Goal: Task Accomplishment & Management: Manage account settings

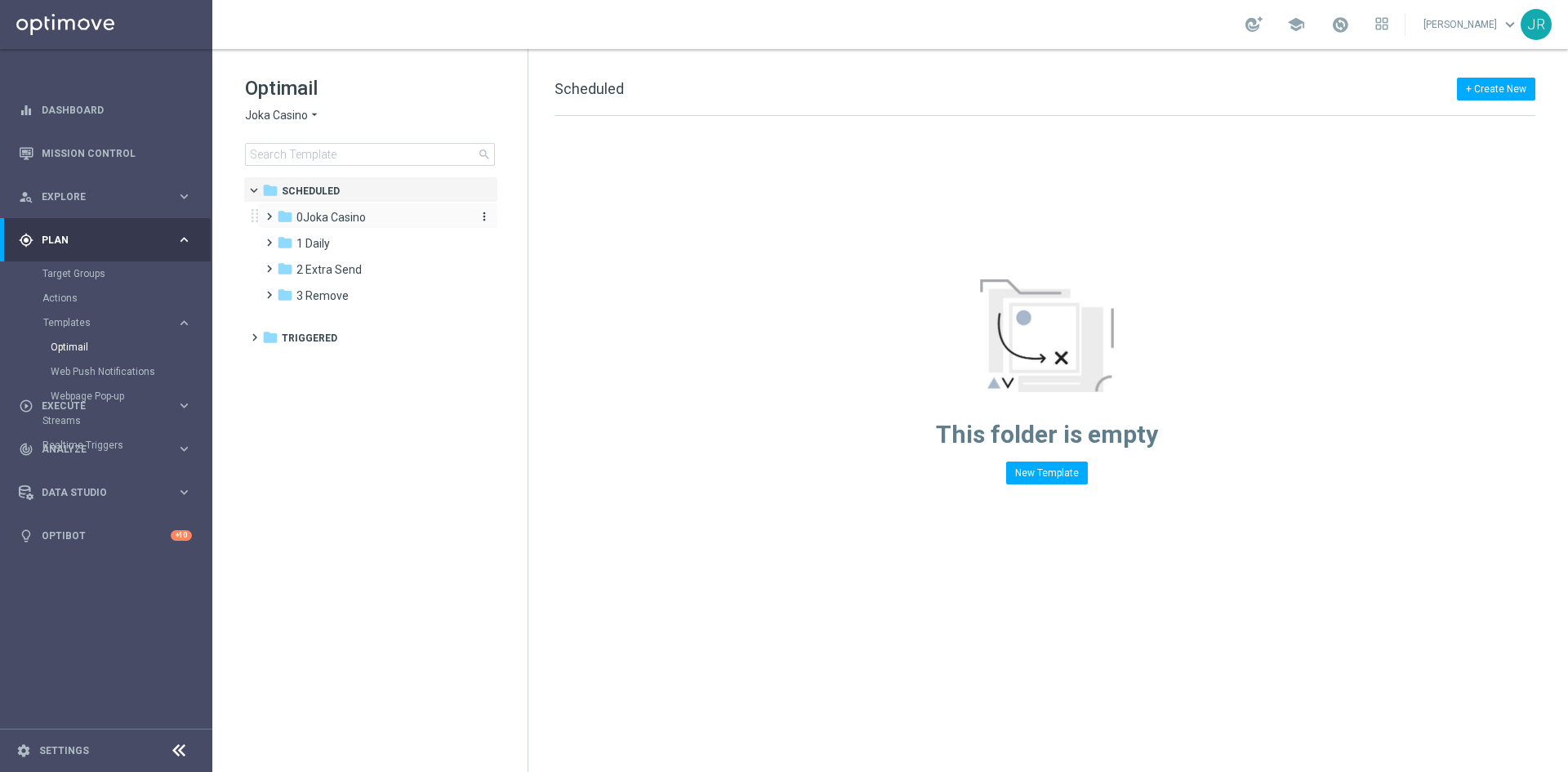
drag, startPoint x: 320, startPoint y: 215, endPoint x: 538, endPoint y: 226, distance: 218.3
click at [326, 215] on span "0Joka Casino" at bounding box center [332, 216] width 70 height 15
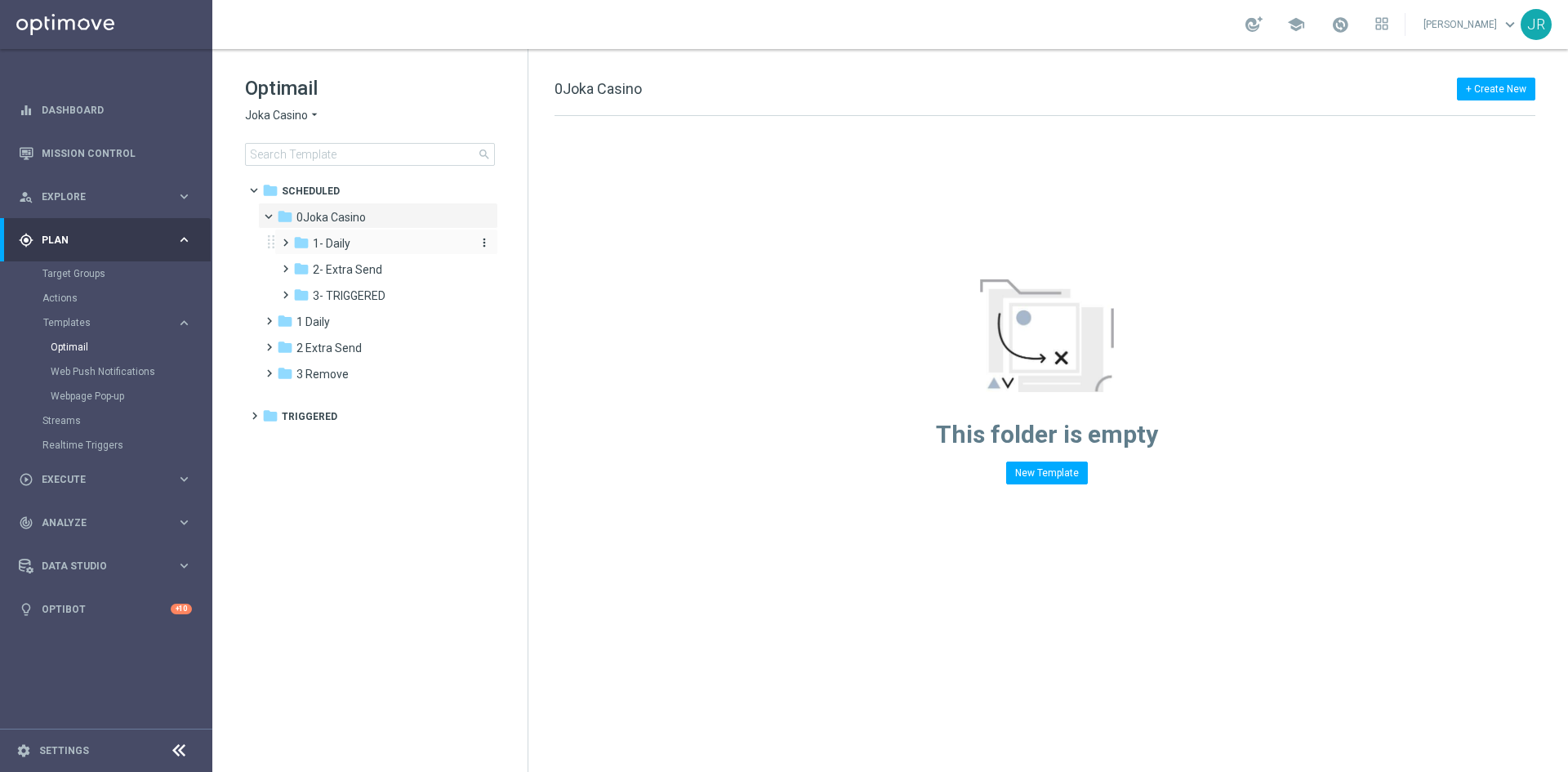
drag, startPoint x: 338, startPoint y: 243, endPoint x: 346, endPoint y: 242, distance: 8.1
click at [346, 242] on span "1- Daily" at bounding box center [332, 242] width 38 height 15
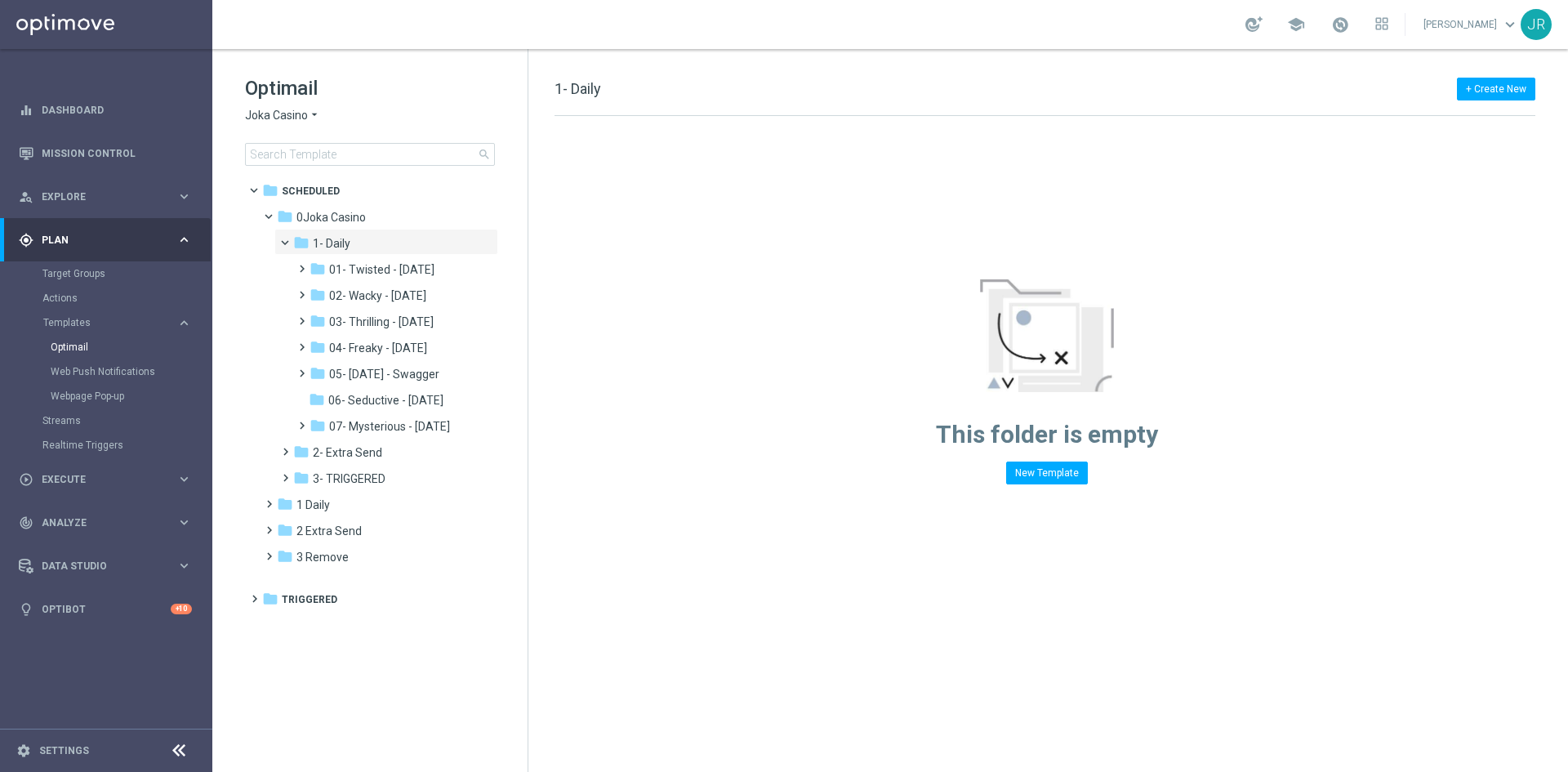
click at [277, 116] on span "Joka Casino" at bounding box center [276, 115] width 63 height 16
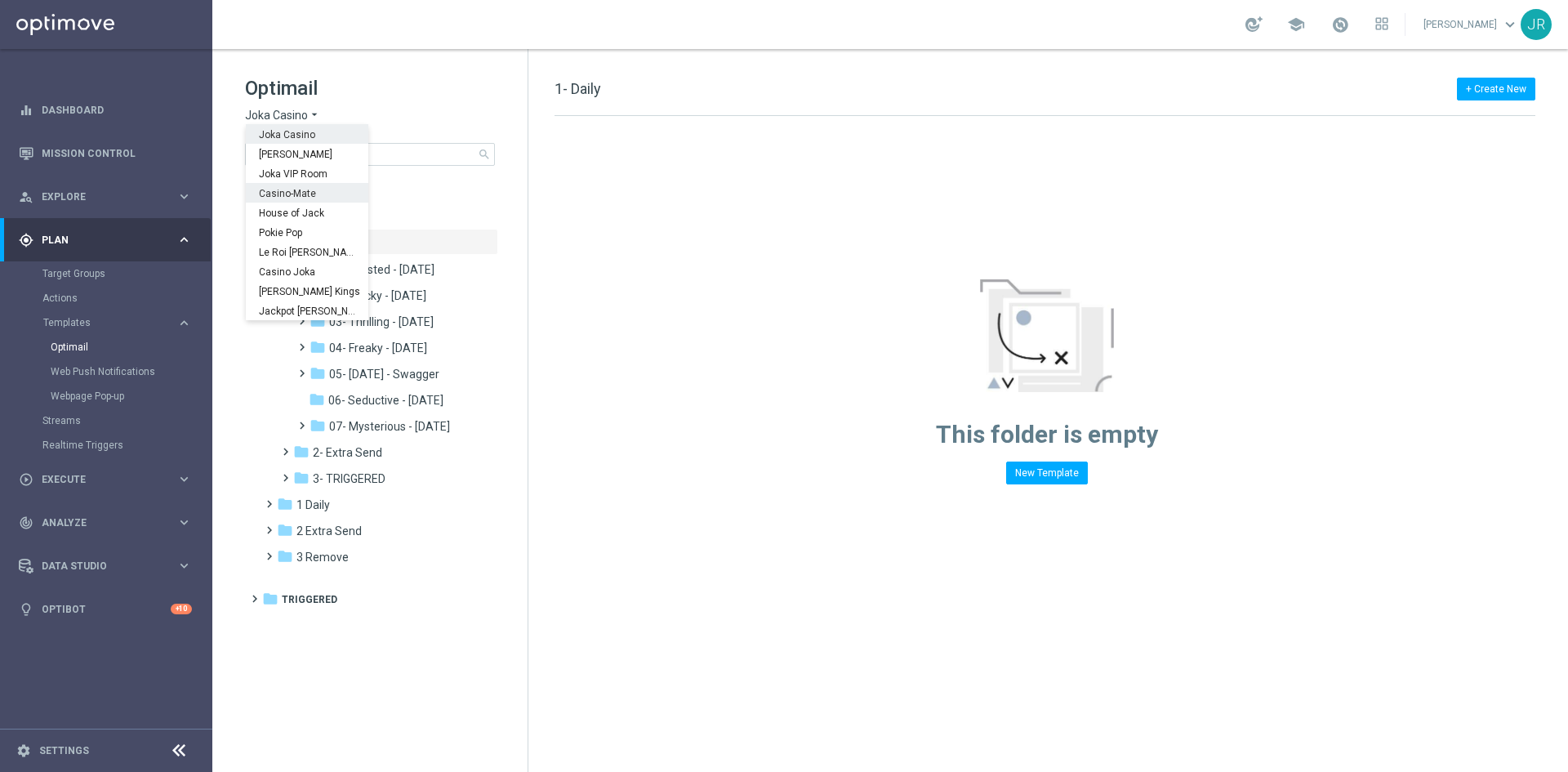
click at [0, 0] on span "Casino-Mate" at bounding box center [0, 0] width 0 height 0
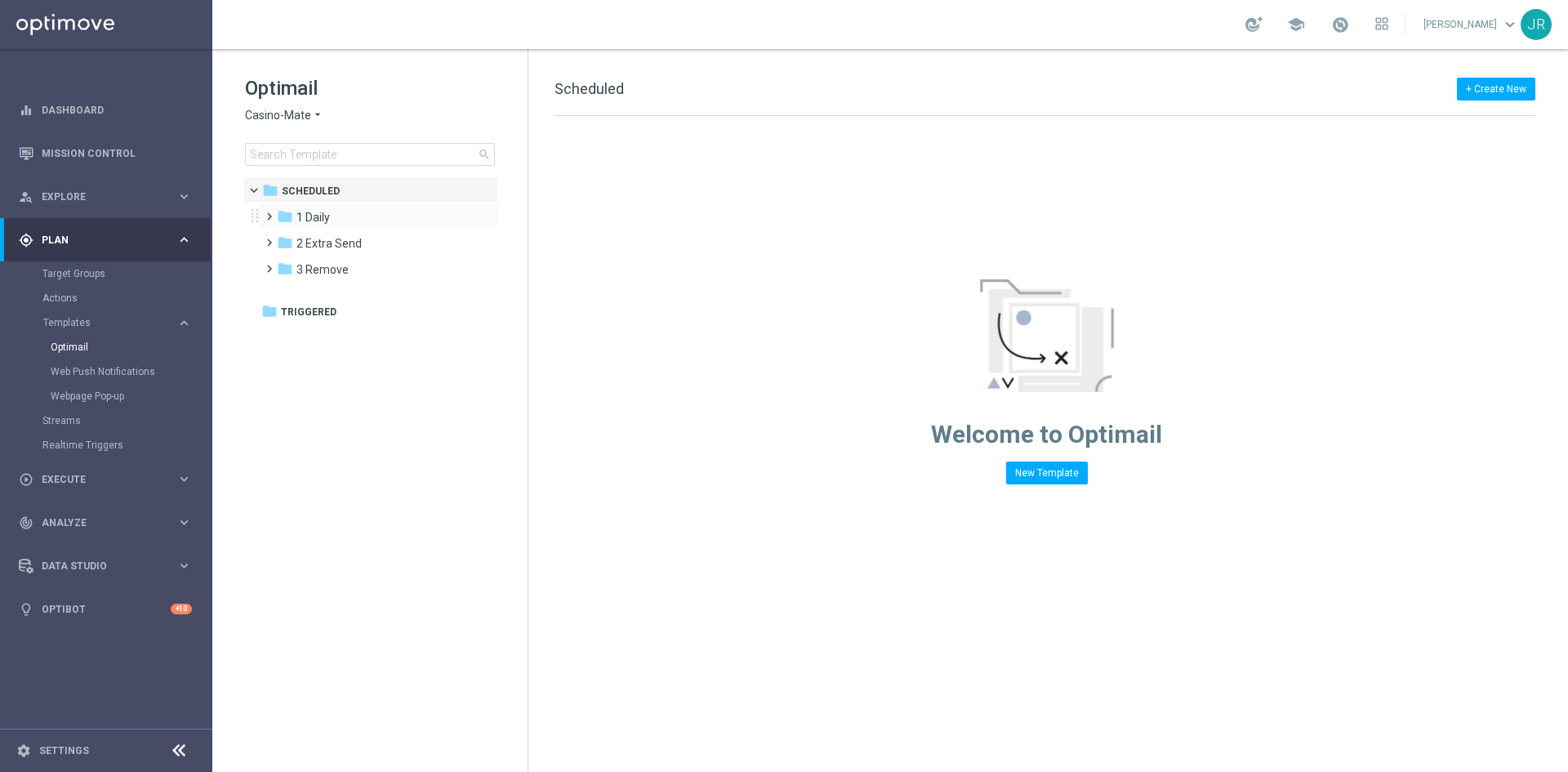
click at [313, 206] on div "folder 1 Daily more_vert" at bounding box center [378, 215] width 240 height 26
click at [334, 209] on div "folder 1 Daily" at bounding box center [371, 217] width 188 height 18
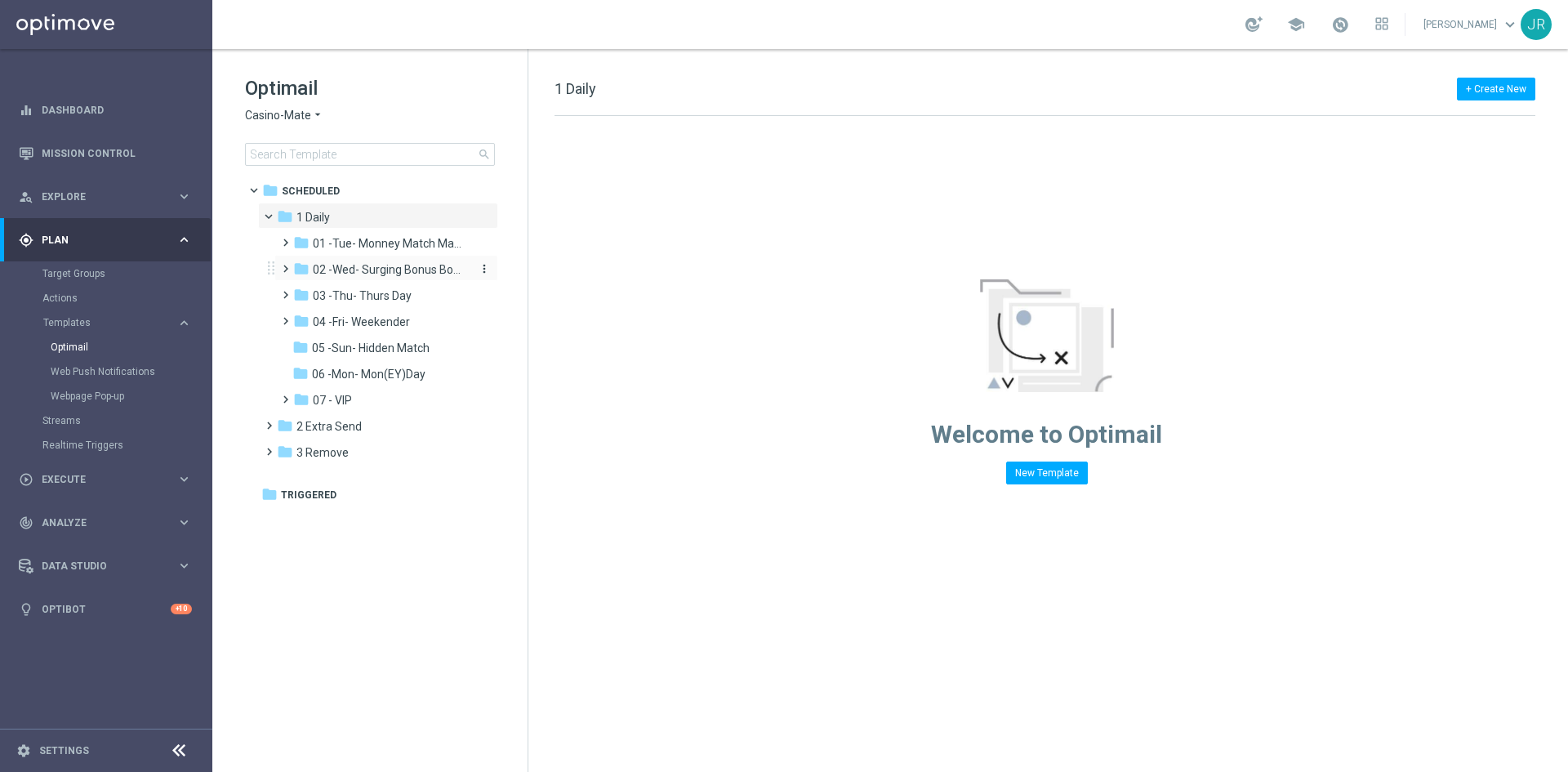
click at [350, 273] on span "02 -Wed- Surging Bonus Booster" at bounding box center [390, 269] width 154 height 15
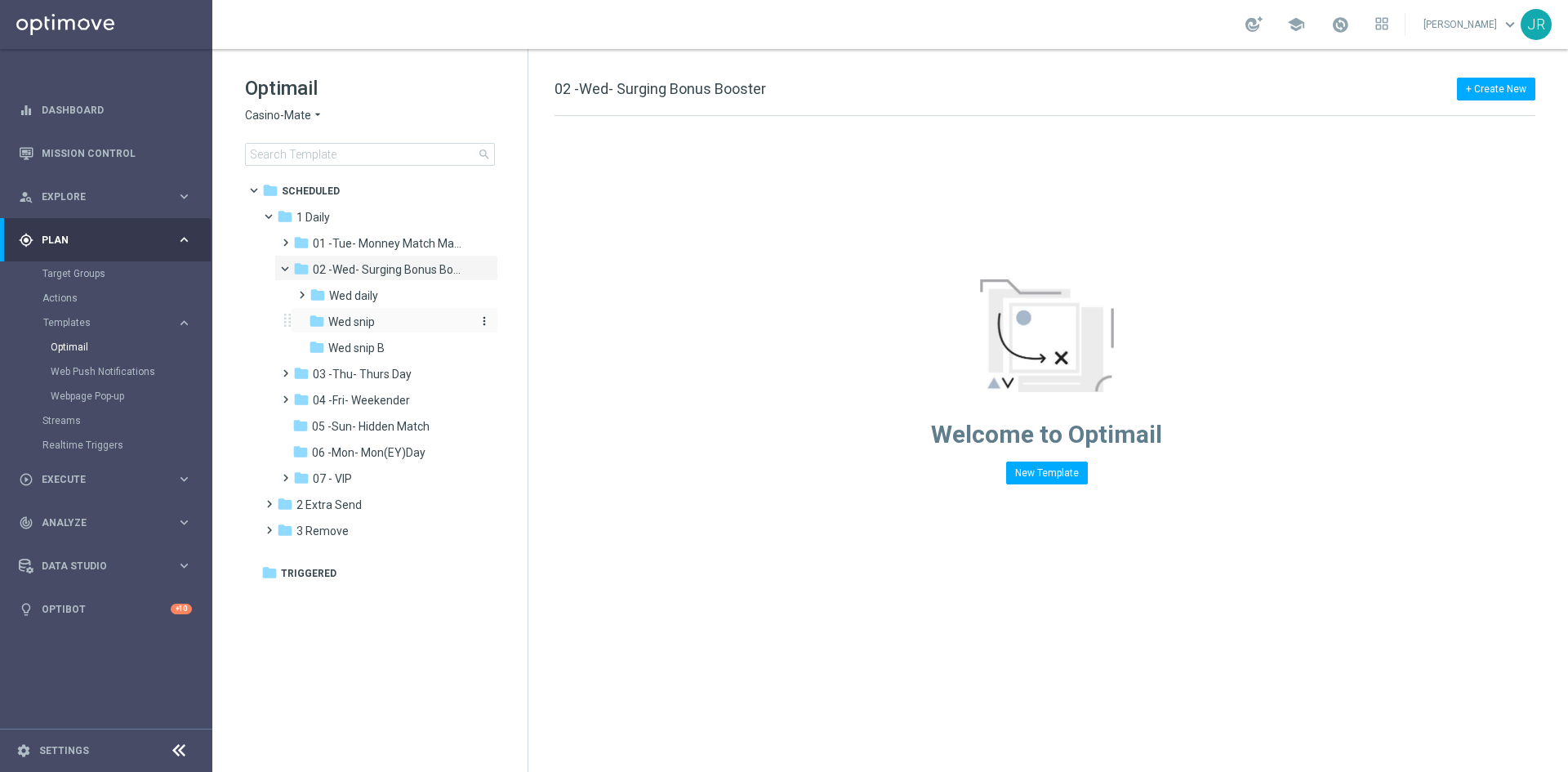
click at [364, 326] on span "Wed snip" at bounding box center [352, 321] width 47 height 15
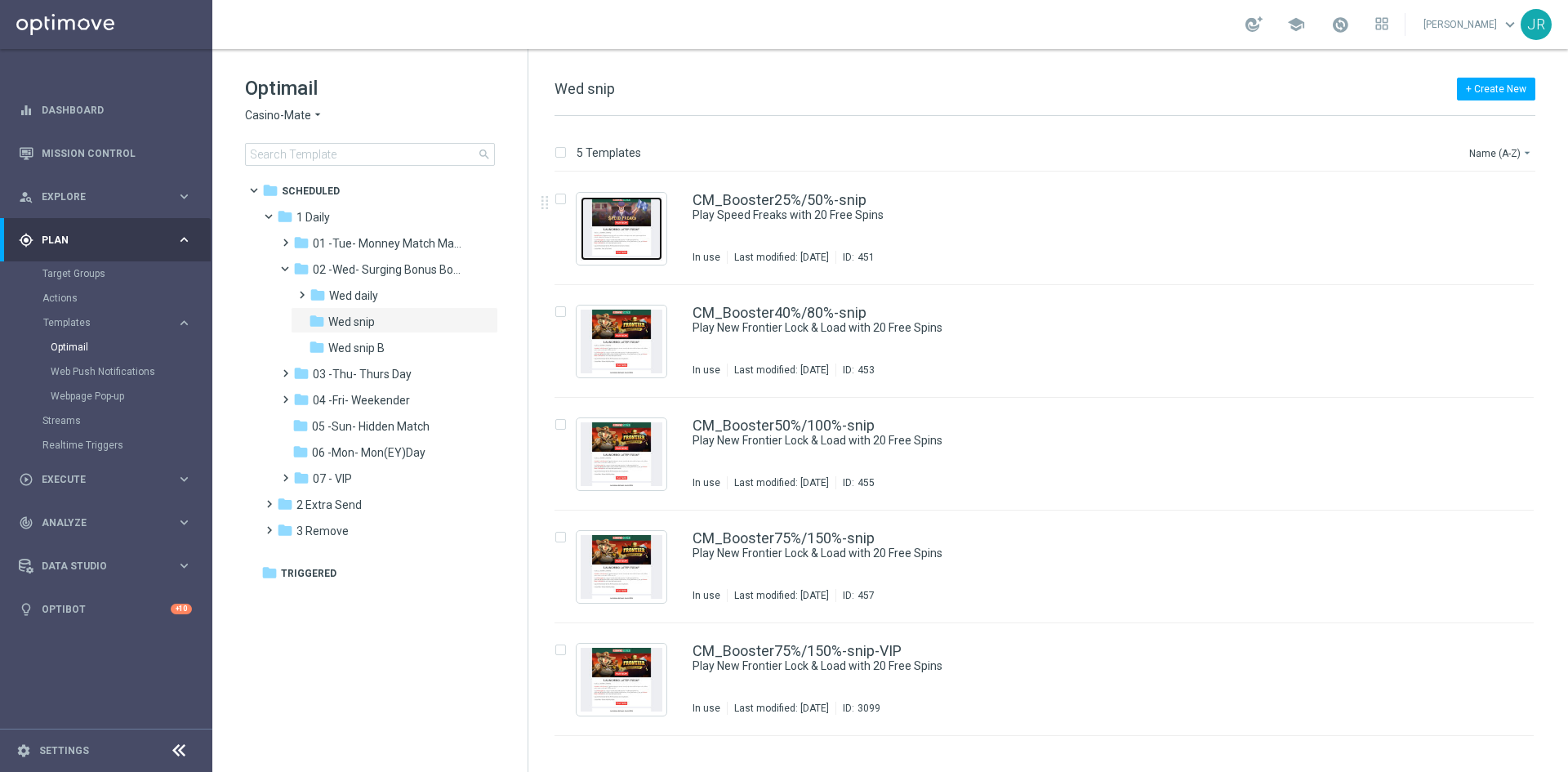
drag, startPoint x: 615, startPoint y: 215, endPoint x: 223, endPoint y: 136, distance: 399.9
click at [615, 216] on img "Press SPACE to select this row." at bounding box center [622, 229] width 81 height 64
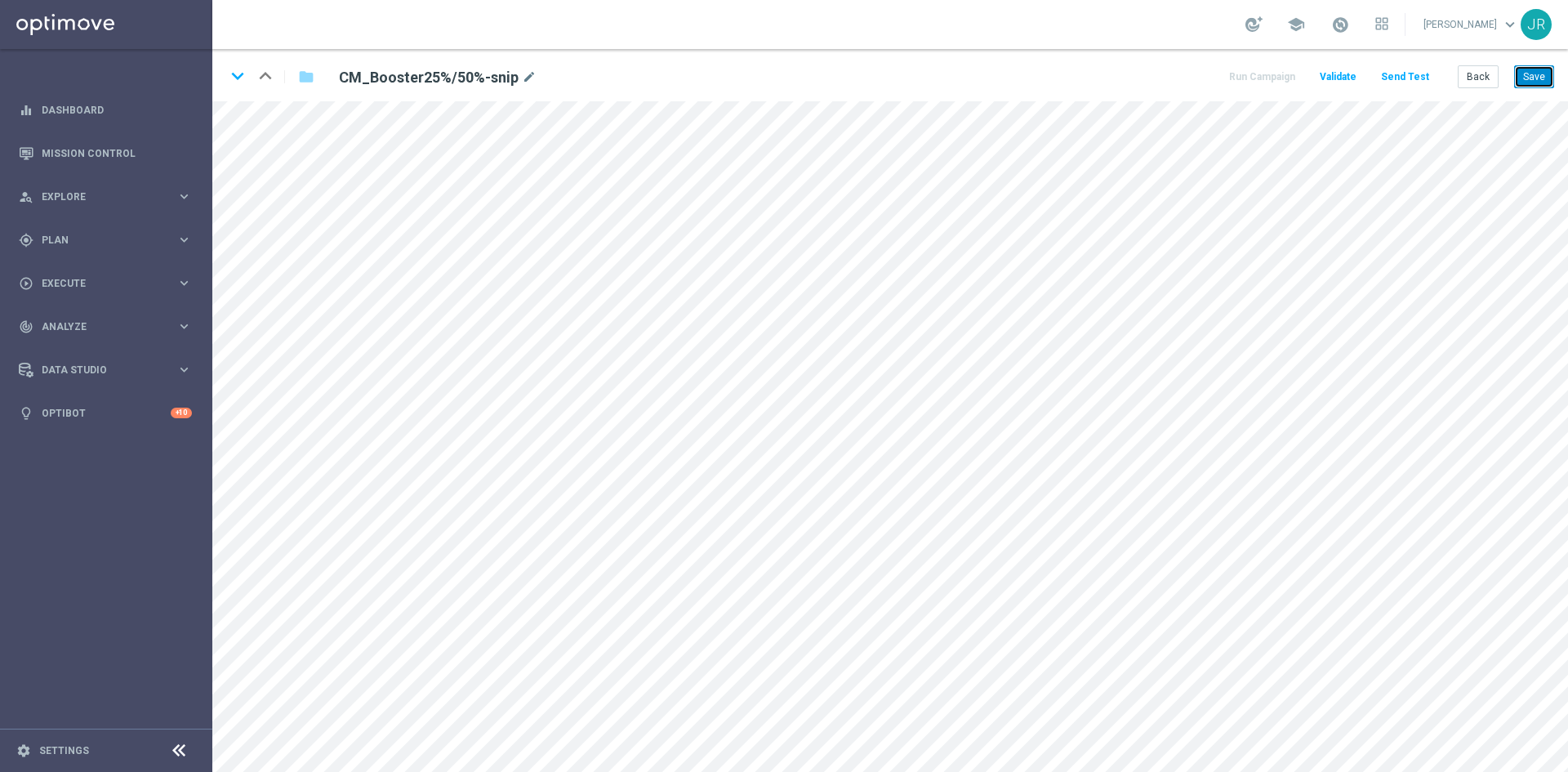
drag, startPoint x: 1531, startPoint y: 80, endPoint x: 1531, endPoint y: 101, distance: 21.0
click at [1531, 80] on button "Save" at bounding box center [1534, 77] width 40 height 23
click at [1524, 80] on button "Save" at bounding box center [1534, 77] width 40 height 23
click at [1551, 69] on button "Save" at bounding box center [1534, 77] width 40 height 23
click at [1526, 82] on button "Save" at bounding box center [1534, 77] width 40 height 23
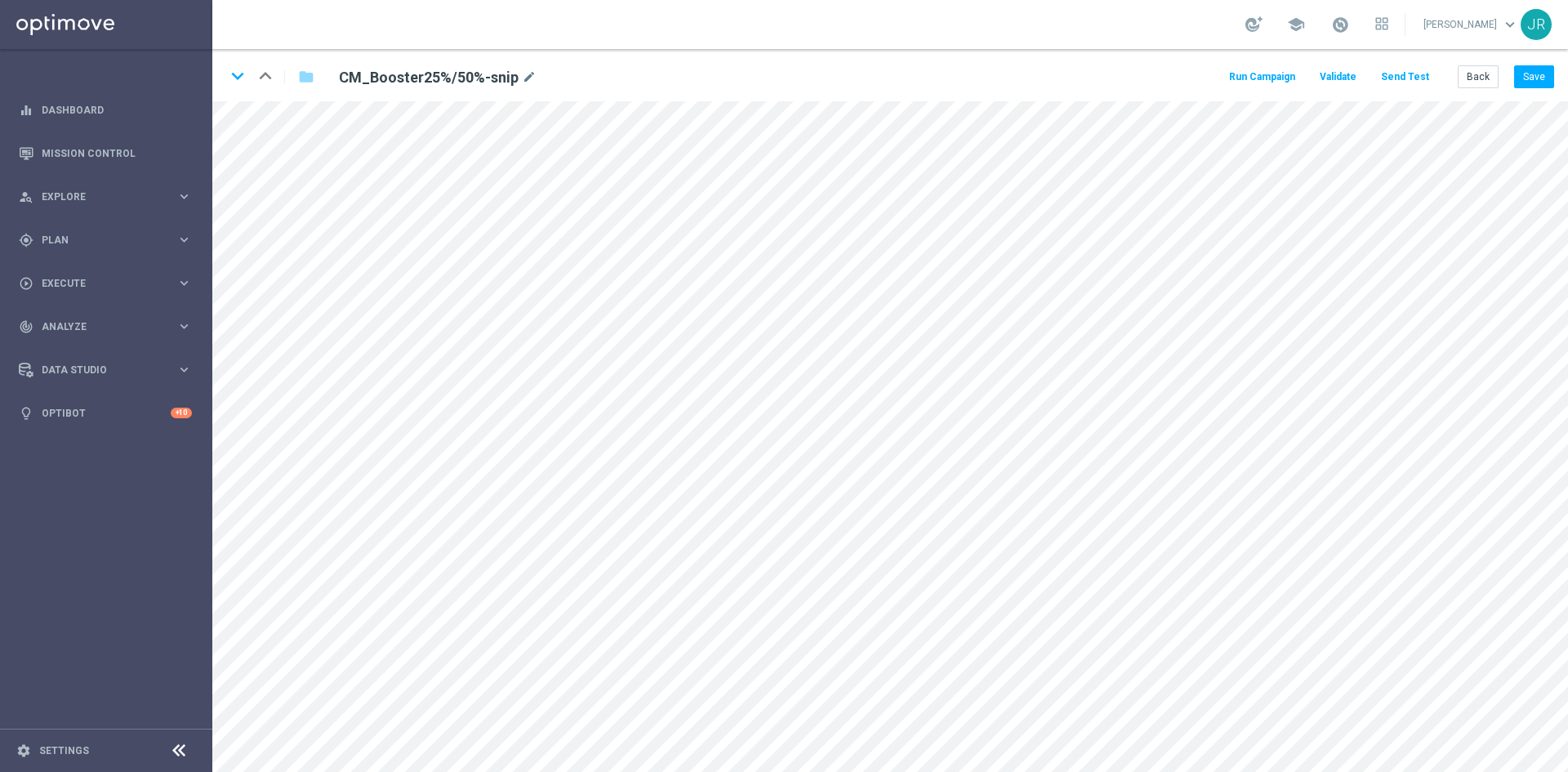
click at [1411, 71] on button "Send Test" at bounding box center [1405, 77] width 53 height 22
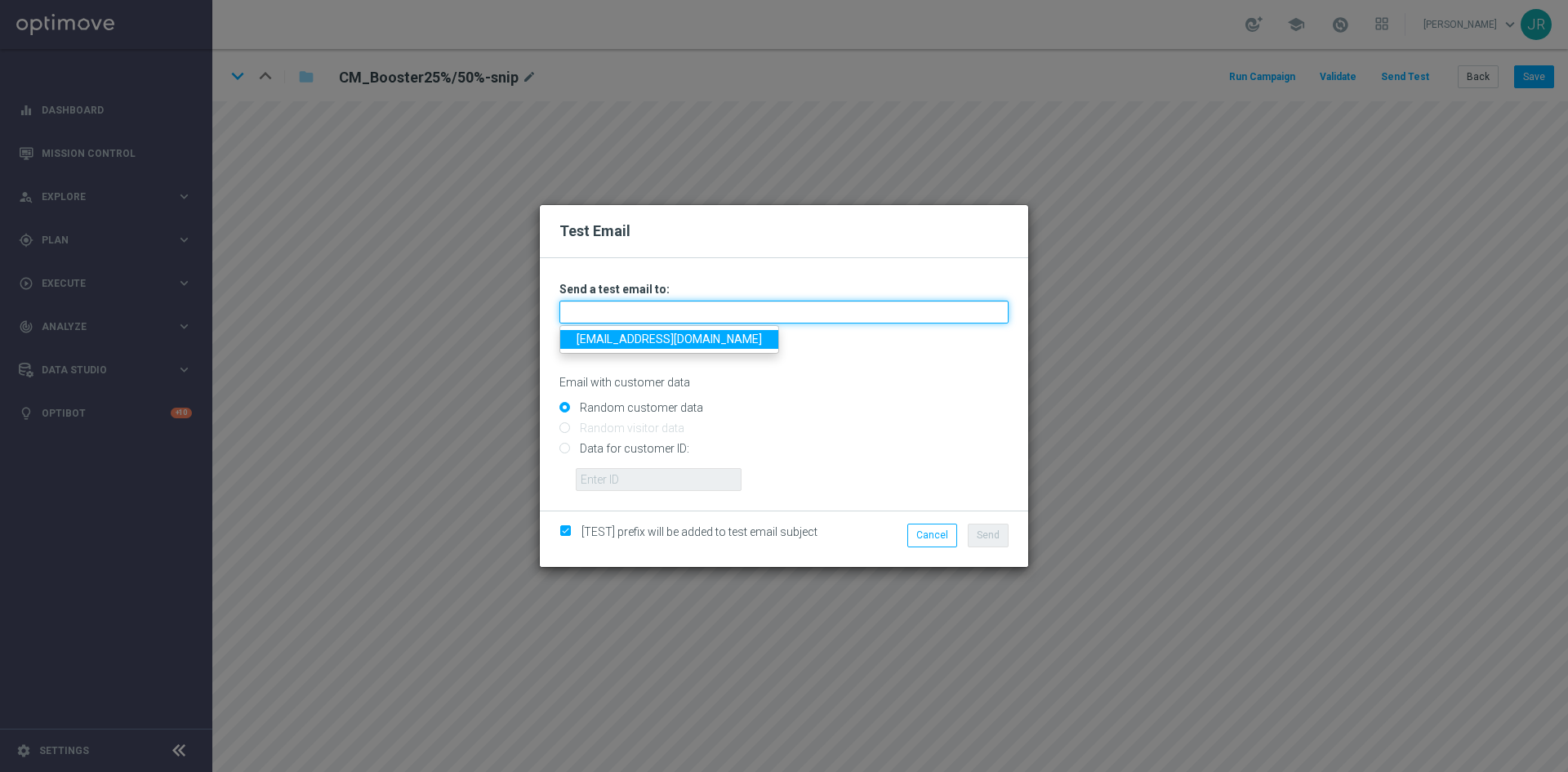
paste input "mailto:[EMAIL_ADDRESS][DOMAIN_NAME]"
type input "mailto:[EMAIL_ADDRESS][DOMAIN_NAME]"
drag, startPoint x: 598, startPoint y: 315, endPoint x: 401, endPoint y: 322, distance: 197.1
click at [401, 322] on div "Test Email Unable to send test email. If this problem persists, contact your CS…" at bounding box center [784, 386] width 1568 height 772
type input "[EMAIL_ADDRESS][DOMAIN_NAME]"
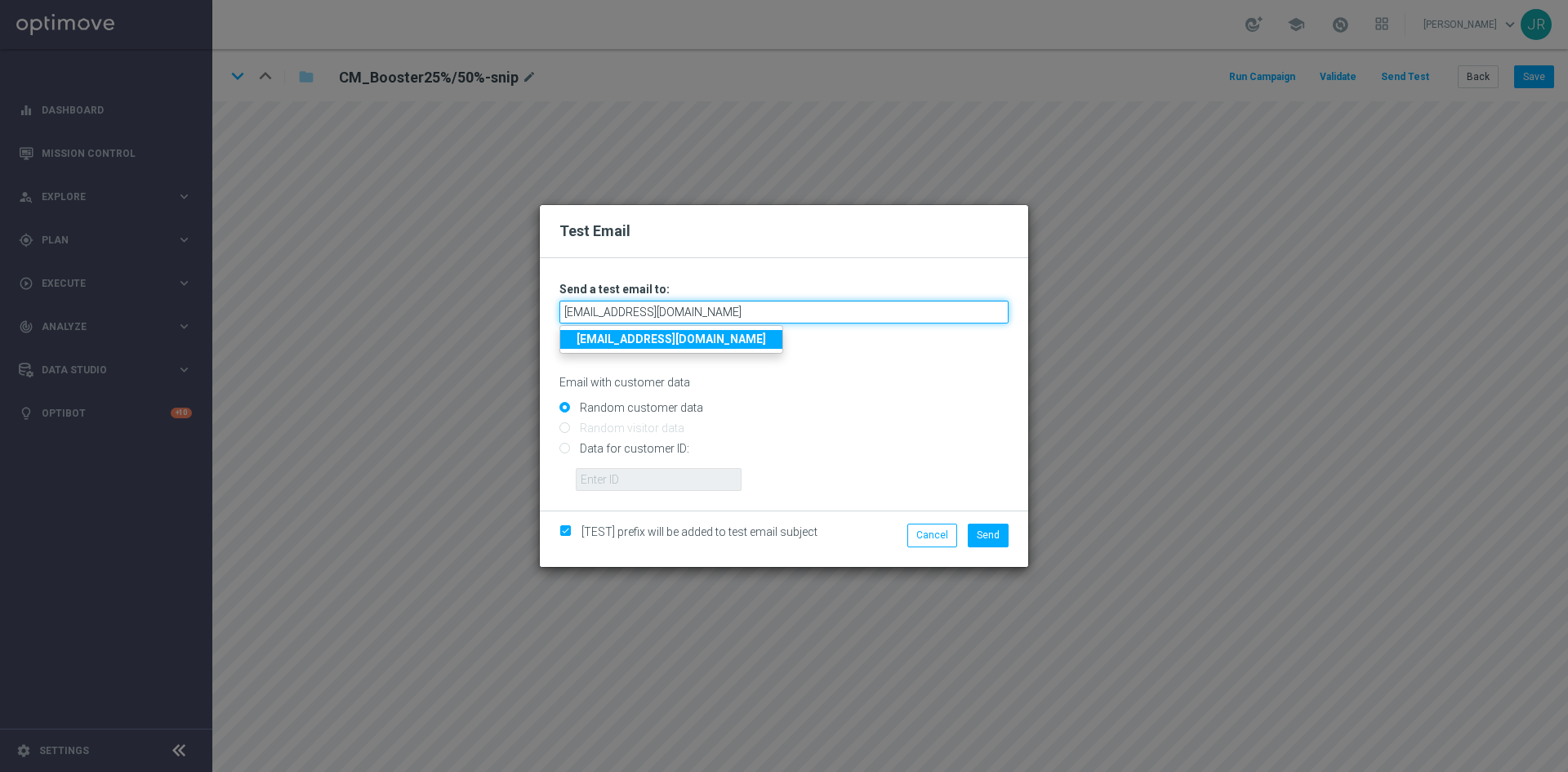
type input "[EMAIL_ADDRESS][DOMAIN_NAME]"
click at [697, 339] on strong "testingalltesting@gmail.com" at bounding box center [671, 338] width 189 height 13
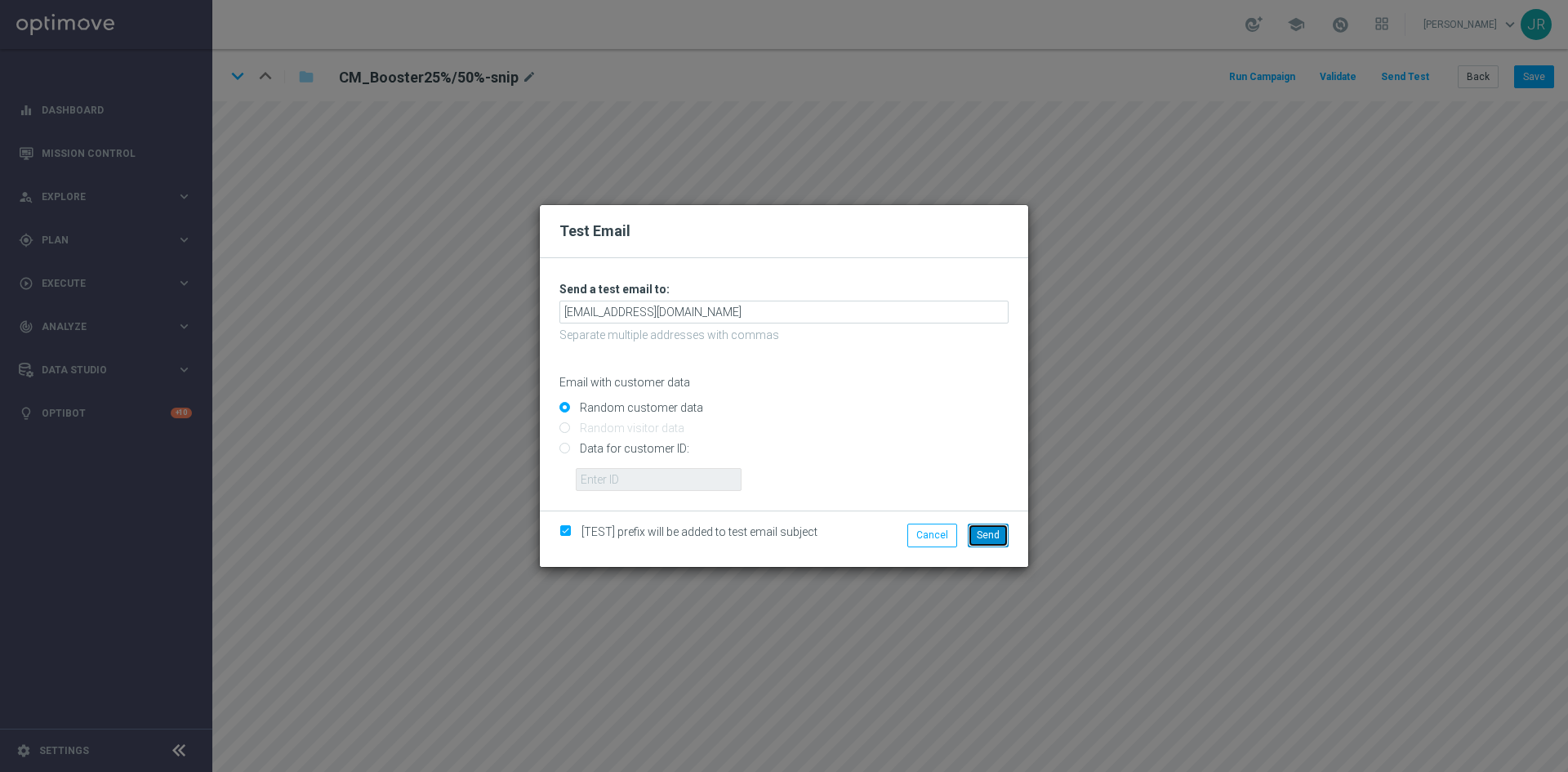
click at [997, 532] on span "Send" at bounding box center [988, 535] width 23 height 12
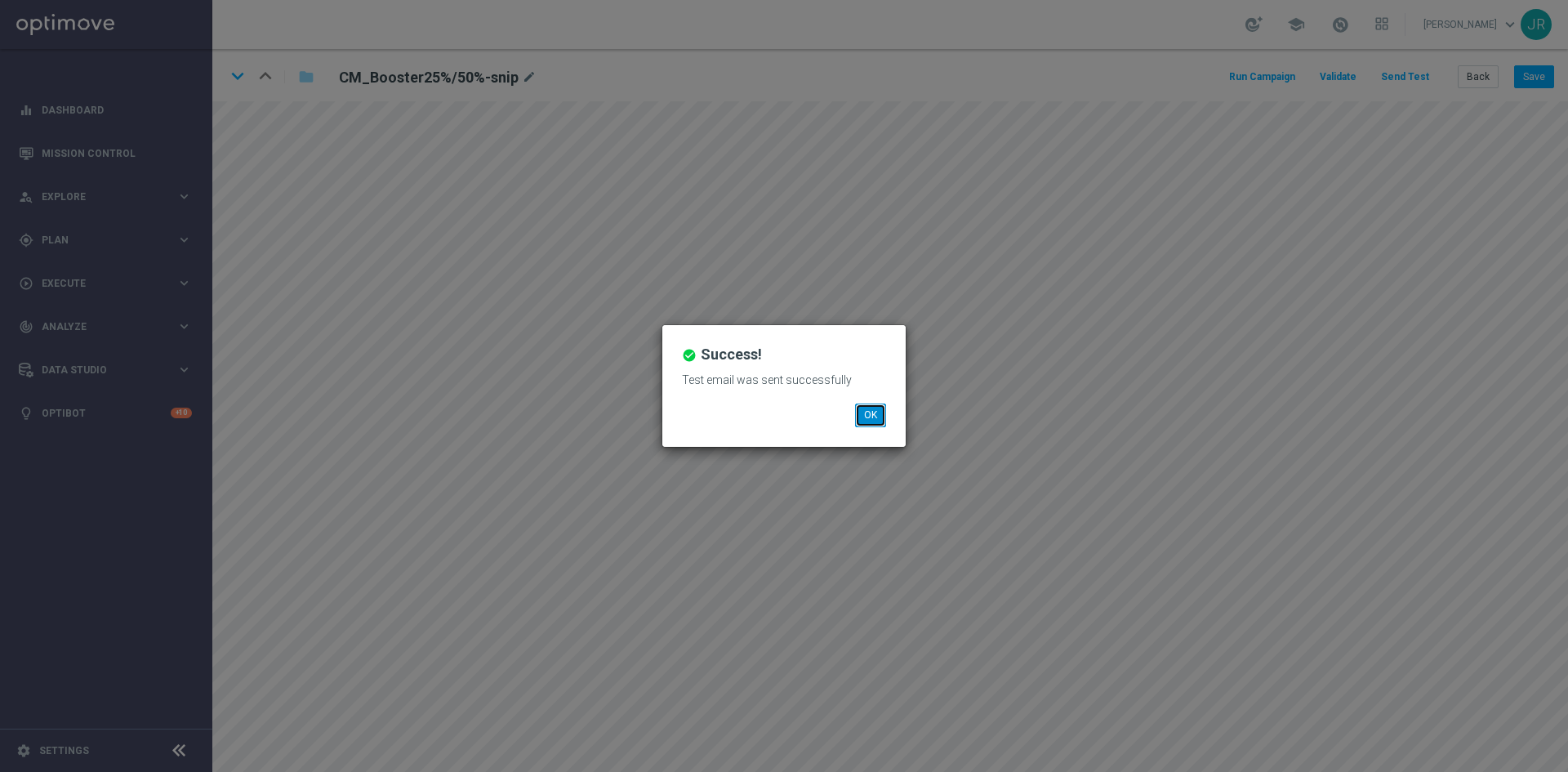
click at [871, 405] on button "OK" at bounding box center [871, 415] width 31 height 23
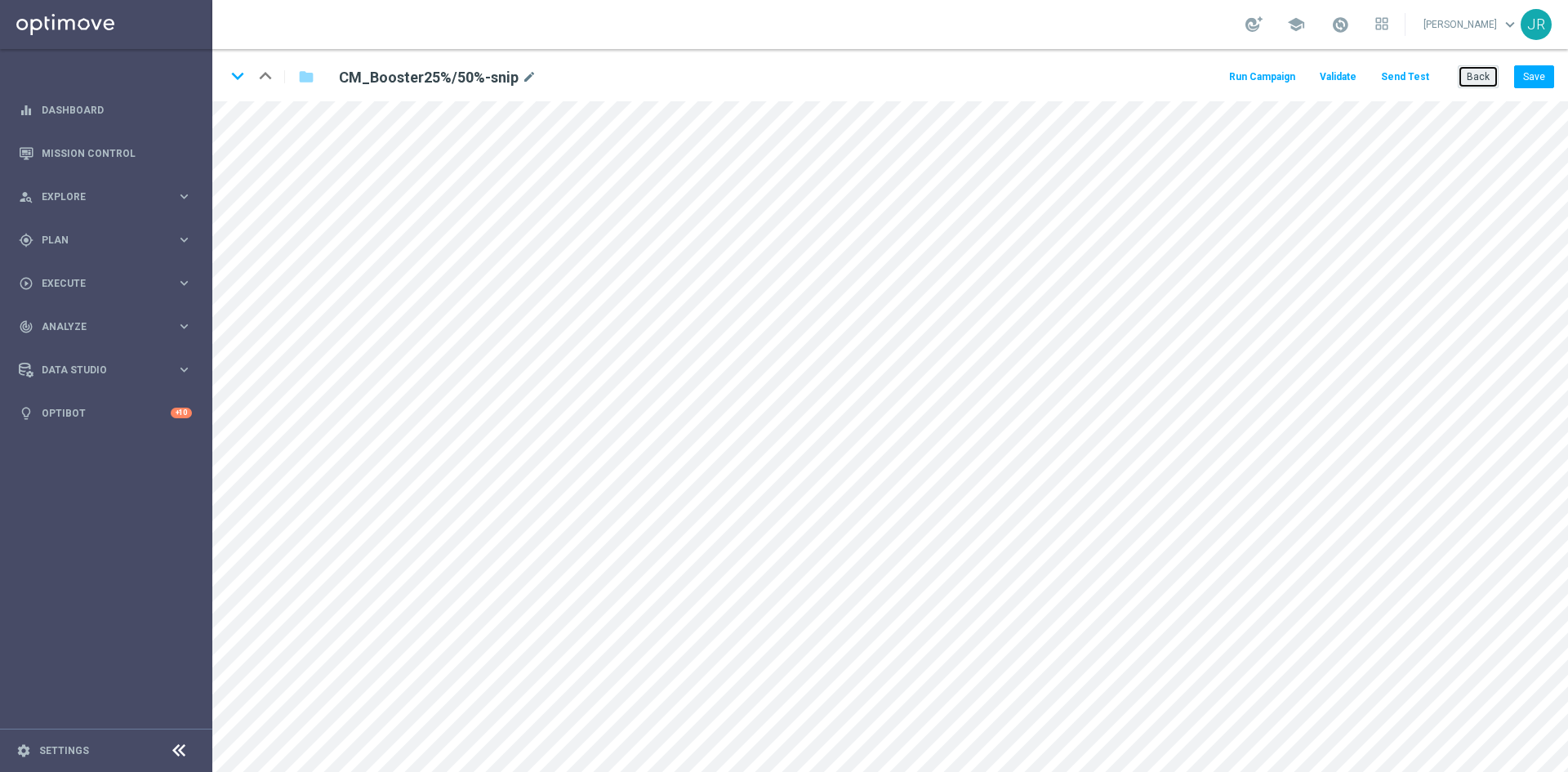
click at [1485, 72] on button "Back" at bounding box center [1479, 77] width 41 height 23
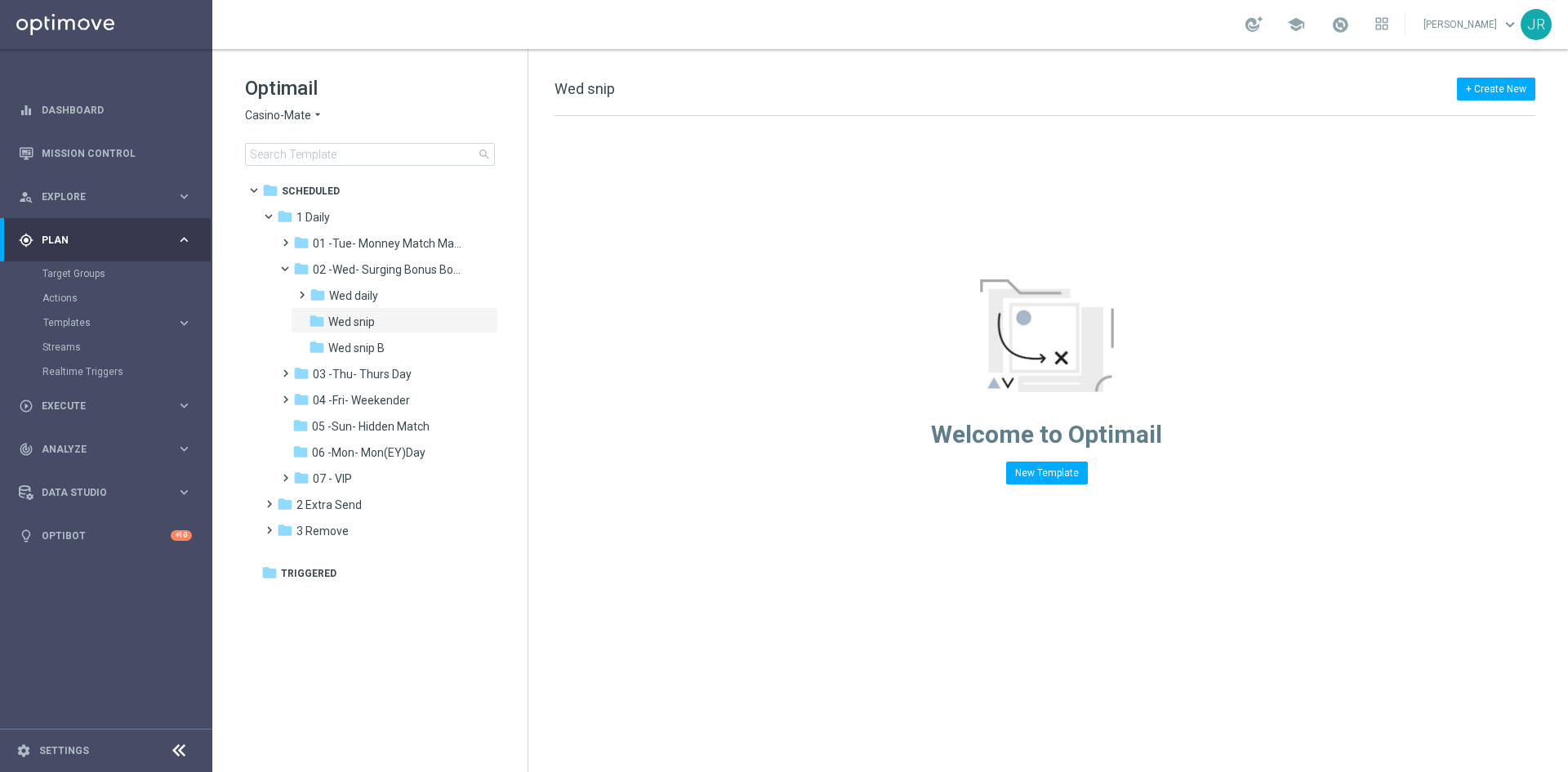
click at [293, 114] on span "Casino-Mate" at bounding box center [278, 115] width 66 height 16
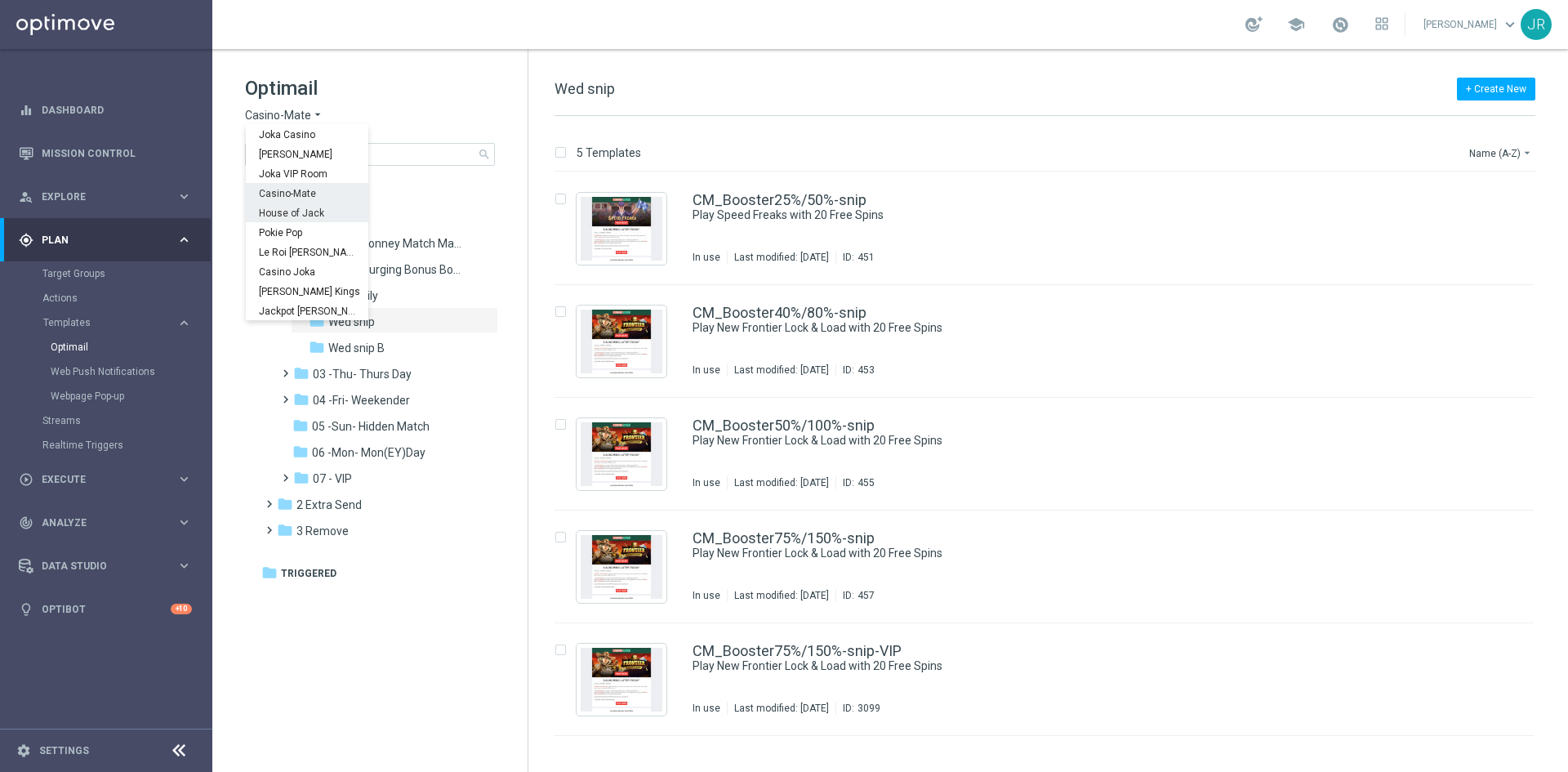
click at [297, 207] on div "House of Jack" at bounding box center [307, 212] width 122 height 19
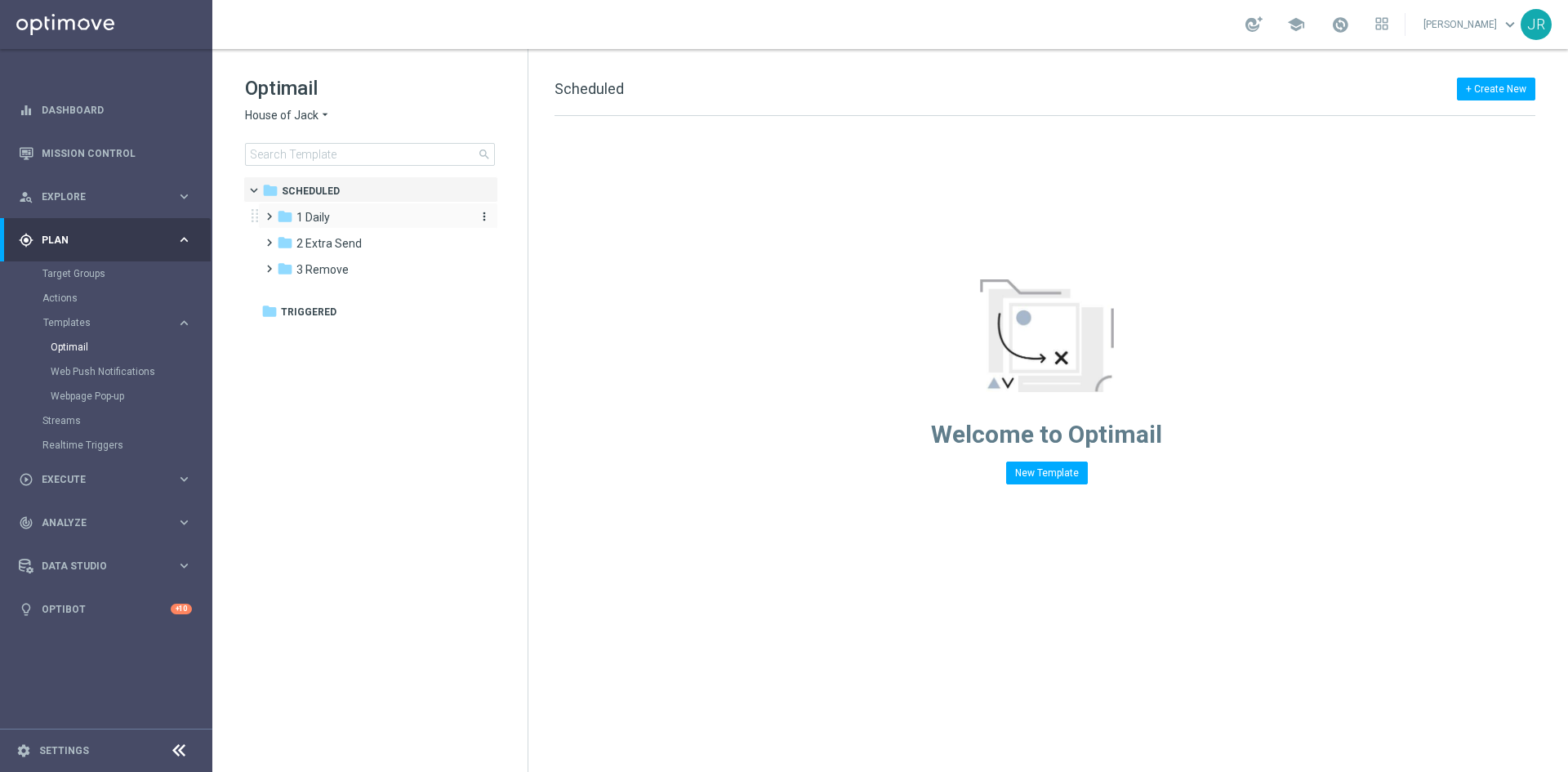
click at [357, 210] on div "folder 1 Daily" at bounding box center [371, 217] width 188 height 18
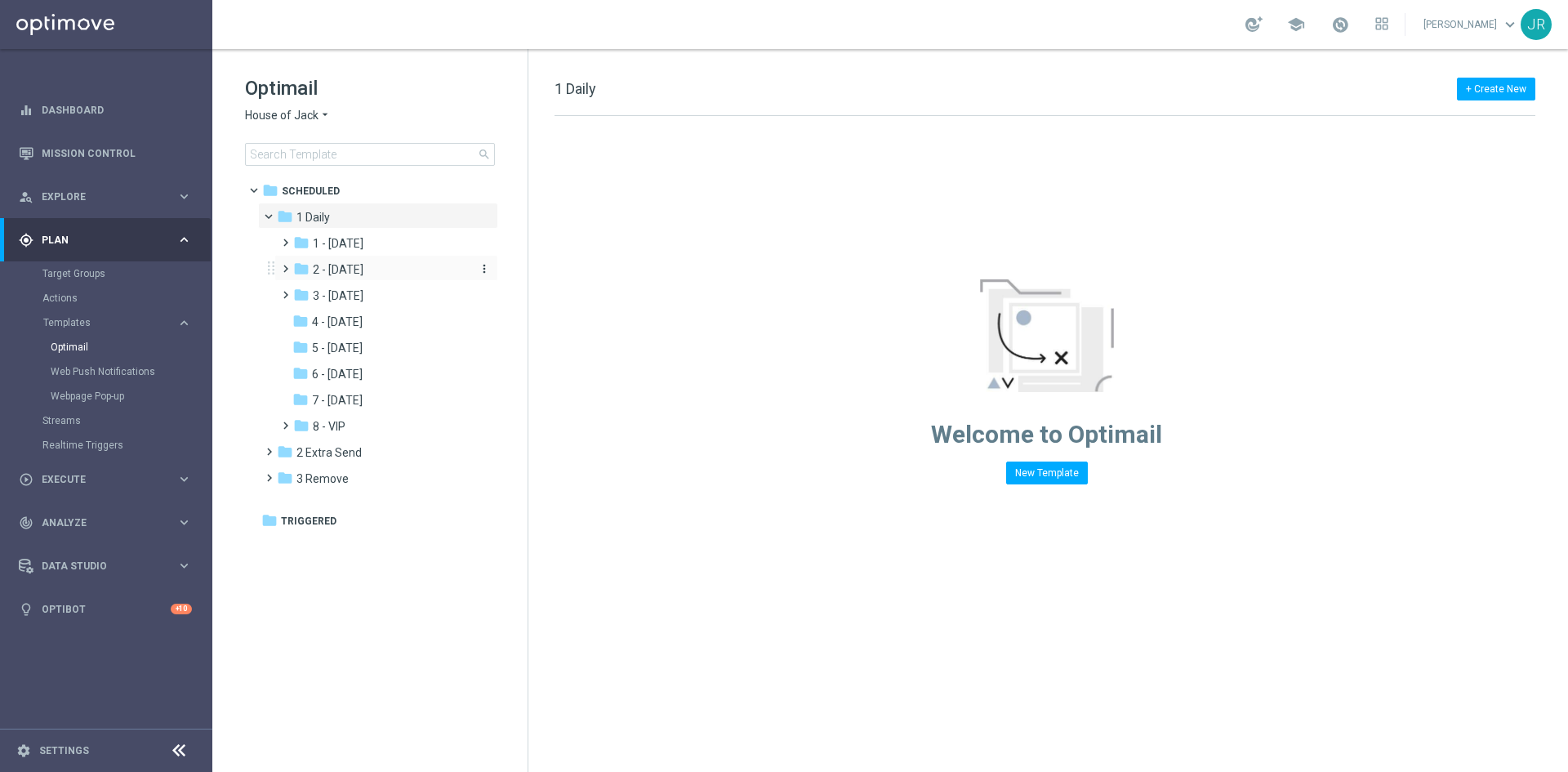
click at [343, 268] on span "2 - Wednesday" at bounding box center [338, 269] width 50 height 15
click at [360, 327] on span "Wed snip" at bounding box center [352, 321] width 47 height 15
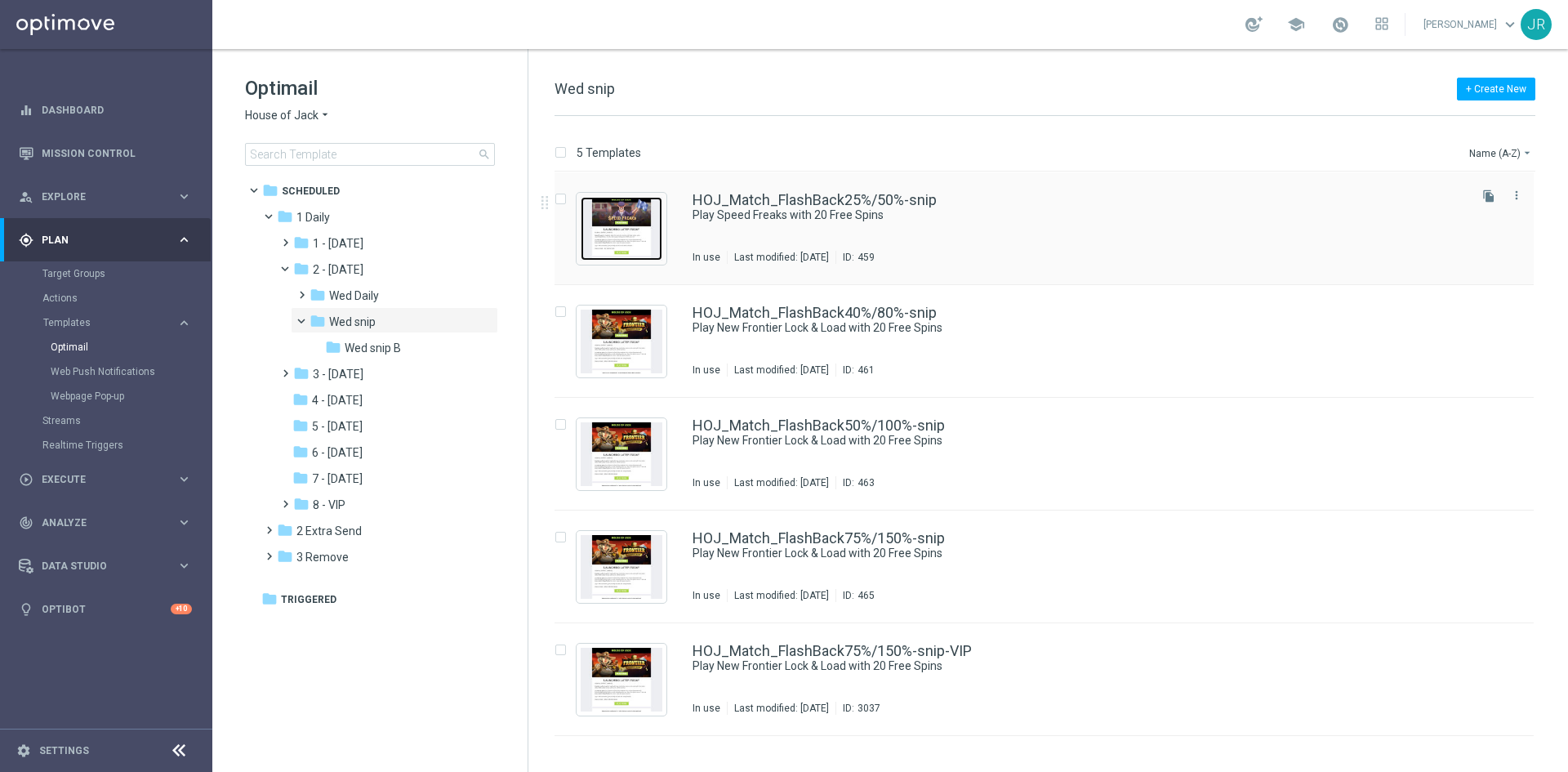
click at [601, 230] on img "Press SPACE to select this row." at bounding box center [622, 229] width 81 height 64
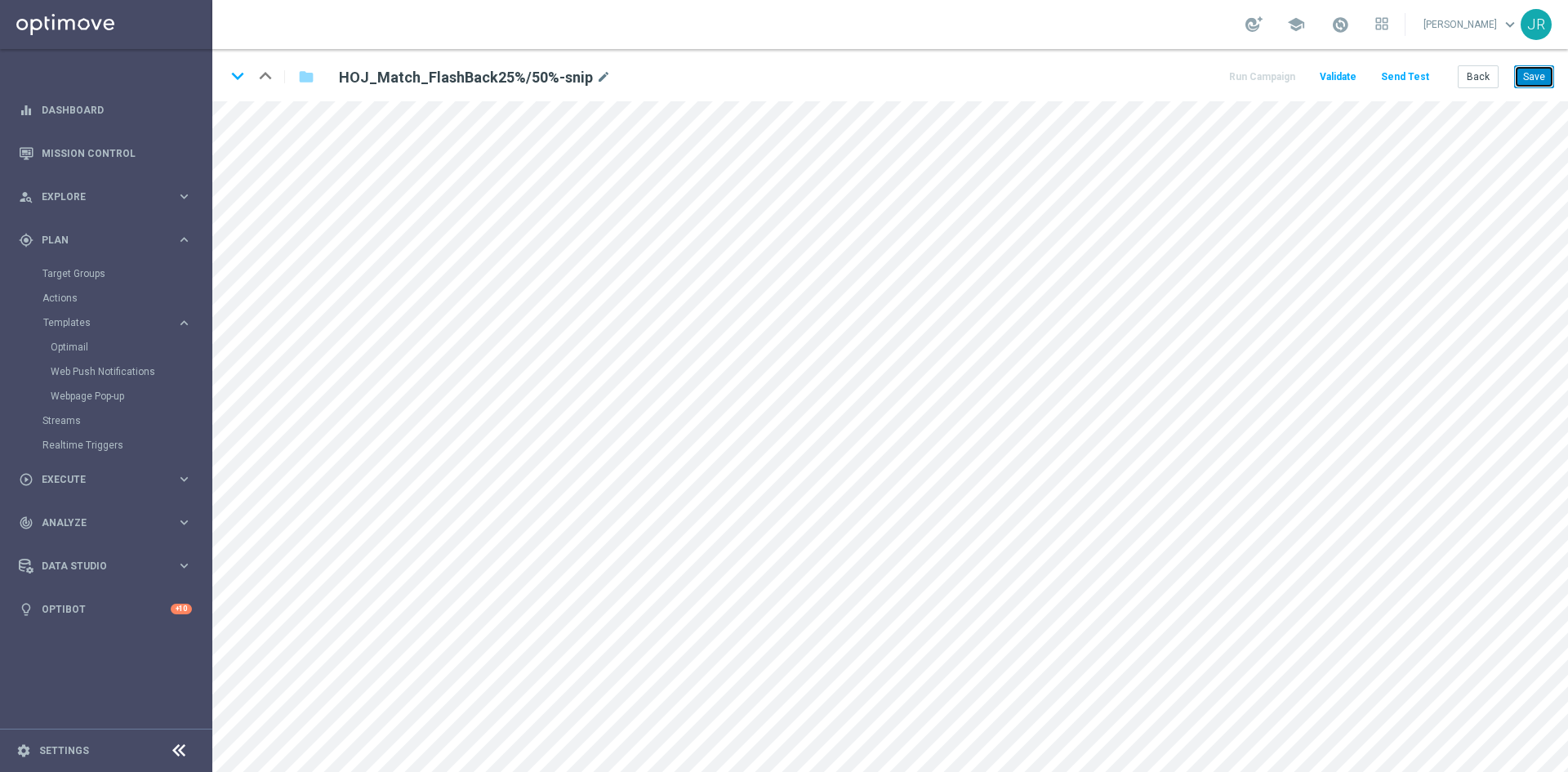
click at [1540, 75] on button "Save" at bounding box center [1534, 77] width 40 height 23
click at [1533, 72] on button "Save" at bounding box center [1534, 77] width 40 height 23
click at [1545, 71] on button "Save" at bounding box center [1534, 77] width 40 height 23
click at [1526, 72] on button "Save" at bounding box center [1534, 77] width 40 height 23
click at [1412, 72] on button "Send Test" at bounding box center [1405, 77] width 53 height 22
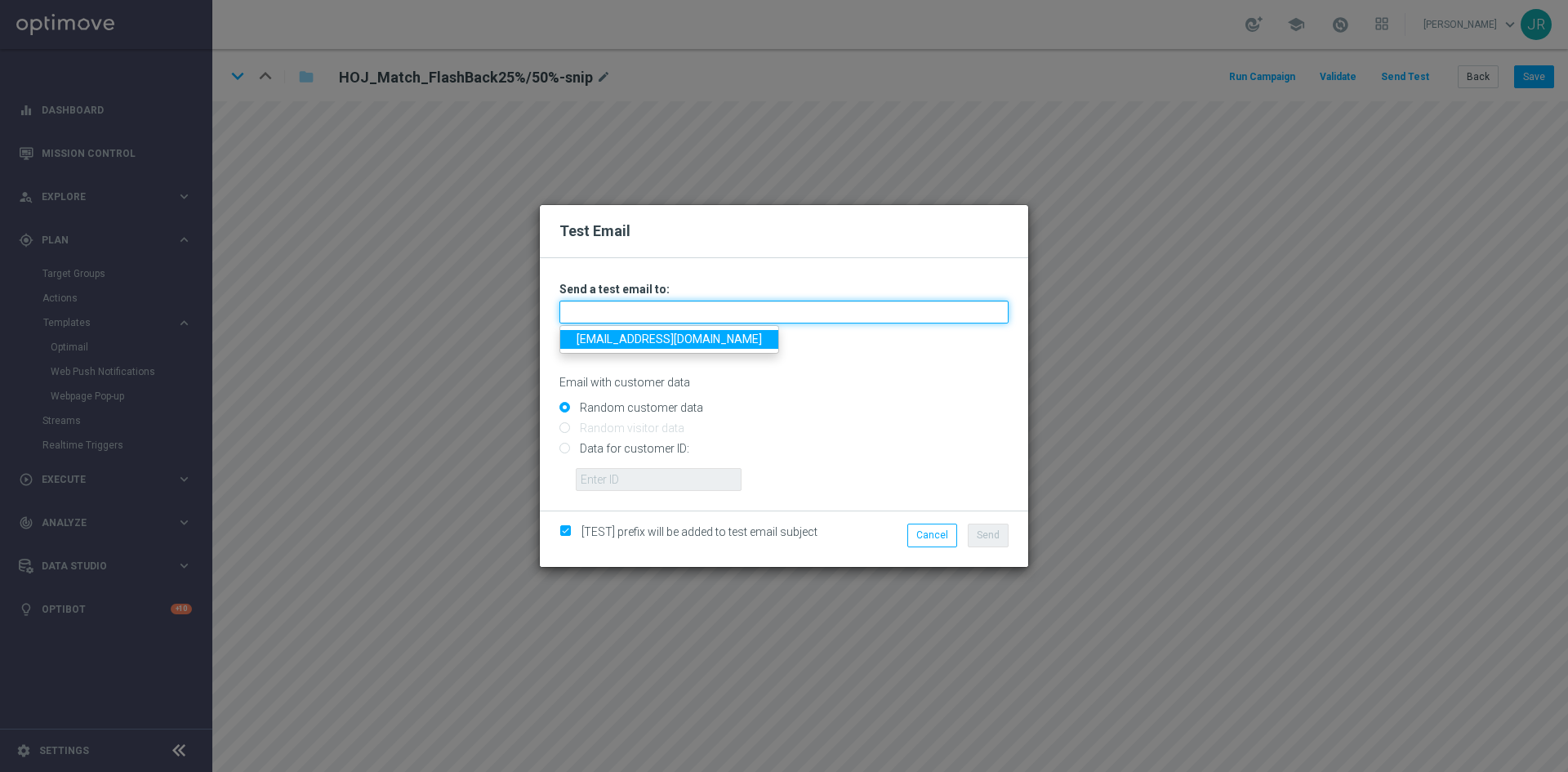
click at [598, 305] on input "text" at bounding box center [784, 312] width 449 height 23
type input "testingalltesting@gmail.com"
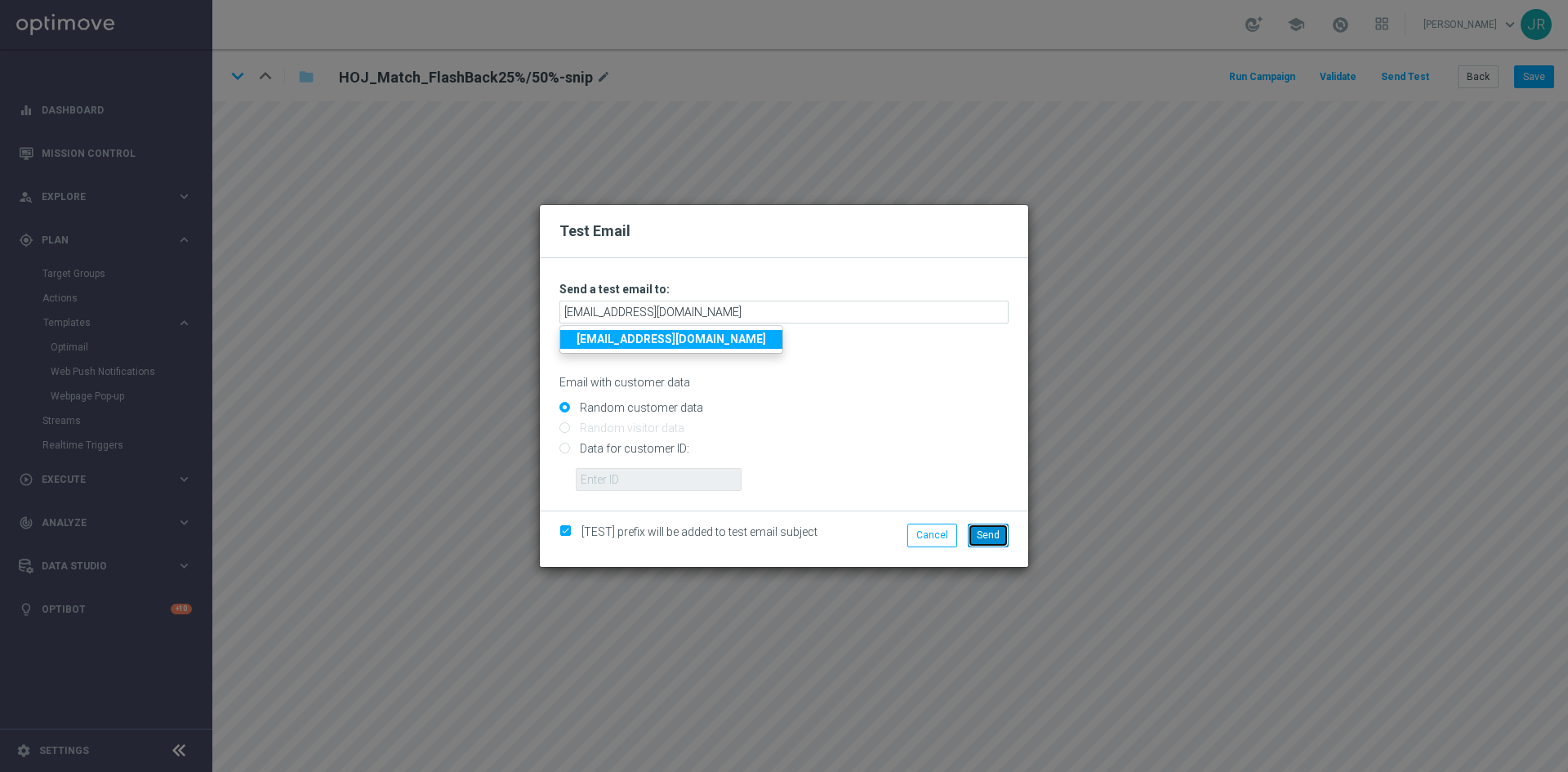
drag, startPoint x: 995, startPoint y: 537, endPoint x: 1023, endPoint y: 572, distance: 44.8
click at [995, 538] on span "Send" at bounding box center [988, 535] width 23 height 12
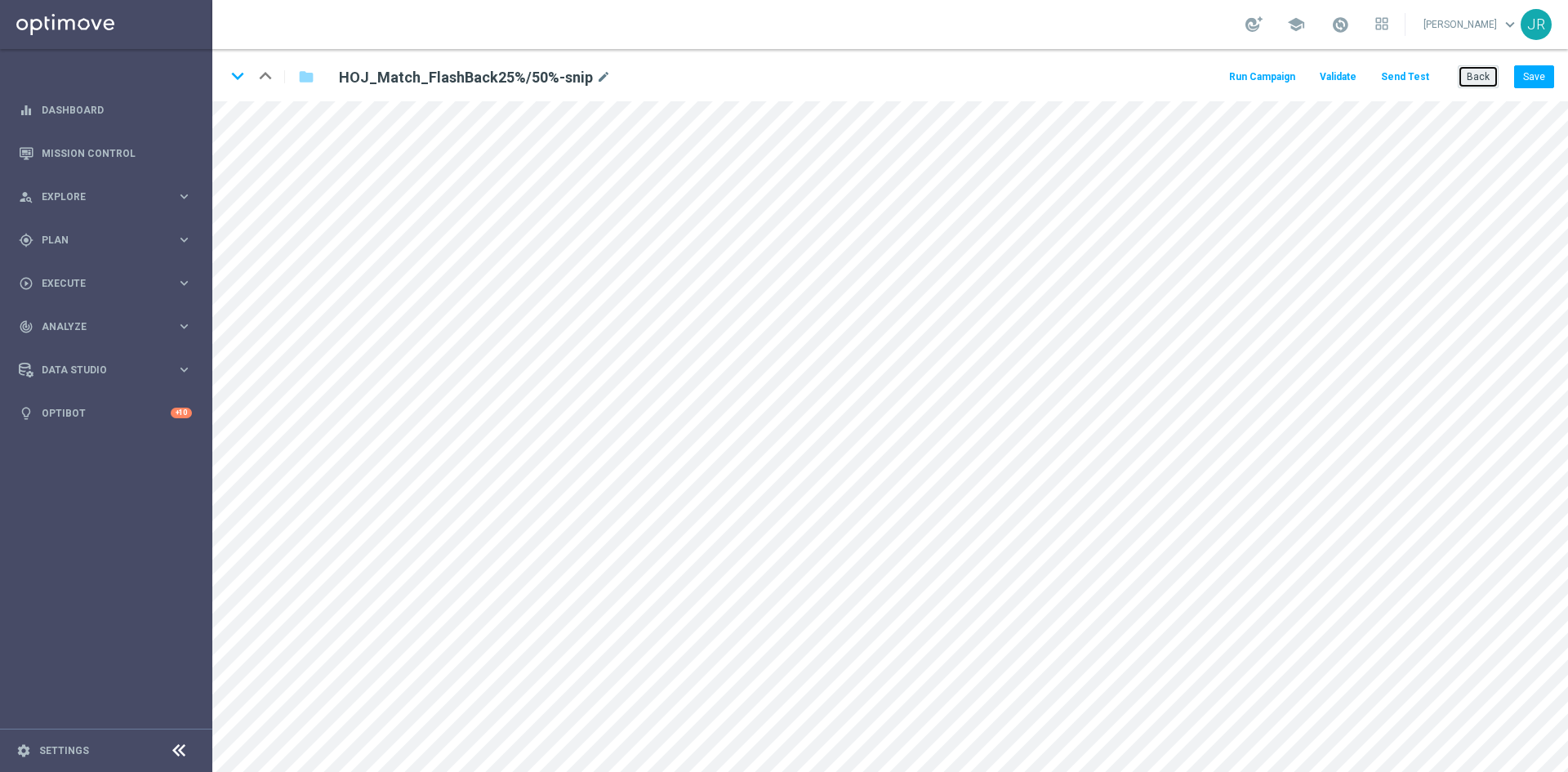
drag, startPoint x: 1482, startPoint y: 78, endPoint x: 1420, endPoint y: 71, distance: 62.4
click at [1474, 78] on button "Back" at bounding box center [1479, 77] width 41 height 23
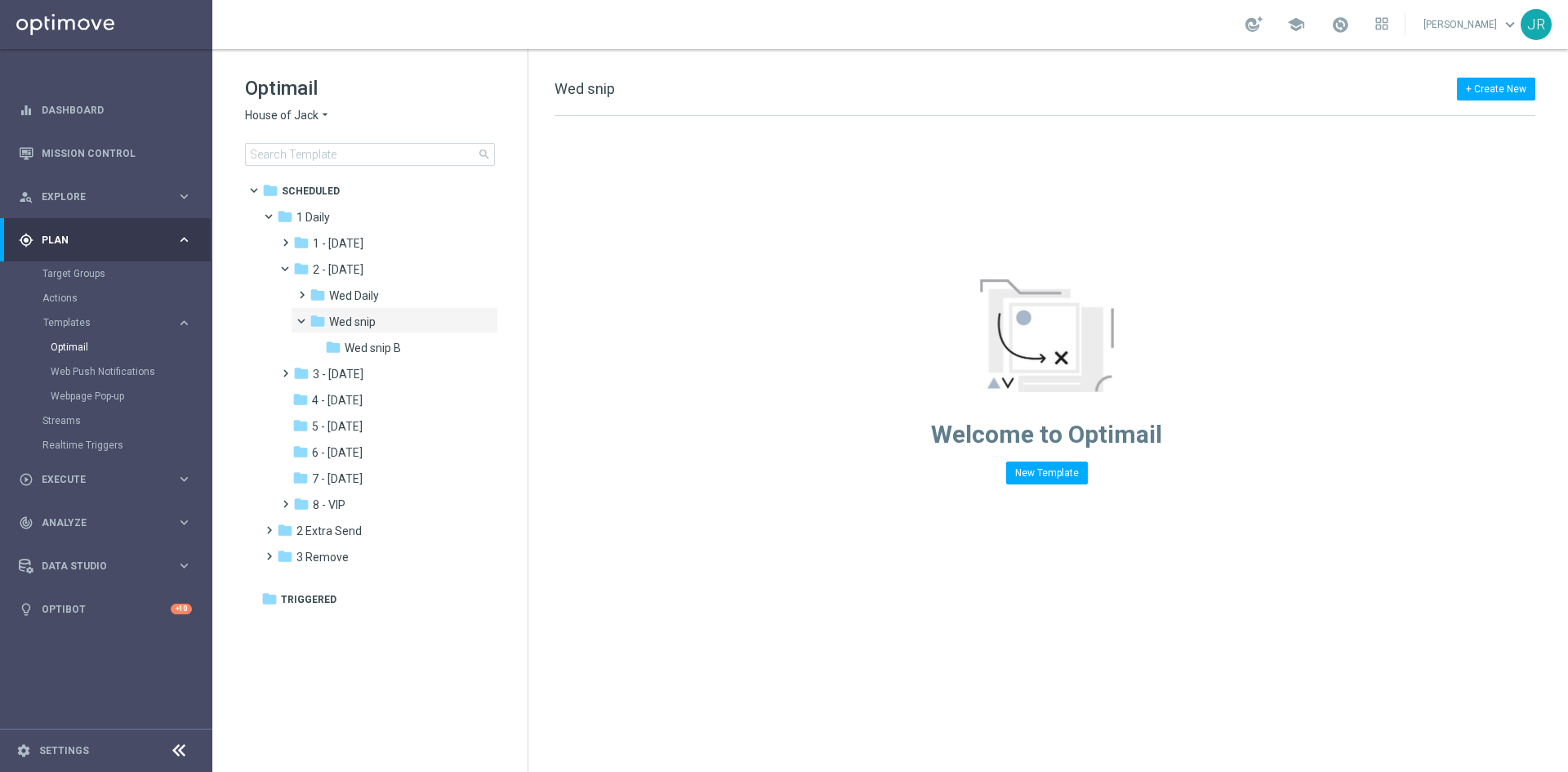
click at [291, 118] on span "House of Jack" at bounding box center [282, 115] width 74 height 16
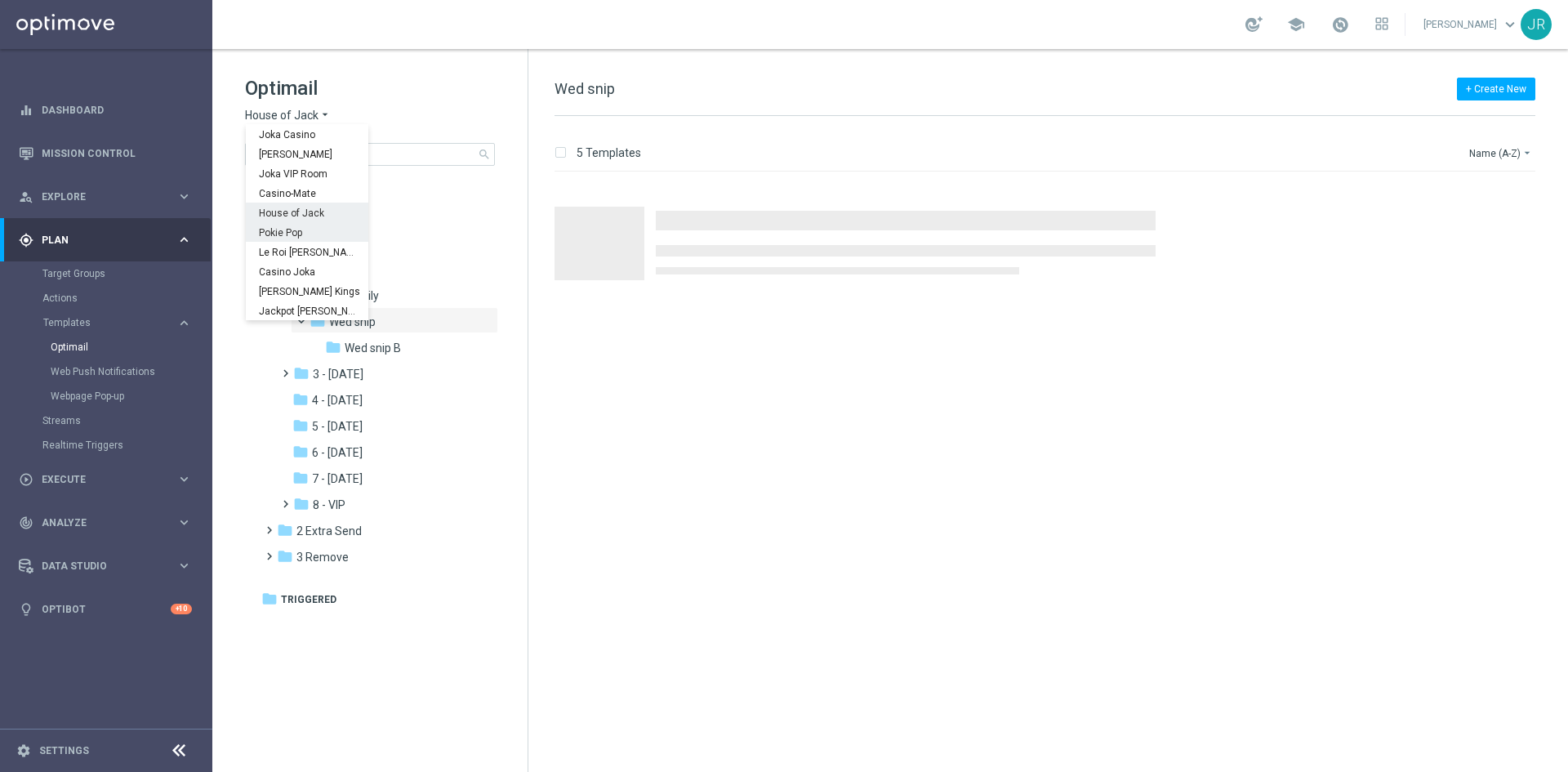
click at [0, 0] on span "Pokie Pop" at bounding box center [0, 0] width 0 height 0
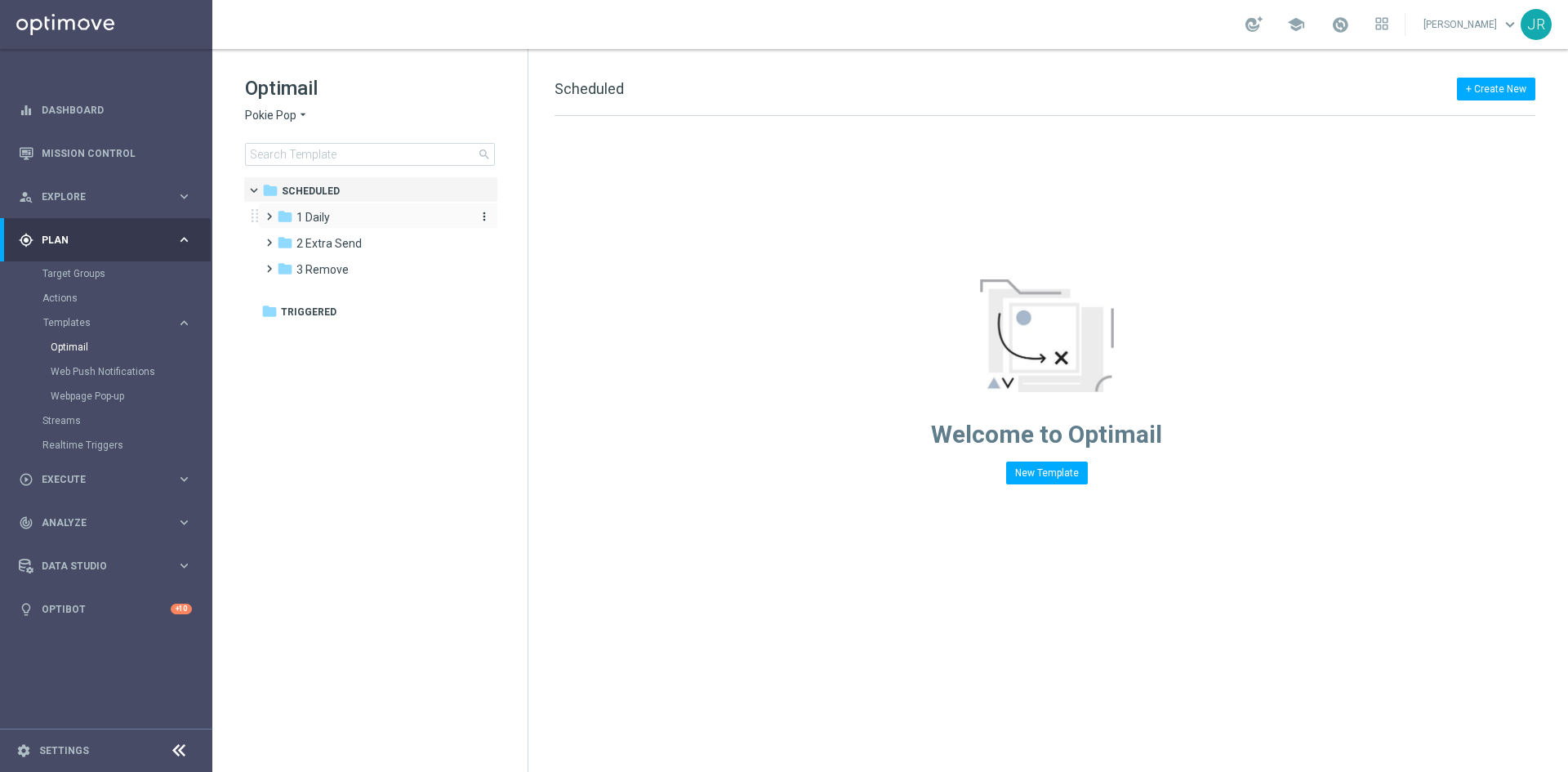
click at [326, 219] on span "1 Daily" at bounding box center [313, 216] width 34 height 15
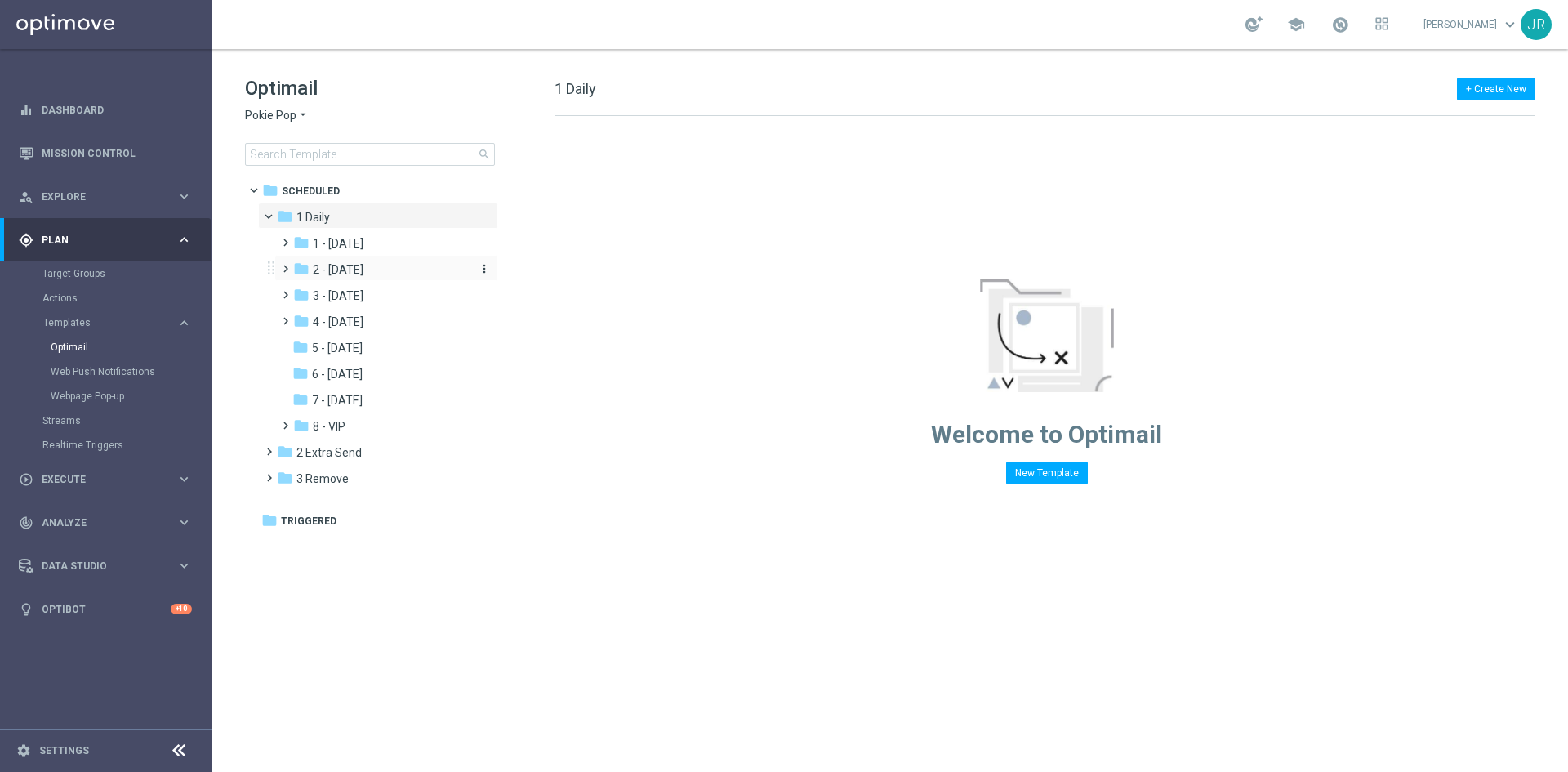
click at [338, 273] on span "2 - Wednesday" at bounding box center [338, 269] width 50 height 15
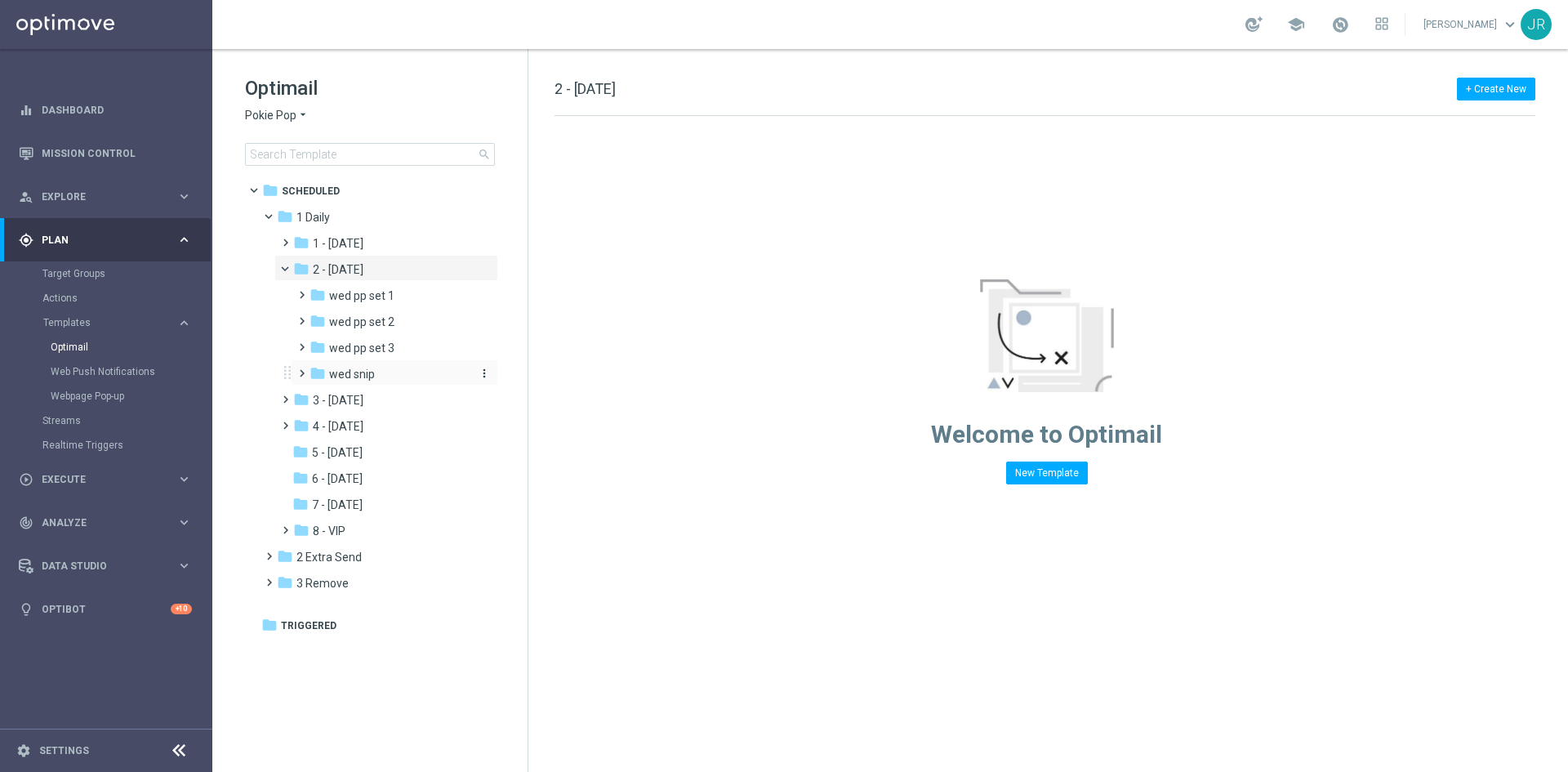
click at [344, 377] on span "wed snip" at bounding box center [351, 373] width 46 height 15
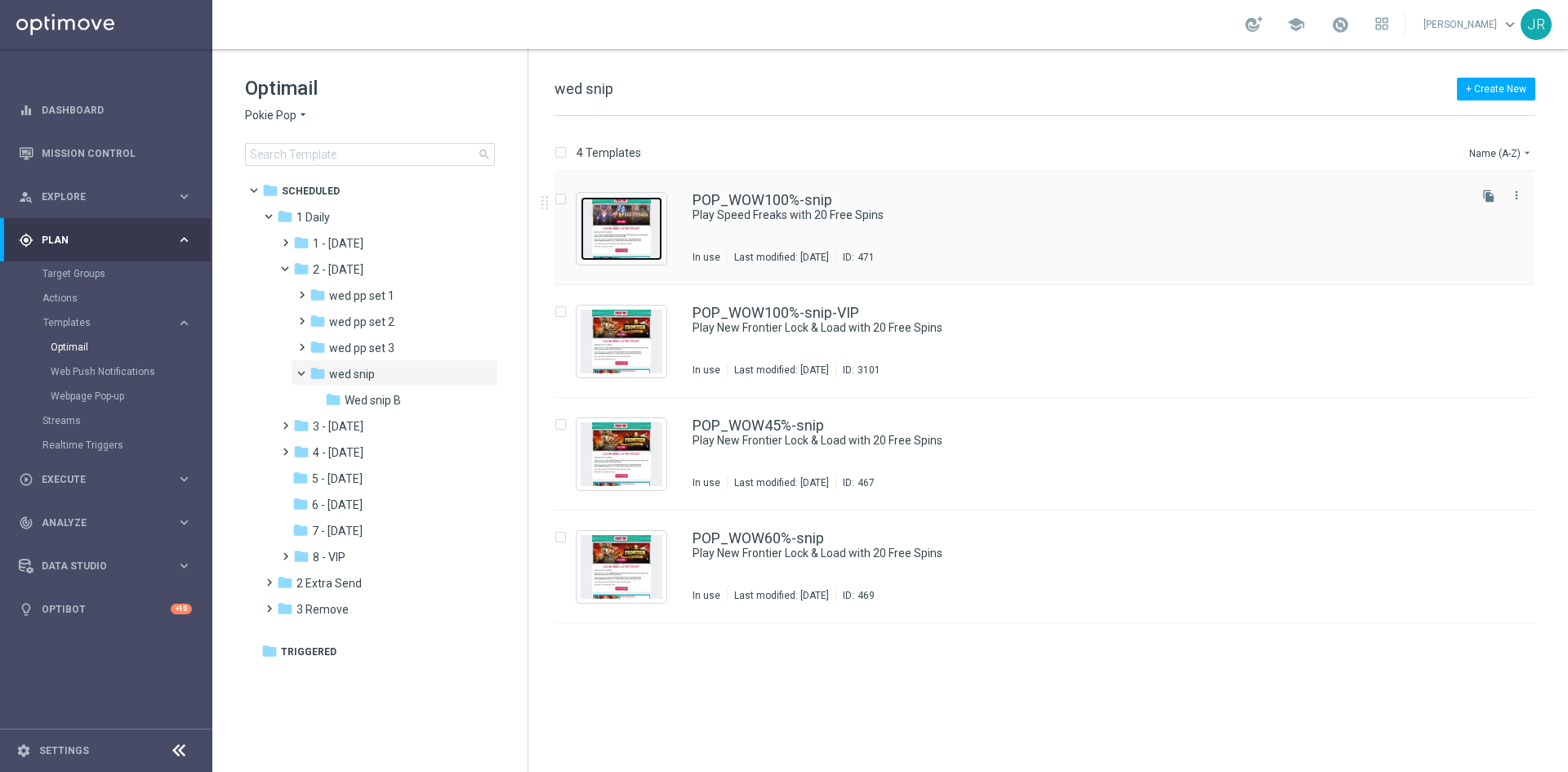
click at [642, 236] on img "Press SPACE to select this row." at bounding box center [622, 229] width 81 height 64
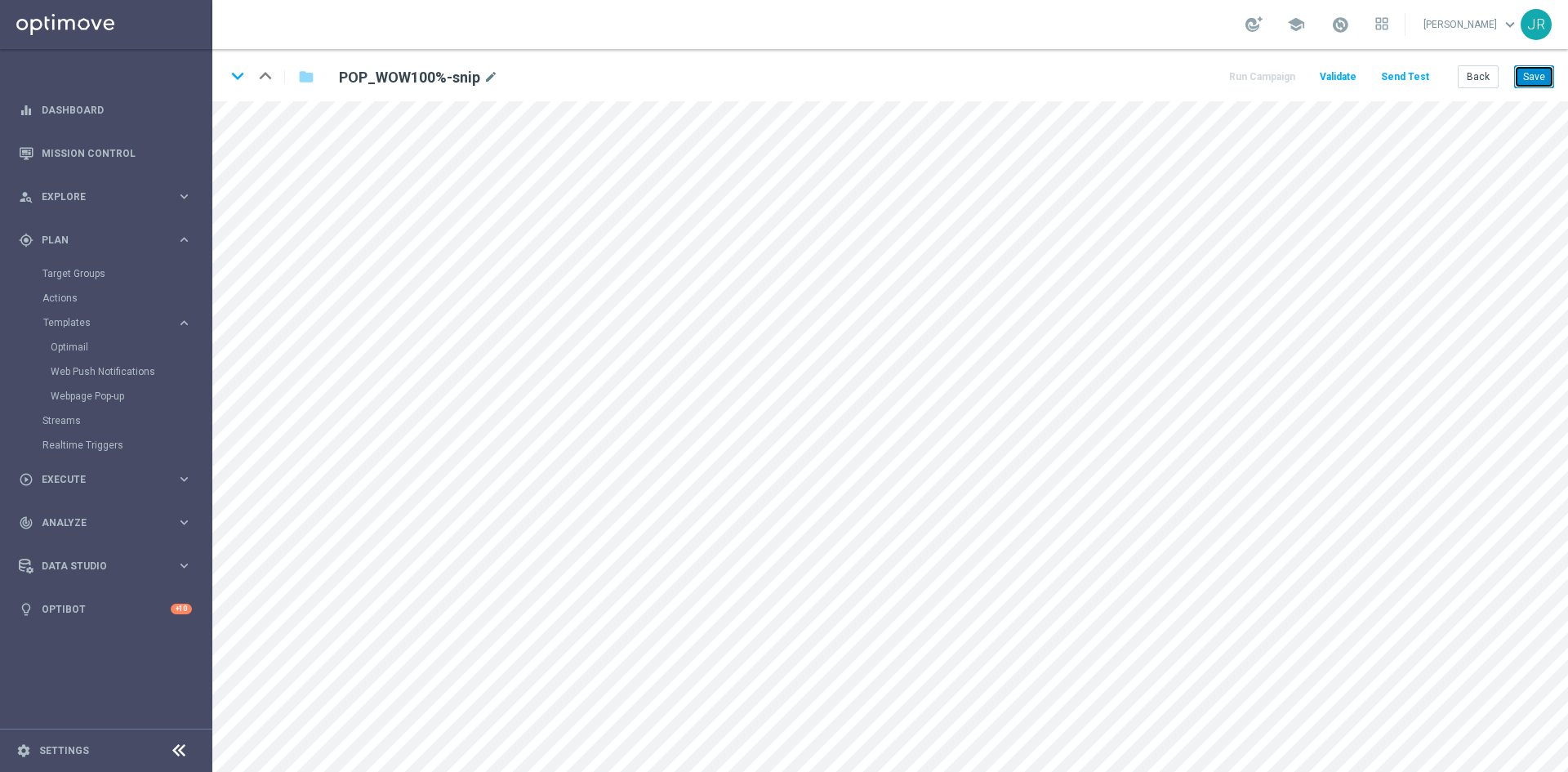
drag, startPoint x: 1527, startPoint y: 77, endPoint x: 1526, endPoint y: 98, distance: 21.0
click at [1527, 78] on button "Save" at bounding box center [1534, 77] width 40 height 23
click at [1392, 76] on button "Send Test" at bounding box center [1405, 77] width 53 height 22
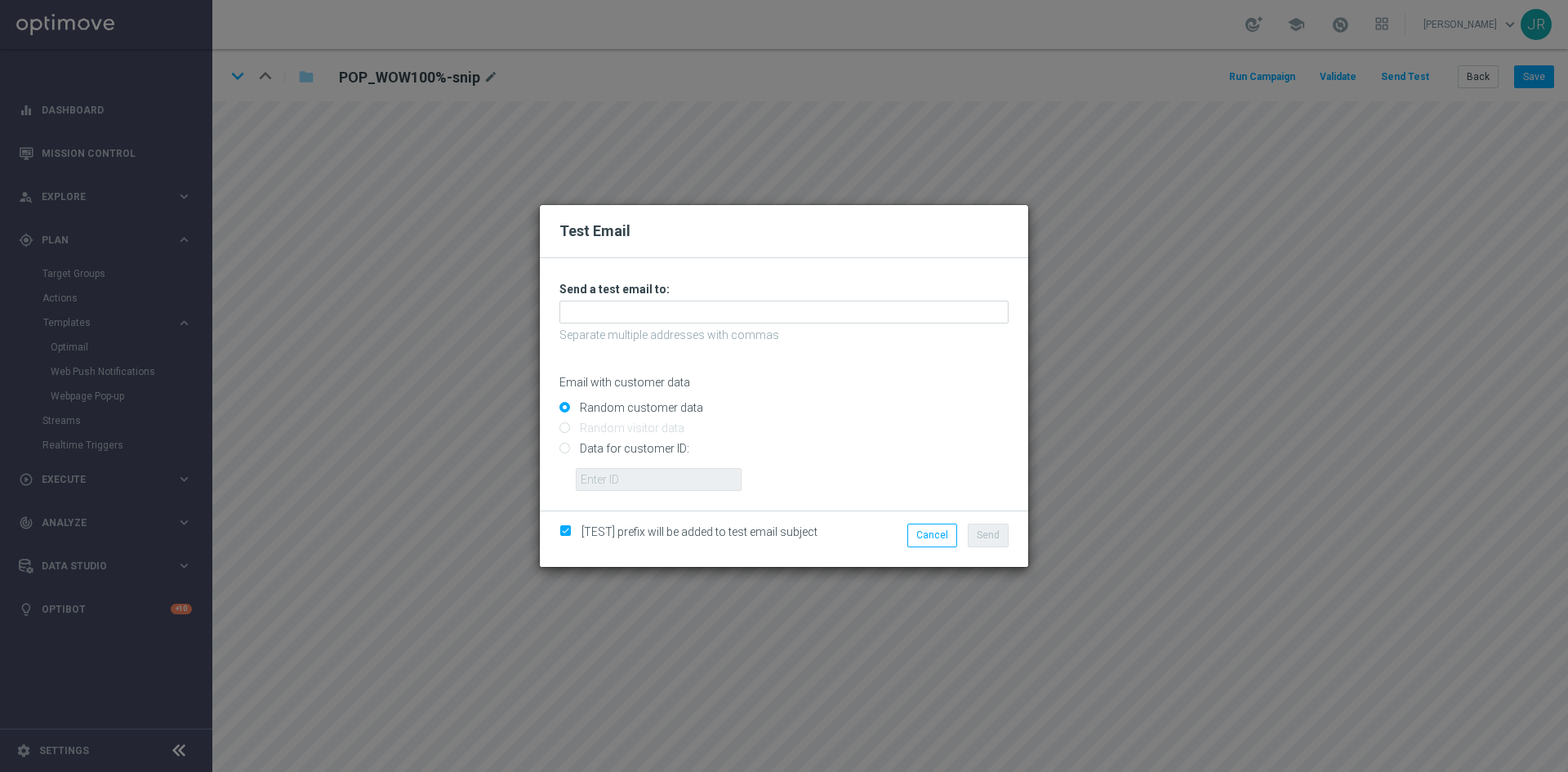
drag, startPoint x: 660, startPoint y: 326, endPoint x: 650, endPoint y: 329, distance: 10.4
click at [660, 326] on div "Unable to send test email. If this problem persists, contact your CSM for assis…" at bounding box center [784, 387] width 449 height 209
click at [640, 326] on div "Unable to send test email. If this problem persists, contact your CSM for assis…" at bounding box center [784, 387] width 449 height 209
drag, startPoint x: 632, startPoint y: 320, endPoint x: 620, endPoint y: 324, distance: 12.6
click at [632, 319] on input "text" at bounding box center [784, 312] width 449 height 23
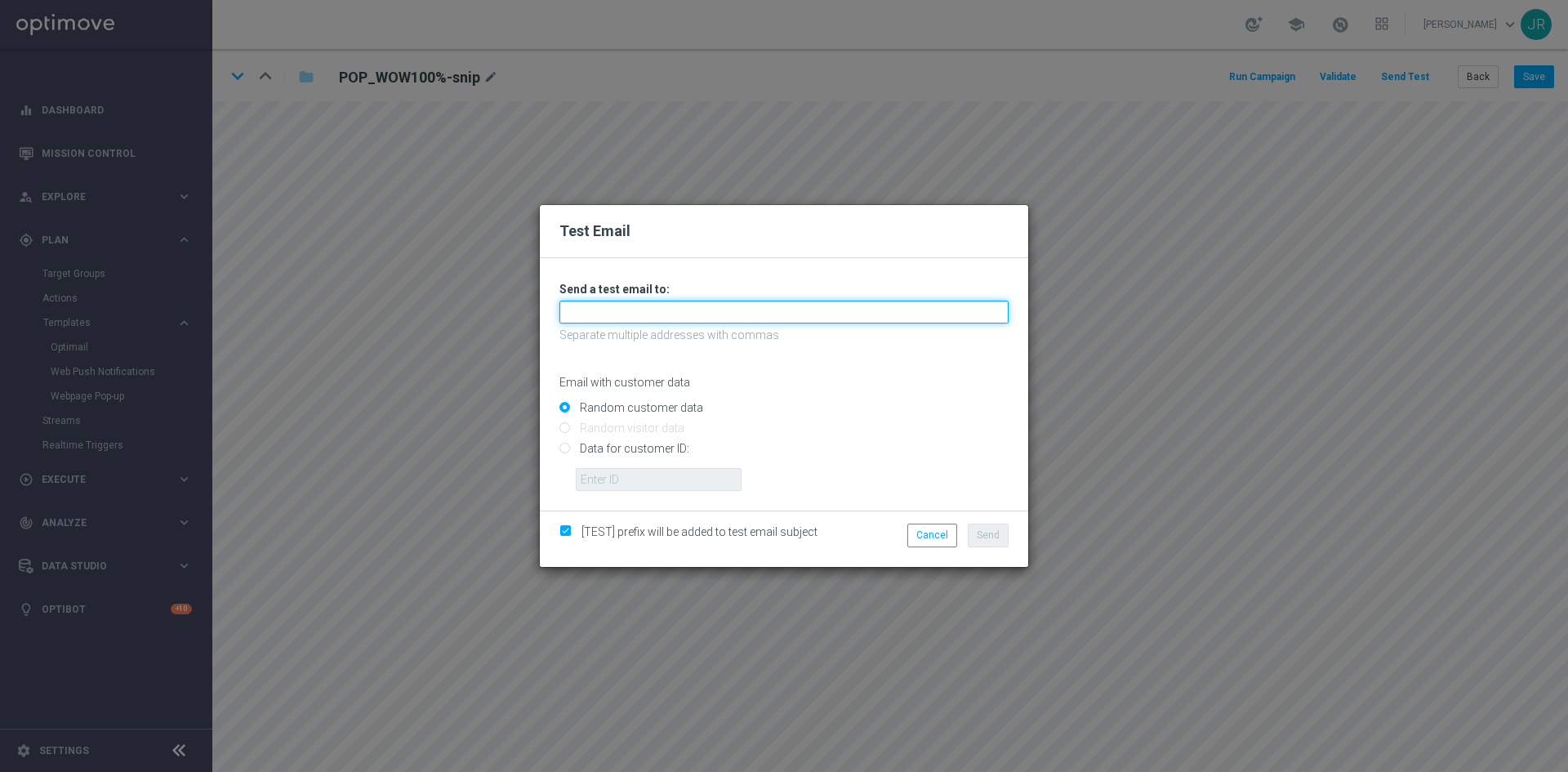
click at [598, 313] on input "text" at bounding box center [784, 312] width 449 height 23
click at [590, 316] on input "text" at bounding box center [784, 312] width 449 height 23
click at [588, 313] on input "text" at bounding box center [784, 312] width 449 height 23
type input "testi"
drag, startPoint x: 602, startPoint y: 318, endPoint x: 499, endPoint y: 314, distance: 103.1
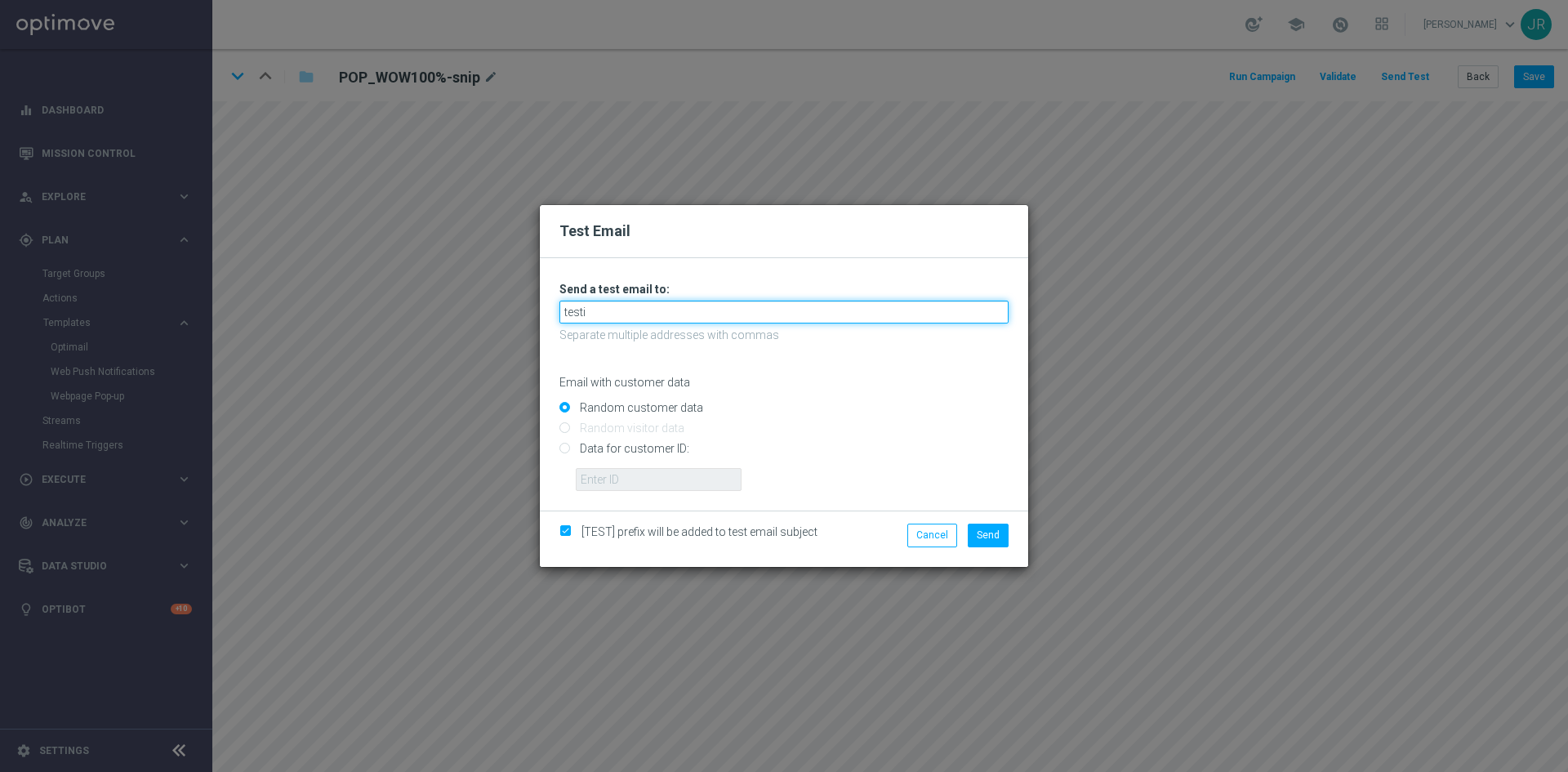
click at [499, 314] on div "Test Email Unable to send test email. If this problem persists, contact your CS…" at bounding box center [784, 386] width 1568 height 772
click at [624, 307] on input "testing@" at bounding box center [784, 312] width 449 height 23
drag, startPoint x: 621, startPoint y: 312, endPoint x: 473, endPoint y: 318, distance: 148.1
click at [473, 318] on div "Test Email Unable to send test email. If this problem persists, contact your CS…" at bounding box center [784, 386] width 1568 height 772
paste input "mailto:testingalltesting@gmail.com"
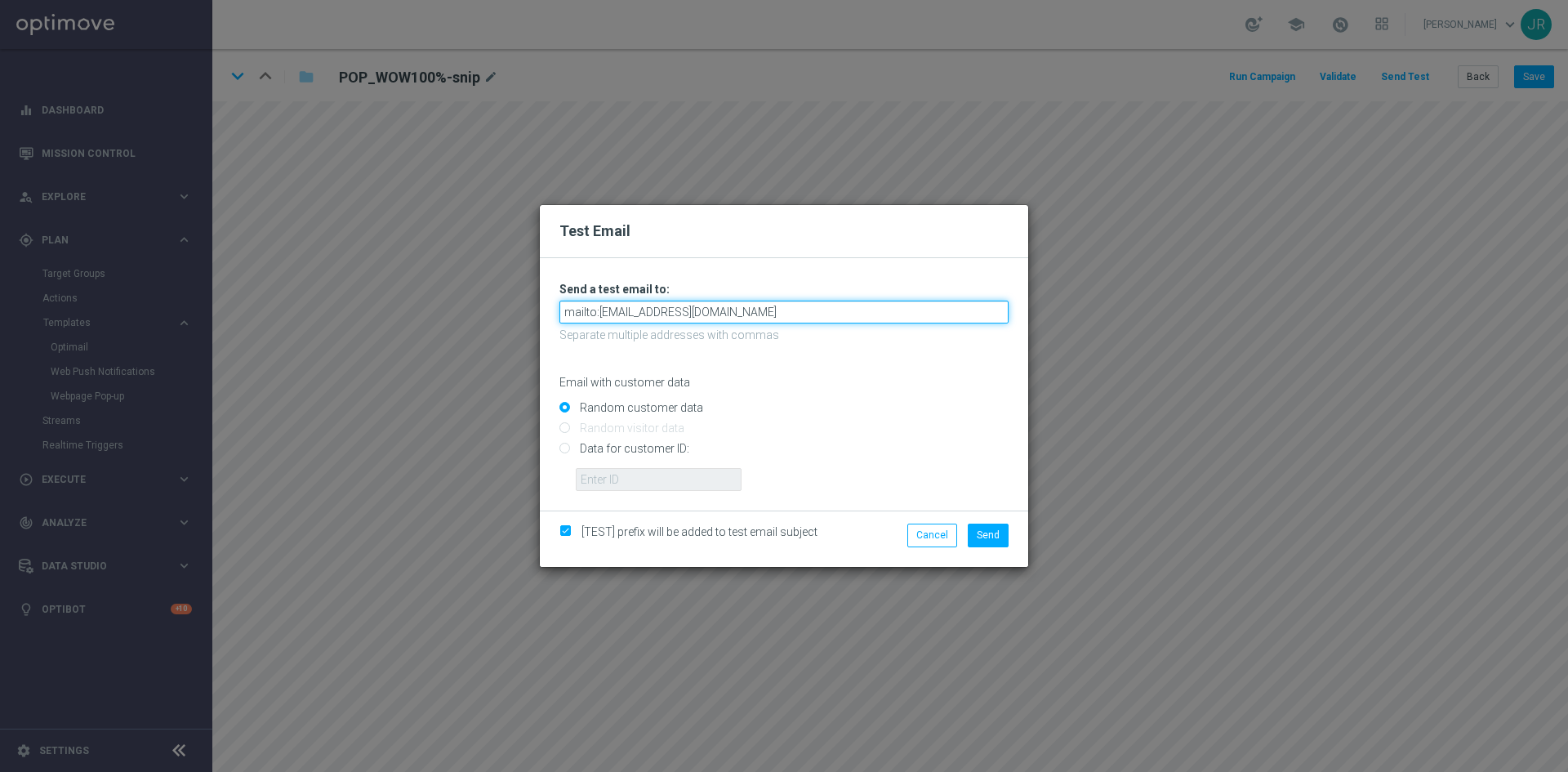
drag, startPoint x: 598, startPoint y: 314, endPoint x: 513, endPoint y: 313, distance: 85.0
click at [528, 311] on div "Test Email Unable to send test email. If this problem persists, contact your CS…" at bounding box center [784, 386] width 1568 height 772
type input "testingalltesting@gmail.com"
click at [991, 531] on span "Send" at bounding box center [988, 535] width 23 height 12
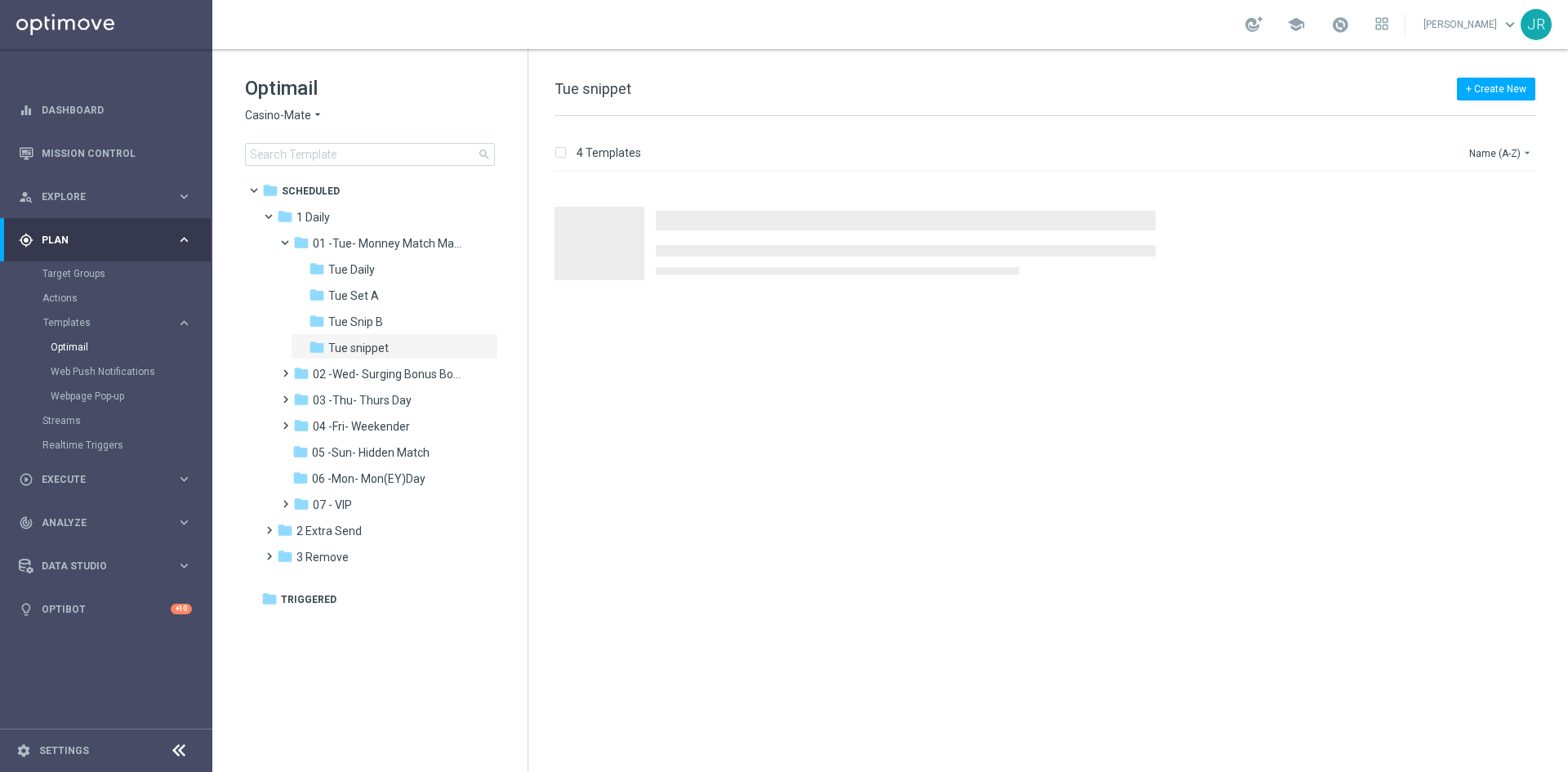
drag, startPoint x: 290, startPoint y: 111, endPoint x: 293, endPoint y: 119, distance: 8.5
click at [289, 110] on span "Casino-Mate" at bounding box center [278, 115] width 66 height 16
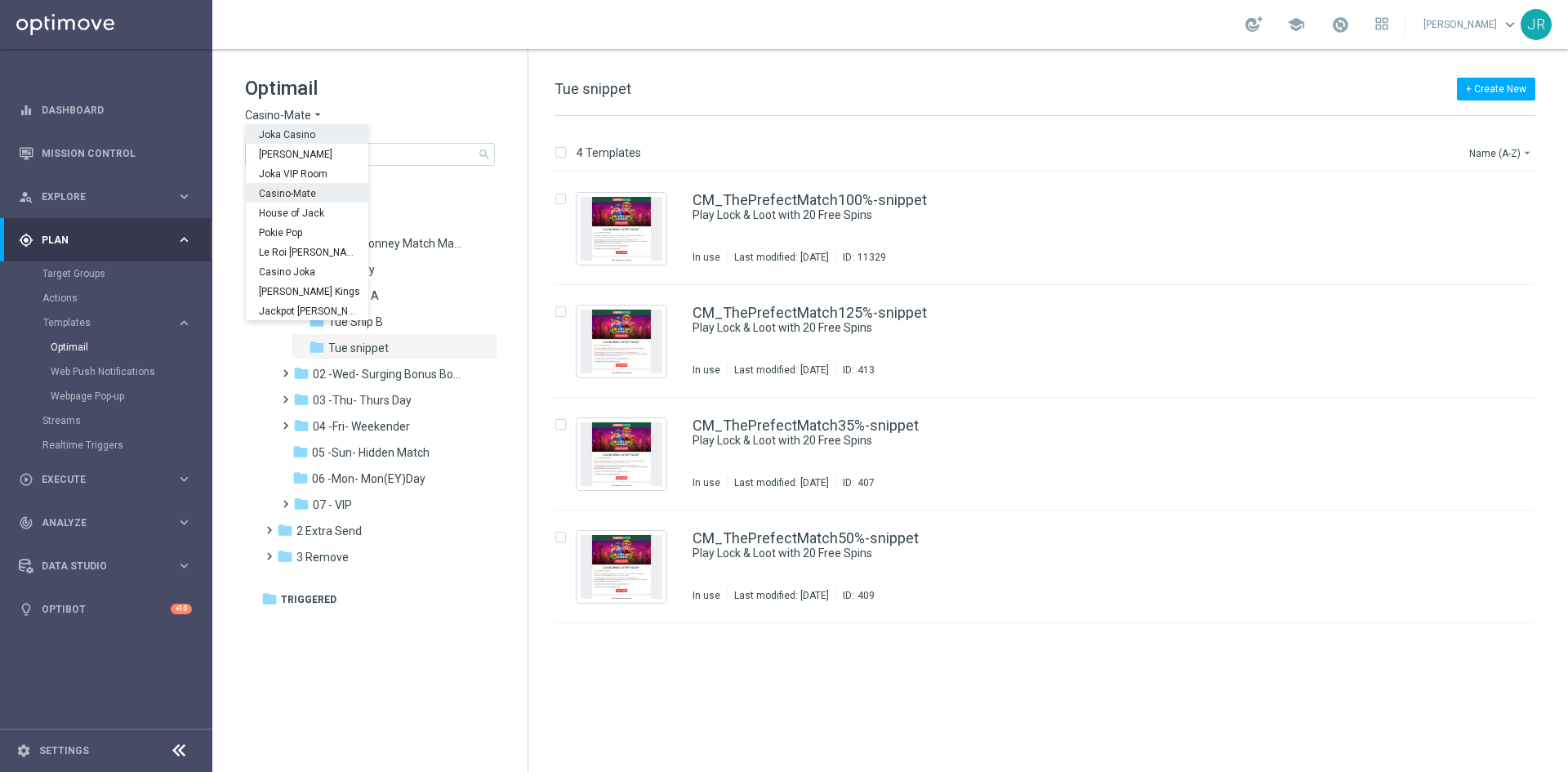
click at [0, 0] on span "Joka Casino" at bounding box center [0, 0] width 0 height 0
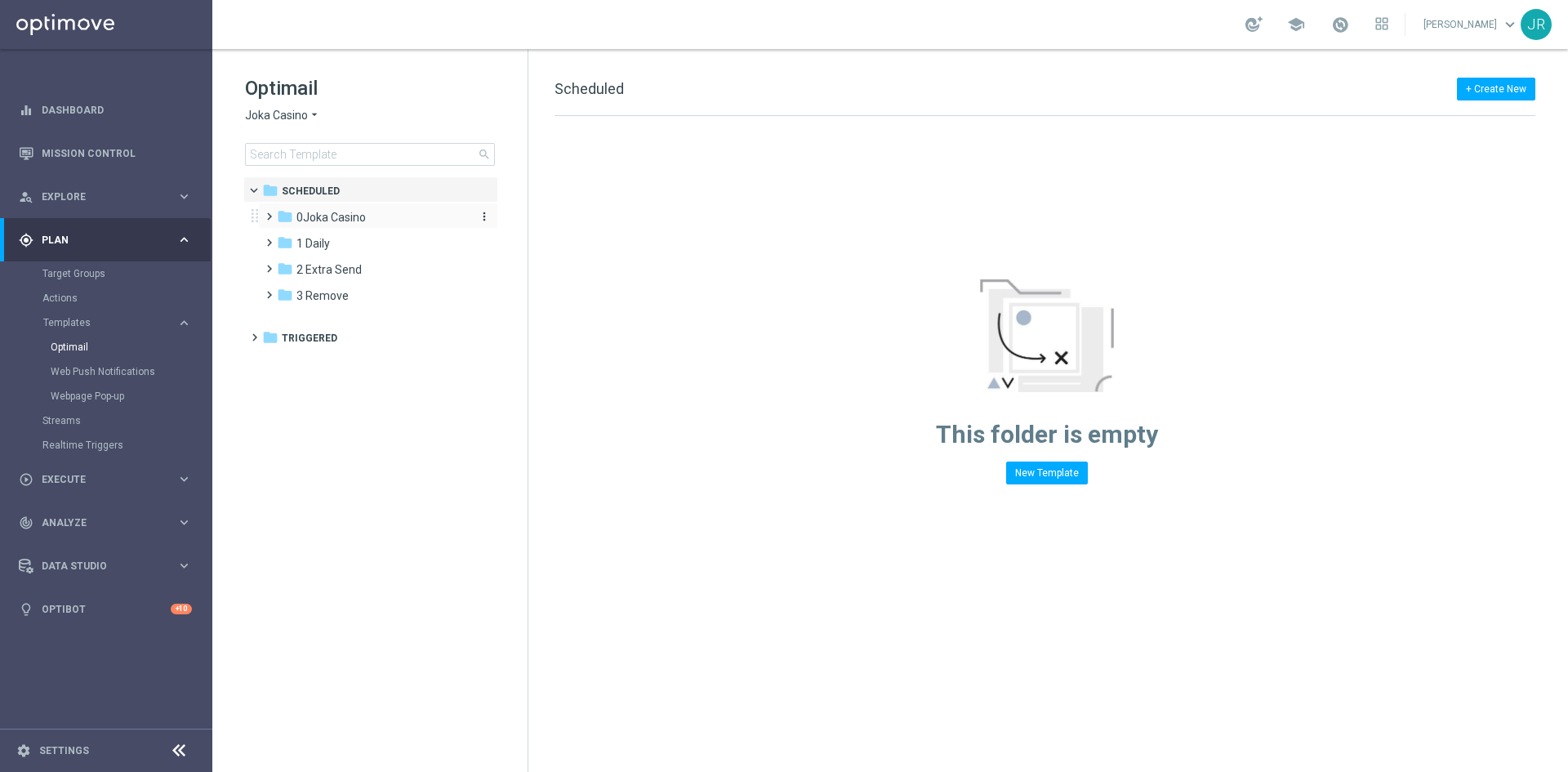
click at [327, 213] on span "0Joka Casino" at bounding box center [332, 216] width 70 height 15
click at [341, 239] on span "1- Daily" at bounding box center [332, 242] width 38 height 15
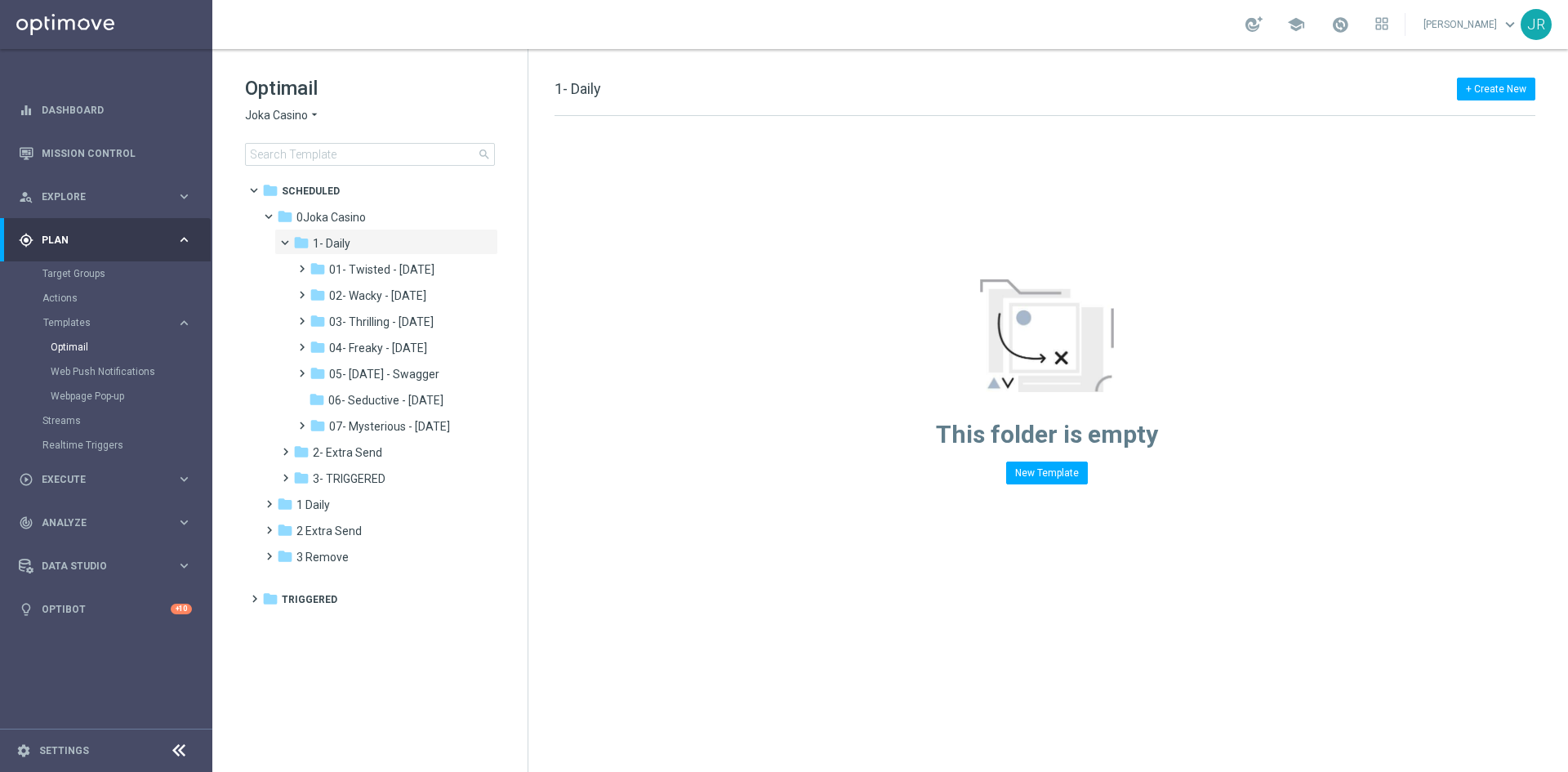
drag, startPoint x: 409, startPoint y: 292, endPoint x: 531, endPoint y: 355, distance: 137.3
click at [409, 291] on span "02- Wacky - Wednesday" at bounding box center [377, 295] width 97 height 15
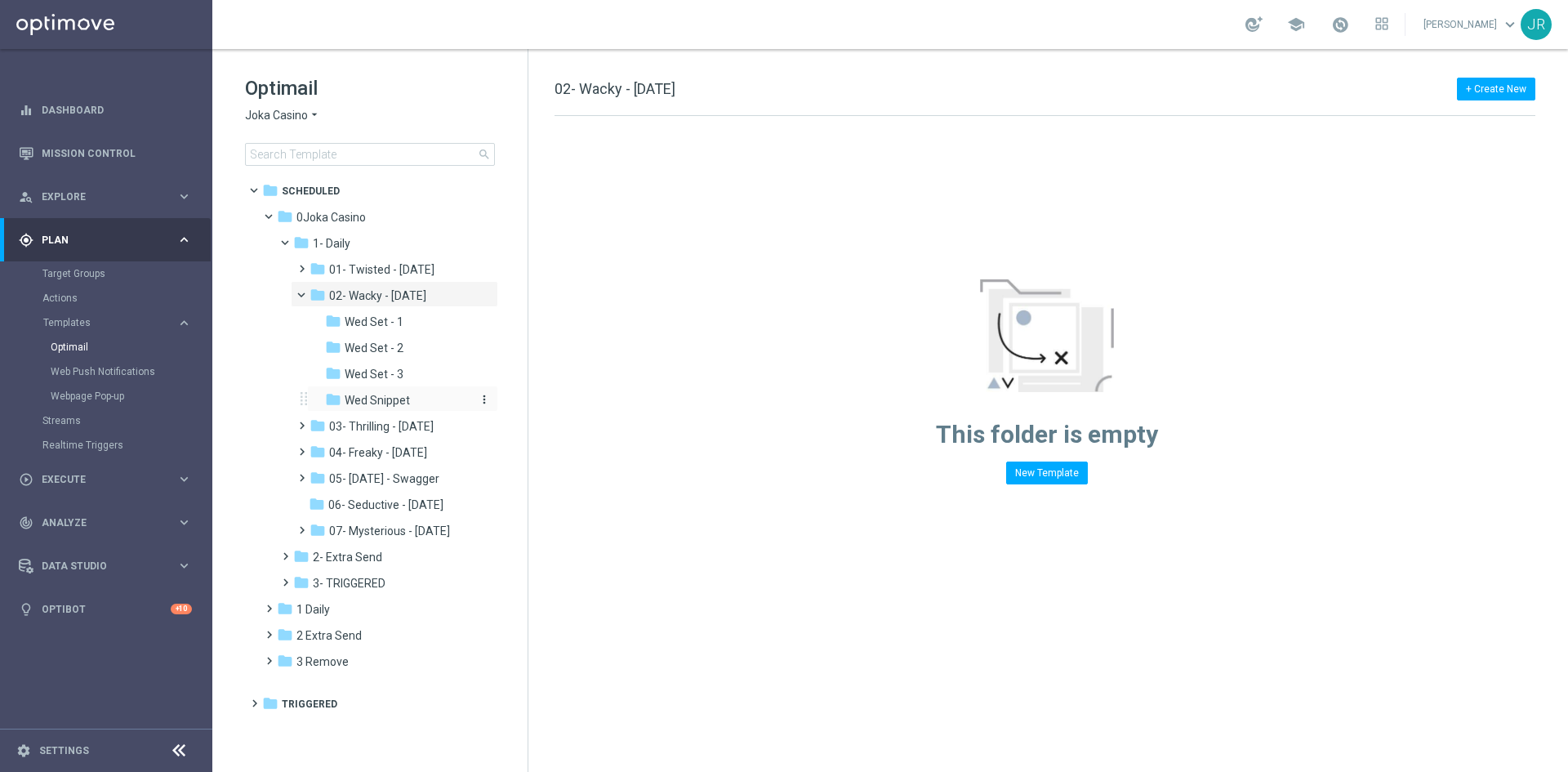
click at [390, 391] on div "folder Wed Snippet" at bounding box center [399, 400] width 147 height 18
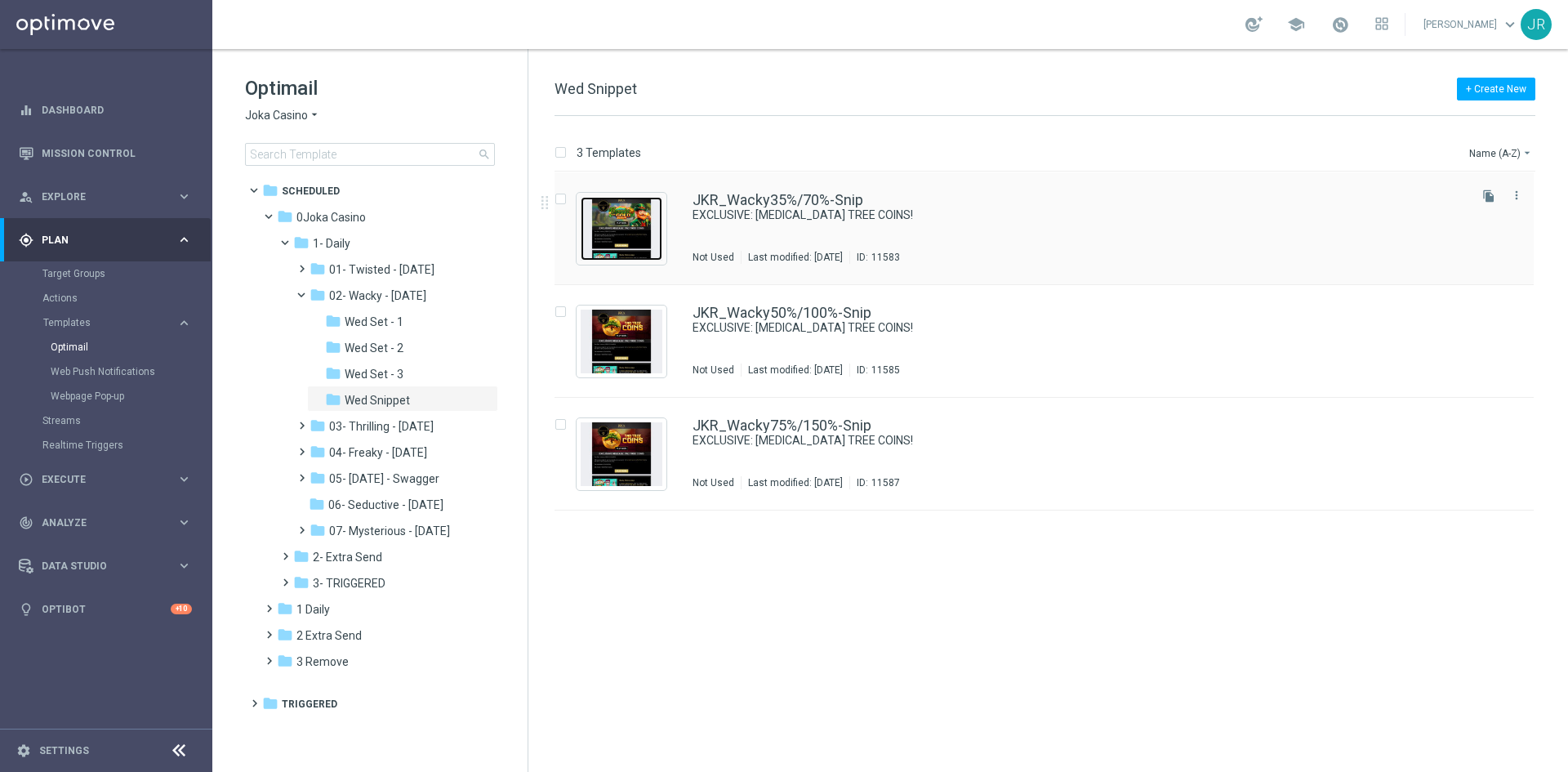
click at [612, 218] on img "Press SPACE to select this row." at bounding box center [622, 229] width 81 height 64
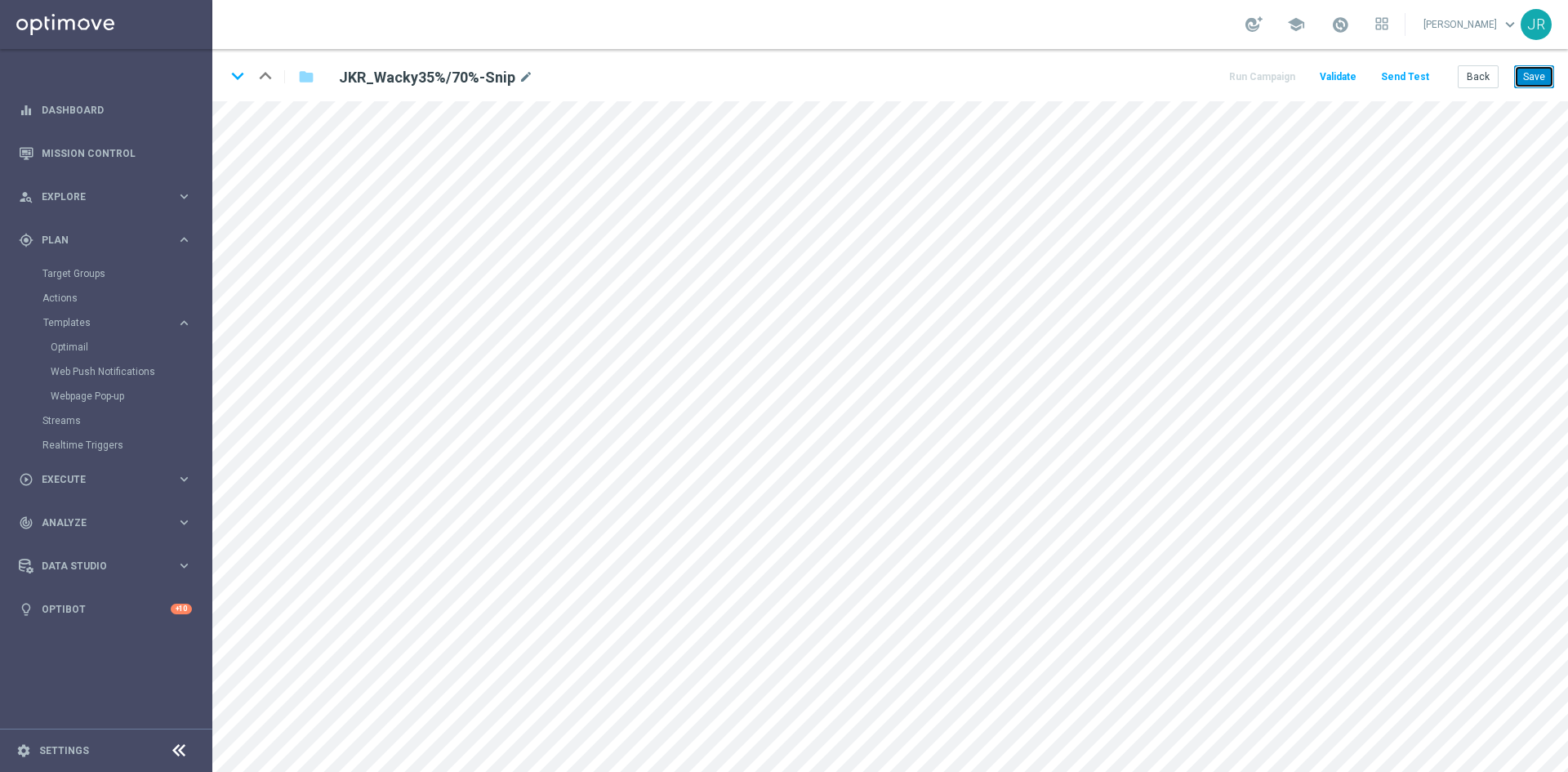
click at [1543, 75] on button "Save" at bounding box center [1534, 77] width 40 height 23
drag, startPoint x: 1538, startPoint y: 72, endPoint x: 1548, endPoint y: 95, distance: 25.1
click at [1538, 73] on button "Save" at bounding box center [1534, 77] width 40 height 23
click at [1479, 75] on button "Back" at bounding box center [1479, 77] width 41 height 23
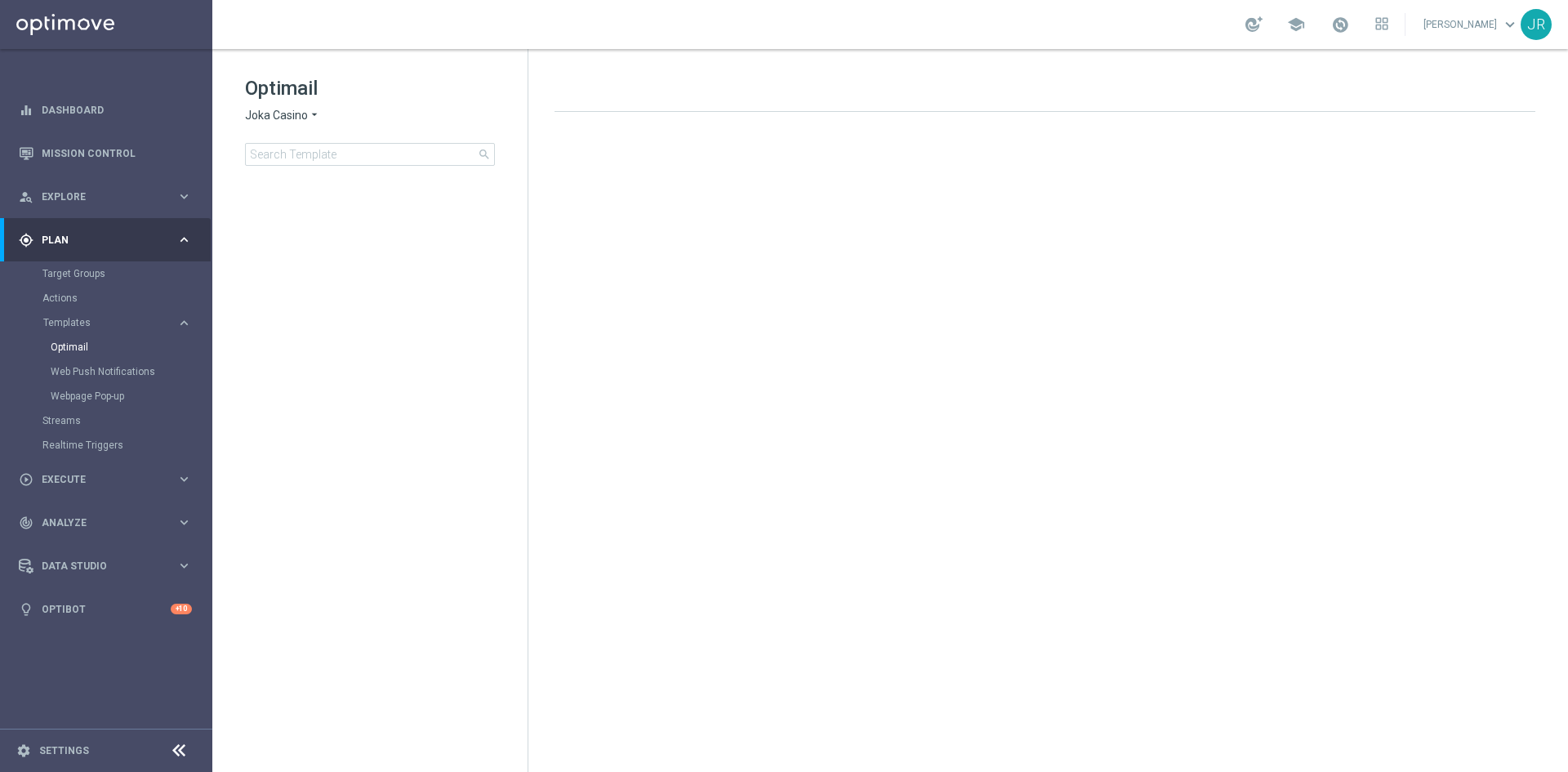
click at [251, 115] on span "Joka Casino" at bounding box center [276, 115] width 63 height 16
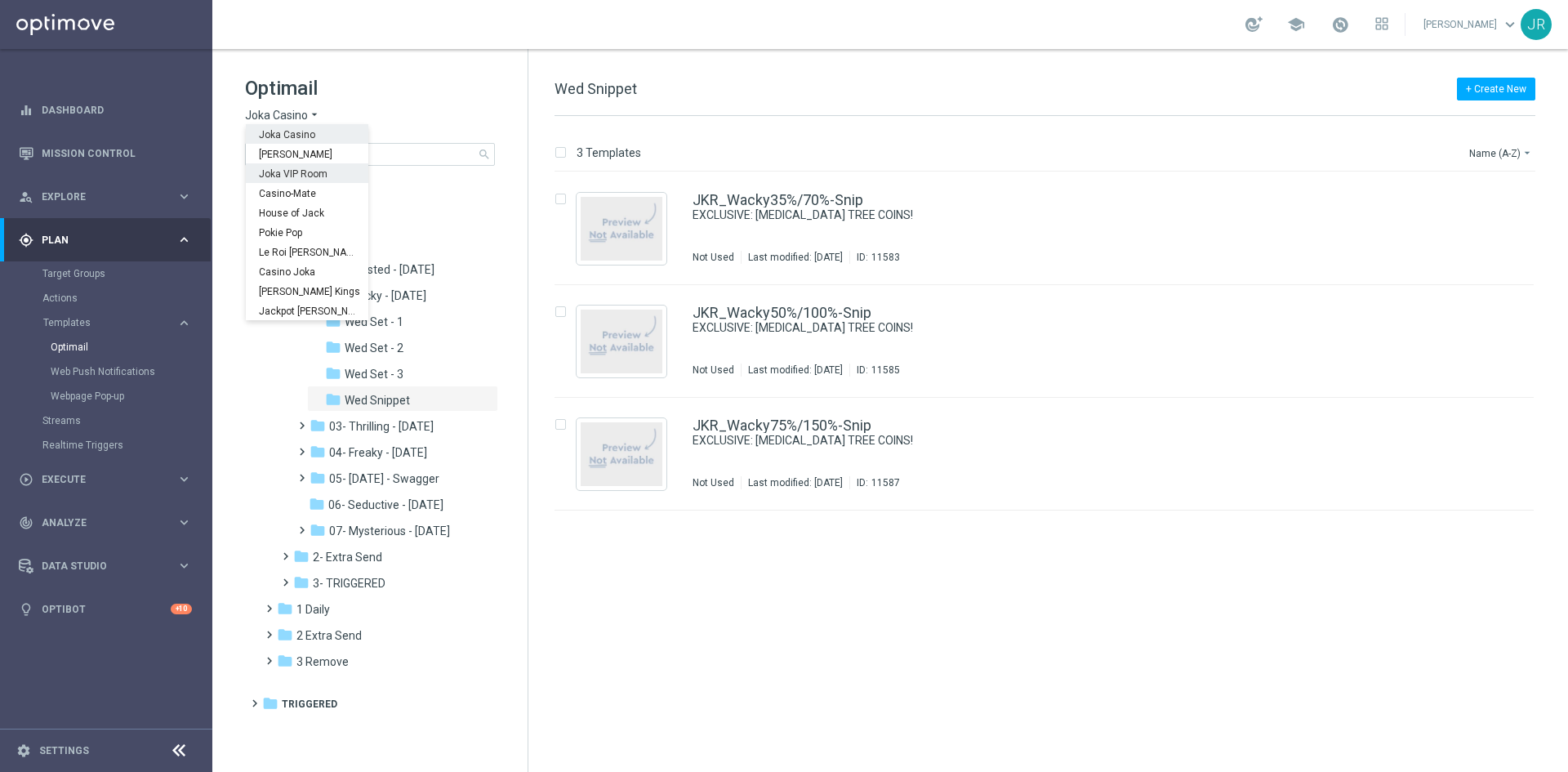
click at [284, 179] on div "Joka VIP Room" at bounding box center [307, 173] width 122 height 19
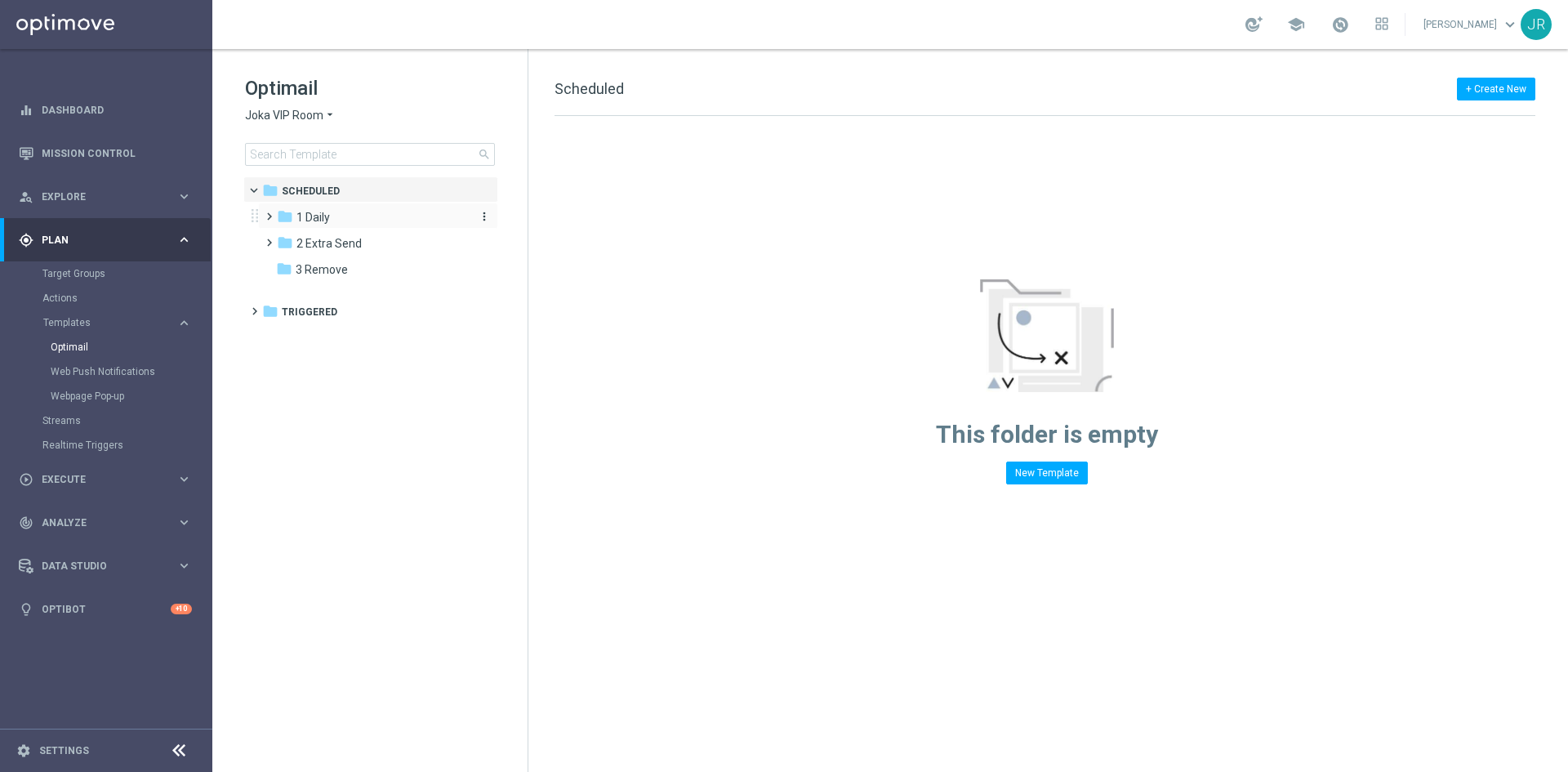
click at [330, 212] on span "1 Daily" at bounding box center [313, 216] width 34 height 15
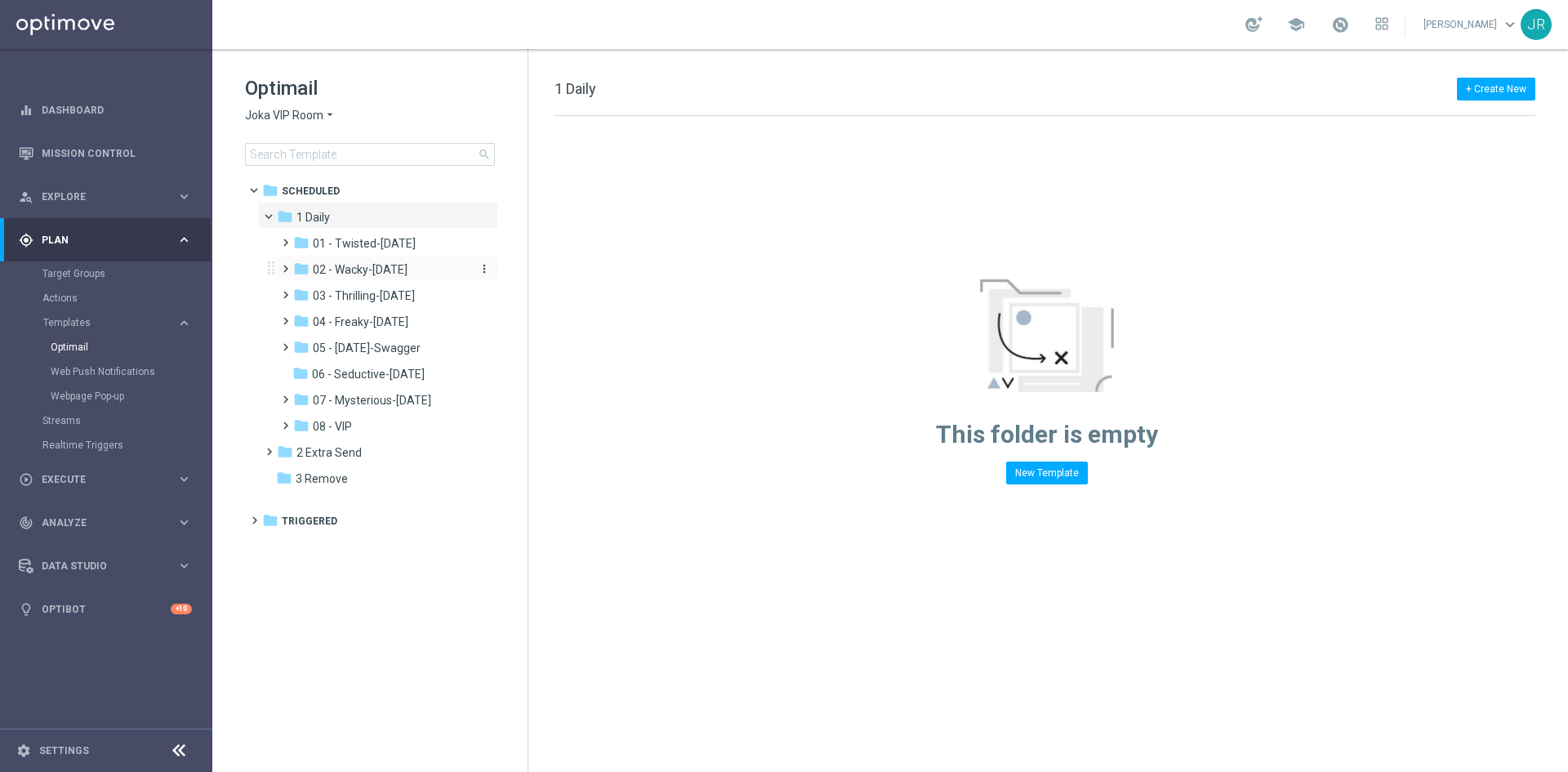
click at [355, 264] on span "02 - Wacky-[DATE]" at bounding box center [361, 269] width 95 height 15
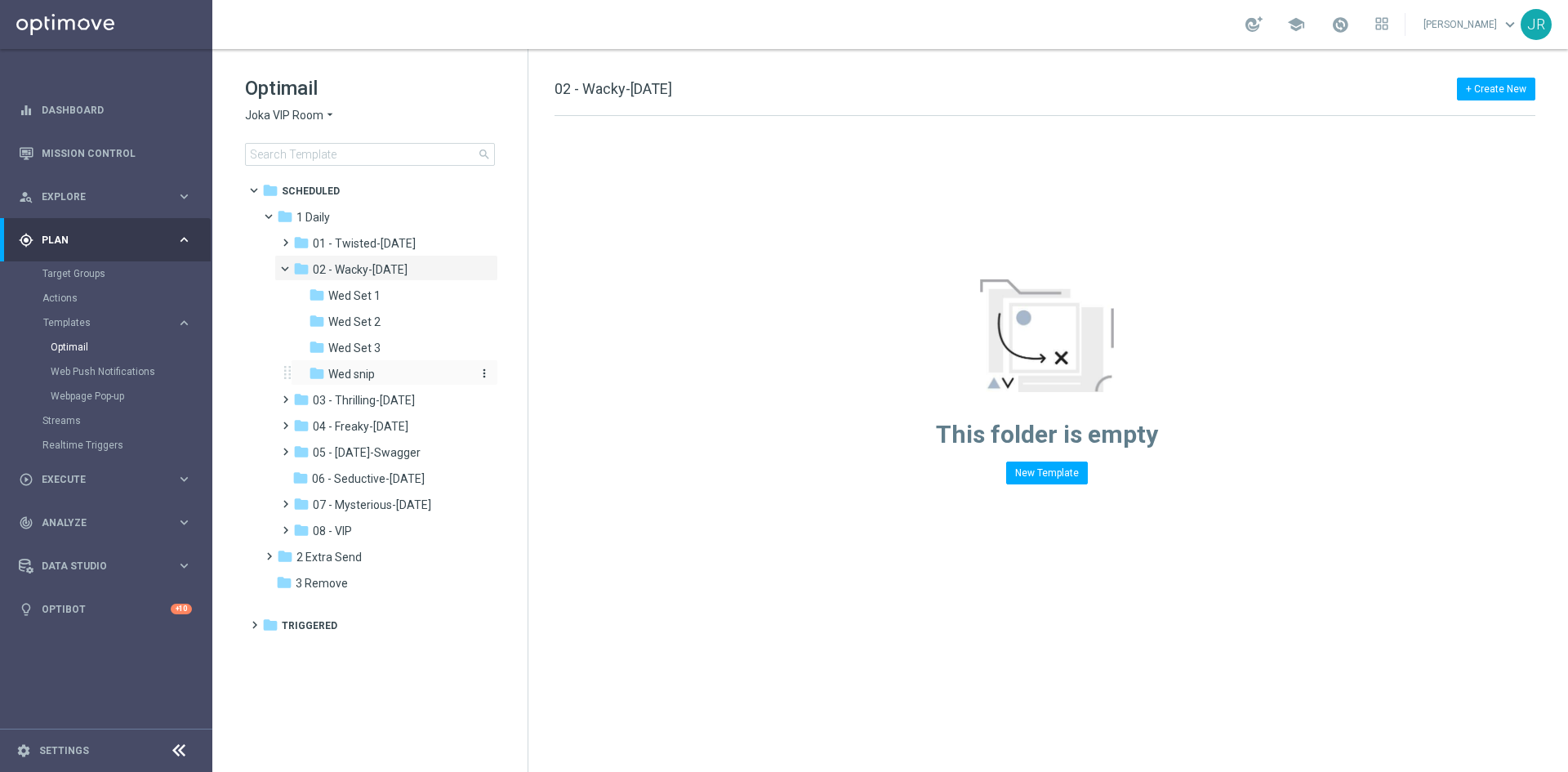
click at [368, 375] on span "Wed snip" at bounding box center [352, 373] width 47 height 15
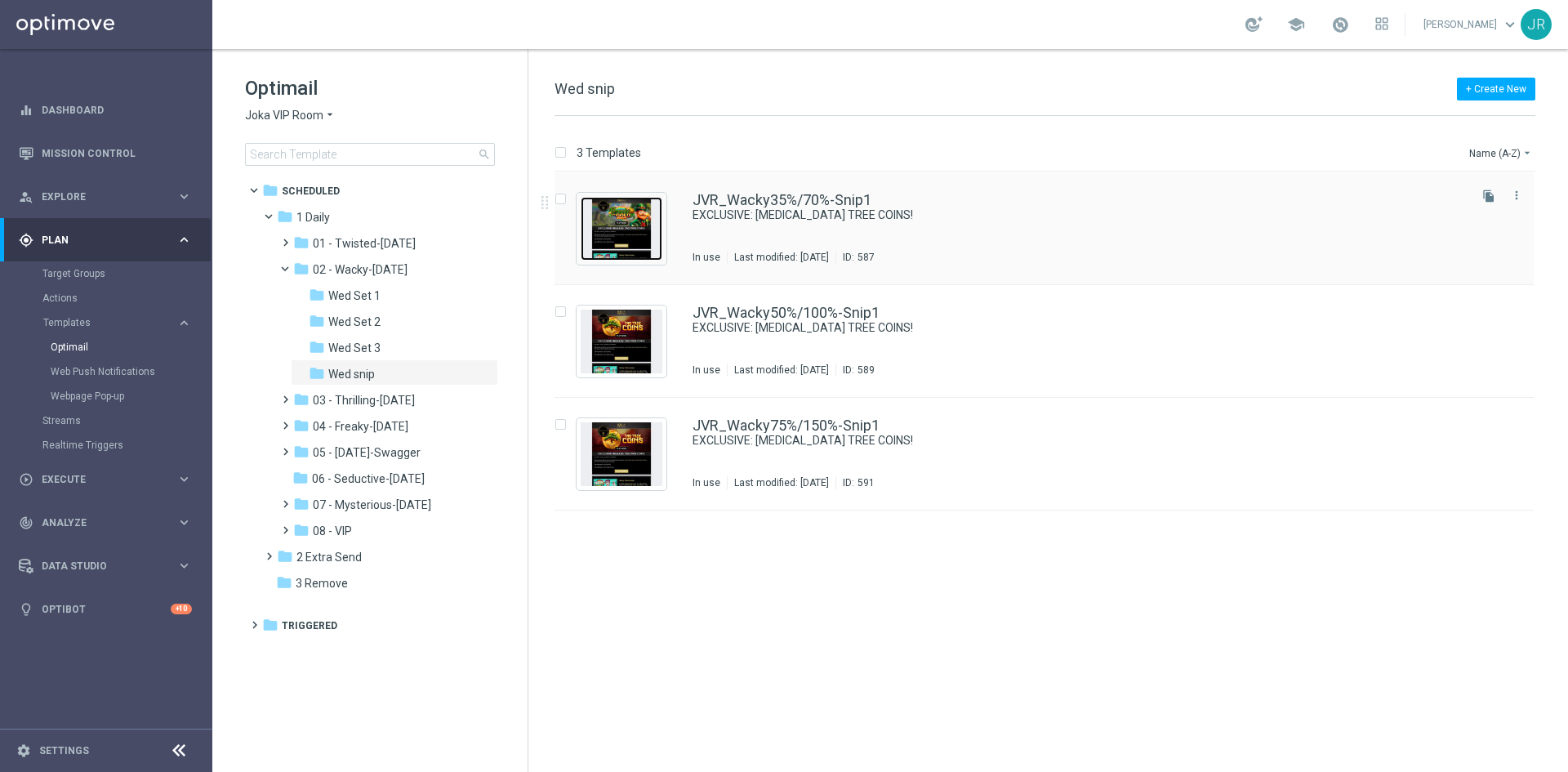
click at [629, 225] on img "Press SPACE to select this row." at bounding box center [622, 229] width 81 height 64
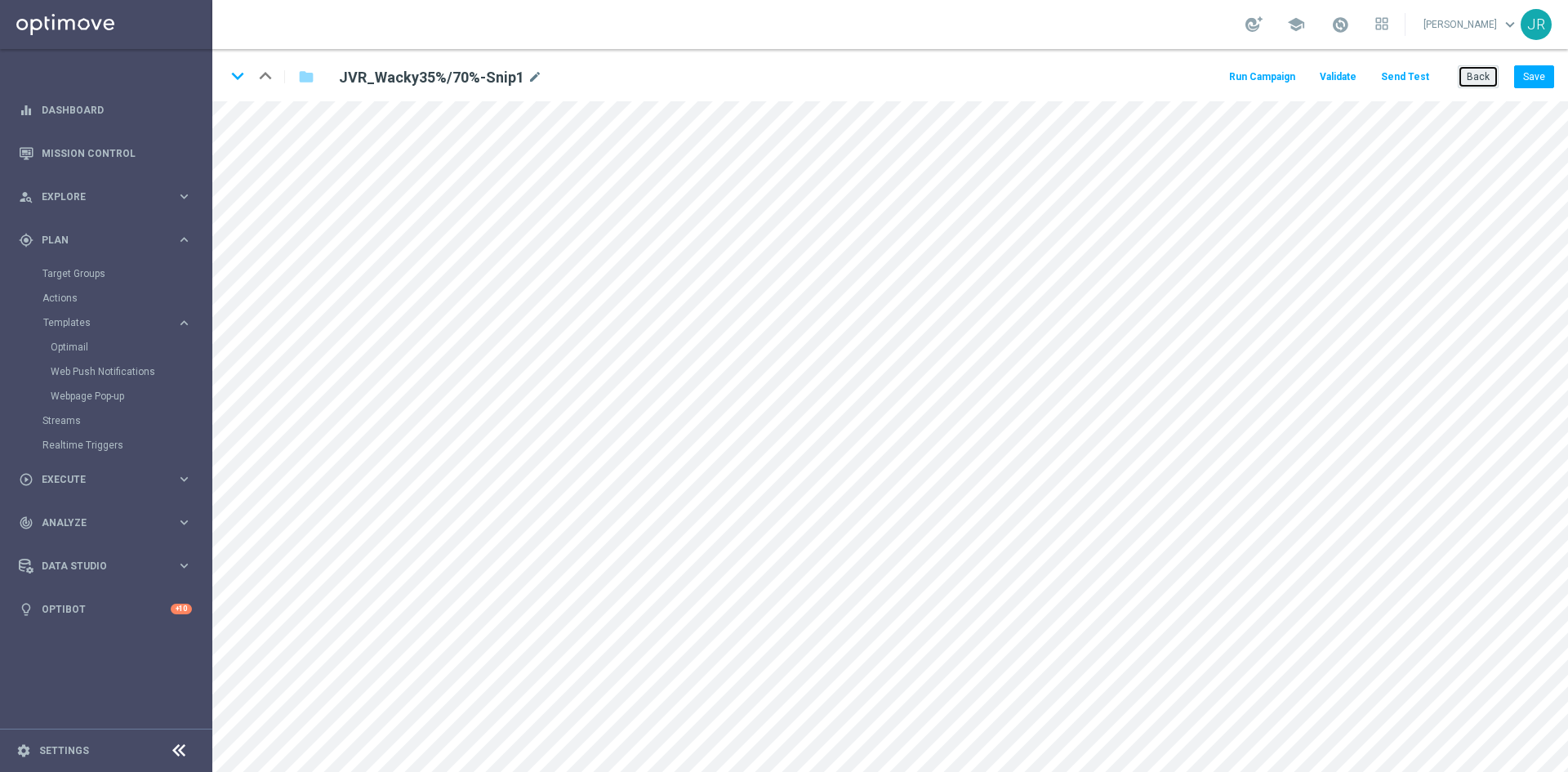
drag, startPoint x: 1481, startPoint y: 75, endPoint x: 1450, endPoint y: 72, distance: 31.1
click at [1480, 75] on button "Back" at bounding box center [1479, 77] width 41 height 23
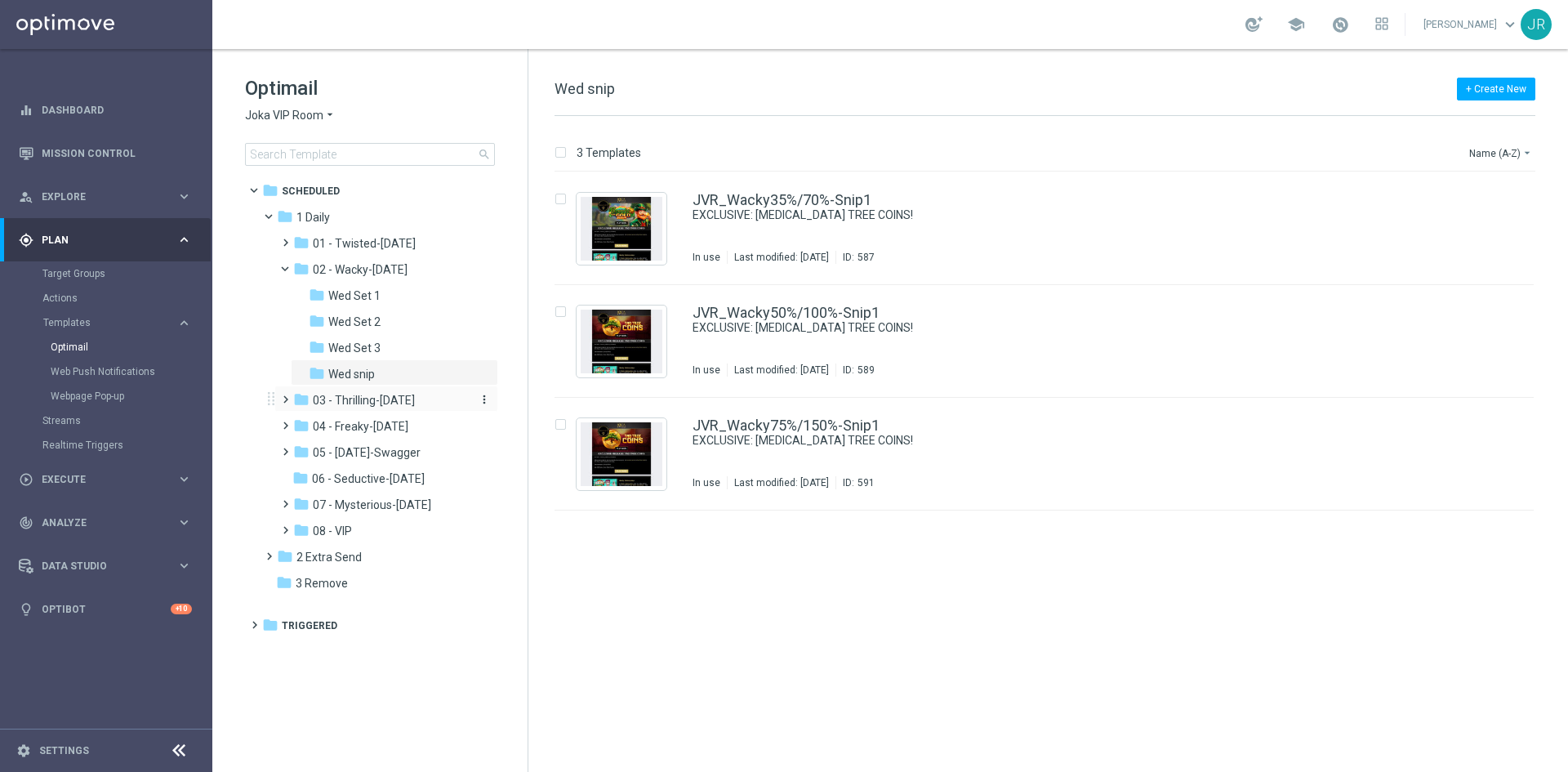
click at [375, 402] on span "03 - Thrilling-[DATE]" at bounding box center [364, 400] width 102 height 15
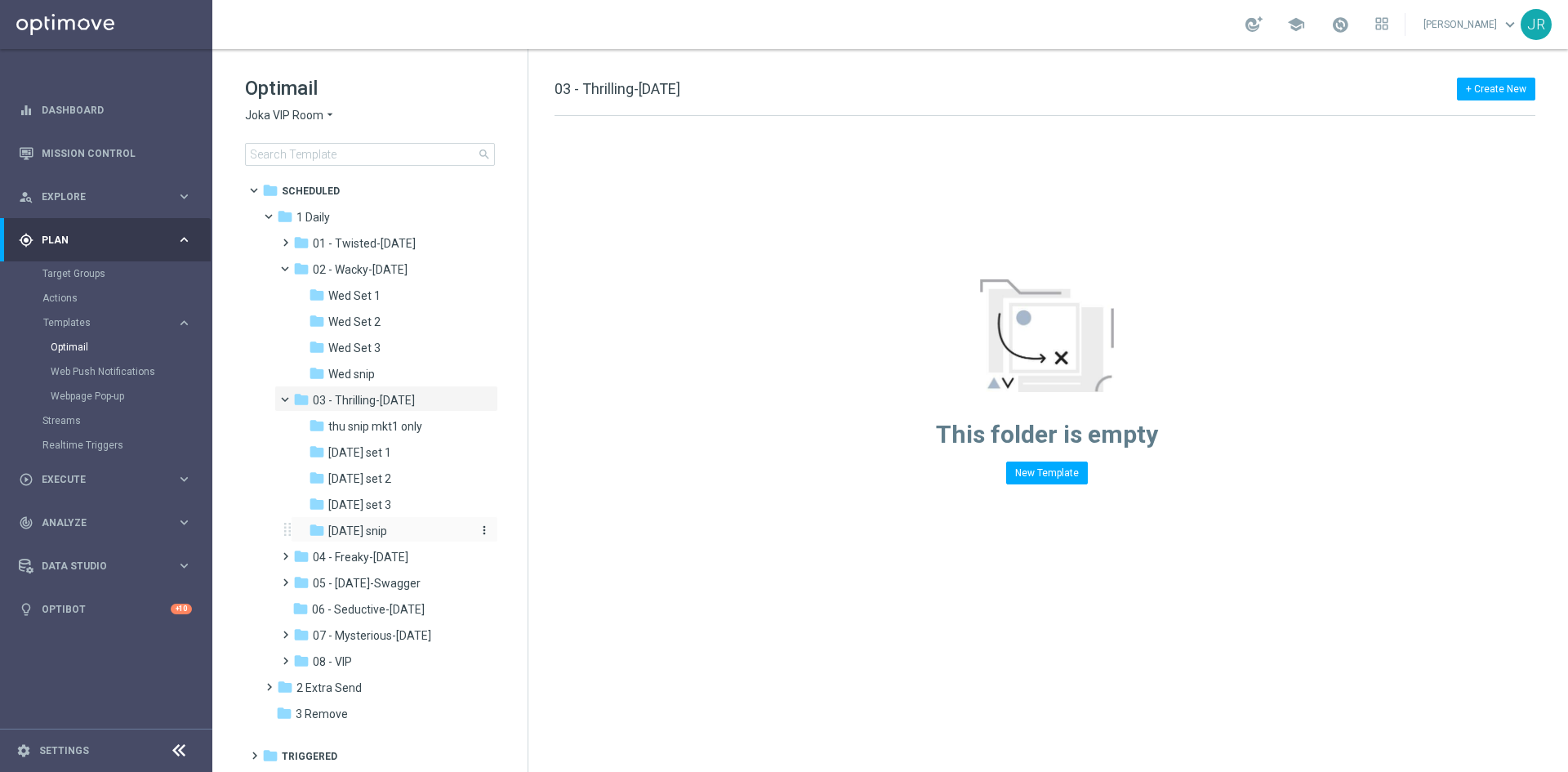
click at [383, 527] on span "Thursday snip" at bounding box center [358, 531] width 59 height 15
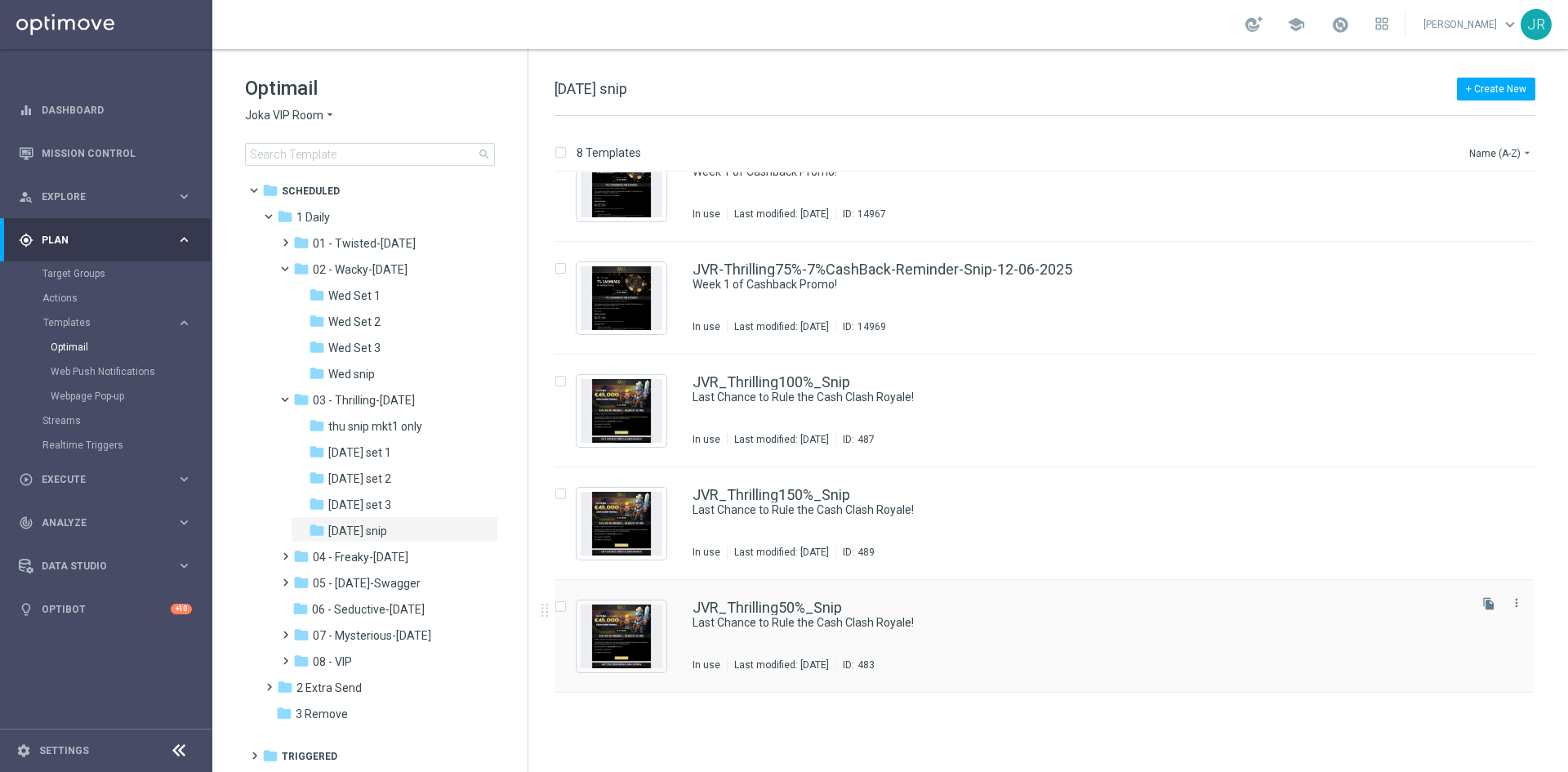
scroll to position [303, 0]
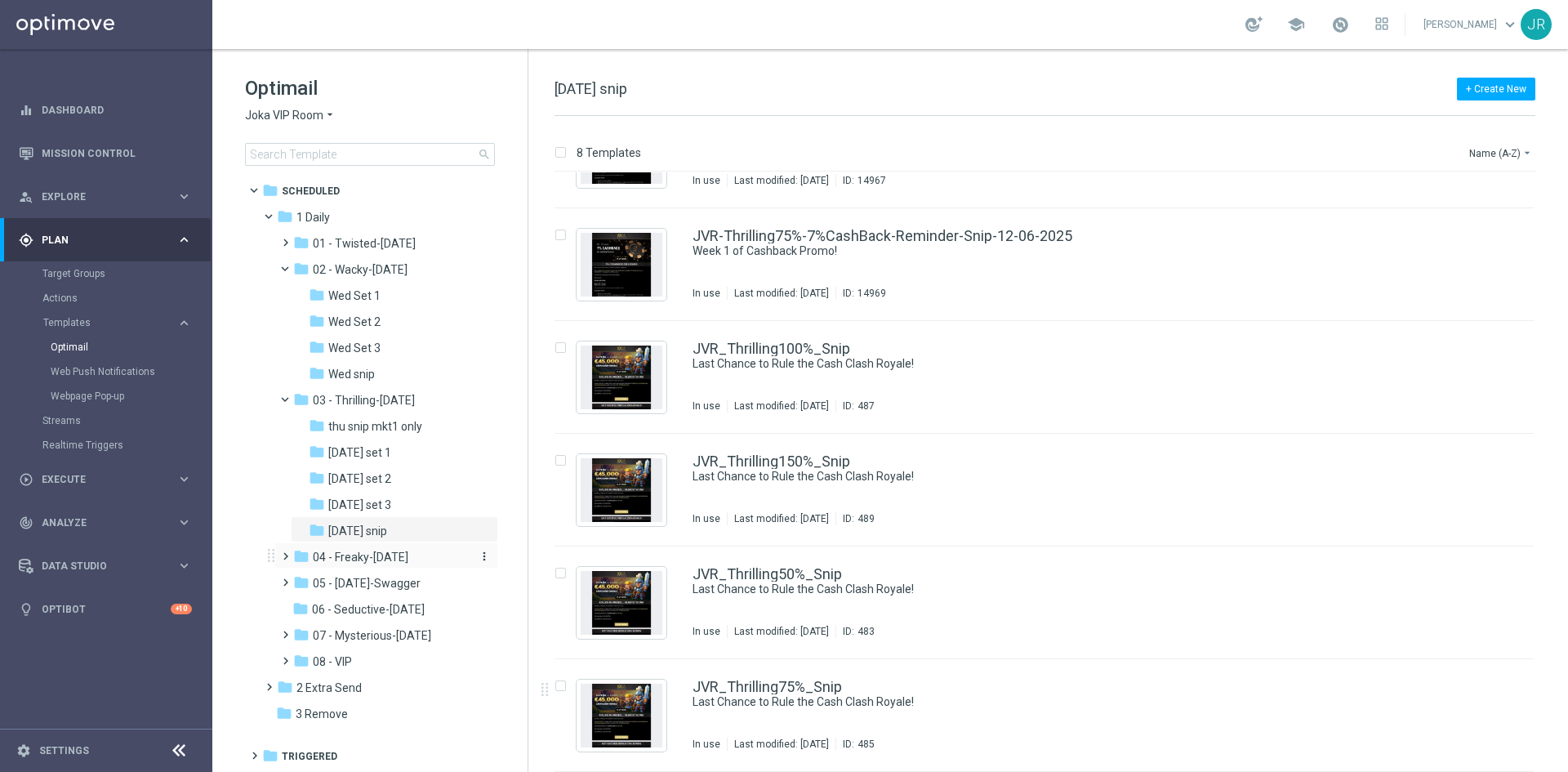
click at [358, 562] on span "04 - Freaky-[DATE]" at bounding box center [361, 557] width 96 height 15
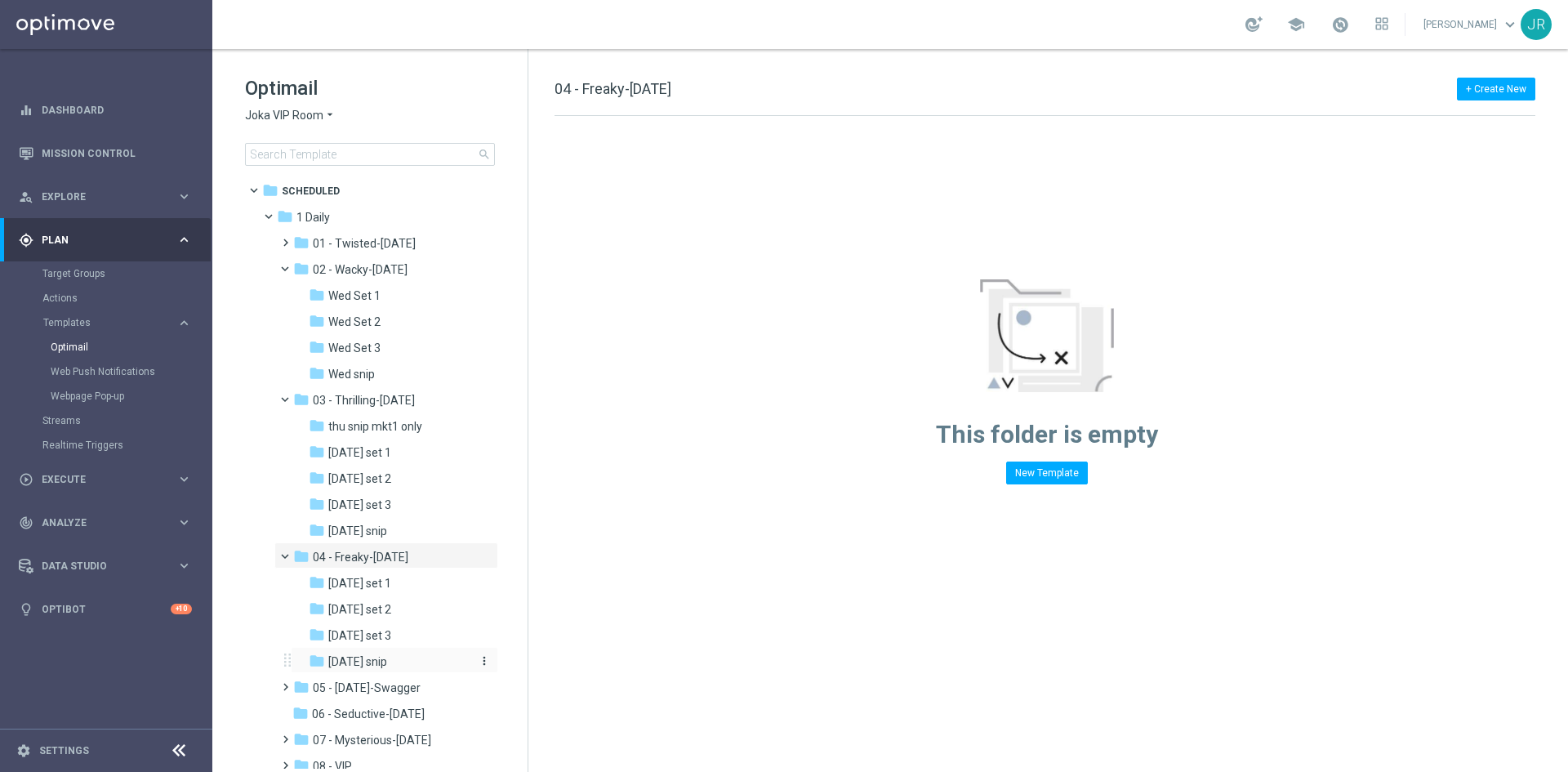
click at [395, 664] on div "folder [DATE] snip" at bounding box center [389, 661] width 161 height 18
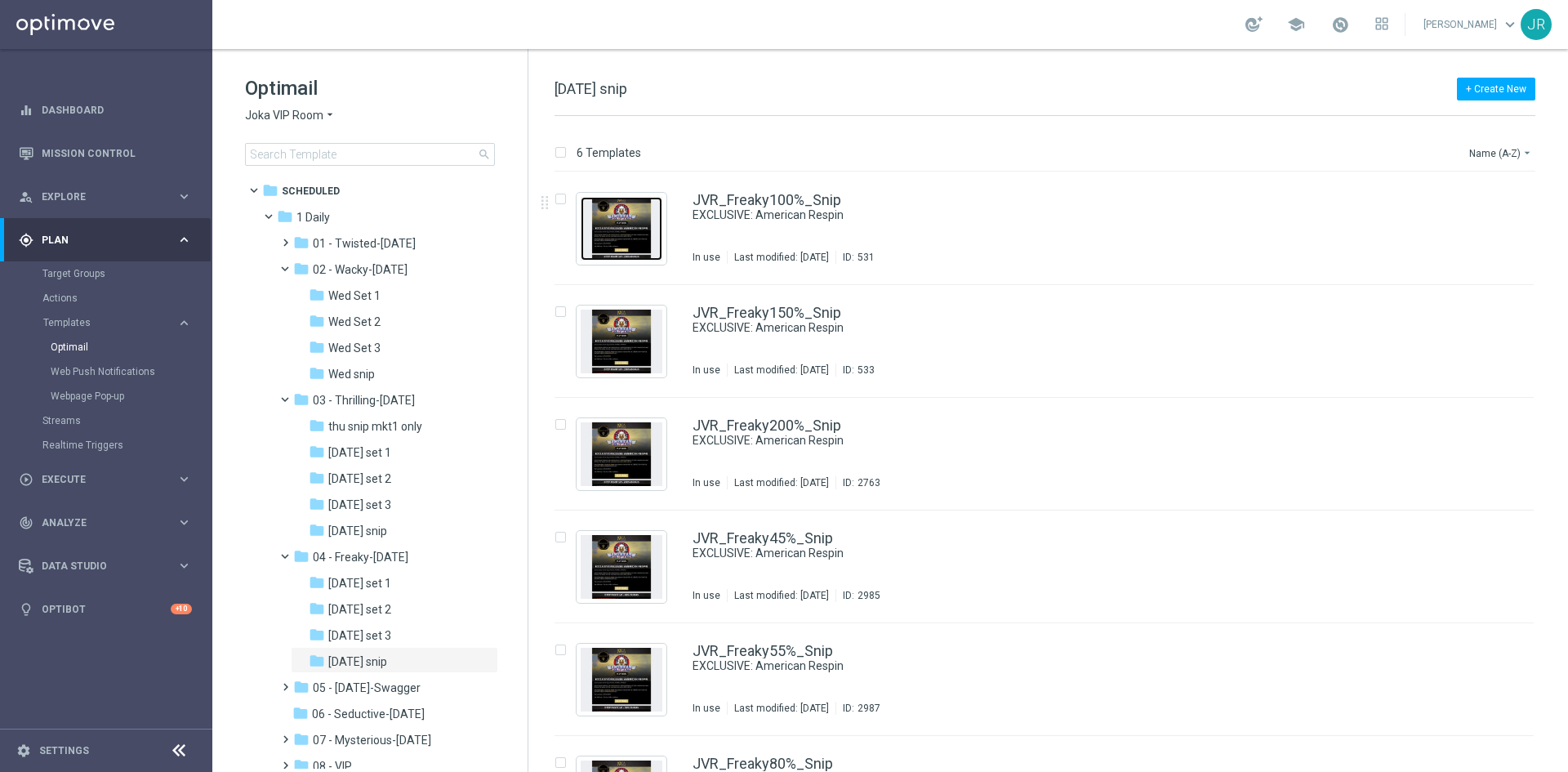
drag, startPoint x: 628, startPoint y: 233, endPoint x: 665, endPoint y: 298, distance: 74.8
click at [628, 232] on img "Press SPACE to select this row." at bounding box center [622, 229] width 81 height 64
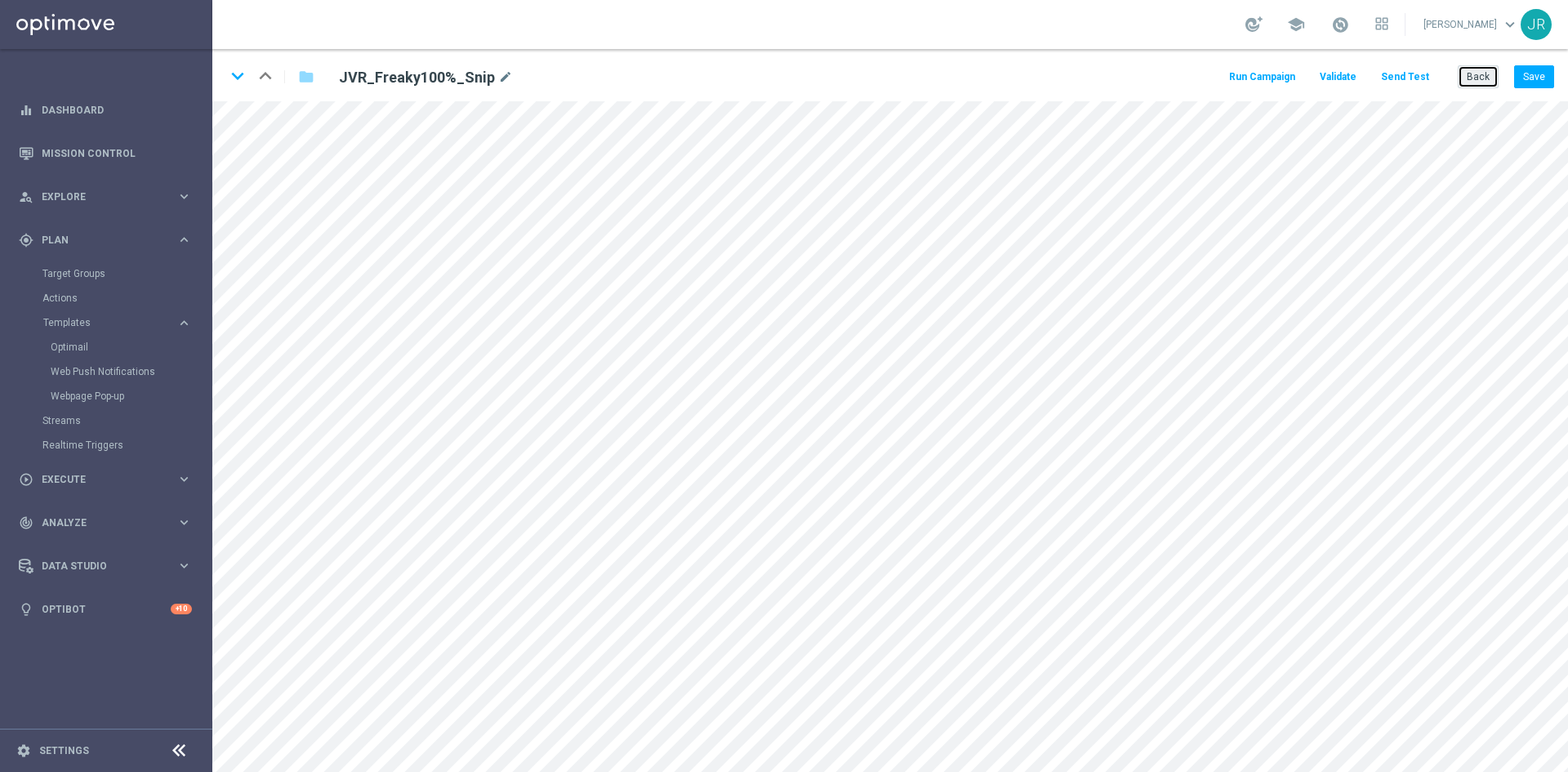
click at [1477, 87] on button "Back" at bounding box center [1479, 77] width 41 height 23
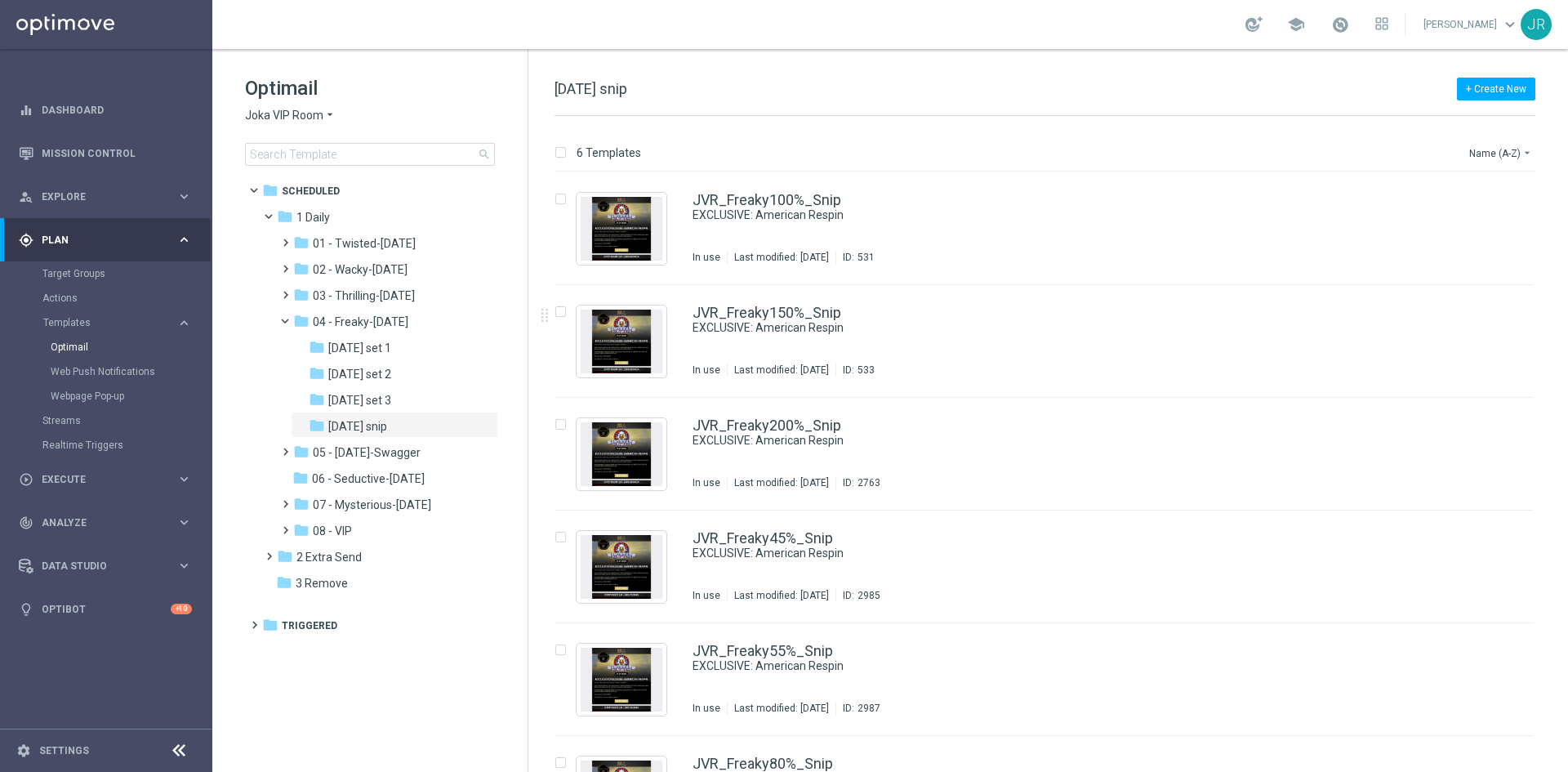
drag, startPoint x: 372, startPoint y: 273, endPoint x: 819, endPoint y: 444, distance: 478.6
click at [372, 273] on span "02 - Wacky-[DATE]" at bounding box center [361, 269] width 95 height 15
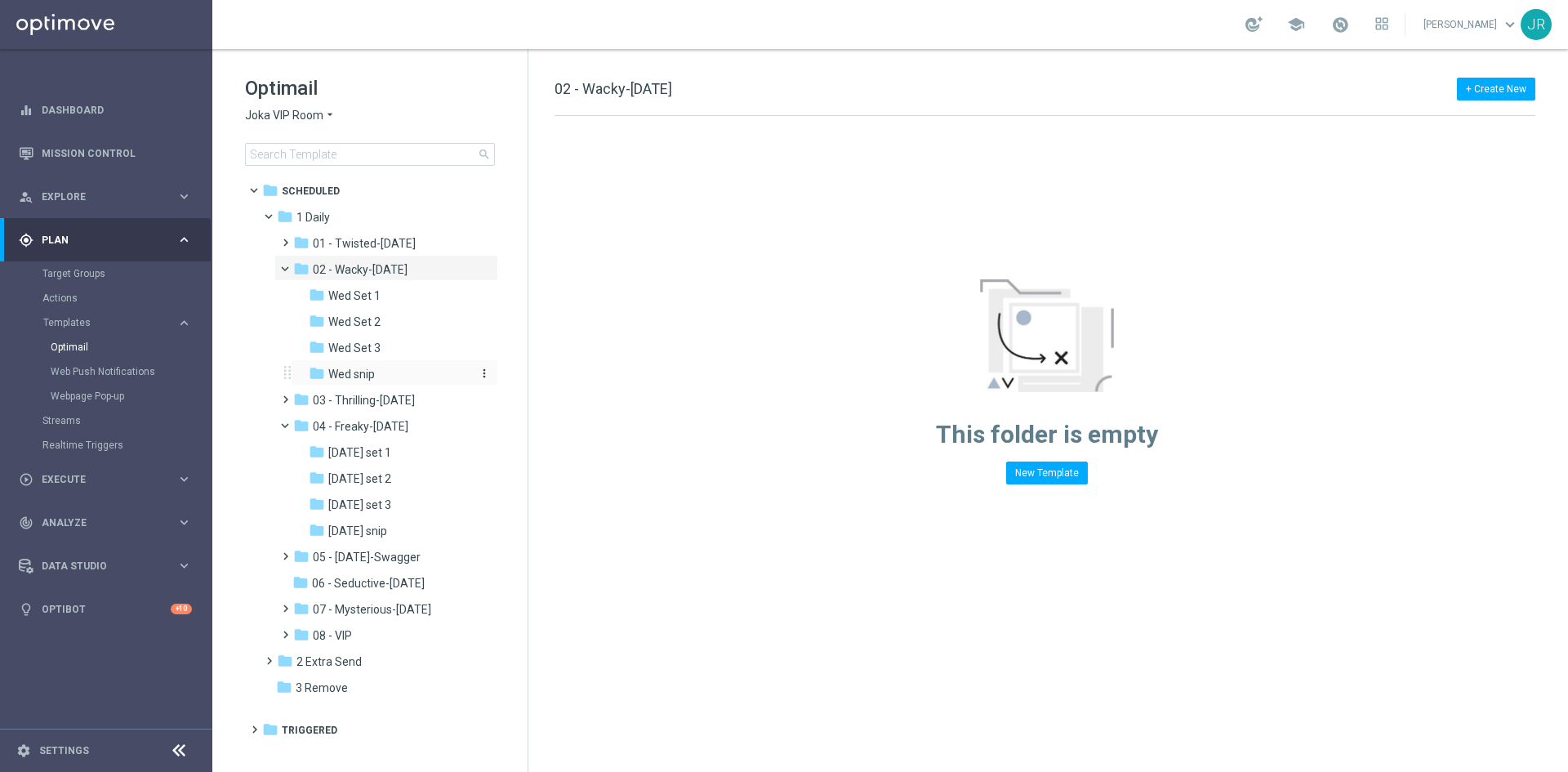
click at [354, 381] on span "Wed snip" at bounding box center [352, 373] width 47 height 15
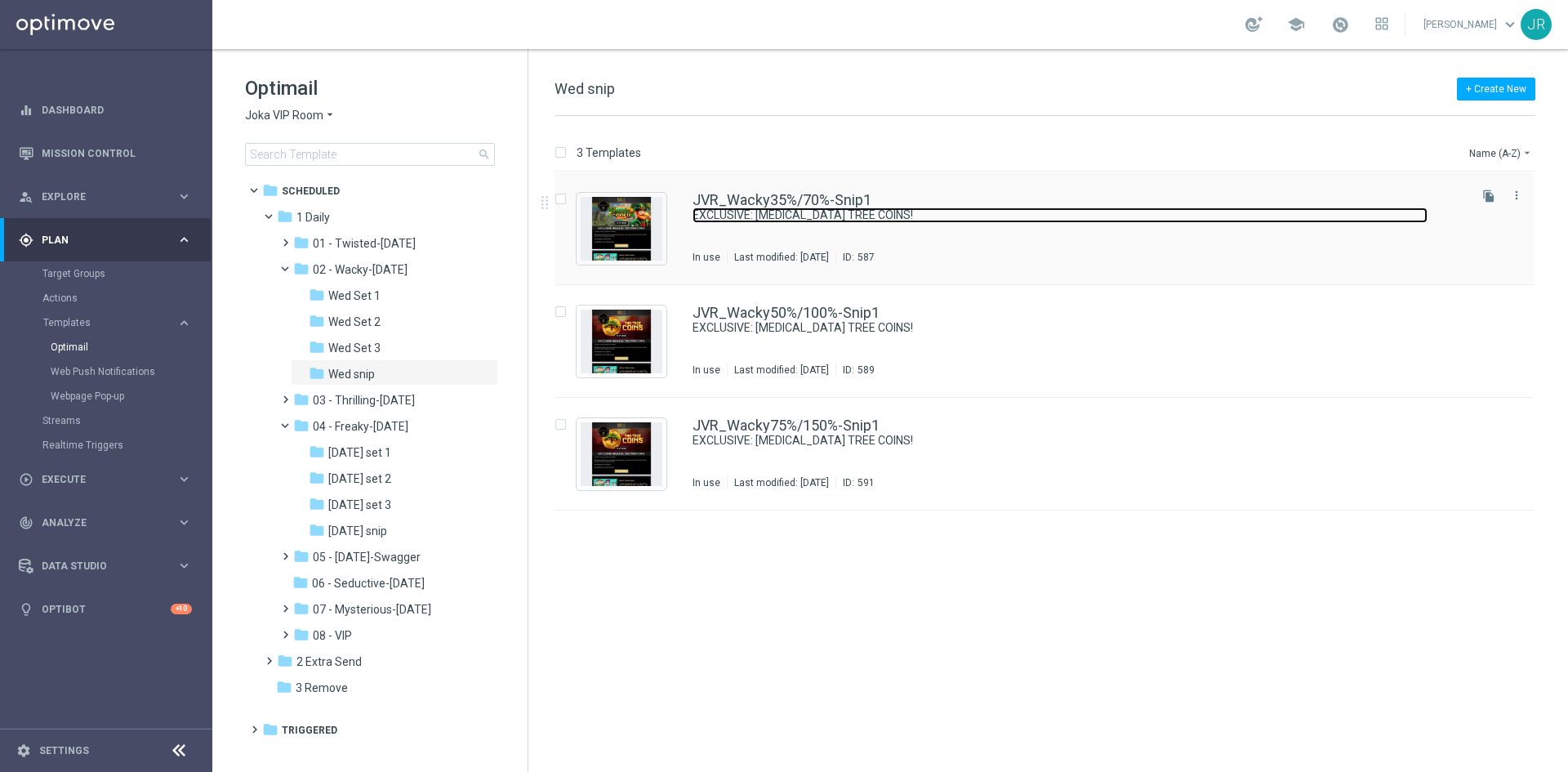
click at [852, 209] on link "EXCLUSIVE: [MEDICAL_DATA] TREE COINS!" at bounding box center [1060, 215] width 735 height 16
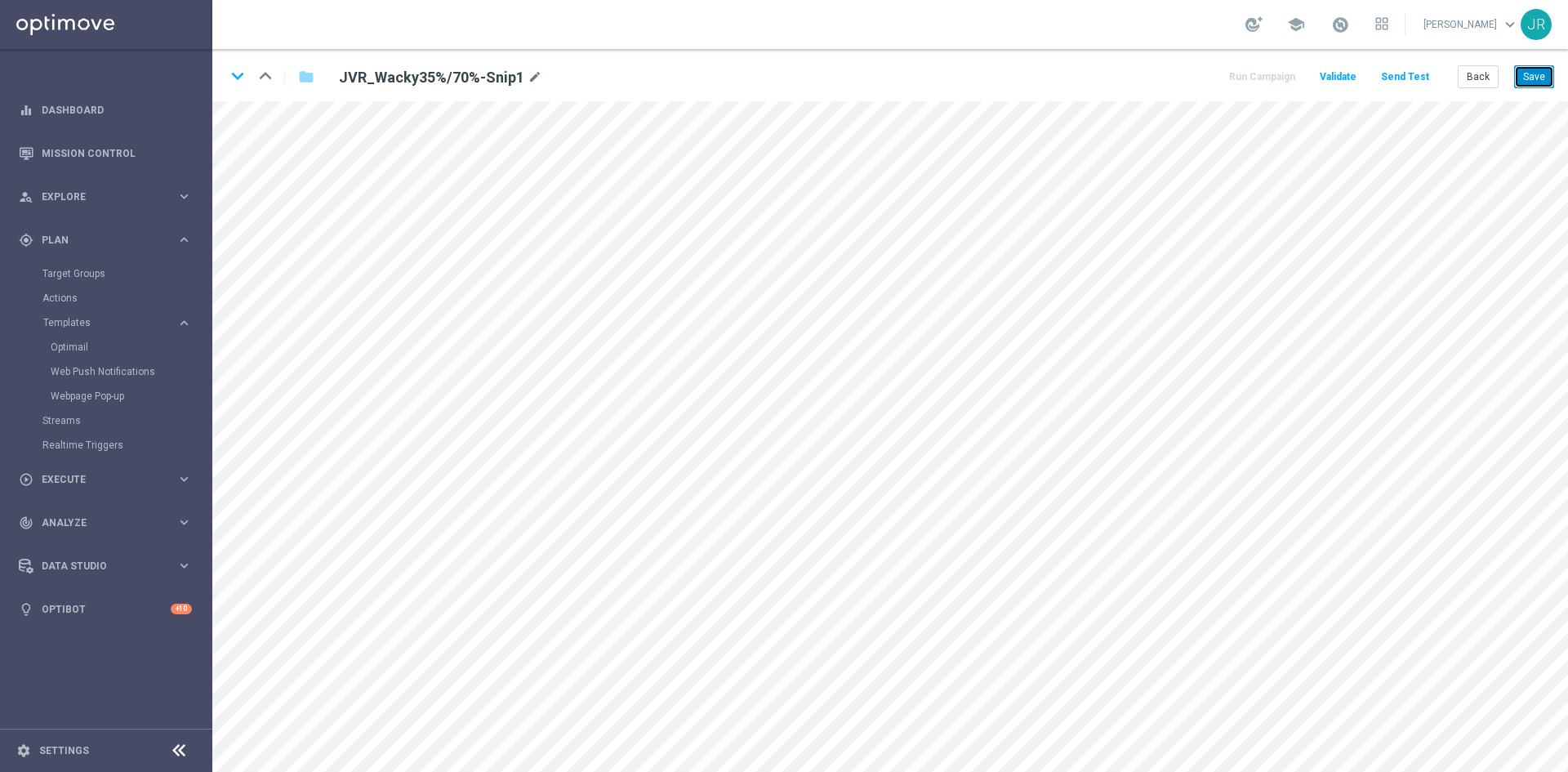
click at [1531, 78] on button "Save" at bounding box center [1534, 77] width 40 height 23
click at [1530, 73] on button "Save" at bounding box center [1534, 77] width 40 height 23
click at [1476, 77] on button "Back" at bounding box center [1479, 77] width 41 height 23
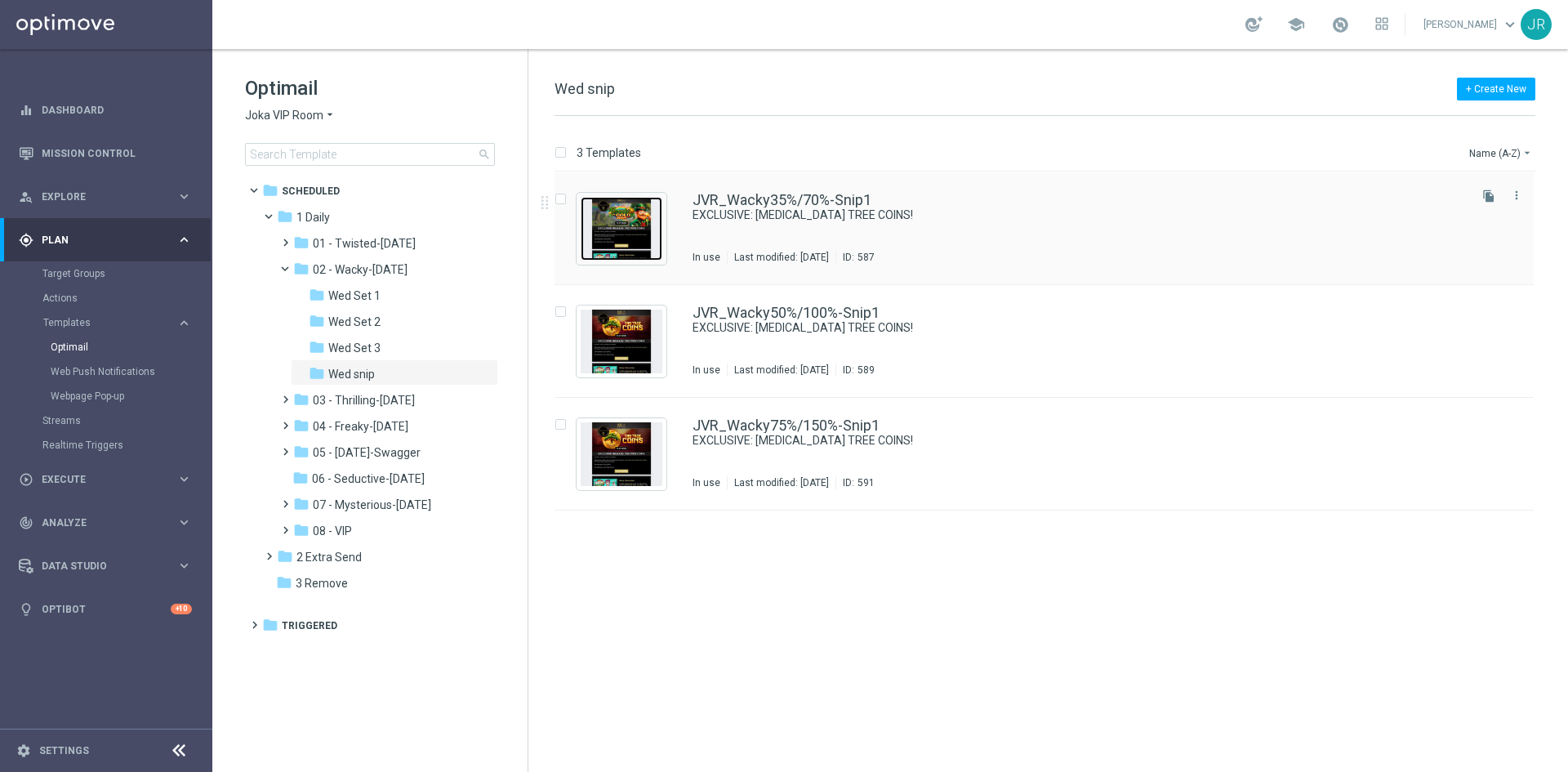
click at [606, 229] on img "Press SPACE to select this row." at bounding box center [622, 229] width 81 height 64
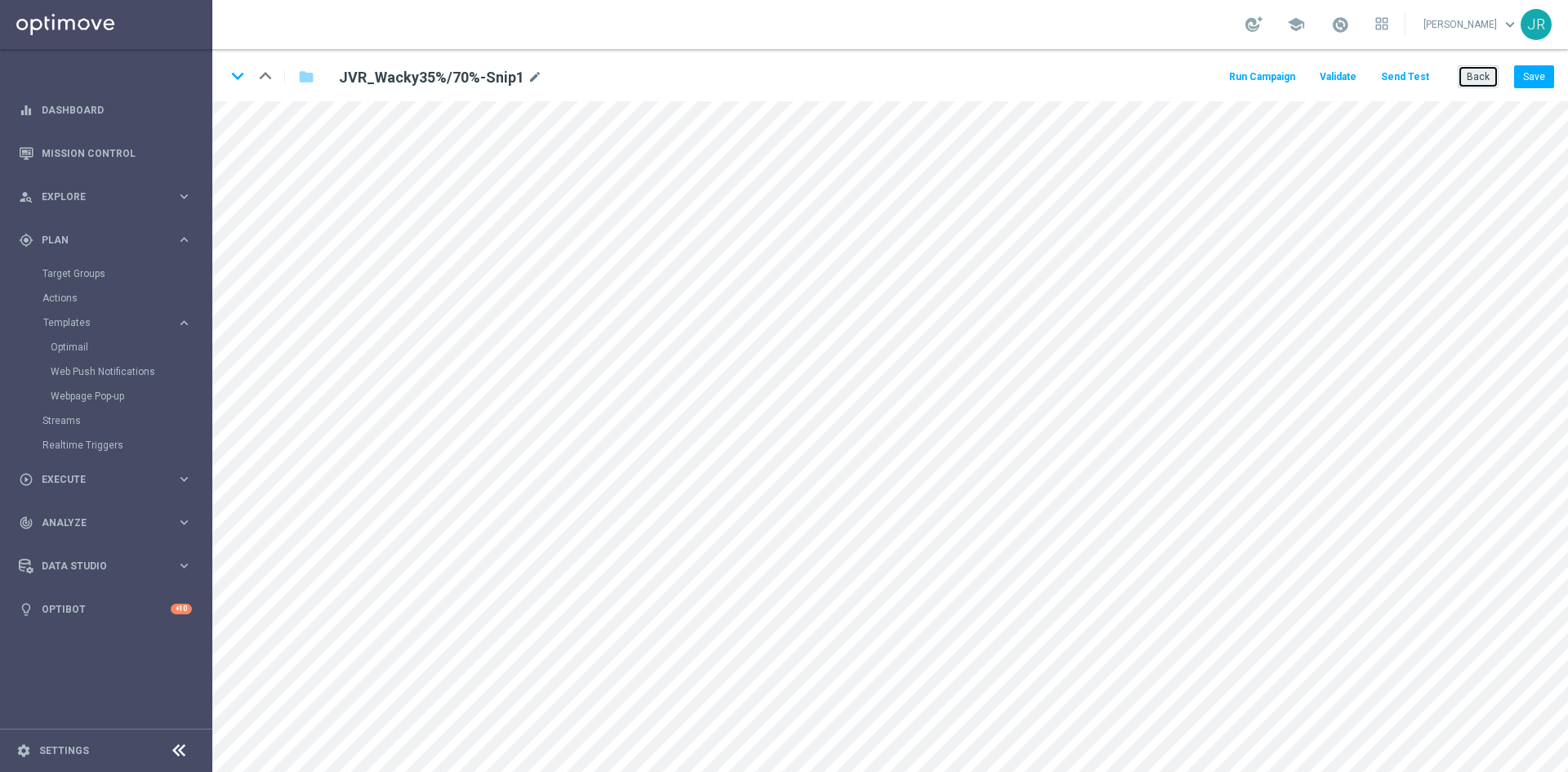
click at [1484, 78] on button "Back" at bounding box center [1479, 77] width 41 height 23
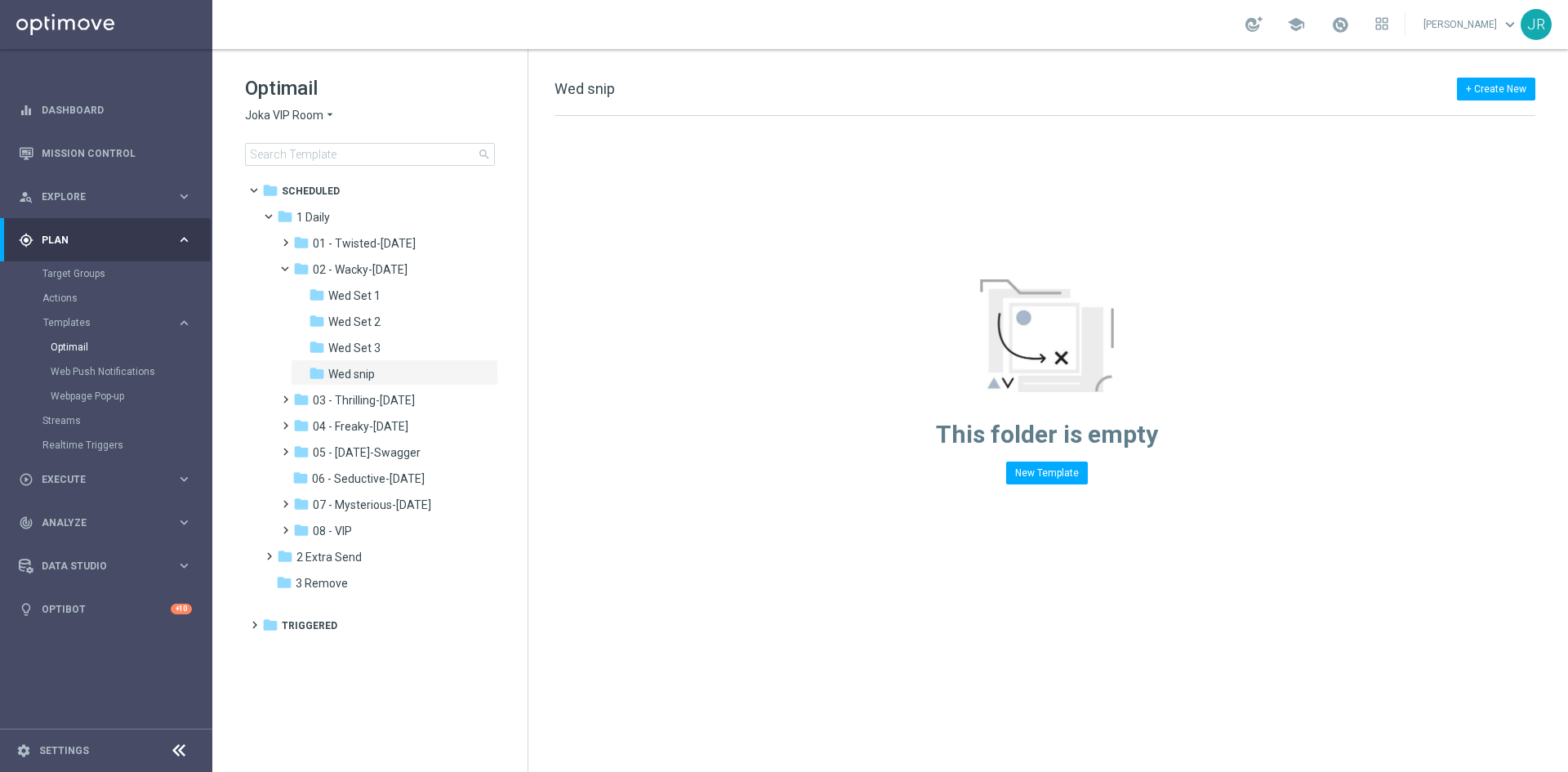
click at [311, 114] on span "Joka VIP Room" at bounding box center [284, 115] width 79 height 16
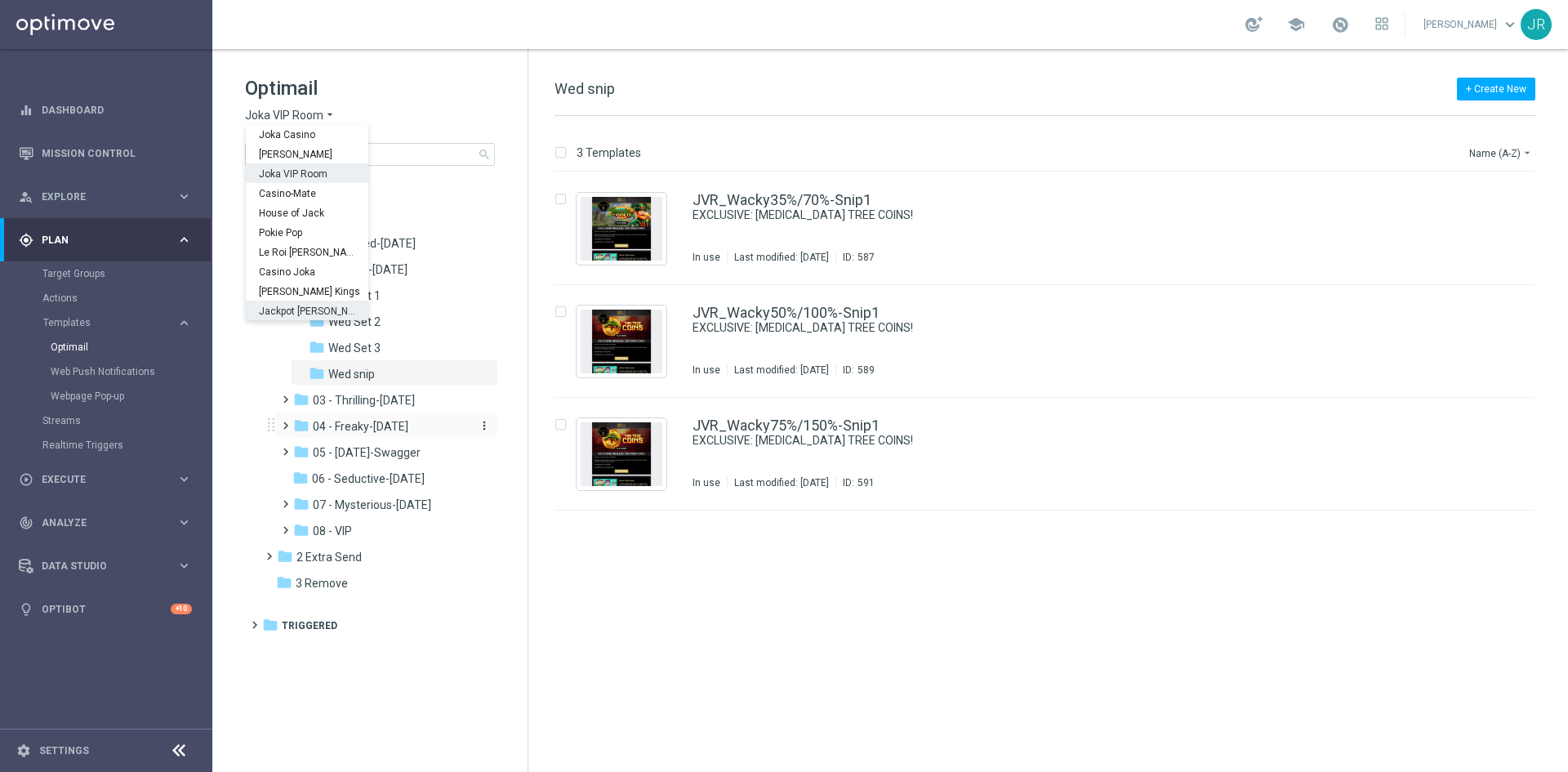
click at [360, 424] on span "04 - Freaky-Friday" at bounding box center [361, 426] width 96 height 15
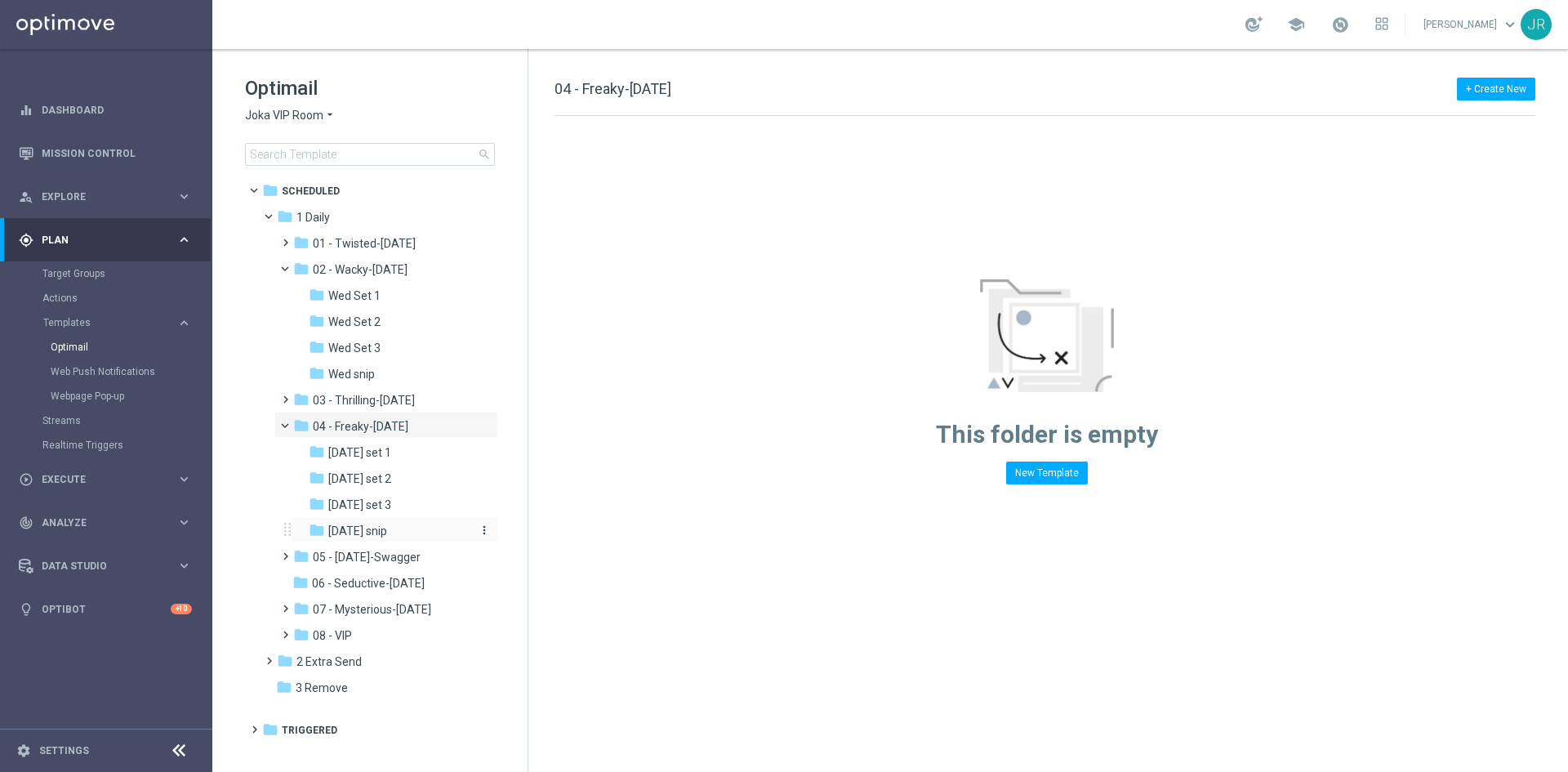
click at [368, 531] on span "Friday snip" at bounding box center [358, 531] width 59 height 15
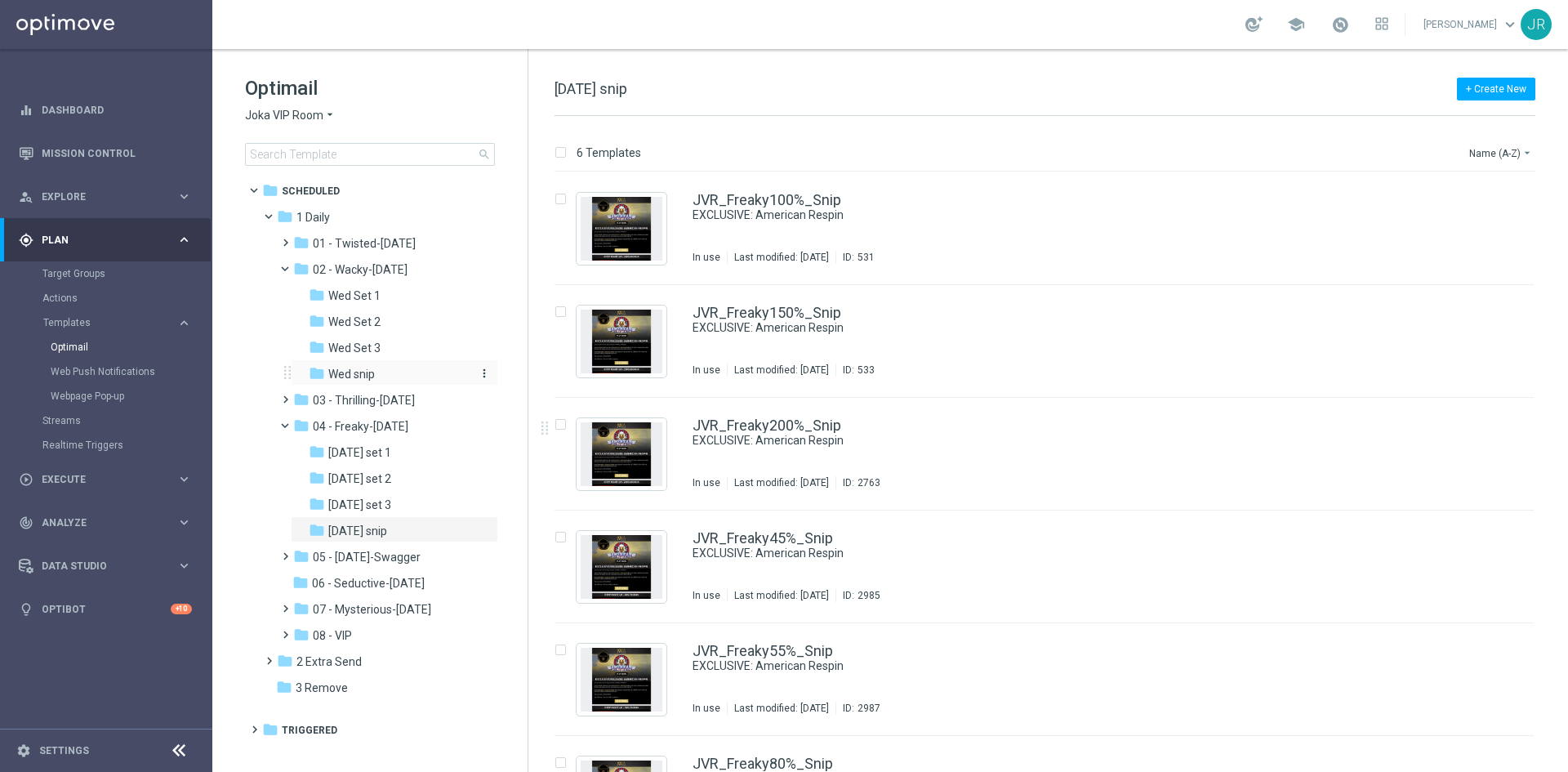
click at [369, 374] on span "Wed snip" at bounding box center [352, 373] width 47 height 15
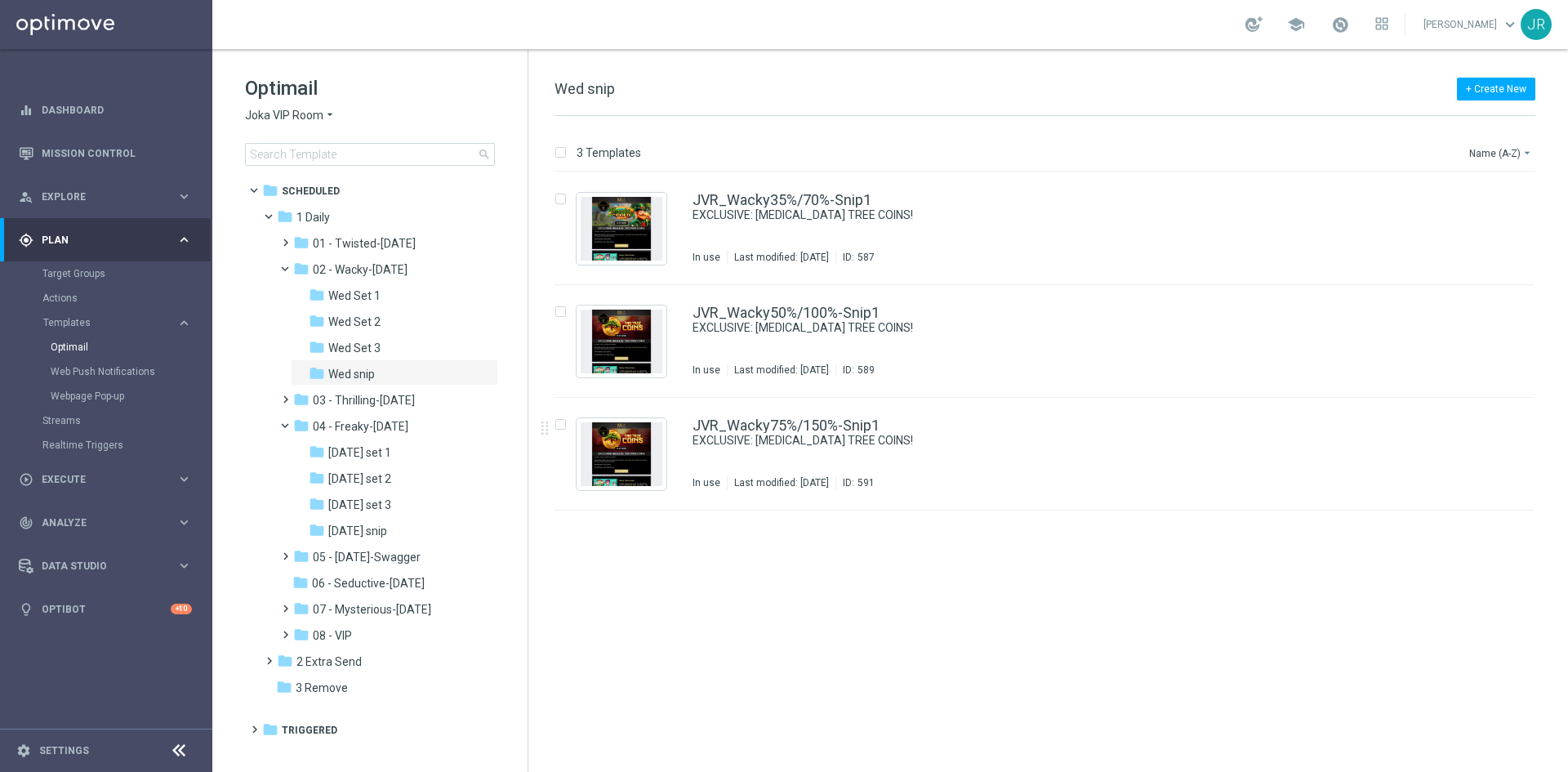
drag, startPoint x: 349, startPoint y: 531, endPoint x: 1039, endPoint y: 492, distance: 691.1
click at [350, 530] on span "Friday snip" at bounding box center [358, 531] width 59 height 15
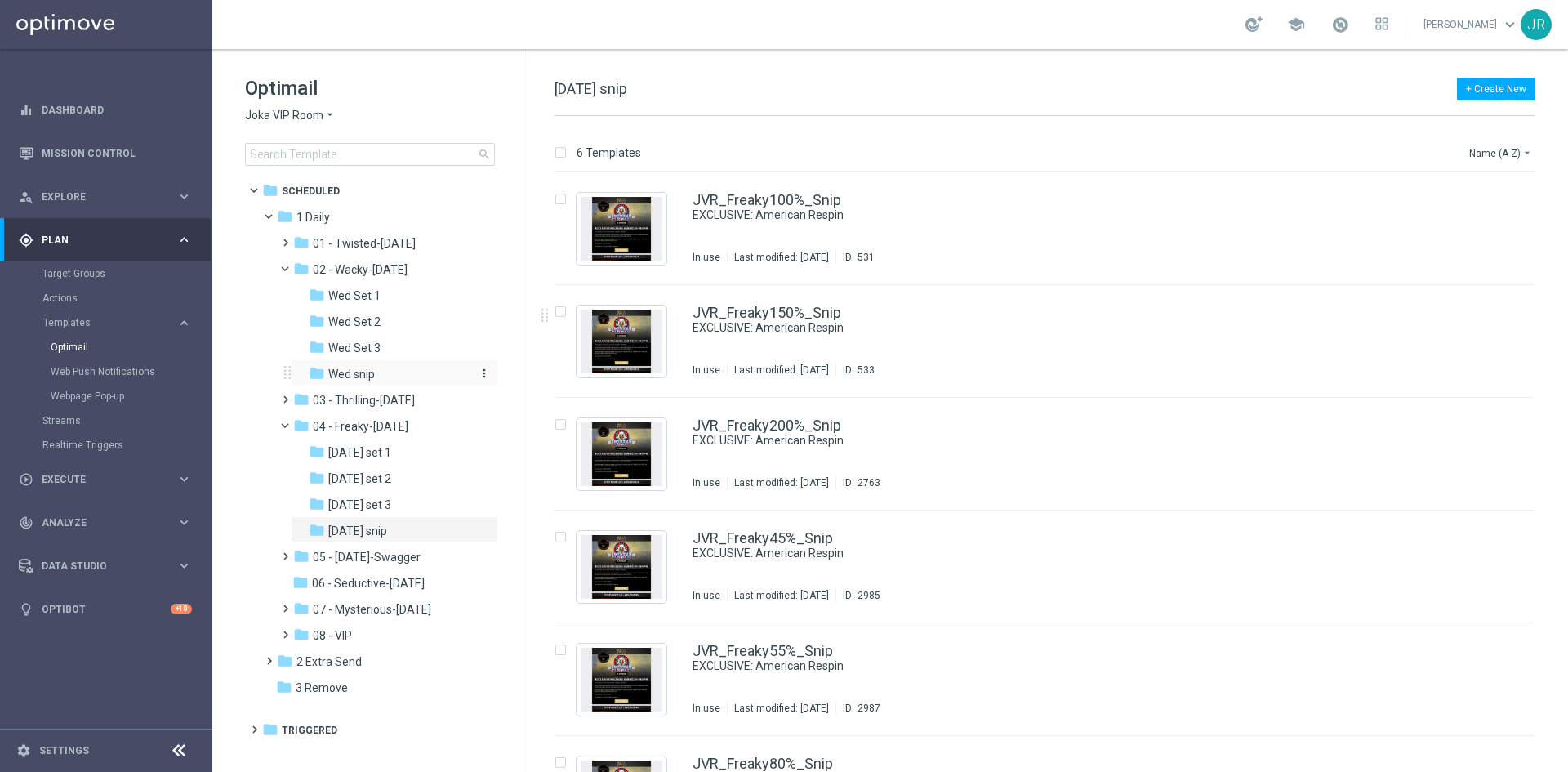
click at [358, 370] on span "Wed snip" at bounding box center [352, 373] width 47 height 15
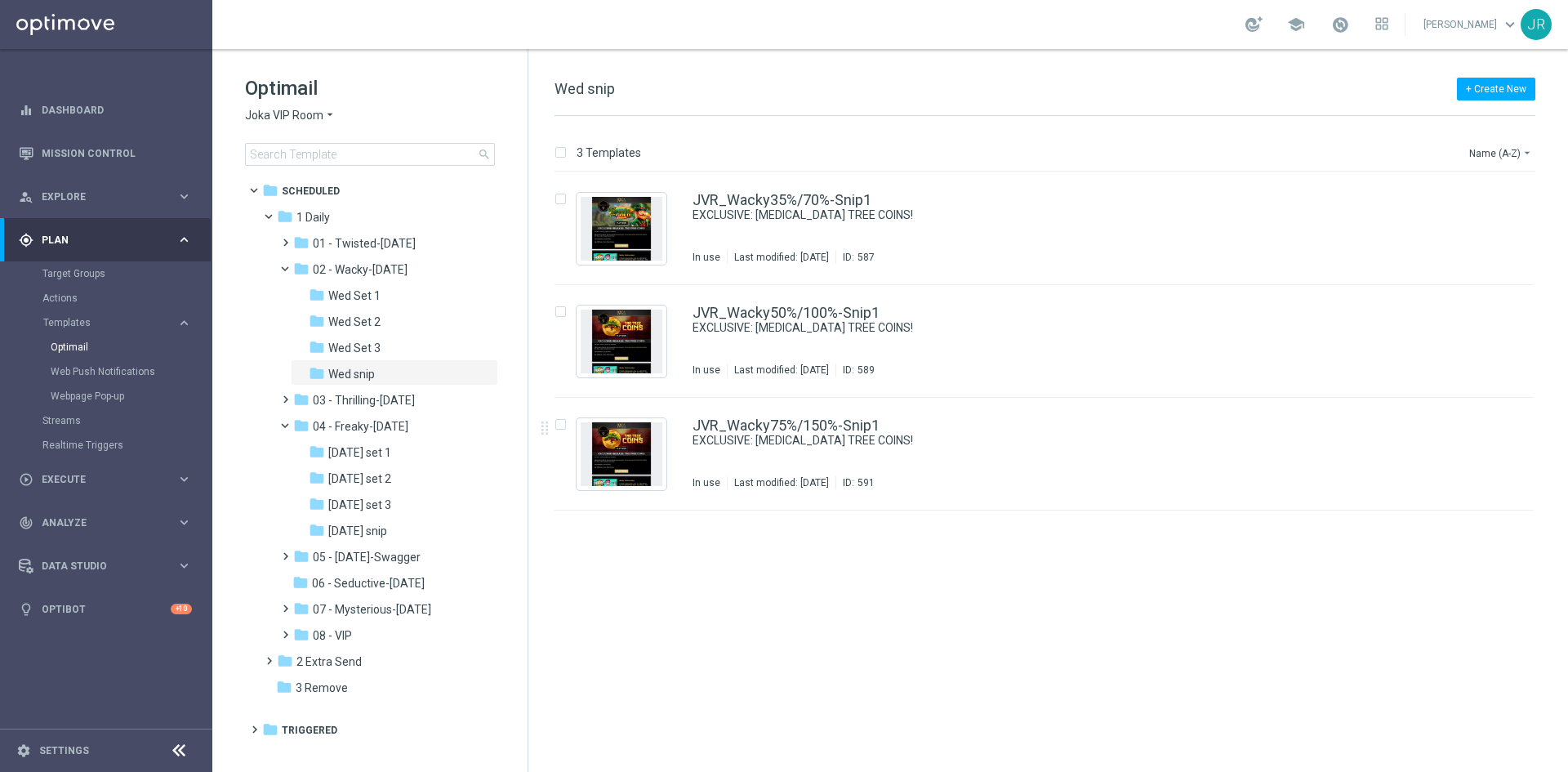
click at [710, 611] on div "insert_drive_file JVR_Wacky35%/70%-Snip1 EXCLUSIVE: TAO TREE COINS! In use Last…" at bounding box center [1051, 472] width 1027 height 599
click at [358, 538] on div "folder Friday snip" at bounding box center [389, 531] width 161 height 18
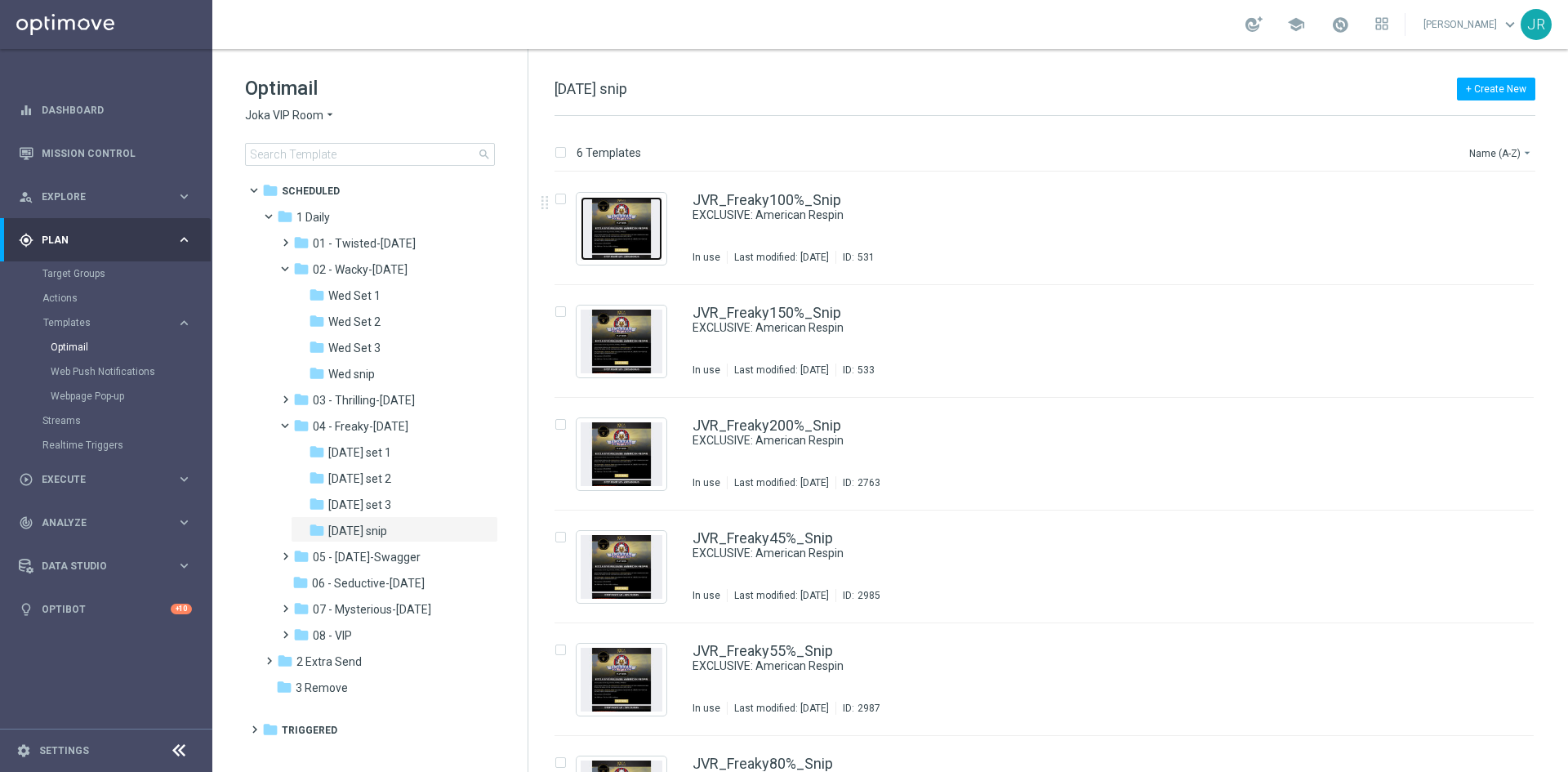
click at [623, 243] on img "Press SPACE to select this row." at bounding box center [622, 229] width 81 height 64
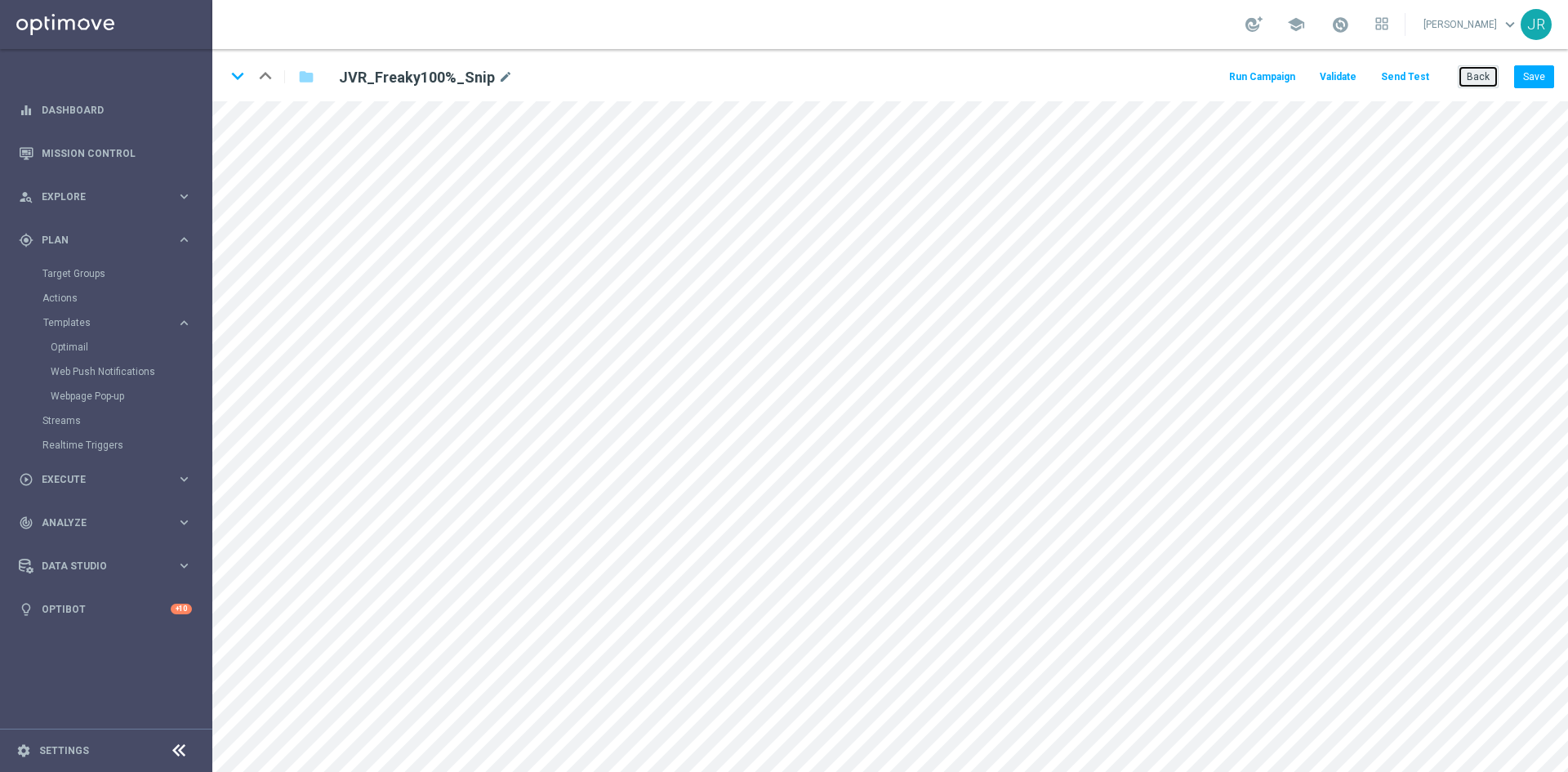
click at [1478, 80] on button "Back" at bounding box center [1479, 77] width 41 height 23
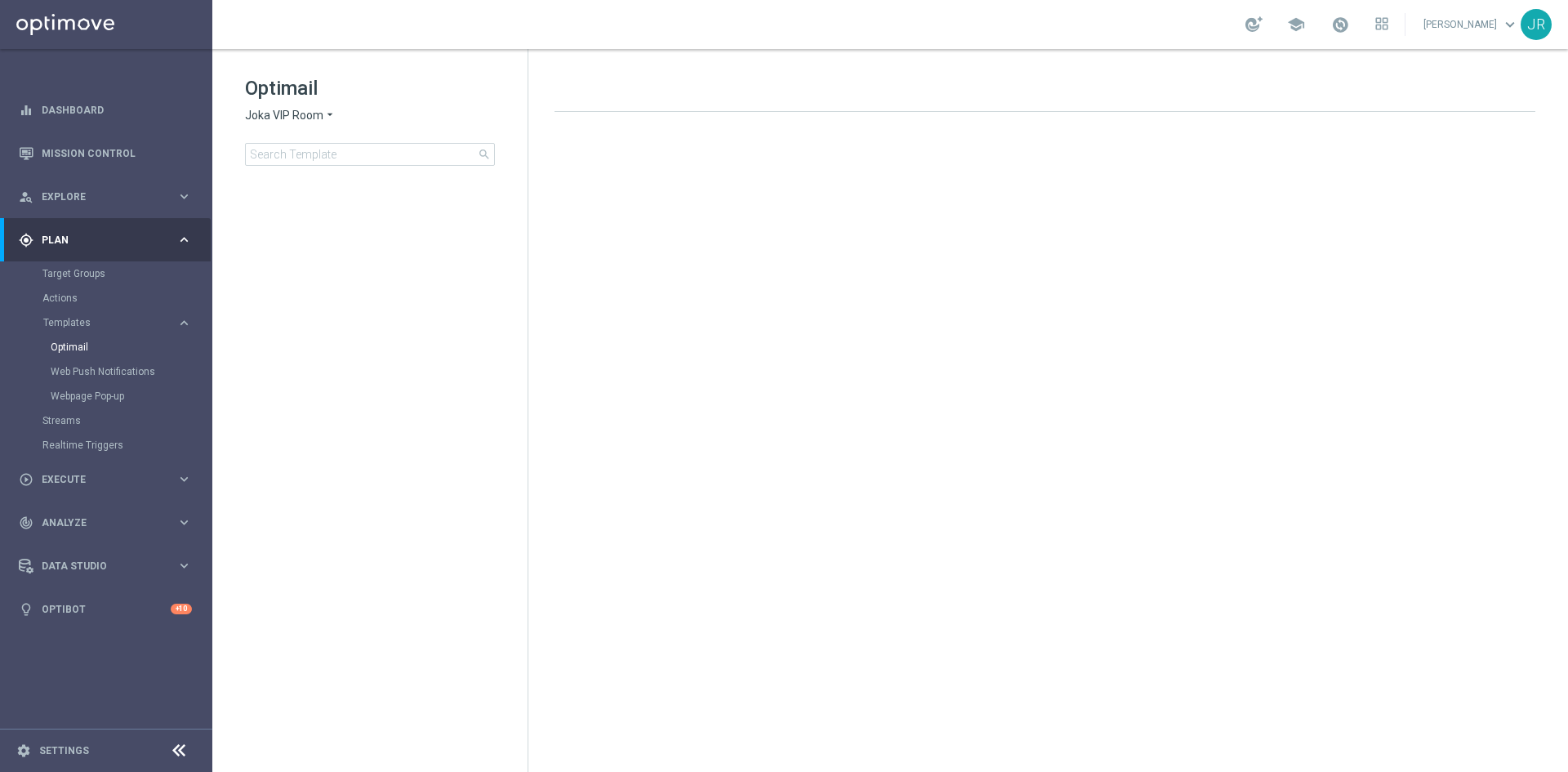
click at [274, 117] on span "Joka VIP Room" at bounding box center [284, 115] width 79 height 16
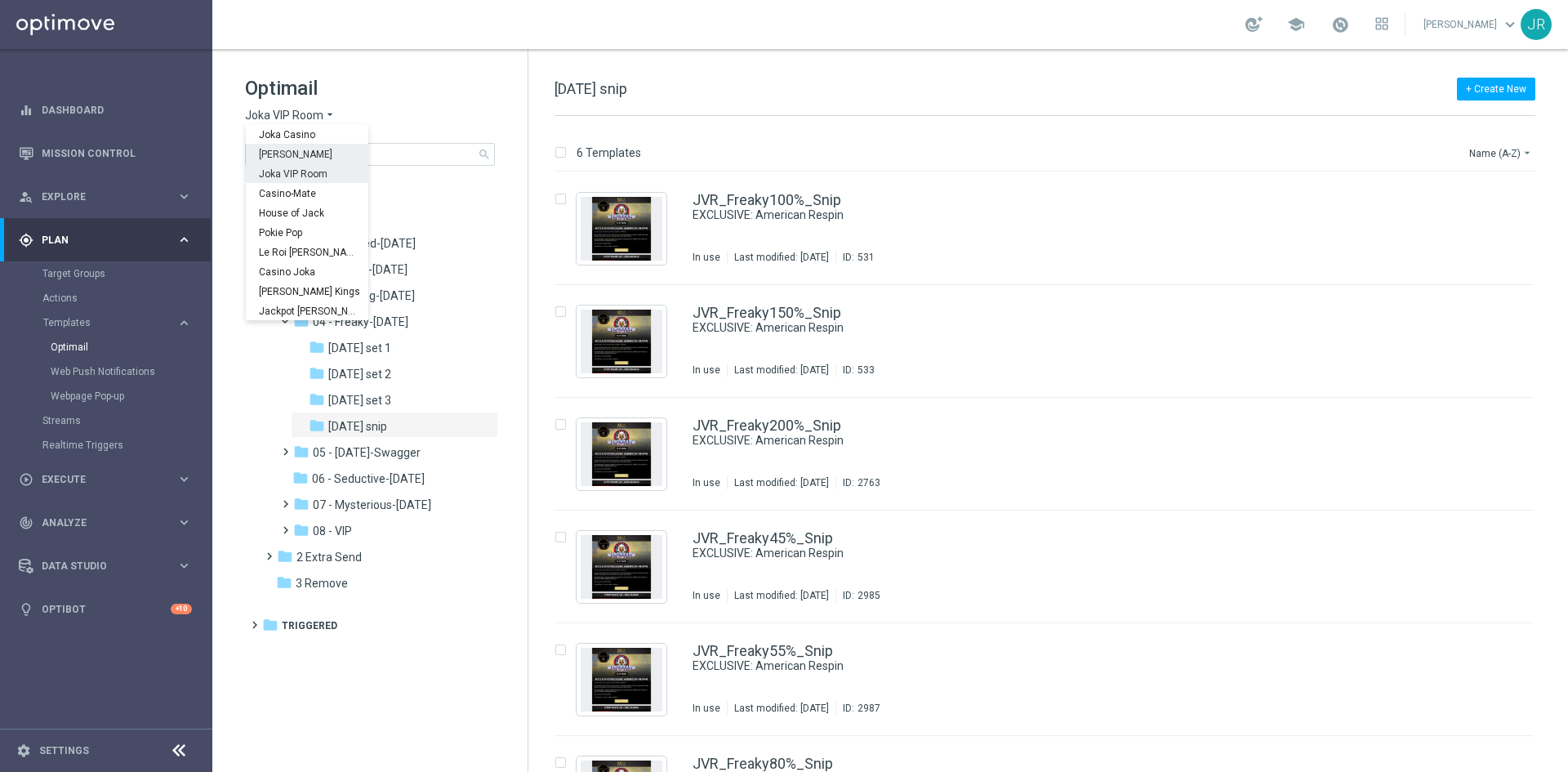
click at [0, 0] on span "King Johnnie" at bounding box center [0, 0] width 0 height 0
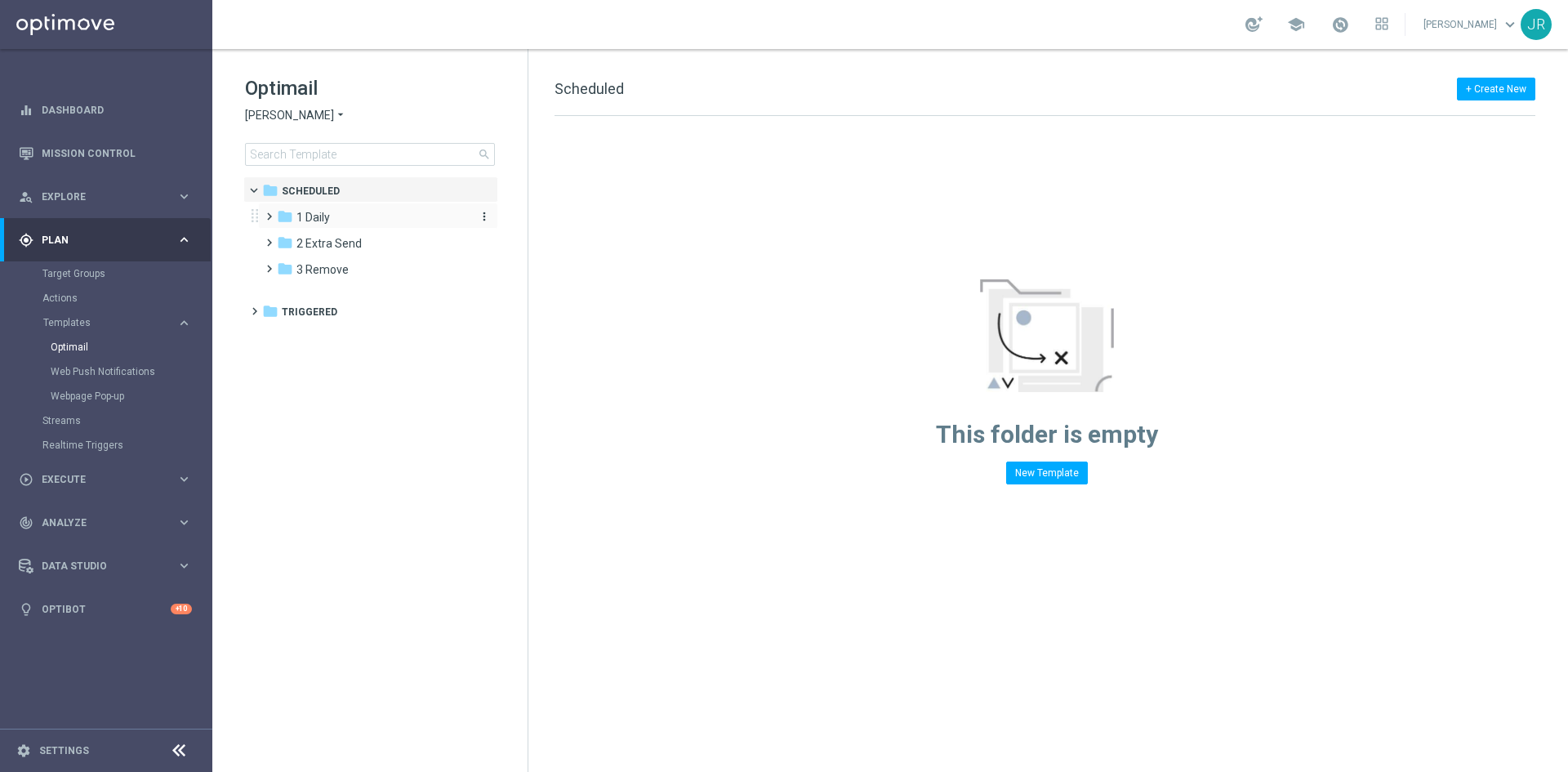
click at [355, 209] on div "folder 1 Daily" at bounding box center [371, 217] width 188 height 18
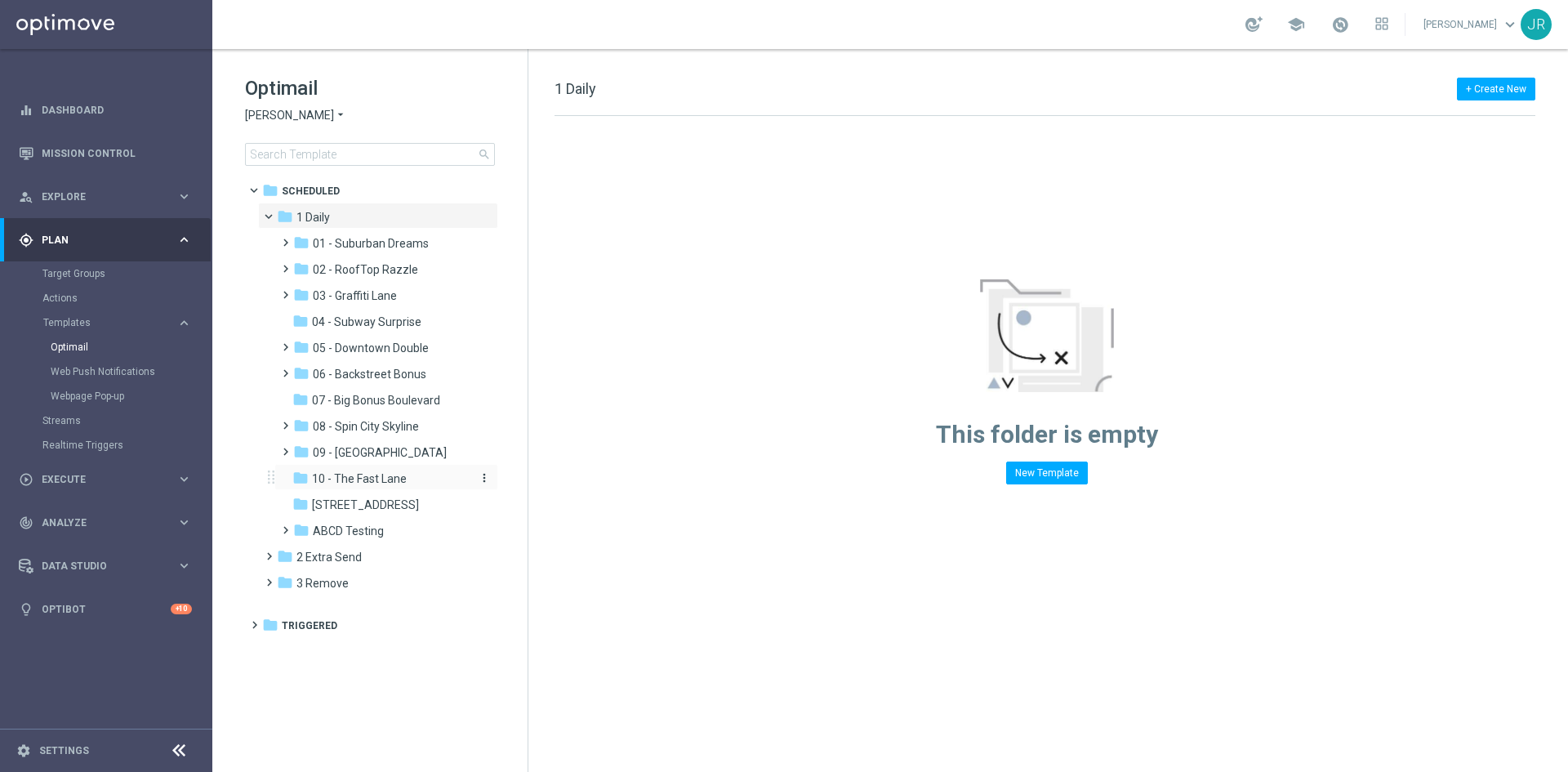
click at [370, 482] on span "10 - The Fast Lane" at bounding box center [360, 478] width 95 height 15
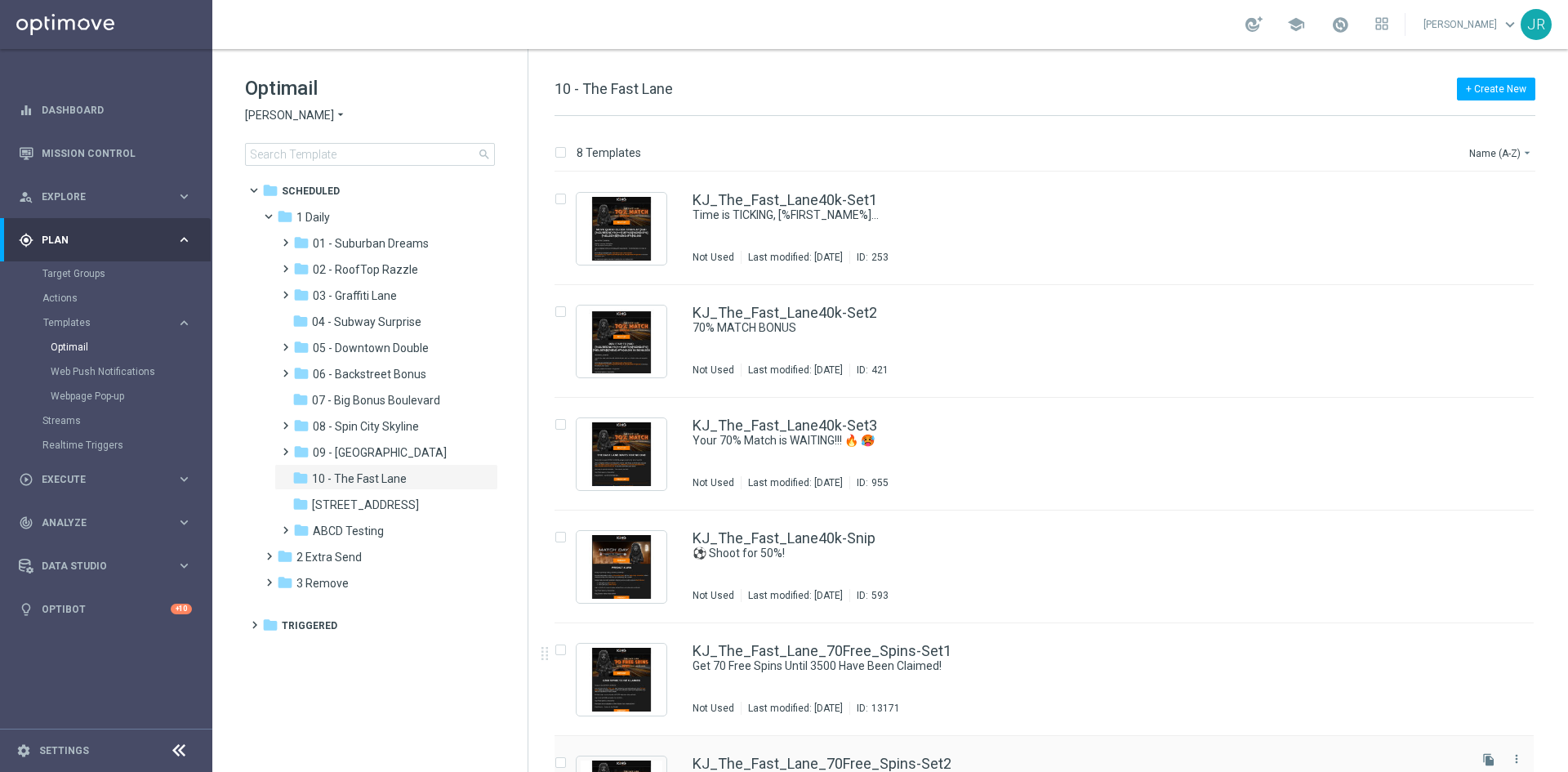
scroll to position [303, 0]
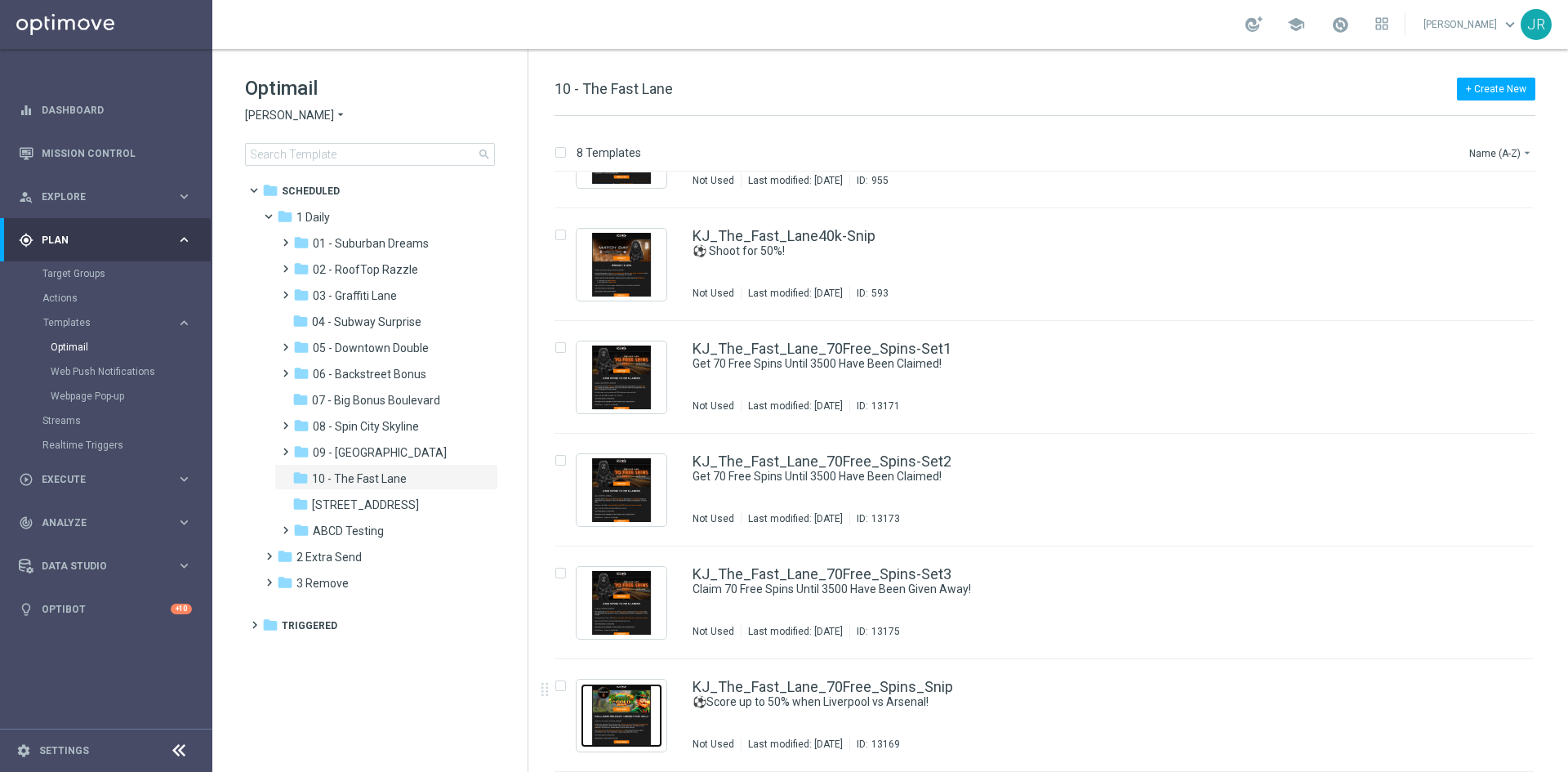
drag, startPoint x: 609, startPoint y: 720, endPoint x: 794, endPoint y: 706, distance: 185.5
click at [611, 718] on img "Press SPACE to select this row." at bounding box center [622, 716] width 81 height 64
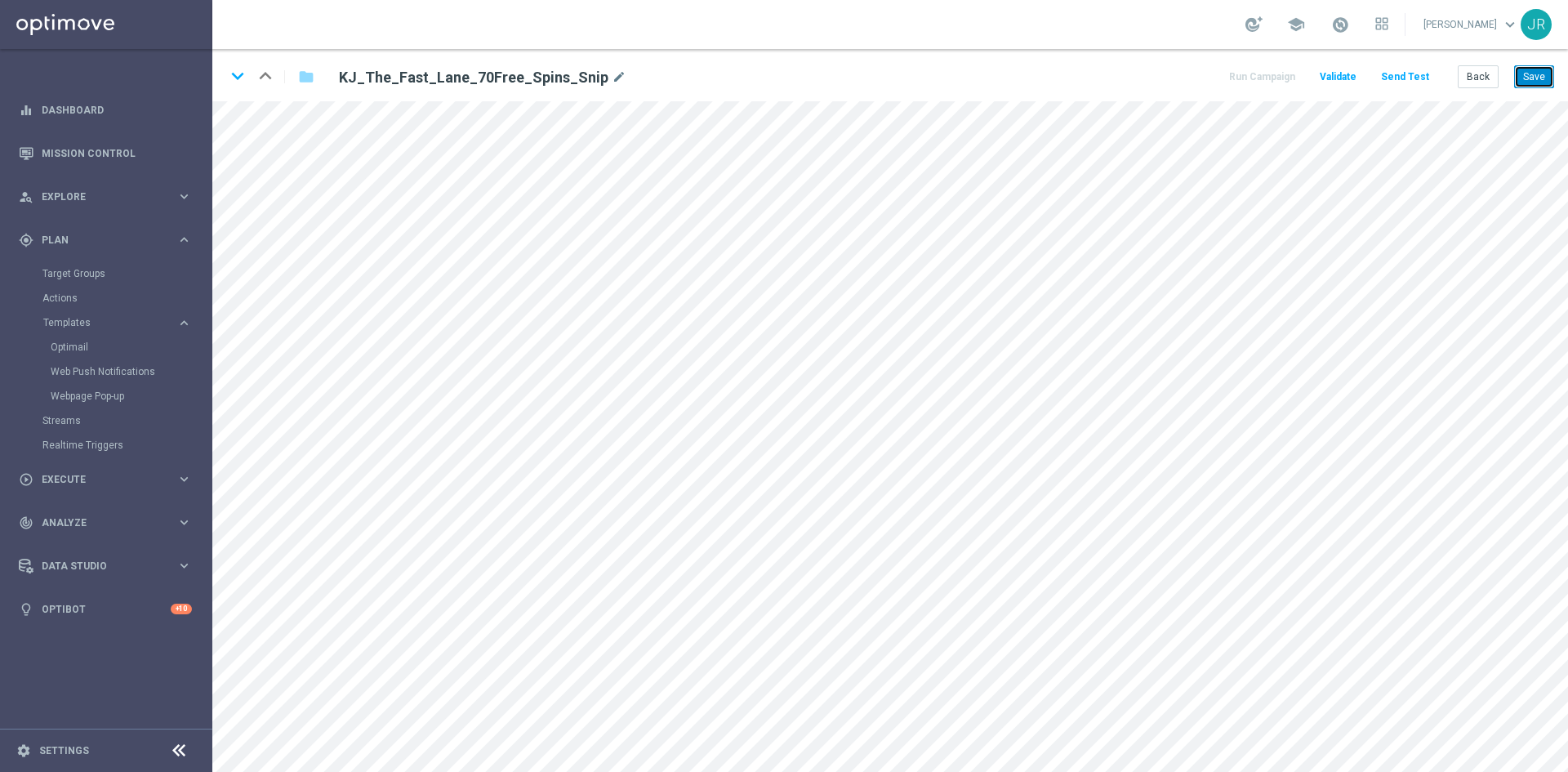
click at [1533, 74] on button "Save" at bounding box center [1534, 77] width 40 height 23
click at [1528, 75] on button "Save" at bounding box center [1534, 77] width 40 height 23
drag, startPoint x: 1482, startPoint y: 73, endPoint x: 1172, endPoint y: 3, distance: 317.8
click at [1475, 73] on button "Back" at bounding box center [1479, 77] width 41 height 23
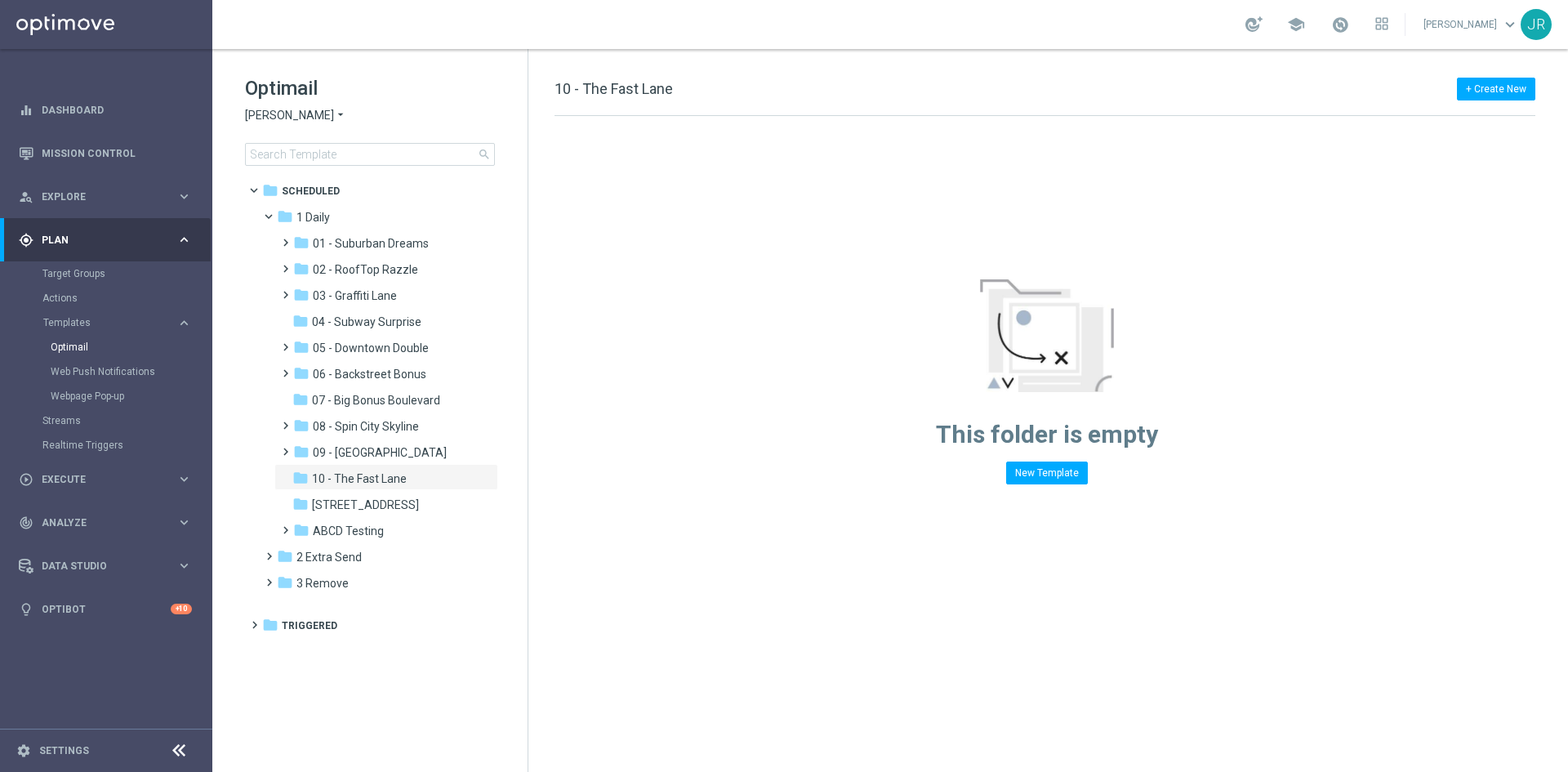
click at [299, 115] on span "[PERSON_NAME]" at bounding box center [290, 115] width 89 height 16
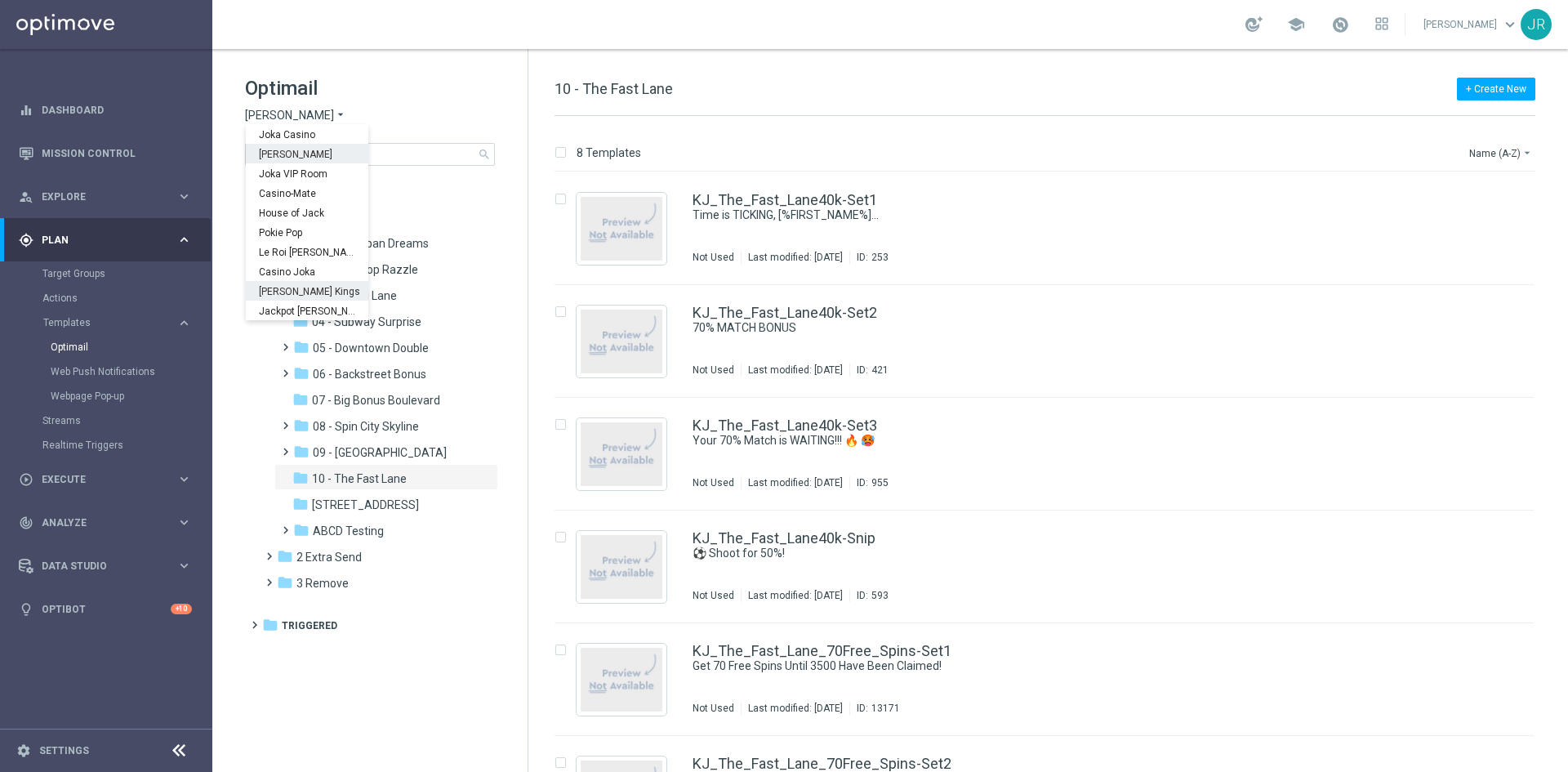
click at [0, 0] on span "[PERSON_NAME] Kings" at bounding box center [0, 0] width 0 height 0
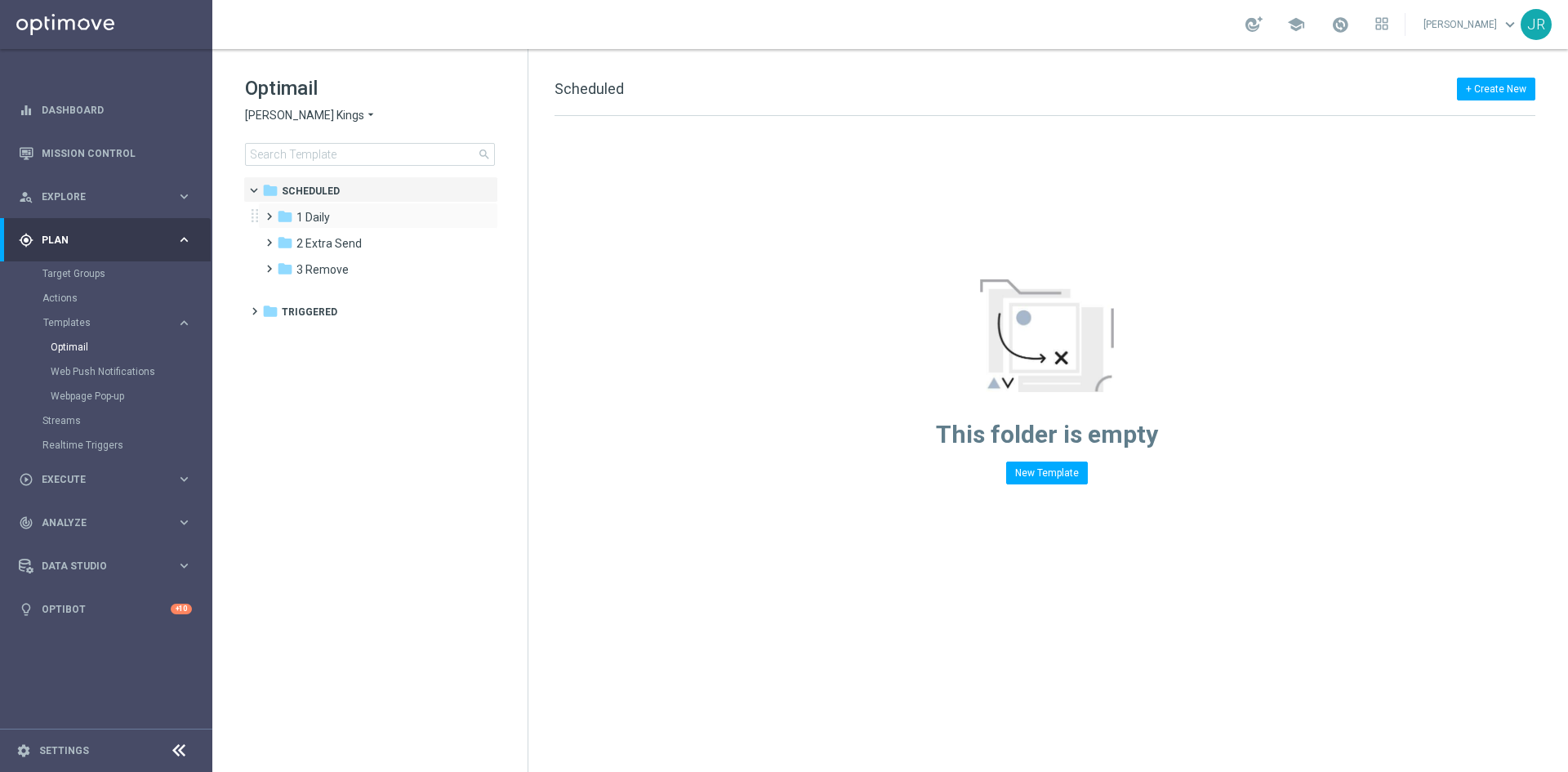
click at [316, 204] on div "folder 1 Daily more_vert" at bounding box center [378, 215] width 240 height 26
click at [323, 220] on span "1 Daily" at bounding box center [313, 216] width 34 height 15
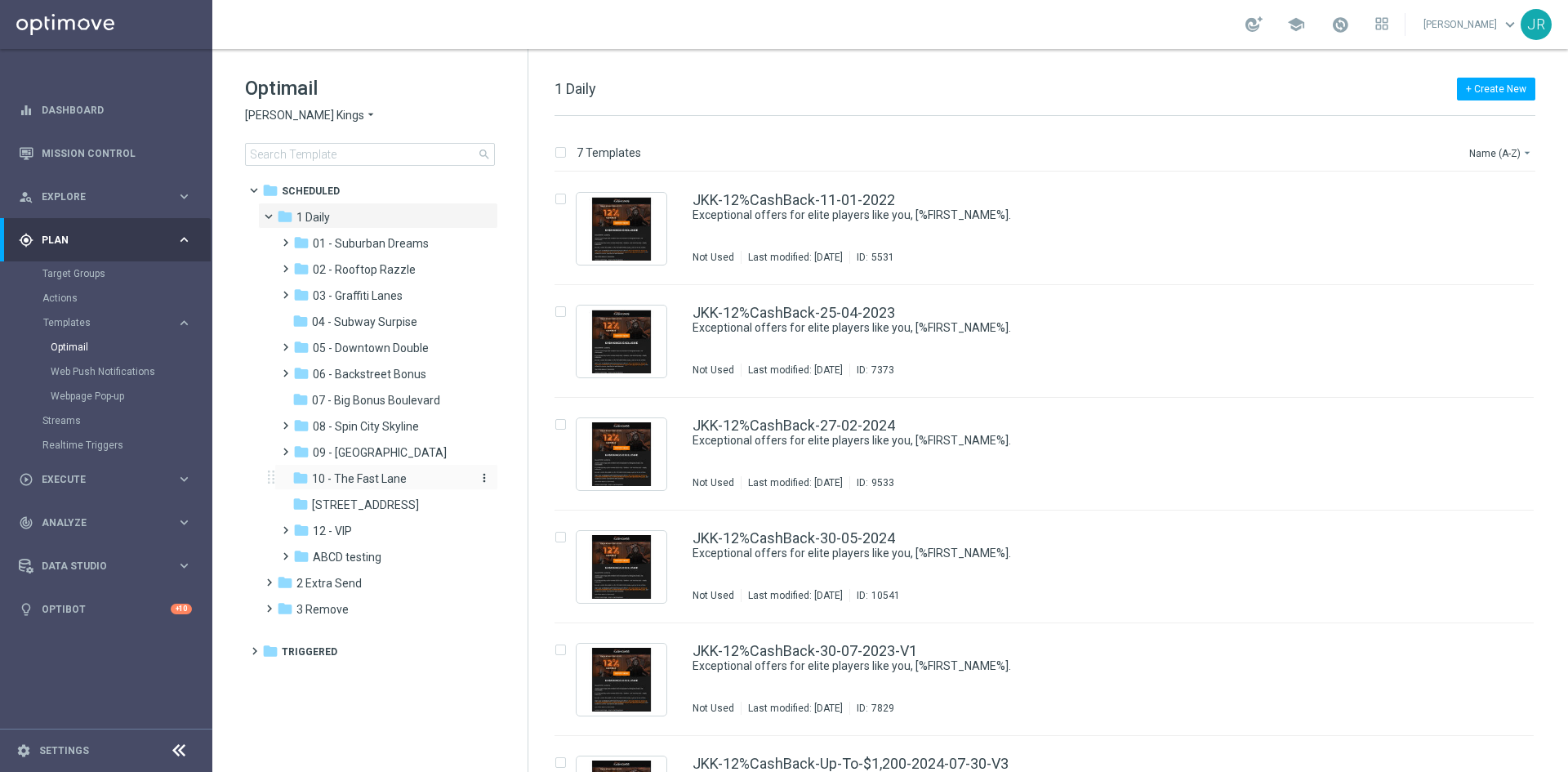
click at [372, 477] on span "10 - The Fast Lane" at bounding box center [360, 478] width 95 height 15
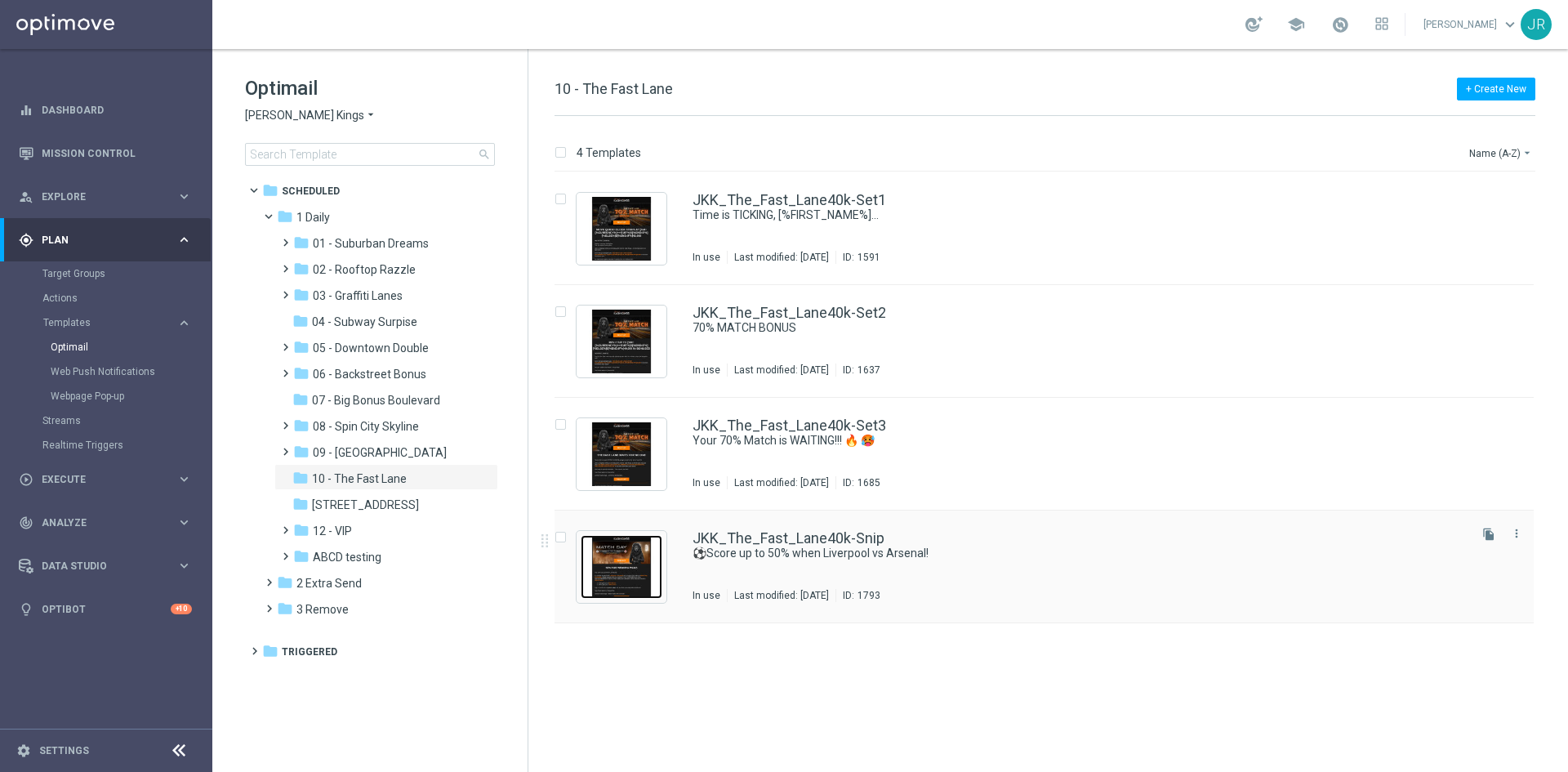
click at [631, 575] on img "Press SPACE to select this row." at bounding box center [622, 567] width 81 height 64
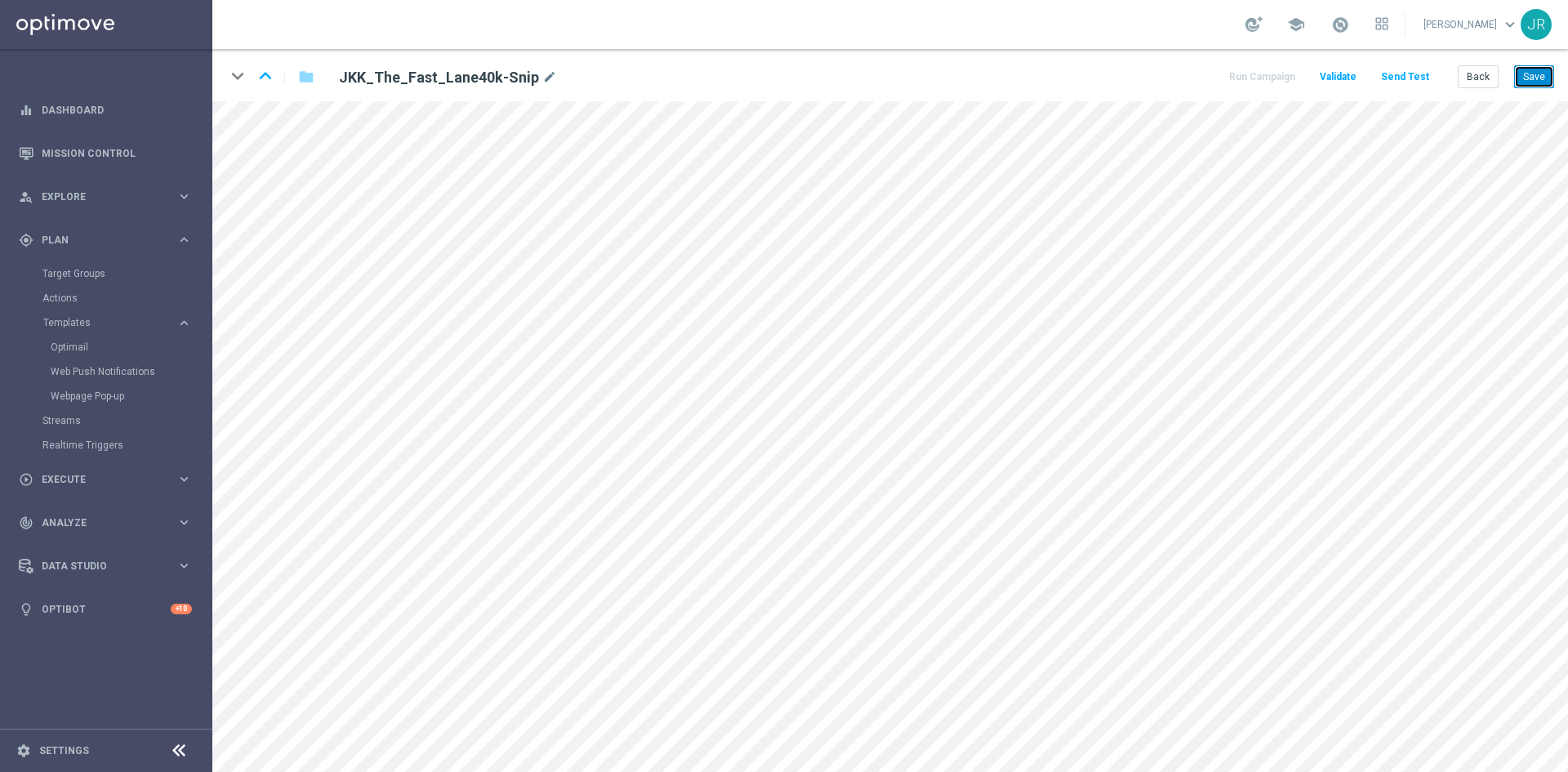
click at [1521, 80] on button "Save" at bounding box center [1534, 77] width 40 height 23
click at [1540, 75] on button "Save" at bounding box center [1534, 77] width 40 height 23
click at [1479, 75] on button "Back" at bounding box center [1479, 77] width 41 height 23
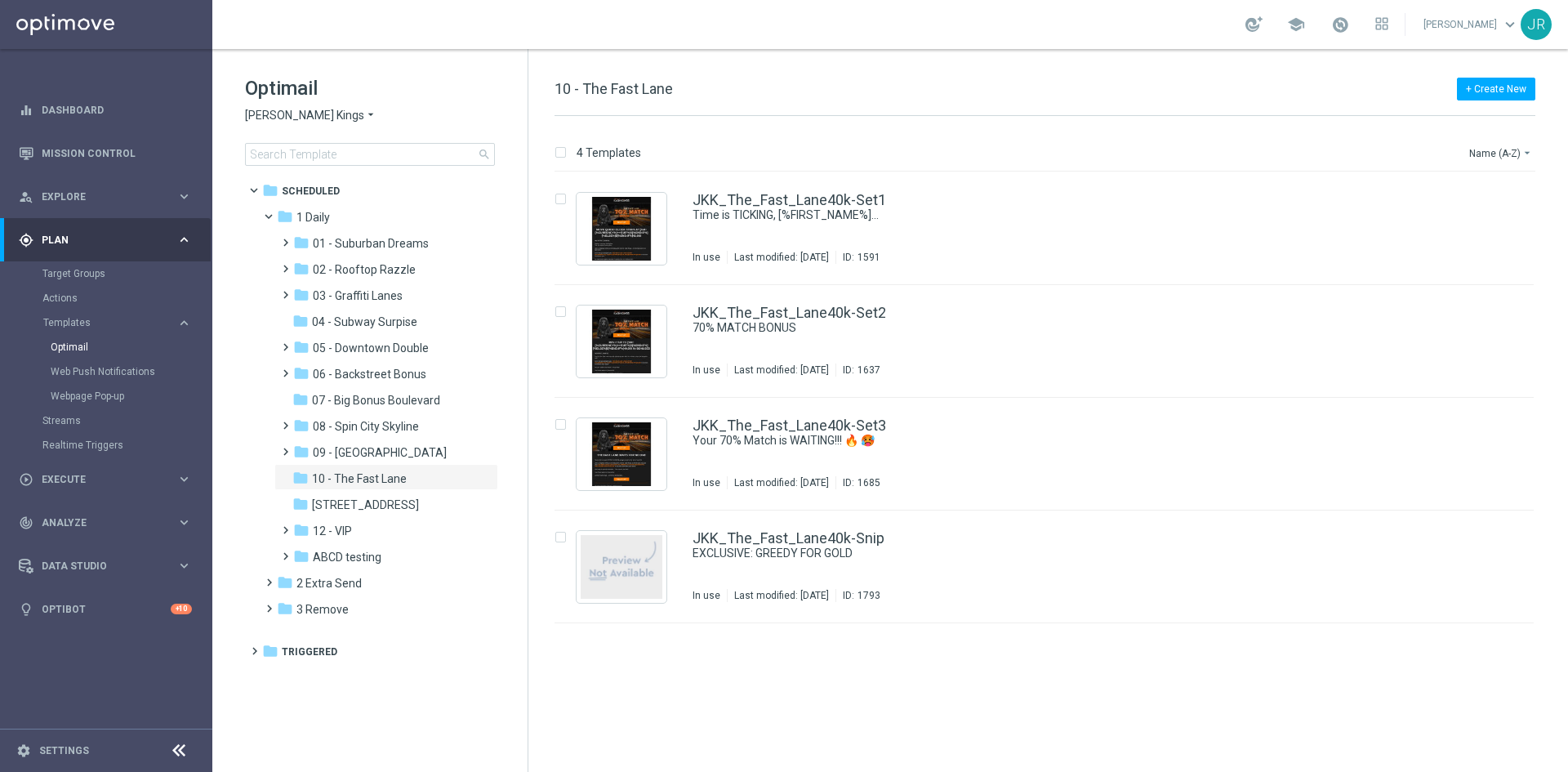
click at [300, 119] on span "[PERSON_NAME] Kings" at bounding box center [304, 115] width 119 height 16
click at [313, 301] on div "Jackpot [PERSON_NAME]" at bounding box center [307, 310] width 122 height 19
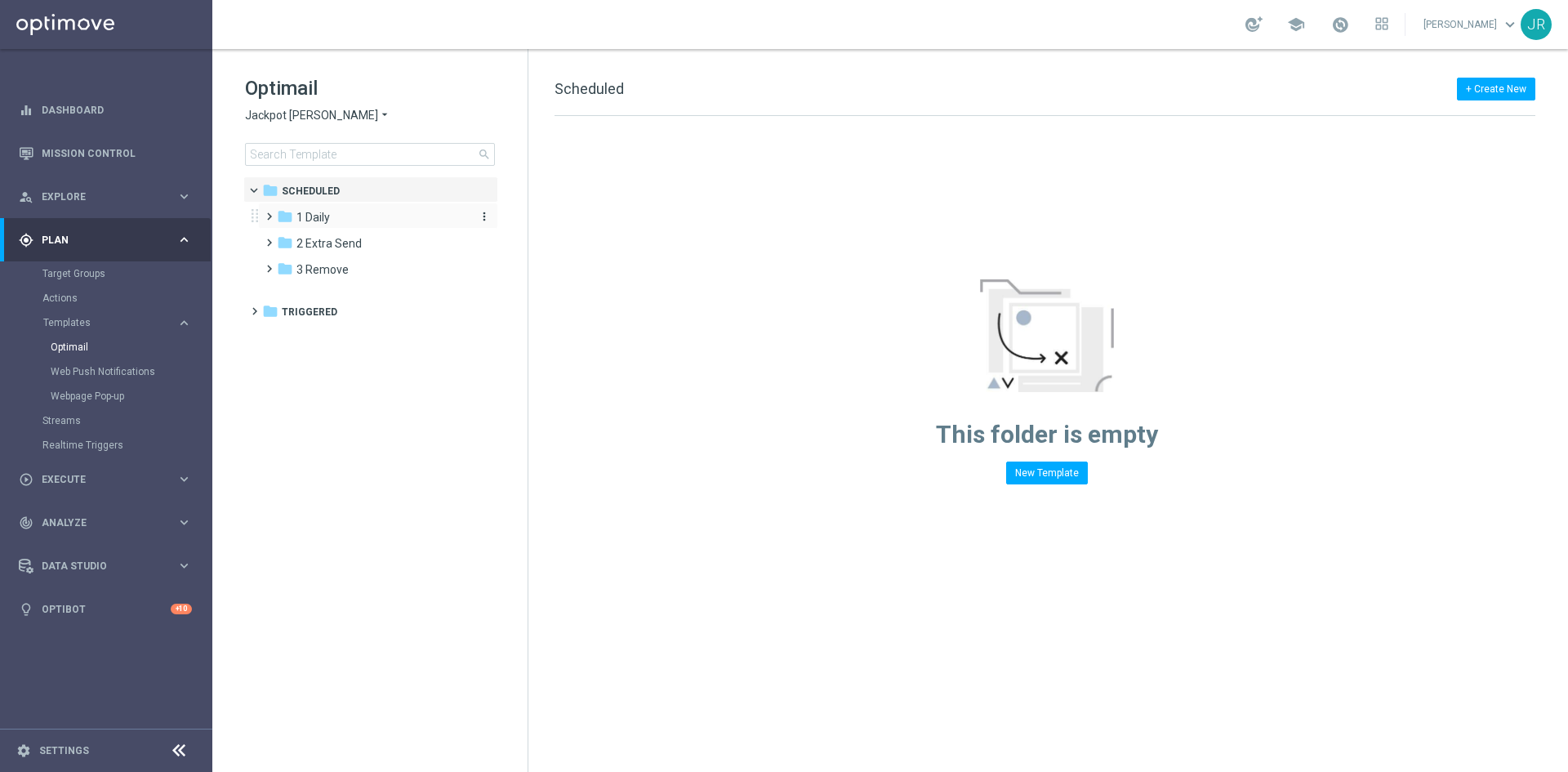
click at [329, 223] on span "1 Daily" at bounding box center [313, 216] width 34 height 15
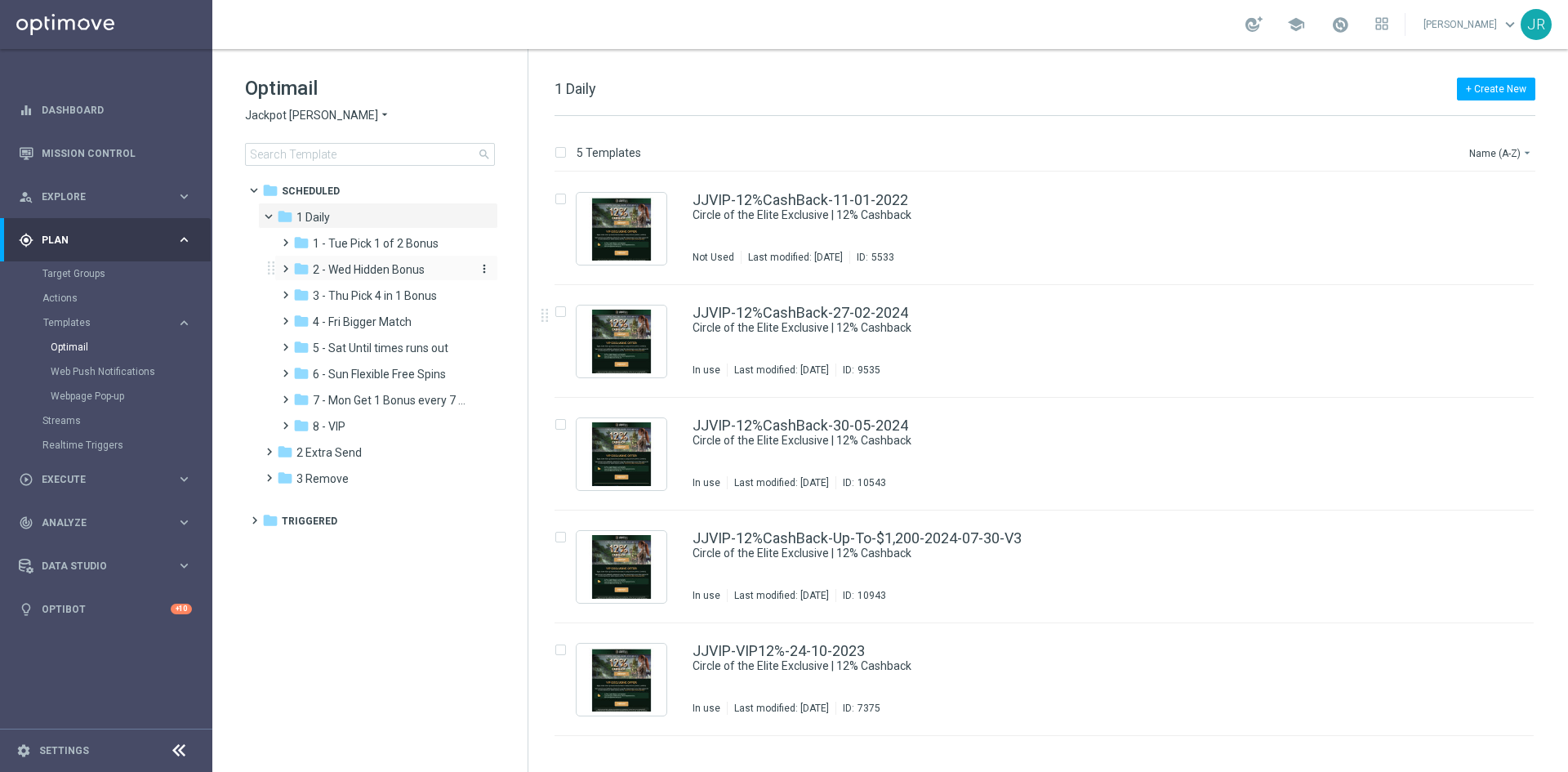
click at [380, 262] on span "2 - Wed Hidden Bonus" at bounding box center [368, 269] width 112 height 15
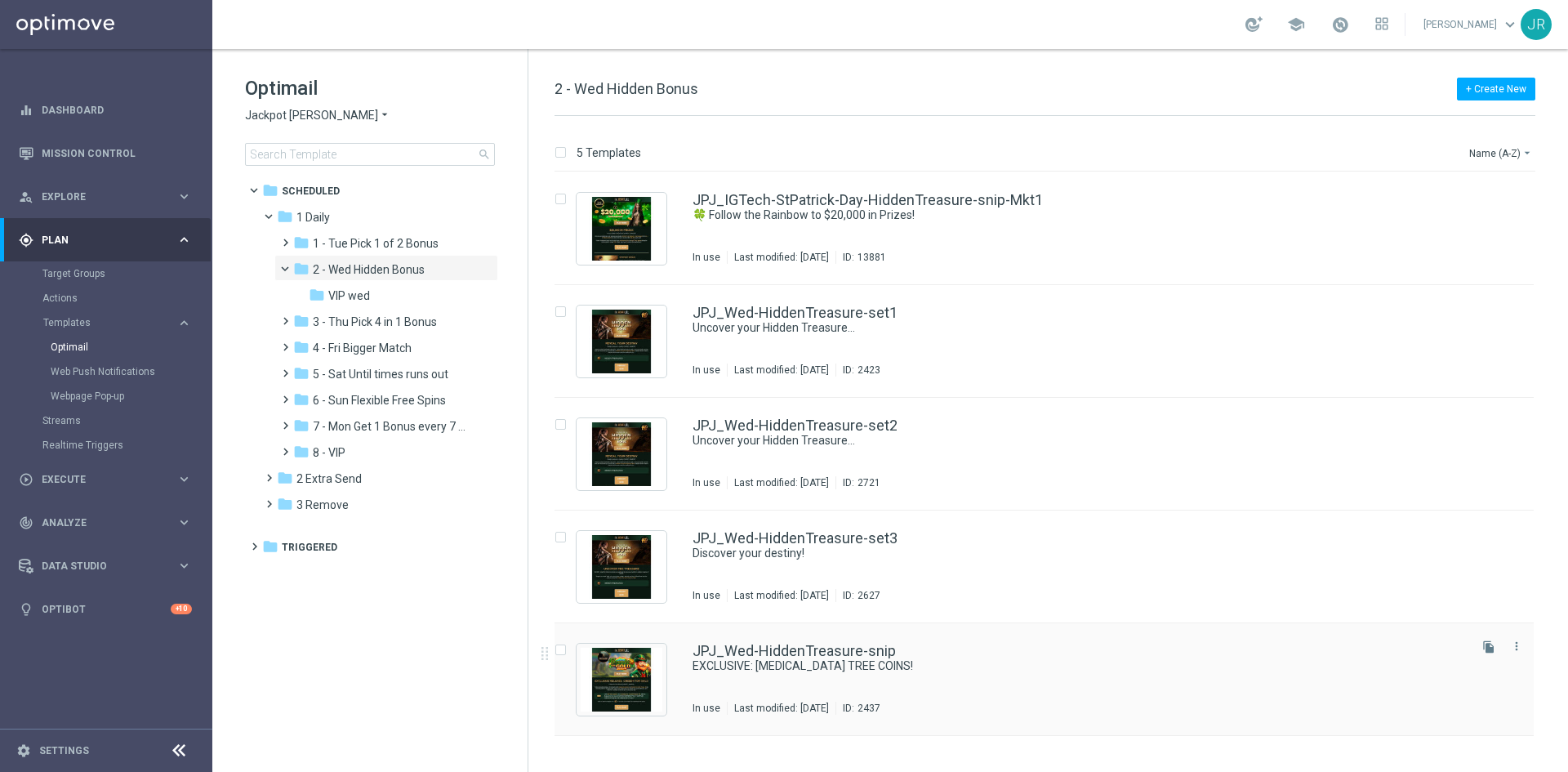
click at [807, 676] on div "JPJ_Wed-HiddenTreasure-snip EXCLUSIVE: [MEDICAL_DATA] TREE COINS! In use Last m…" at bounding box center [1078, 679] width 773 height 71
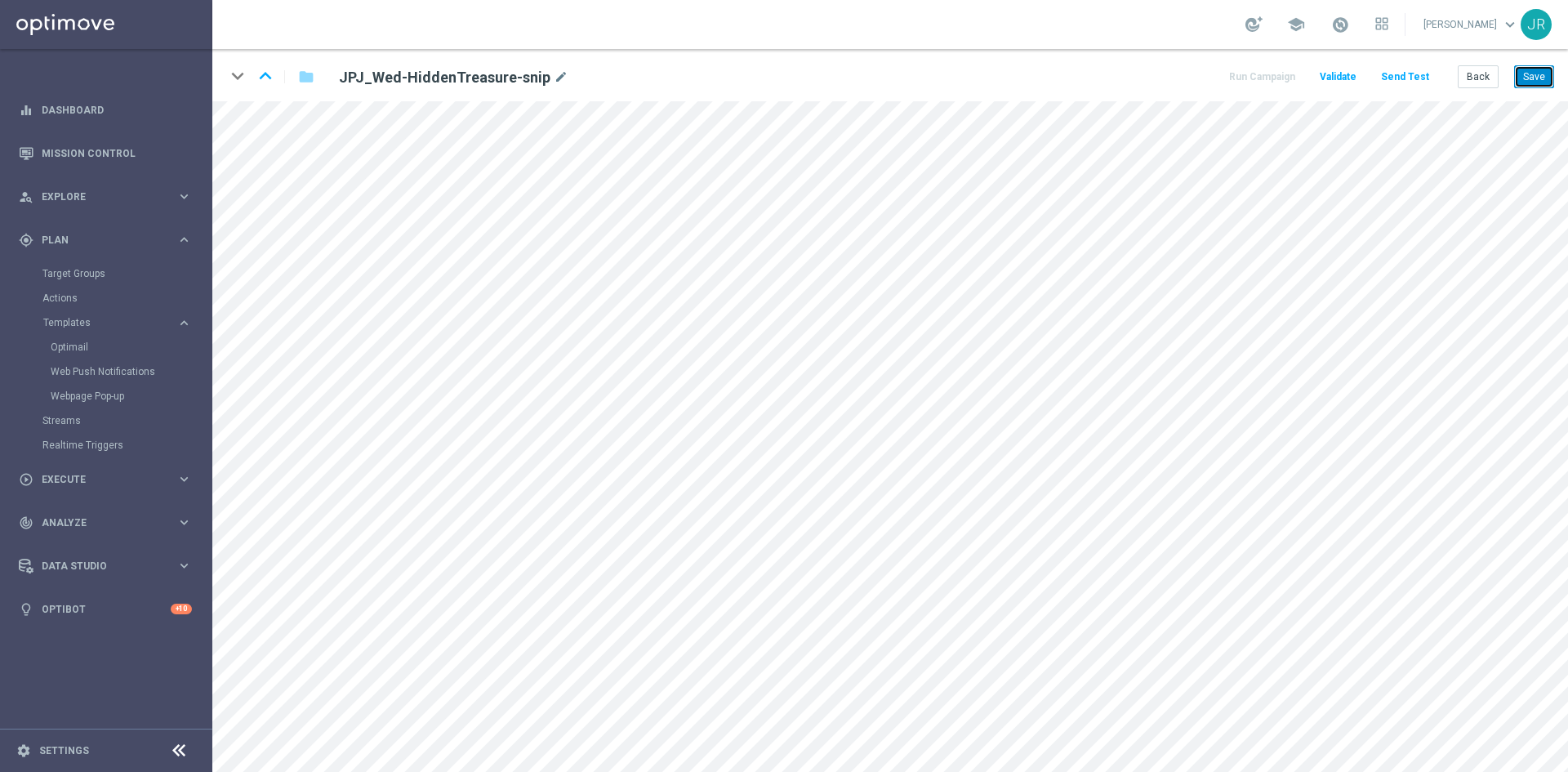
click at [1539, 70] on button "Save" at bounding box center [1534, 77] width 40 height 23
drag, startPoint x: 1535, startPoint y: 73, endPoint x: 1567, endPoint y: 91, distance: 36.7
click at [1535, 73] on button "Save" at bounding box center [1534, 77] width 40 height 23
drag, startPoint x: 1545, startPoint y: 75, endPoint x: 1544, endPoint y: 96, distance: 21.0
click at [1546, 76] on button "Save" at bounding box center [1534, 77] width 40 height 23
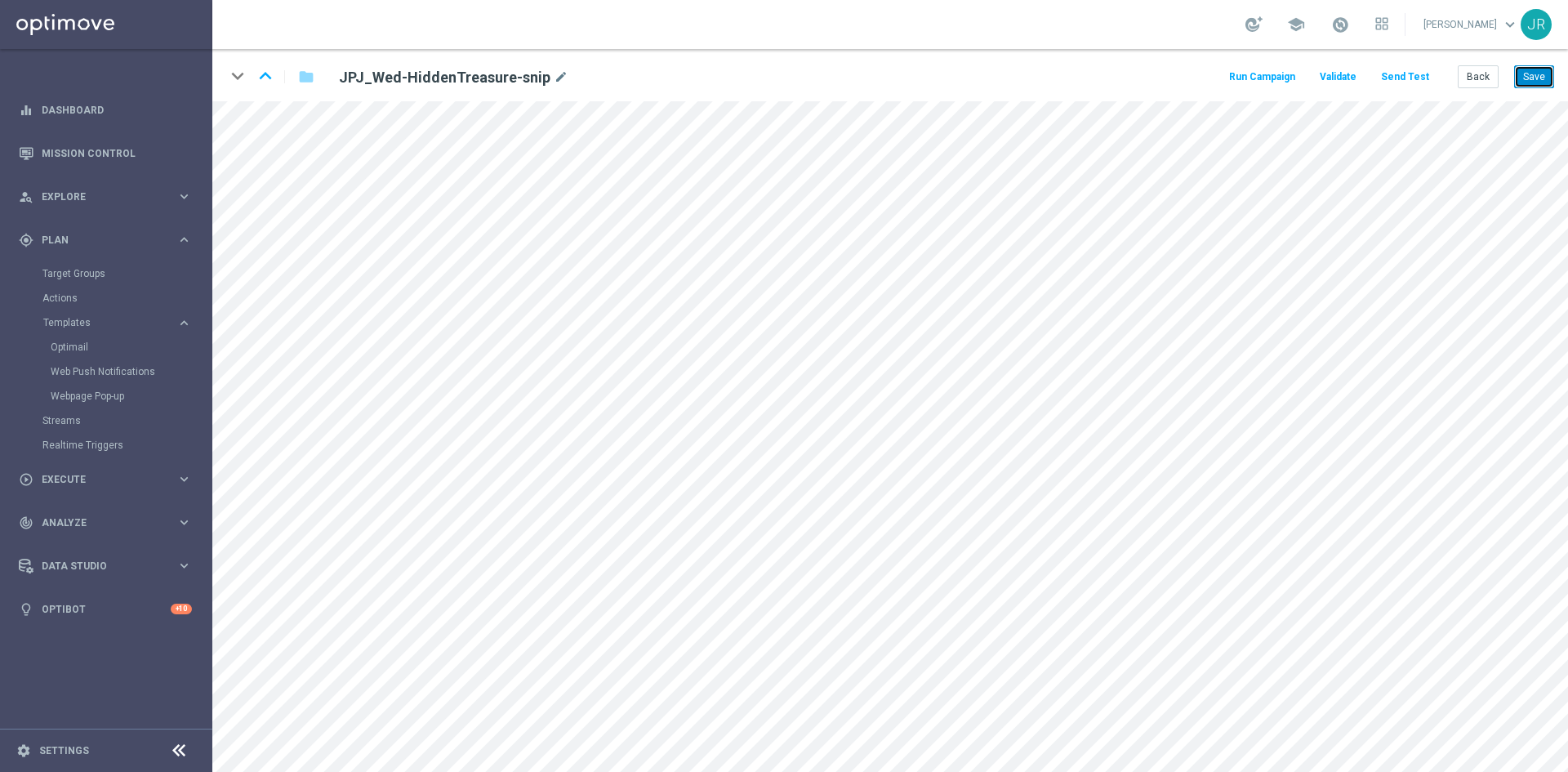
click at [1539, 77] on button "Save" at bounding box center [1534, 77] width 40 height 23
click at [1396, 78] on button "Send Test" at bounding box center [1405, 77] width 53 height 22
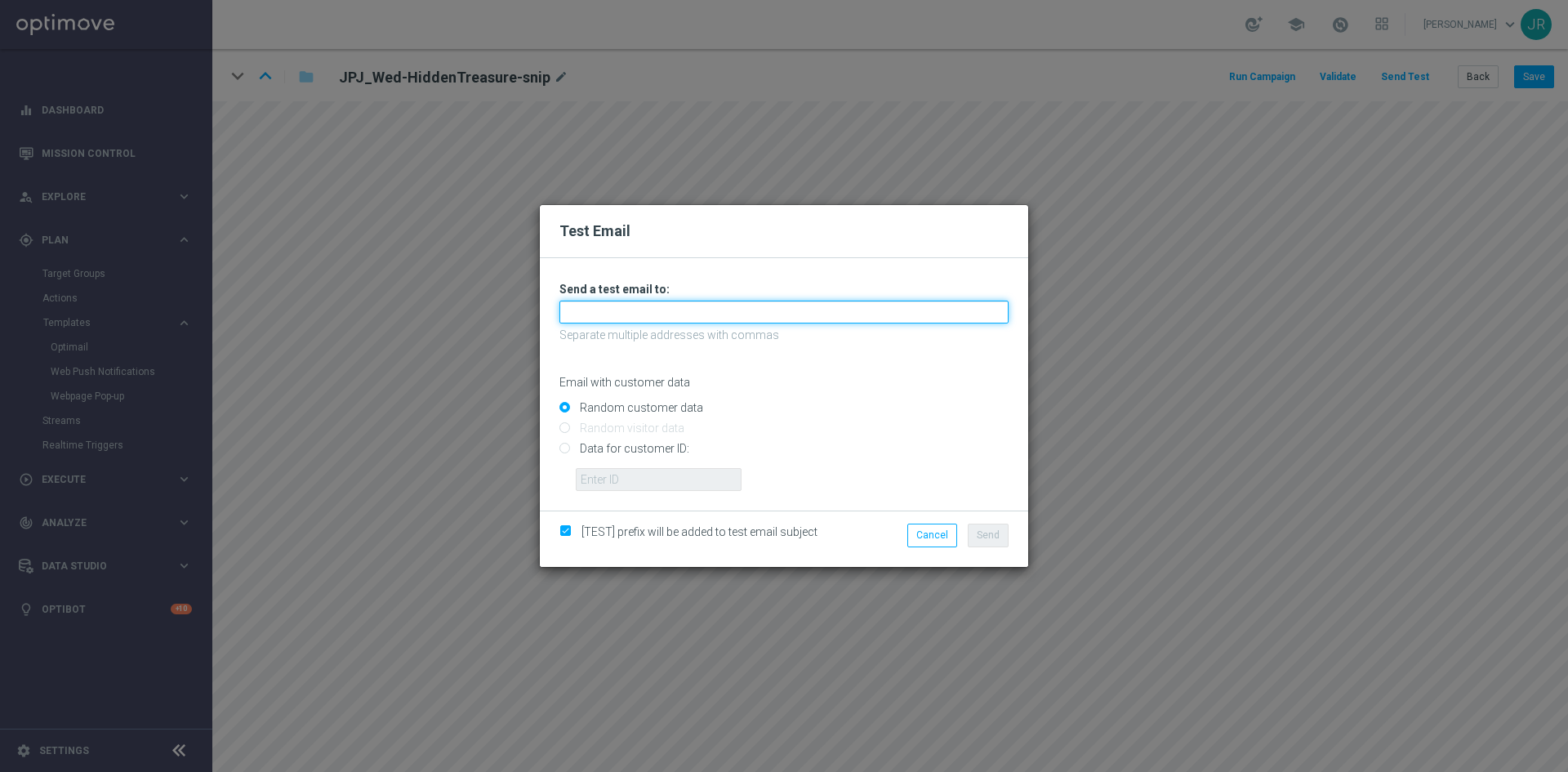
click at [701, 310] on input "text" at bounding box center [784, 312] width 449 height 23
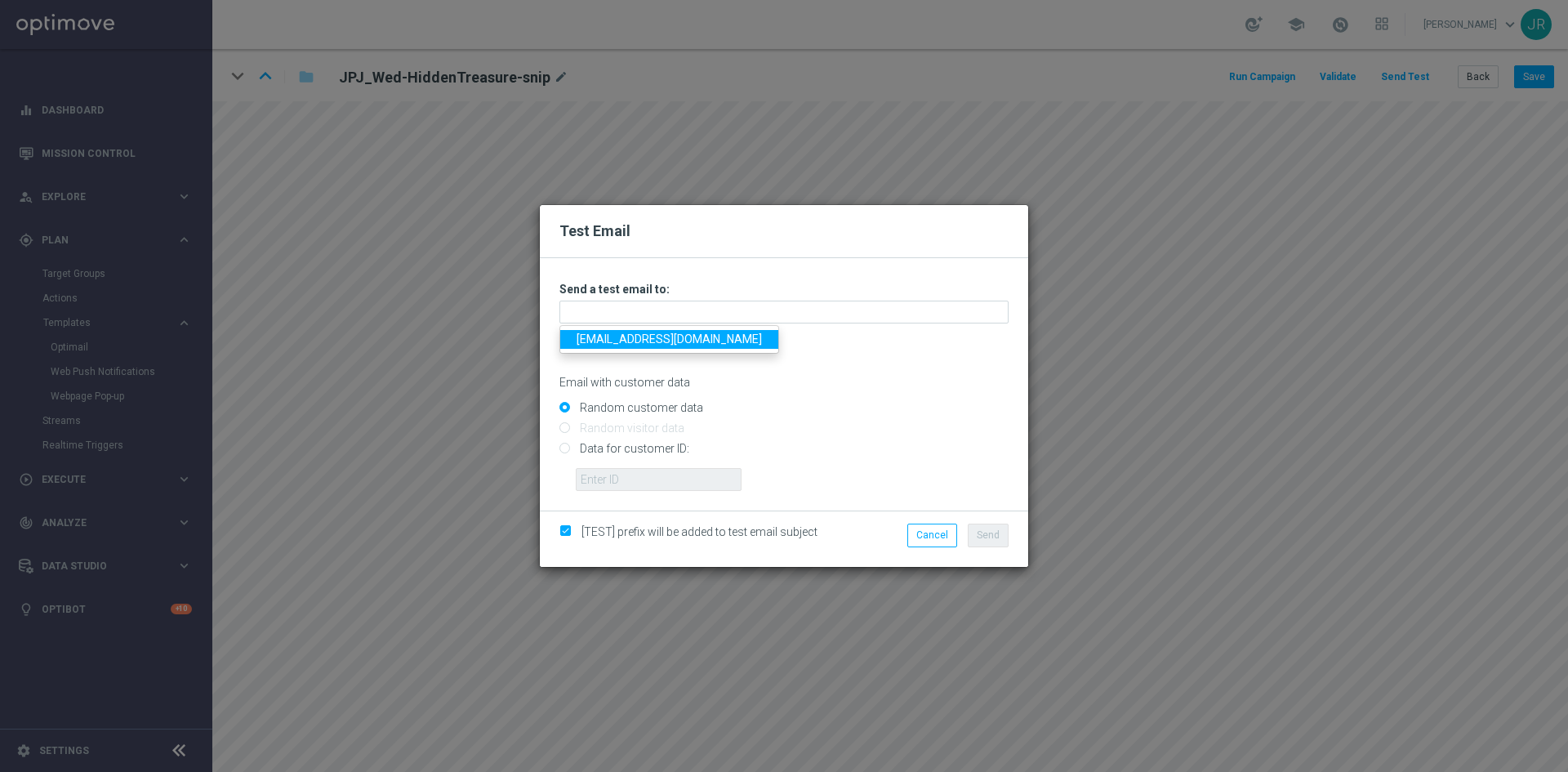
drag, startPoint x: 585, startPoint y: 339, endPoint x: 601, endPoint y: 342, distance: 16.3
click at [585, 339] on link "[EMAIL_ADDRESS][DOMAIN_NAME]" at bounding box center [669, 338] width 218 height 18
type input "[EMAIL_ADDRESS][DOMAIN_NAME]"
click at [984, 535] on span "Send" at bounding box center [988, 535] width 23 height 12
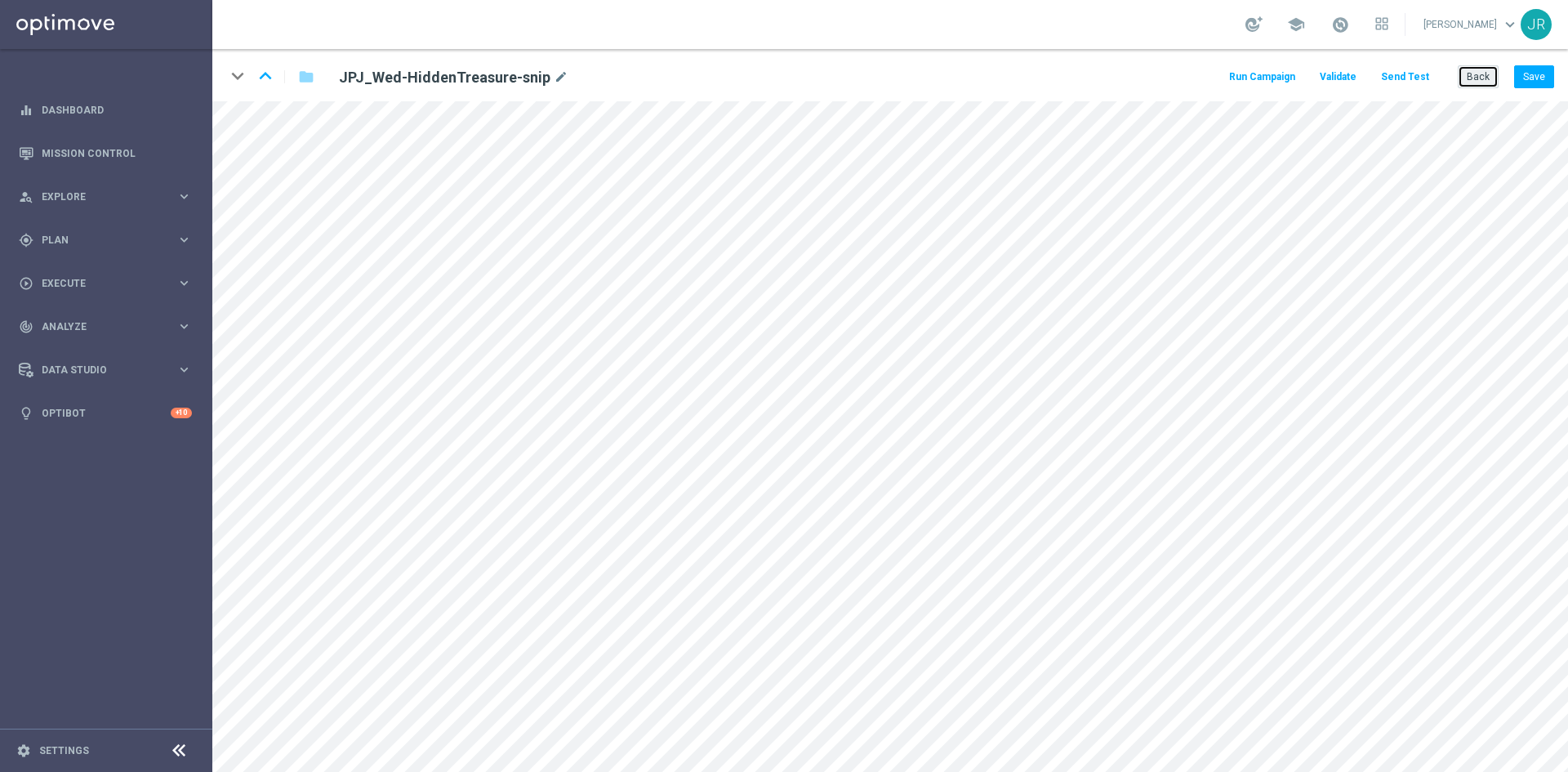
click at [1476, 77] on button "Back" at bounding box center [1479, 77] width 41 height 23
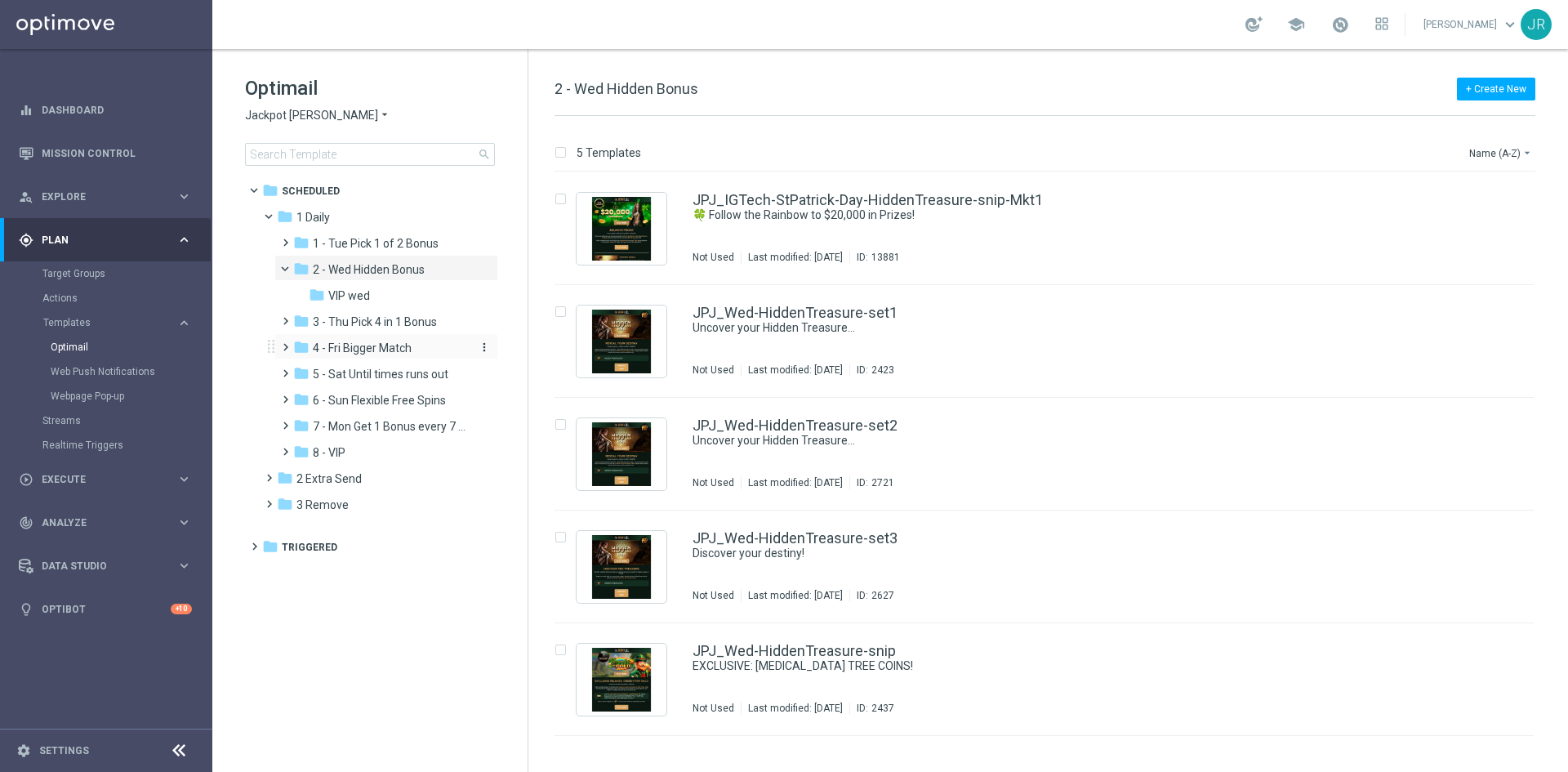
click at [368, 344] on span "4 - Fri Bigger Match" at bounding box center [363, 347] width 99 height 15
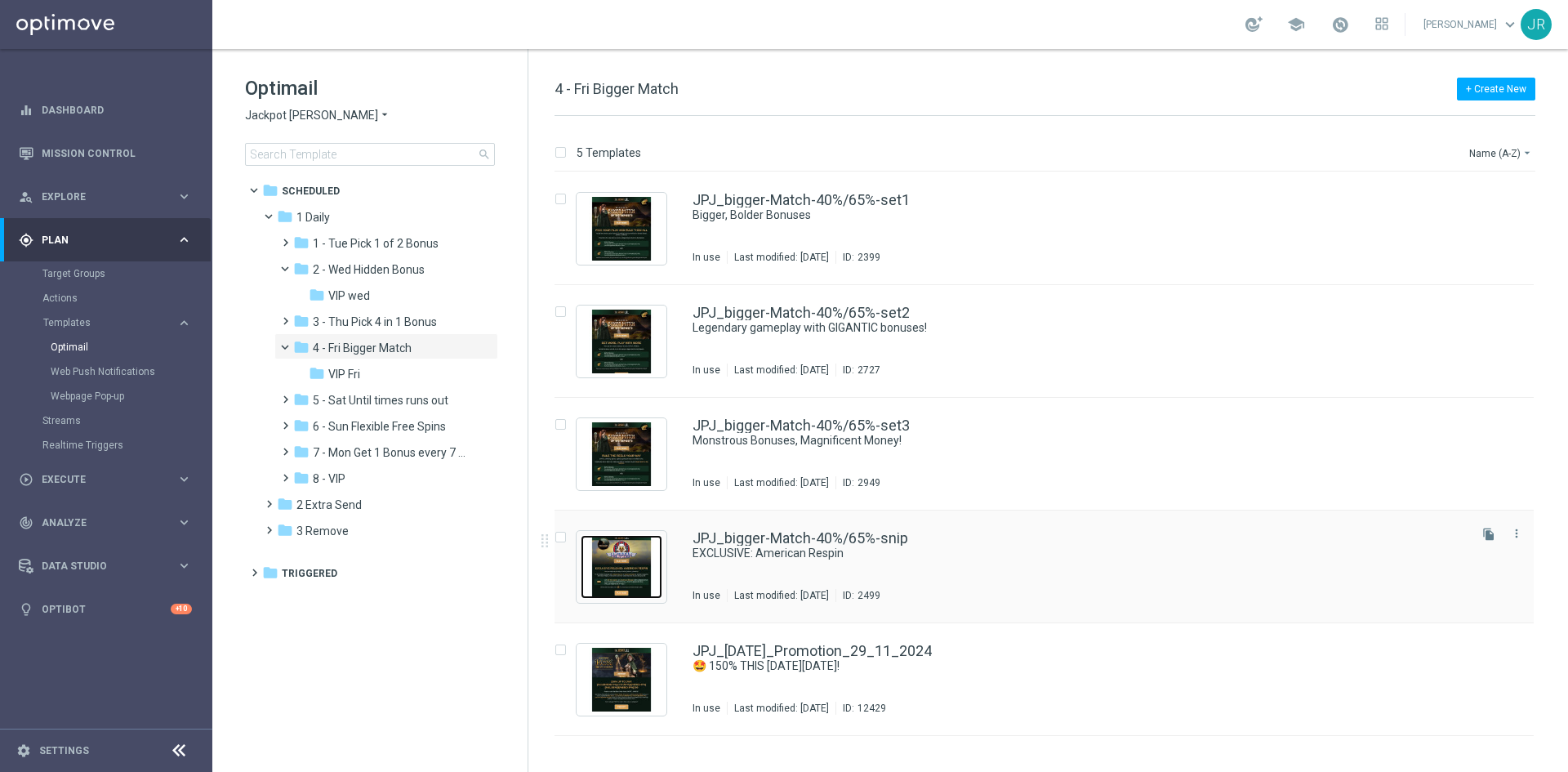
click at [631, 557] on img "Press SPACE to select this row." at bounding box center [622, 567] width 81 height 64
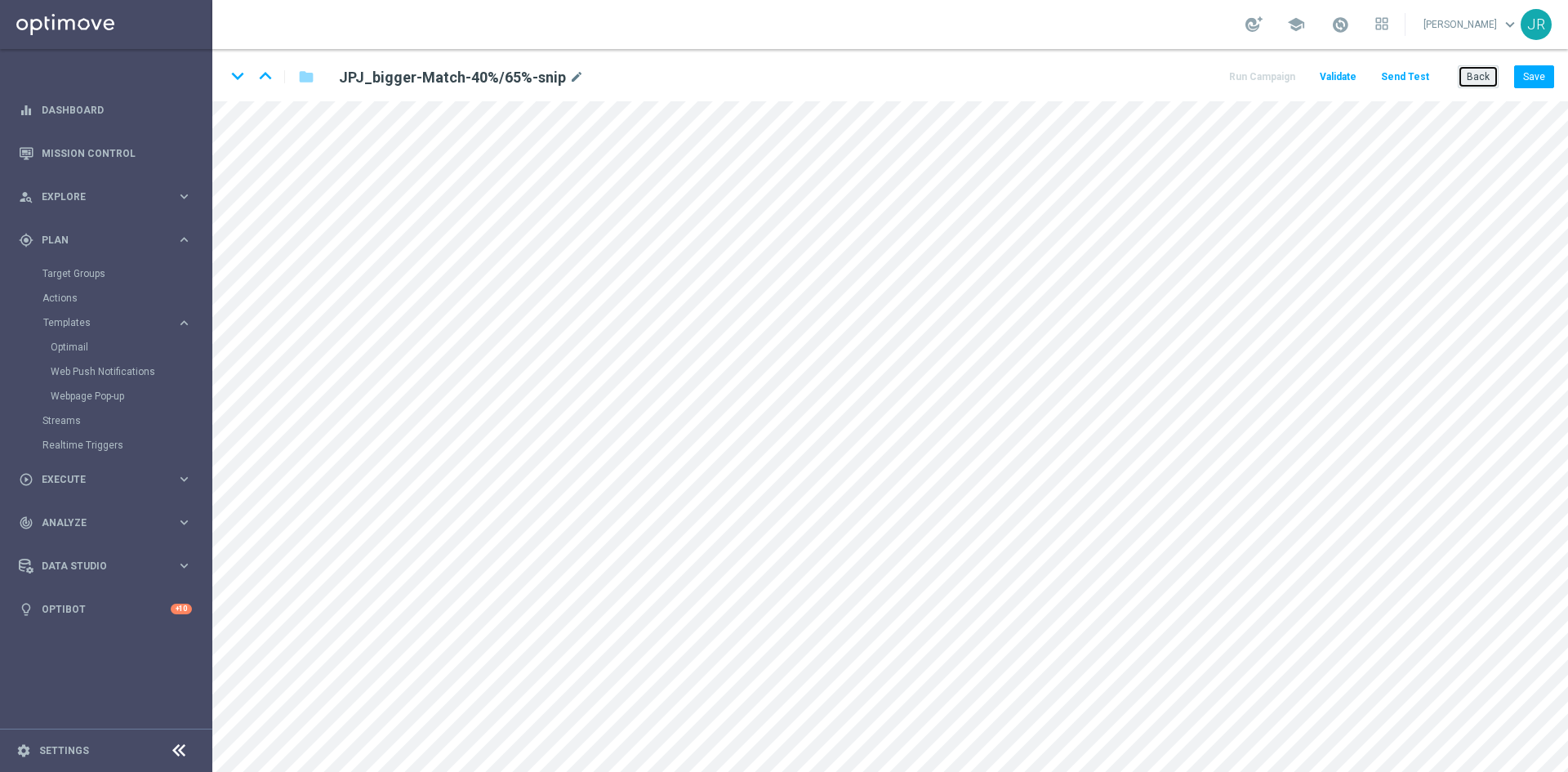
click at [1490, 68] on button "Back" at bounding box center [1479, 77] width 41 height 23
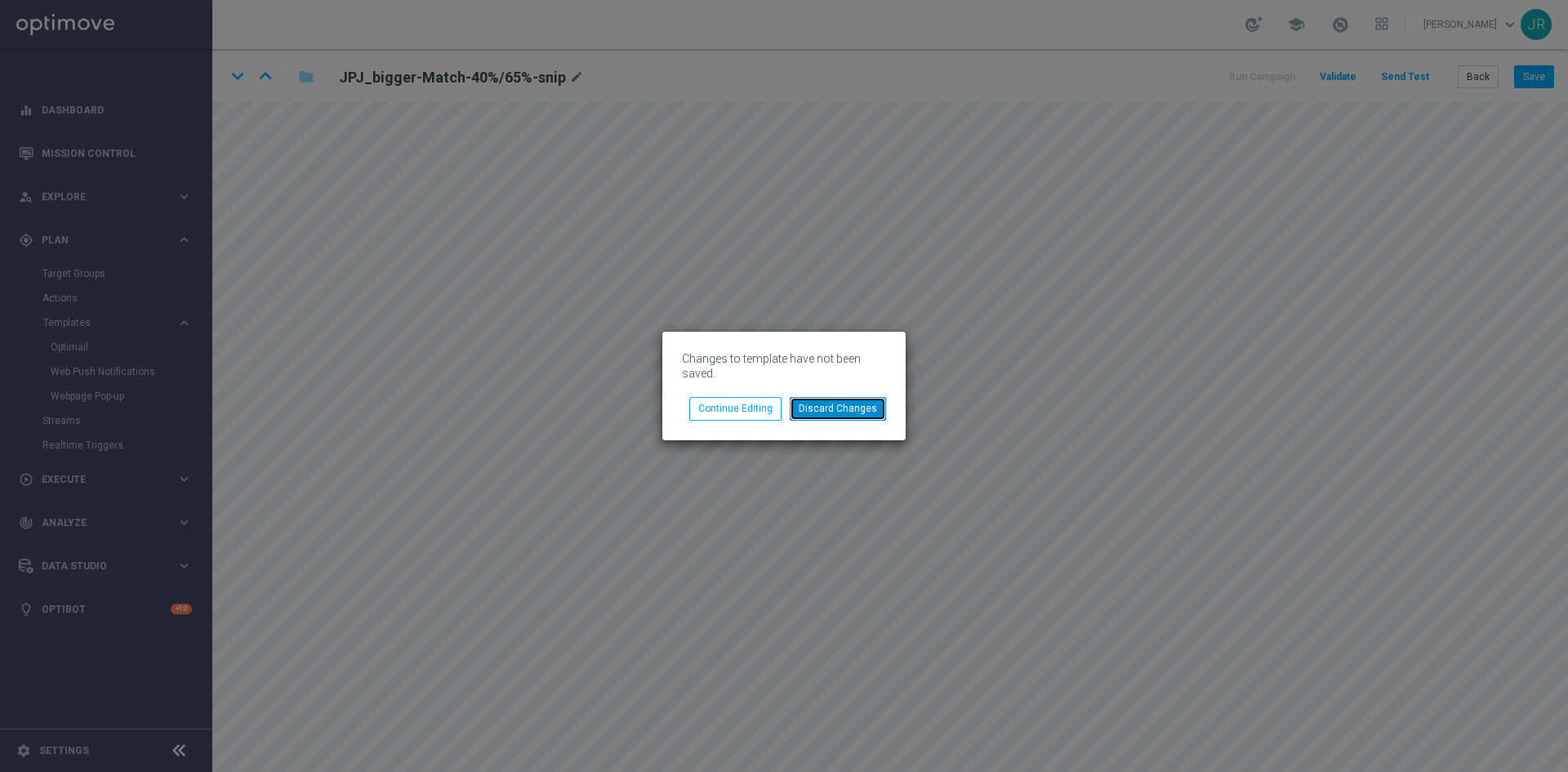
click at [826, 404] on button "Discard Changes" at bounding box center [838, 408] width 96 height 23
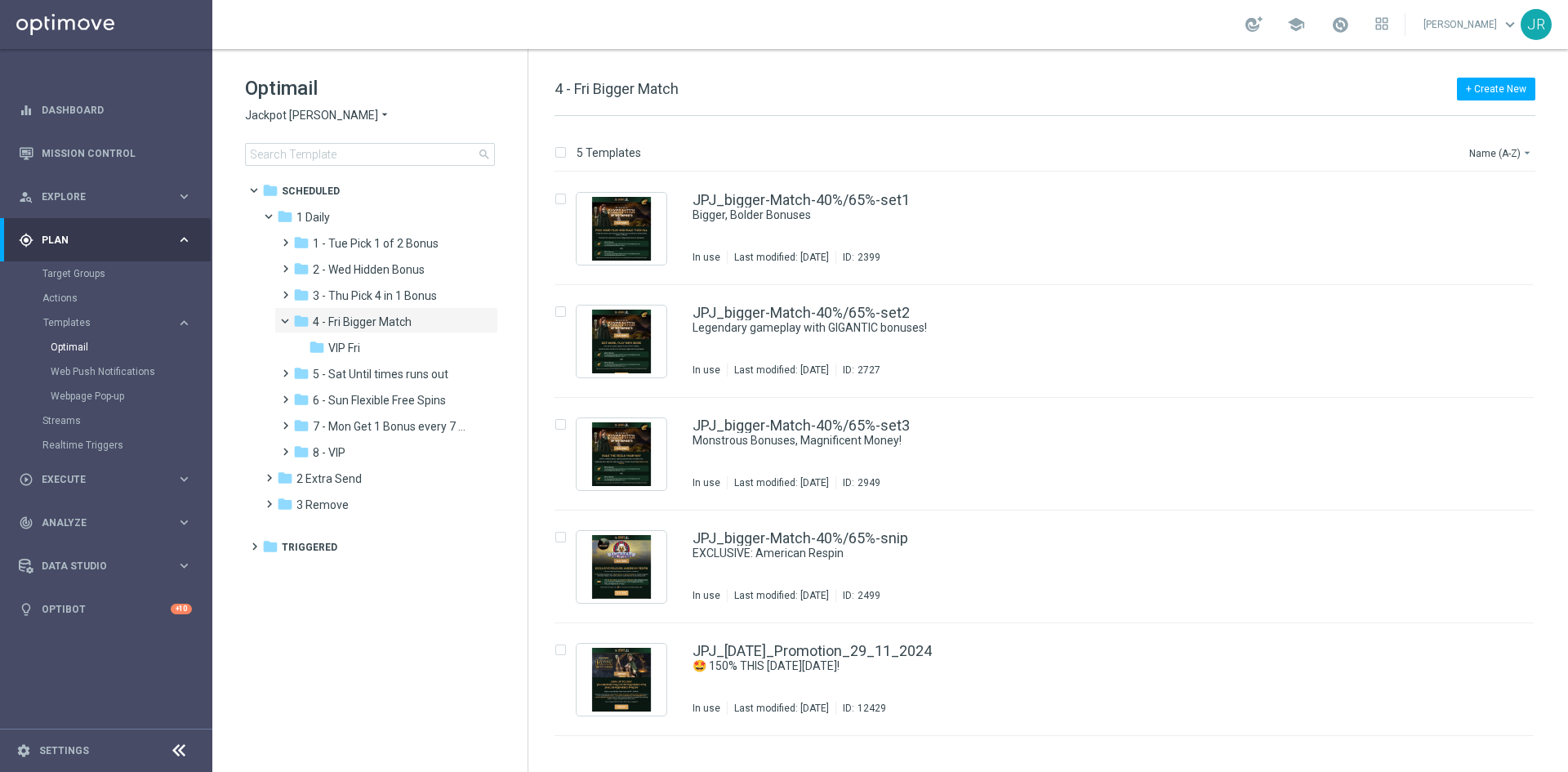
click at [272, 113] on span "Jackpot [PERSON_NAME]" at bounding box center [311, 115] width 133 height 16
click at [0, 0] on span "Wolf Winner" at bounding box center [0, 0] width 0 height 0
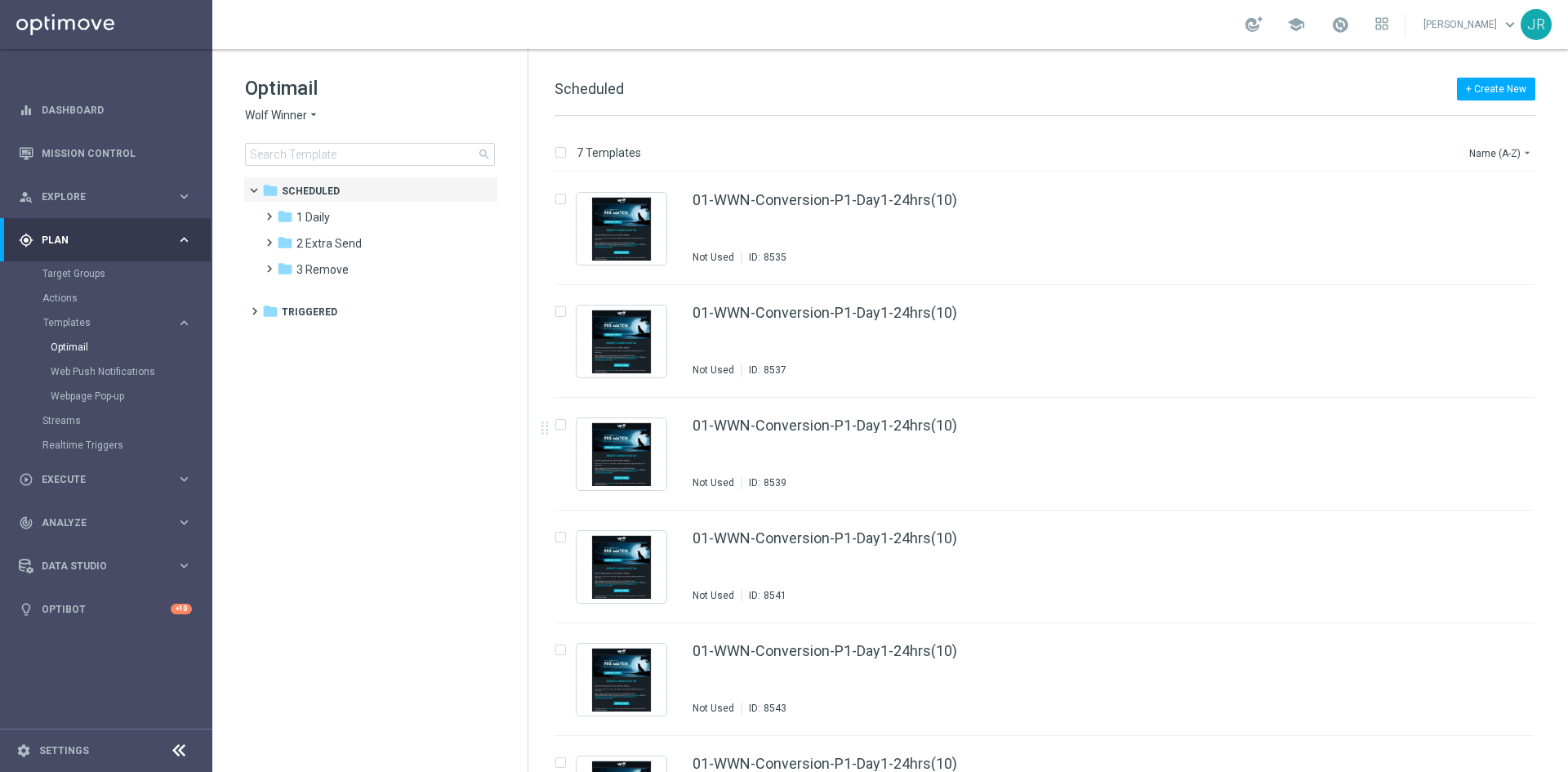
click at [329, 209] on span "1 Daily" at bounding box center [313, 216] width 34 height 15
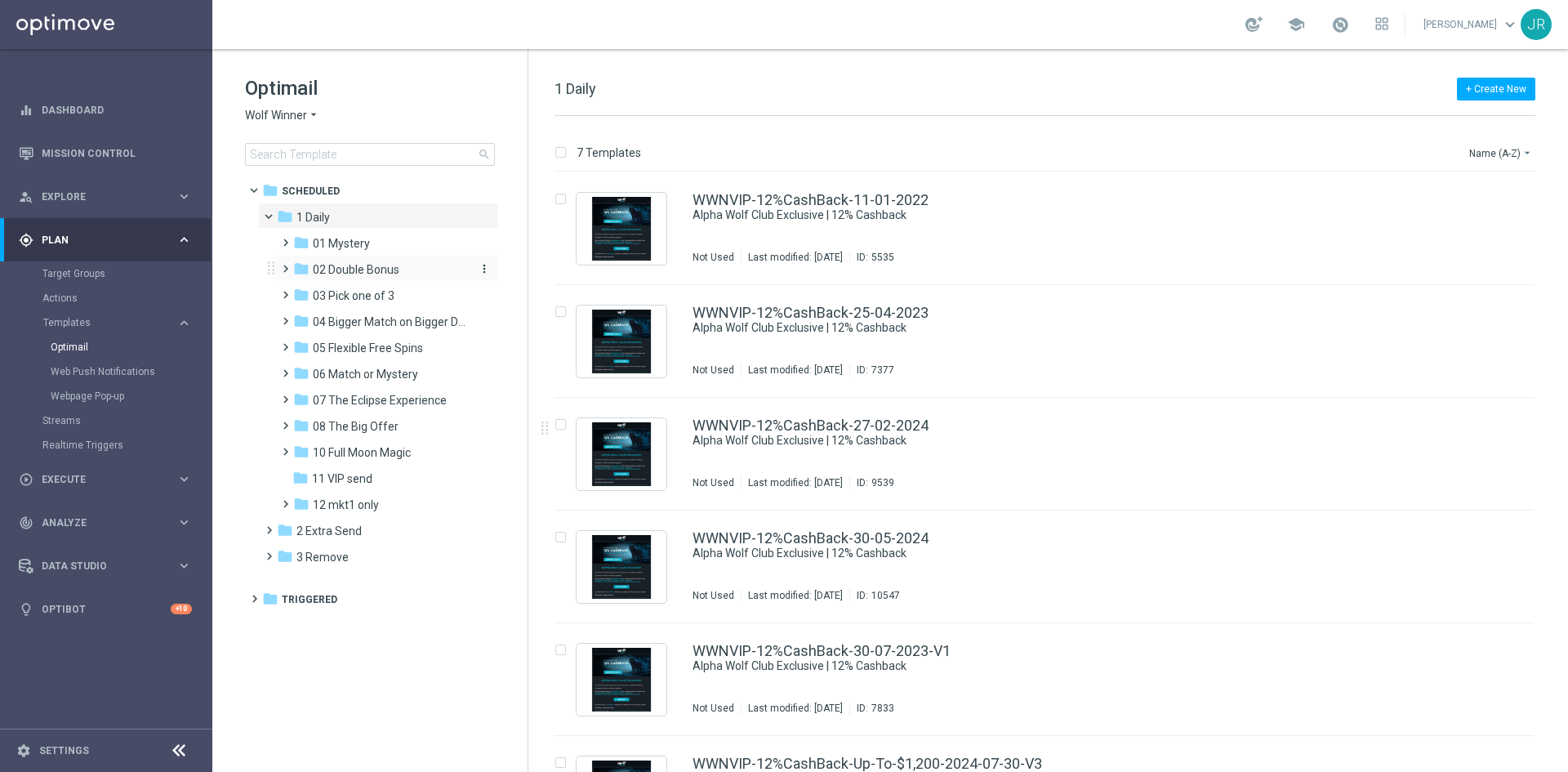
click at [354, 273] on span "02 Double Bonus" at bounding box center [356, 269] width 86 height 15
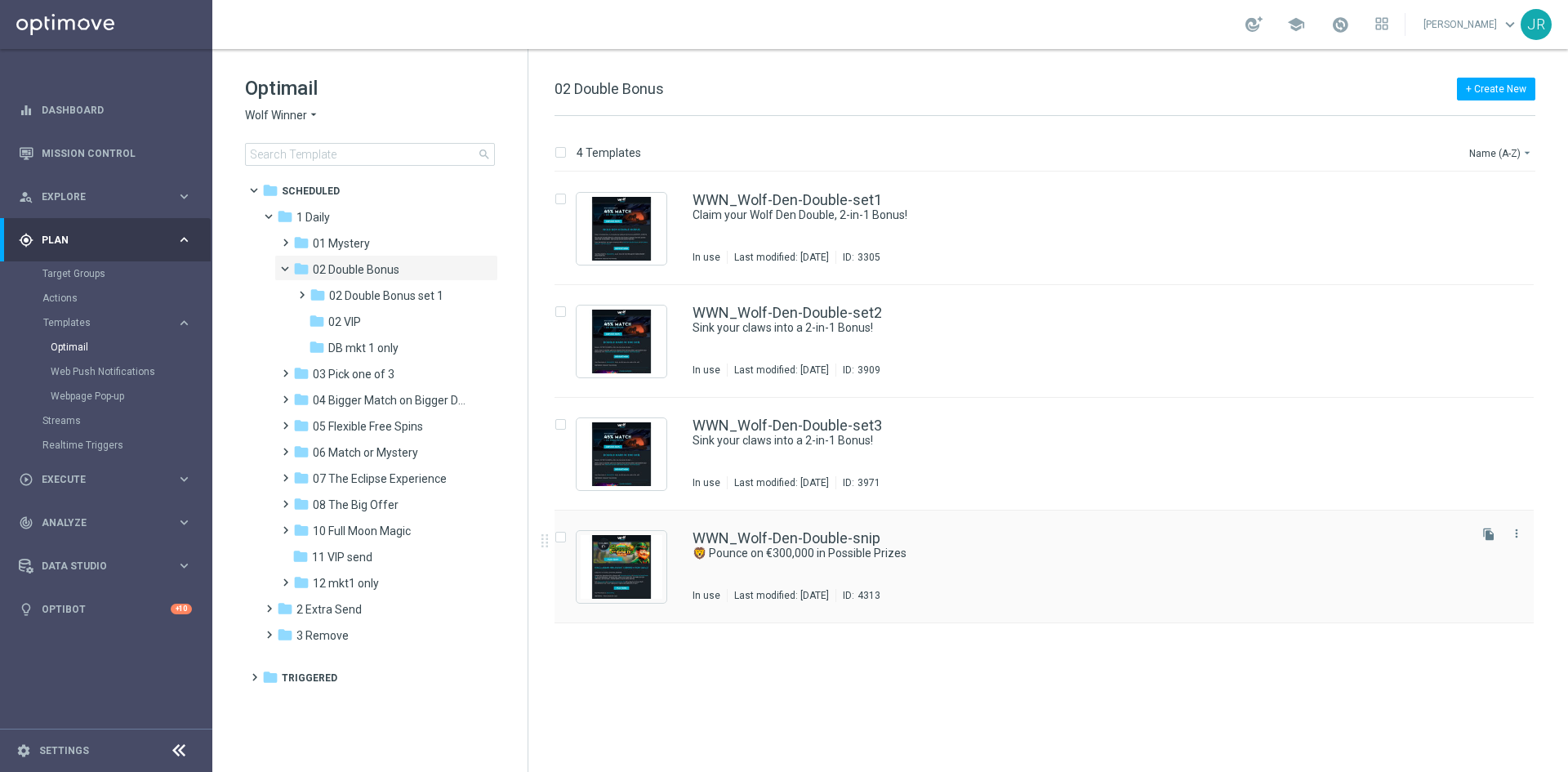
click at [789, 563] on div "WWN_Wolf-Den-Double-snip 🦁 Pounce on €300,000 in Possible Prizes In use Last mo…" at bounding box center [1078, 566] width 773 height 71
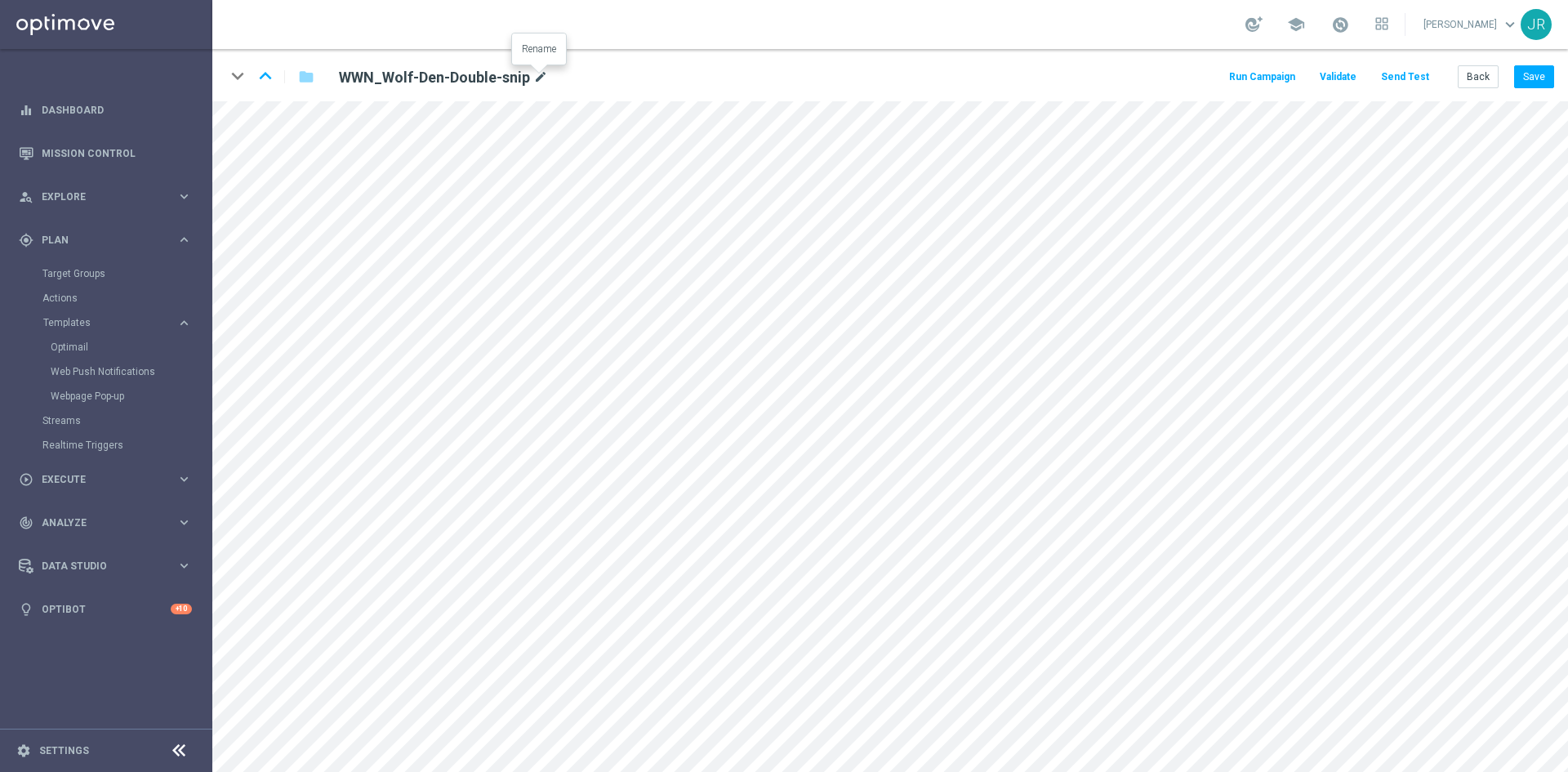
click at [536, 80] on icon "mode_edit" at bounding box center [540, 78] width 15 height 19
drag, startPoint x: 536, startPoint y: 80, endPoint x: 492, endPoint y: 74, distance: 44.4
click at [495, 76] on input "WWN_Wolf-Den-Double-snip" at bounding box center [529, 77] width 405 height 23
click at [491, 74] on input "WWN_Wolf-Den-Double-snip" at bounding box center [529, 77] width 405 height 23
drag, startPoint x: 491, startPoint y: 75, endPoint x: 315, endPoint y: 80, distance: 176.1
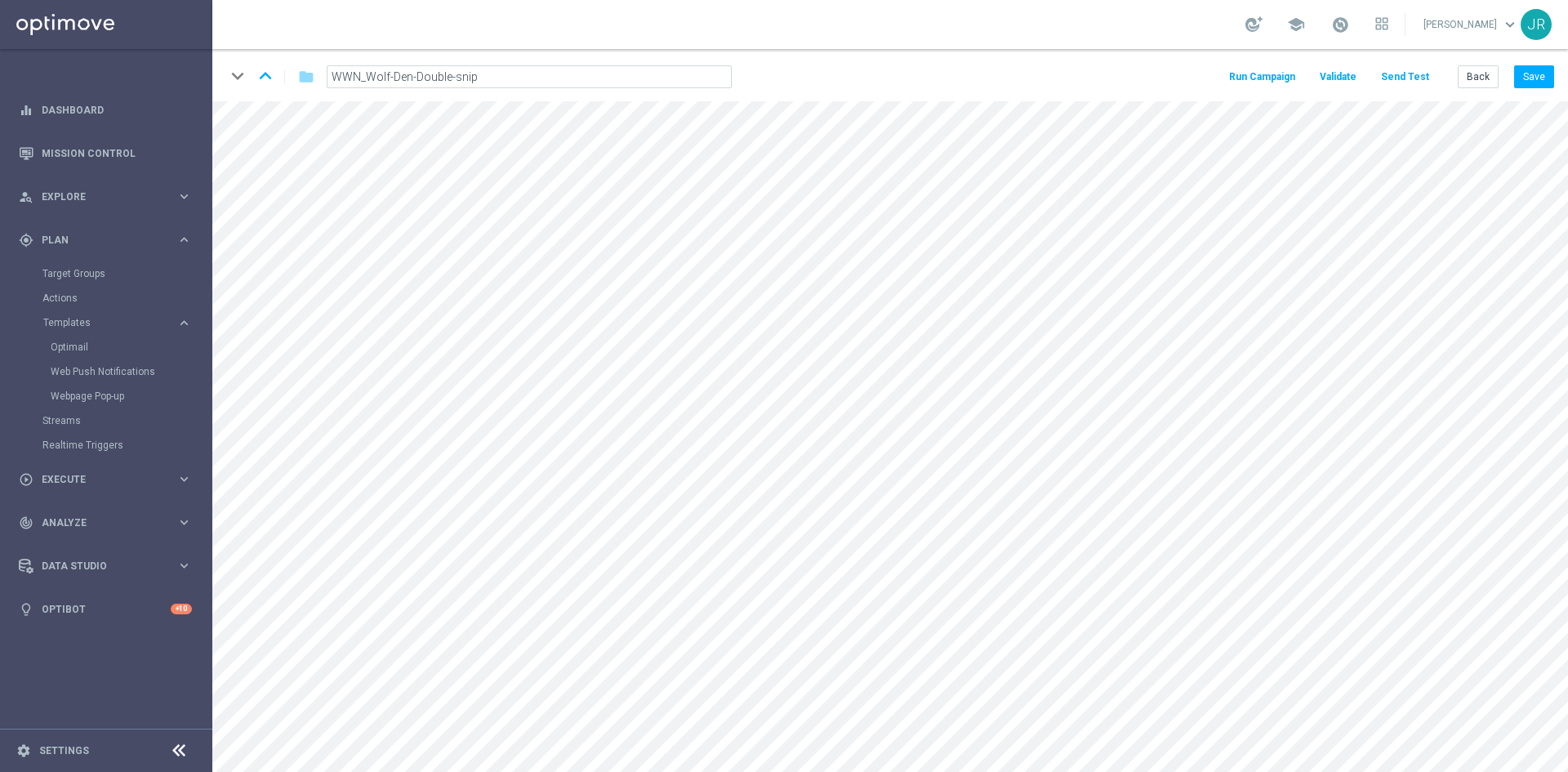
click at [315, 80] on div "WWN_Wolf-Den-Double-snip" at bounding box center [528, 77] width 430 height 23
drag, startPoint x: 1538, startPoint y: 78, endPoint x: 1506, endPoint y: 167, distance: 94.6
click at [1544, 78] on button "Save" at bounding box center [1534, 77] width 40 height 23
click at [1534, 85] on button "Save" at bounding box center [1534, 77] width 40 height 23
click at [1541, 81] on button "Save" at bounding box center [1534, 77] width 40 height 23
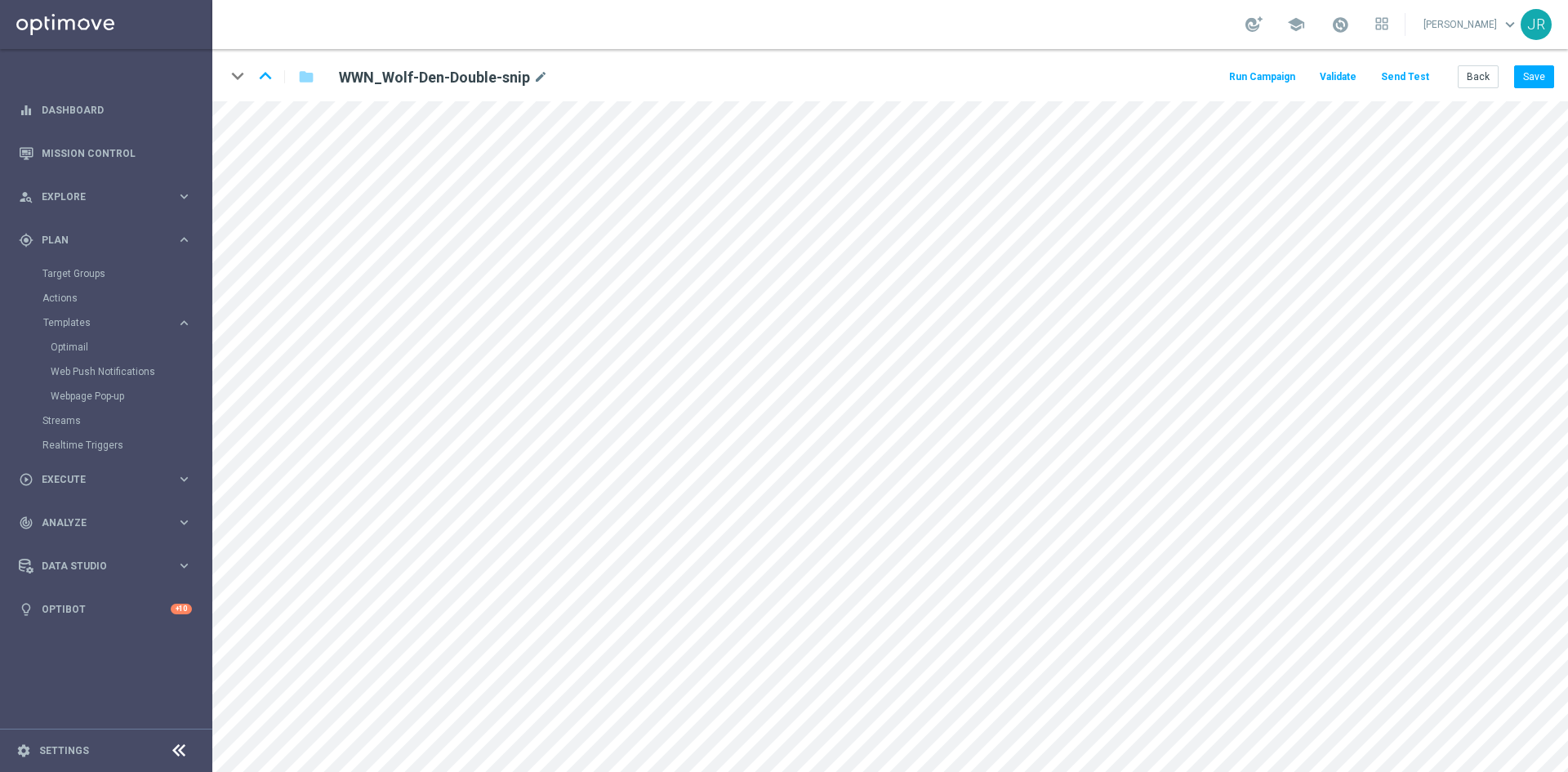
click at [1421, 75] on button "Send Test" at bounding box center [1405, 77] width 53 height 22
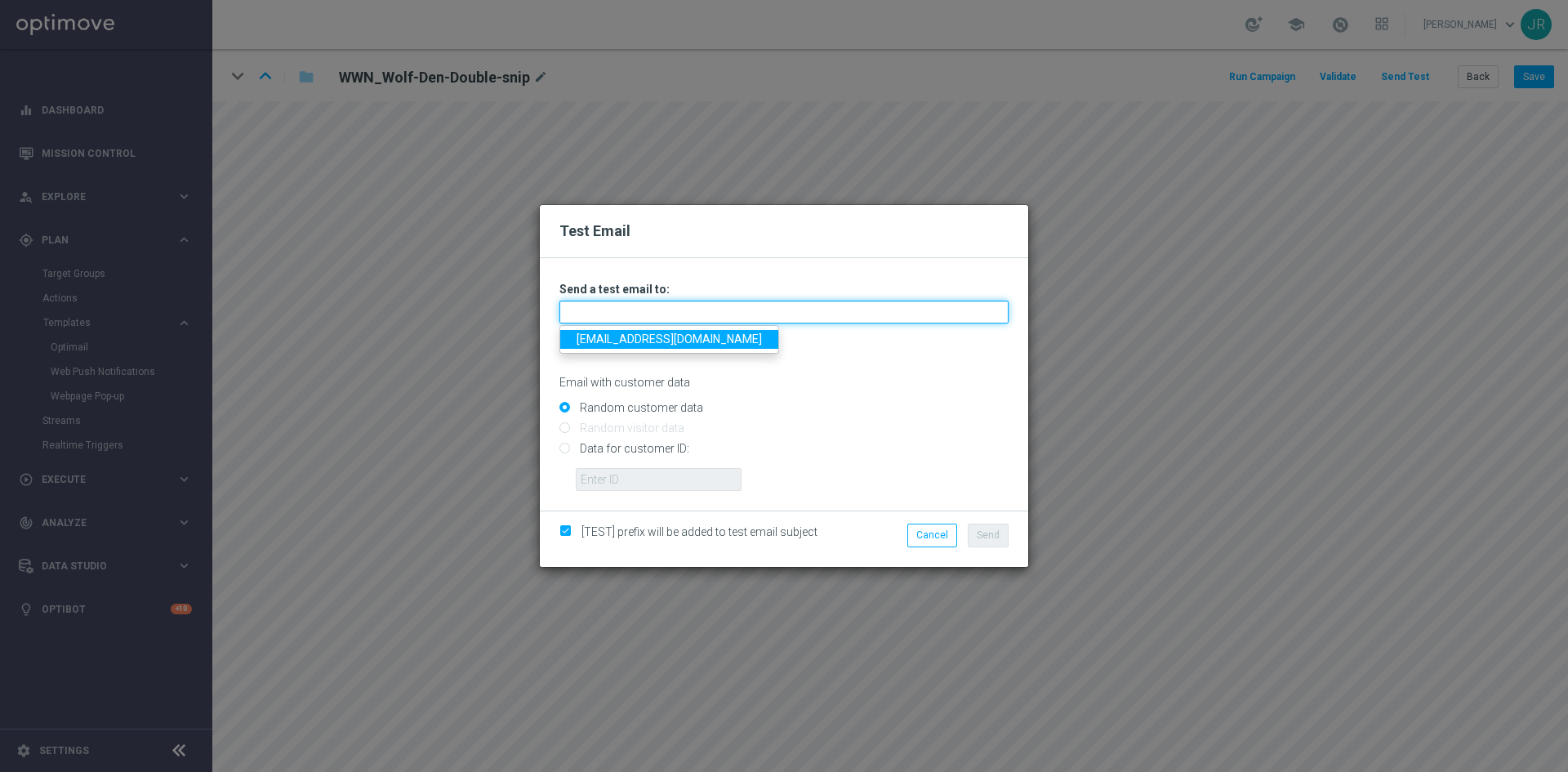
click at [634, 309] on input "text" at bounding box center [784, 312] width 449 height 23
click at [621, 331] on link "[EMAIL_ADDRESS][DOMAIN_NAME]" at bounding box center [669, 338] width 218 height 18
type input "[EMAIL_ADDRESS][DOMAIN_NAME]"
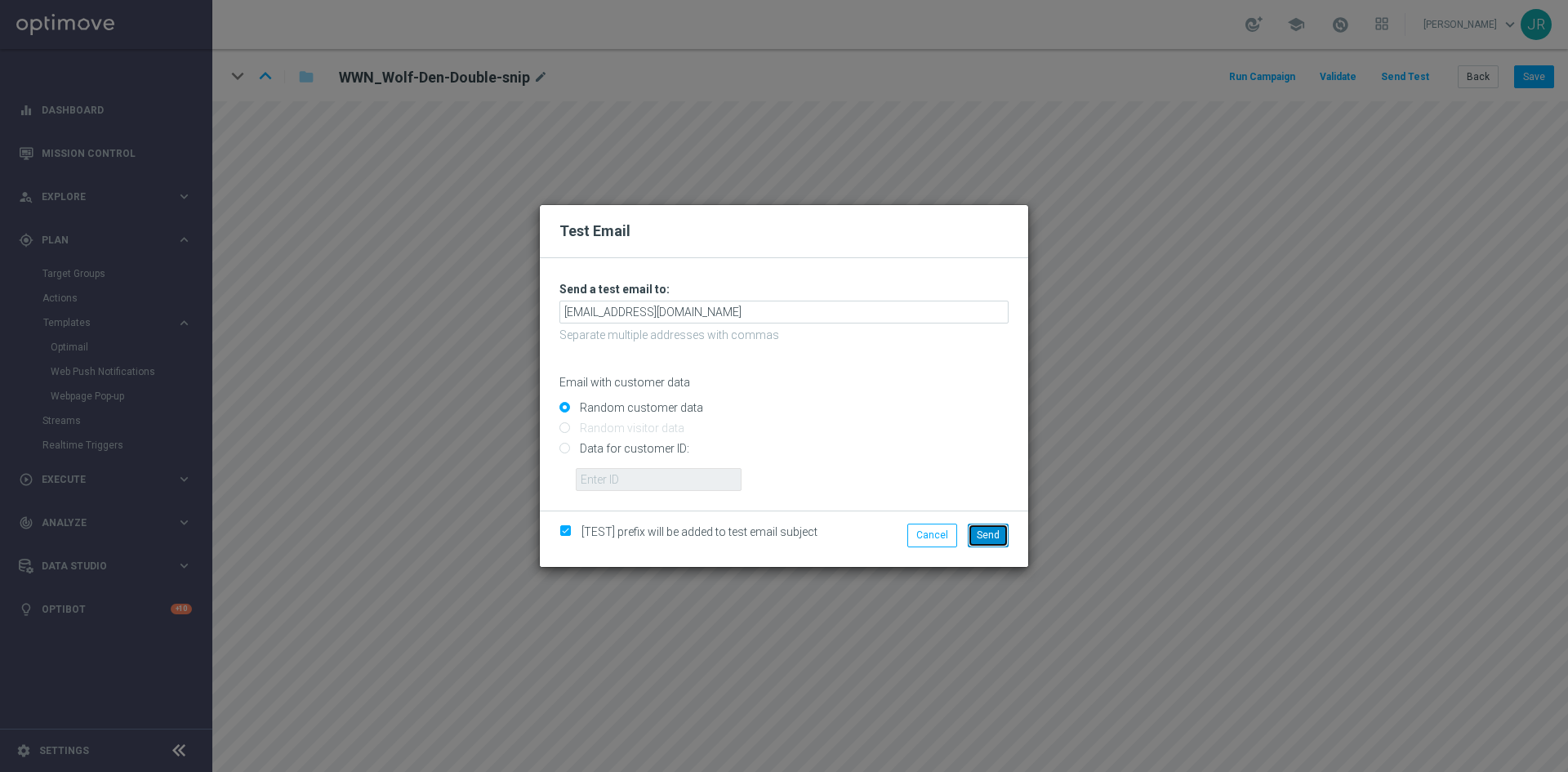
drag, startPoint x: 992, startPoint y: 532, endPoint x: 1079, endPoint y: 527, distance: 87.1
click at [992, 531] on span "Send" at bounding box center [988, 535] width 23 height 12
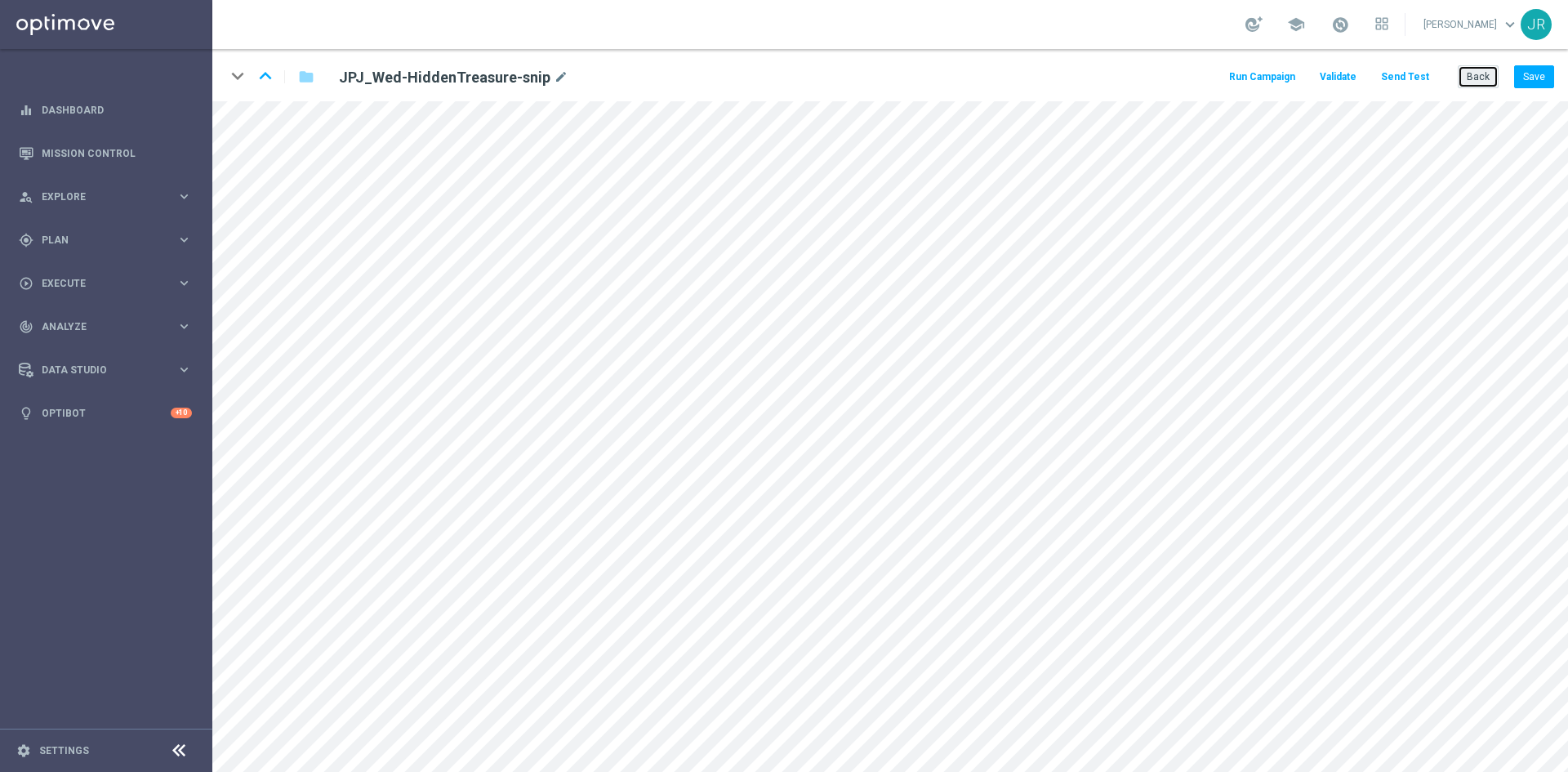
click at [1479, 70] on button "Back" at bounding box center [1479, 77] width 41 height 23
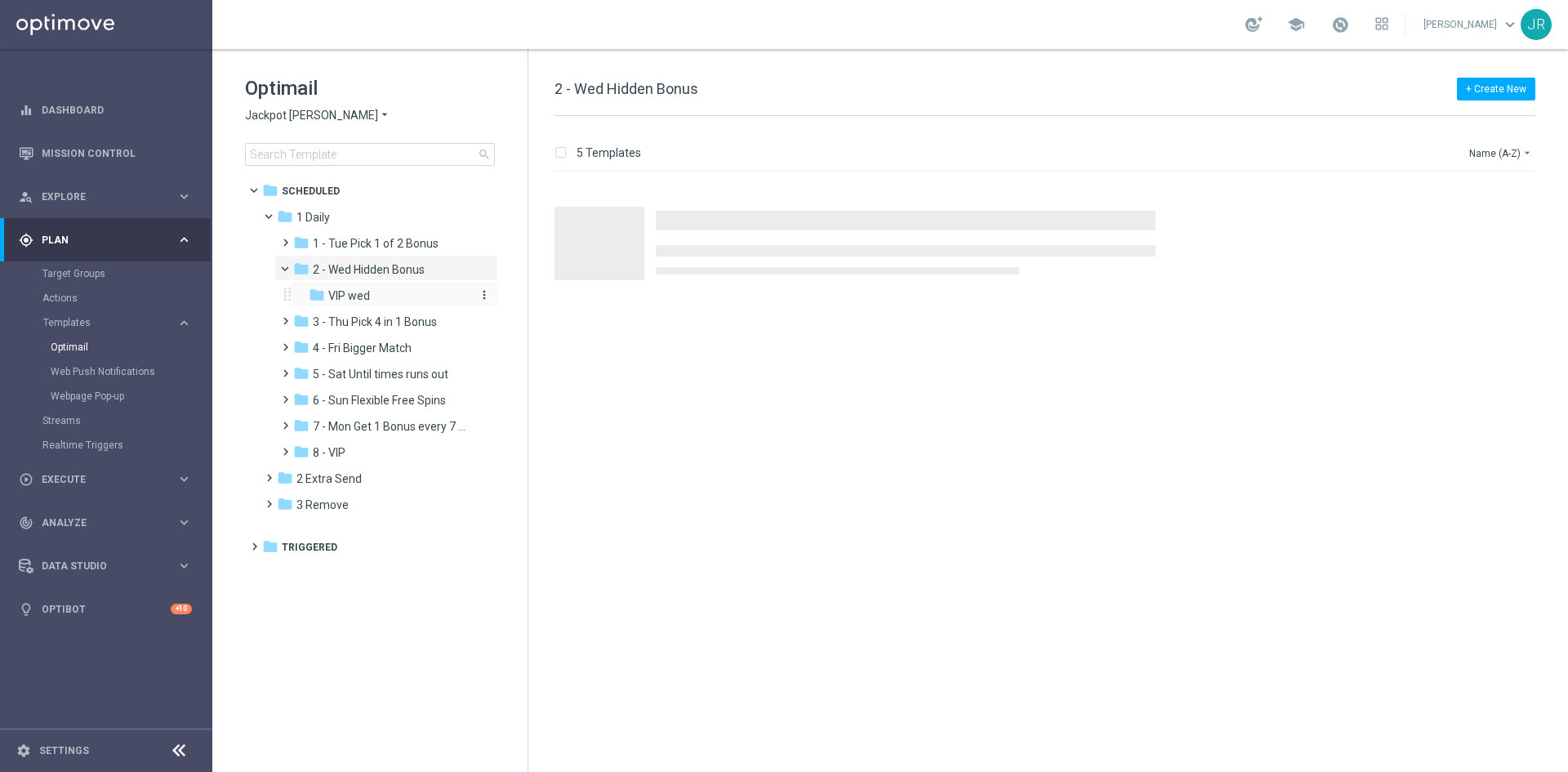
click at [353, 297] on span "VIP wed" at bounding box center [349, 295] width 42 height 15
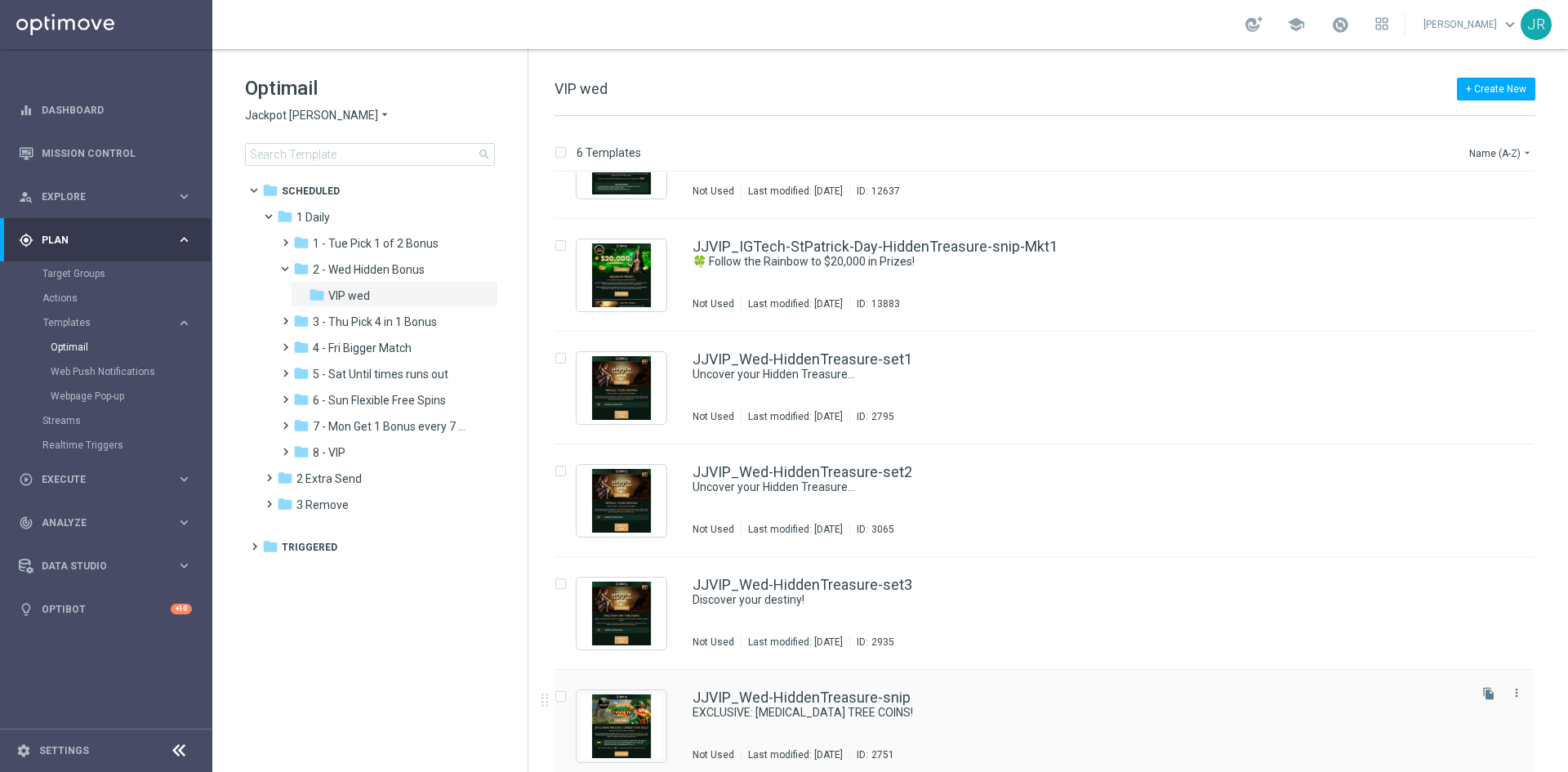
scroll to position [77, 0]
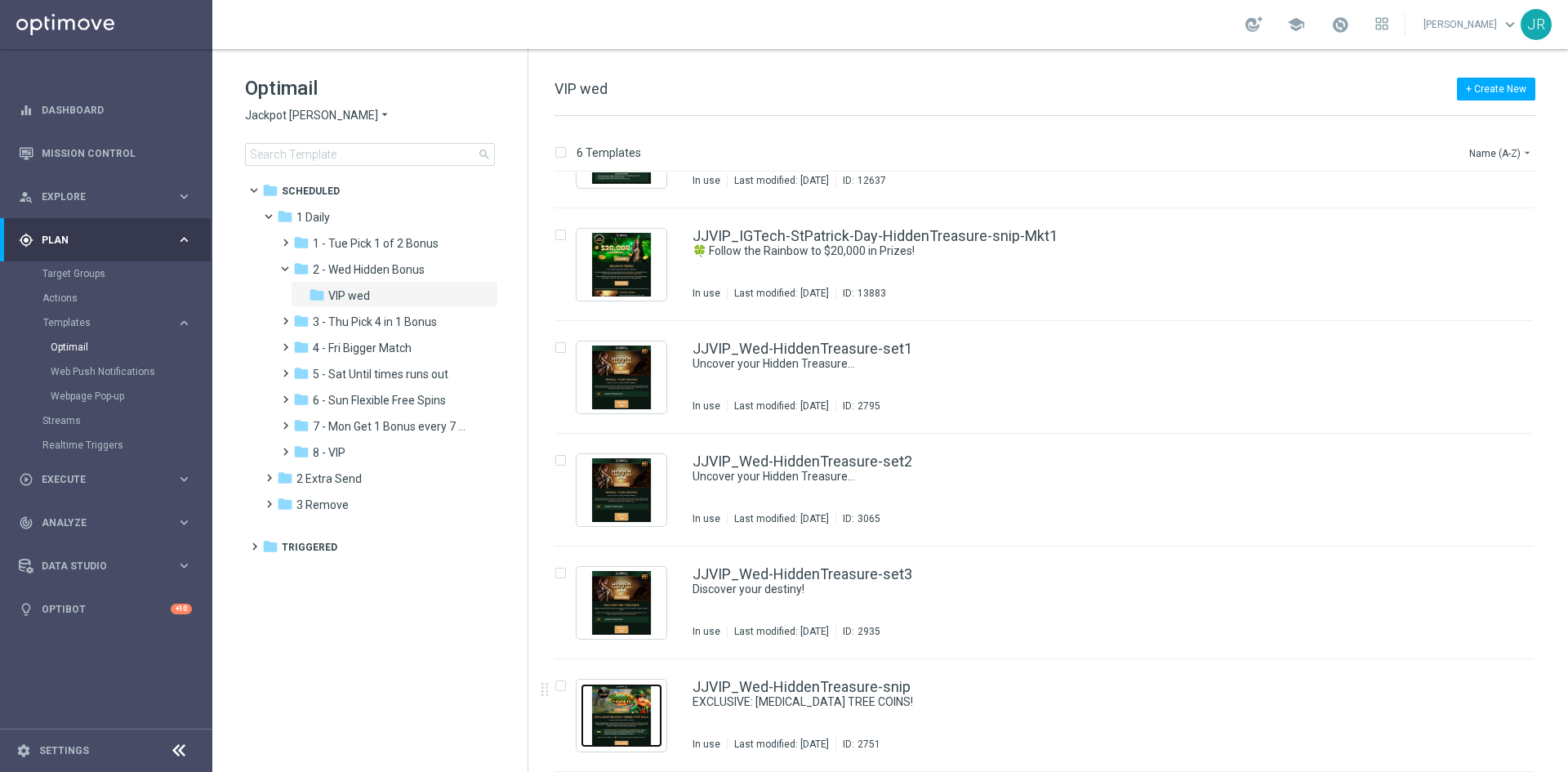
click at [628, 705] on img "Press SPACE to select this row." at bounding box center [622, 716] width 81 height 64
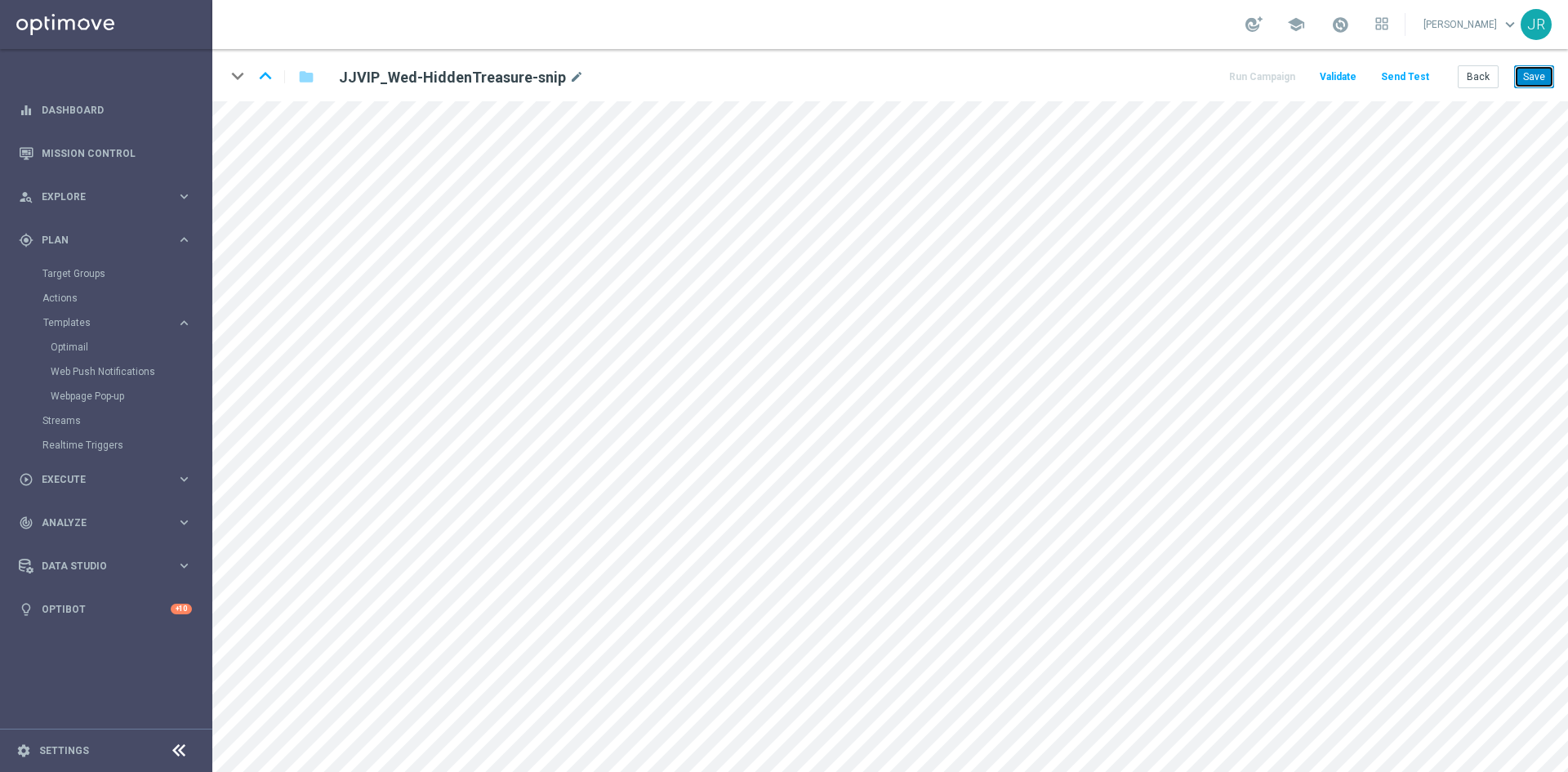
click at [1520, 82] on button "Save" at bounding box center [1534, 77] width 40 height 23
click at [1536, 80] on button "Save" at bounding box center [1534, 77] width 40 height 23
click at [1527, 83] on button "Save" at bounding box center [1534, 77] width 40 height 23
drag, startPoint x: 1543, startPoint y: 77, endPoint x: 1517, endPoint y: 135, distance: 63.6
click at [1544, 79] on button "Save" at bounding box center [1534, 77] width 40 height 23
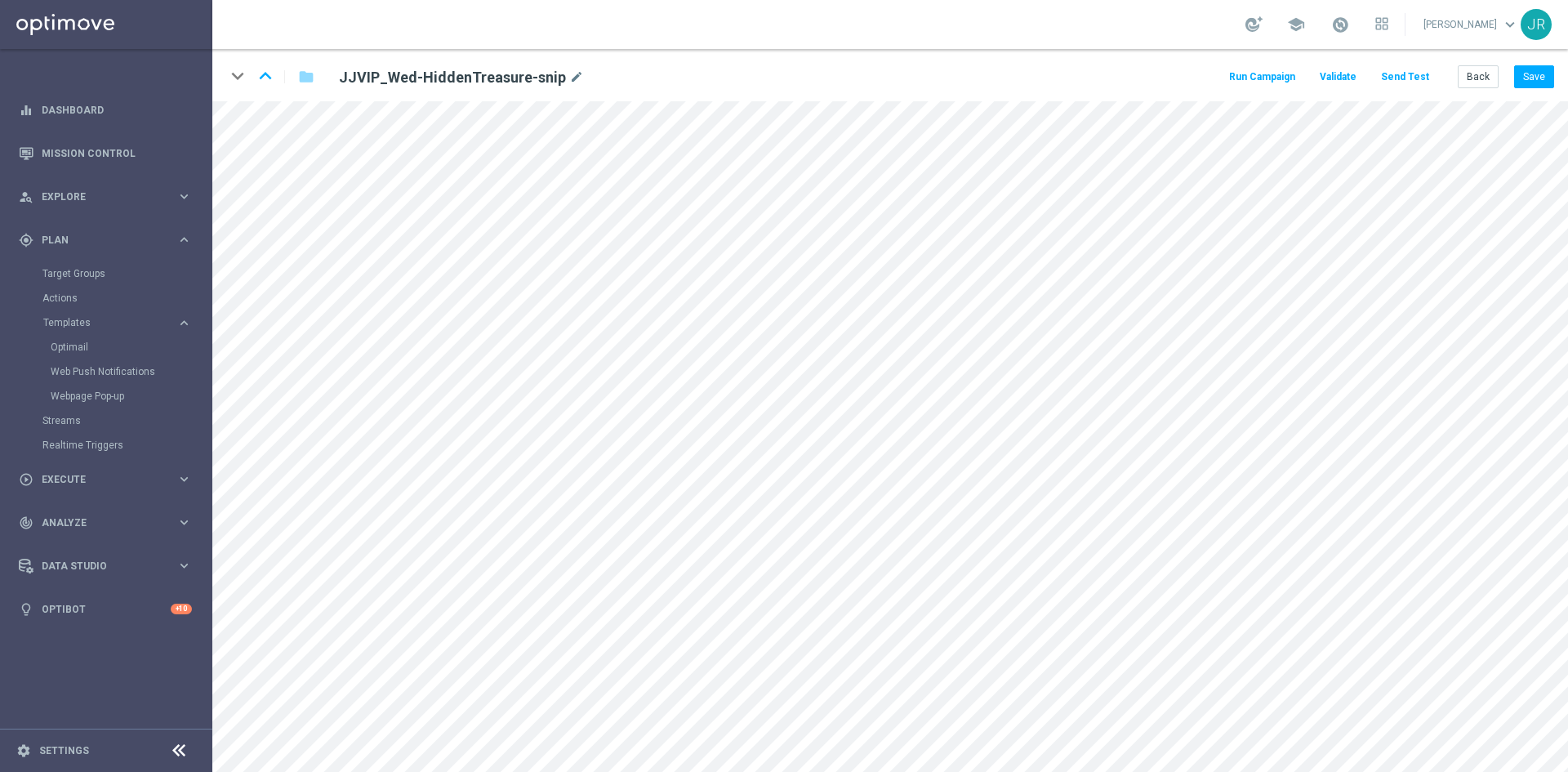
click at [1393, 78] on button "Send Test" at bounding box center [1405, 77] width 53 height 22
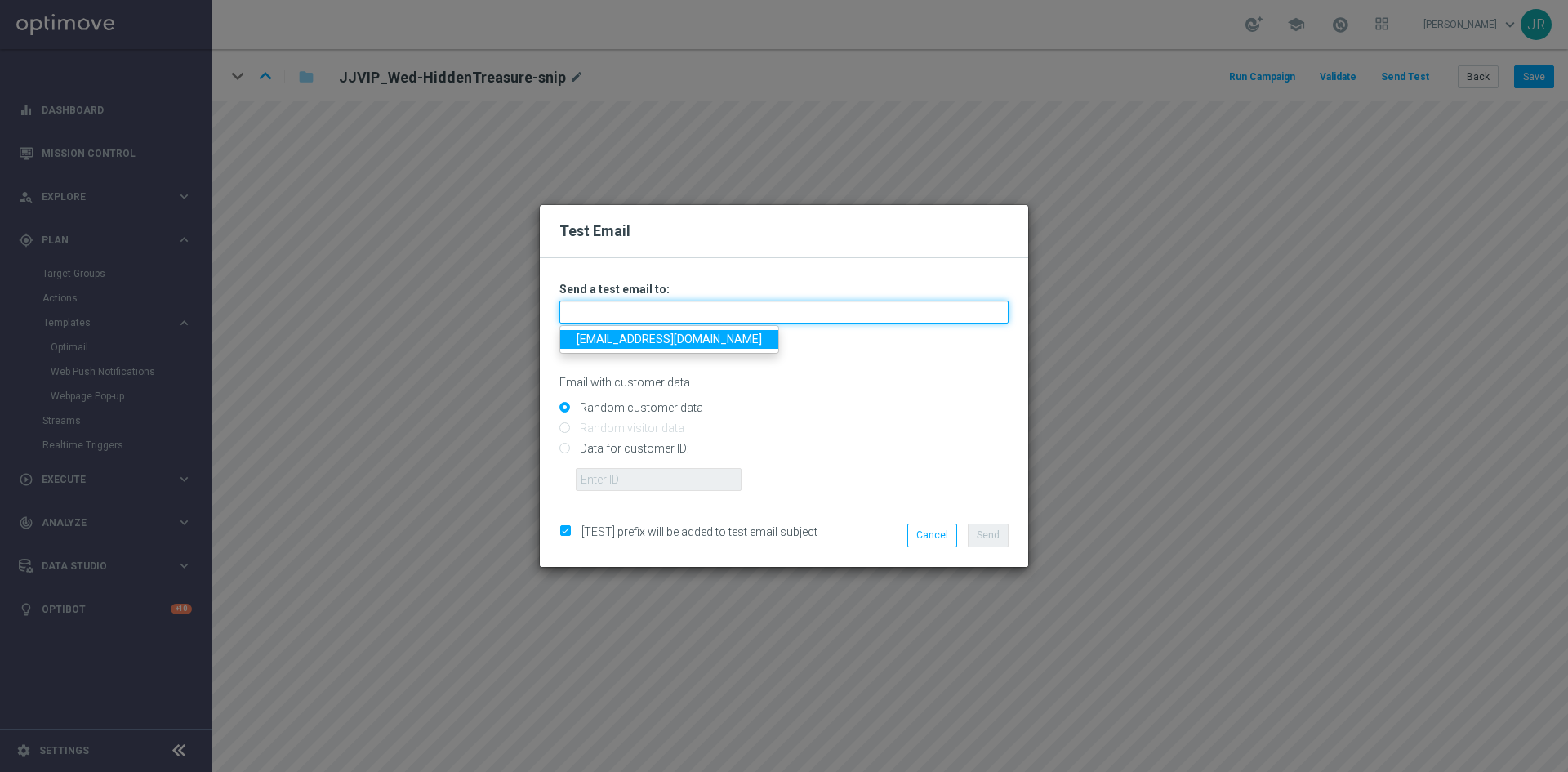
drag, startPoint x: 634, startPoint y: 313, endPoint x: 619, endPoint y: 335, distance: 26.6
click at [634, 313] on input "text" at bounding box center [784, 312] width 449 height 23
click at [601, 338] on link "[EMAIL_ADDRESS][DOMAIN_NAME]" at bounding box center [669, 338] width 218 height 18
type input "[EMAIL_ADDRESS][DOMAIN_NAME]"
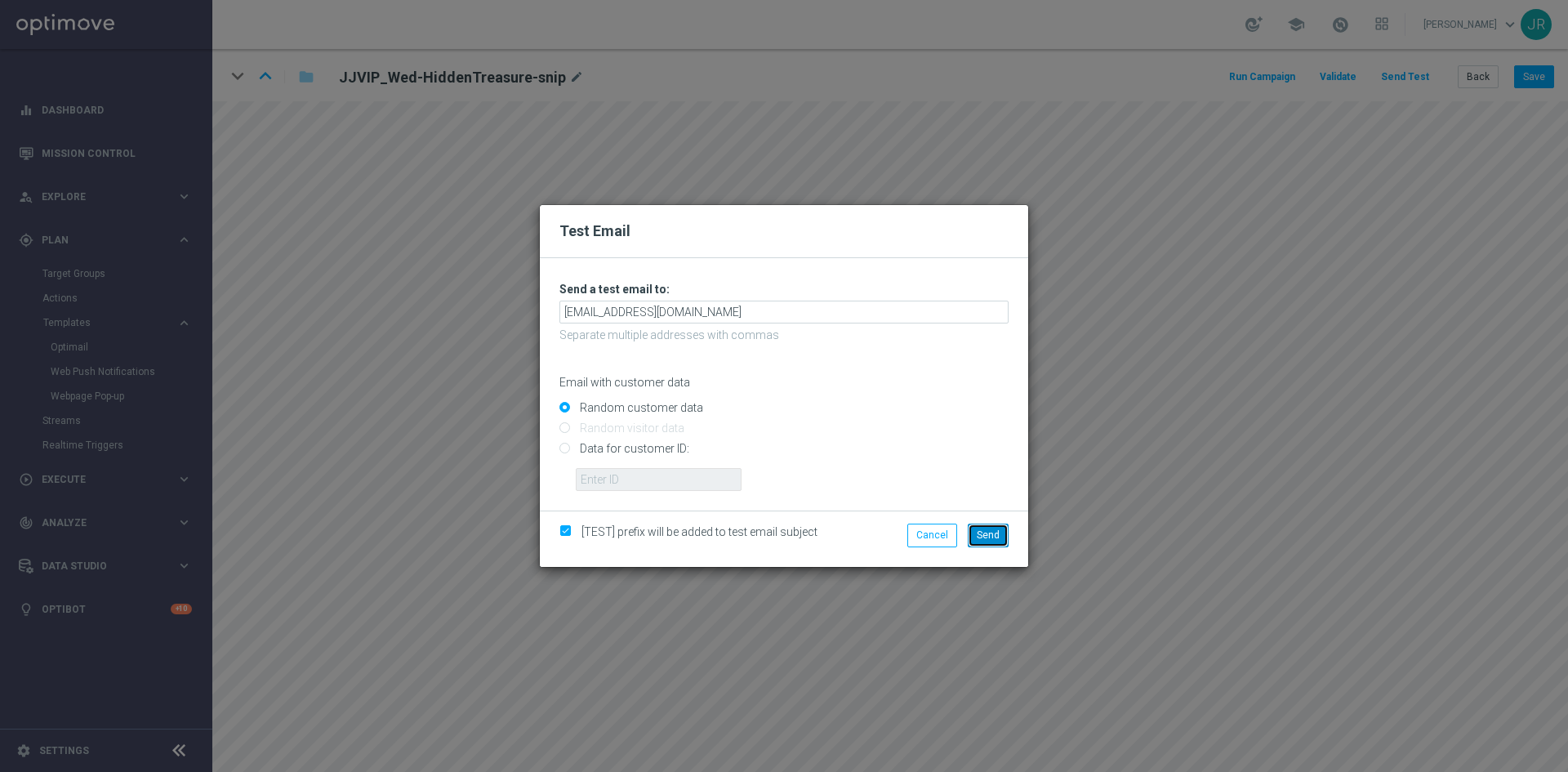
click at [996, 540] on span "Send" at bounding box center [988, 535] width 23 height 12
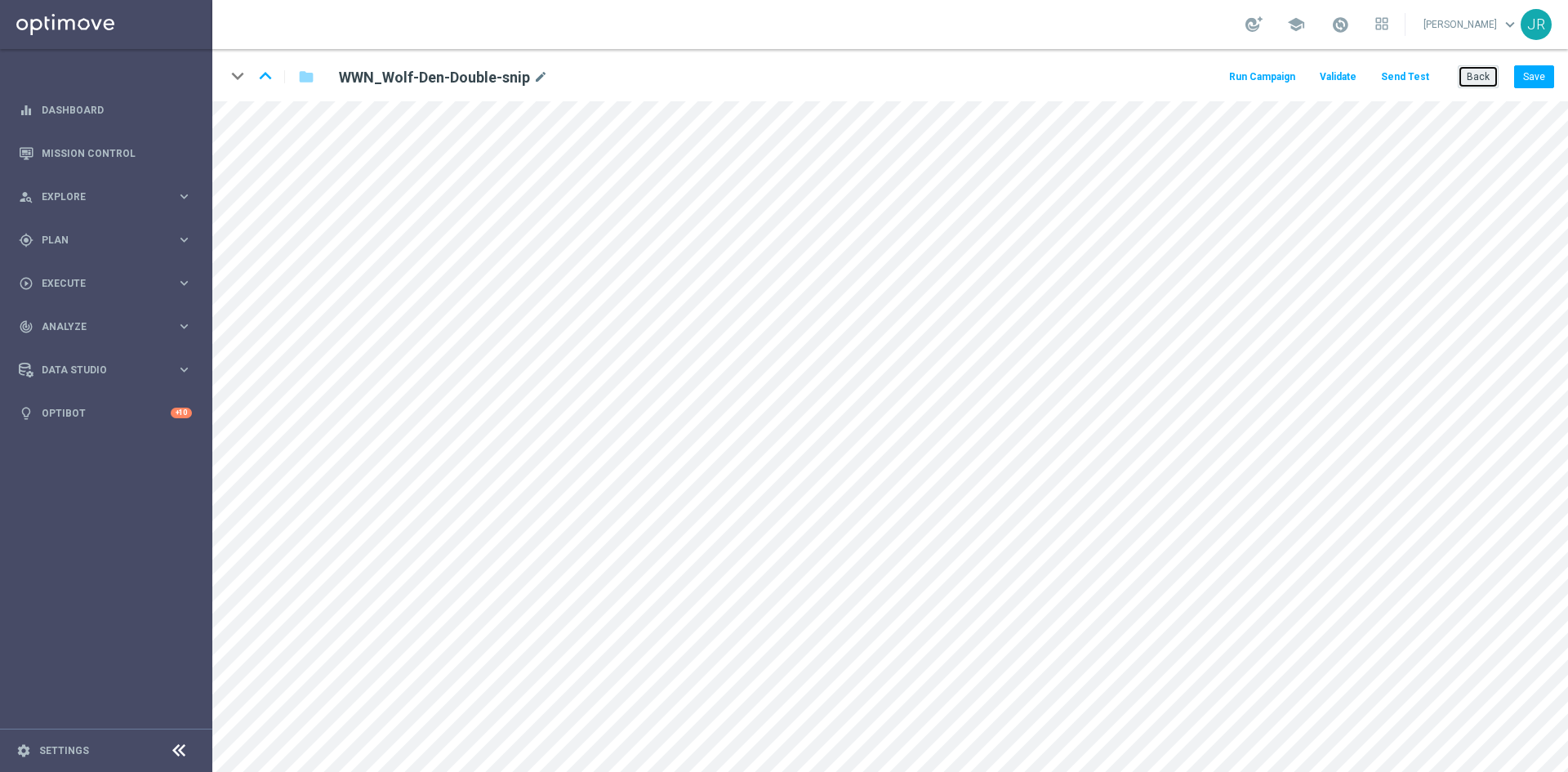
click at [1483, 68] on button "Back" at bounding box center [1479, 77] width 41 height 23
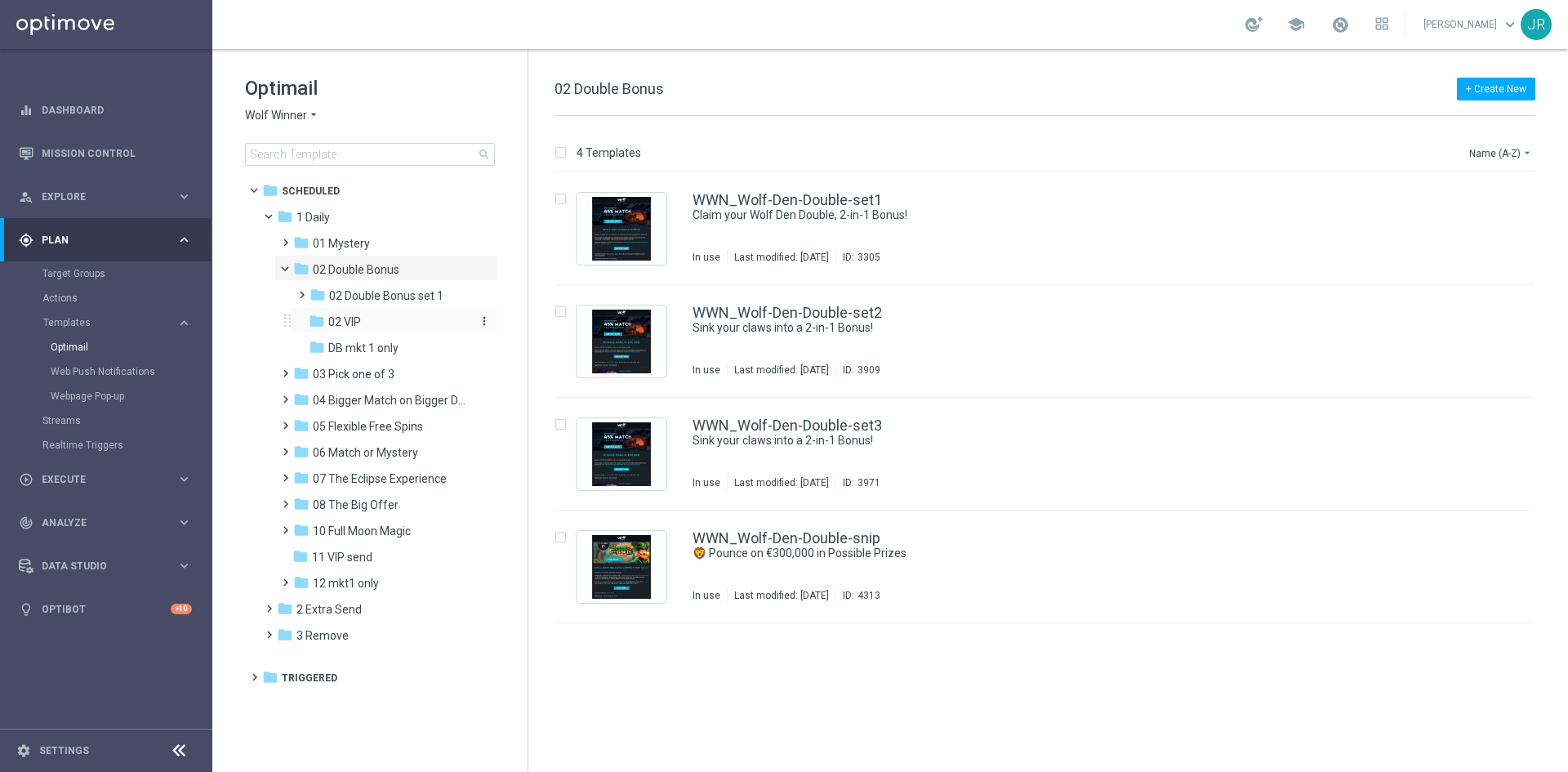
click at [350, 324] on span "02 VIP" at bounding box center [345, 321] width 33 height 15
click at [873, 543] on link "WWNVIP_Wolf-Den-Double-snip" at bounding box center [797, 538] width 209 height 15
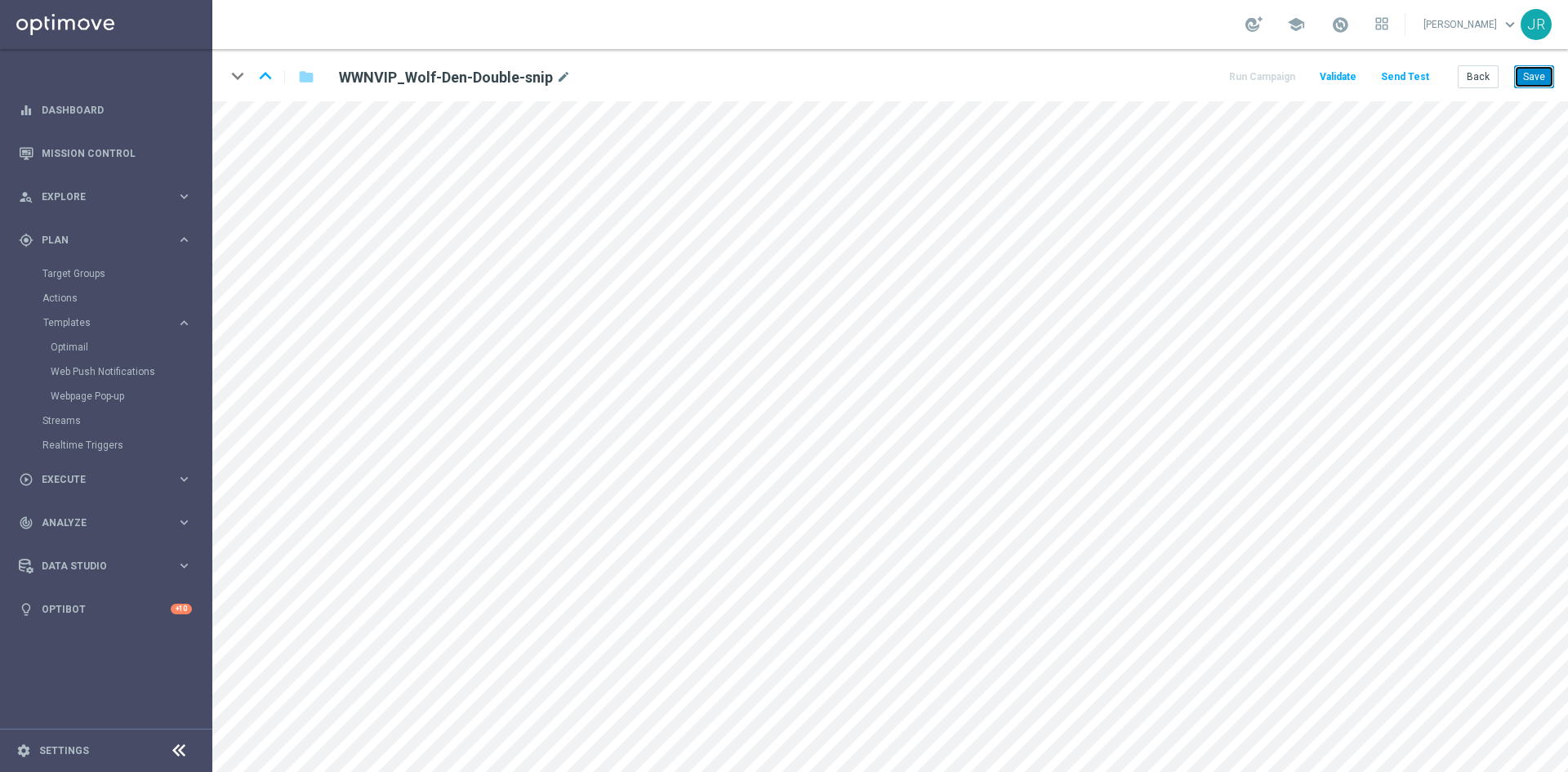
click at [1537, 71] on button "Save" at bounding box center [1534, 77] width 40 height 23
click at [1539, 69] on button "Save" at bounding box center [1534, 77] width 40 height 23
click at [1541, 75] on button "Save" at bounding box center [1534, 77] width 40 height 23
click at [1417, 80] on button "Send Test" at bounding box center [1405, 77] width 53 height 22
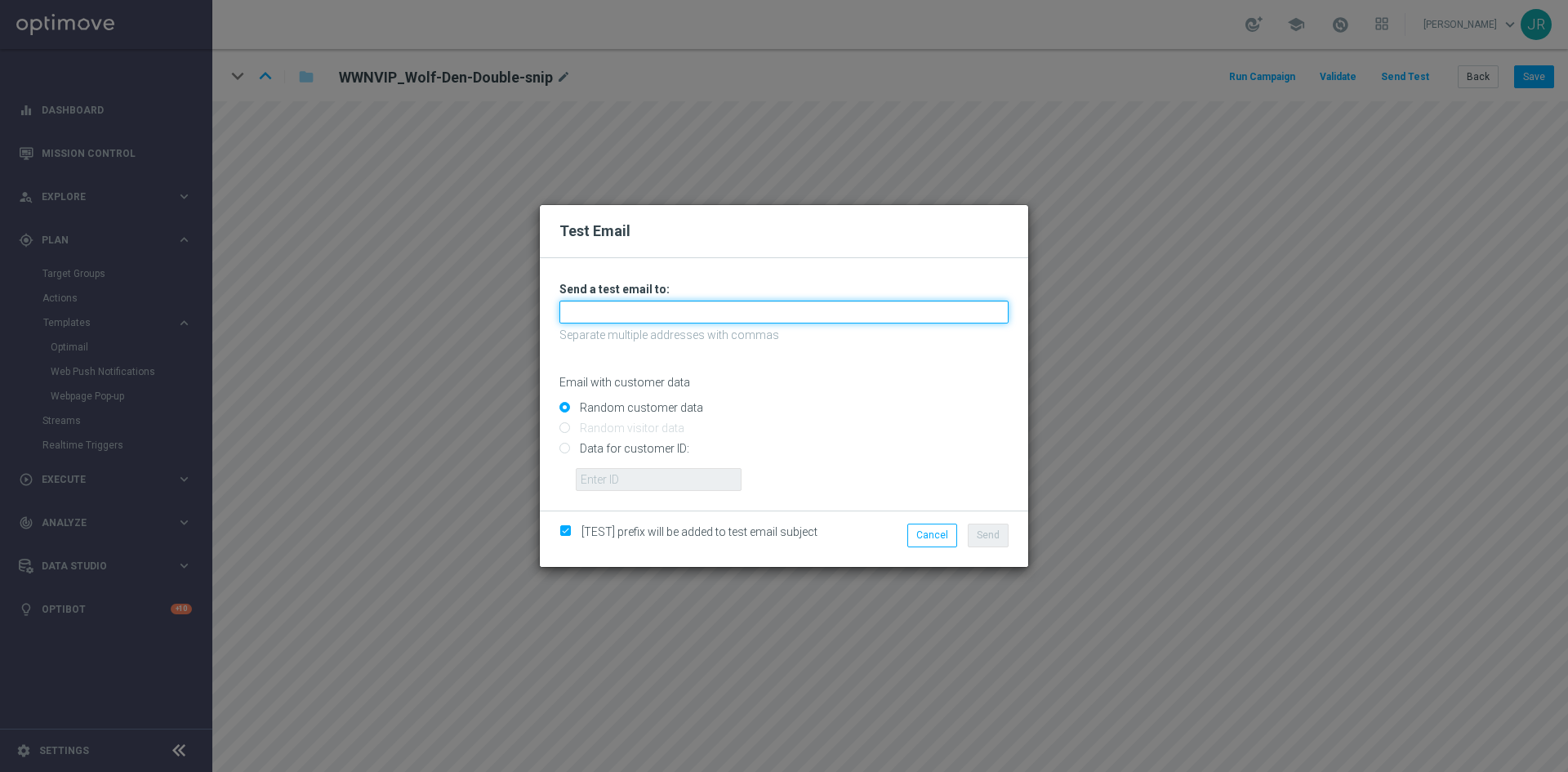
drag, startPoint x: 713, startPoint y: 319, endPoint x: 687, endPoint y: 322, distance: 26.2
click at [713, 319] on input "text" at bounding box center [784, 312] width 449 height 23
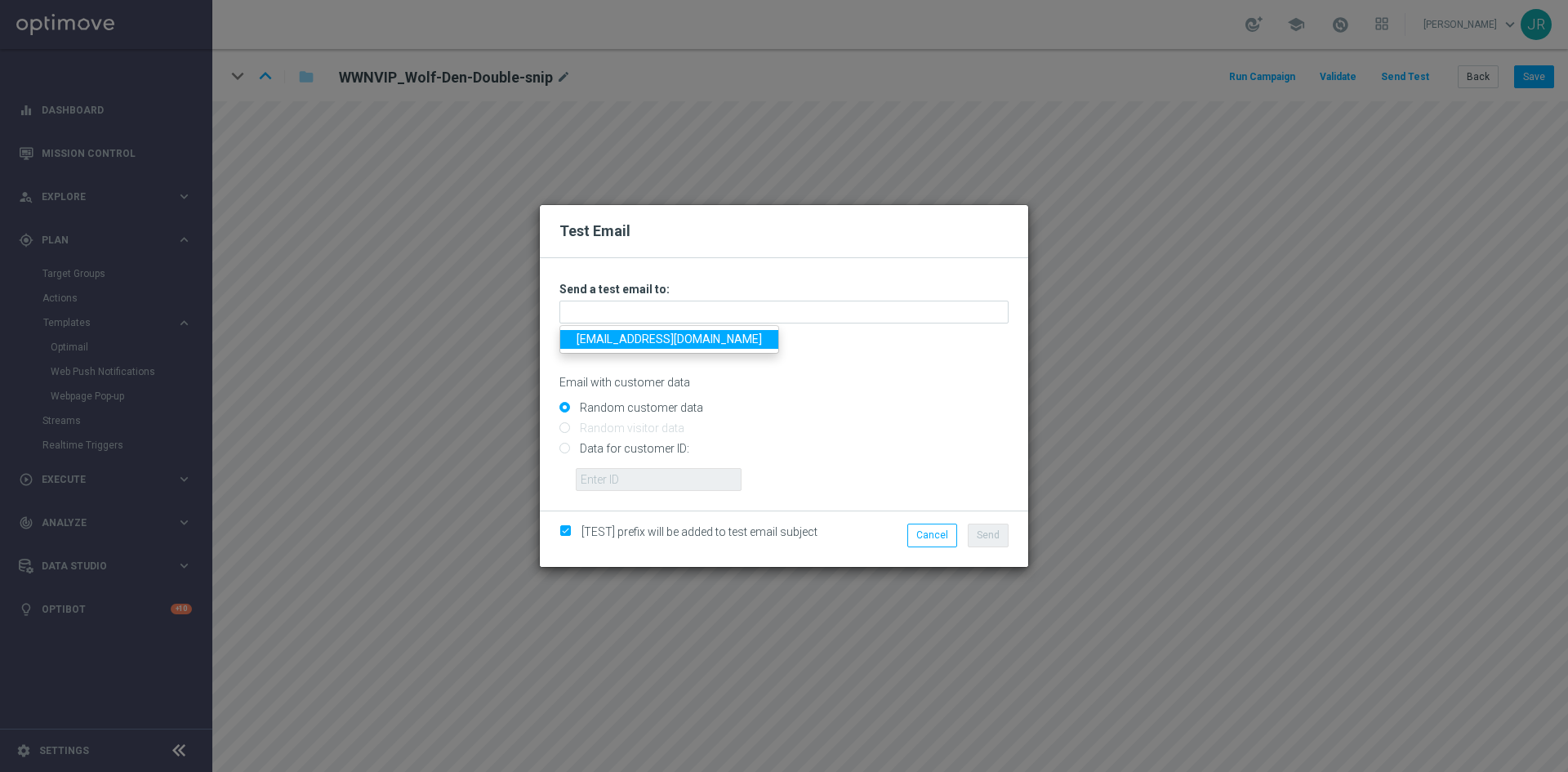
click at [618, 333] on link "[EMAIL_ADDRESS][DOMAIN_NAME]" at bounding box center [669, 338] width 218 height 18
type input "[EMAIL_ADDRESS][DOMAIN_NAME]"
click at [982, 536] on span "Send" at bounding box center [988, 535] width 23 height 12
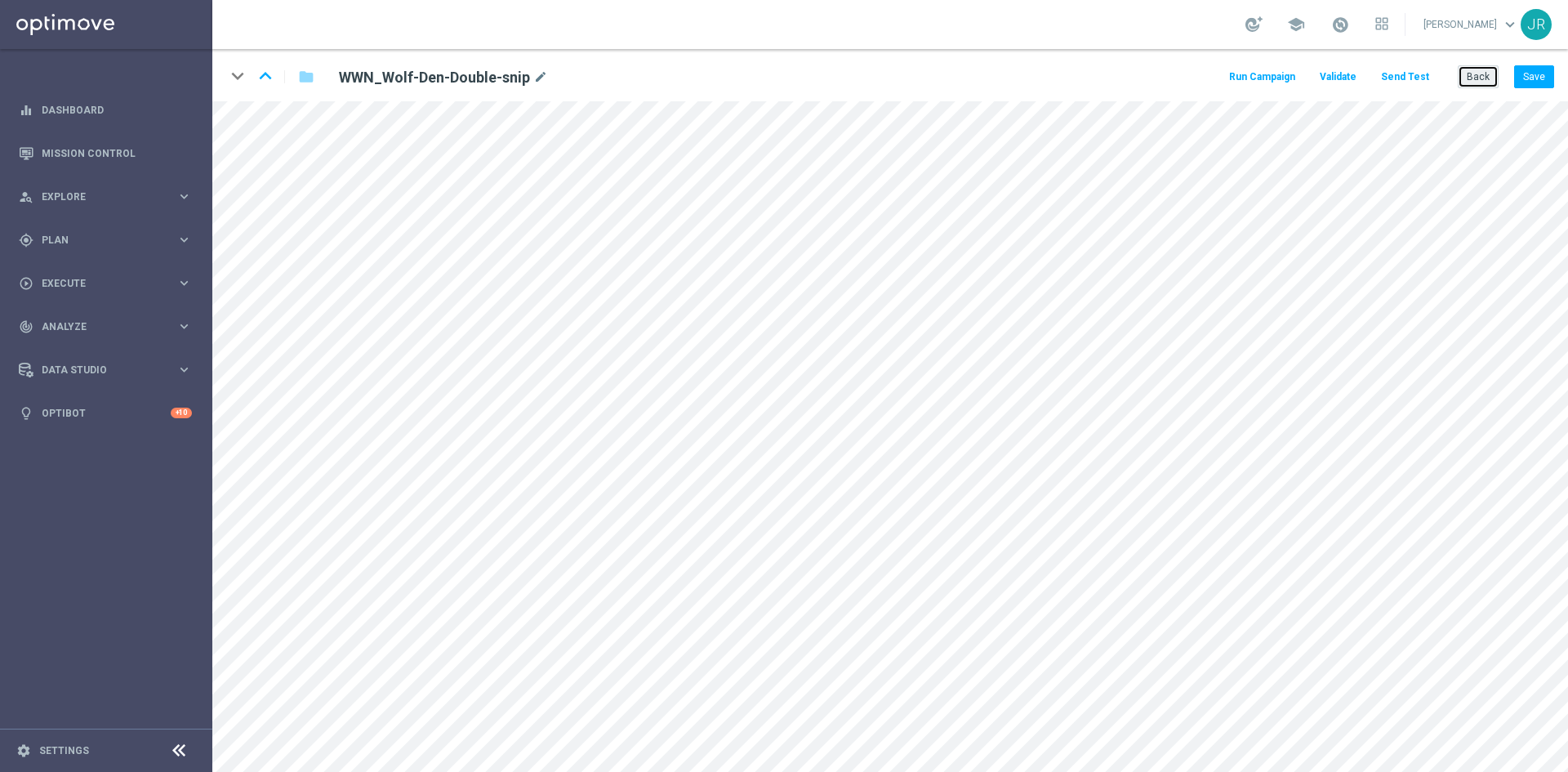
click at [1479, 72] on button "Back" at bounding box center [1479, 77] width 41 height 23
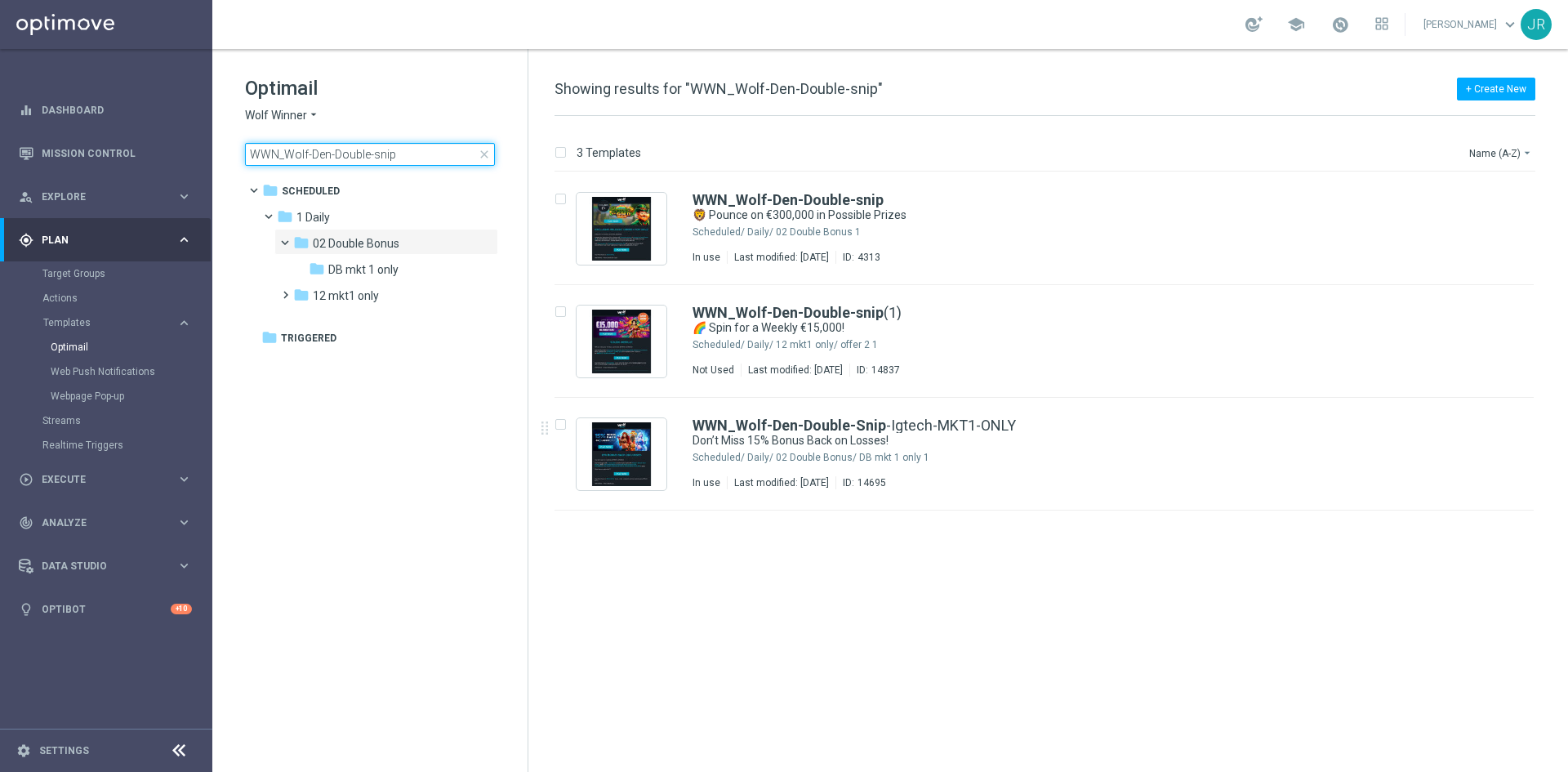
click at [305, 156] on input "WWN_Wolf-Den-Double-snip" at bounding box center [370, 154] width 250 height 23
type input "WWN_Wolf-Den-Double-snip"
click at [1513, 309] on icon "more_vert" at bounding box center [1516, 307] width 13 height 13
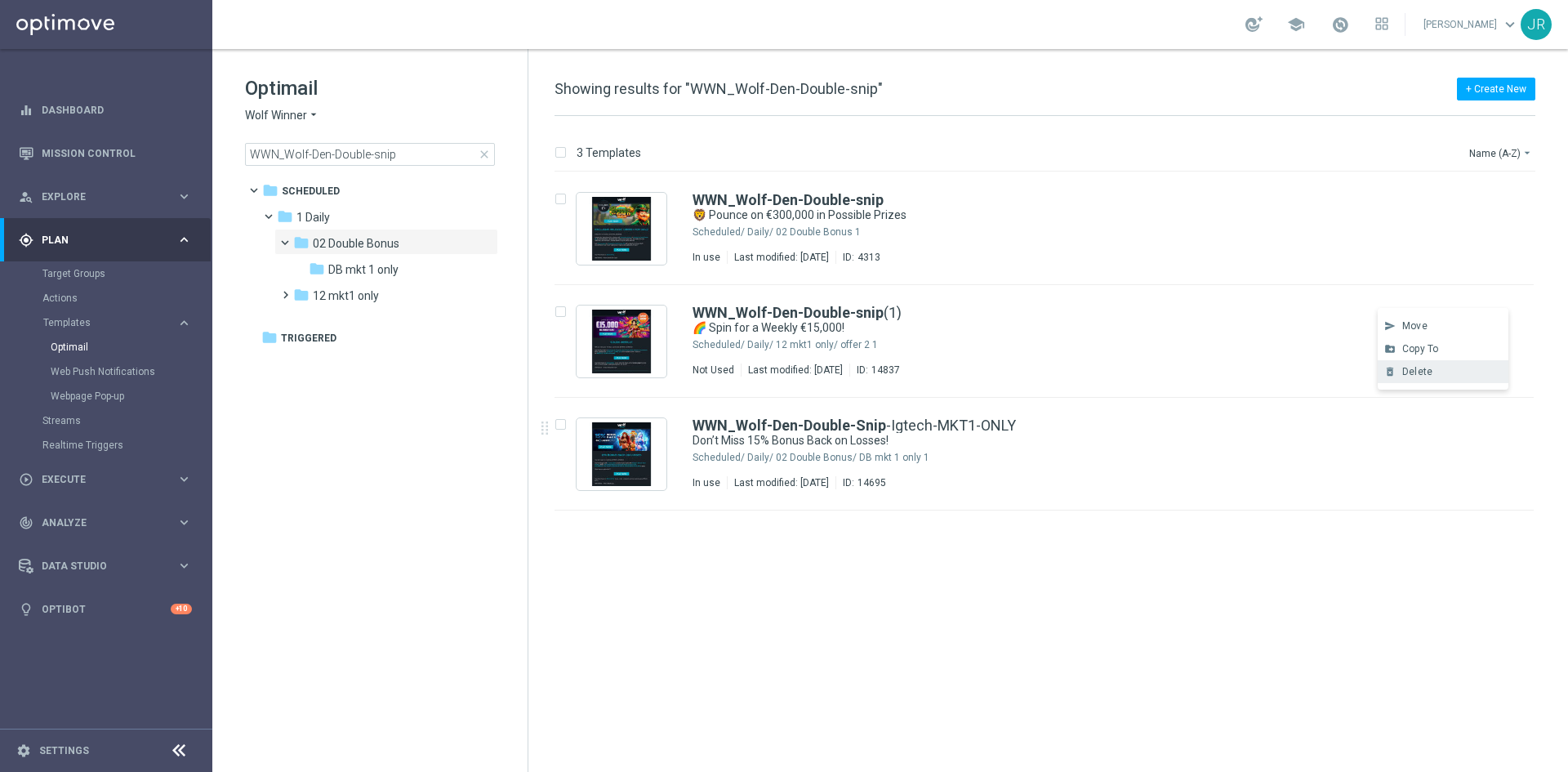
click at [1426, 380] on div "delete_forever Delete" at bounding box center [1443, 371] width 131 height 23
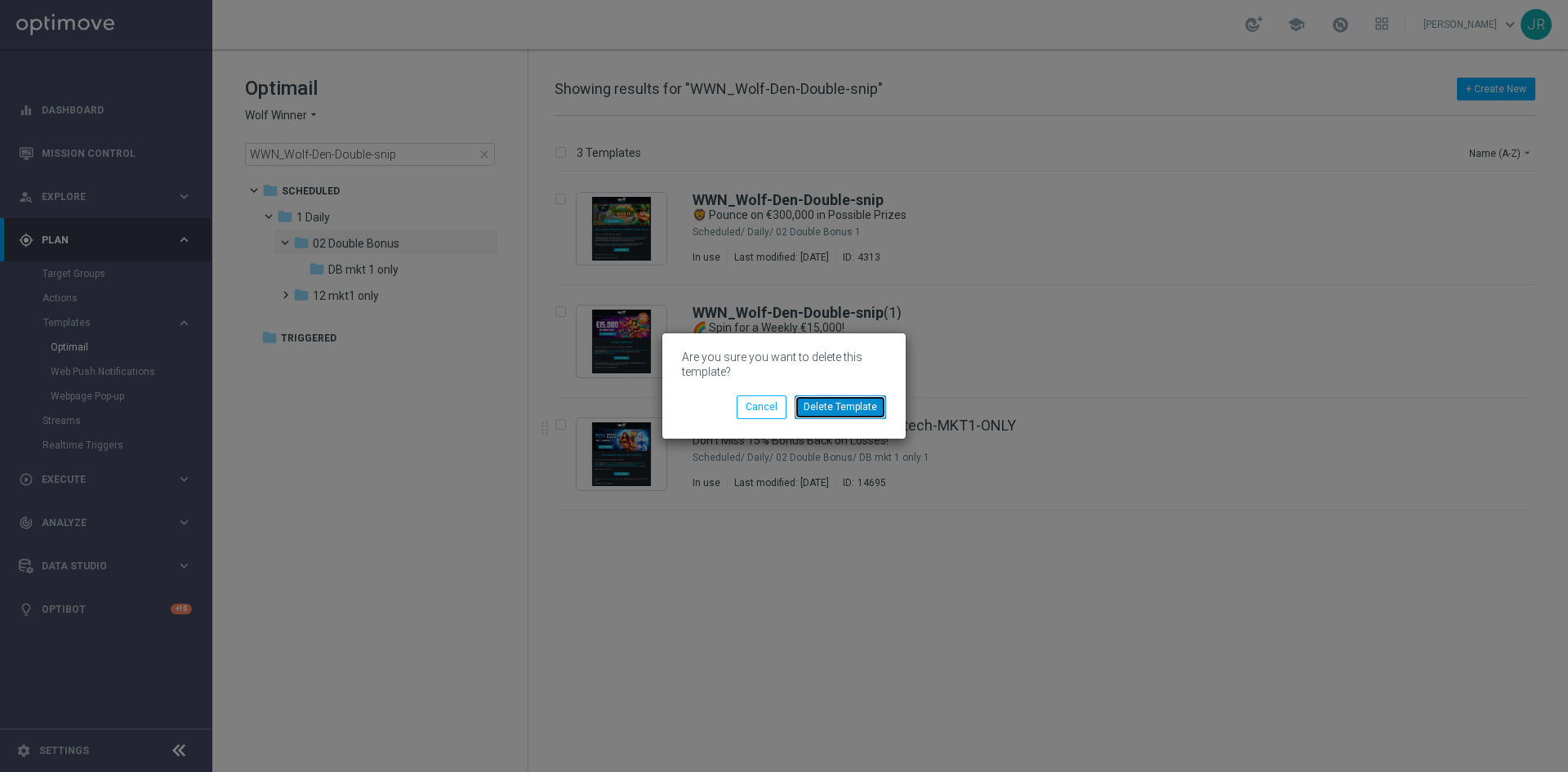
click at [861, 411] on button "Delete Template" at bounding box center [841, 407] width 91 height 23
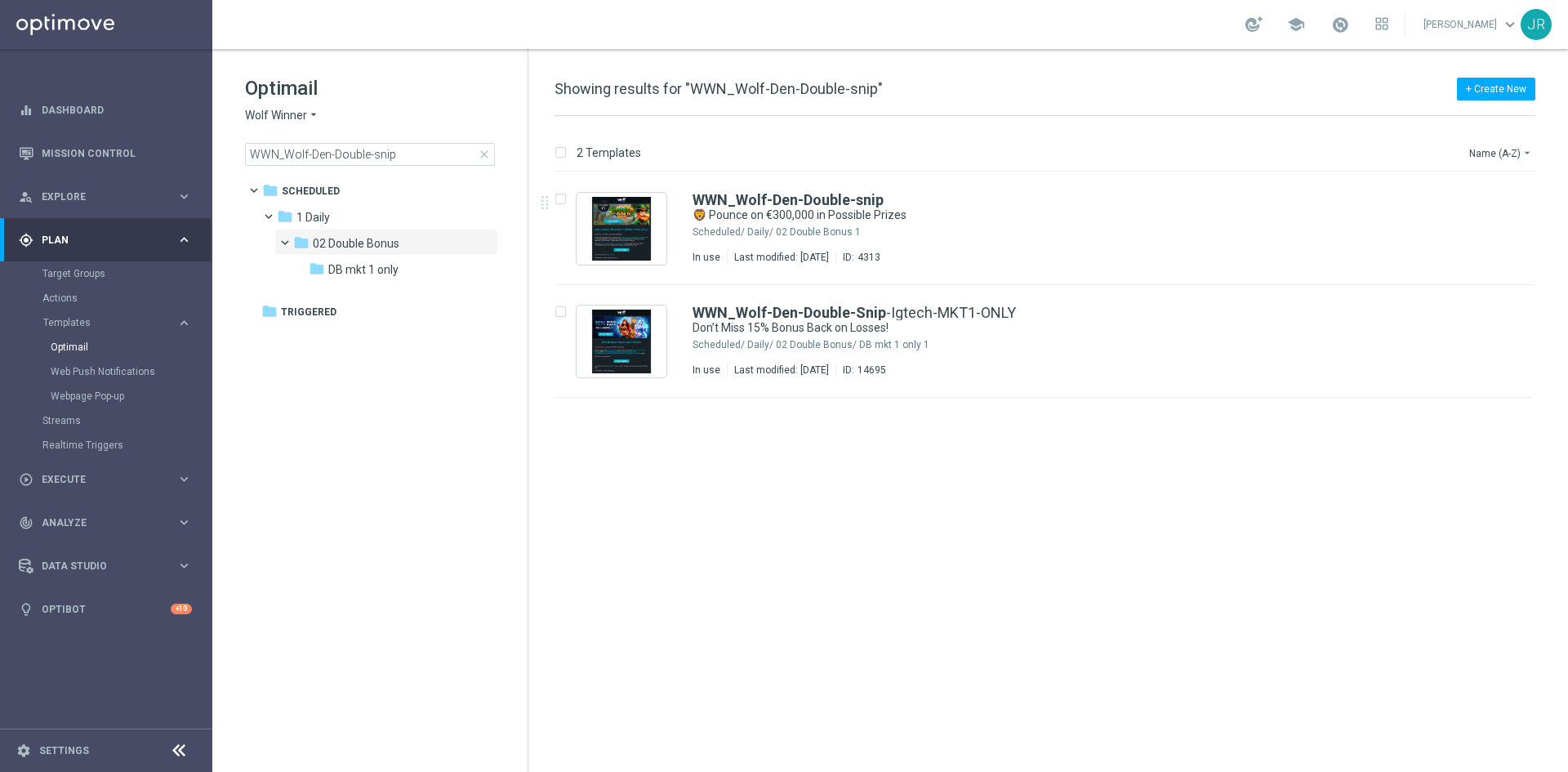
click at [294, 118] on span "Wolf Winner" at bounding box center [276, 115] width 62 height 16
click at [0, 0] on span "Stellar Spins" at bounding box center [0, 0] width 0 height 0
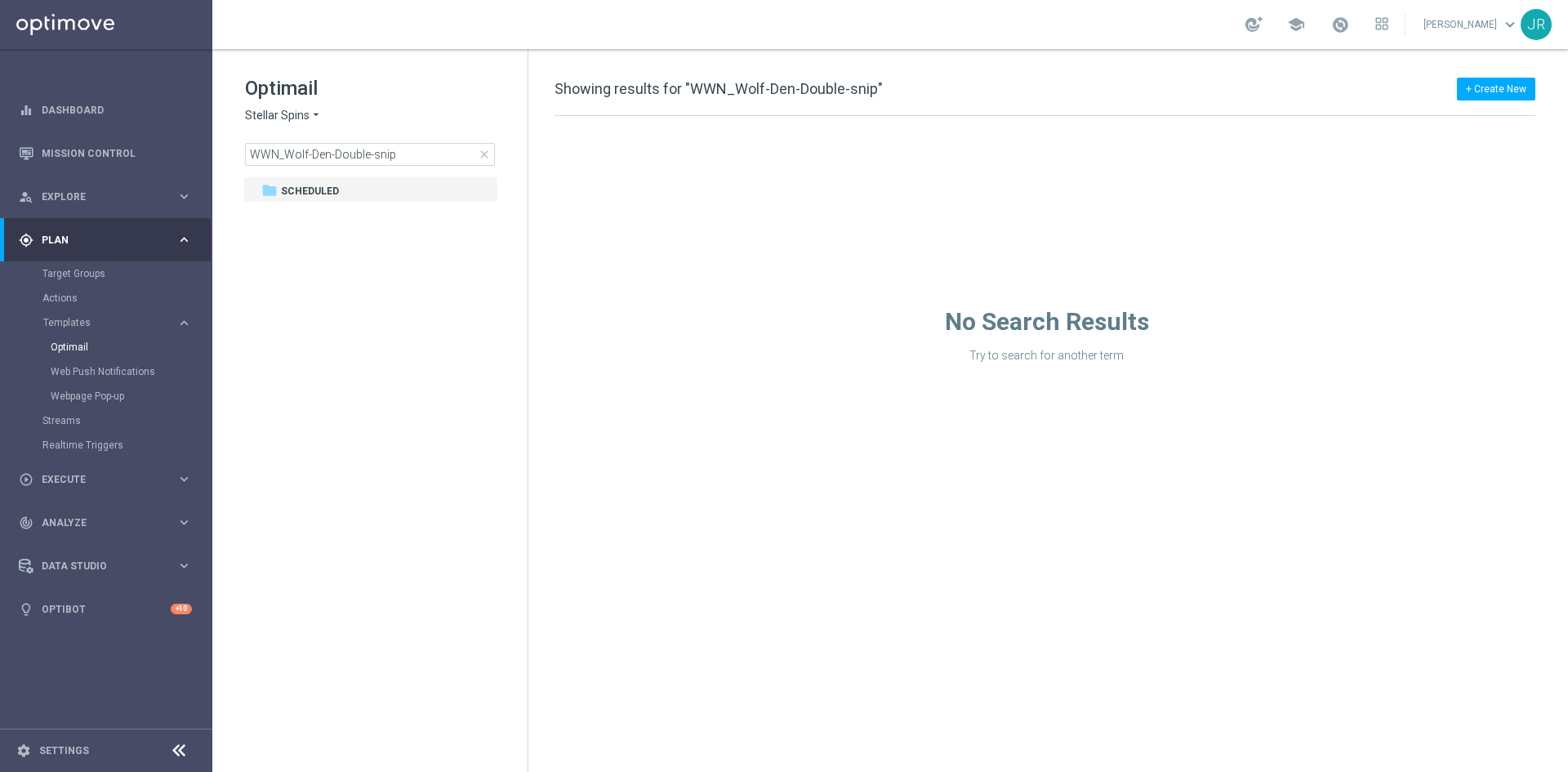
click at [481, 155] on span "close" at bounding box center [484, 153] width 13 height 13
click at [328, 216] on span "01 Daily" at bounding box center [316, 216] width 40 height 15
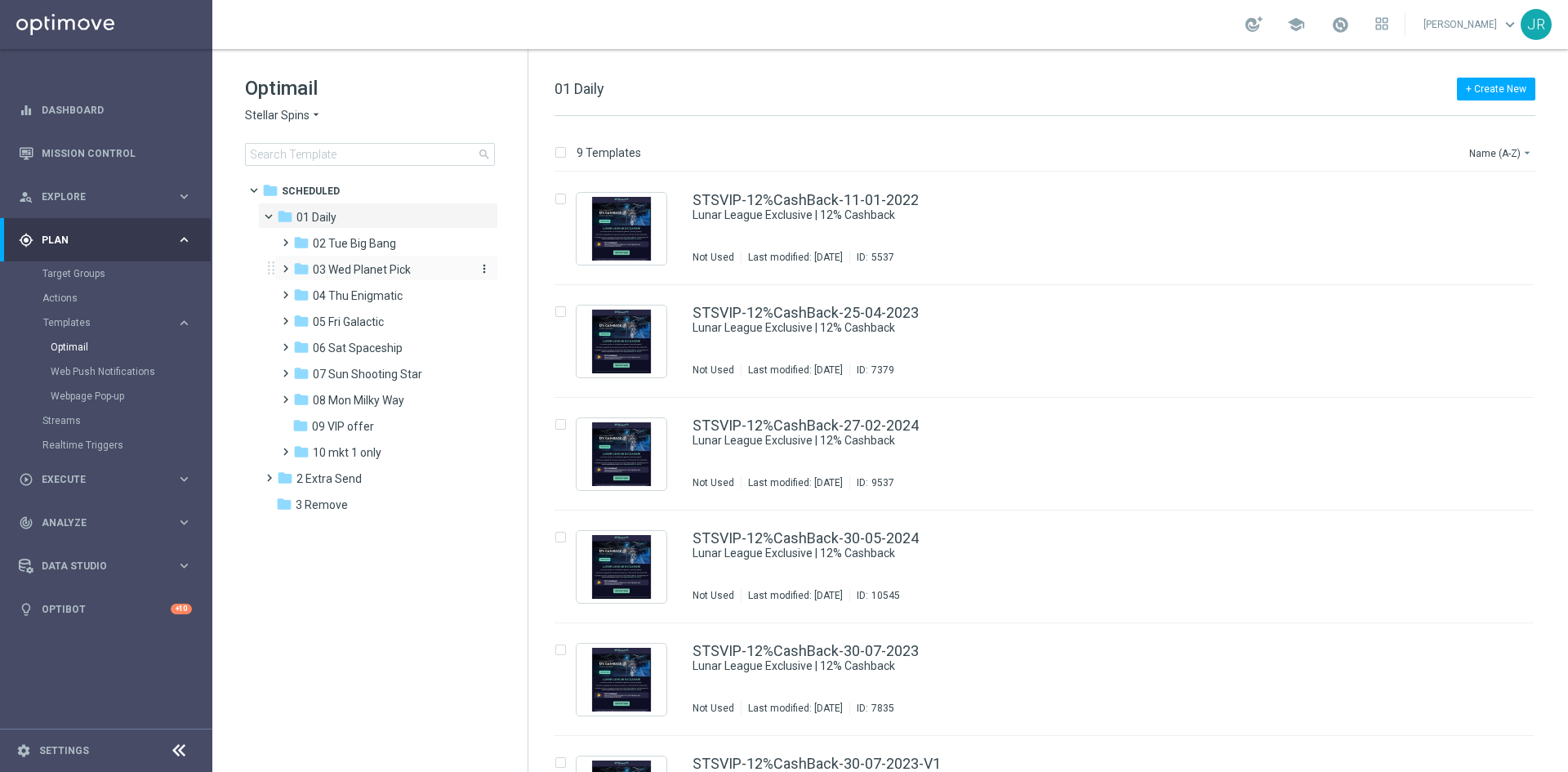
click at [360, 273] on span "03 Wed Planet Pick" at bounding box center [362, 269] width 98 height 15
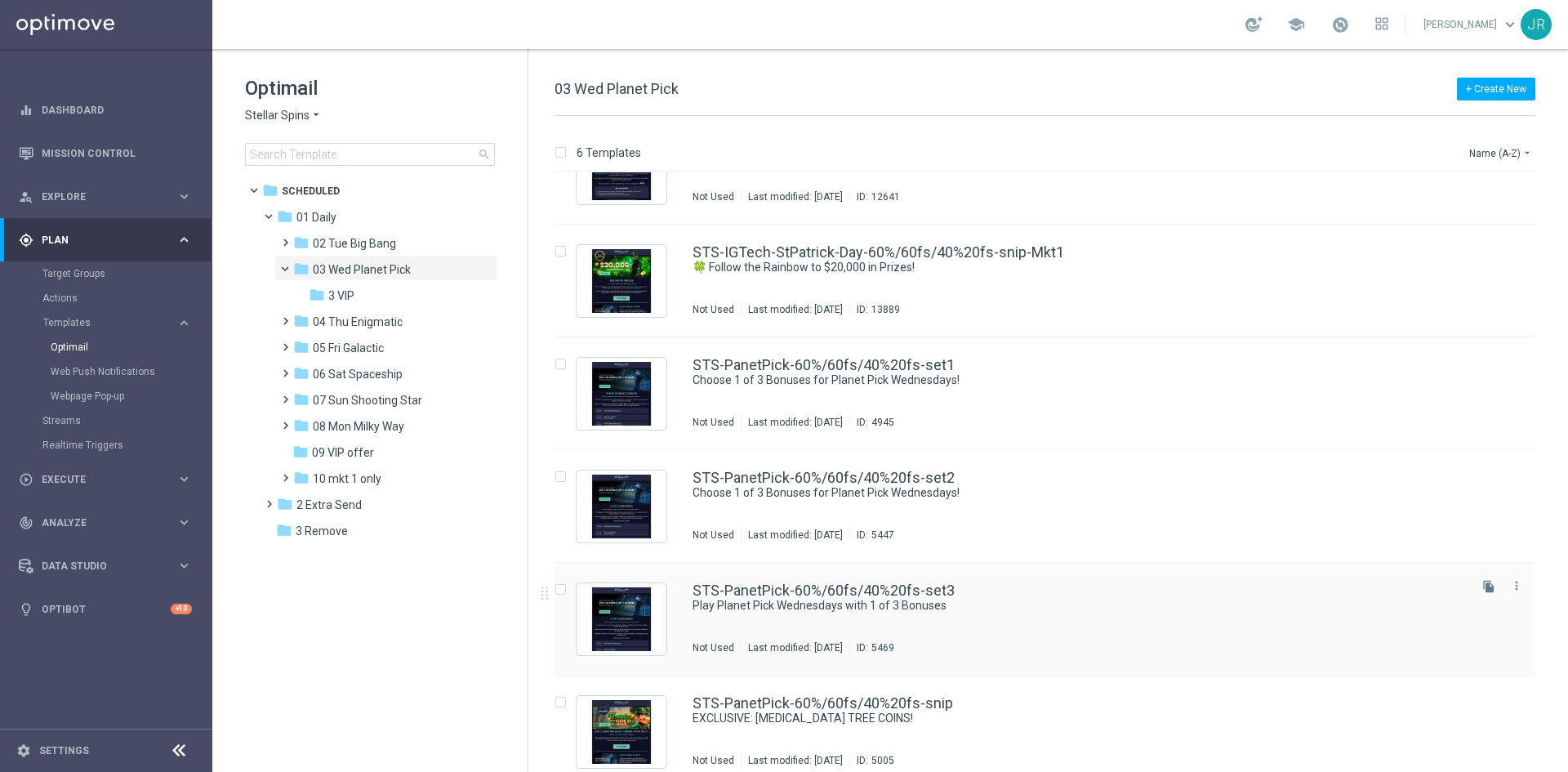
scroll to position [77, 0]
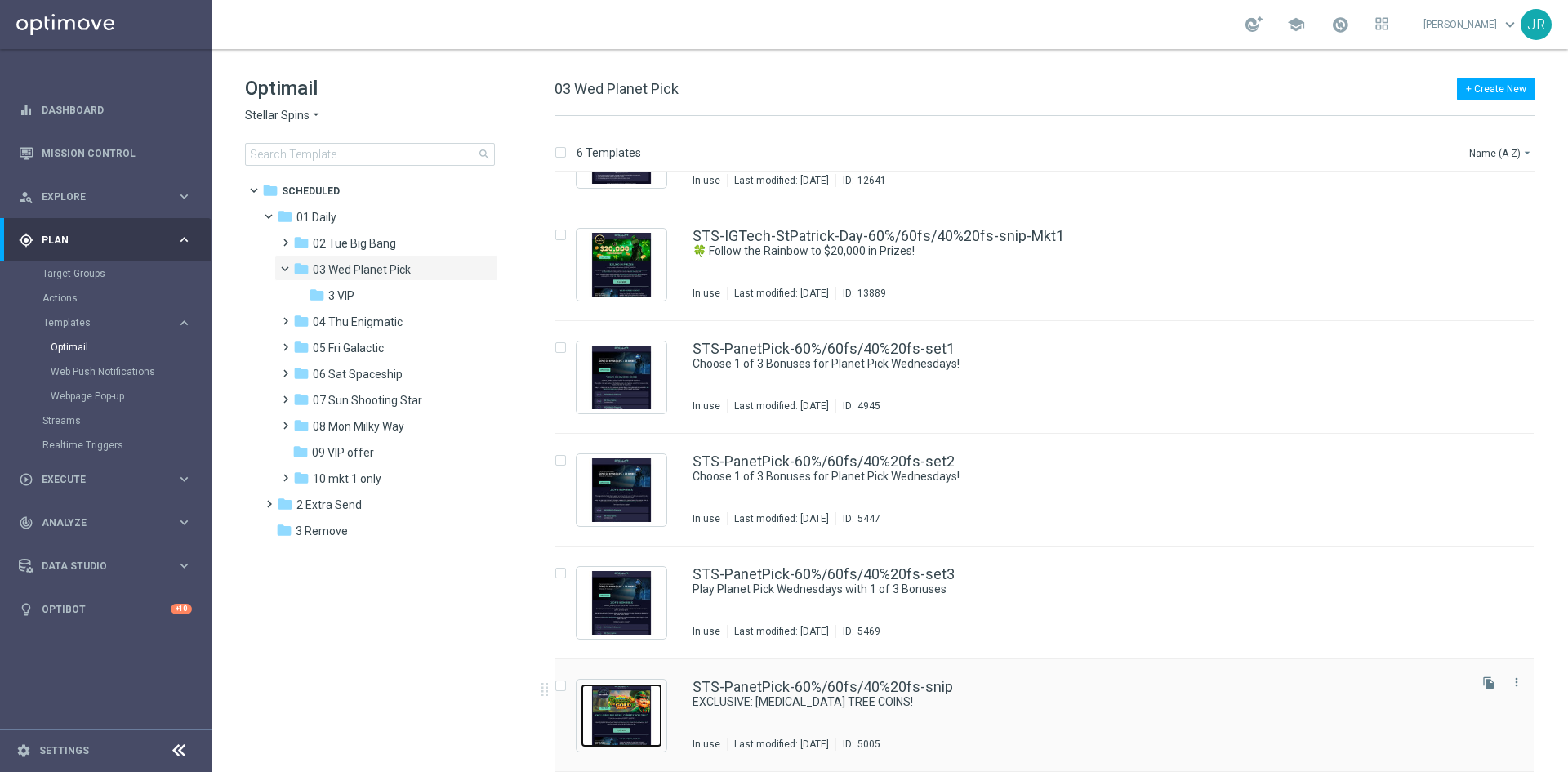
click at [651, 702] on img "Press SPACE to select this row." at bounding box center [622, 716] width 81 height 64
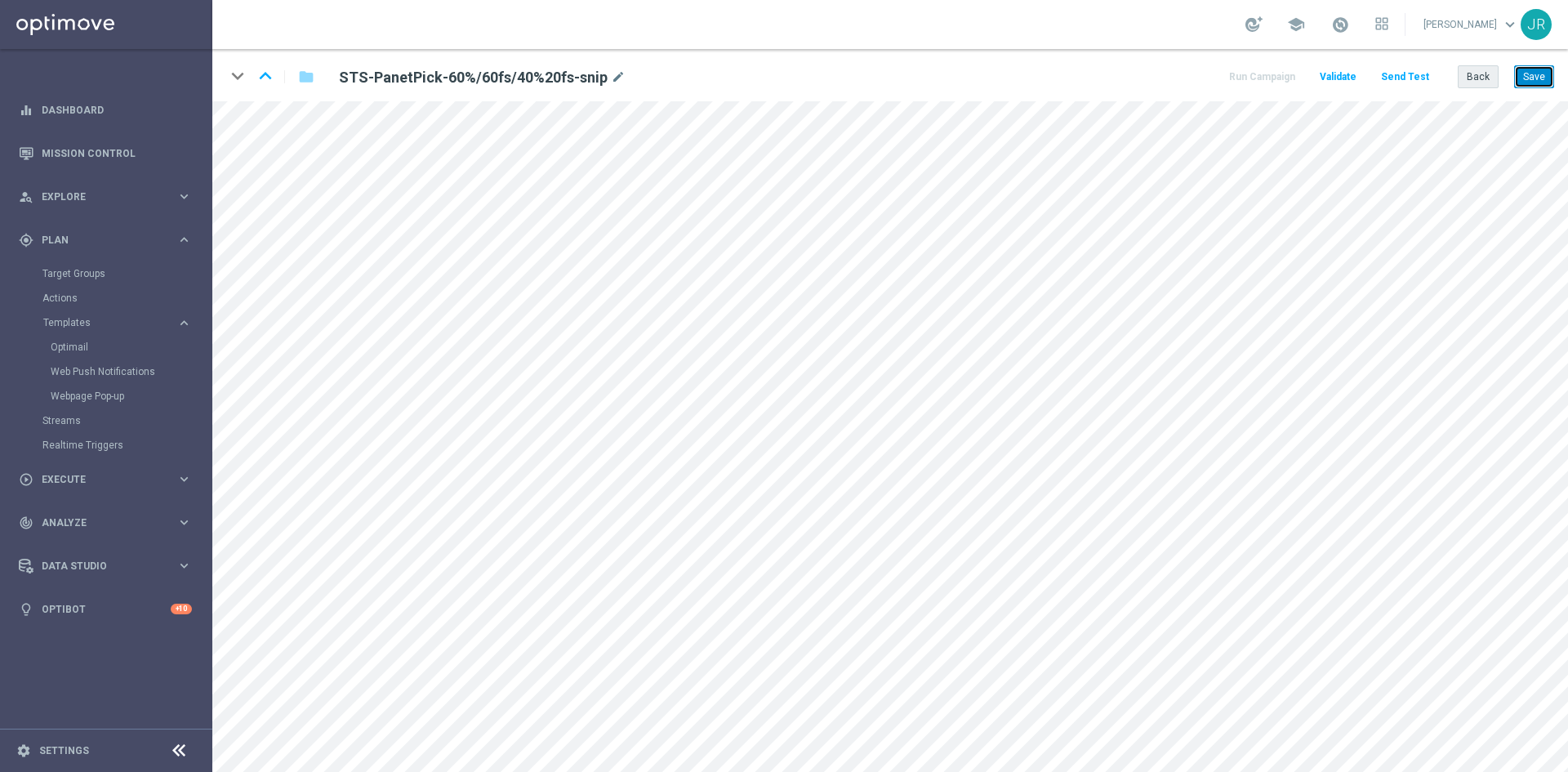
drag, startPoint x: 1548, startPoint y: 80, endPoint x: 1495, endPoint y: 73, distance: 53.5
click at [1547, 80] on button "Save" at bounding box center [1534, 77] width 40 height 23
click at [1539, 79] on button "Save" at bounding box center [1534, 77] width 40 height 23
drag, startPoint x: 1547, startPoint y: 73, endPoint x: 1567, endPoint y: 98, distance: 32.0
click at [1551, 73] on button "Save" at bounding box center [1534, 77] width 40 height 23
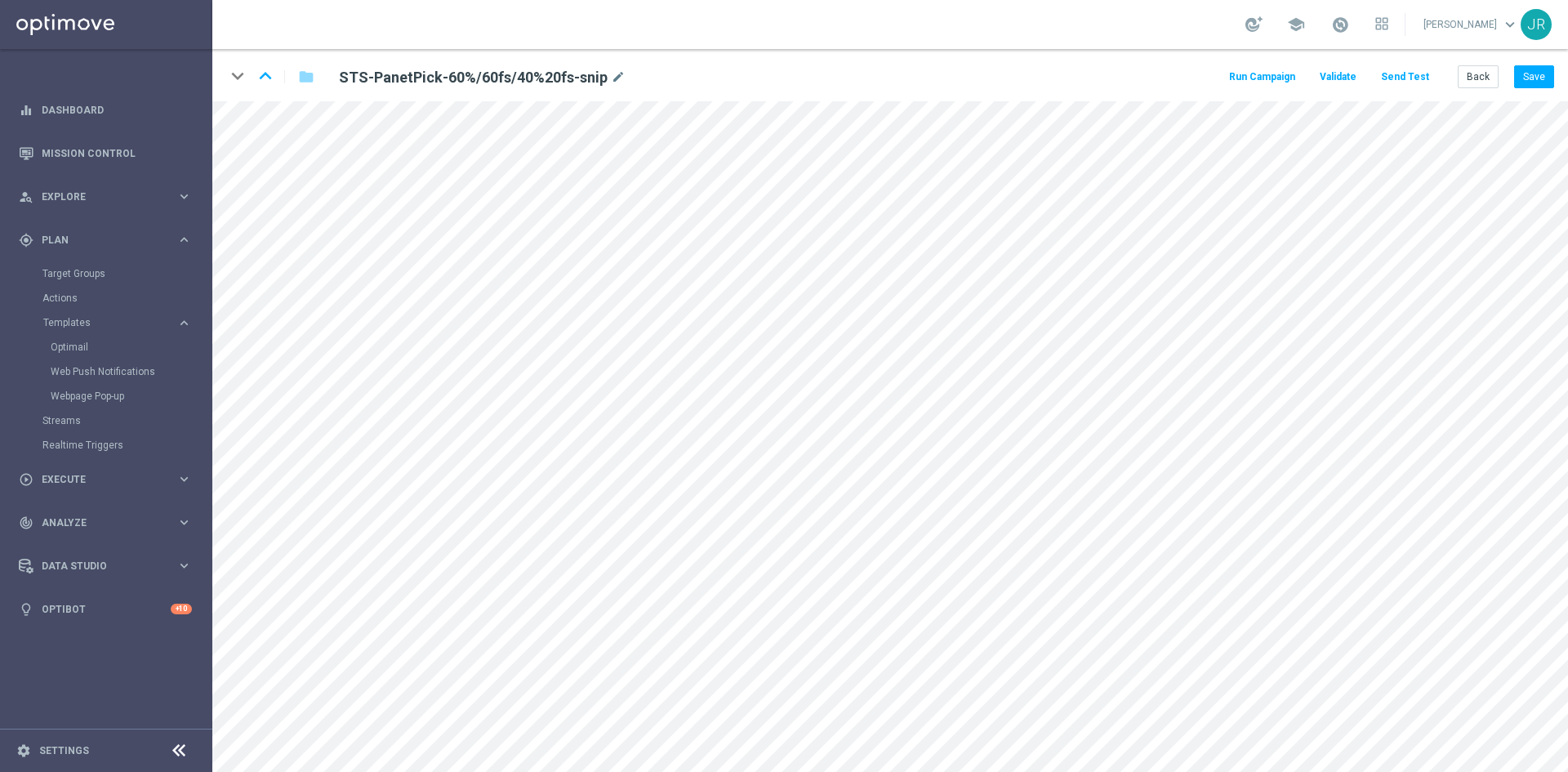
click at [1389, 73] on button "Send Test" at bounding box center [1405, 77] width 53 height 22
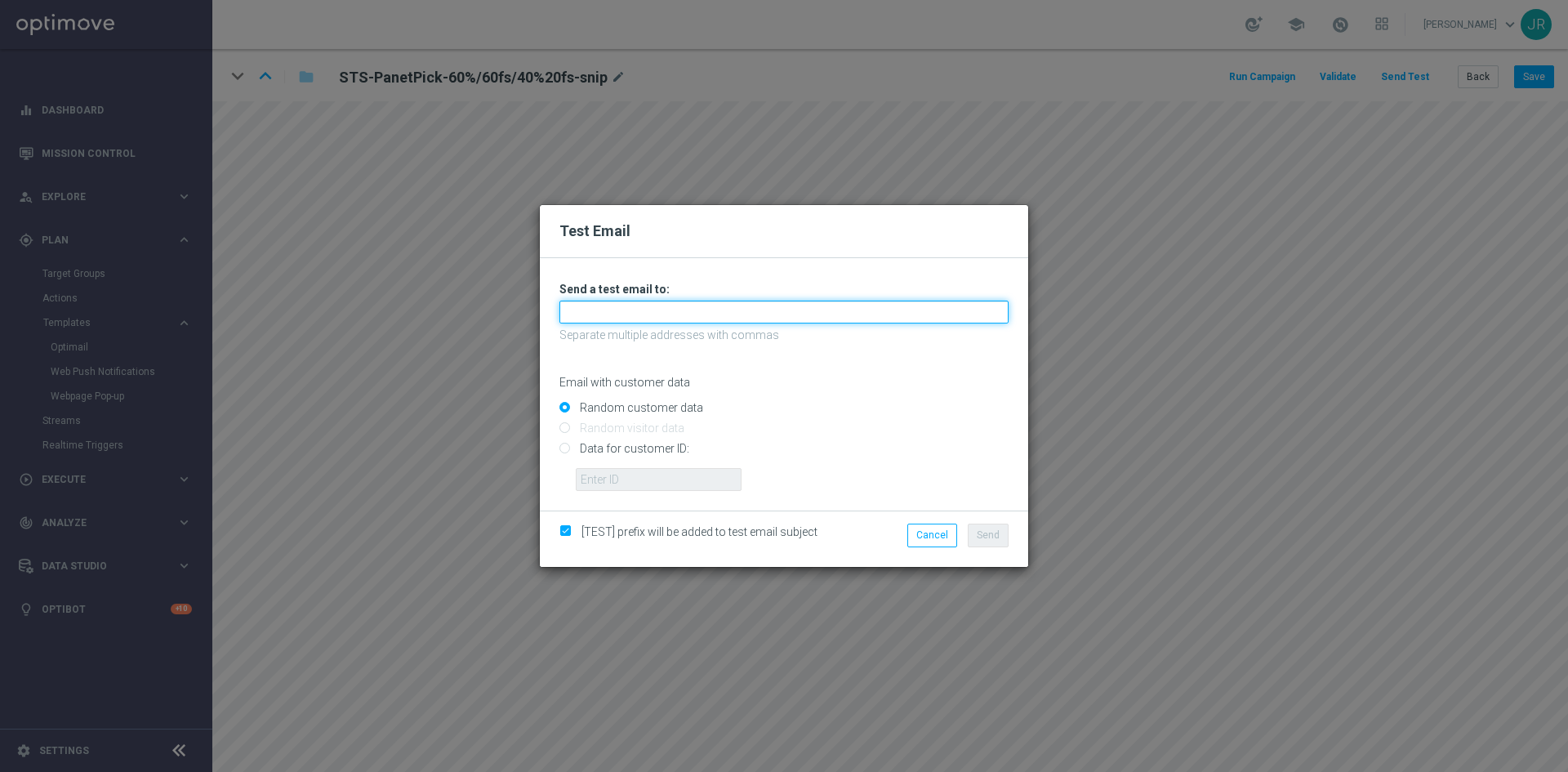
click at [616, 305] on input "text" at bounding box center [784, 312] width 449 height 23
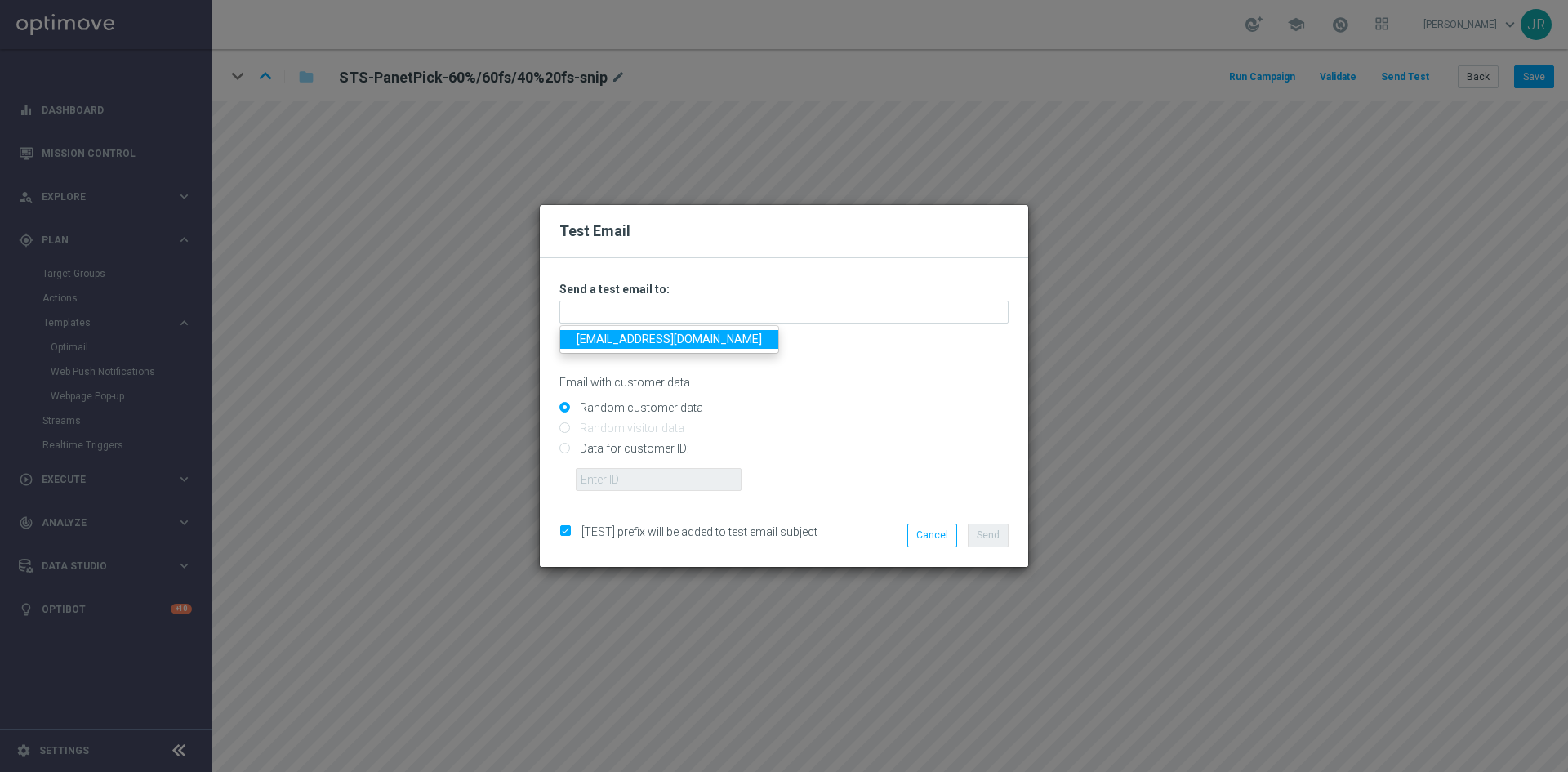
click at [602, 340] on link "testingalltesting@gmail.com" at bounding box center [669, 338] width 218 height 18
type input "testingalltesting@gmail.com"
click button "Send"
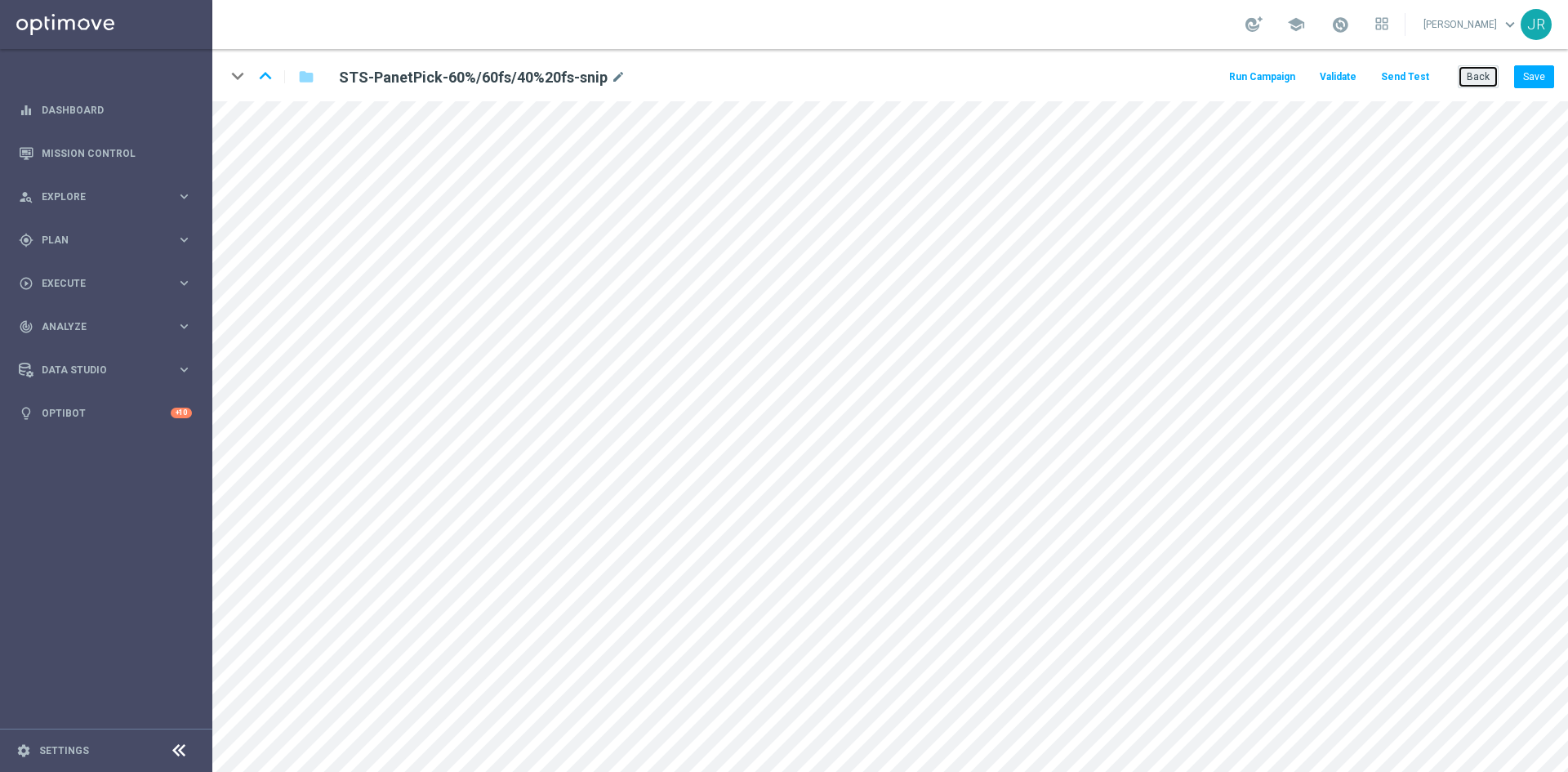
click at [1475, 80] on button "Back" at bounding box center [1479, 77] width 41 height 23
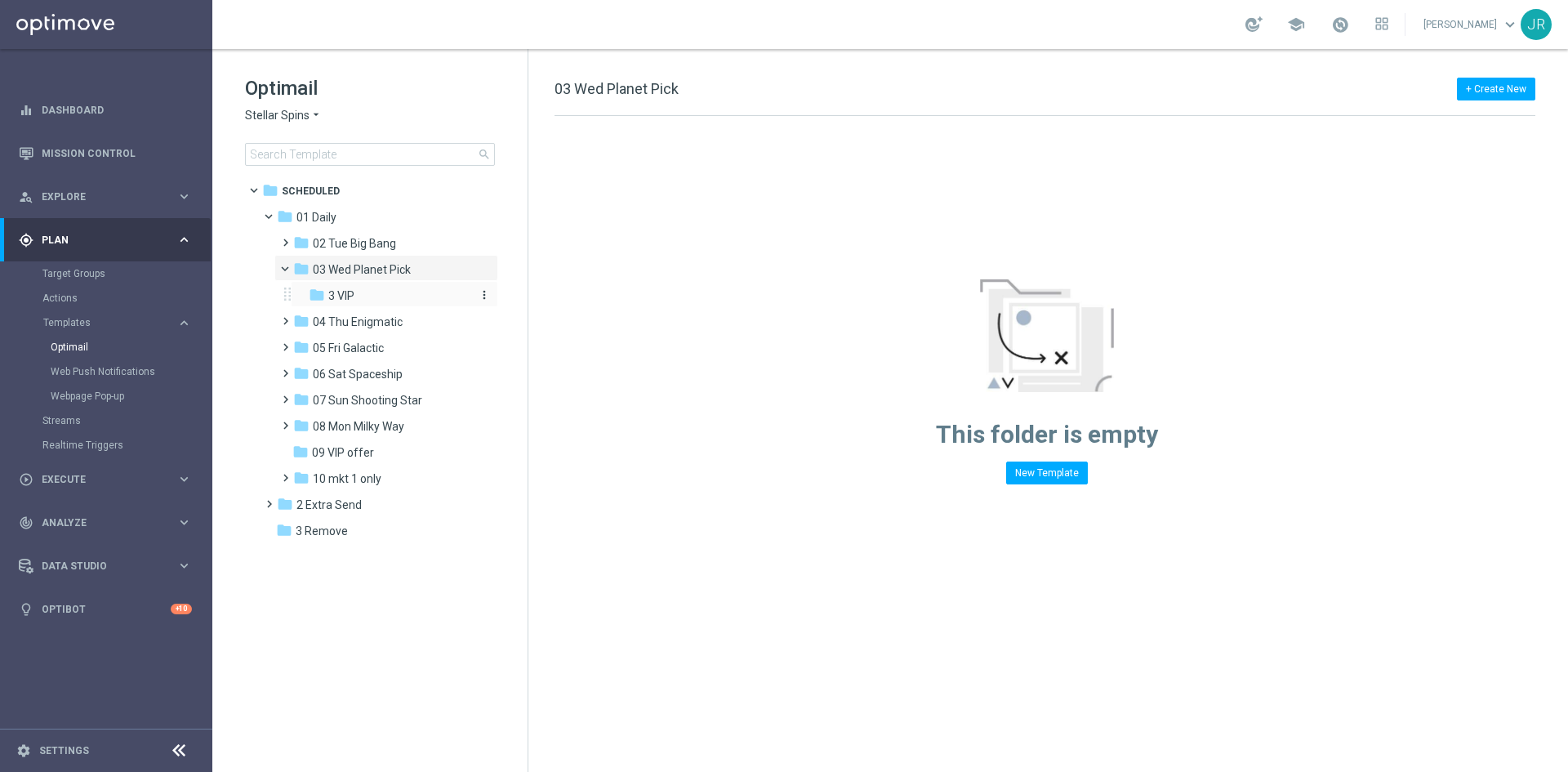
click at [375, 302] on div "folder 3 VIP" at bounding box center [389, 296] width 161 height 18
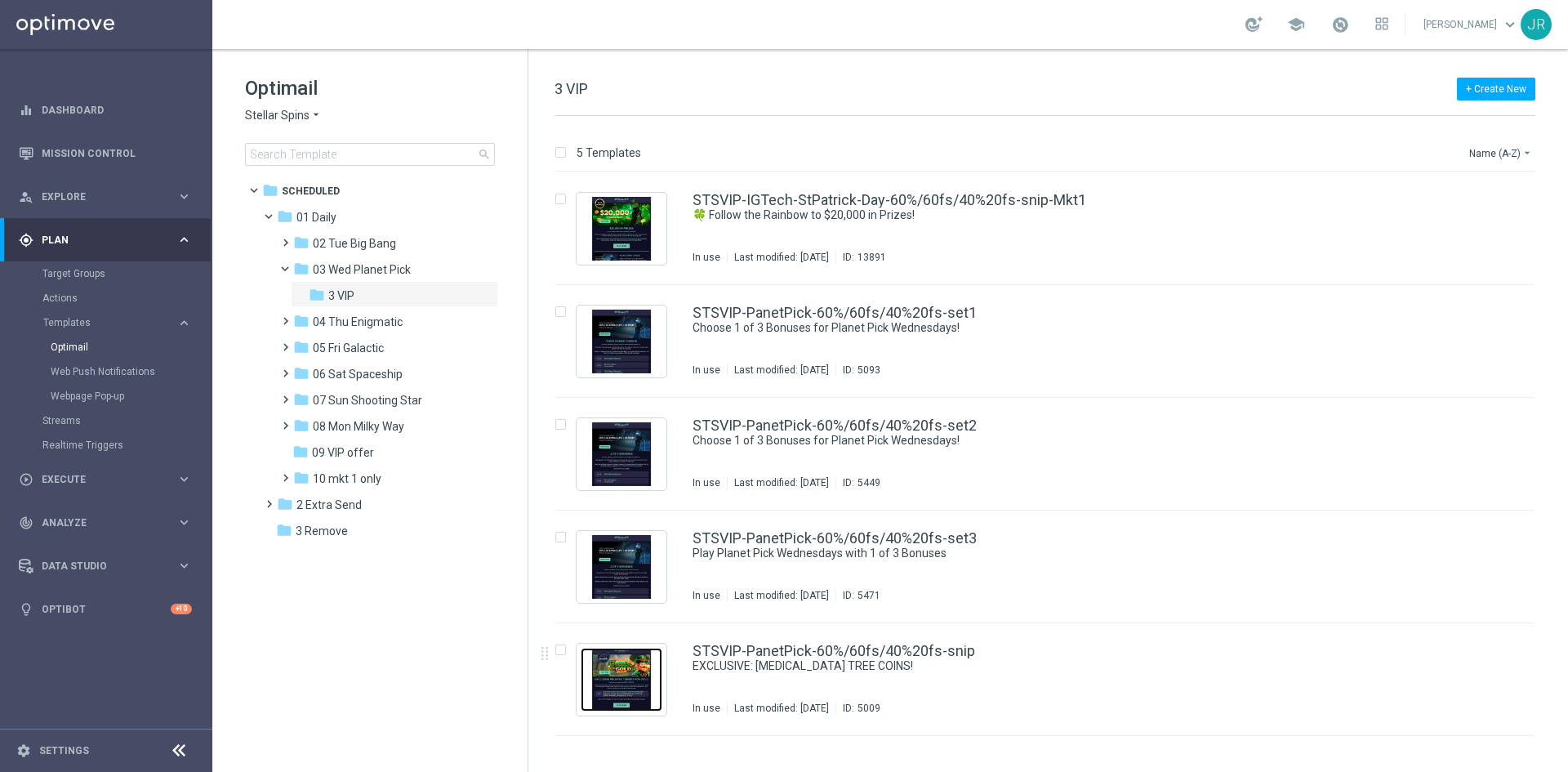
click at [656, 687] on img "Press SPACE to select this row." at bounding box center [622, 680] width 81 height 64
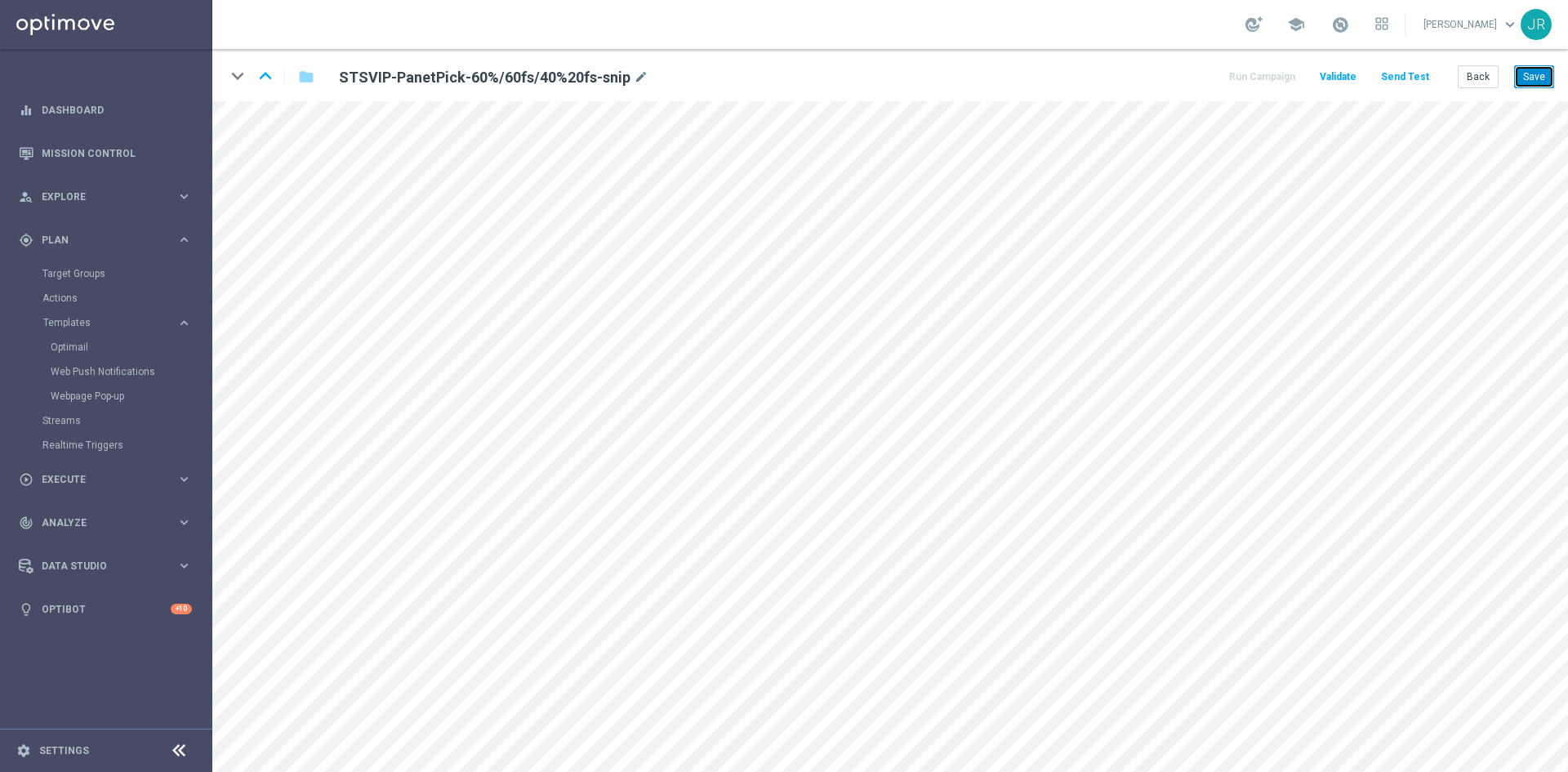
click at [1532, 74] on button "Save" at bounding box center [1534, 77] width 40 height 23
click at [1549, 76] on button "Save" at bounding box center [1534, 77] width 40 height 23
click at [1402, 75] on button "Send Test" at bounding box center [1405, 77] width 53 height 22
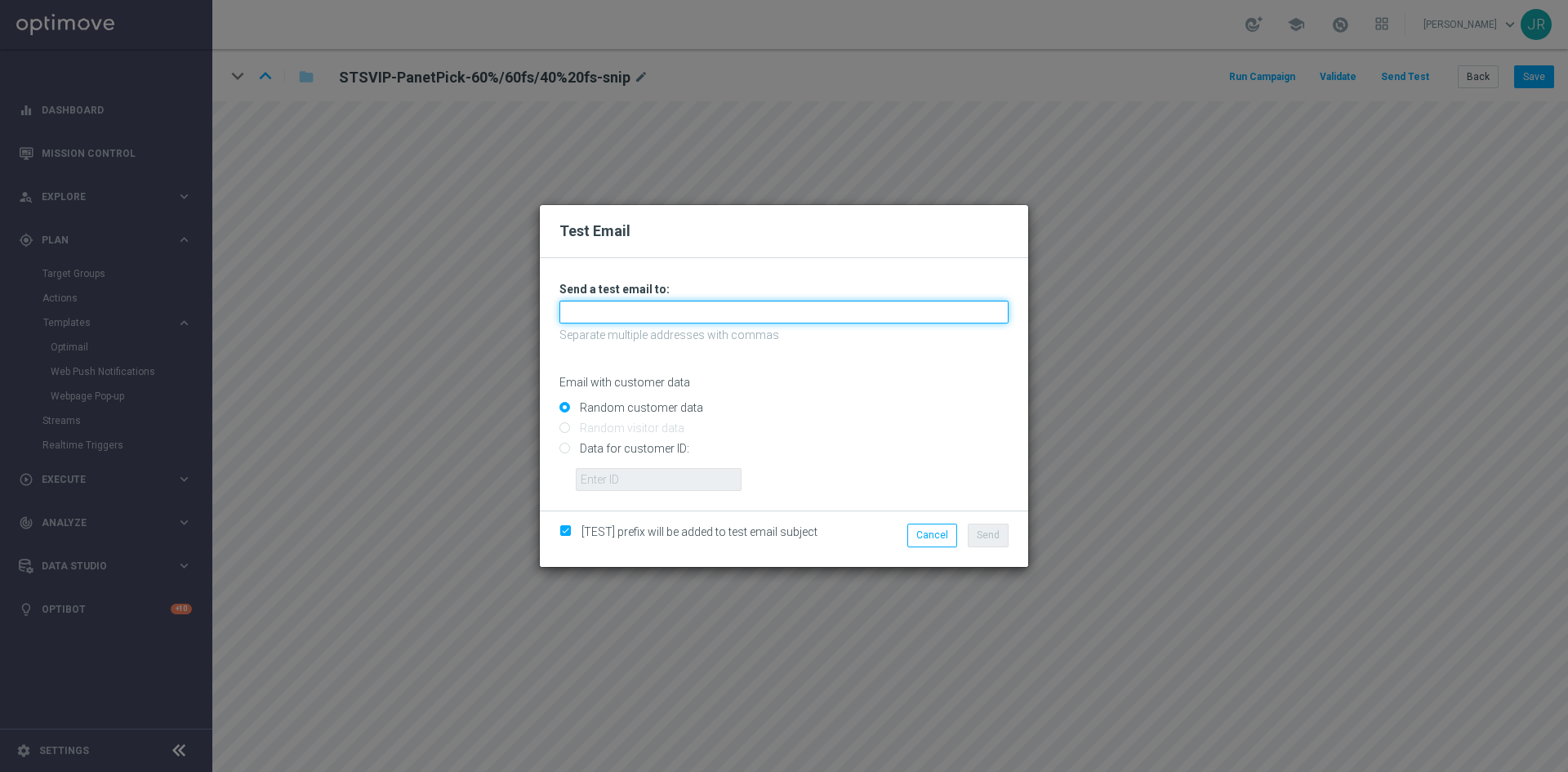
click at [596, 313] on input "text" at bounding box center [784, 312] width 449 height 23
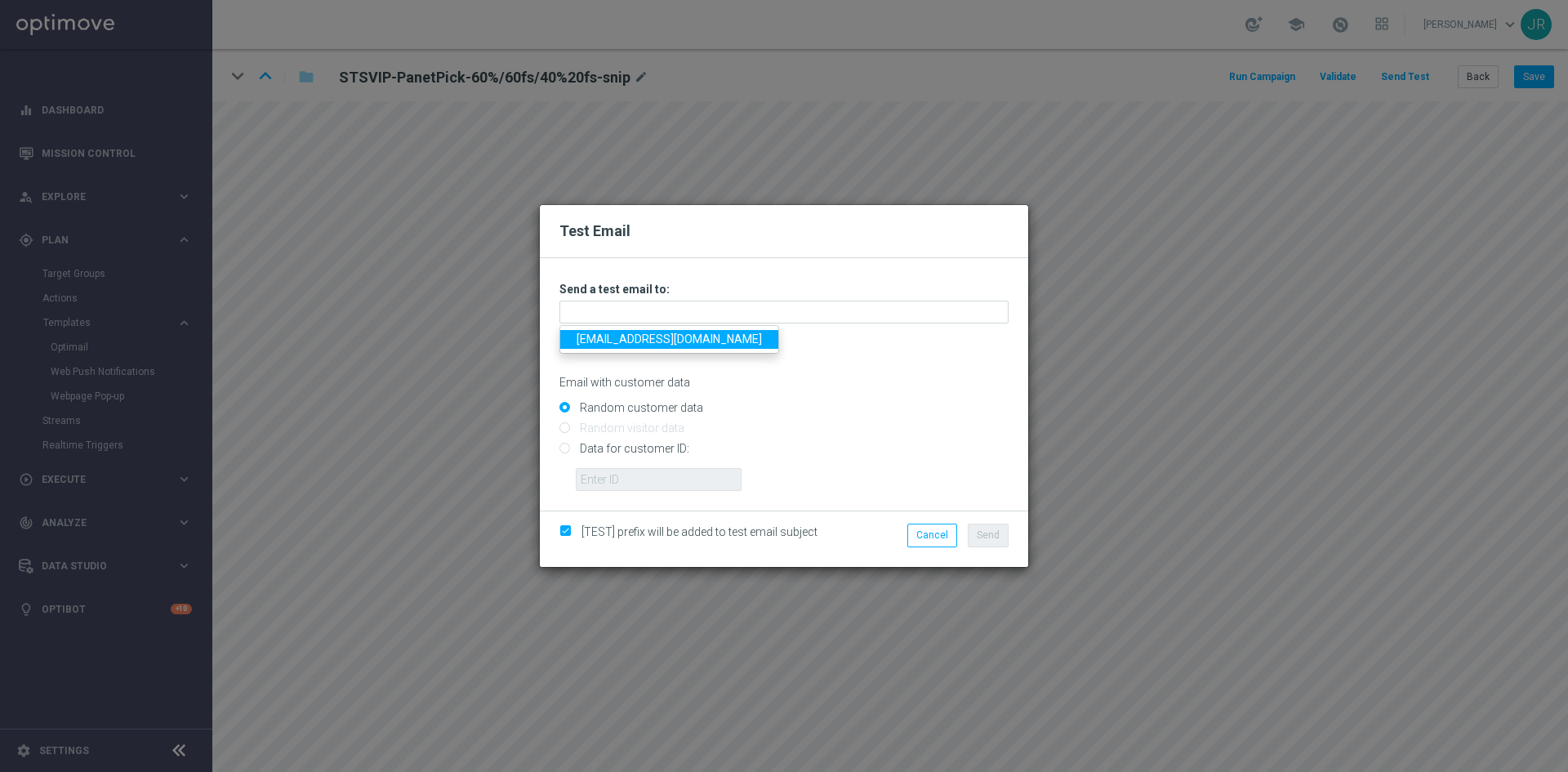
click at [598, 343] on link "testingalltesting@gmail.com" at bounding box center [669, 338] width 218 height 18
type input "[EMAIL_ADDRESS][DOMAIN_NAME]"
click at [988, 536] on span "Send" at bounding box center [988, 535] width 23 height 12
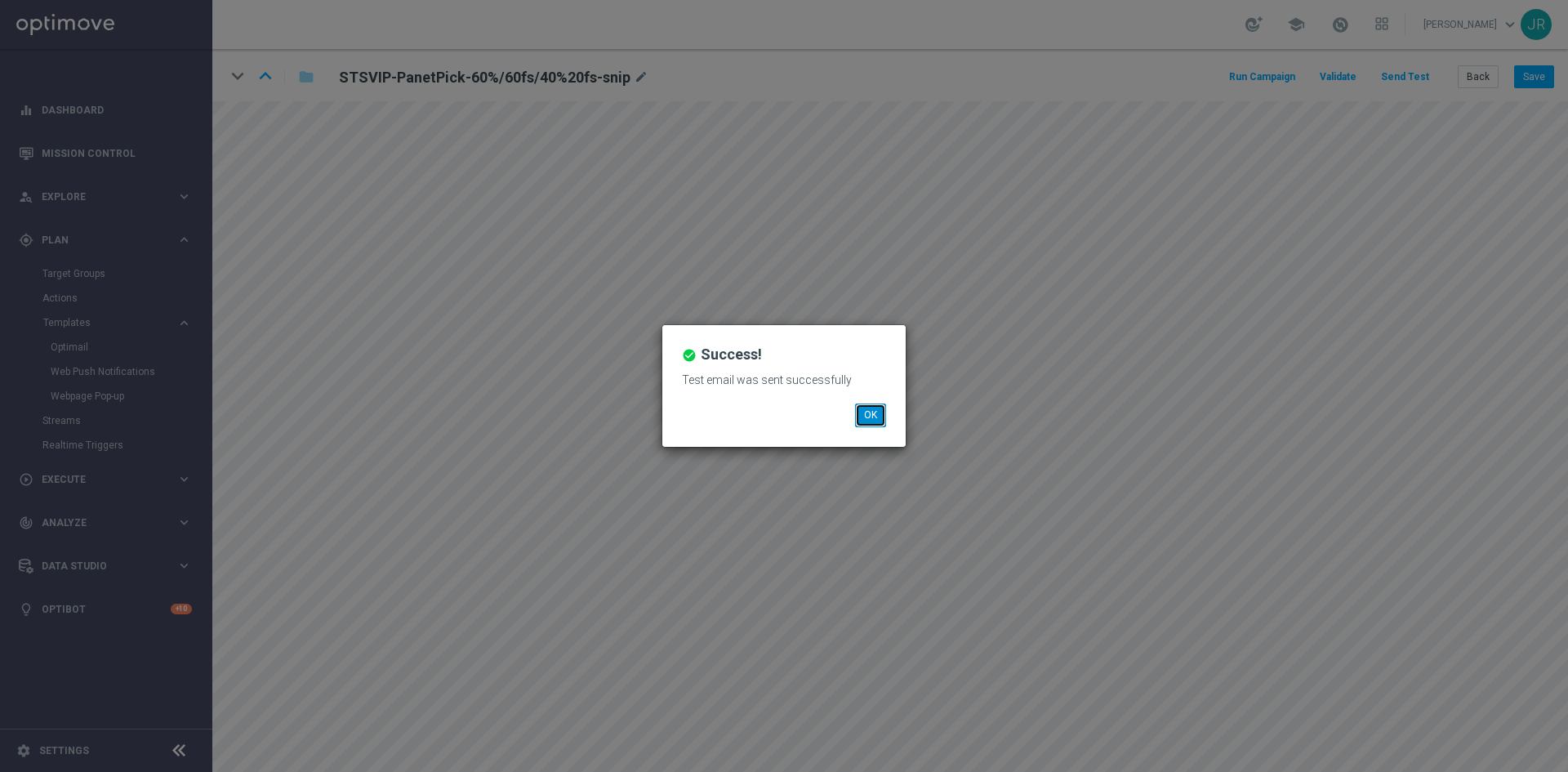
click at [861, 416] on button "OK" at bounding box center [871, 415] width 31 height 23
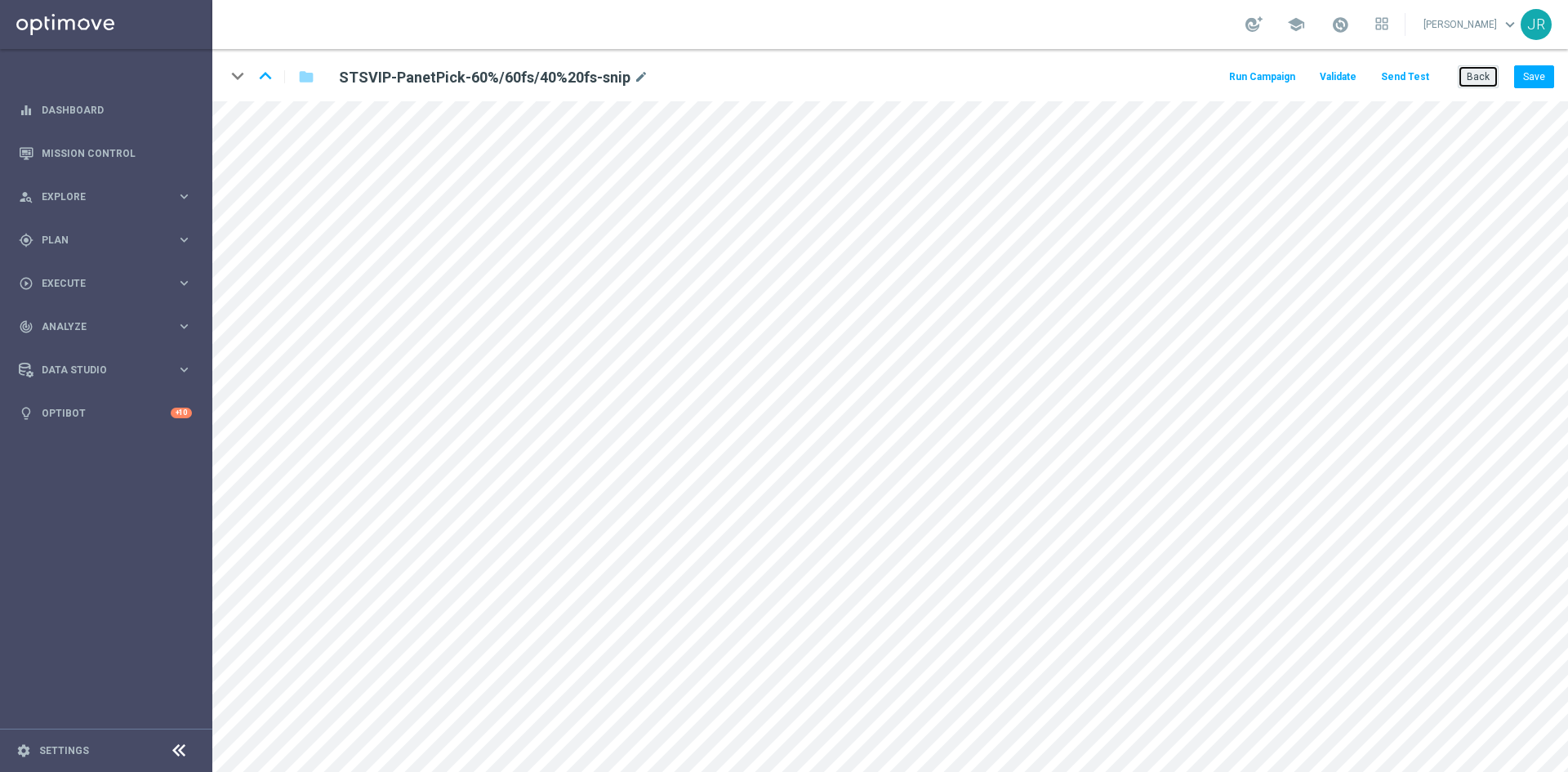
click at [1487, 80] on button "Back" at bounding box center [1479, 77] width 41 height 23
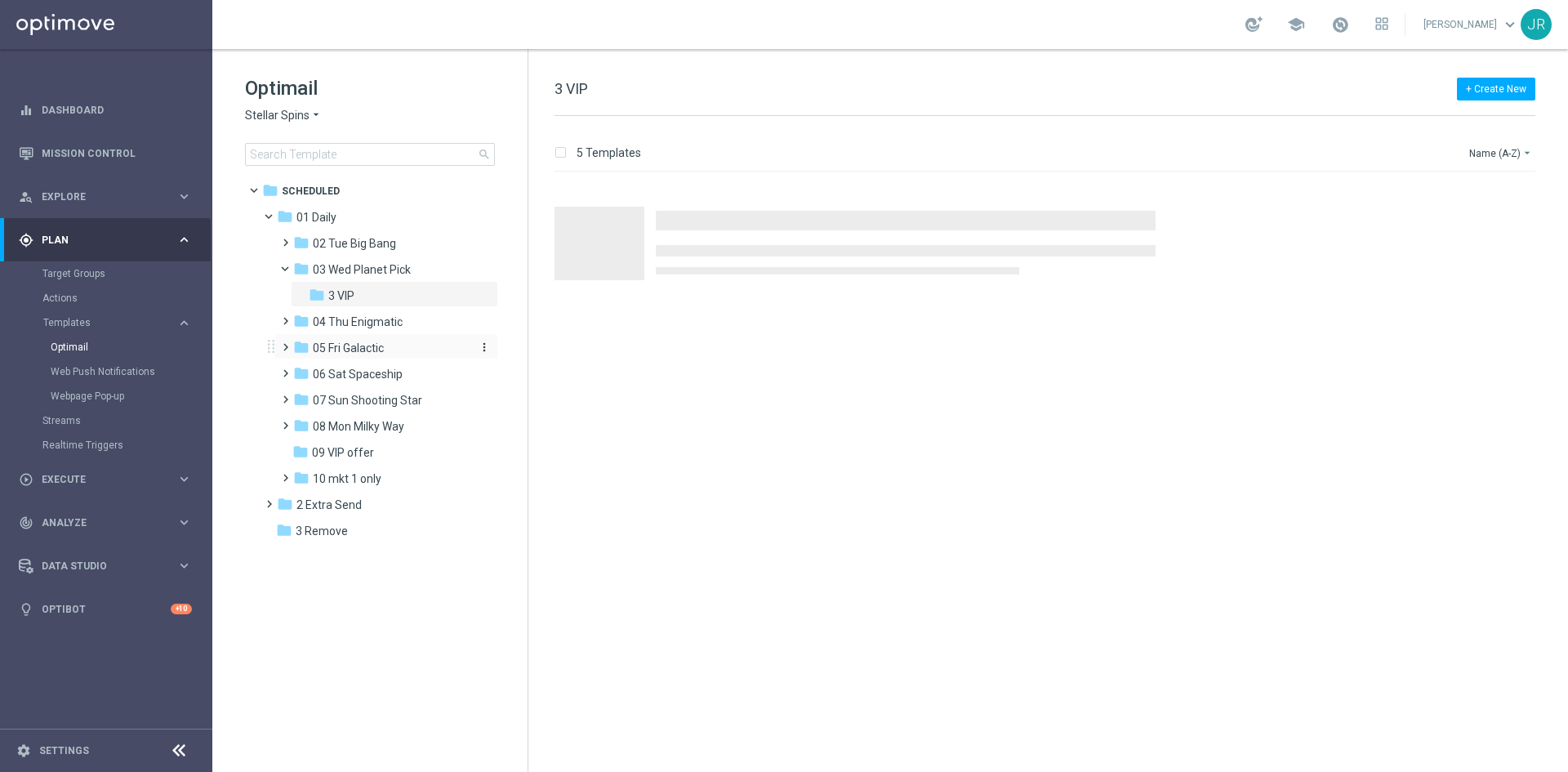
click at [344, 343] on span "05 Fri Galactic" at bounding box center [348, 347] width 71 height 15
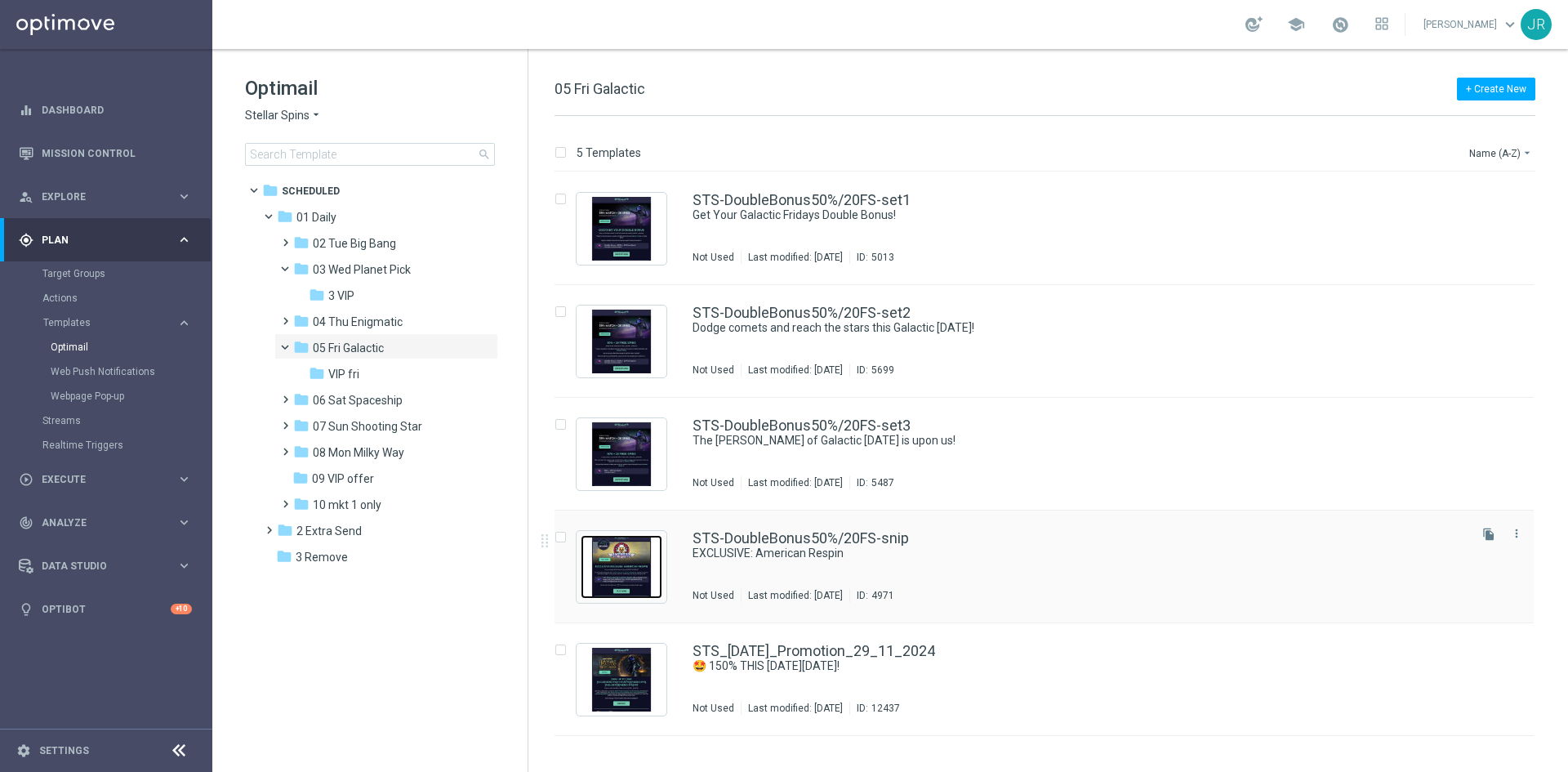
click at [656, 573] on img "Press SPACE to select this row." at bounding box center [622, 567] width 81 height 64
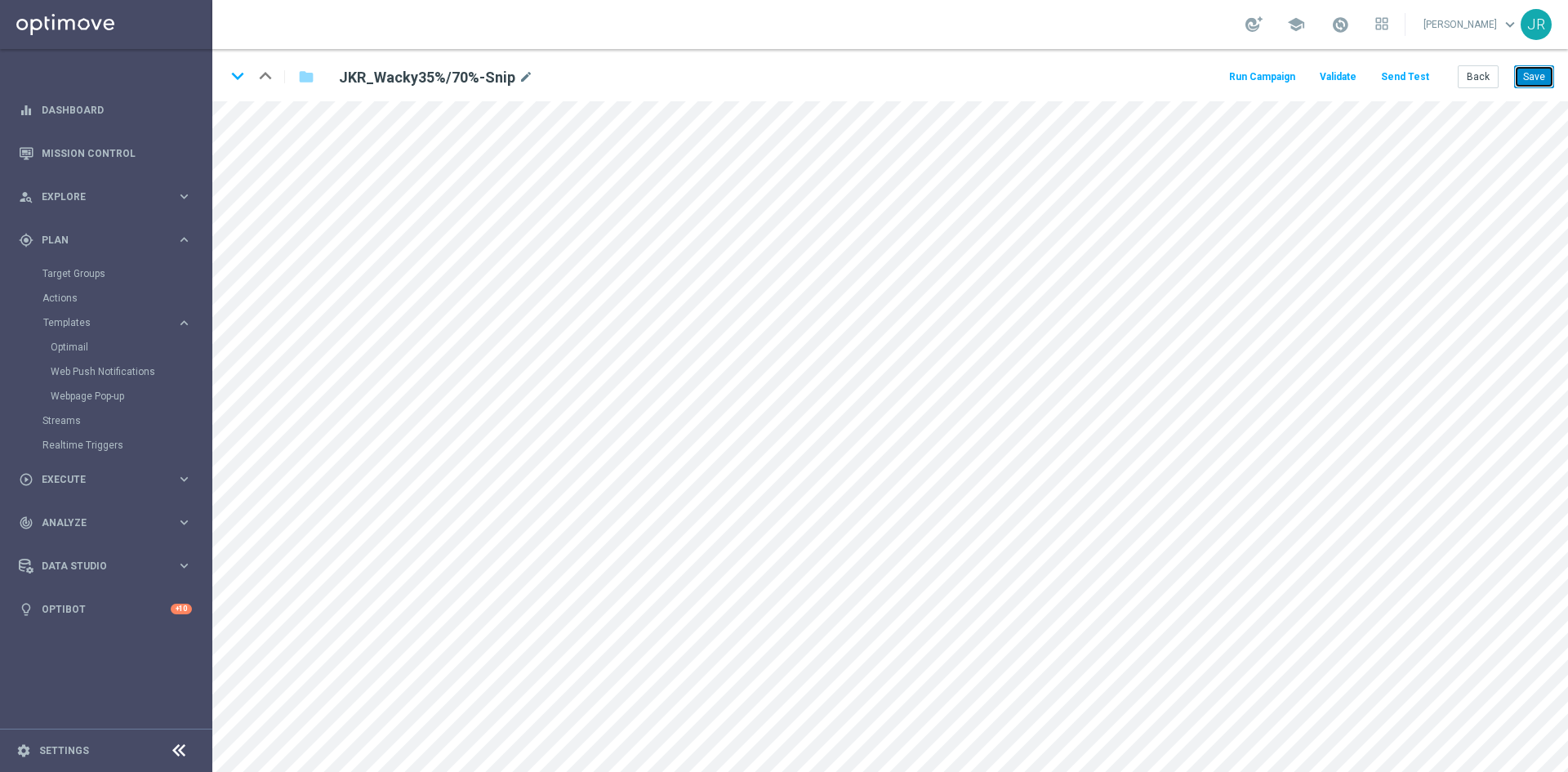
drag, startPoint x: 1542, startPoint y: 67, endPoint x: 1538, endPoint y: 136, distance: 69.1
click at [1543, 68] on button "Save" at bounding box center [1534, 77] width 40 height 23
click at [1403, 77] on button "Send Test" at bounding box center [1405, 77] width 53 height 22
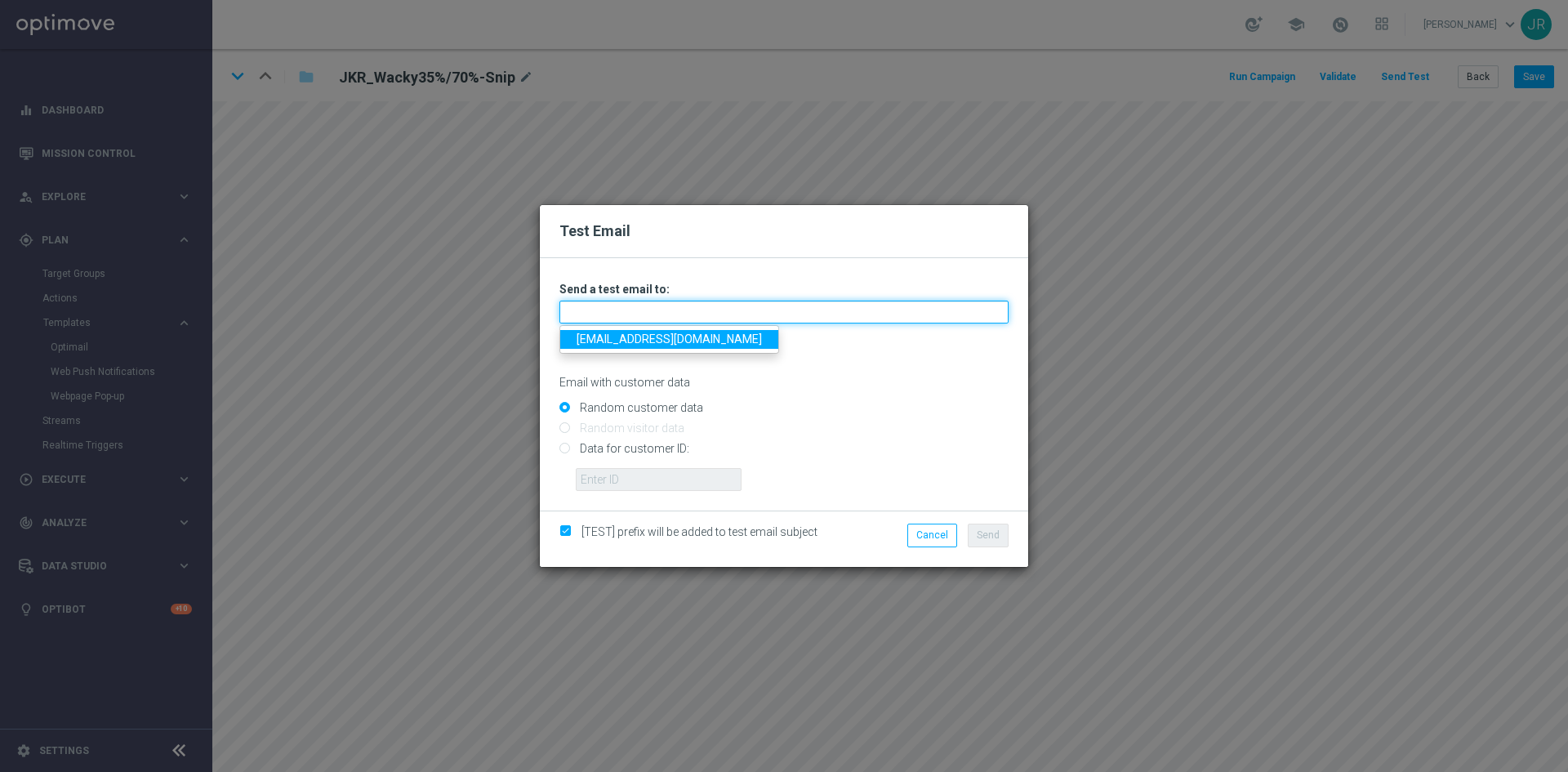
click at [594, 308] on input "text" at bounding box center [784, 312] width 449 height 23
click at [593, 335] on link "[EMAIL_ADDRESS][DOMAIN_NAME]" at bounding box center [669, 338] width 218 height 18
type input "[EMAIL_ADDRESS][DOMAIN_NAME]"
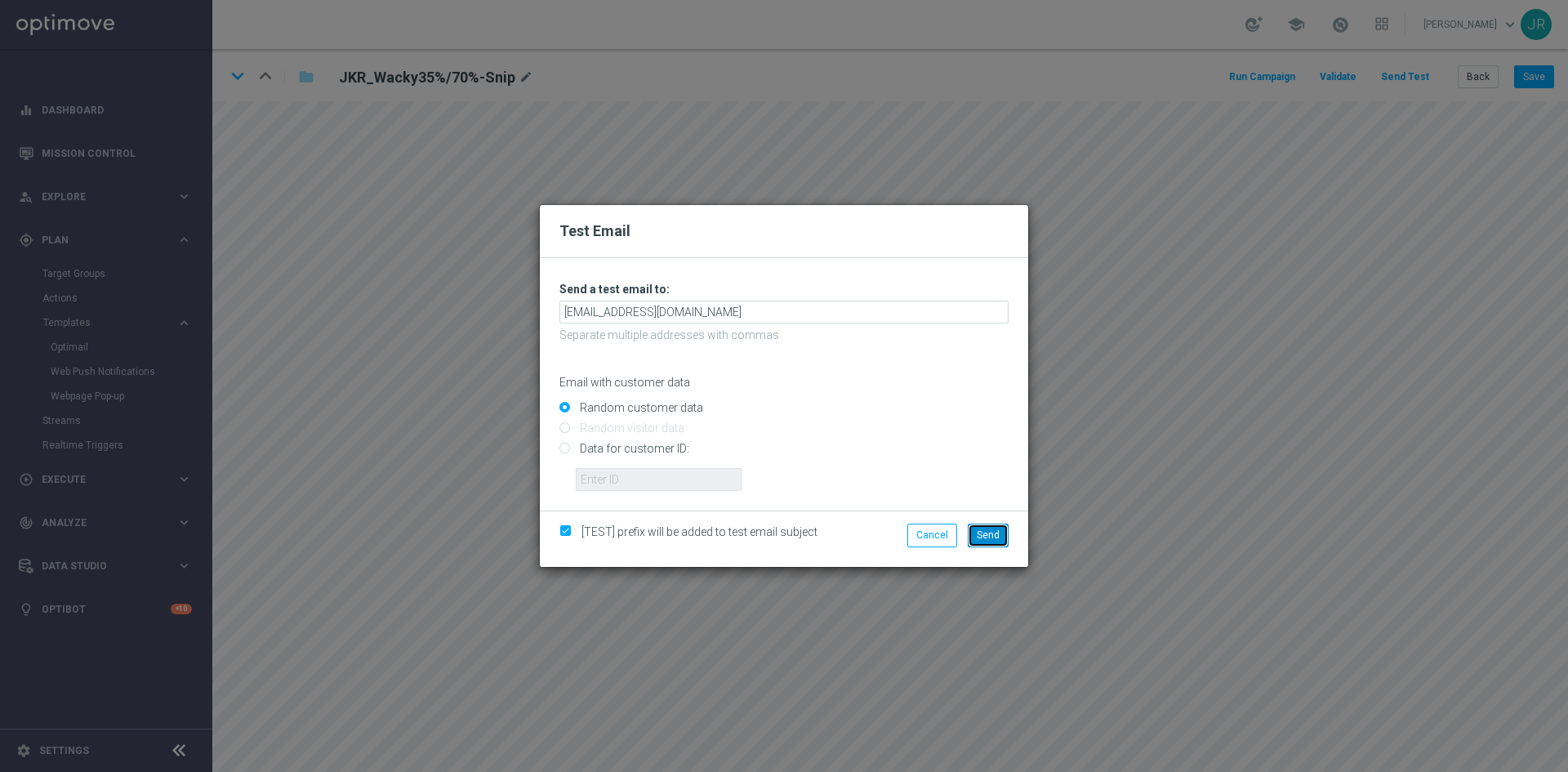
drag, startPoint x: 981, startPoint y: 528, endPoint x: 988, endPoint y: 516, distance: 13.9
click at [984, 527] on button "Send" at bounding box center [988, 535] width 41 height 23
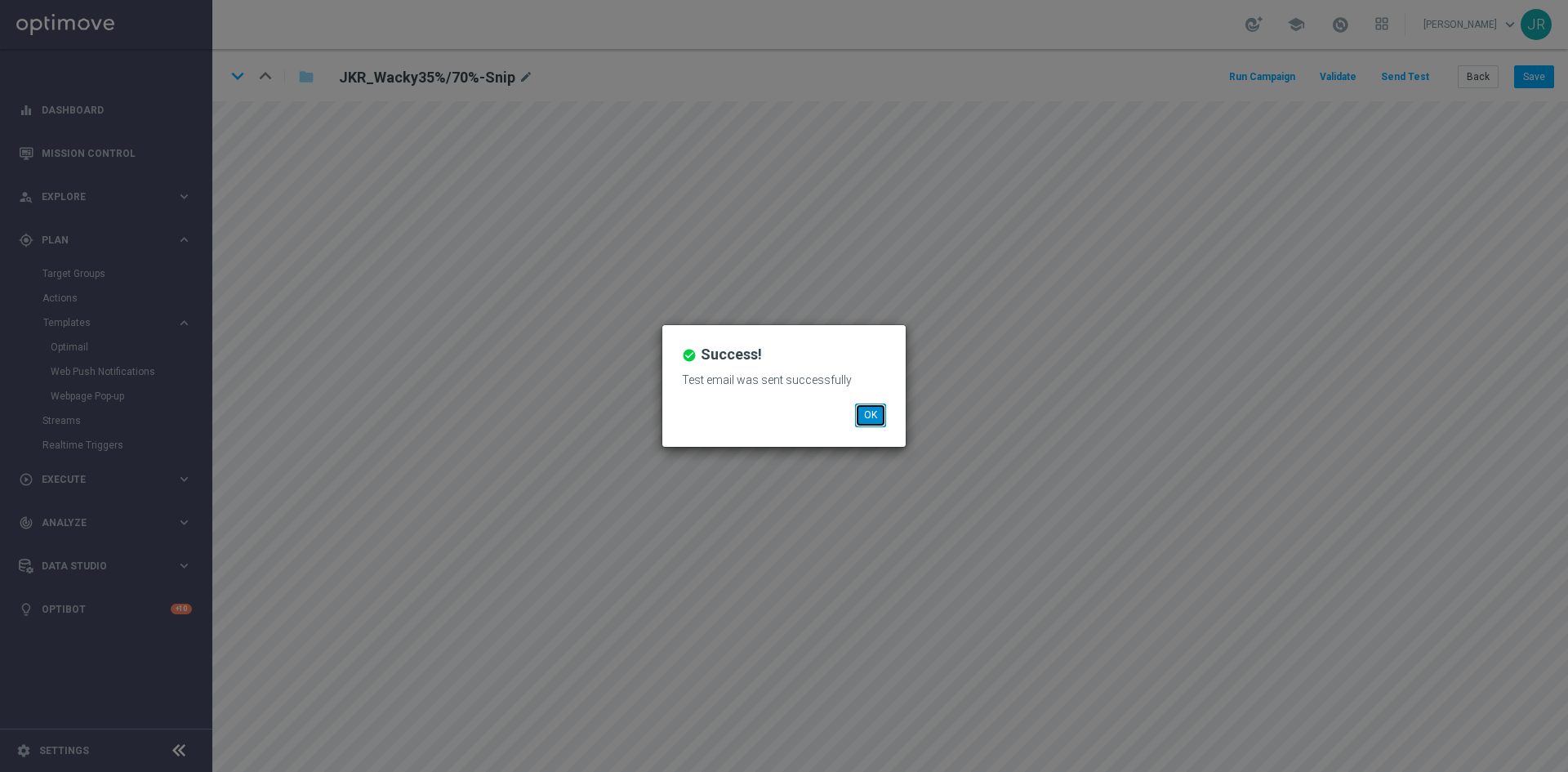
click at [873, 414] on button "OK" at bounding box center [871, 415] width 31 height 23
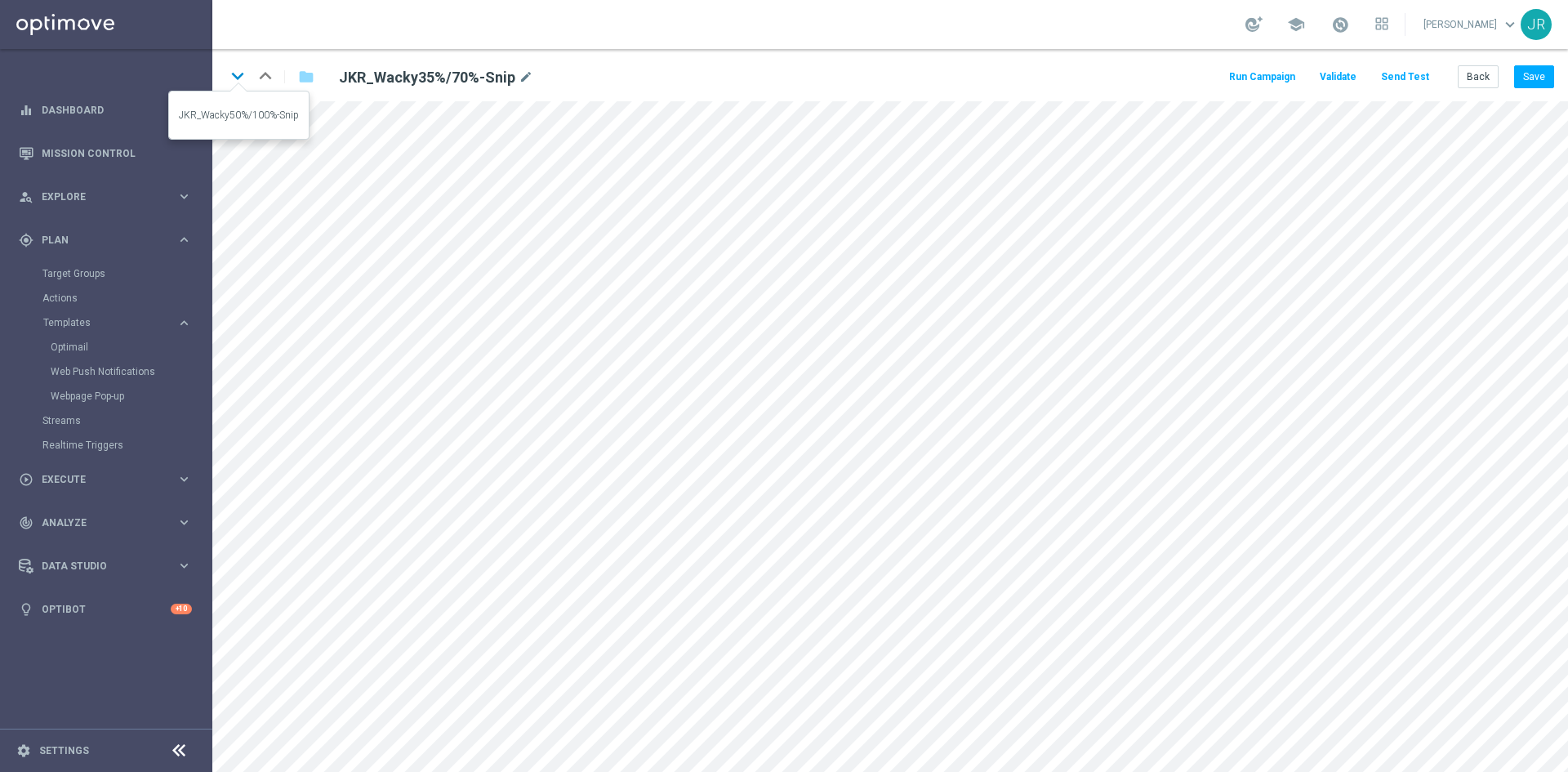
click at [232, 75] on icon "keyboard_arrow_down" at bounding box center [237, 76] width 24 height 24
click at [262, 75] on icon "keyboard_arrow_up" at bounding box center [265, 76] width 24 height 24
click at [228, 78] on icon "keyboard_arrow_down" at bounding box center [237, 76] width 24 height 24
drag, startPoint x: 1542, startPoint y: 75, endPoint x: 1546, endPoint y: 87, distance: 12.6
click at [1542, 75] on button "Save" at bounding box center [1534, 77] width 40 height 23
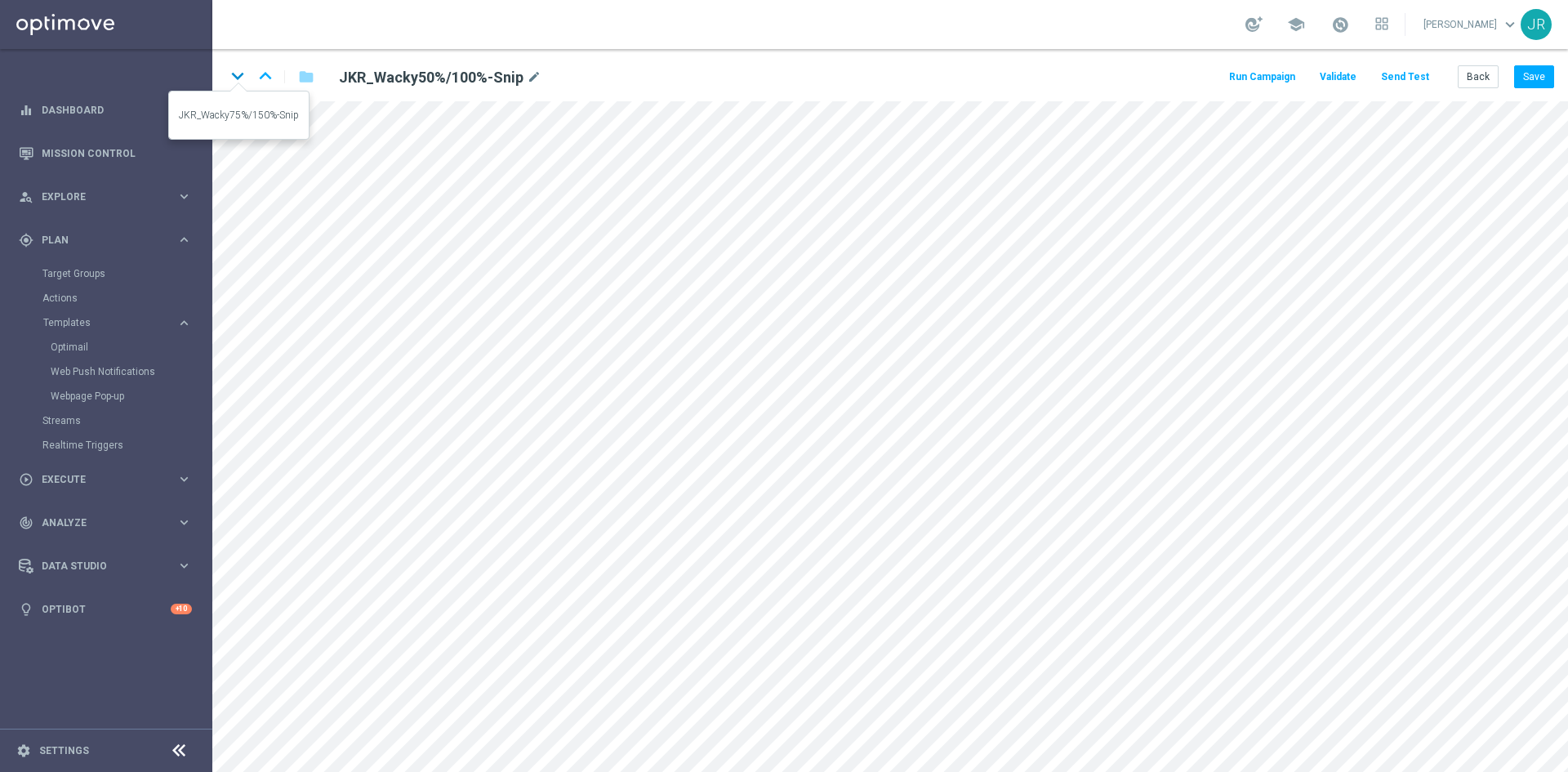
click at [240, 78] on icon "keyboard_arrow_down" at bounding box center [237, 76] width 24 height 24
drag, startPoint x: 1518, startPoint y: 68, endPoint x: 1549, endPoint y: 92, distance: 39.2
click at [1520, 68] on button "Save" at bounding box center [1534, 77] width 40 height 23
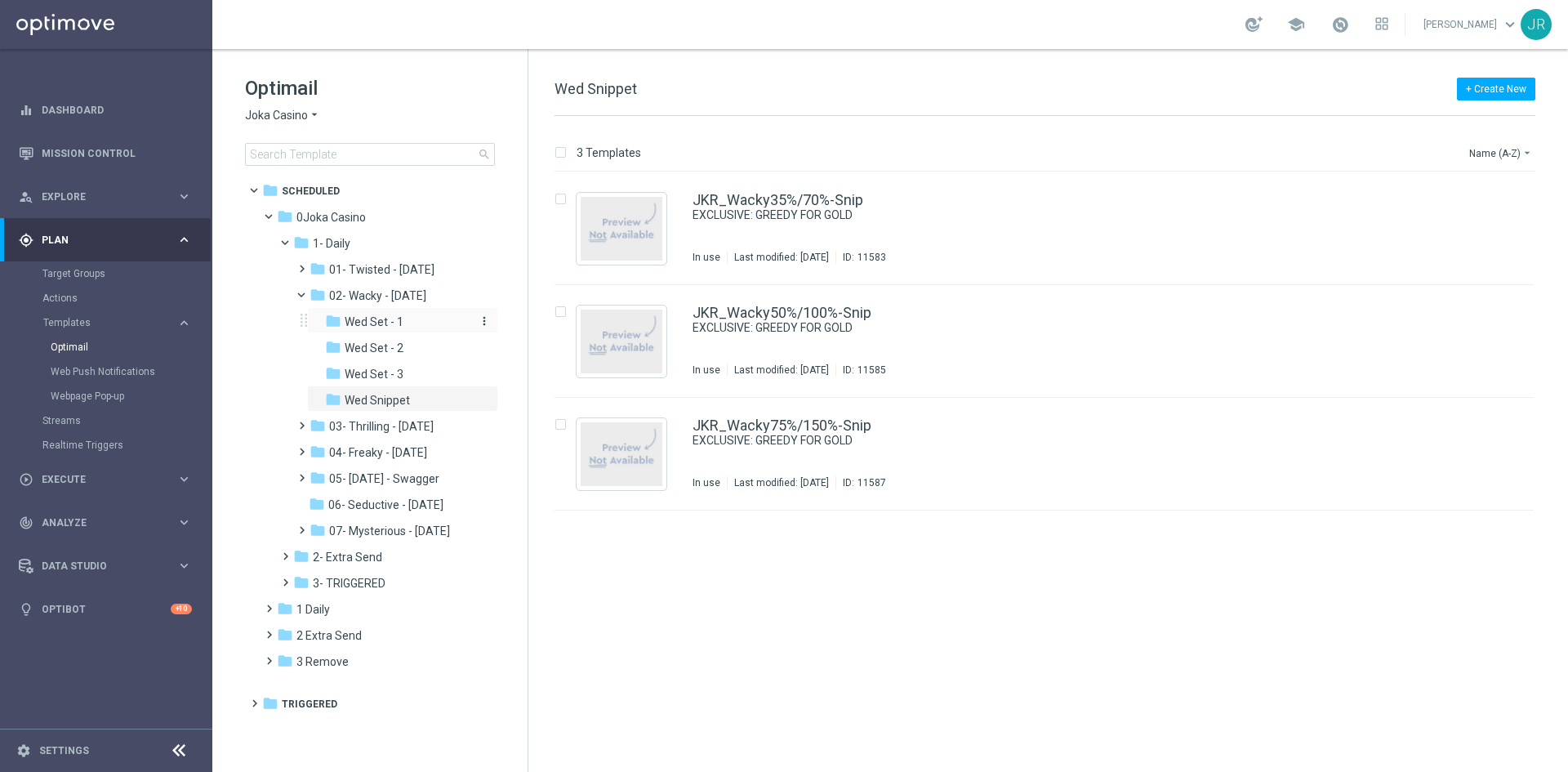
click at [397, 319] on span "Wed Set - 1" at bounding box center [373, 321] width 59 height 15
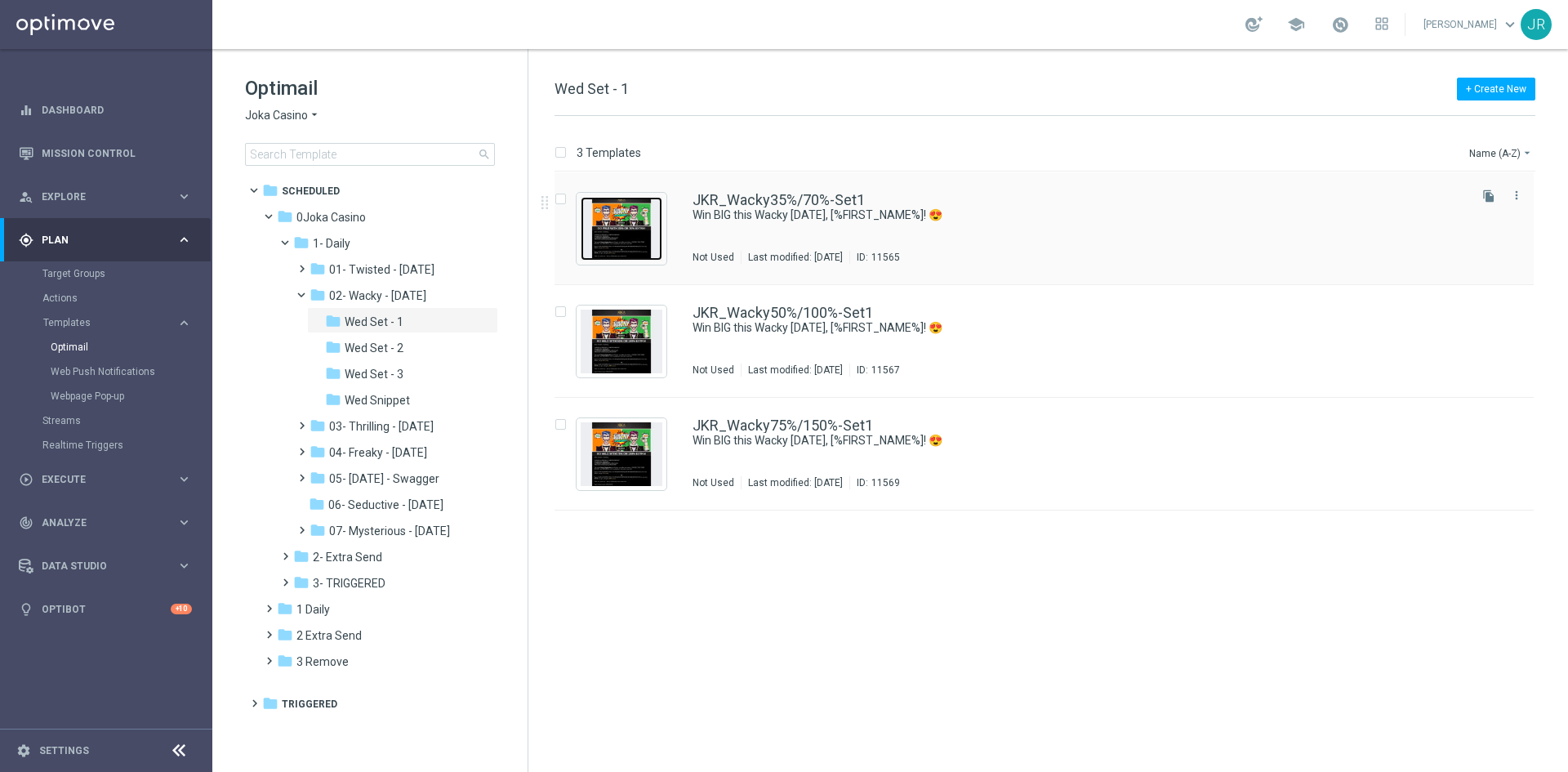
click at [638, 247] on img "Press SPACE to select this row." at bounding box center [622, 229] width 81 height 64
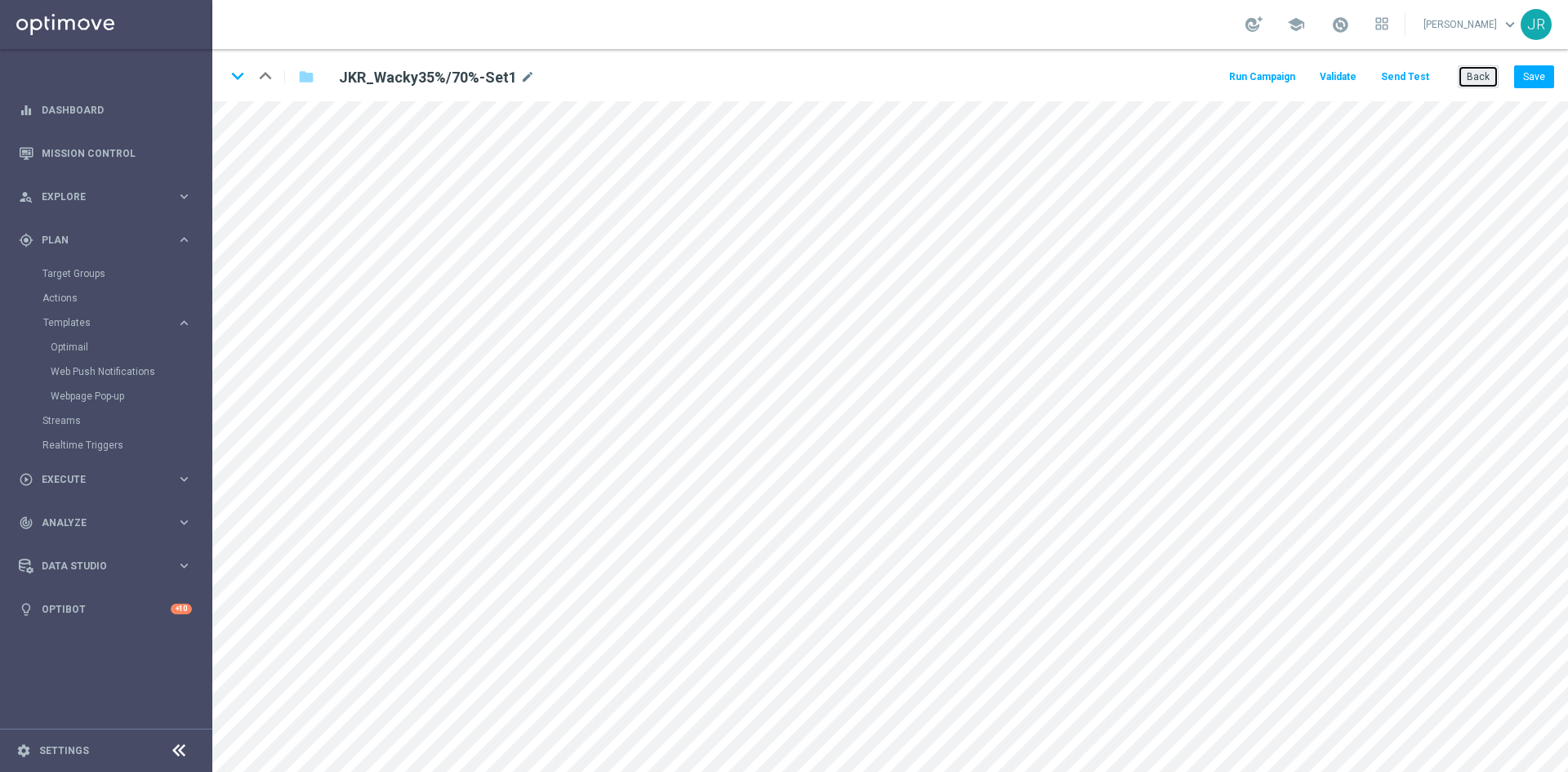
click at [1467, 70] on button "Back" at bounding box center [1479, 77] width 41 height 23
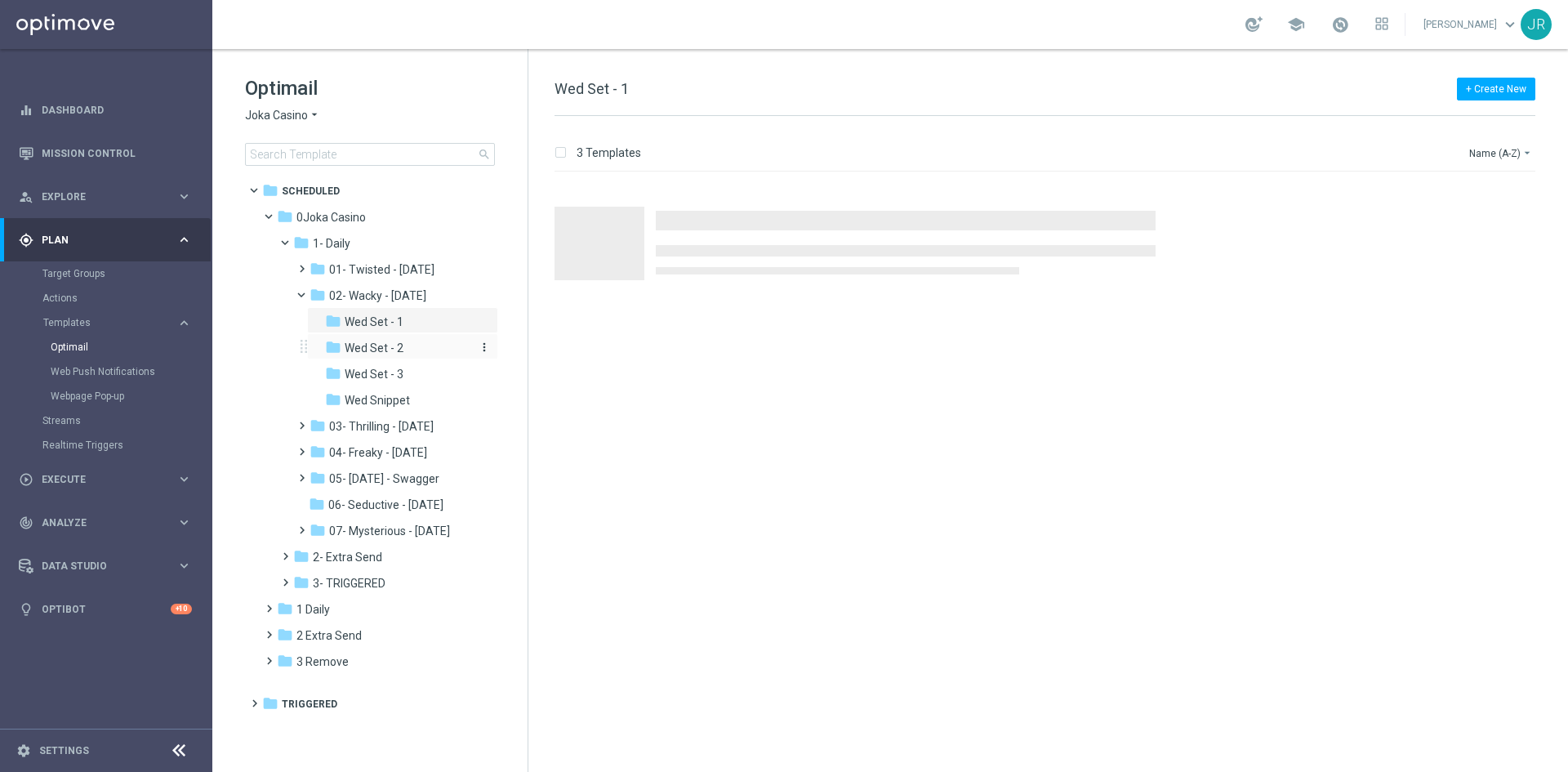
click at [412, 348] on div "folder Wed Set - 2" at bounding box center [399, 348] width 147 height 18
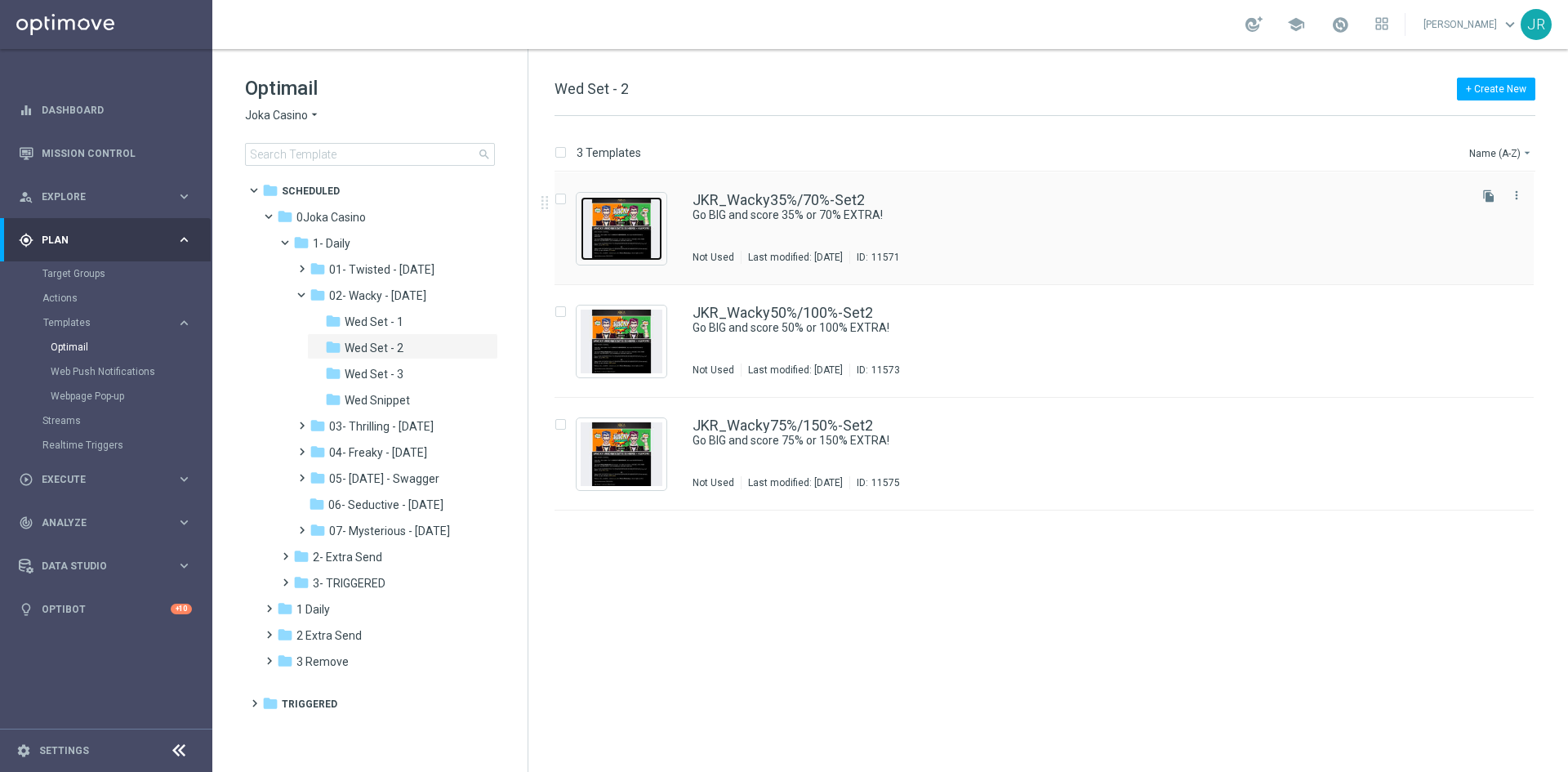
click at [629, 242] on img "Press SPACE to select this row." at bounding box center [622, 229] width 81 height 64
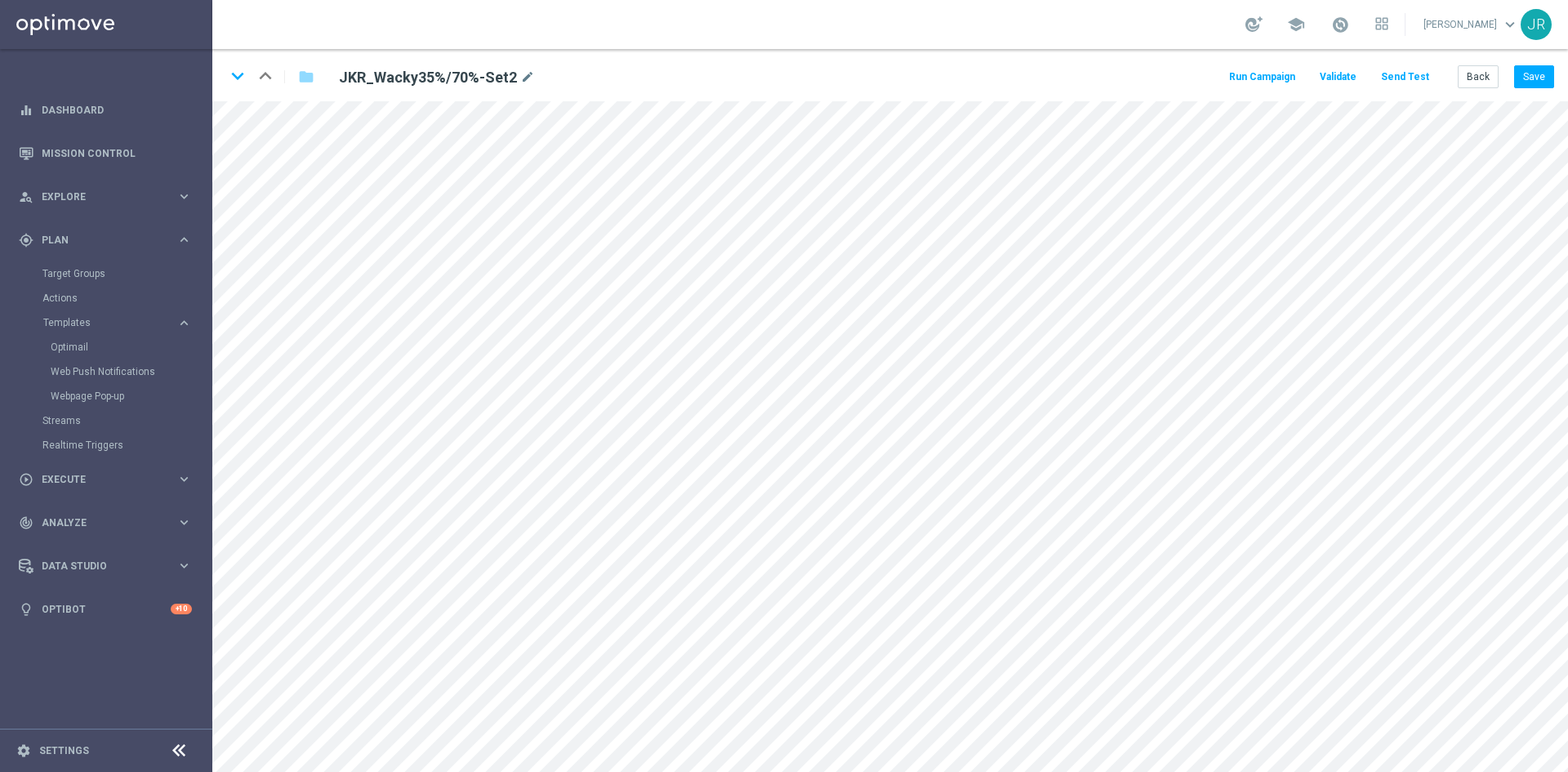
click at [1481, 91] on div "keyboard_arrow_down keyboard_arrow_up folder JKR_Wacky35%/70%-Set2 mode_edit Ru…" at bounding box center [890, 76] width 1356 height 52
click at [1480, 75] on button "Back" at bounding box center [1479, 77] width 41 height 23
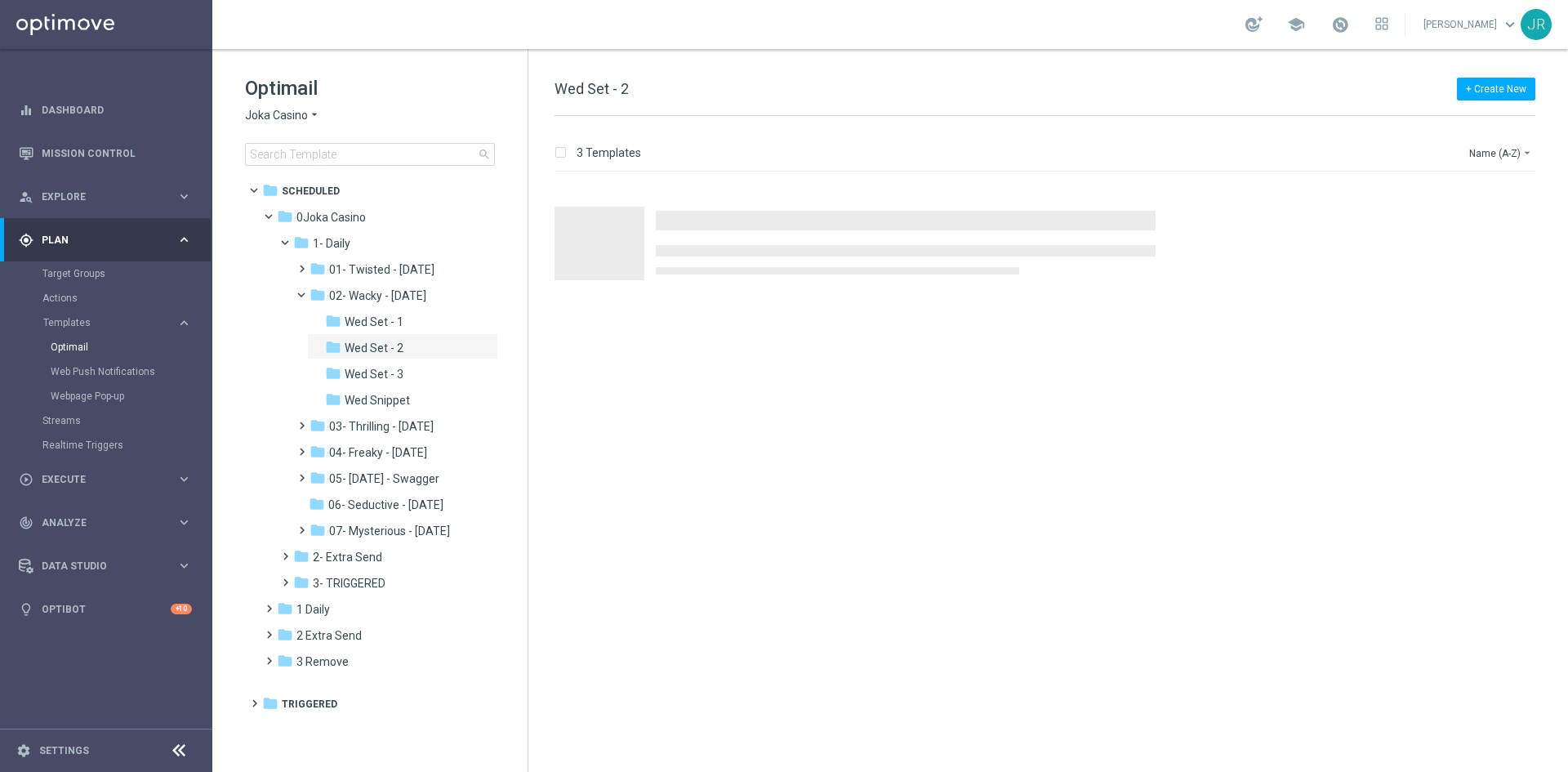
drag, startPoint x: 376, startPoint y: 374, endPoint x: 753, endPoint y: 366, distance: 377.1
click at [377, 374] on span "Wed Set - 3" at bounding box center [373, 373] width 59 height 15
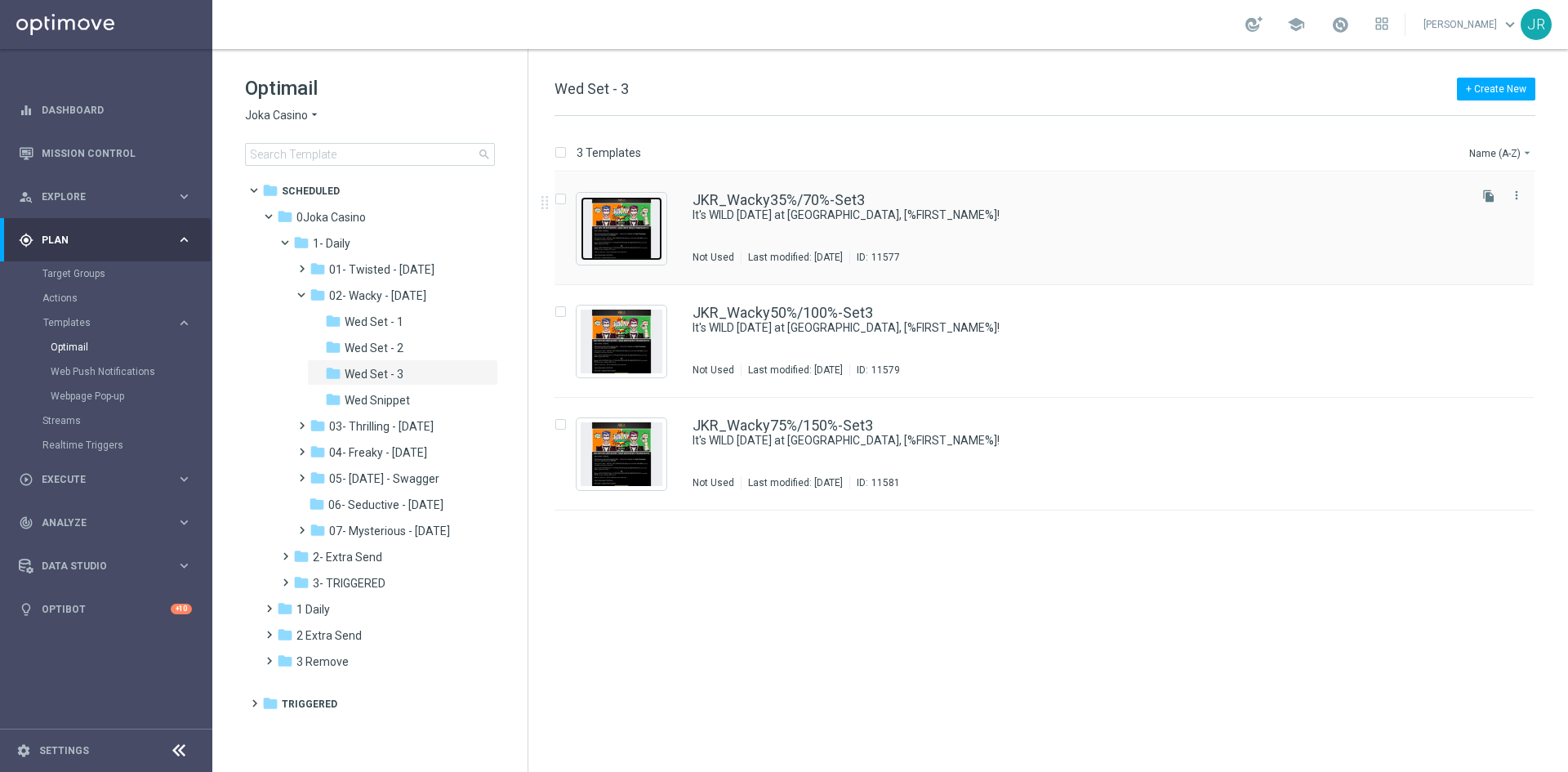
click at [629, 215] on img "Press SPACE to select this row." at bounding box center [622, 229] width 81 height 64
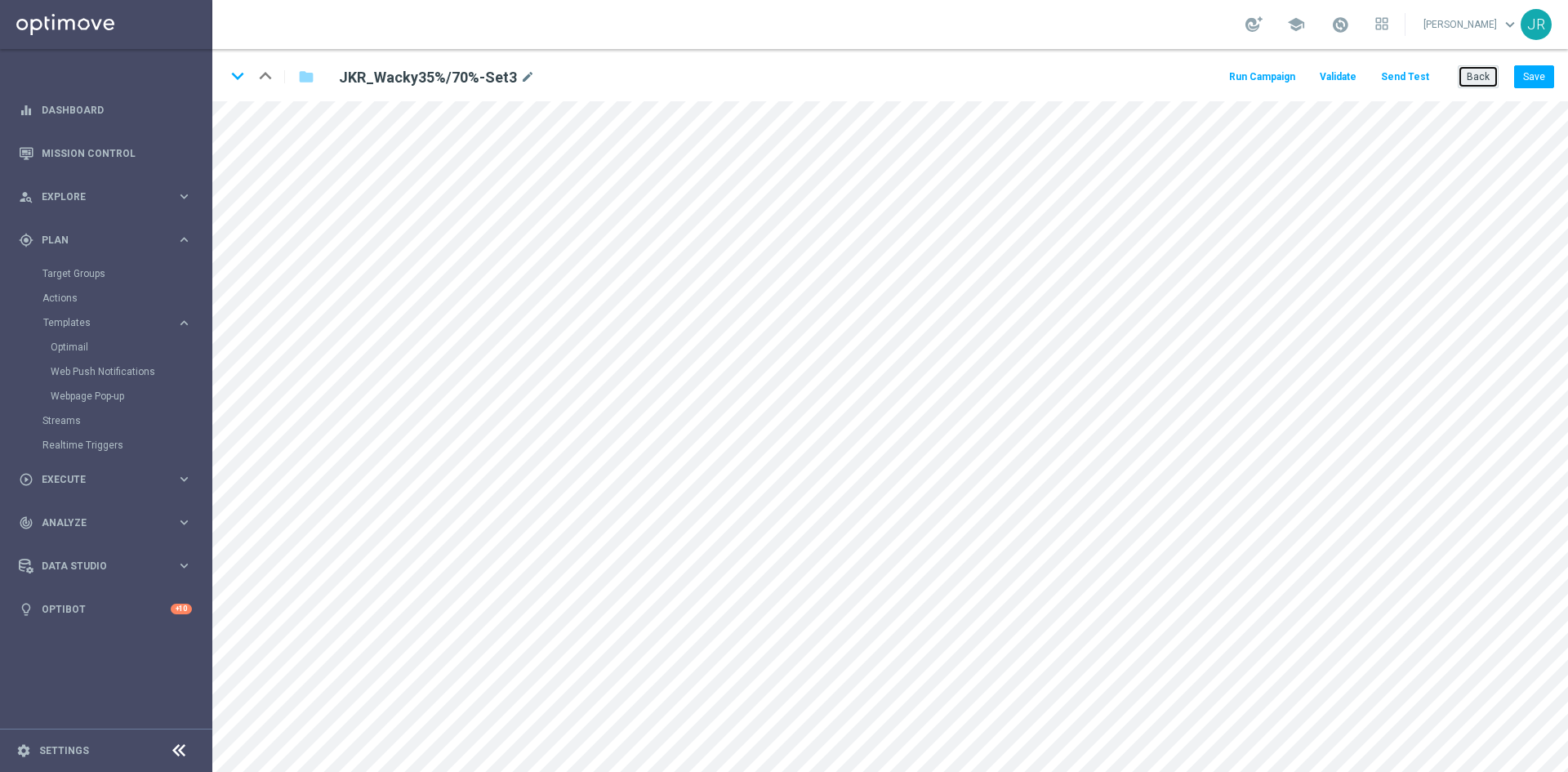
click at [1468, 82] on button "Back" at bounding box center [1479, 77] width 41 height 23
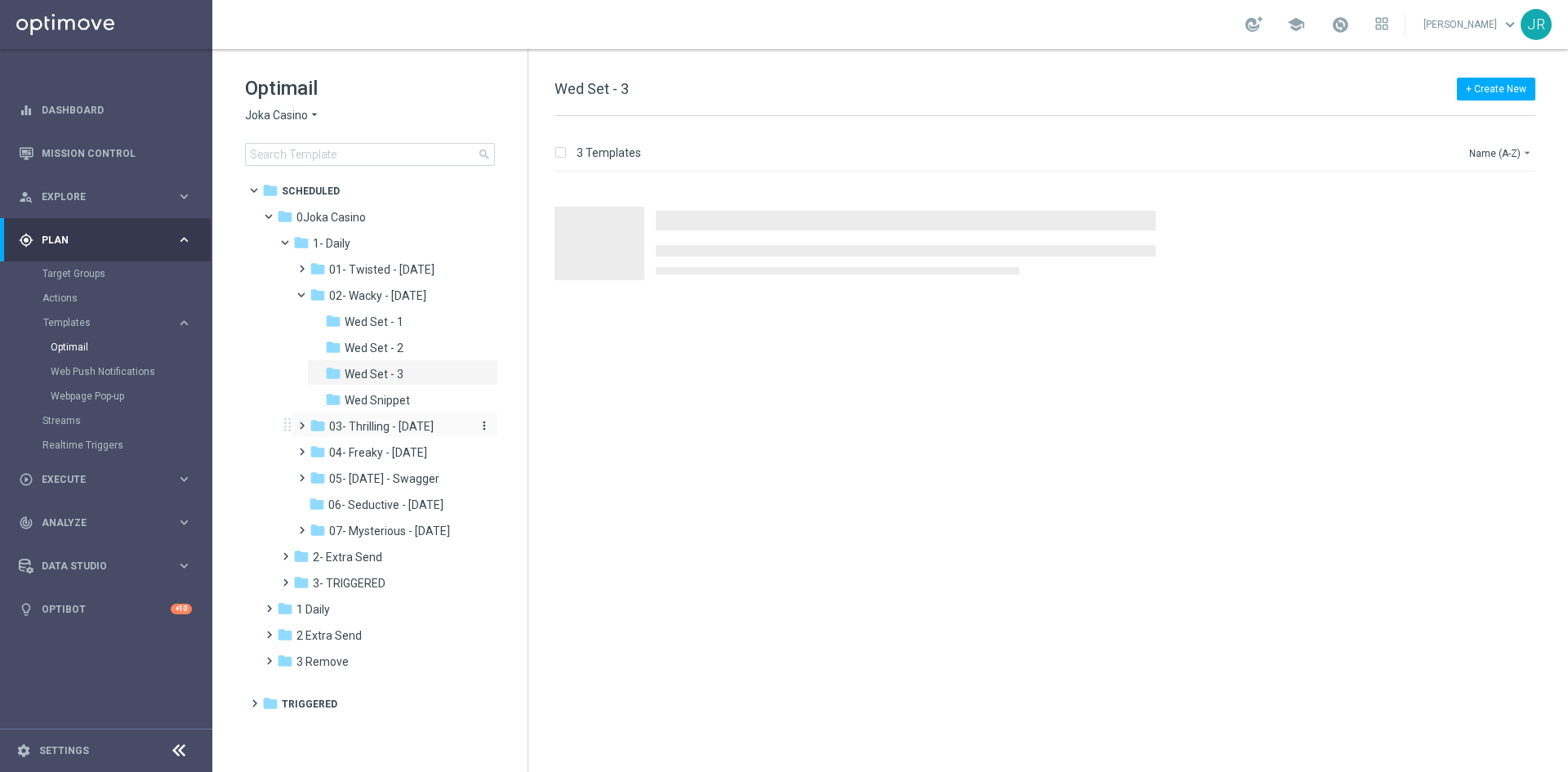
click at [383, 421] on span "03- Thrilling - Thursday" at bounding box center [381, 426] width 105 height 15
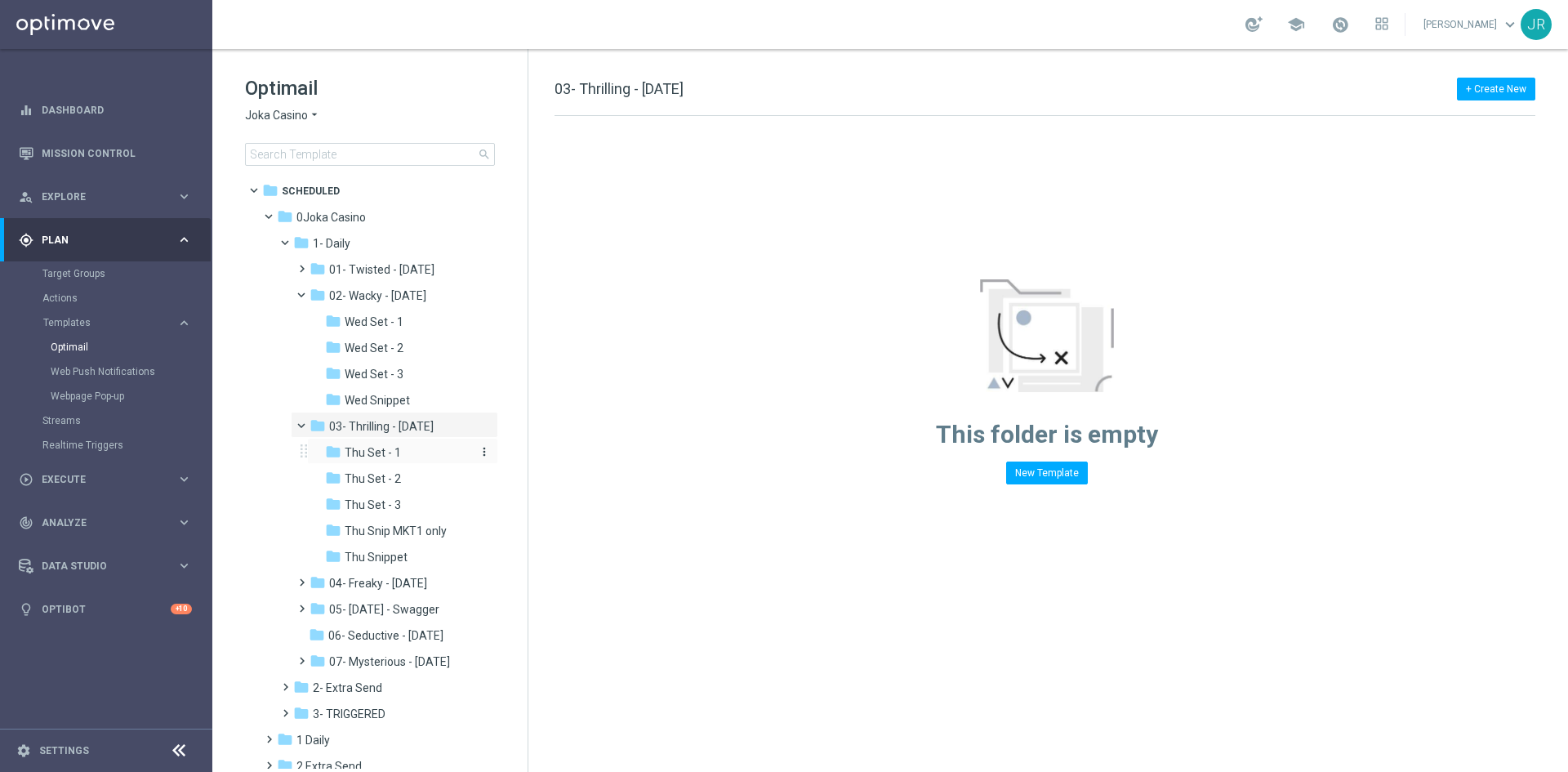
click at [411, 455] on div "folder Thu Set - 1" at bounding box center [399, 452] width 147 height 18
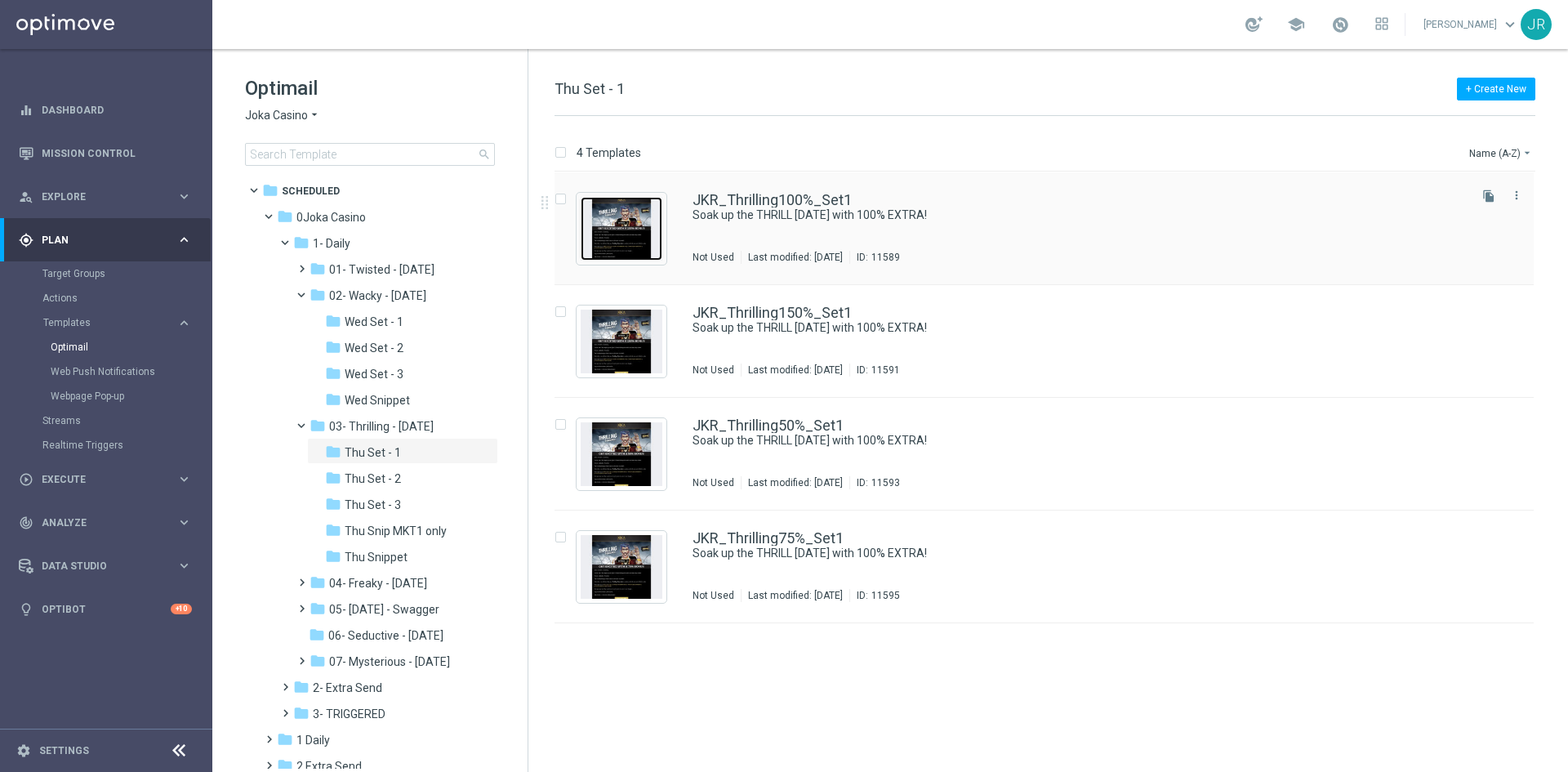
click at [636, 248] on img "Press SPACE to select this row." at bounding box center [622, 229] width 81 height 64
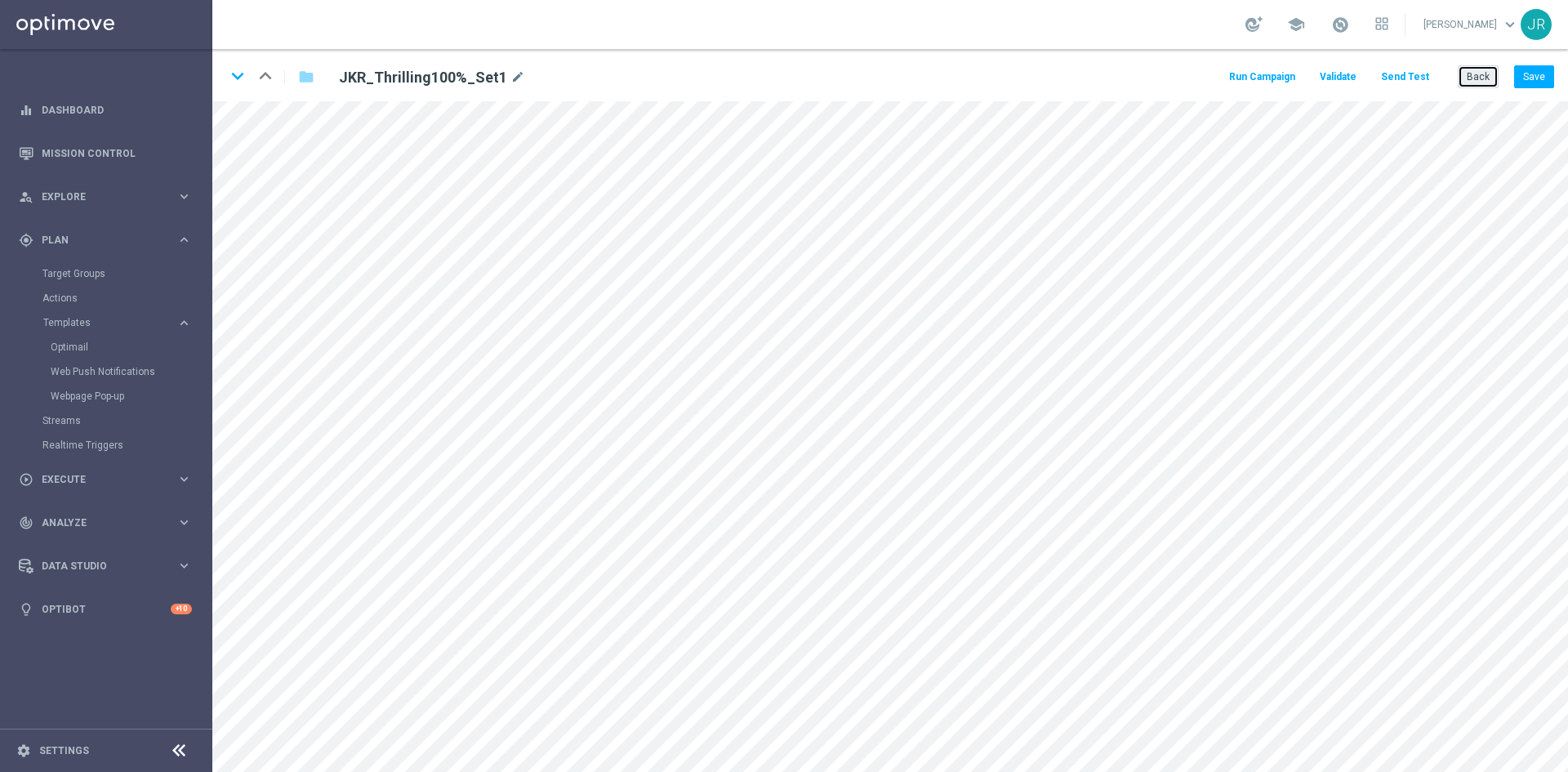
click at [1490, 69] on button "Back" at bounding box center [1479, 77] width 41 height 23
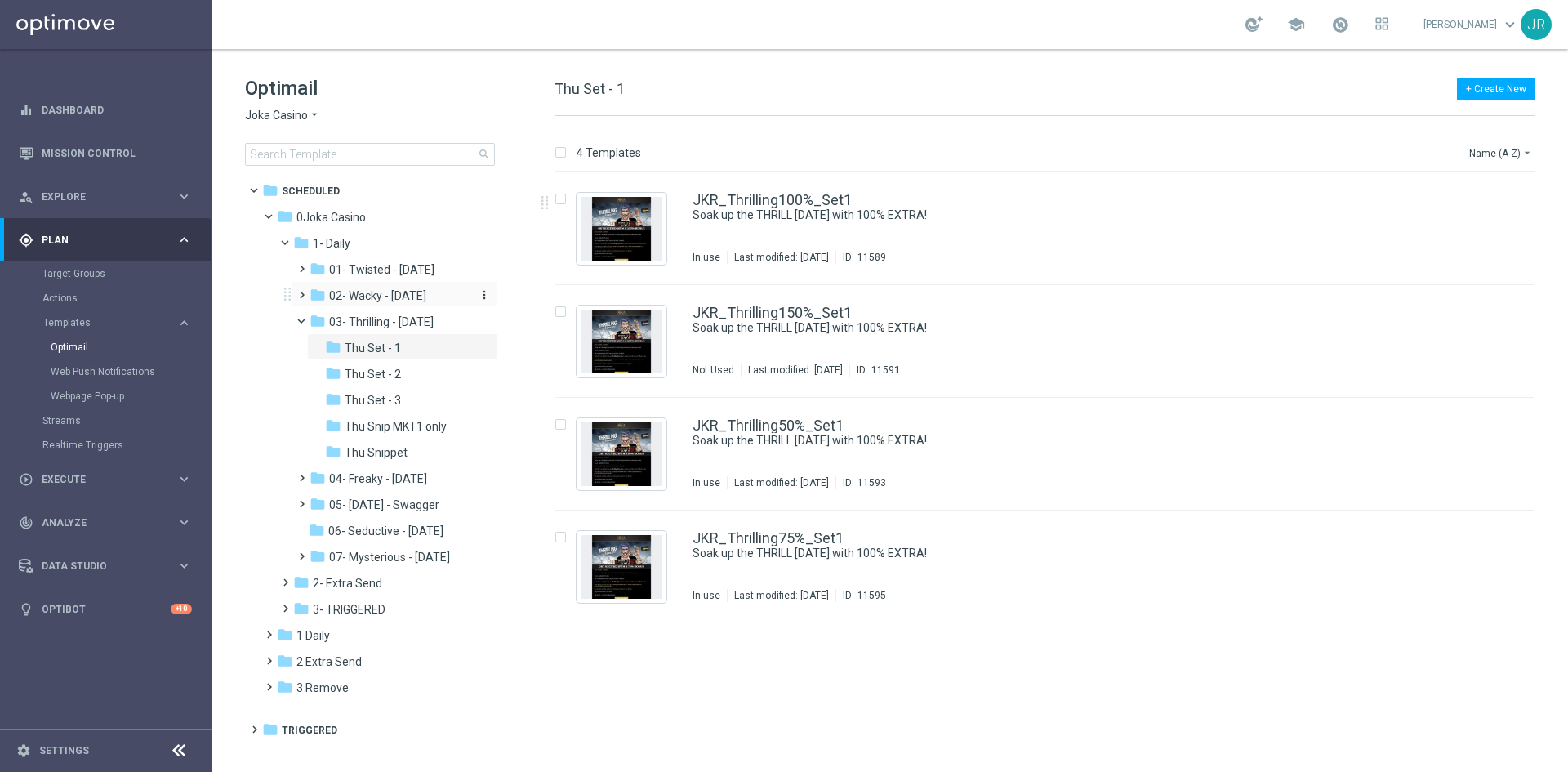
click at [398, 289] on span "02- Wacky - Wednesday" at bounding box center [377, 295] width 97 height 15
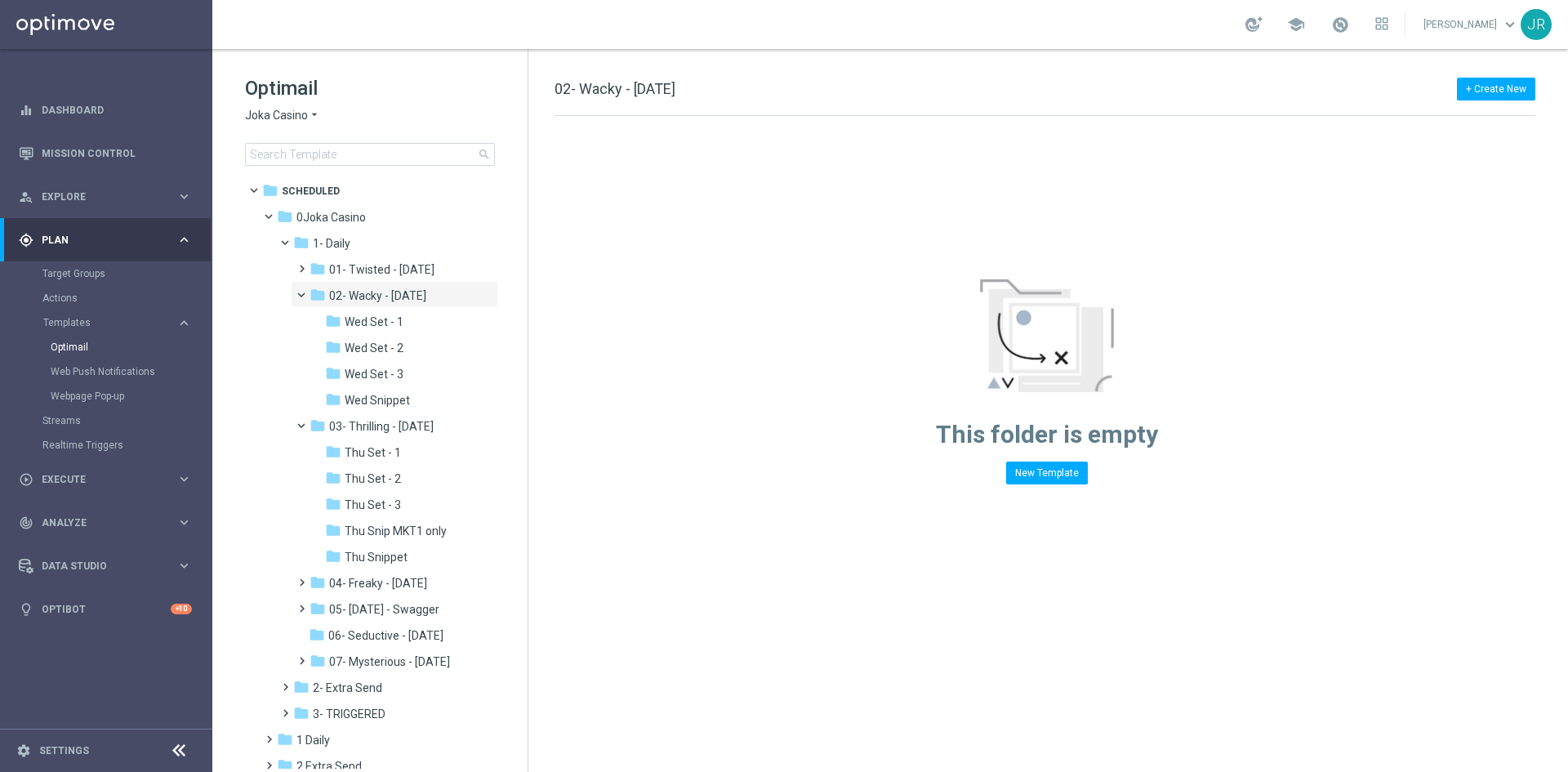
click at [398, 393] on span "Wed Snippet" at bounding box center [376, 400] width 65 height 15
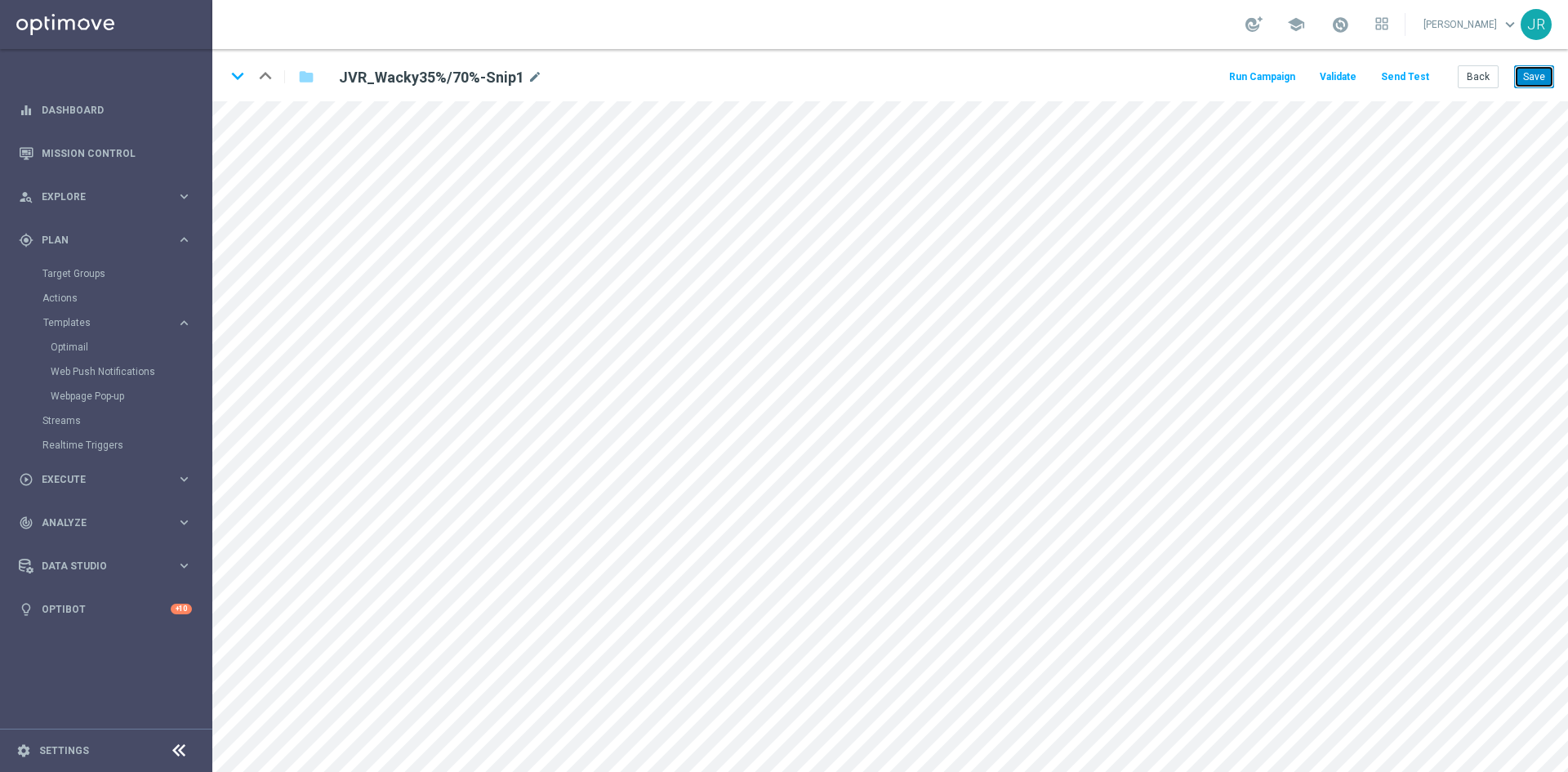
drag, startPoint x: 1538, startPoint y: 70, endPoint x: 1532, endPoint y: 97, distance: 27.7
click at [1537, 71] on button "Save" at bounding box center [1534, 77] width 40 height 23
click at [1399, 75] on button "Send Test" at bounding box center [1405, 77] width 53 height 22
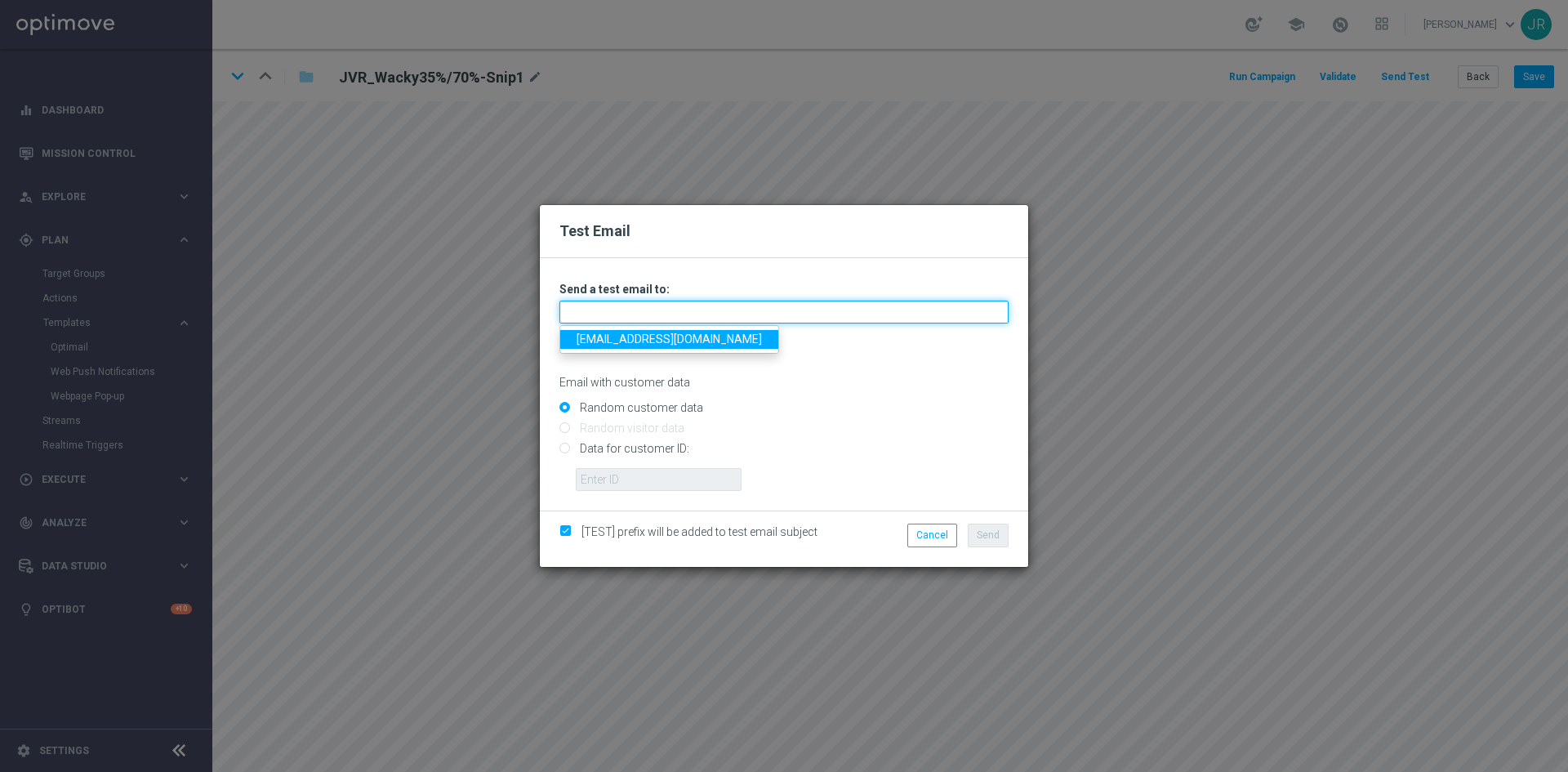
drag, startPoint x: 673, startPoint y: 310, endPoint x: 596, endPoint y: 327, distance: 78.9
click at [671, 310] on input "text" at bounding box center [784, 312] width 449 height 23
click at [588, 332] on link "[EMAIL_ADDRESS][DOMAIN_NAME]" at bounding box center [669, 338] width 218 height 18
type input "[EMAIL_ADDRESS][DOMAIN_NAME]"
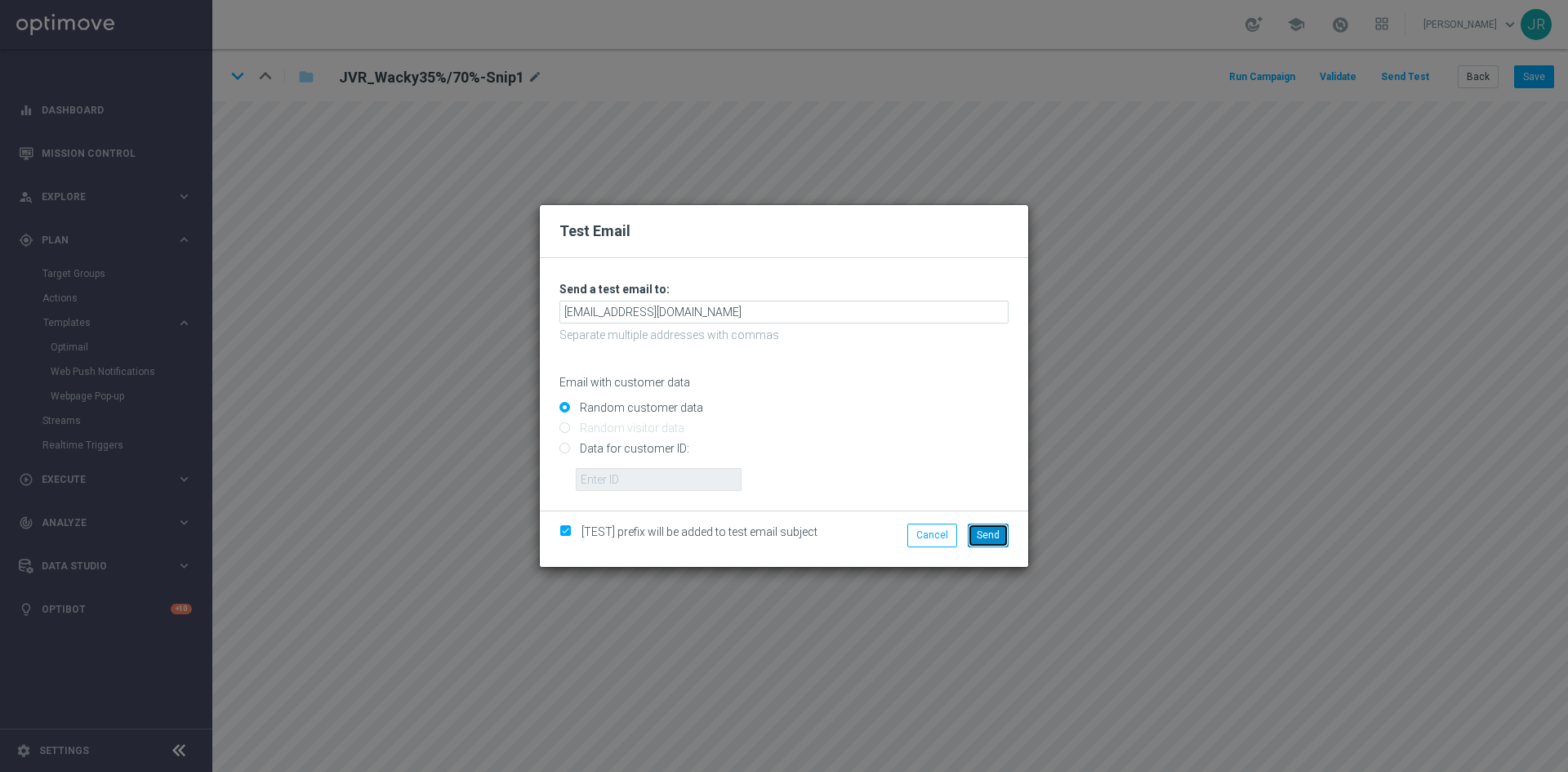
click at [985, 536] on span "Send" at bounding box center [988, 535] width 23 height 12
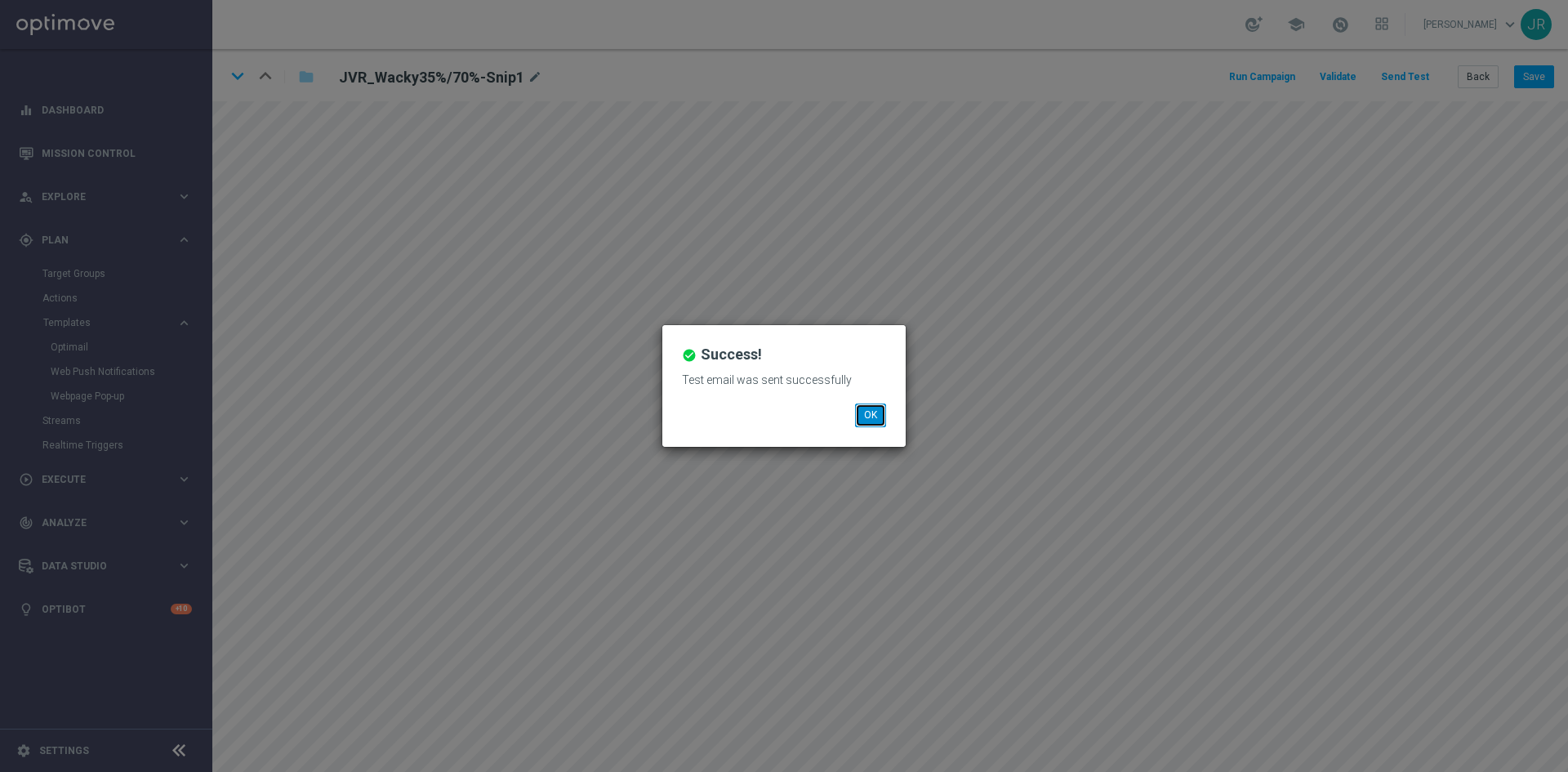
click at [867, 411] on button "OK" at bounding box center [871, 415] width 31 height 23
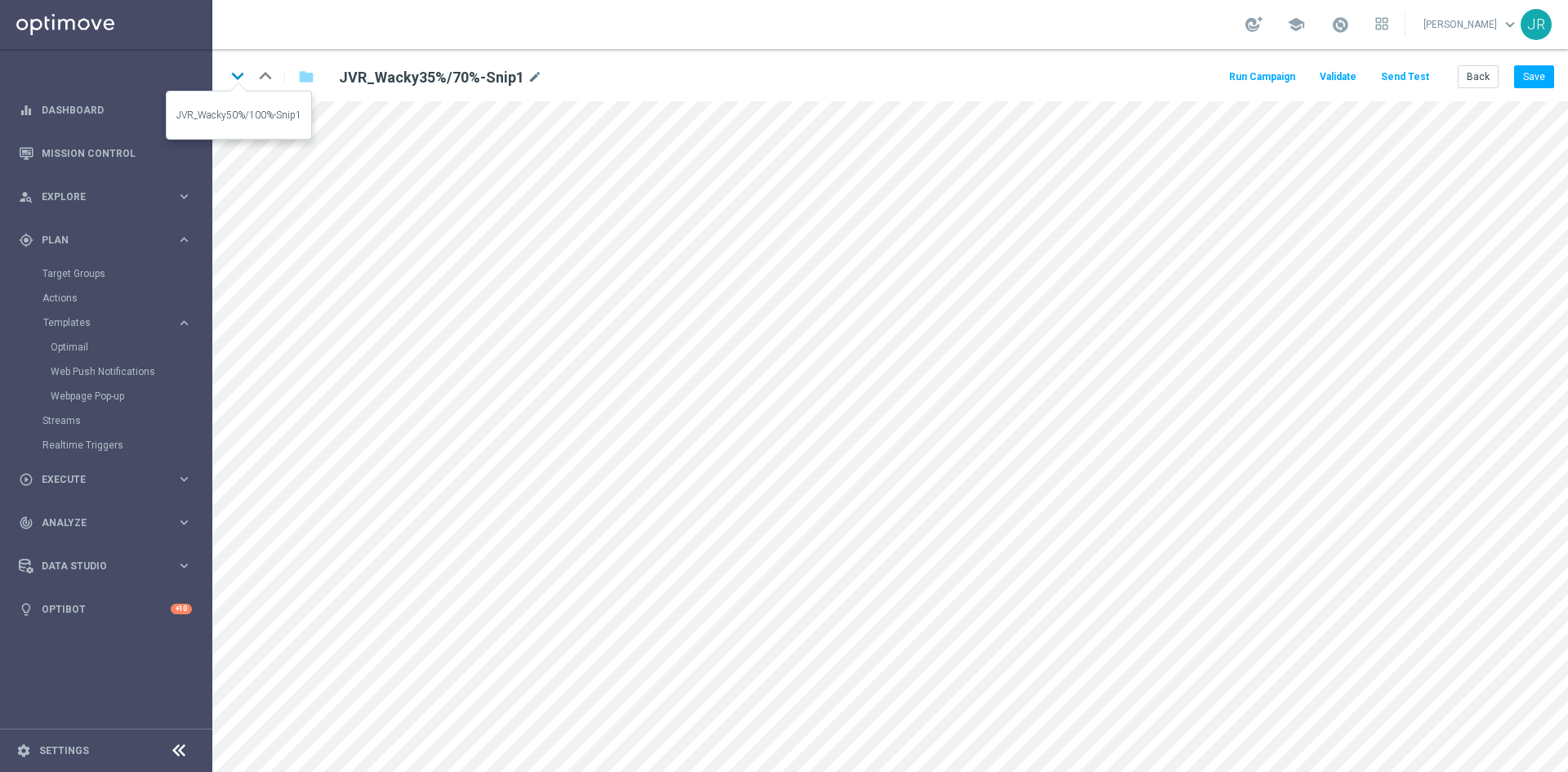
click at [234, 75] on icon "keyboard_arrow_down" at bounding box center [237, 76] width 24 height 24
click at [1532, 77] on button "Save" at bounding box center [1534, 77] width 40 height 23
click at [1536, 80] on button "Save" at bounding box center [1534, 77] width 40 height 23
drag, startPoint x: 230, startPoint y: 67, endPoint x: 224, endPoint y: 55, distance: 13.4
click at [230, 67] on icon "keyboard_arrow_down" at bounding box center [237, 76] width 24 height 24
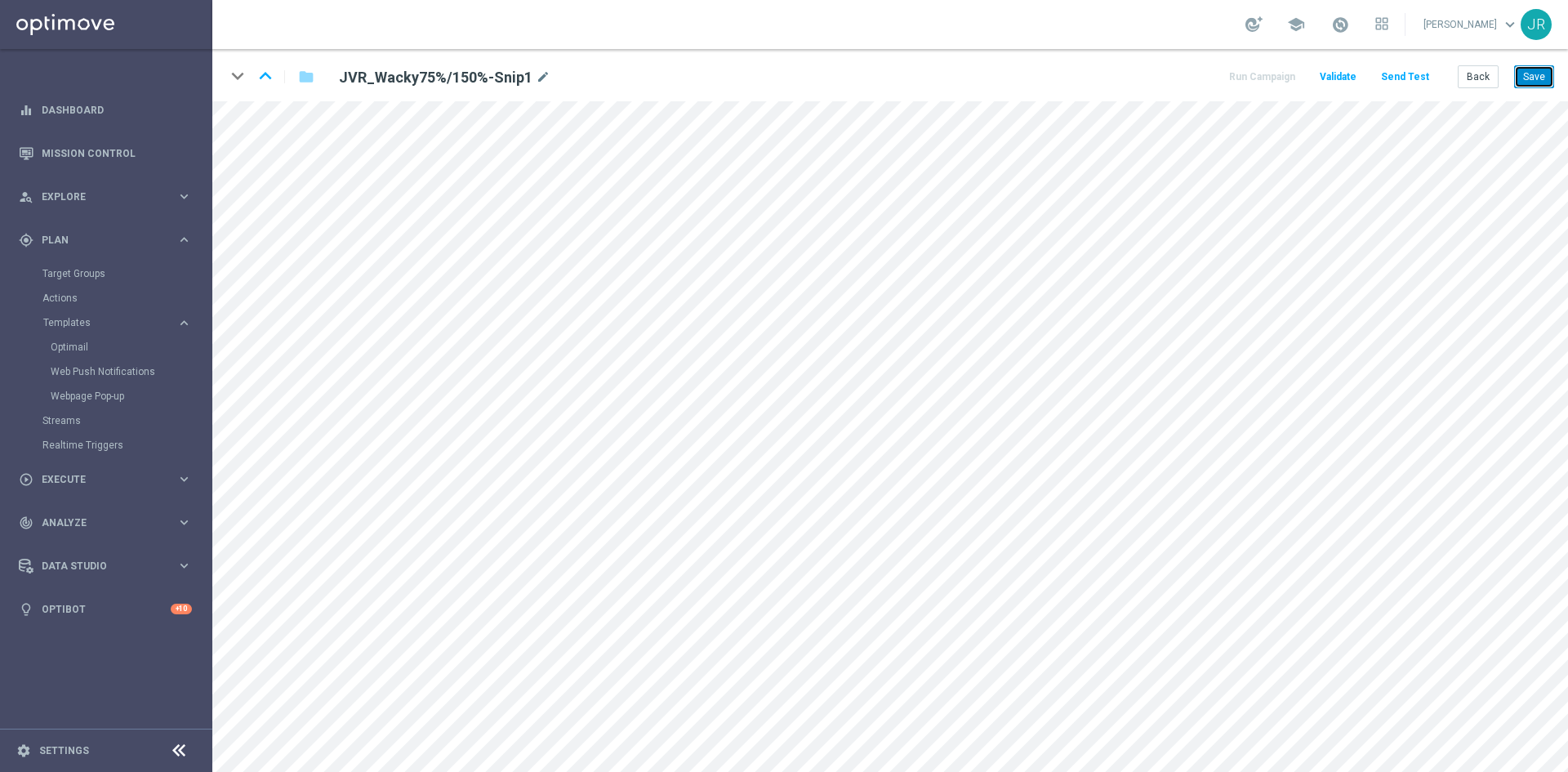
drag, startPoint x: 1527, startPoint y: 79, endPoint x: 1548, endPoint y: 96, distance: 27.0
click at [1529, 80] on button "Save" at bounding box center [1534, 77] width 40 height 23
click at [1524, 78] on button "Save" at bounding box center [1534, 77] width 40 height 23
click at [267, 71] on icon "keyboard_arrow_up" at bounding box center [265, 76] width 24 height 24
click at [260, 78] on icon "keyboard_arrow_up" at bounding box center [265, 76] width 24 height 24
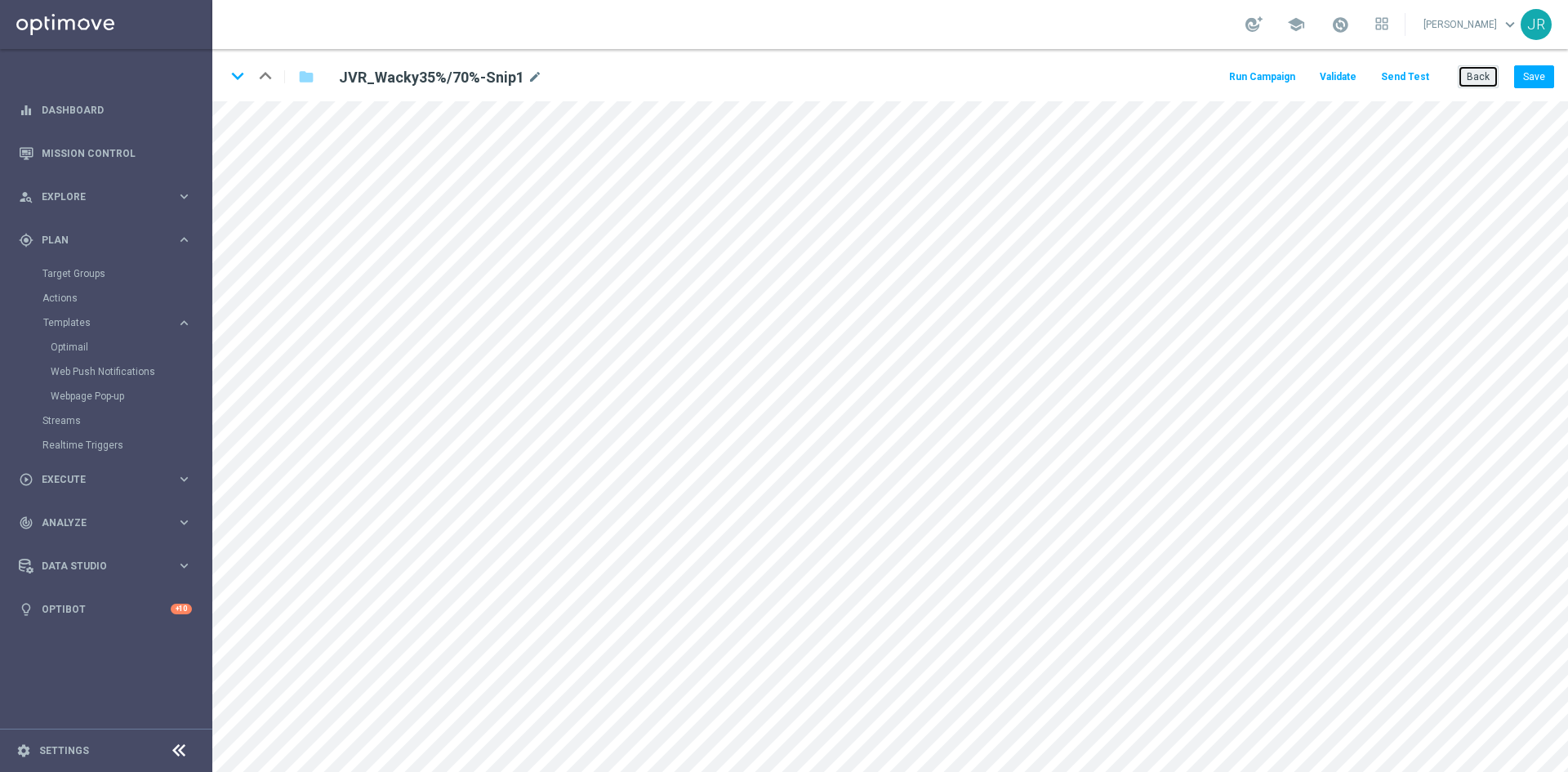
click at [1480, 77] on button "Back" at bounding box center [1479, 77] width 41 height 23
click at [1526, 73] on button "Save" at bounding box center [1534, 77] width 40 height 23
click at [1404, 78] on button "Send Test" at bounding box center [1405, 77] width 53 height 22
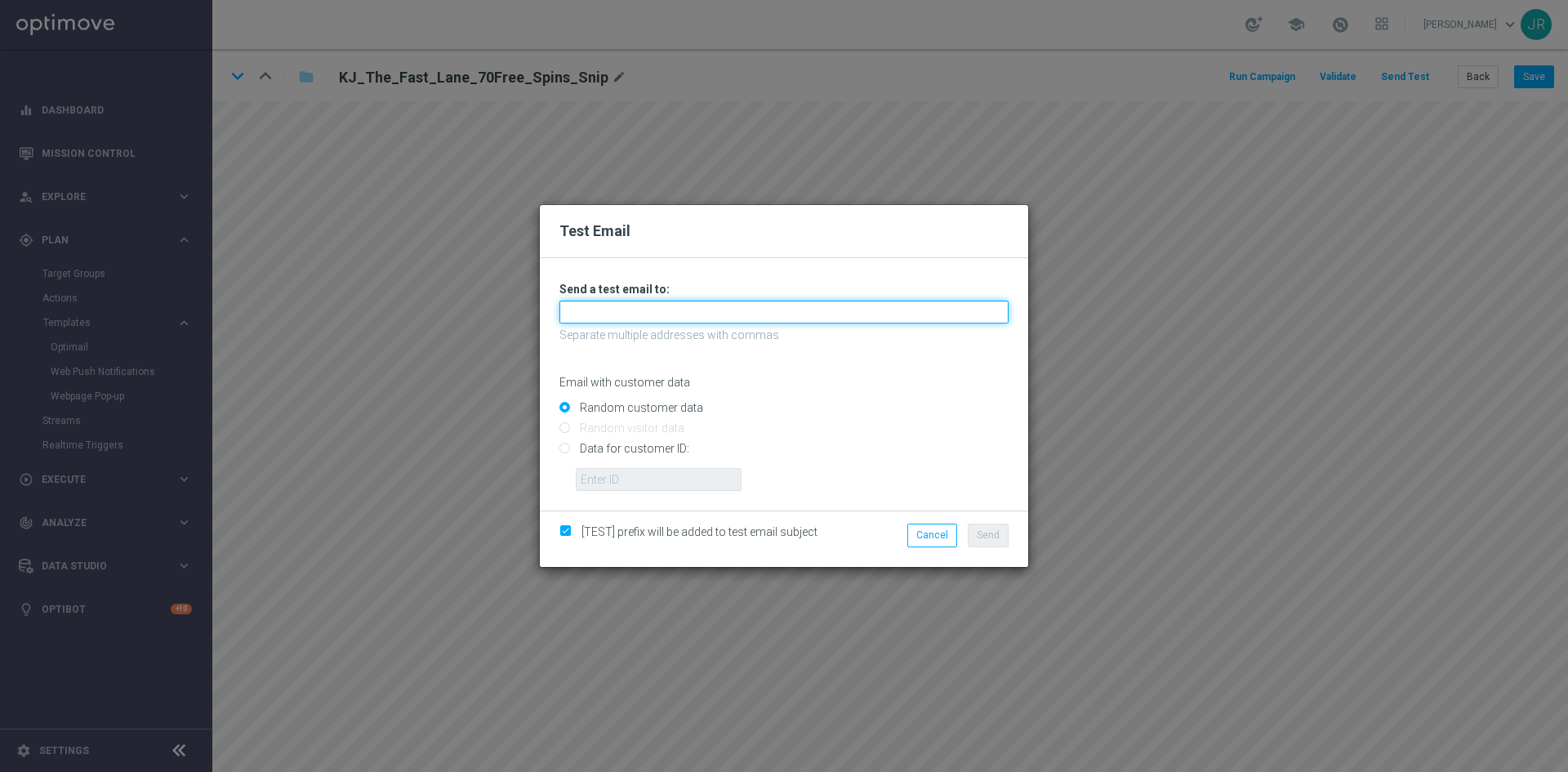
drag, startPoint x: 613, startPoint y: 310, endPoint x: 609, endPoint y: 319, distance: 9.8
click at [613, 310] on input "text" at bounding box center [784, 312] width 449 height 23
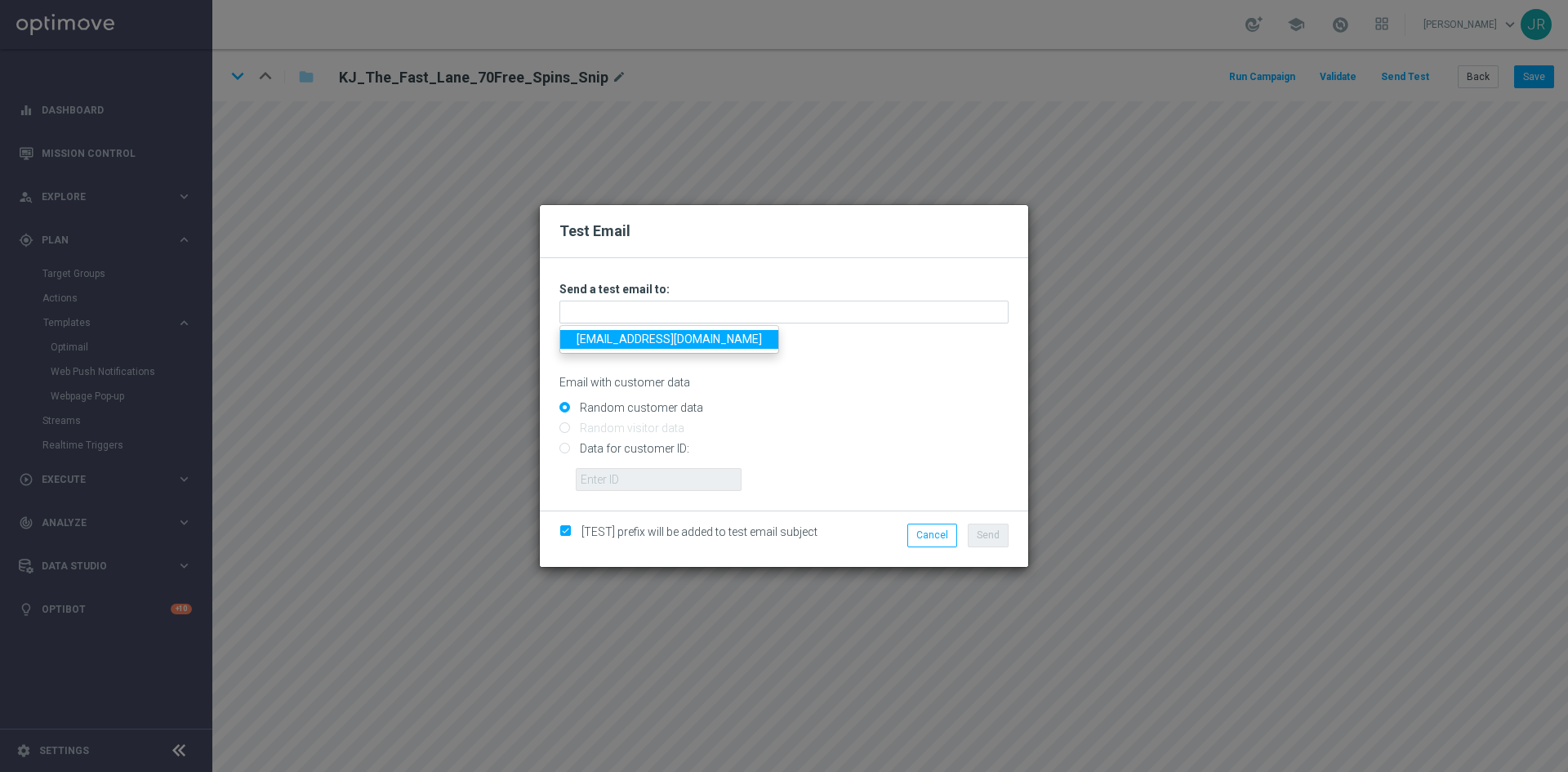
drag, startPoint x: 595, startPoint y: 339, endPoint x: 605, endPoint y: 366, distance: 28.8
click at [593, 339] on link "testingalltesting@gmail.com" at bounding box center [669, 338] width 218 height 18
type input "[EMAIL_ADDRESS][DOMAIN_NAME]"
click span "Send"
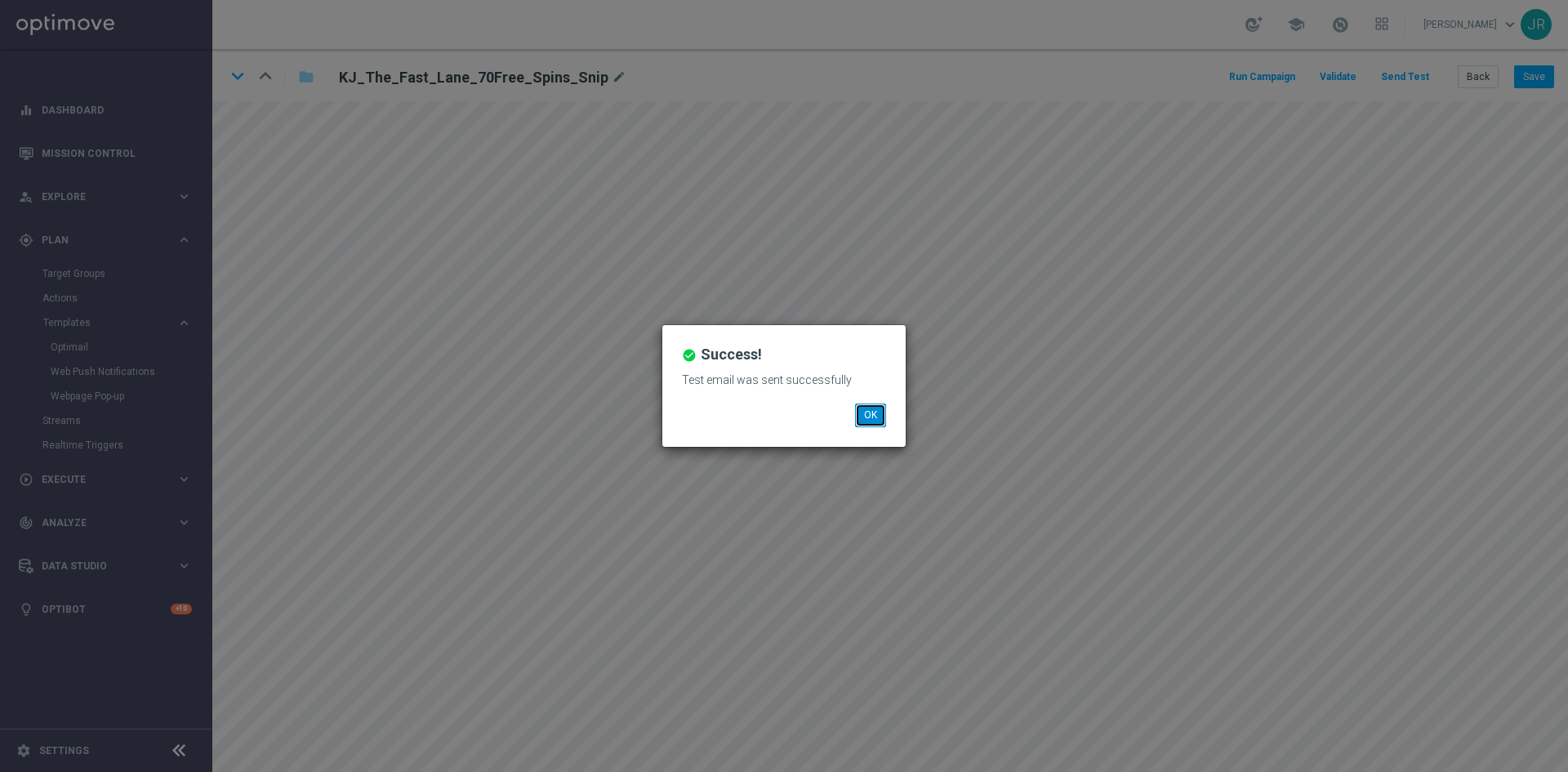
click button "OK"
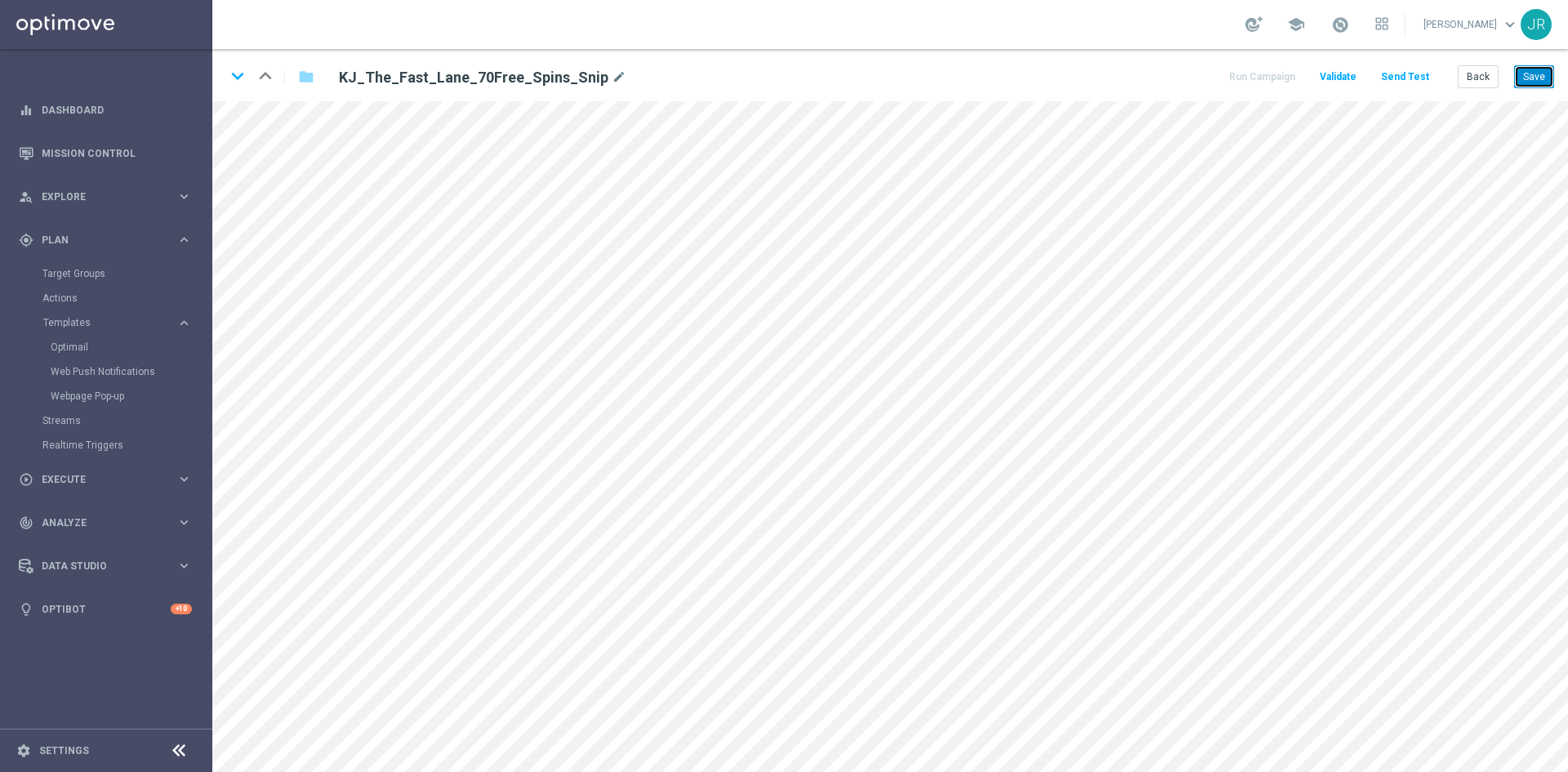
click button "Save"
drag, startPoint x: 1532, startPoint y: 76, endPoint x: 1544, endPoint y: 81, distance: 13.0
click at [1532, 77] on button "Save" at bounding box center [1534, 77] width 40 height 23
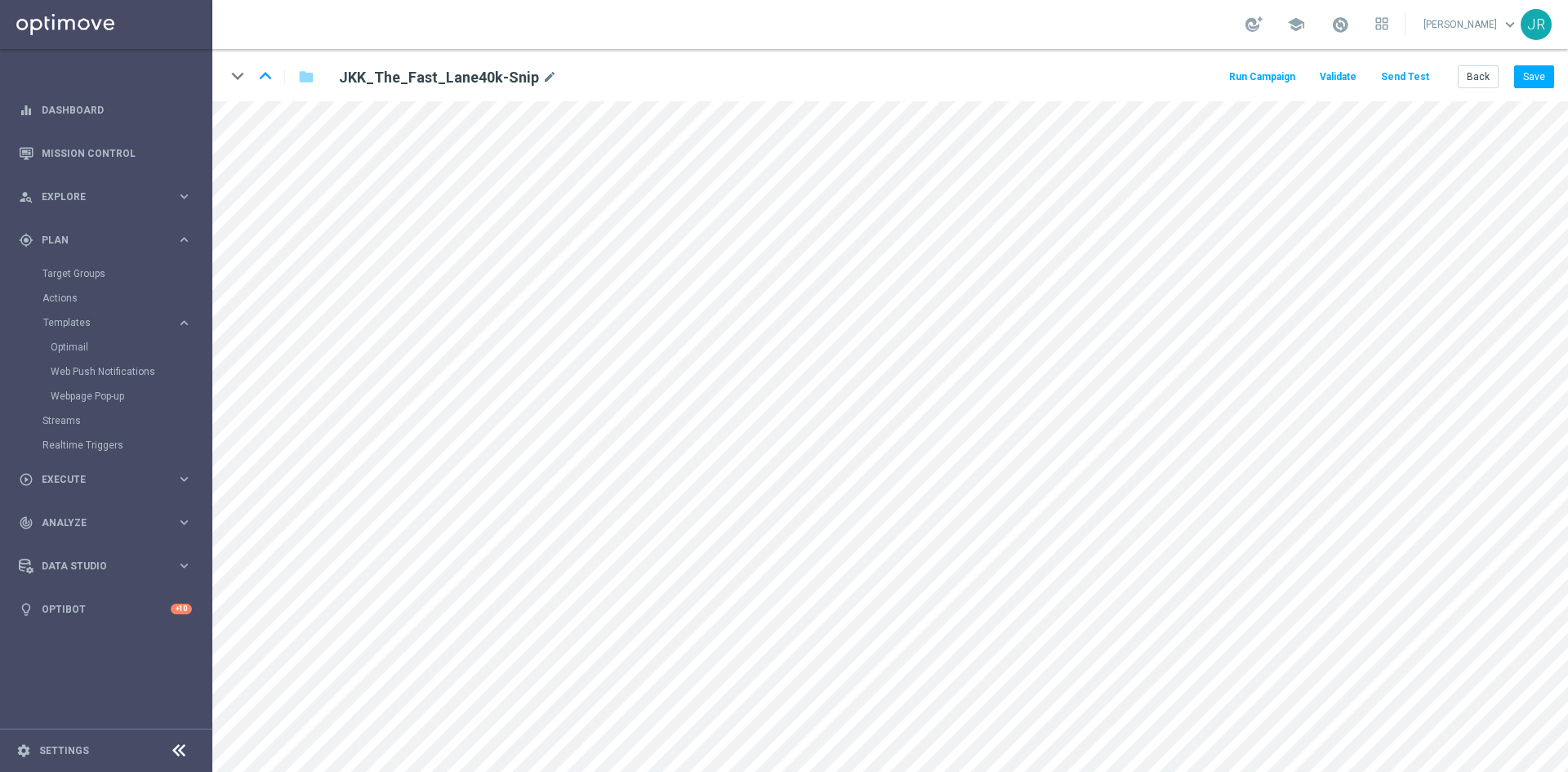
click at [1418, 80] on button "Send Test" at bounding box center [1405, 77] width 53 height 22
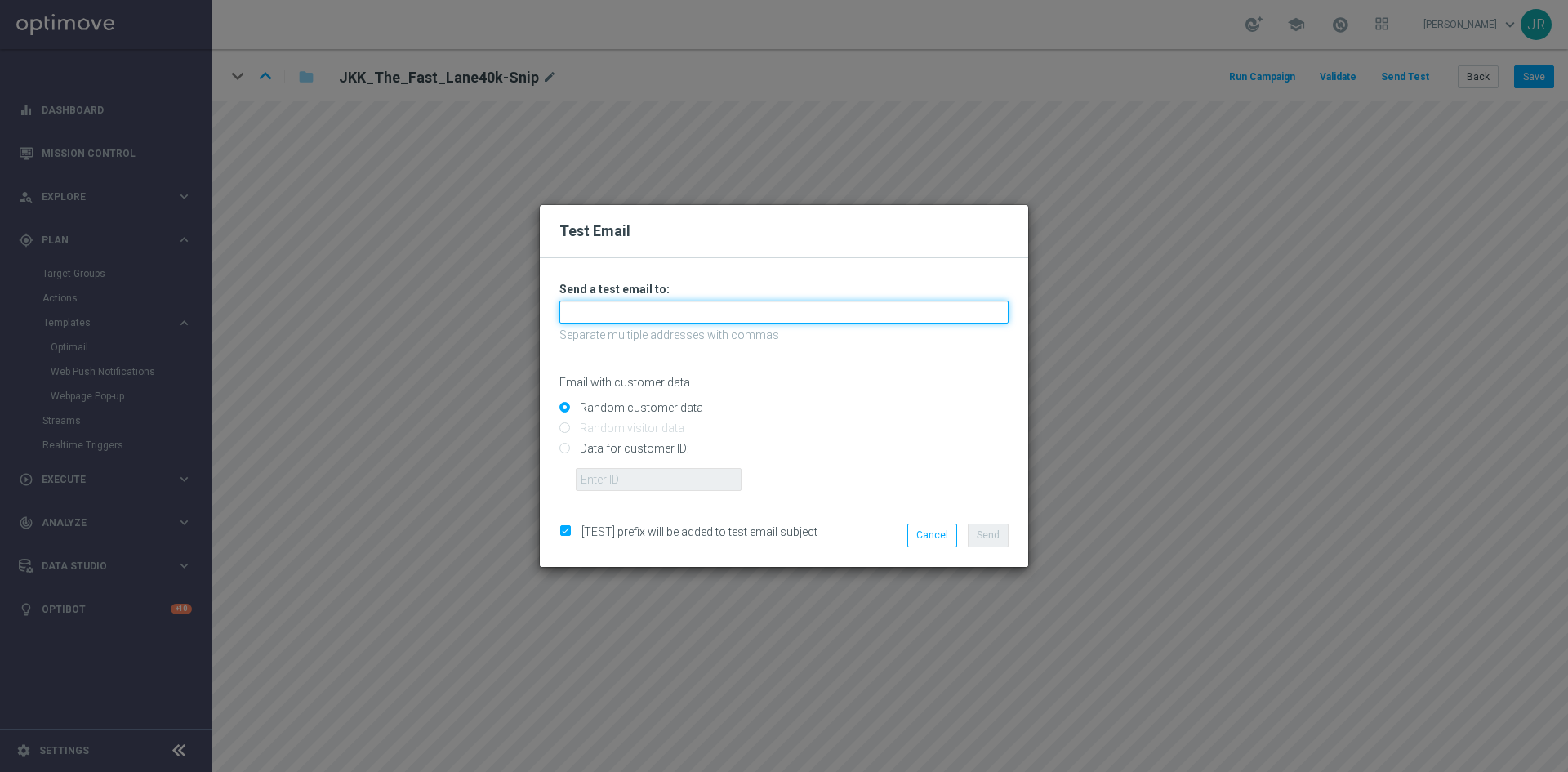
click at [688, 306] on input "text" at bounding box center [784, 312] width 449 height 23
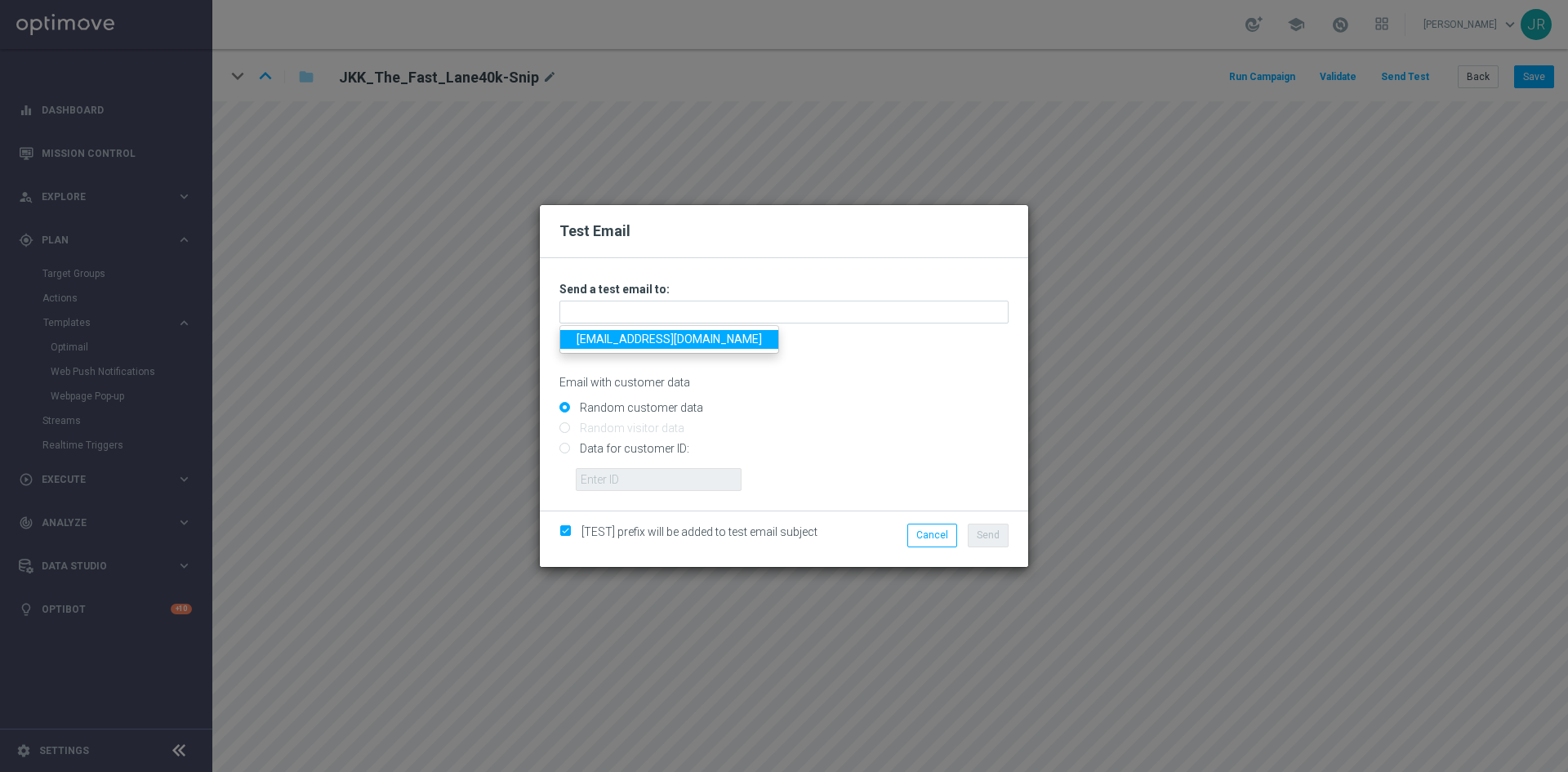
click at [591, 338] on link "[EMAIL_ADDRESS][DOMAIN_NAME]" at bounding box center [669, 338] width 218 height 18
type input "[EMAIL_ADDRESS][DOMAIN_NAME]"
drag, startPoint x: 985, startPoint y: 531, endPoint x: 1029, endPoint y: 531, distance: 44.0
click at [986, 531] on span "Send" at bounding box center [988, 535] width 23 height 12
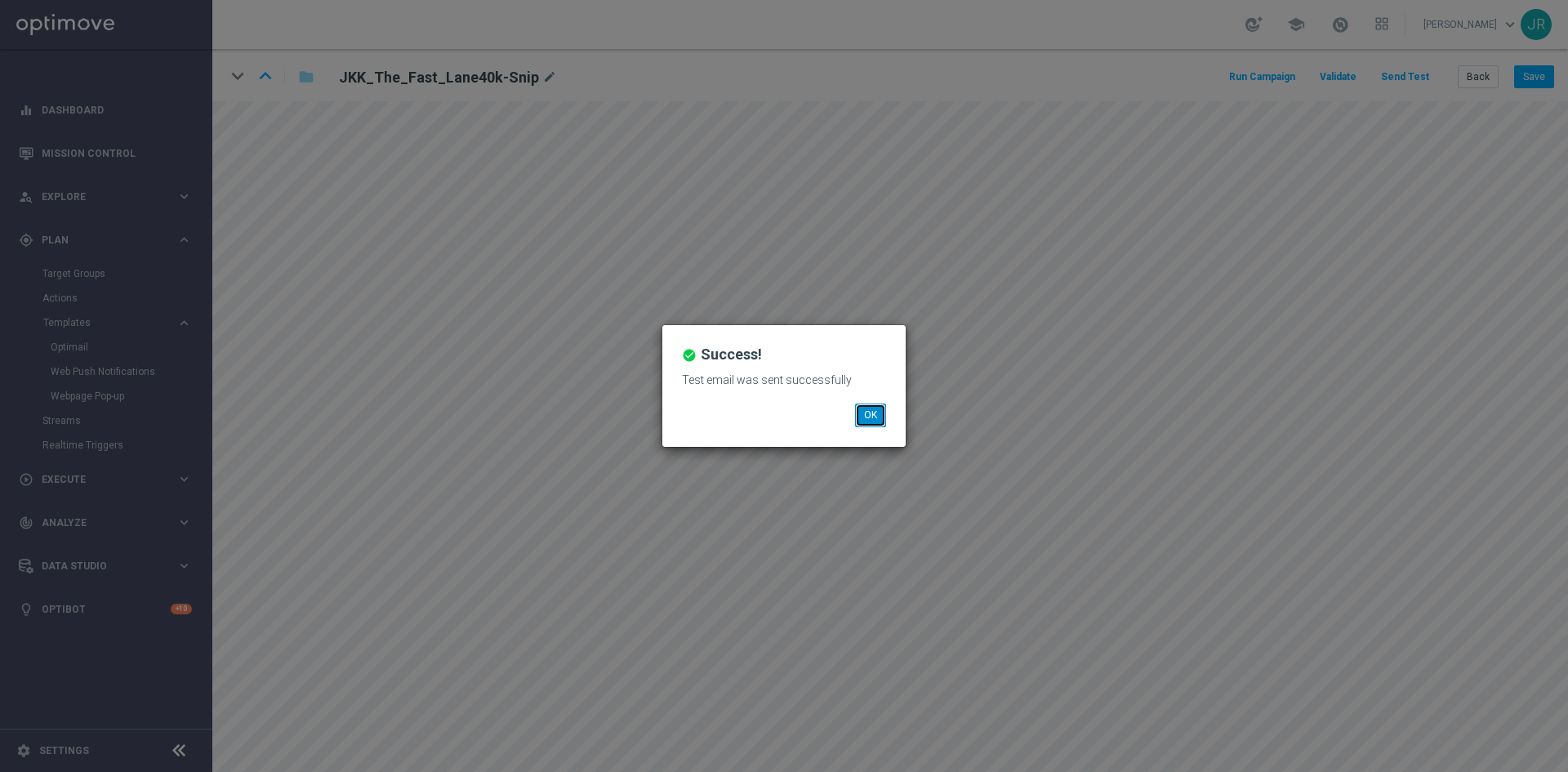
click at [873, 421] on button "OK" at bounding box center [871, 415] width 31 height 23
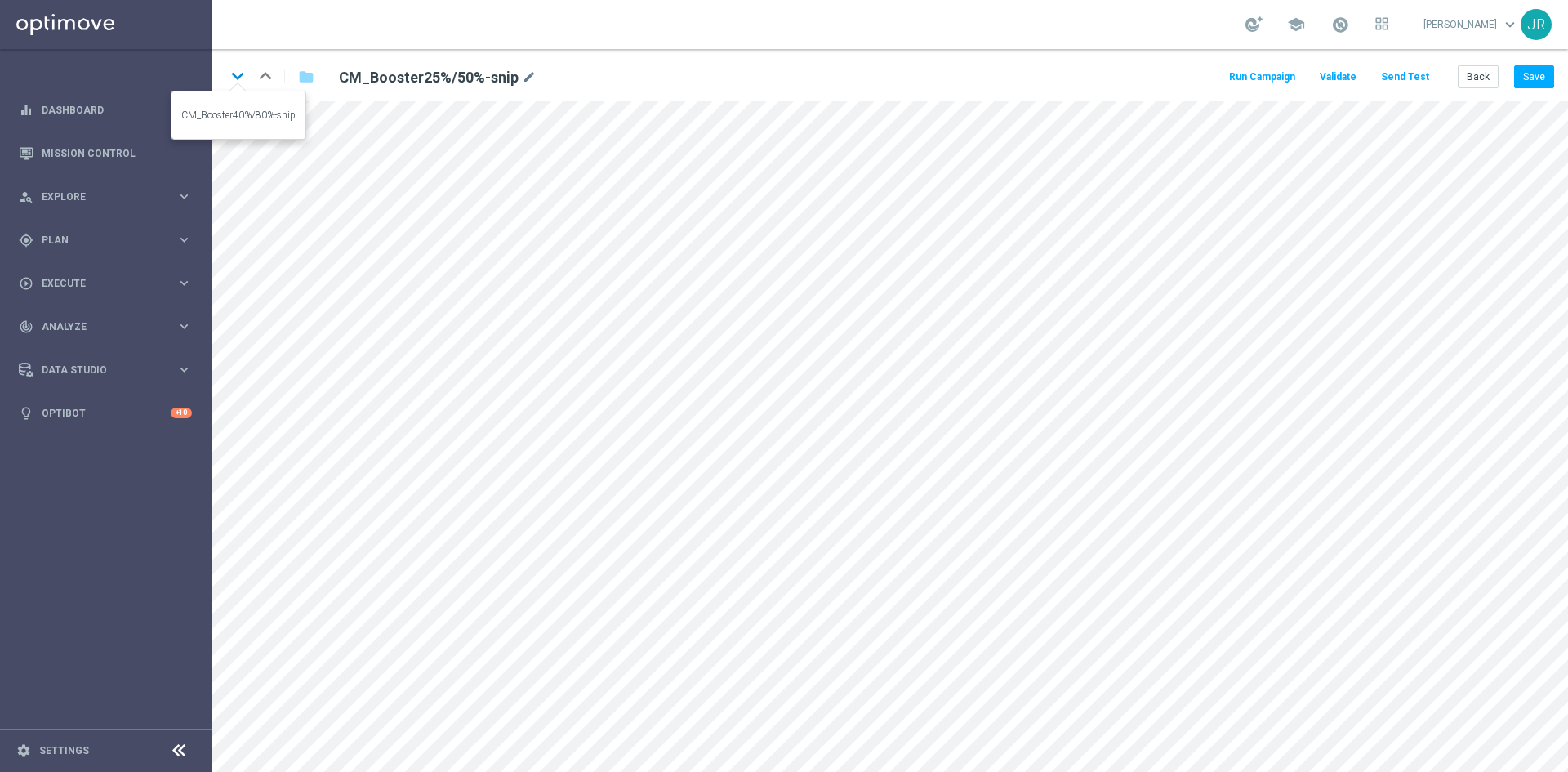
click at [240, 73] on icon "keyboard_arrow_down" at bounding box center [237, 76] width 24 height 24
click at [1542, 78] on button "Save" at bounding box center [1534, 77] width 40 height 23
click at [237, 73] on icon "keyboard_arrow_down" at bounding box center [237, 76] width 24 height 24
click at [1545, 80] on button "Save" at bounding box center [1534, 77] width 40 height 23
drag, startPoint x: 1529, startPoint y: 78, endPoint x: 1526, endPoint y: 98, distance: 20.2
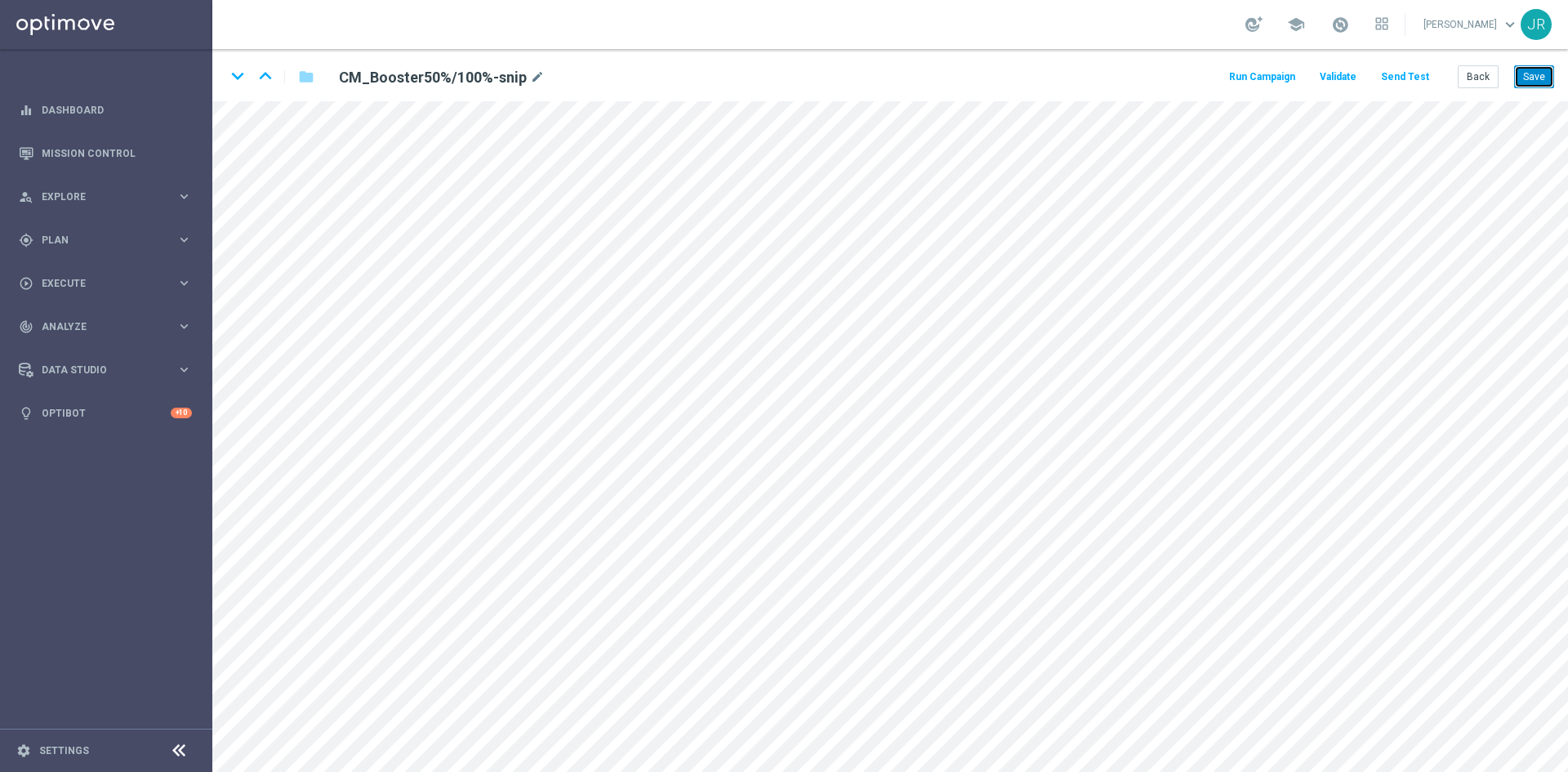
click at [1530, 77] on button "Save" at bounding box center [1534, 77] width 40 height 23
click icon "keyboard_arrow_down"
drag, startPoint x: 1530, startPoint y: 76, endPoint x: 1503, endPoint y: 135, distance: 64.9
click button "Save"
click icon "keyboard_arrow_down"
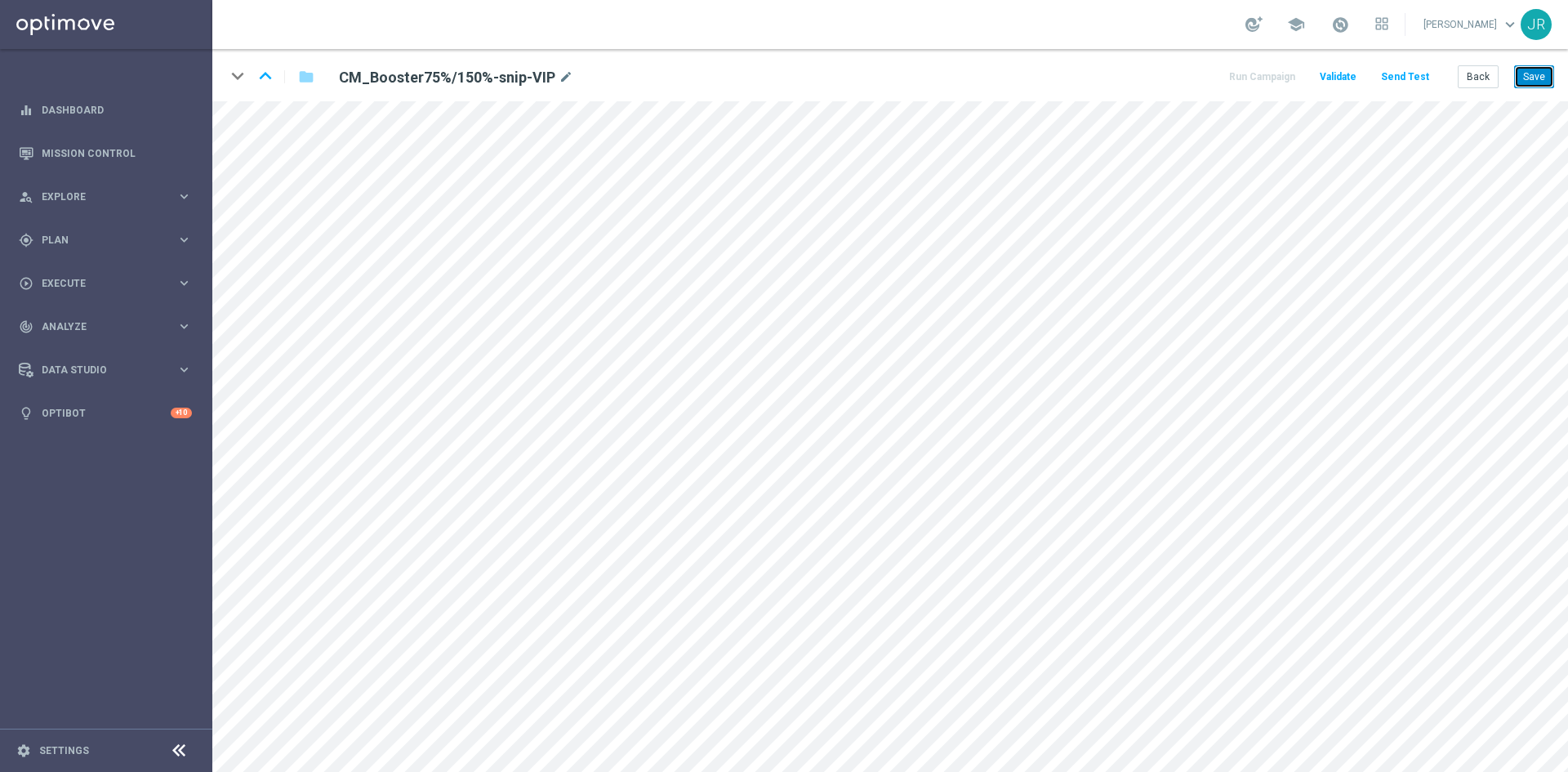
click button "Save"
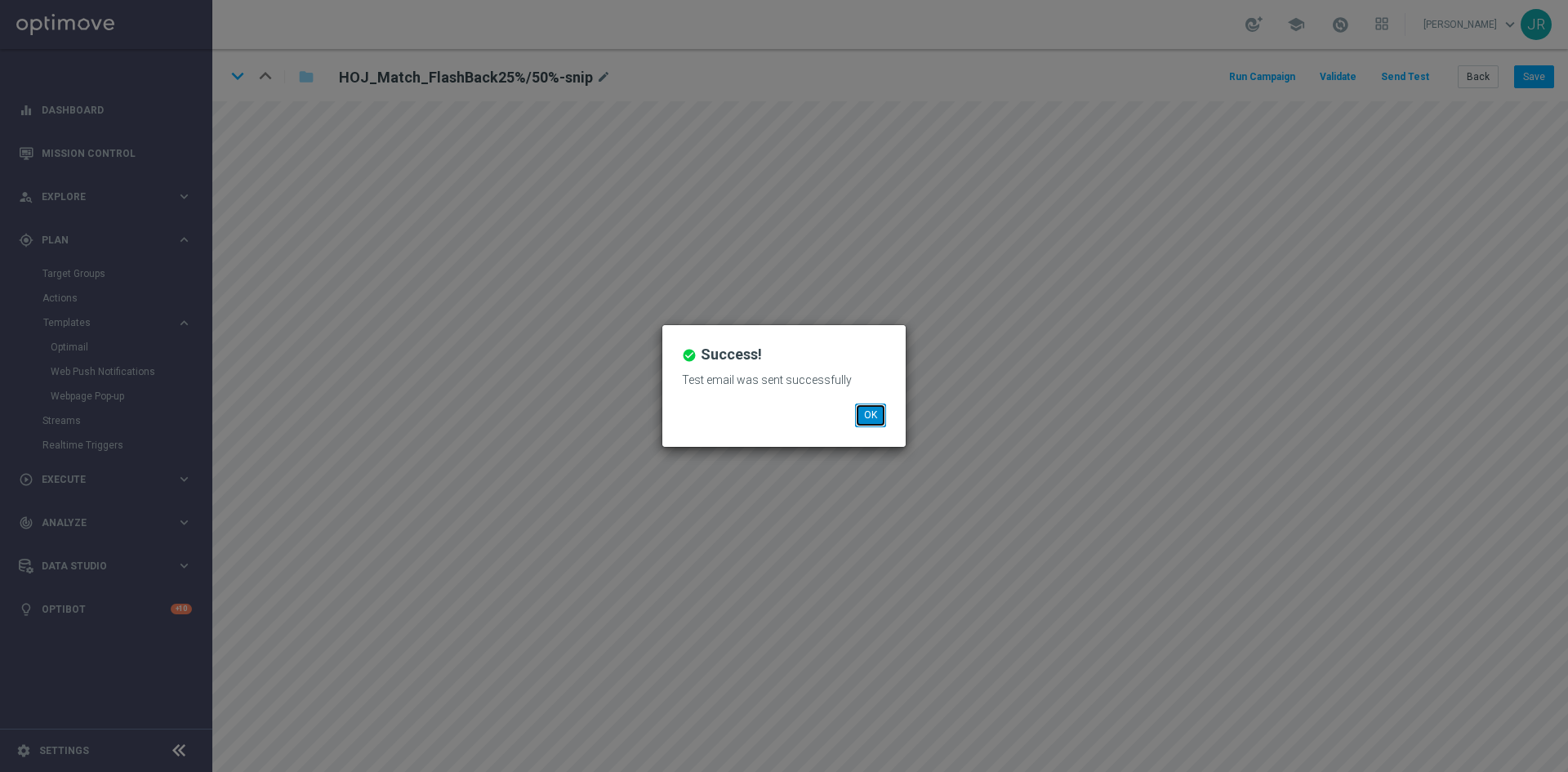
click at [859, 422] on button "OK" at bounding box center [871, 415] width 31 height 23
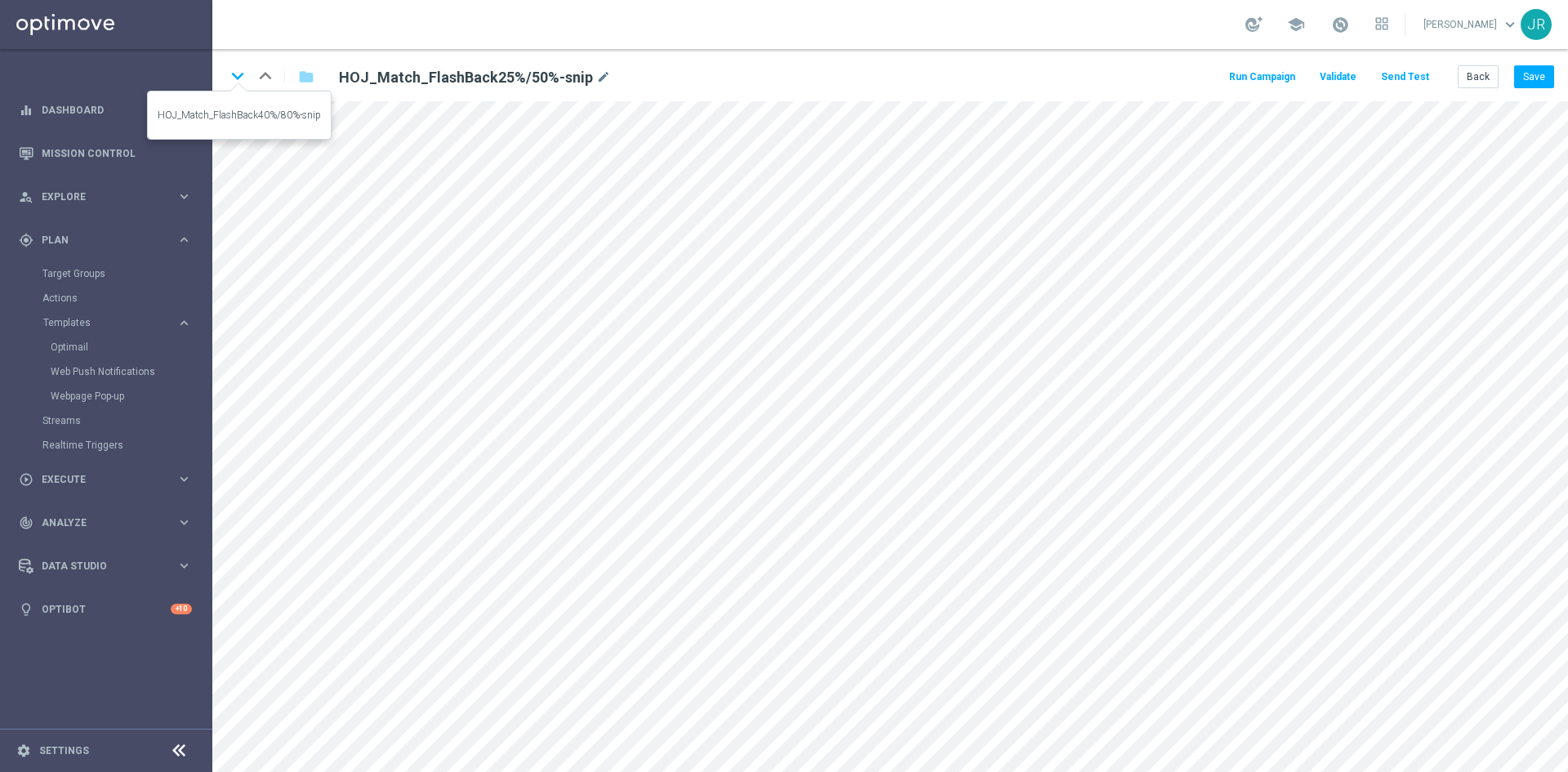
drag, startPoint x: 236, startPoint y: 75, endPoint x: 639, endPoint y: 230, distance: 431.8
click at [236, 76] on icon "keyboard_arrow_down" at bounding box center [237, 76] width 24 height 24
click at [1548, 80] on button "Save" at bounding box center [1534, 77] width 40 height 23
drag, startPoint x: 231, startPoint y: 73, endPoint x: 399, endPoint y: 306, distance: 287.3
click at [231, 74] on icon "keyboard_arrow_down" at bounding box center [237, 76] width 24 height 24
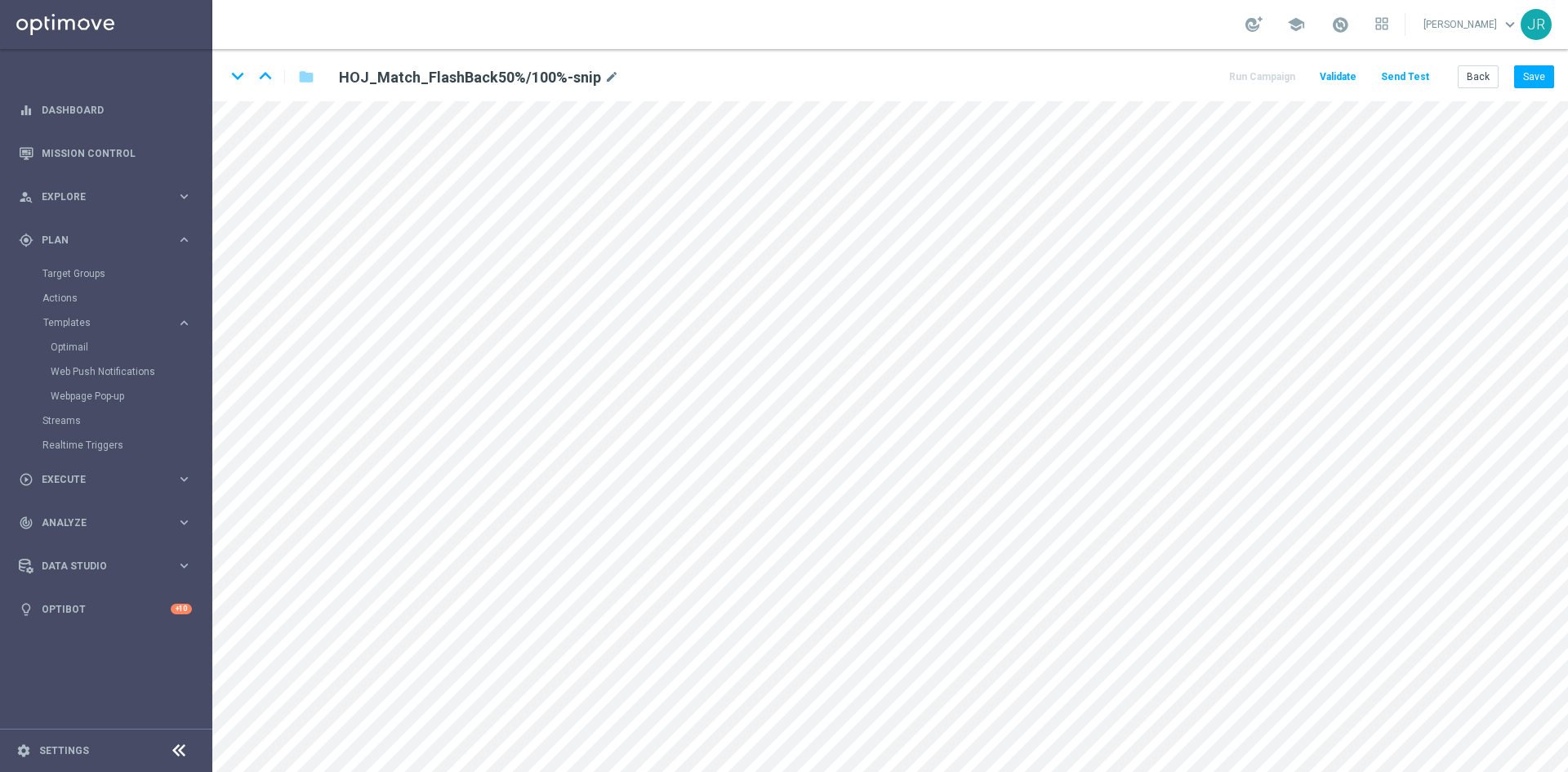
click at [1541, 57] on div "keyboard_arrow_down keyboard_arrow_up folder HOJ_Match_FlashBack50%/100%-snip m…" at bounding box center [890, 76] width 1356 height 52
click at [1536, 71] on button "Save" at bounding box center [1534, 77] width 40 height 23
click at [1540, 88] on button "Save" at bounding box center [1534, 77] width 40 height 23
drag, startPoint x: 228, startPoint y: 70, endPoint x: 540, endPoint y: 119, distance: 315.8
click at [228, 70] on icon "keyboard_arrow_down" at bounding box center [237, 76] width 24 height 24
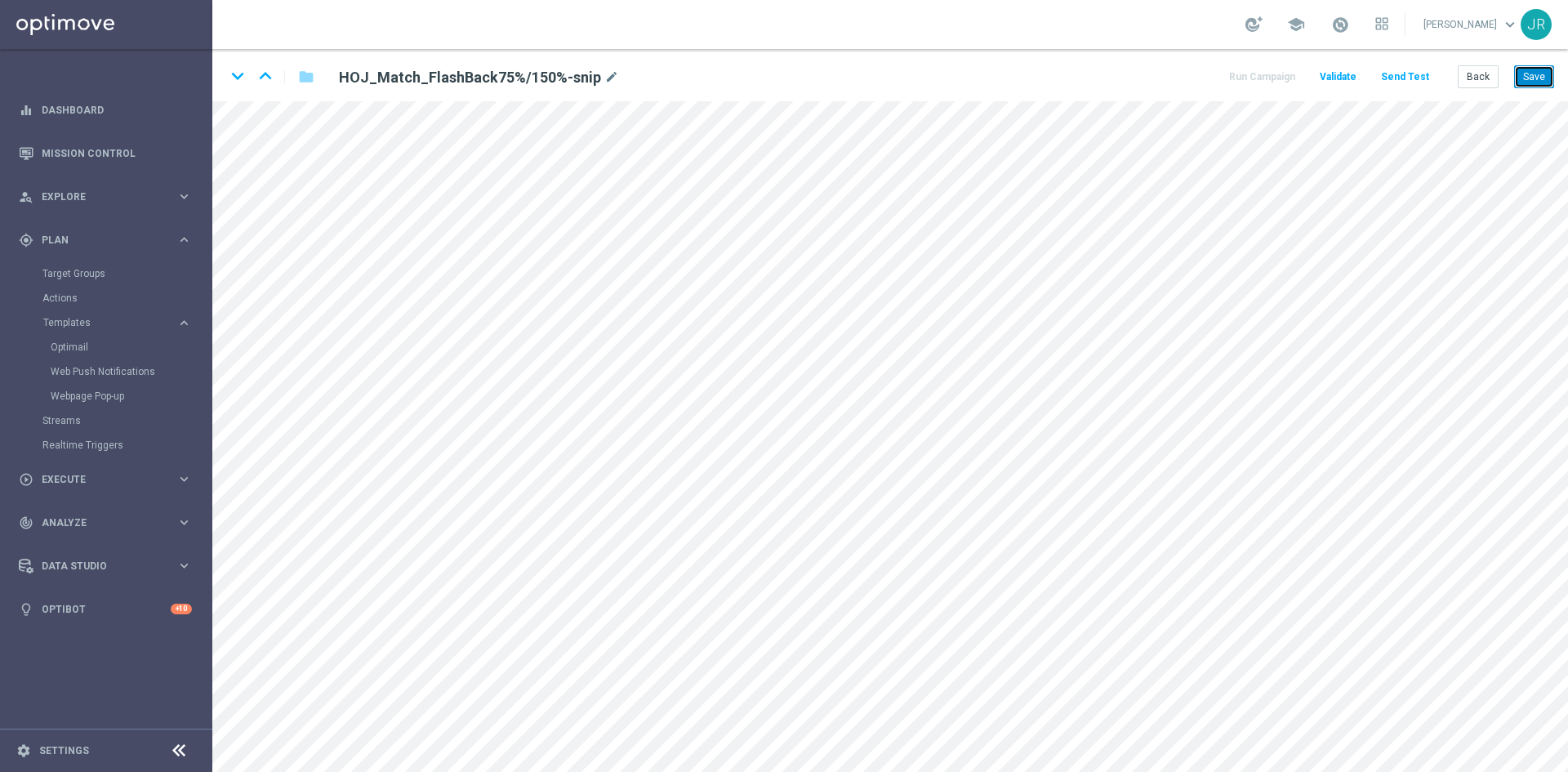
click at [1520, 81] on button "Save" at bounding box center [1534, 77] width 40 height 23
drag, startPoint x: 1545, startPoint y: 70, endPoint x: 1552, endPoint y: 90, distance: 21.2
click at [1547, 71] on button "Save" at bounding box center [1534, 77] width 40 height 23
click at [1536, 69] on button "Save" at bounding box center [1534, 77] width 40 height 23
click at [237, 81] on icon "keyboard_arrow_down" at bounding box center [237, 76] width 24 height 24
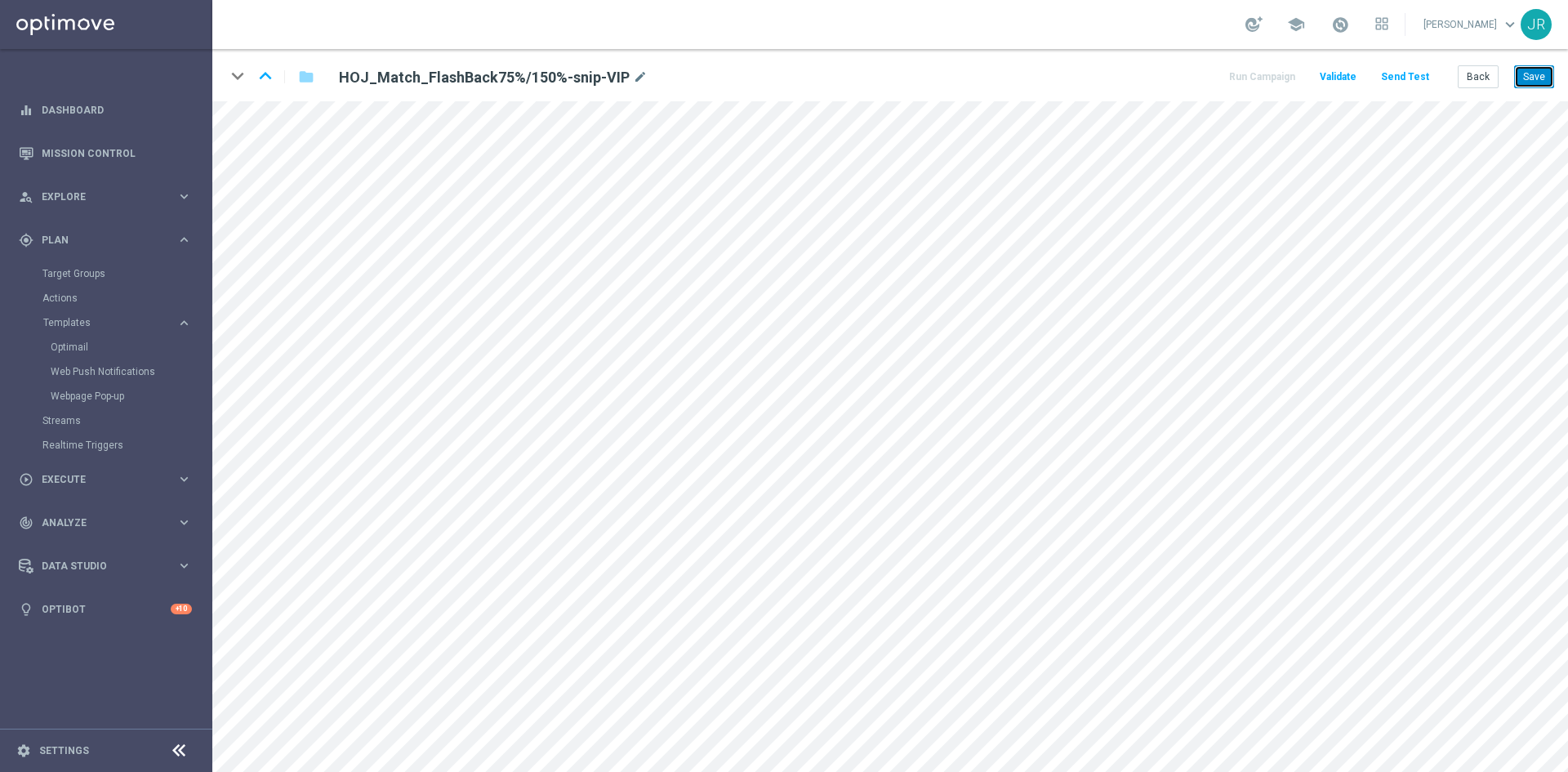
click at [1535, 84] on button "Save" at bounding box center [1534, 77] width 40 height 23
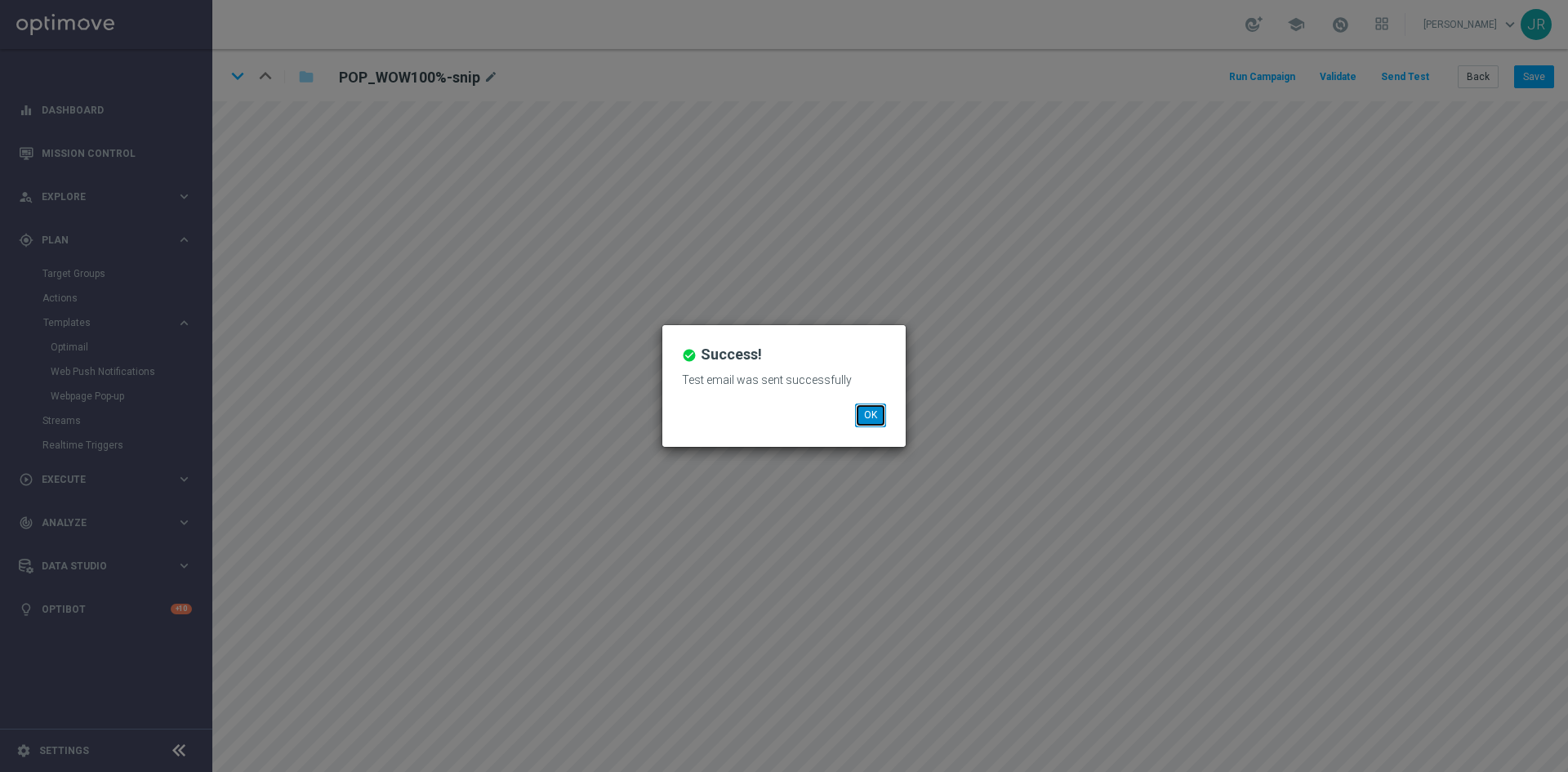
click at [874, 407] on button "OK" at bounding box center [871, 415] width 31 height 23
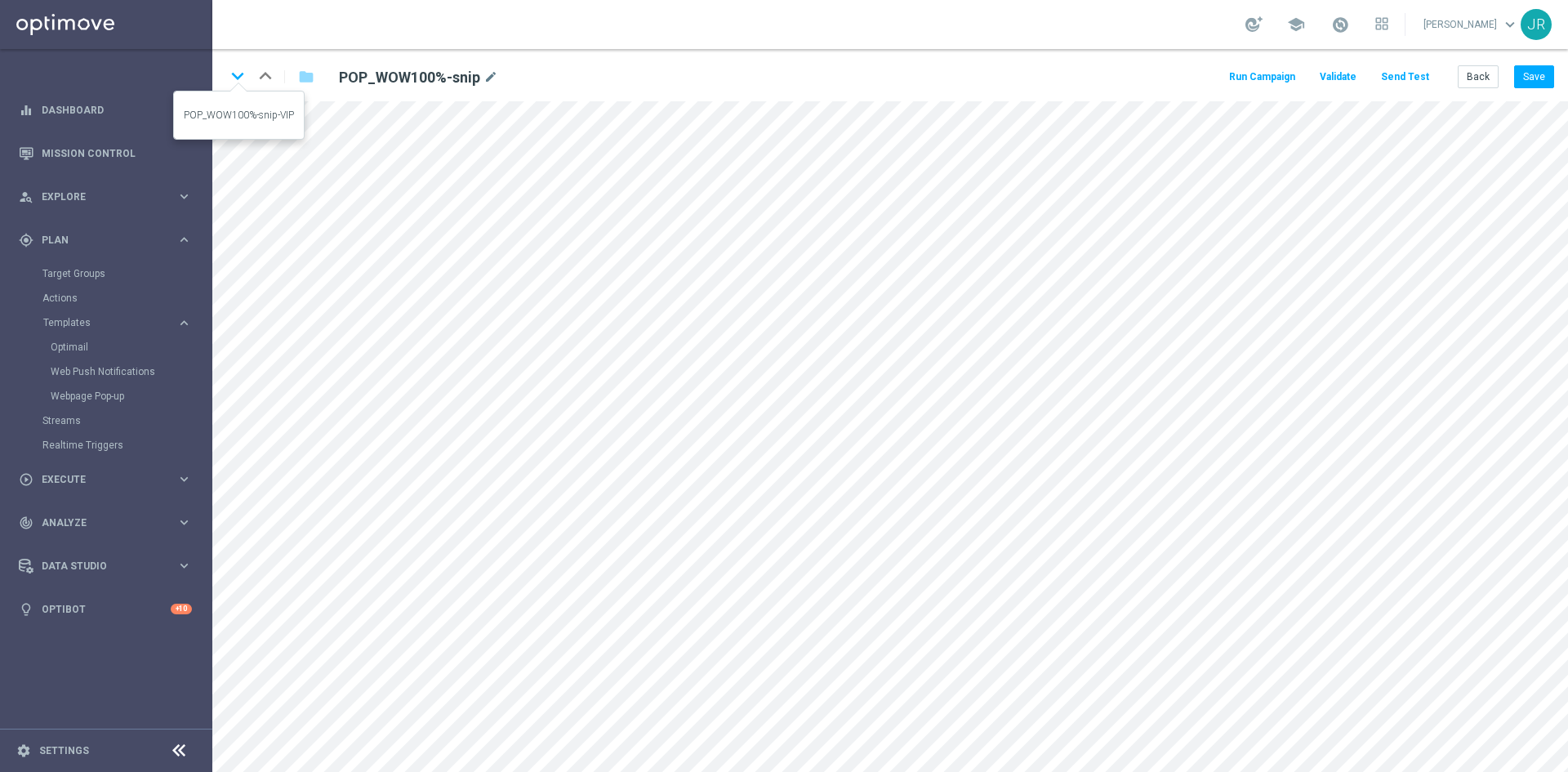
click at [239, 79] on icon "keyboard_arrow_down" at bounding box center [237, 76] width 24 height 24
drag, startPoint x: 1538, startPoint y: 79, endPoint x: 1543, endPoint y: 91, distance: 13.0
click at [1539, 78] on button "Save" at bounding box center [1534, 77] width 40 height 23
click at [237, 76] on icon "keyboard_arrow_down" at bounding box center [237, 76] width 24 height 24
click at [1548, 77] on button "Save" at bounding box center [1534, 77] width 40 height 23
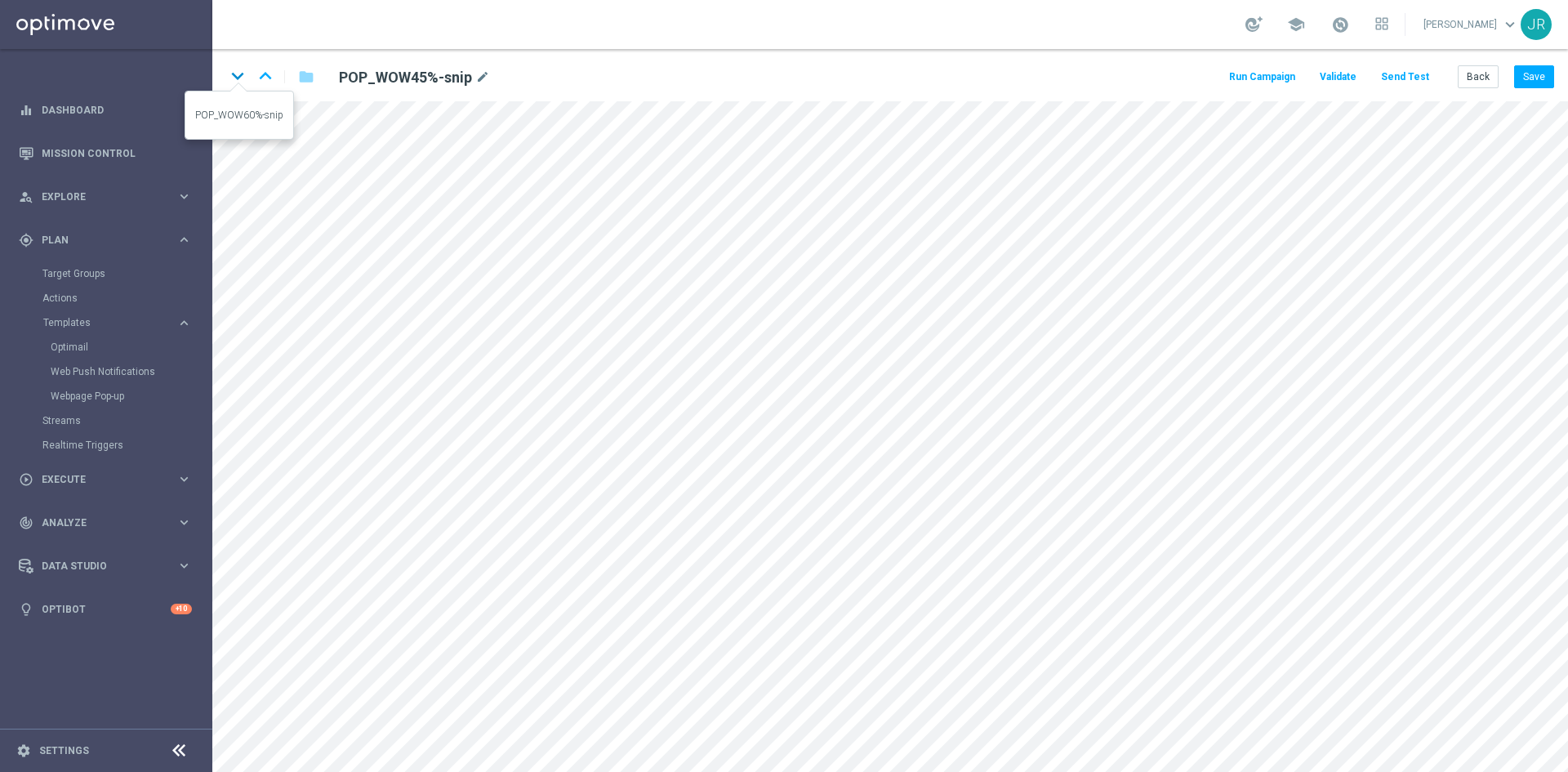
click at [237, 70] on icon "keyboard_arrow_down" at bounding box center [237, 76] width 24 height 24
click at [1544, 79] on button "Save" at bounding box center [1534, 77] width 40 height 23
drag, startPoint x: 1530, startPoint y: 66, endPoint x: 1531, endPoint y: 78, distance: 12.0
click at [1530, 66] on button "Save" at bounding box center [1534, 77] width 40 height 23
click at [1542, 74] on button "Save" at bounding box center [1534, 77] width 40 height 23
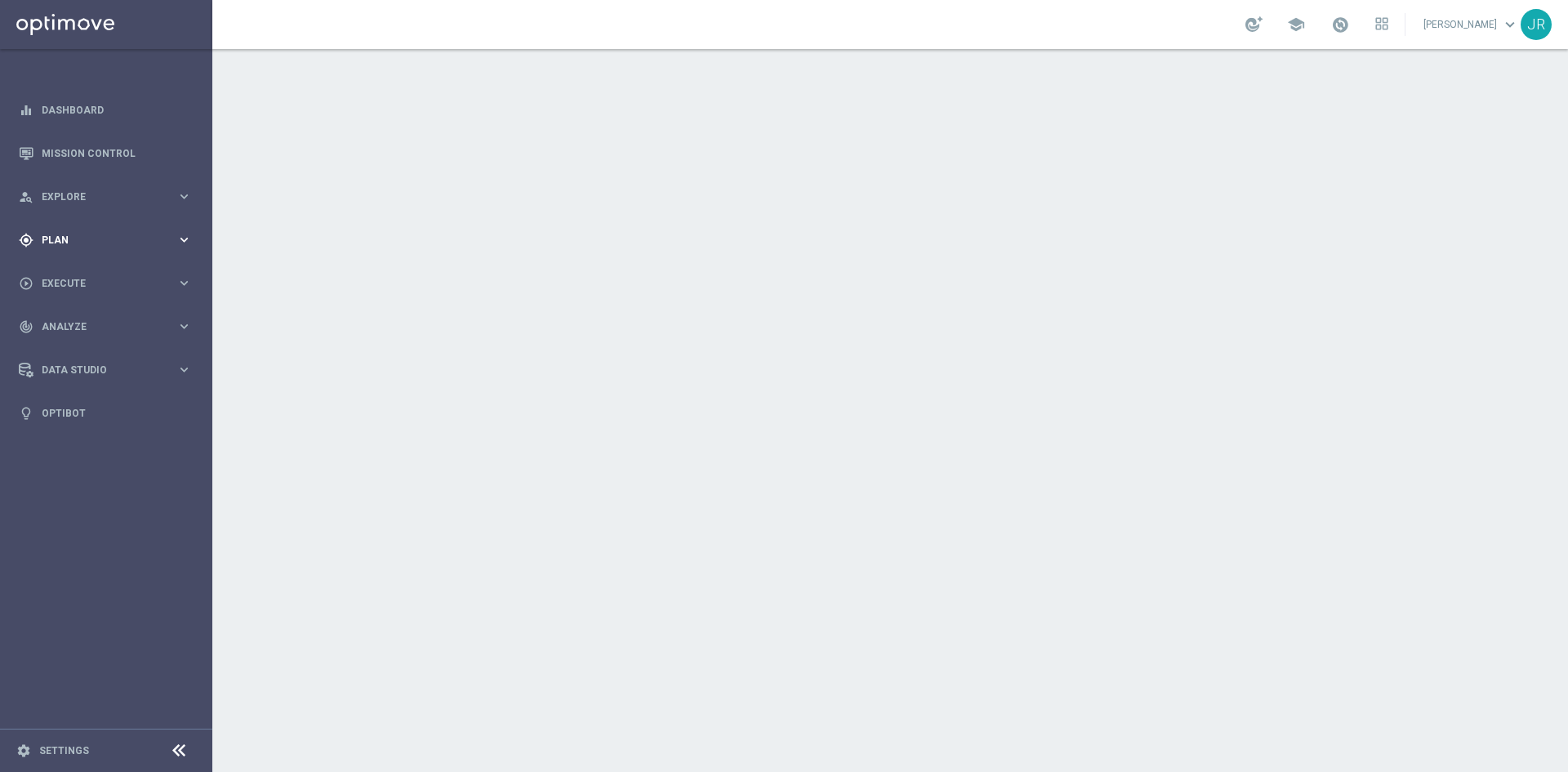
click at [86, 245] on div "gps_fixed Plan" at bounding box center [97, 240] width 158 height 15
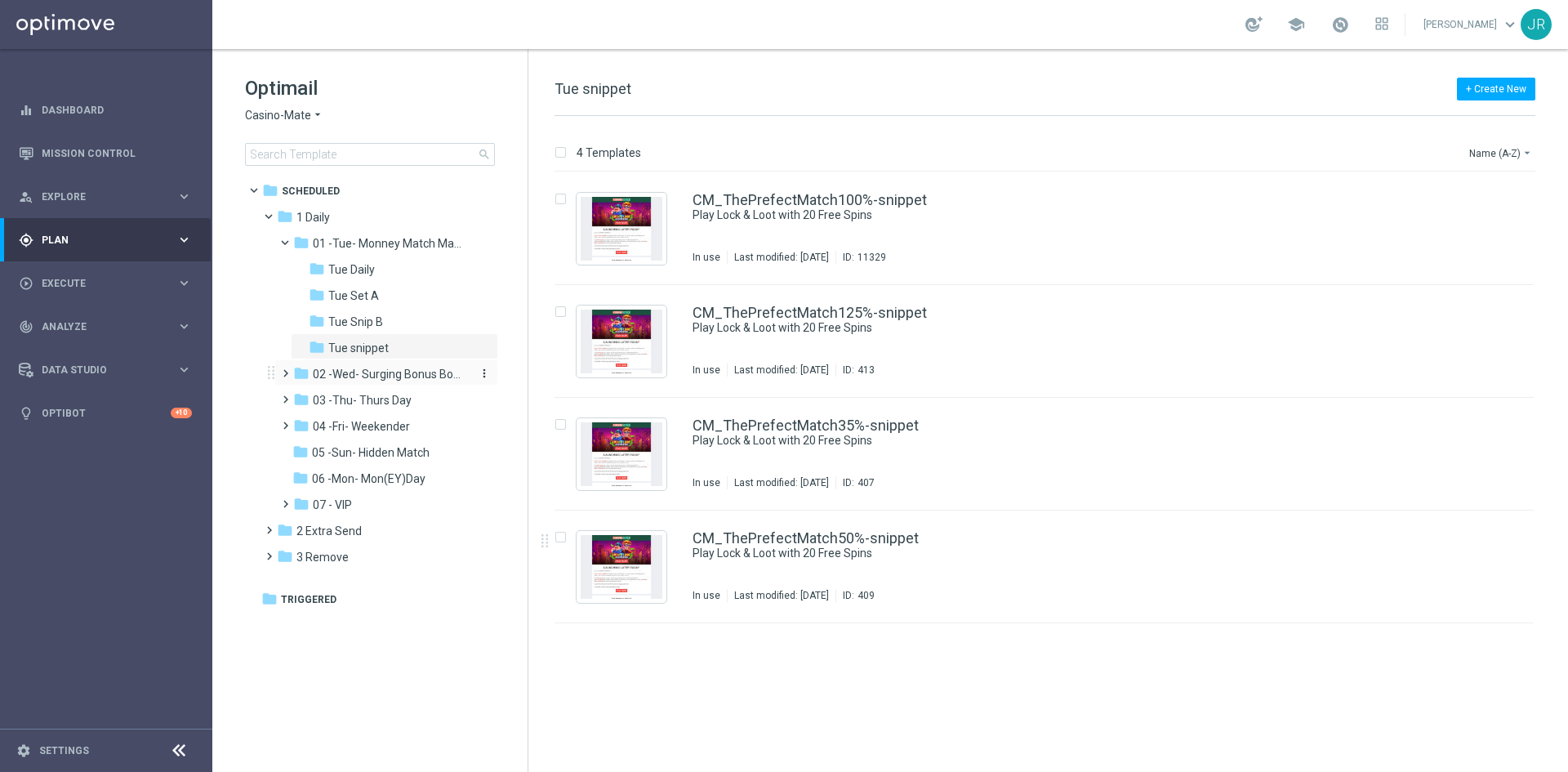
click at [375, 370] on span "02 -Wed- Surging Bonus Booster" at bounding box center [390, 373] width 154 height 15
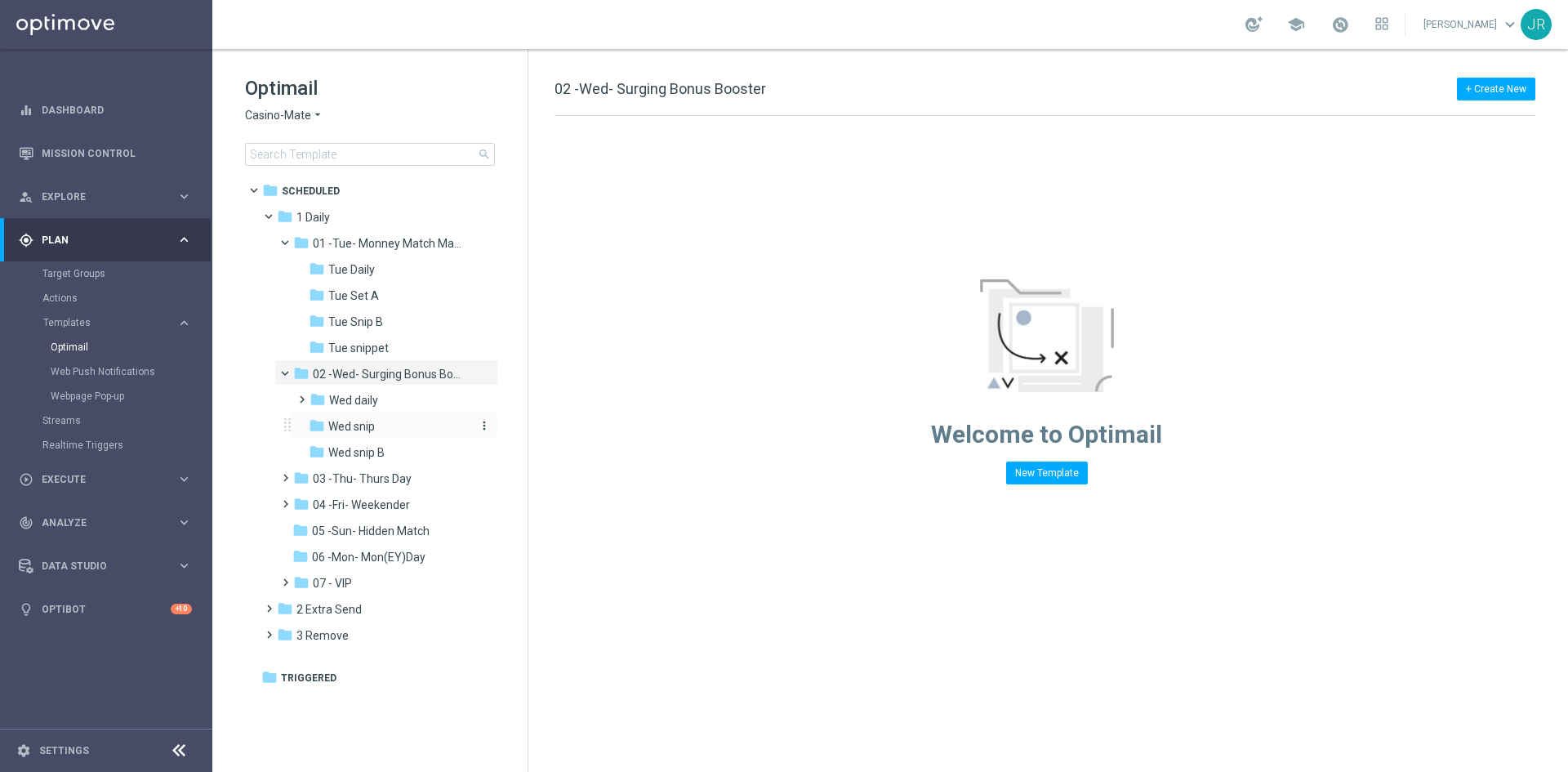
click at [378, 433] on div "folder Wed snip" at bounding box center [389, 426] width 161 height 18
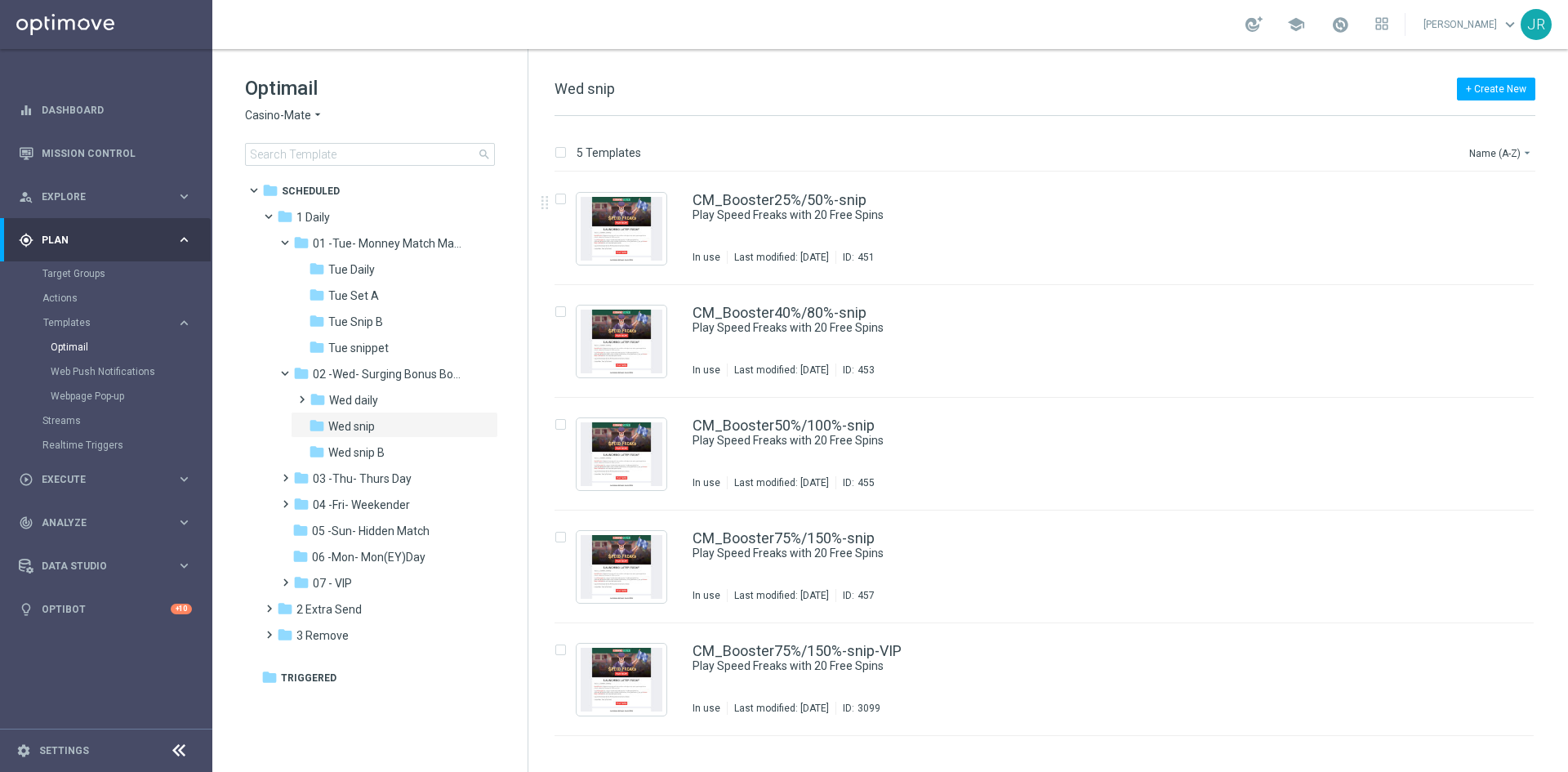
click at [256, 114] on span "Casino-Mate" at bounding box center [278, 115] width 66 height 16
click at [0, 0] on span "Joka VIP Room" at bounding box center [0, 0] width 0 height 0
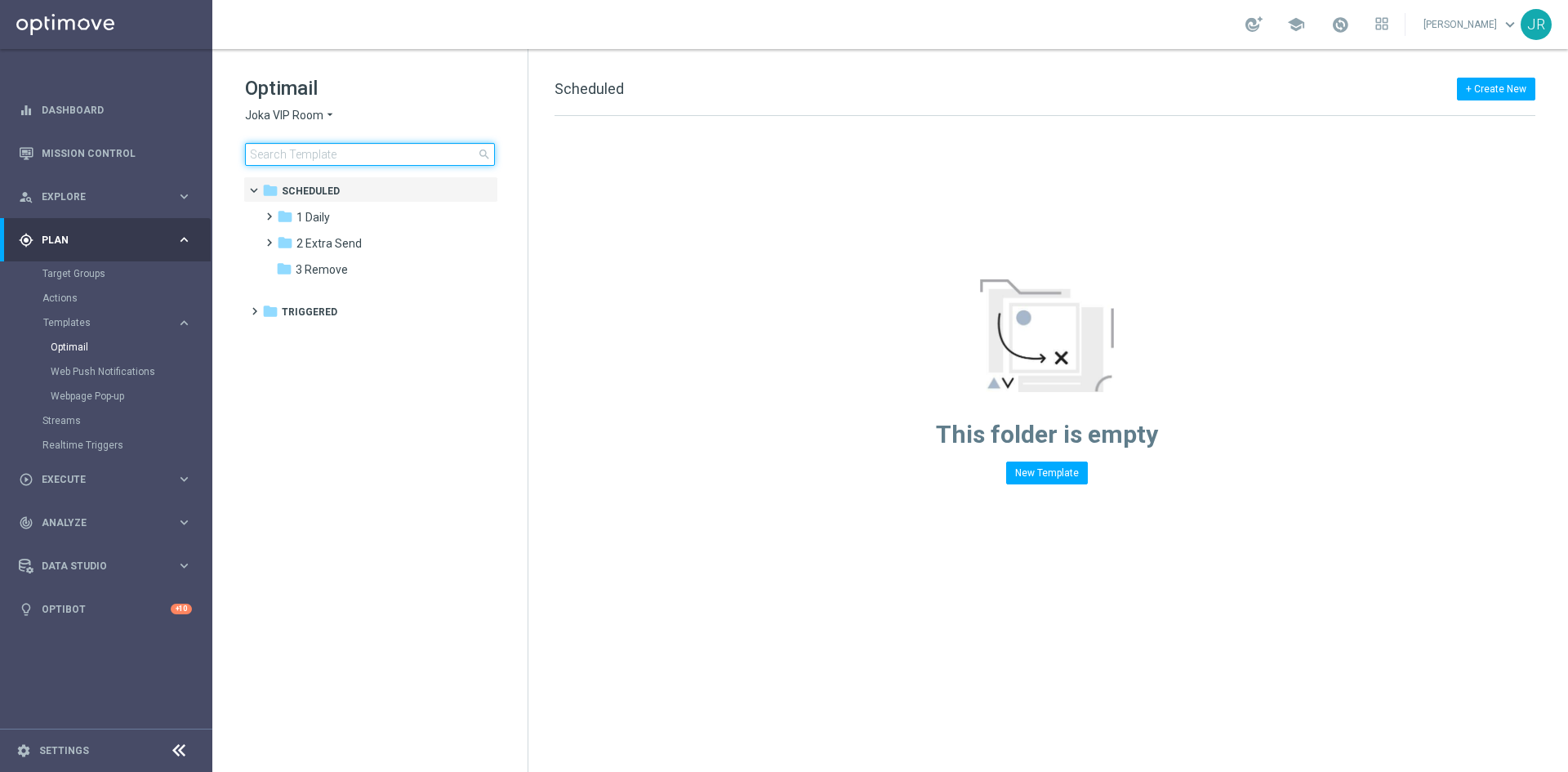
click at [321, 153] on input at bounding box center [370, 154] width 250 height 23
type input "1"
click at [256, 156] on input at bounding box center [370, 154] width 250 height 23
click at [325, 210] on span "1 Daily" at bounding box center [313, 216] width 34 height 15
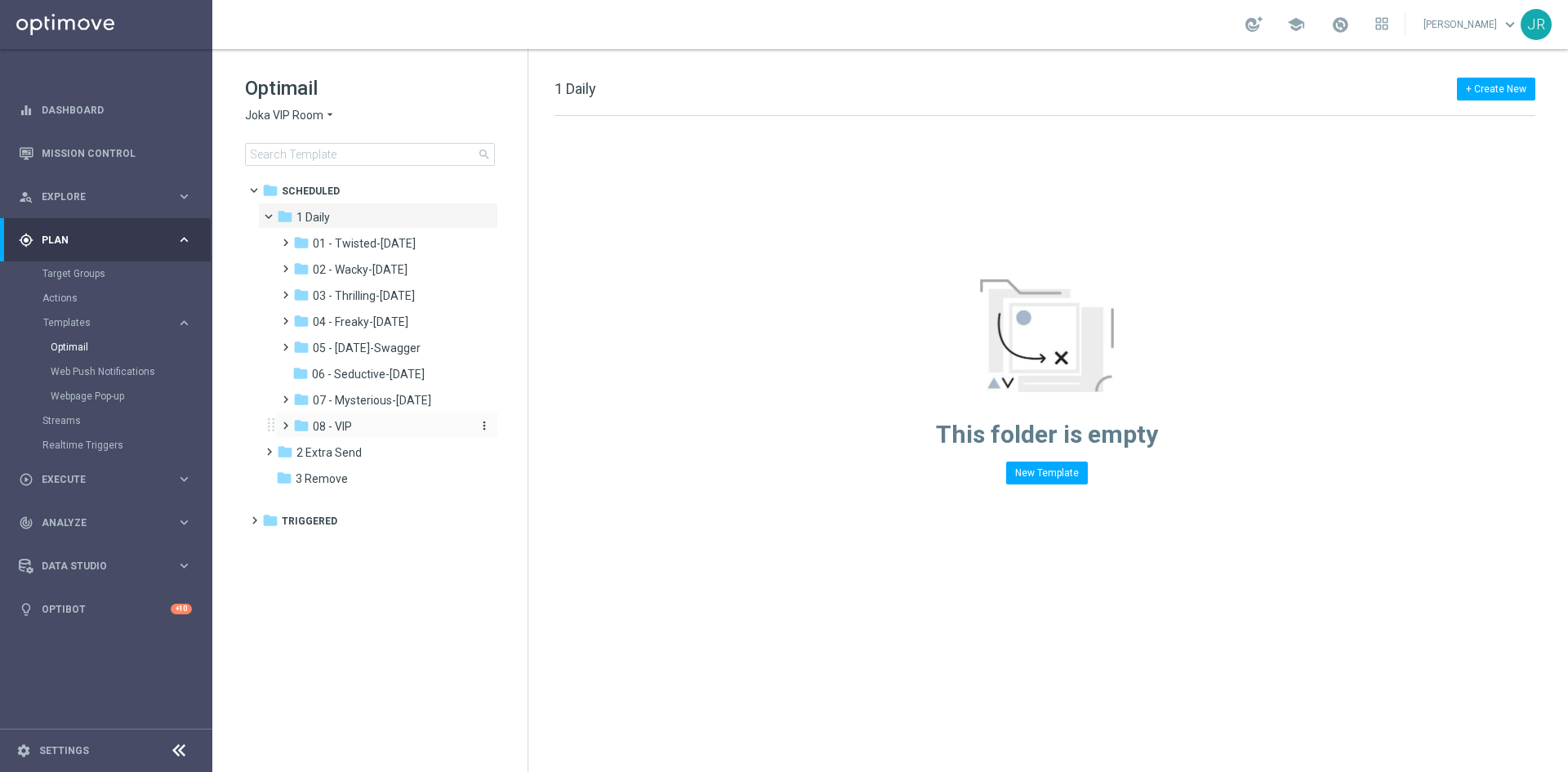
click at [339, 429] on span "08 - VIP" at bounding box center [333, 426] width 39 height 15
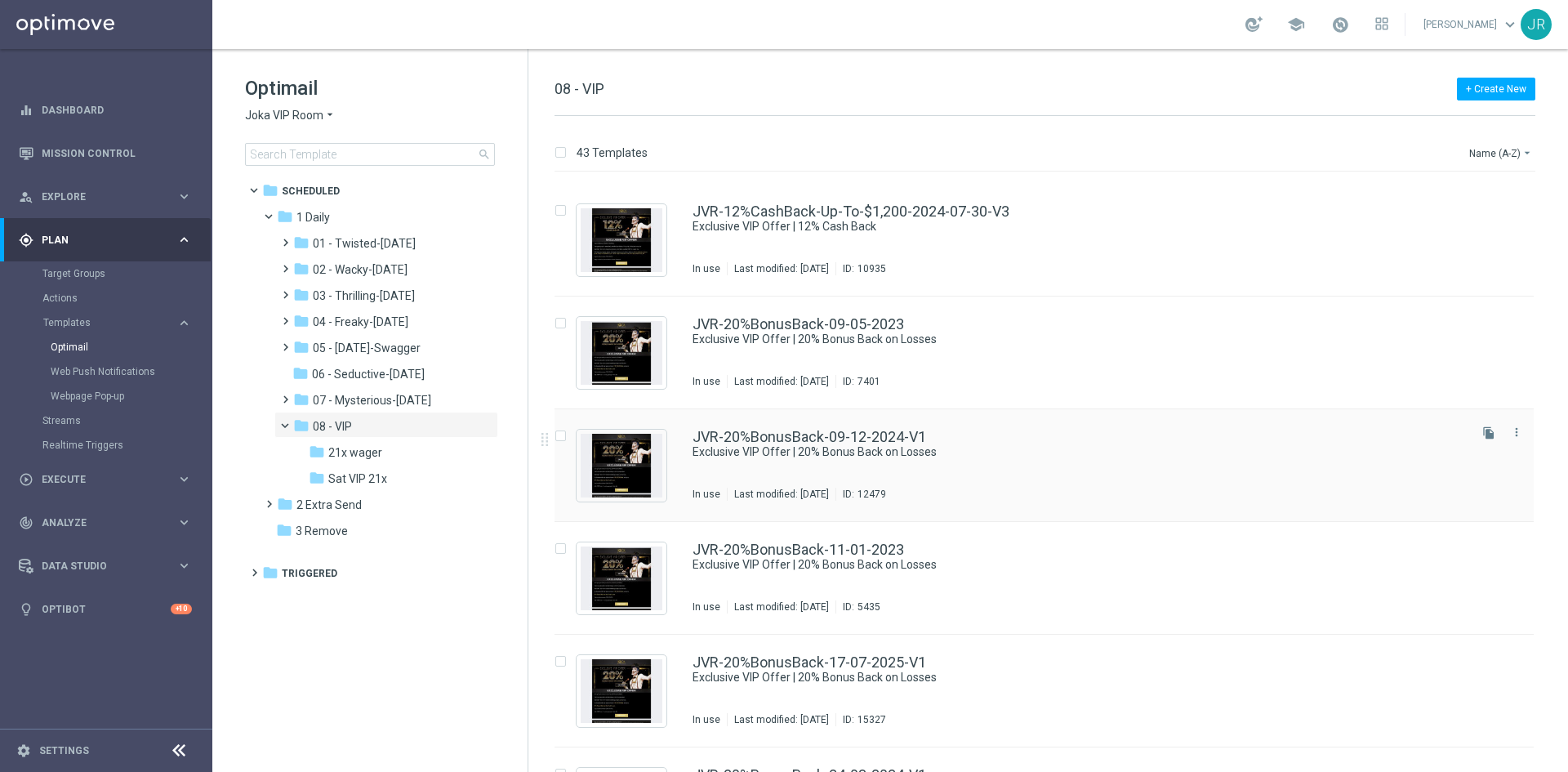
scroll to position [2830, 0]
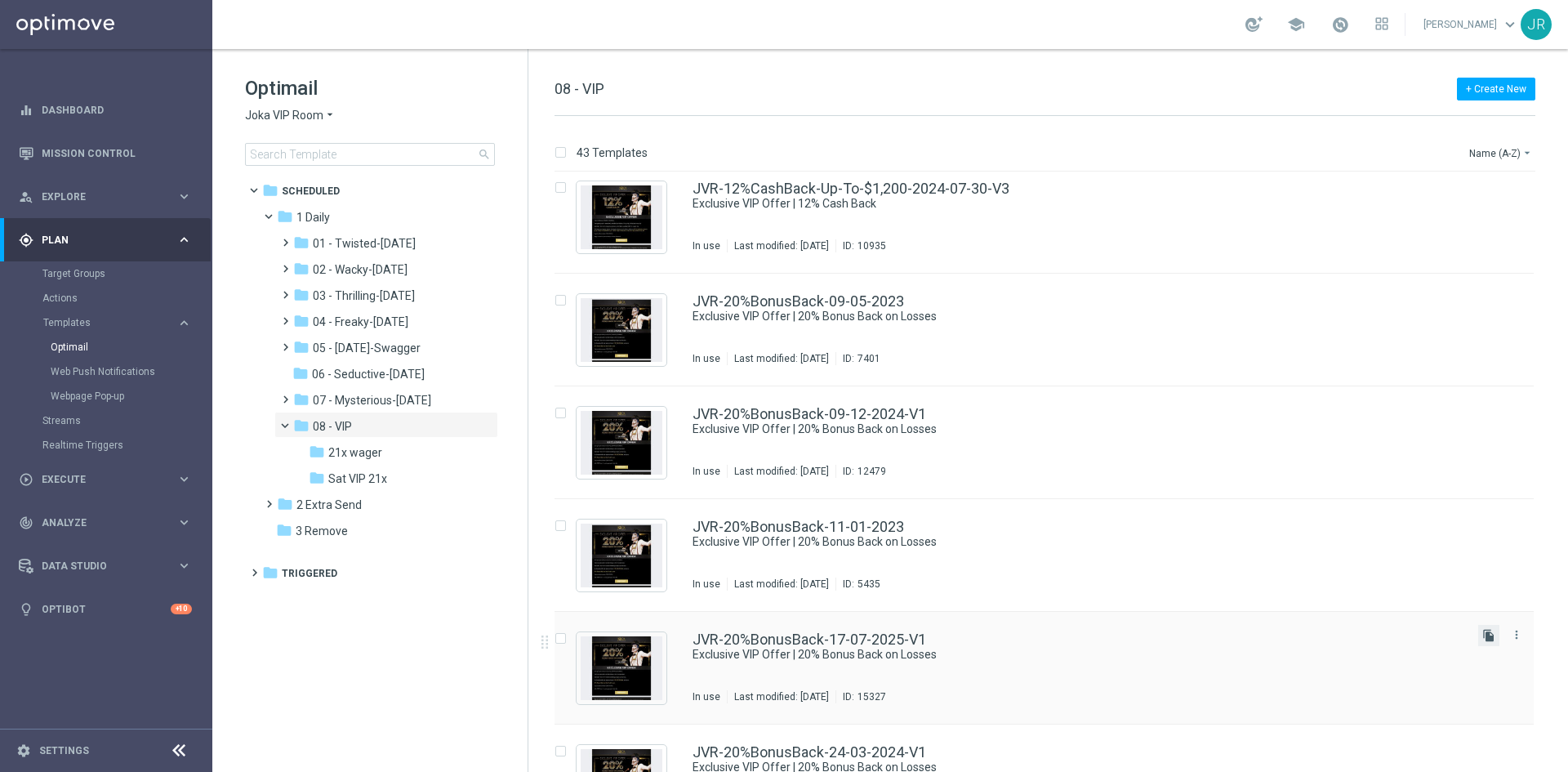
click at [1483, 640] on icon "file_copy" at bounding box center [1488, 635] width 13 height 13
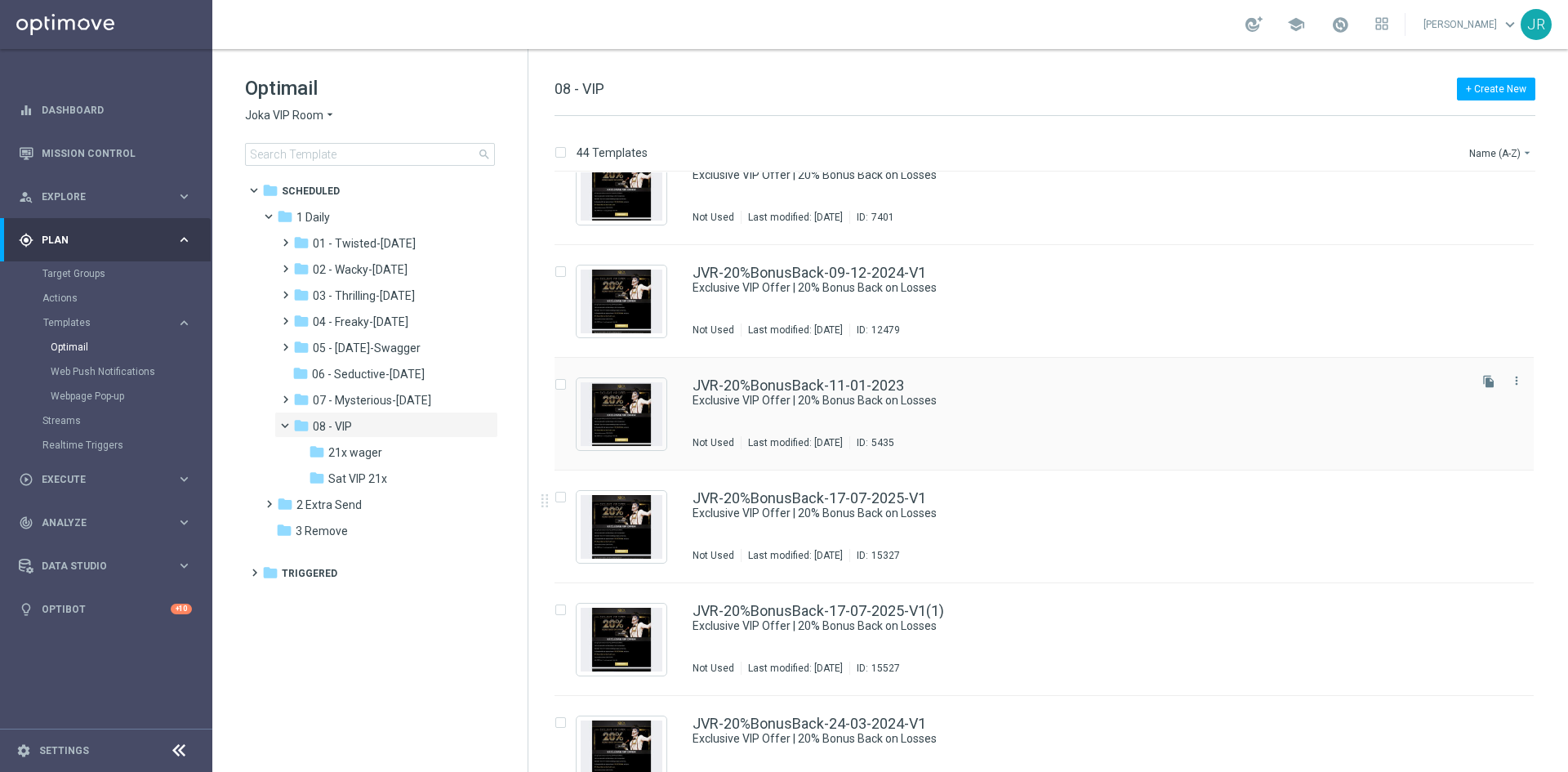
scroll to position [2993, 0]
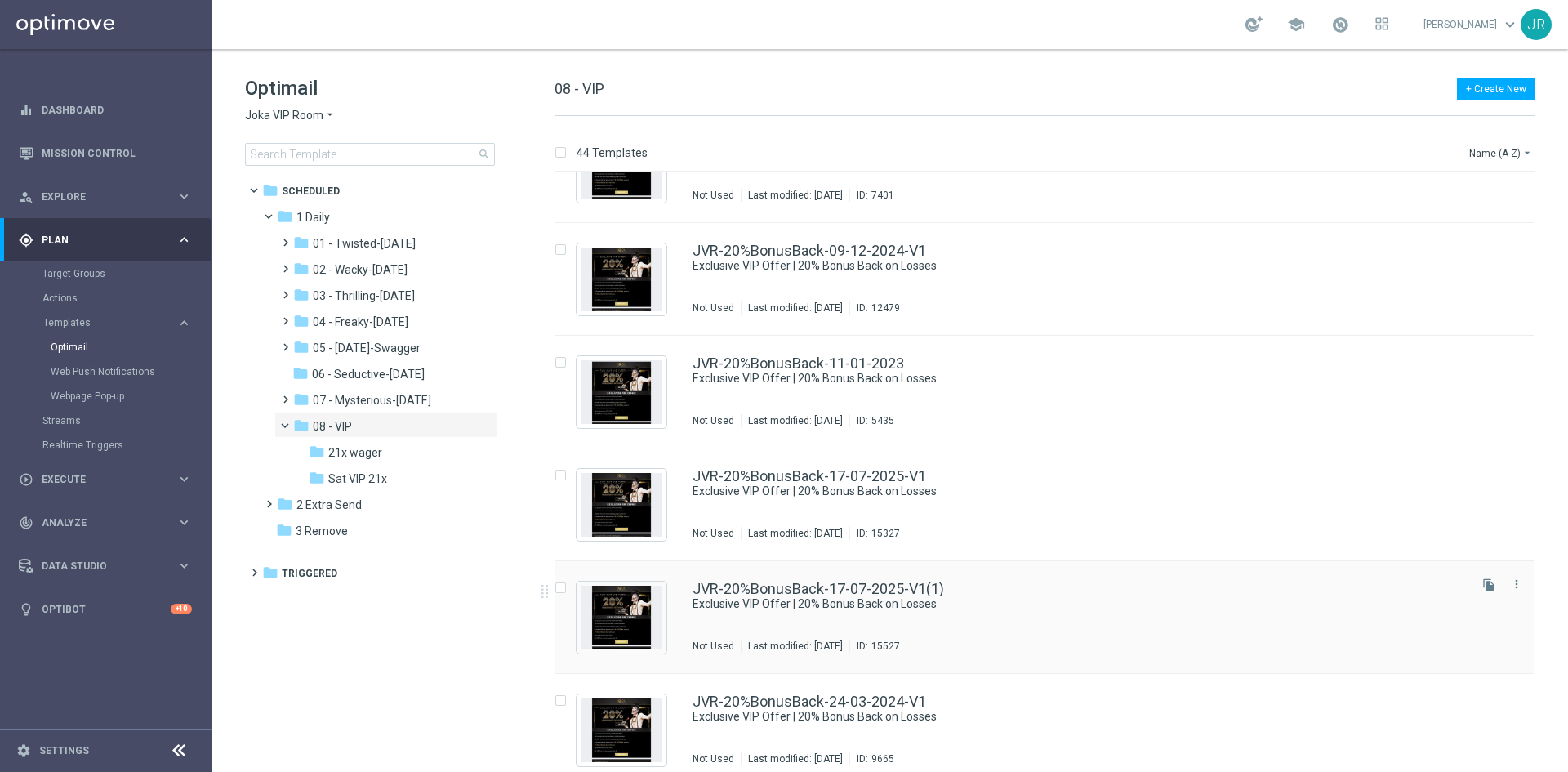
click at [834, 615] on div "JVR-20%BonusBack-17-07-2025-V1(1) Exclusive VIP Offer | 20% Bonus Back on Losse…" at bounding box center [1078, 617] width 773 height 71
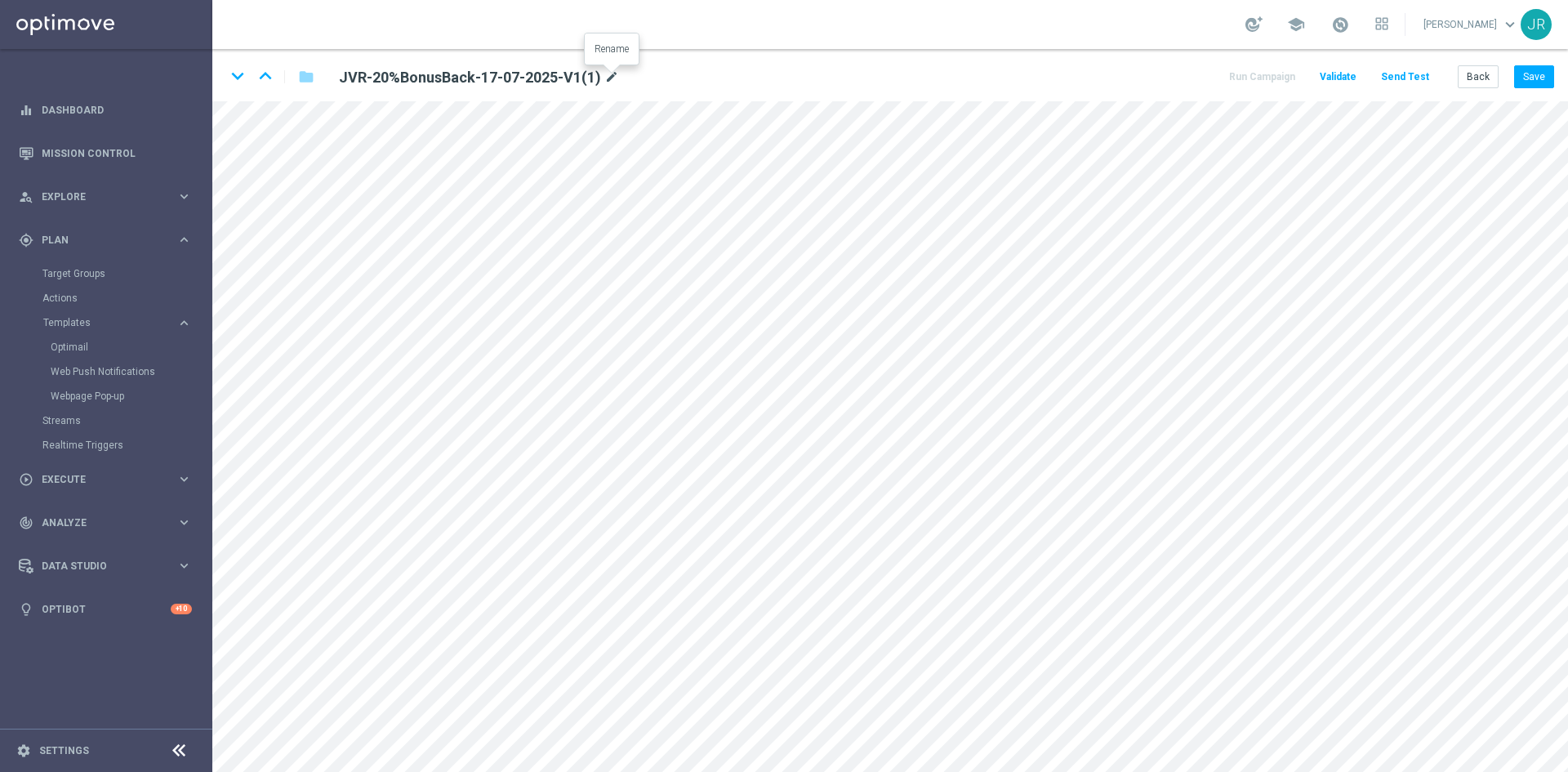
click at [607, 74] on icon "mode_edit" at bounding box center [611, 78] width 15 height 19
click at [437, 75] on input "JVR-20%BonusBack-17-07-2025-V1(1)" at bounding box center [529, 77] width 405 height 23
click at [448, 78] on input "JVR-20%BonusBack-17-07-2025-V1(1)" at bounding box center [529, 77] width 405 height 23
click at [443, 78] on input "JVR-20%BonusBack-17-07-2025-V1(1)" at bounding box center [529, 77] width 405 height 23
drag, startPoint x: 525, startPoint y: 76, endPoint x: 508, endPoint y: 77, distance: 17.0
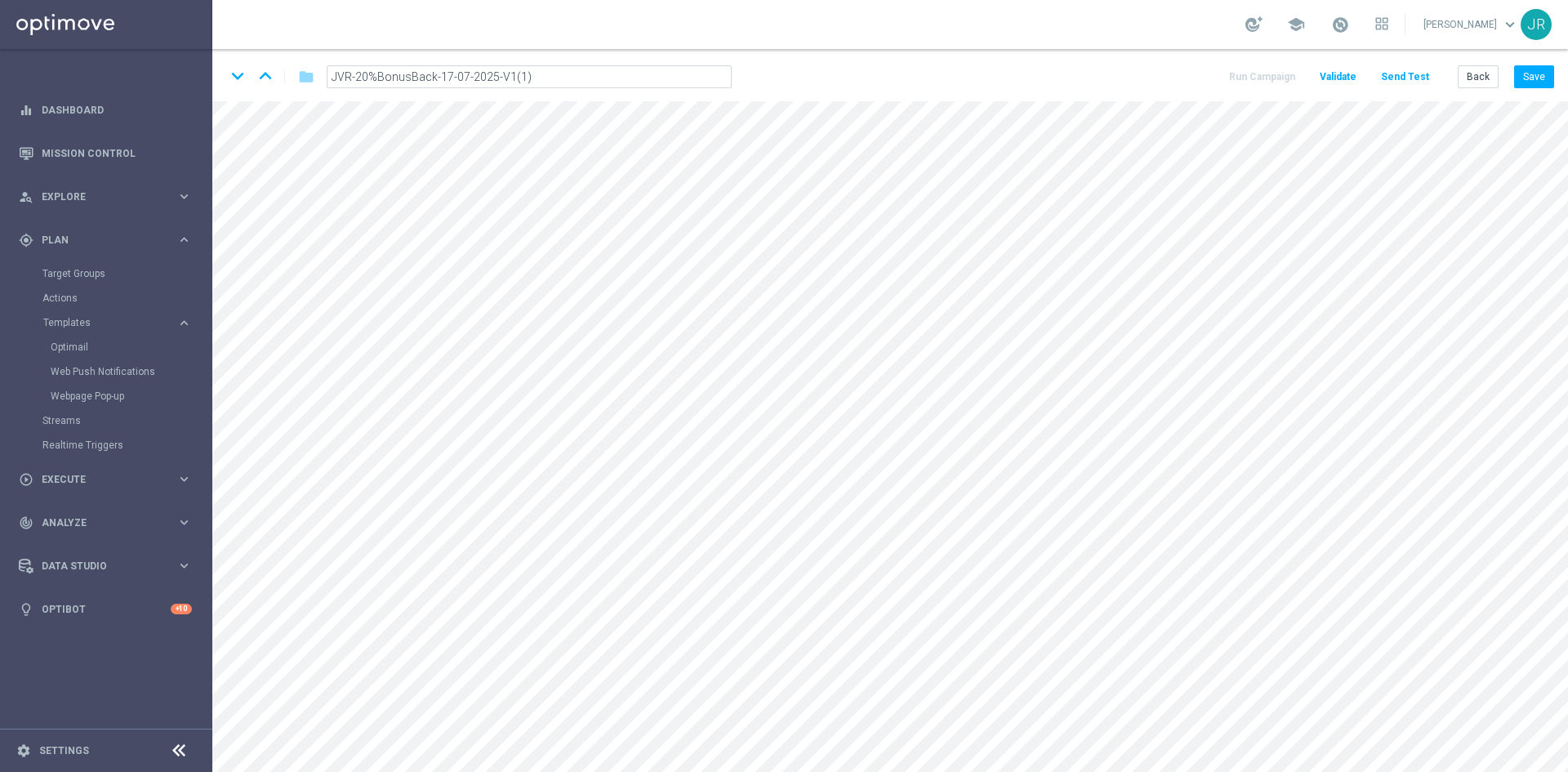
click at [508, 77] on input "JVR-20%BonusBack-17-07-2025-V1(1)" at bounding box center [529, 77] width 405 height 23
drag, startPoint x: 446, startPoint y: 75, endPoint x: 437, endPoint y: 77, distance: 9.2
click at [437, 77] on input "JVR-20%BonusBack-17-07-2025-V1" at bounding box center [529, 77] width 405 height 23
click at [461, 74] on input "JVR-20%BonusBack-09-07-2025-V1" at bounding box center [529, 77] width 405 height 23
click at [536, 73] on input "JVR-20%BonusBack-09-09-2025-V1" at bounding box center [529, 77] width 405 height 23
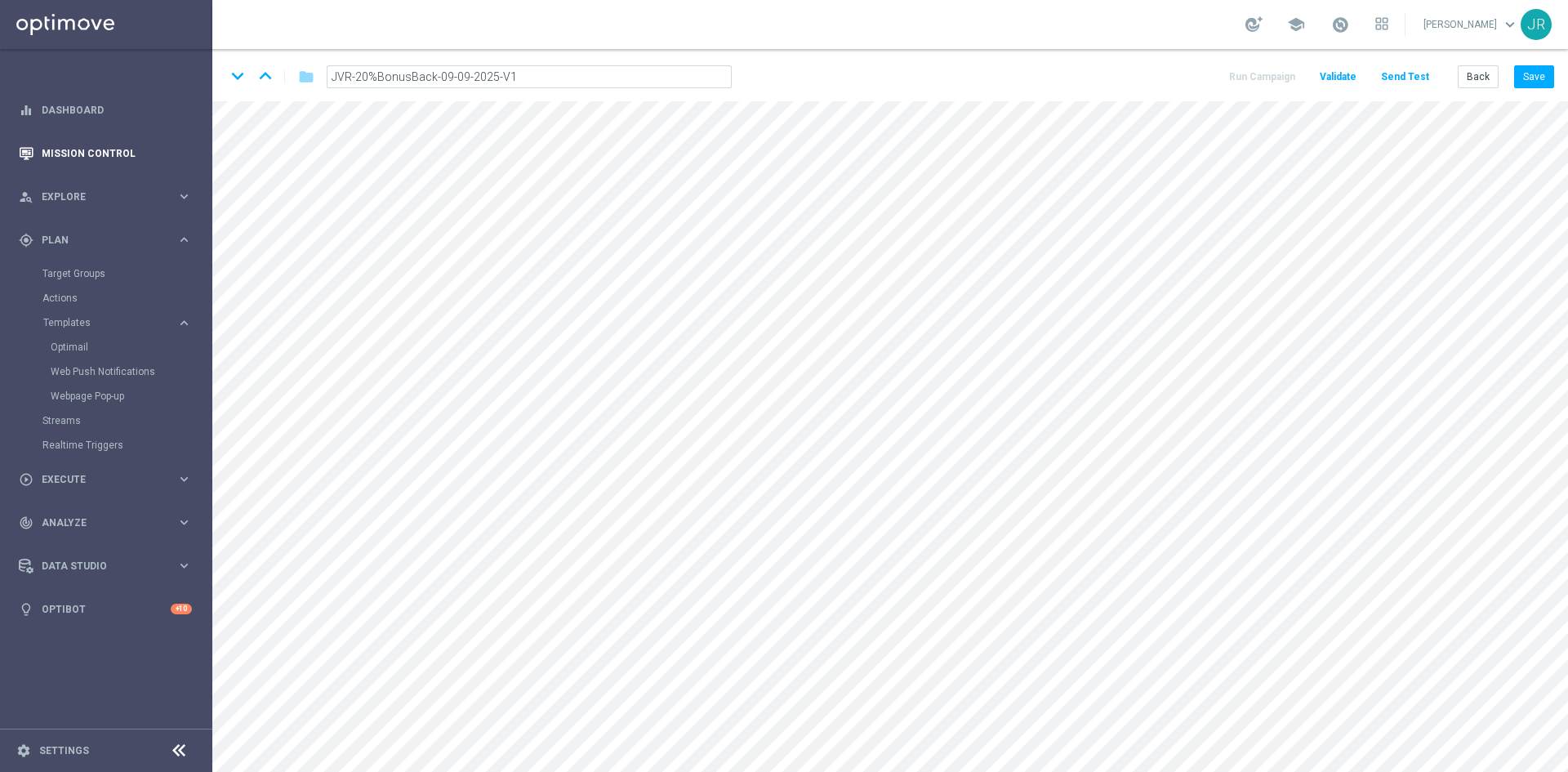
type input "JVR-20%BonusBack-09-09-2025-V1"
click at [1534, 73] on button "Save" at bounding box center [1534, 77] width 40 height 23
click at [593, 71] on icon "mode_edit" at bounding box center [592, 78] width 15 height 19
click at [535, 73] on input "JVR-20%BonusBack-09-09-2025-V1" at bounding box center [529, 77] width 405 height 23
drag, startPoint x: 531, startPoint y: 76, endPoint x: 432, endPoint y: 79, distance: 99.0
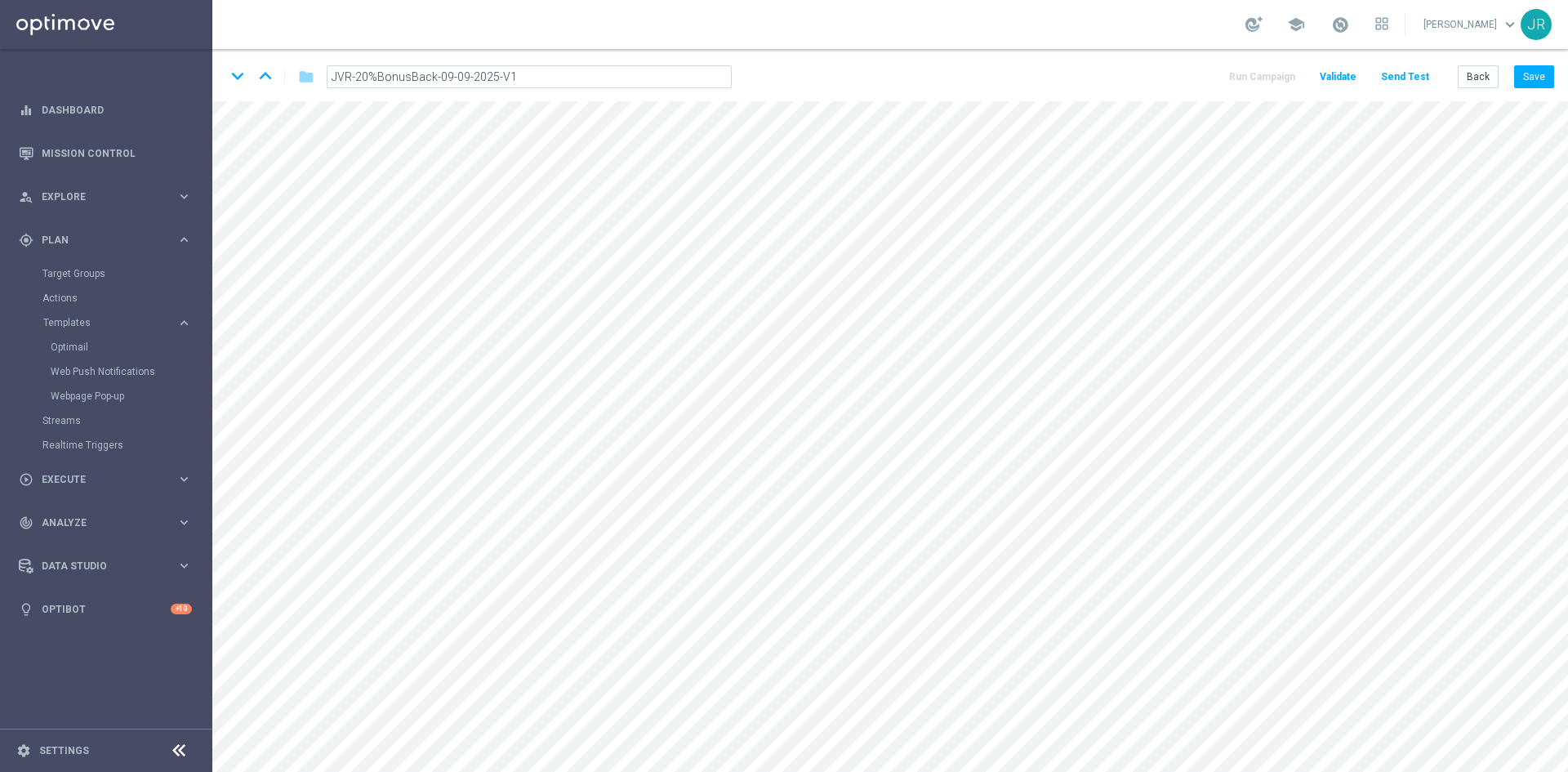
click at [432, 79] on input "JVR-20%BonusBack-09-09-2025-V1" at bounding box center [529, 77] width 405 height 23
click at [592, 71] on icon "mode_edit" at bounding box center [592, 78] width 15 height 19
click at [528, 73] on input "JVR-20%BonusBack-09-09-2025-V1" at bounding box center [529, 77] width 405 height 23
drag, startPoint x: 528, startPoint y: 73, endPoint x: 304, endPoint y: 89, distance: 224.6
click at [304, 89] on div "keyboard_arrow_down keyboard_arrow_up folder JVR-20%BonusBack-09-09-2025-V1" at bounding box center [485, 77] width 520 height 26
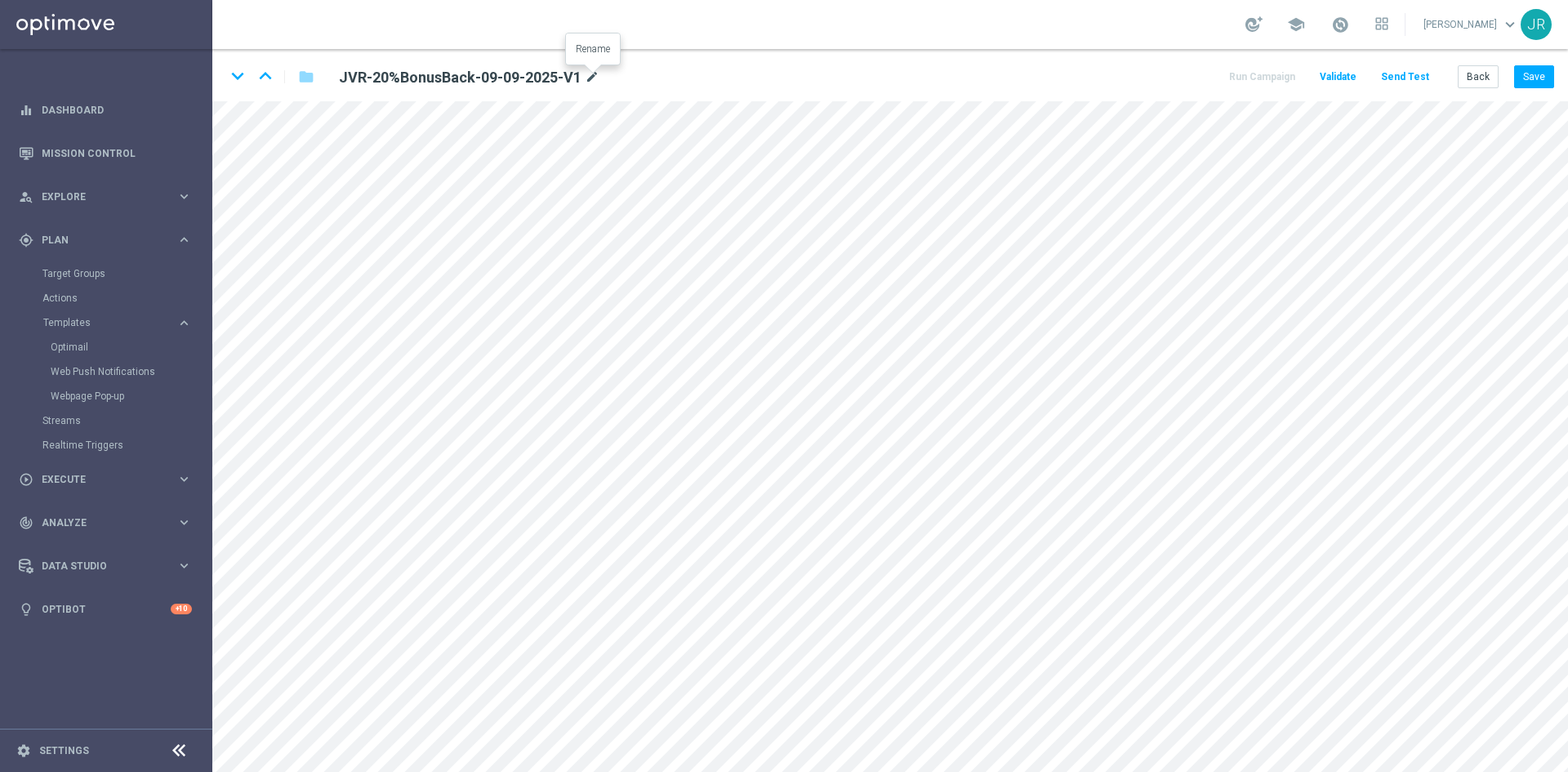
click at [588, 75] on icon "mode_edit" at bounding box center [592, 78] width 15 height 19
click at [448, 73] on input "JVR-20%BonusBack-09-09-2025-V1" at bounding box center [529, 77] width 405 height 23
drag, startPoint x: 448, startPoint y: 80, endPoint x: 437, endPoint y: 80, distance: 11.0
click at [437, 80] on input "JVR-20%BonusBack-09-09-2025-V1" at bounding box center [529, 77] width 405 height 23
type input "JVR-20%BonusBack-11-09-2025-V1"
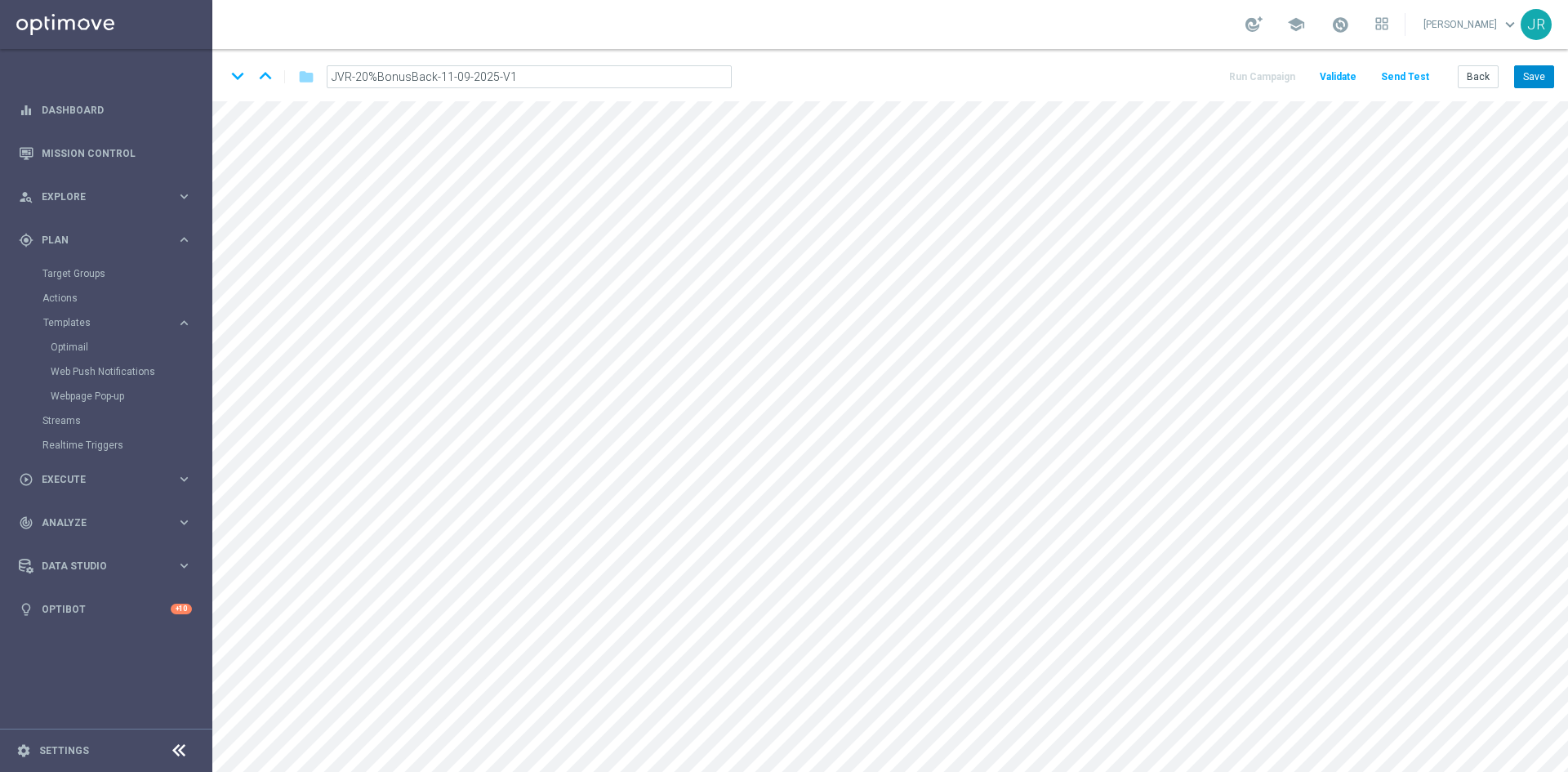
click at [1529, 76] on button "Save" at bounding box center [1534, 77] width 40 height 23
click at [592, 73] on icon "mode_edit" at bounding box center [592, 78] width 15 height 19
click at [590, 75] on input "JVR-20%BonusBack-11-09-2025-V1" at bounding box center [529, 77] width 405 height 23
click at [563, 78] on input "JVR-20%BonusBack-11-09-2025-V1" at bounding box center [529, 77] width 405 height 23
click at [1532, 76] on button "Save" at bounding box center [1534, 77] width 40 height 23
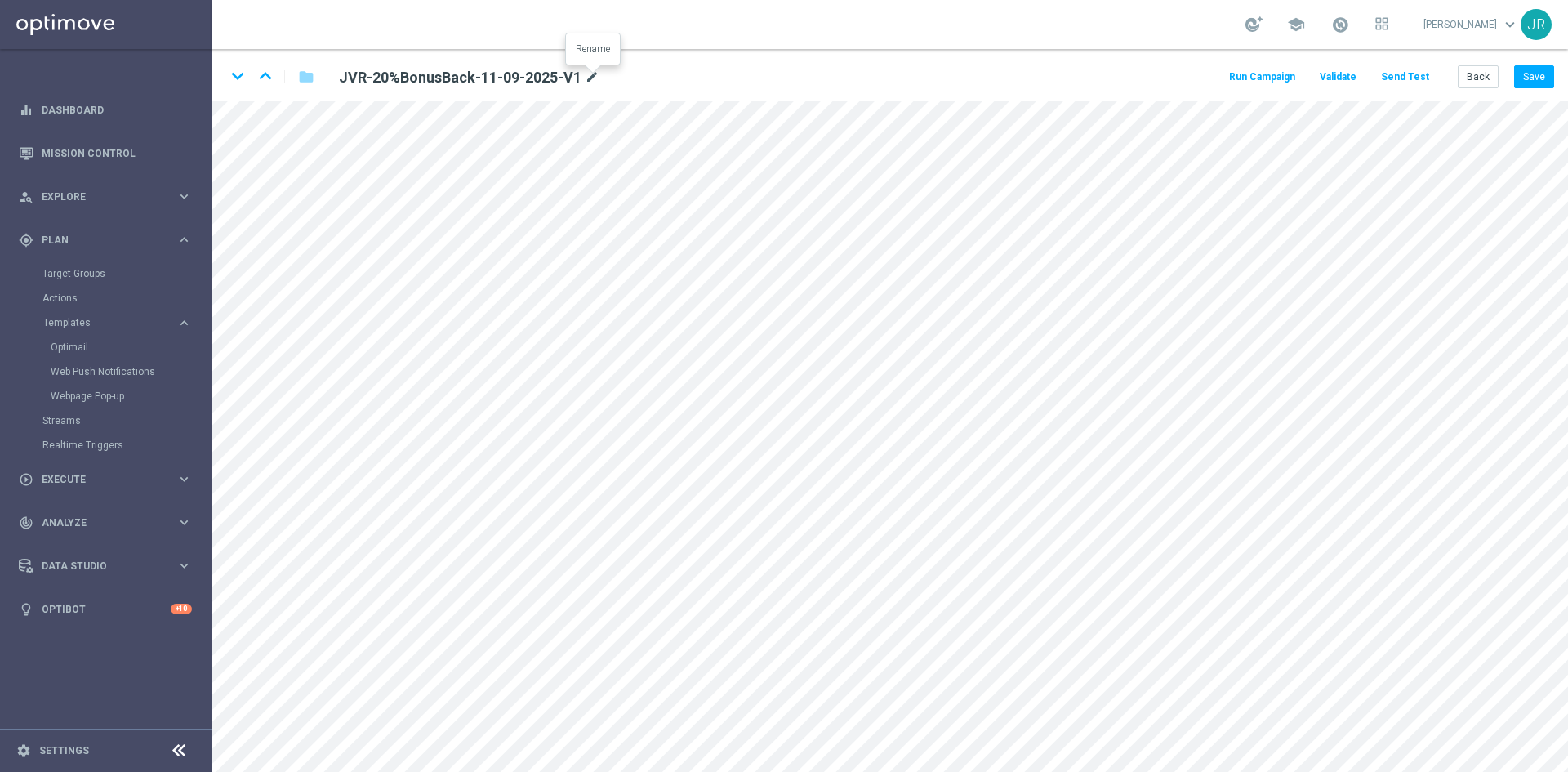
click at [592, 79] on icon "mode_edit" at bounding box center [592, 78] width 15 height 19
click at [524, 76] on input "JVR-20%BonusBack-11-09-2025-V1" at bounding box center [529, 77] width 405 height 23
drag, startPoint x: 527, startPoint y: 79, endPoint x: 213, endPoint y: 74, distance: 314.0
click at [215, 74] on div "keyboard_arrow_down keyboard_arrow_up folder JVR-20%BonusBack-11-09-2025-V1 Run…" at bounding box center [890, 76] width 1356 height 52
drag, startPoint x: 1547, startPoint y: 74, endPoint x: 1564, endPoint y: 85, distance: 20.2
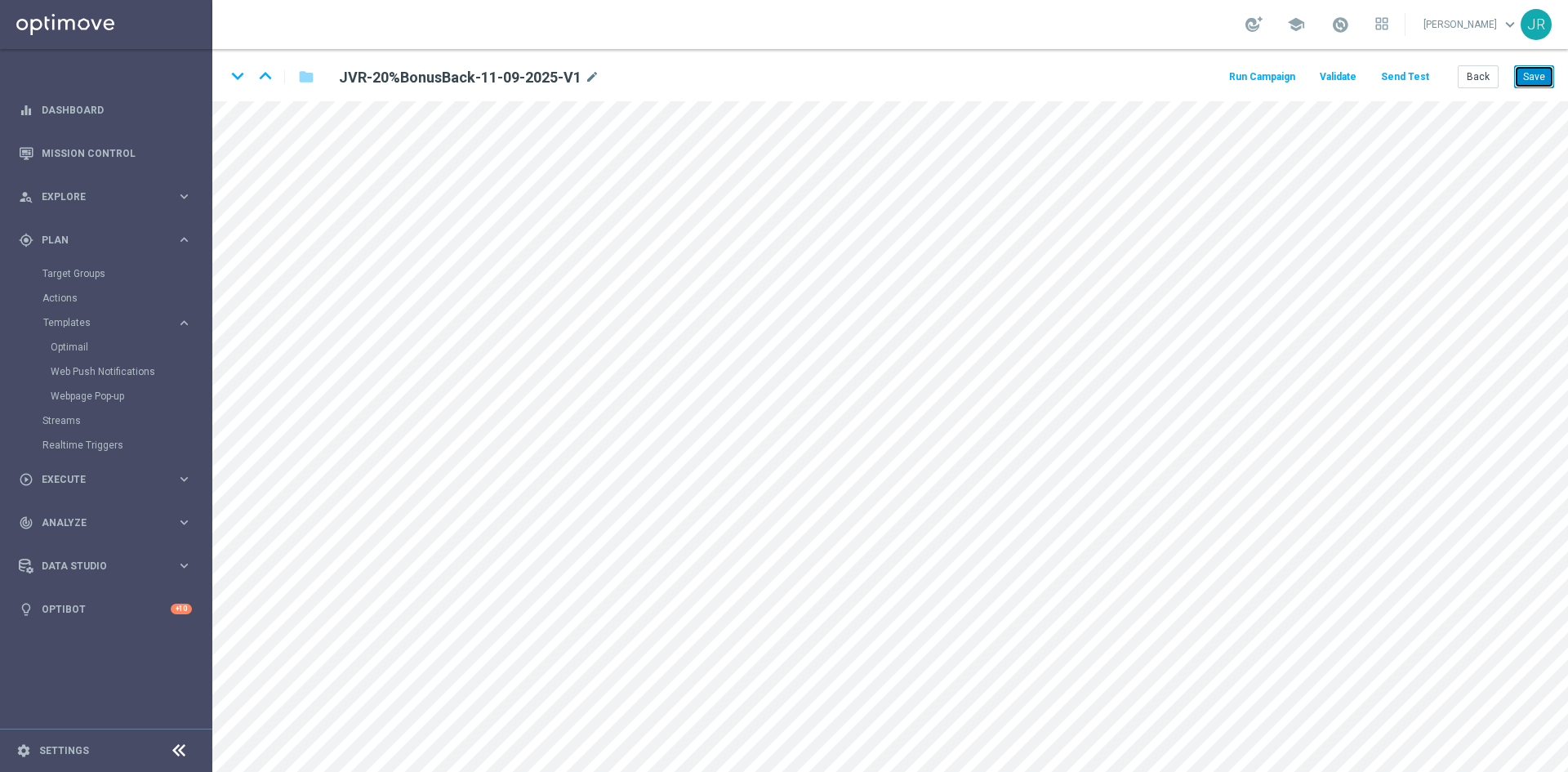
click at [1546, 75] on button "Save" at bounding box center [1534, 77] width 40 height 23
click at [1539, 71] on button "Save" at bounding box center [1534, 77] width 40 height 23
click at [1549, 80] on button "Save" at bounding box center [1534, 77] width 40 height 23
click at [1522, 86] on button "Save" at bounding box center [1534, 77] width 40 height 23
click at [1526, 70] on button "Save" at bounding box center [1534, 77] width 40 height 23
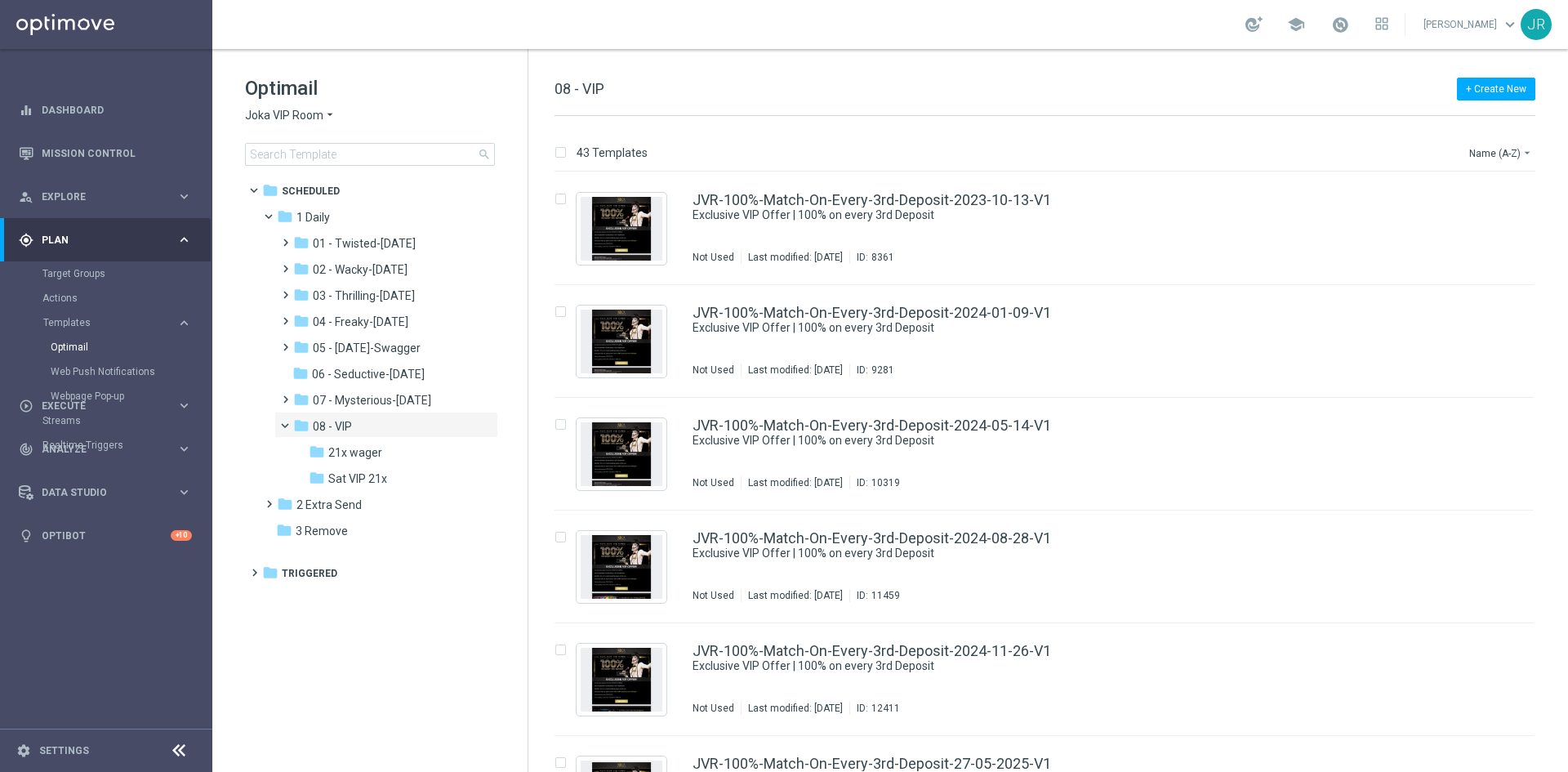
click at [258, 107] on div "Optimail Joka VIP Room arrow_drop_down × Joka VIP Room search" at bounding box center [386, 120] width 282 height 91
click at [268, 111] on span "Joka VIP Room" at bounding box center [284, 115] width 79 height 16
click at [0, 0] on span "[PERSON_NAME] Kings" at bounding box center [0, 0] width 0 height 0
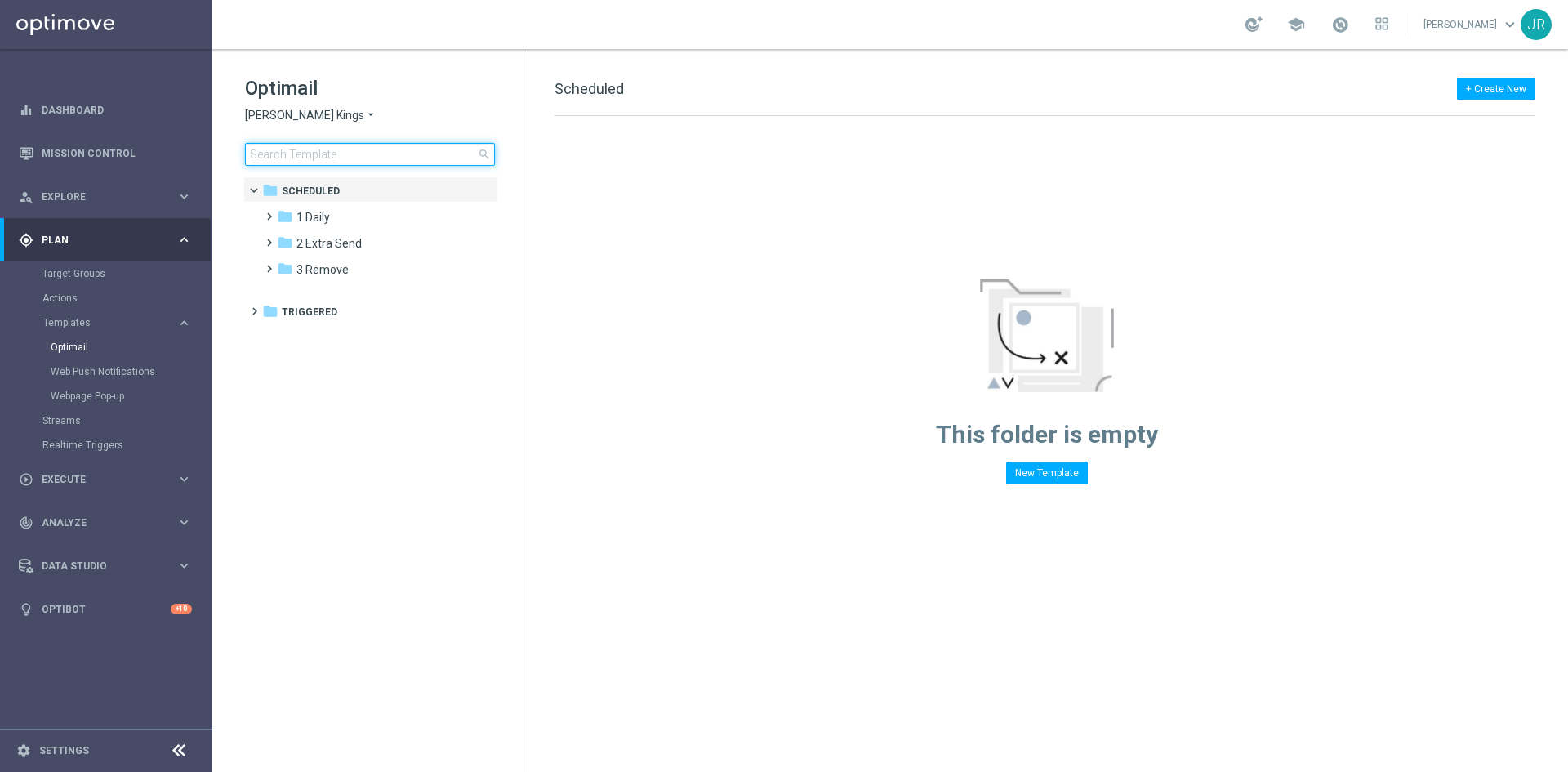
click at [278, 152] on input at bounding box center [370, 154] width 250 height 23
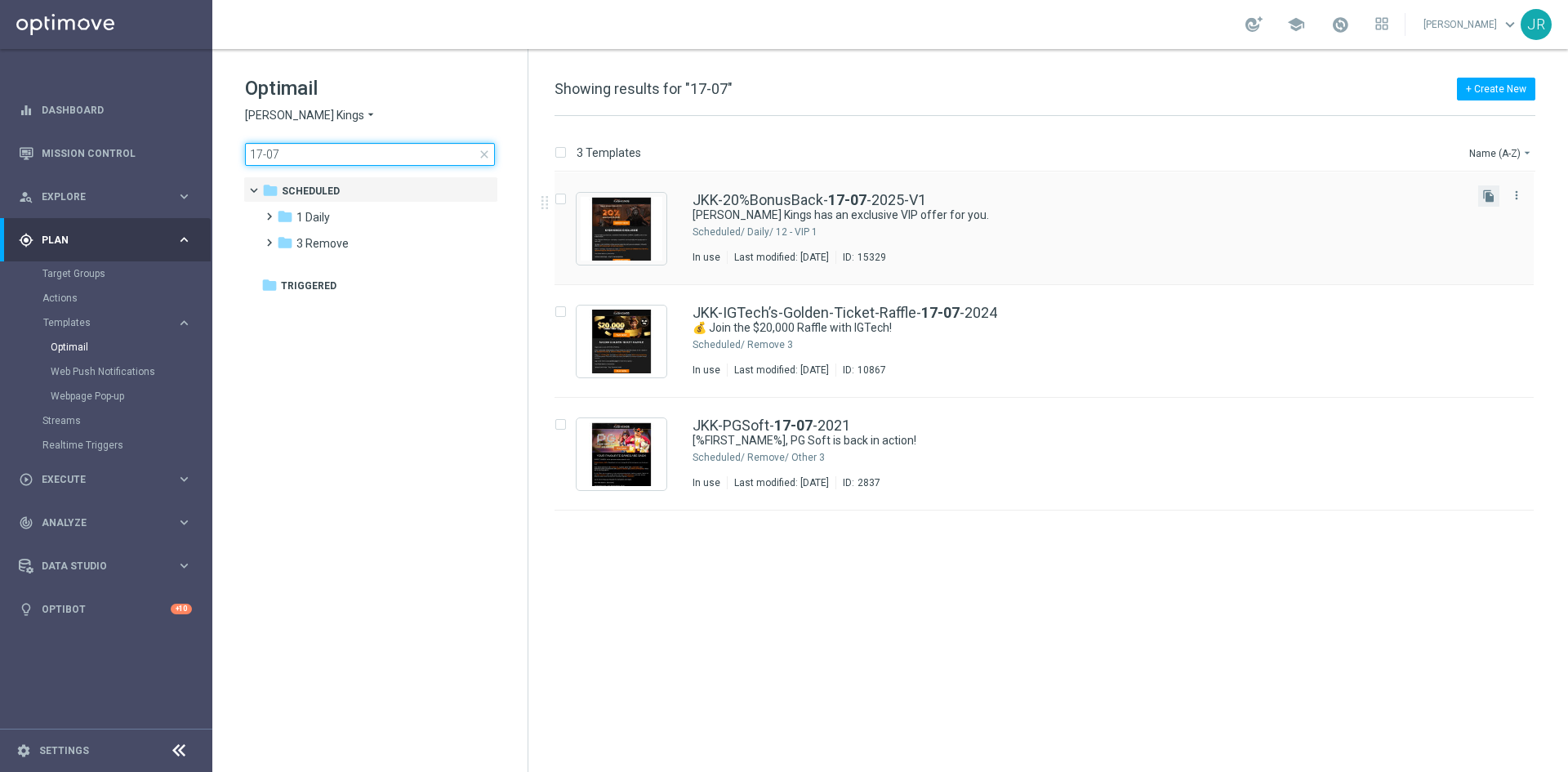
type input "17-07"
click at [1485, 205] on button "file_copy" at bounding box center [1489, 196] width 21 height 21
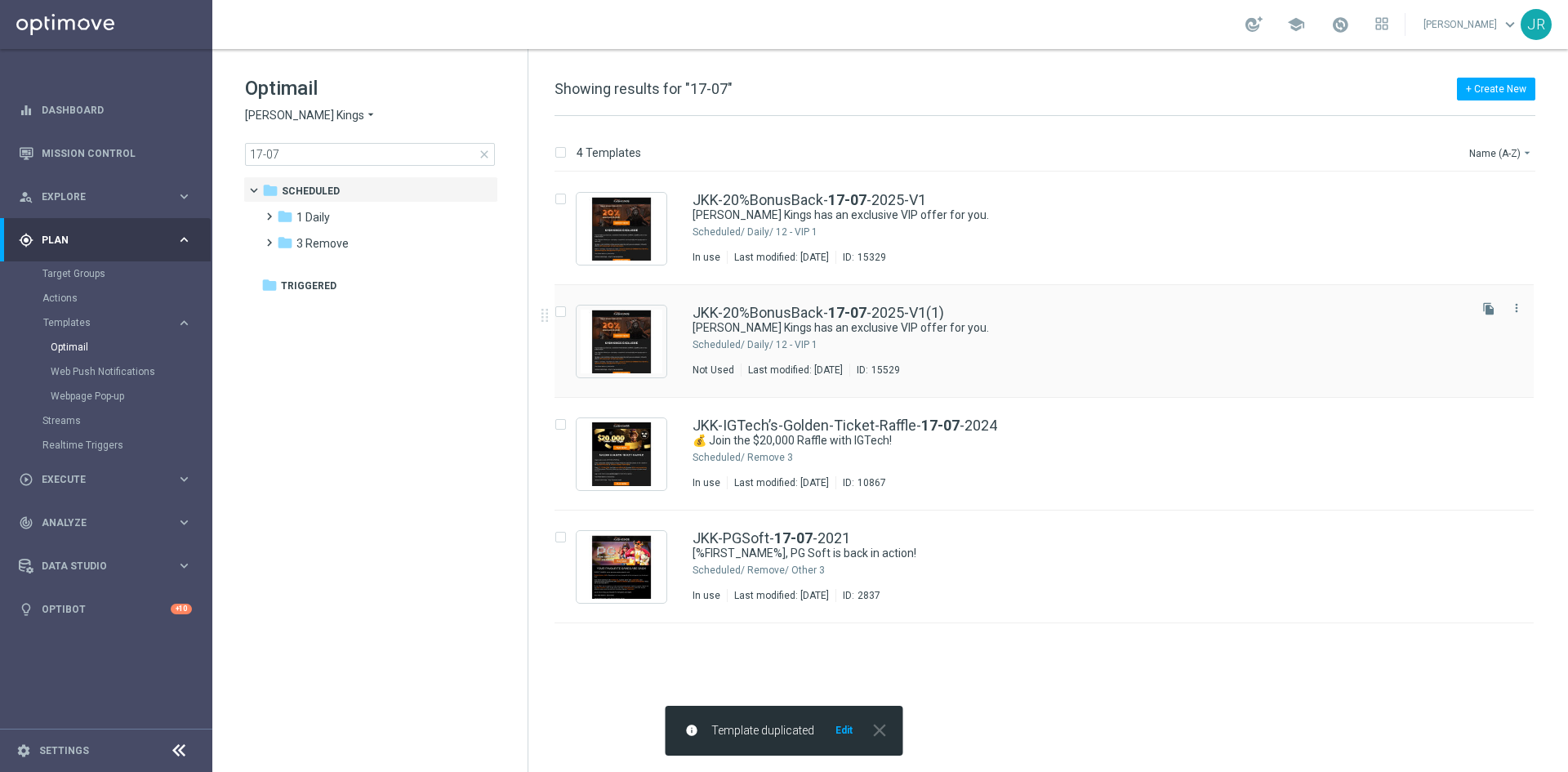
click at [871, 340] on div "1 Daily/ 12 - VIP" at bounding box center [1106, 344] width 718 height 13
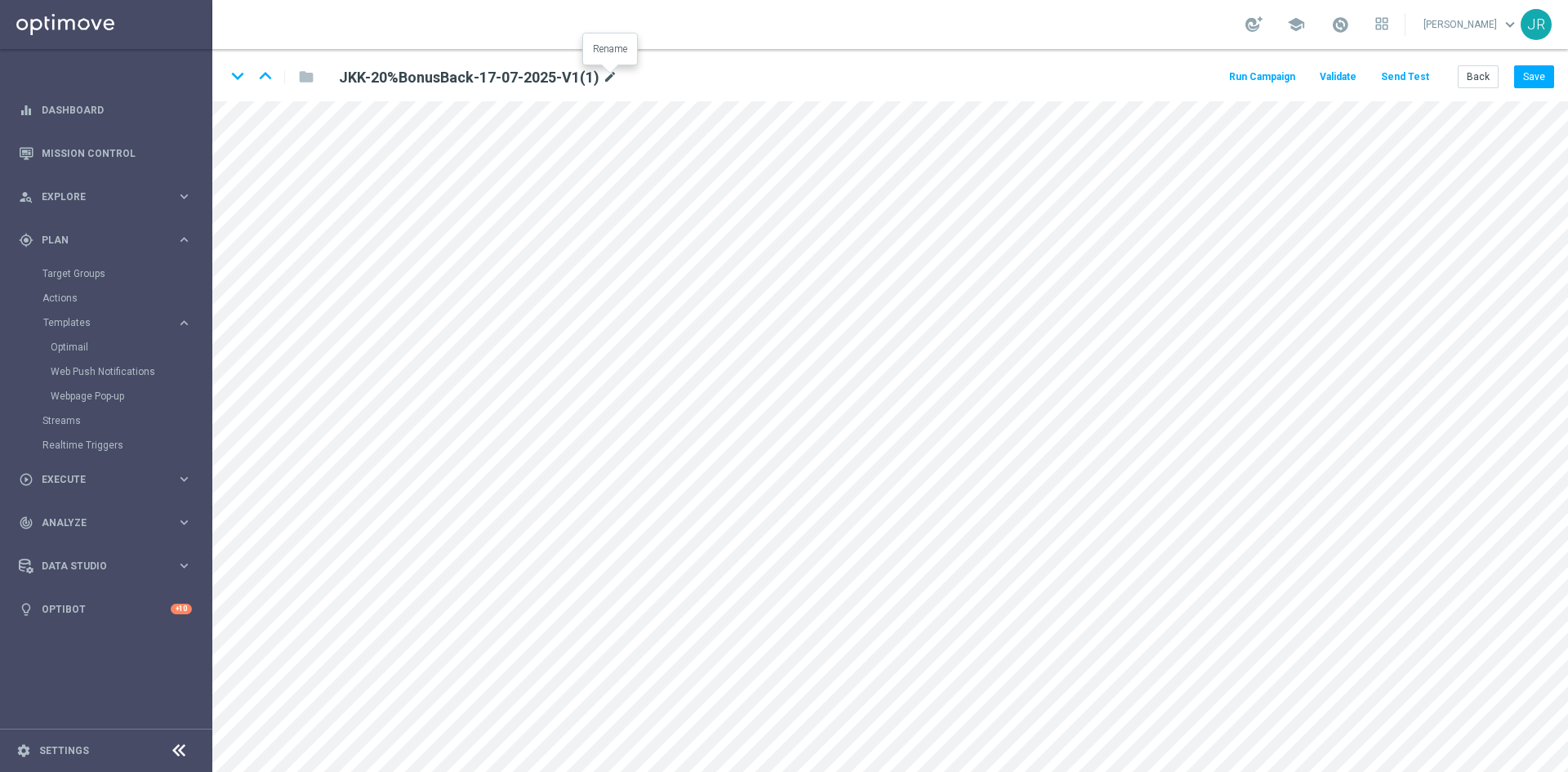
click at [613, 80] on icon "mode_edit" at bounding box center [610, 78] width 15 height 19
click at [573, 70] on input "JKK-20%BonusBack-17-07-2025-V1(1)" at bounding box center [529, 77] width 405 height 23
drag, startPoint x: 549, startPoint y: 80, endPoint x: 433, endPoint y: 80, distance: 116.0
click at [433, 80] on input "JKK-20%BonusBack-17-07-2025-V1(1)" at bounding box center [529, 77] width 405 height 23
type input "JKK-20%BonusBack-09-09-2025-V1"
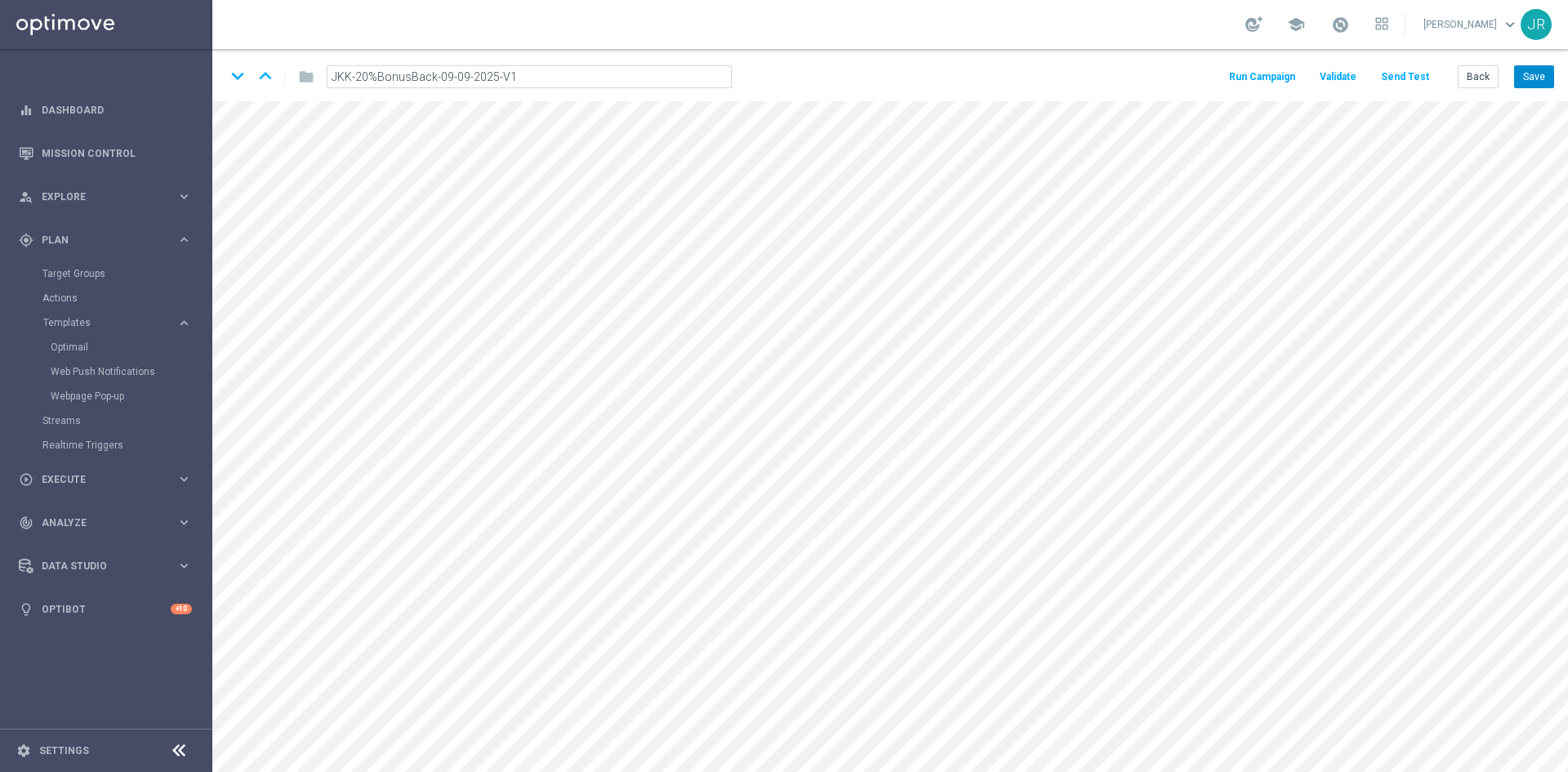
click at [1538, 79] on button "Save" at bounding box center [1534, 77] width 40 height 23
click at [592, 78] on icon "mode_edit" at bounding box center [590, 78] width 15 height 19
click at [507, 80] on input "JKK-20%BonusBack-09-09-2025-V1" at bounding box center [529, 77] width 405 height 23
drag, startPoint x: 523, startPoint y: 75, endPoint x: 313, endPoint y: 73, distance: 210.0
click at [313, 73] on div "JKK-20%BonusBack-09-09-2025-V1" at bounding box center [529, 77] width 454 height 23
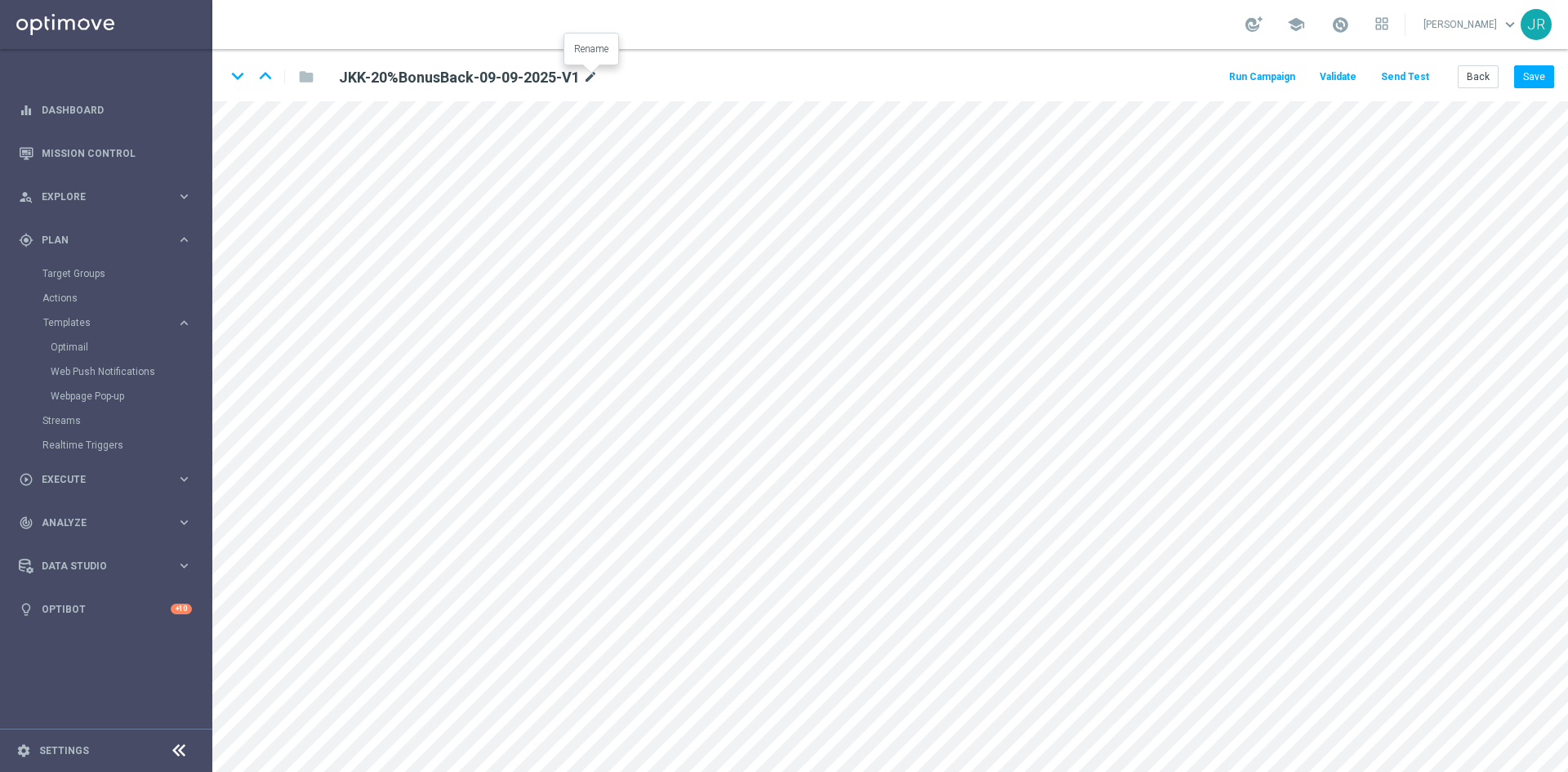
click at [591, 79] on icon "mode_edit" at bounding box center [590, 78] width 15 height 19
click at [452, 75] on input "JKK-20%BonusBack-09-09-2025-V1" at bounding box center [529, 77] width 405 height 23
drag, startPoint x: 448, startPoint y: 75, endPoint x: 436, endPoint y: 80, distance: 13.0
click at [436, 80] on input "JKK-20%BonusBack-09-09-2025-V1" at bounding box center [529, 77] width 405 height 23
type input "JKK-20%BonusBack-11-09-2025-V1"
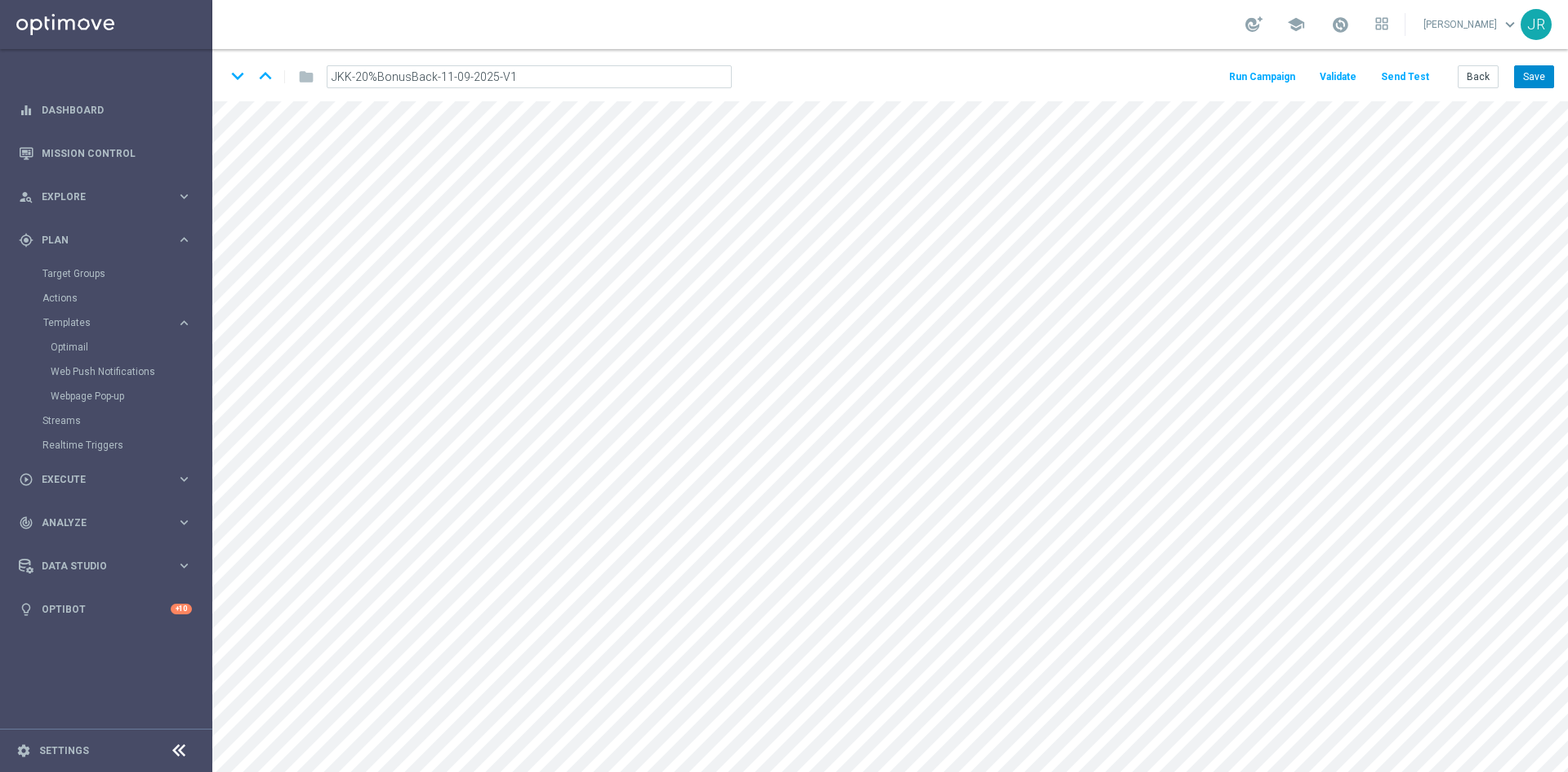
click at [1531, 77] on button "Save" at bounding box center [1534, 77] width 40 height 23
click at [1526, 82] on button "Save" at bounding box center [1534, 77] width 40 height 23
click at [595, 75] on icon "mode_edit" at bounding box center [590, 78] width 15 height 19
click at [547, 73] on input "JKK-20%BonusBack-11-09-2025-V1" at bounding box center [529, 77] width 405 height 23
drag, startPoint x: 366, startPoint y: 75, endPoint x: 193, endPoint y: 93, distance: 173.9
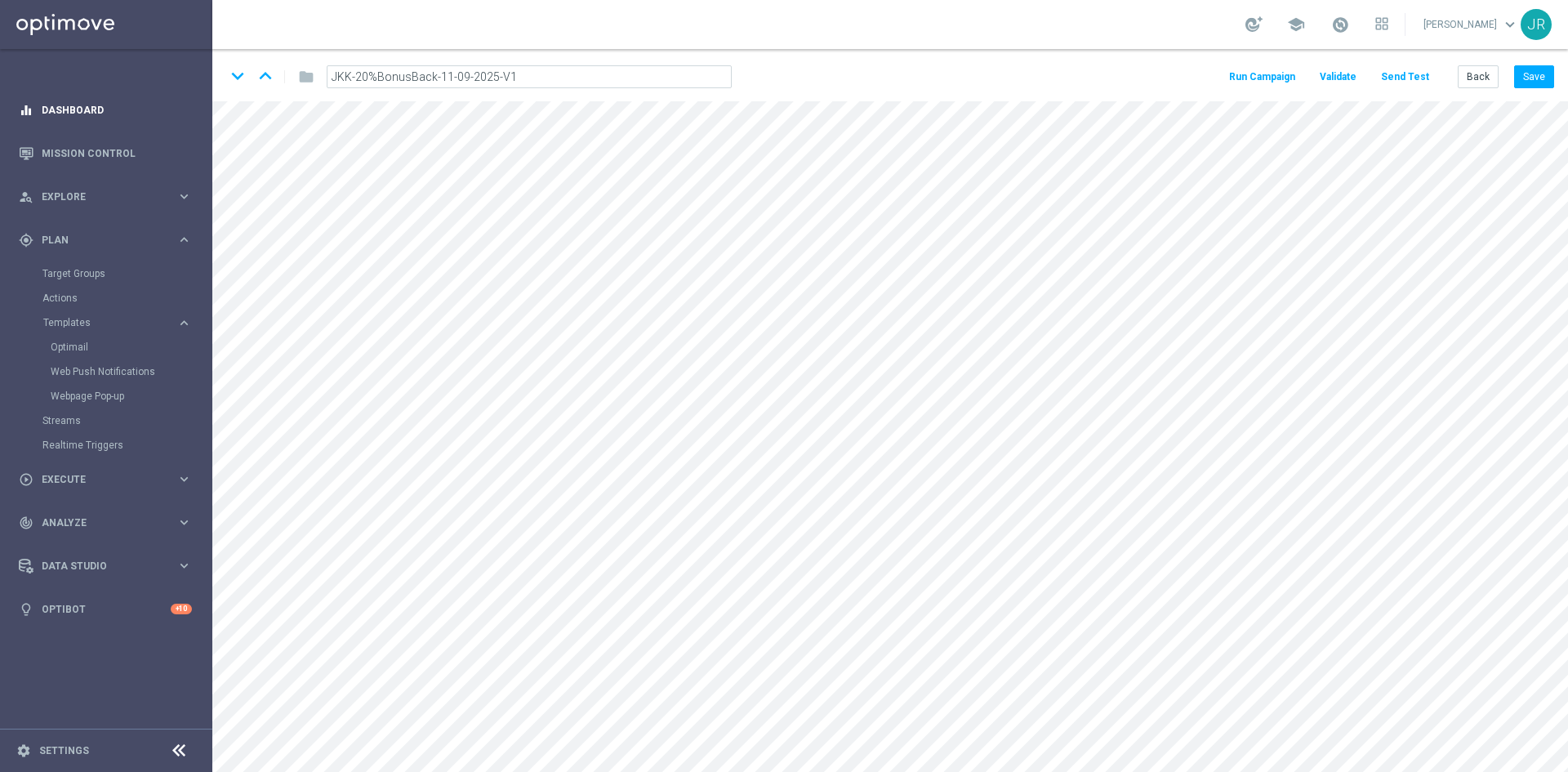
click at [193, 93] on main "equalizer Dashboard Mission Control" at bounding box center [784, 386] width 1568 height 772
click at [1534, 74] on button "Save" at bounding box center [1534, 77] width 40 height 23
drag, startPoint x: 1536, startPoint y: 73, endPoint x: 981, endPoint y: 75, distance: 555.0
click at [1536, 75] on button "Save" at bounding box center [1534, 77] width 40 height 23
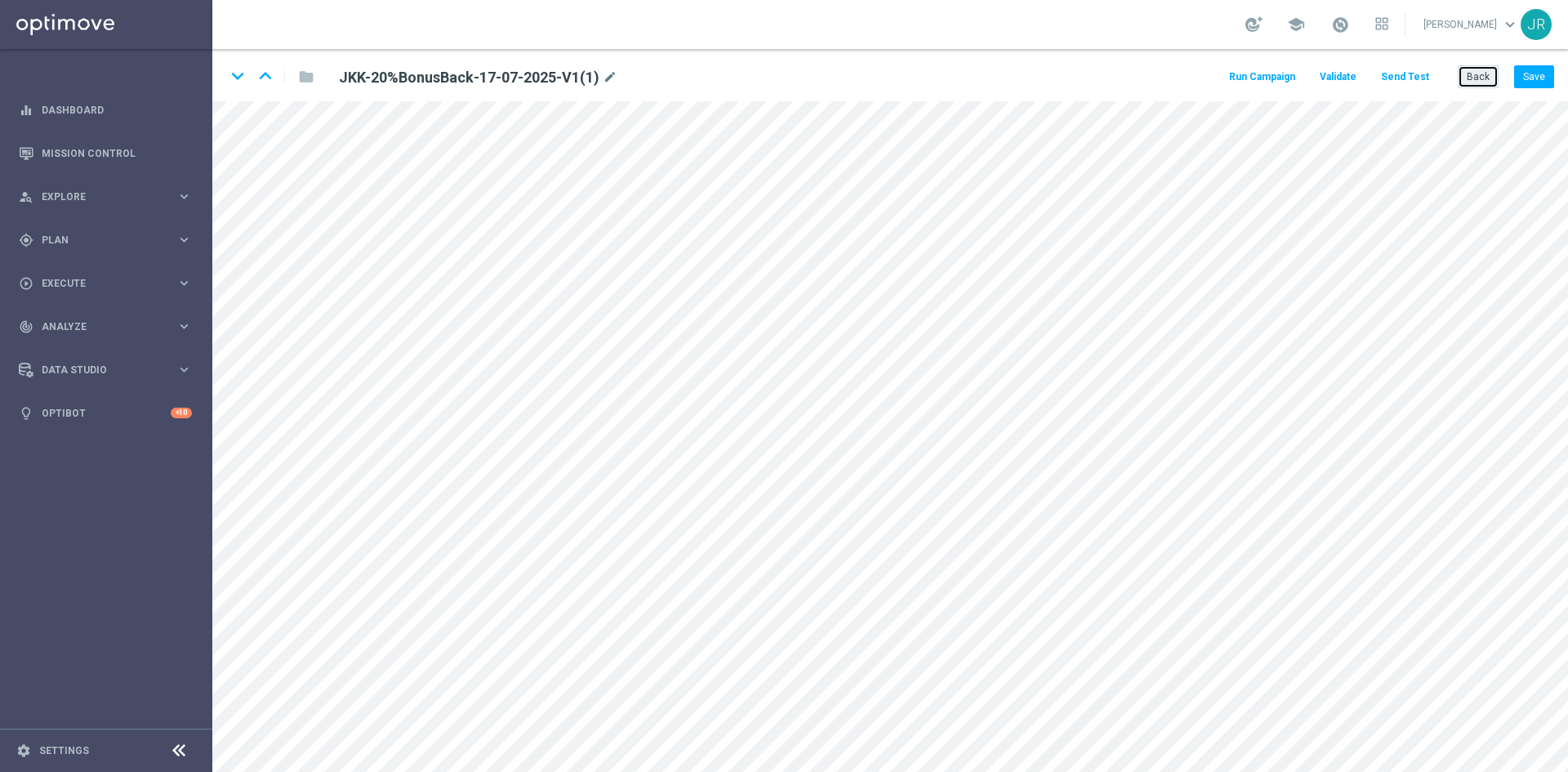
click at [1485, 75] on button "Back" at bounding box center [1479, 77] width 41 height 23
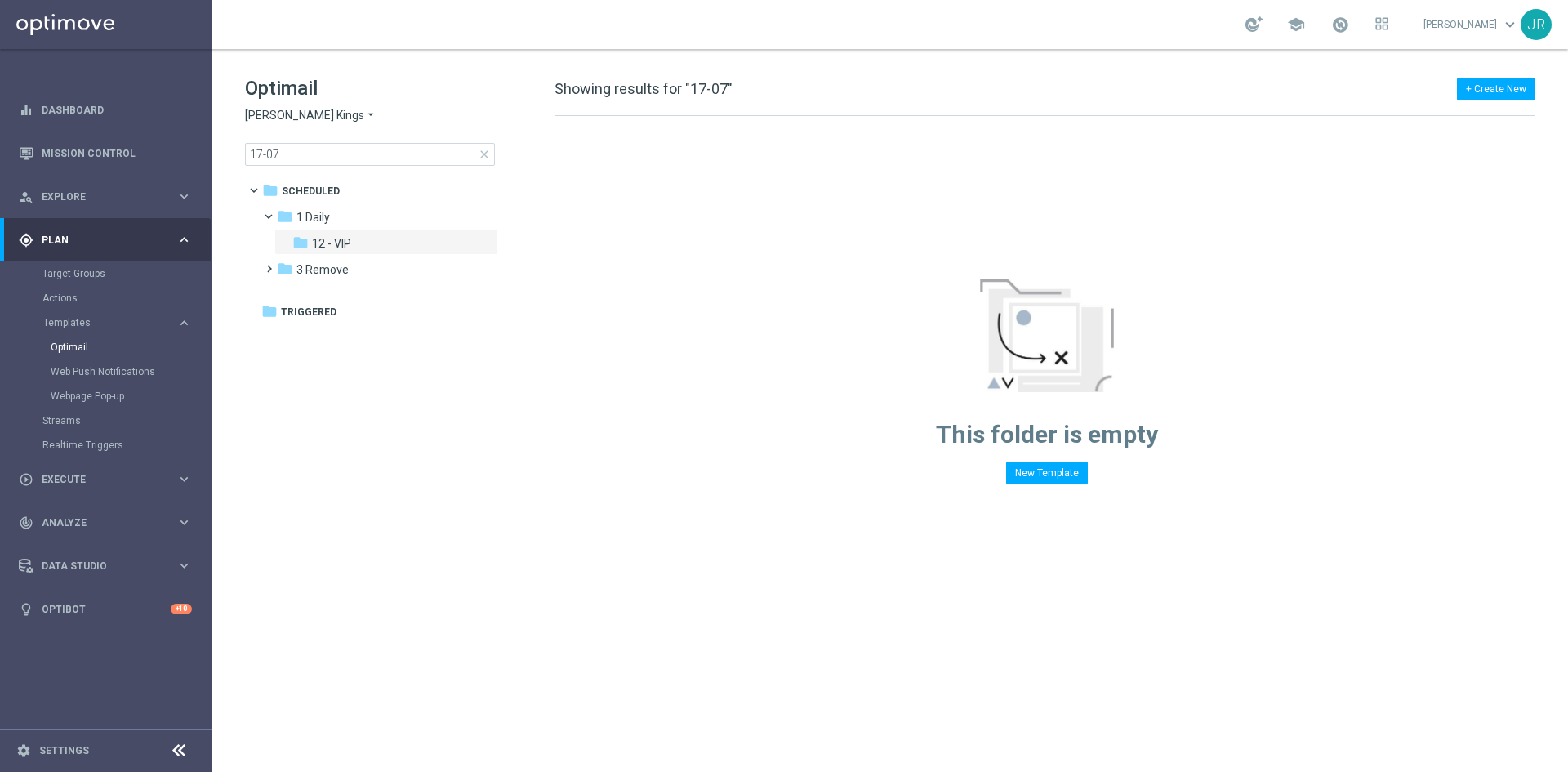
click at [306, 114] on span "[PERSON_NAME] Kings" at bounding box center [304, 115] width 119 height 16
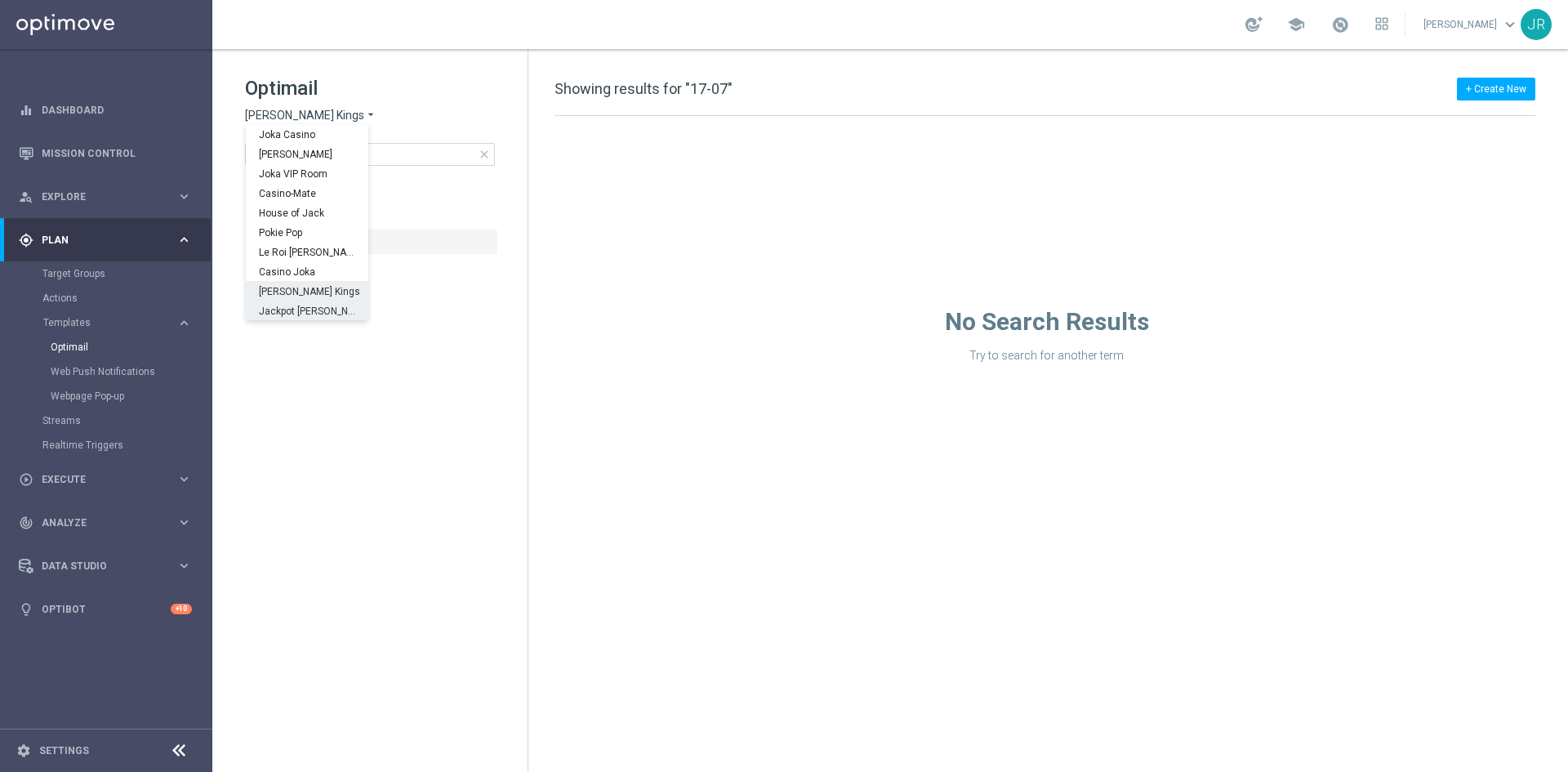
click at [0, 0] on span "Jackpot [PERSON_NAME]" at bounding box center [0, 0] width 0 height 0
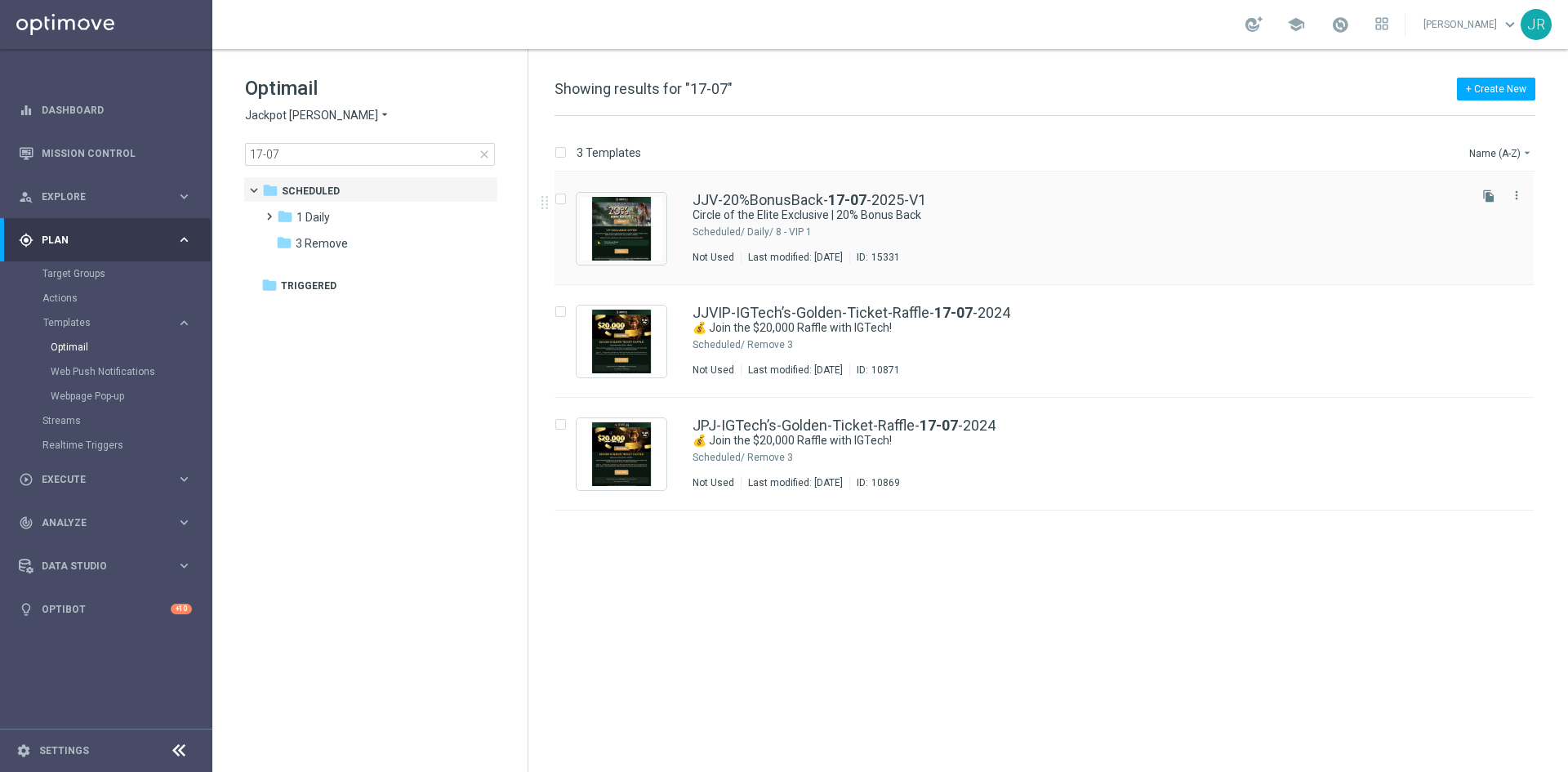
click at [1484, 202] on icon "file_copy" at bounding box center [1488, 195] width 13 height 13
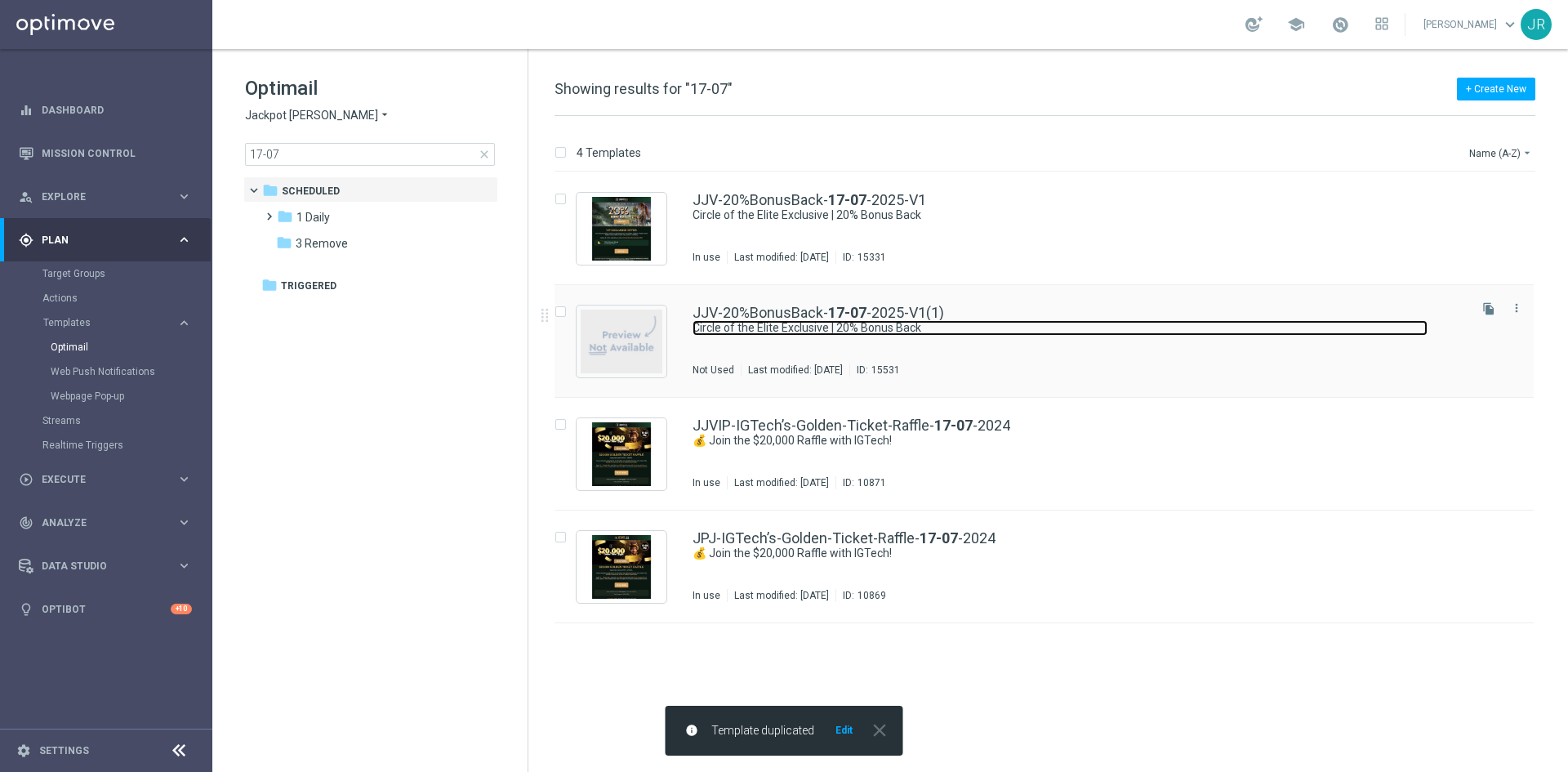
click at [868, 323] on link "Circle of the Elite Exclusive | 20% Bonus Back" at bounding box center [1060, 328] width 735 height 16
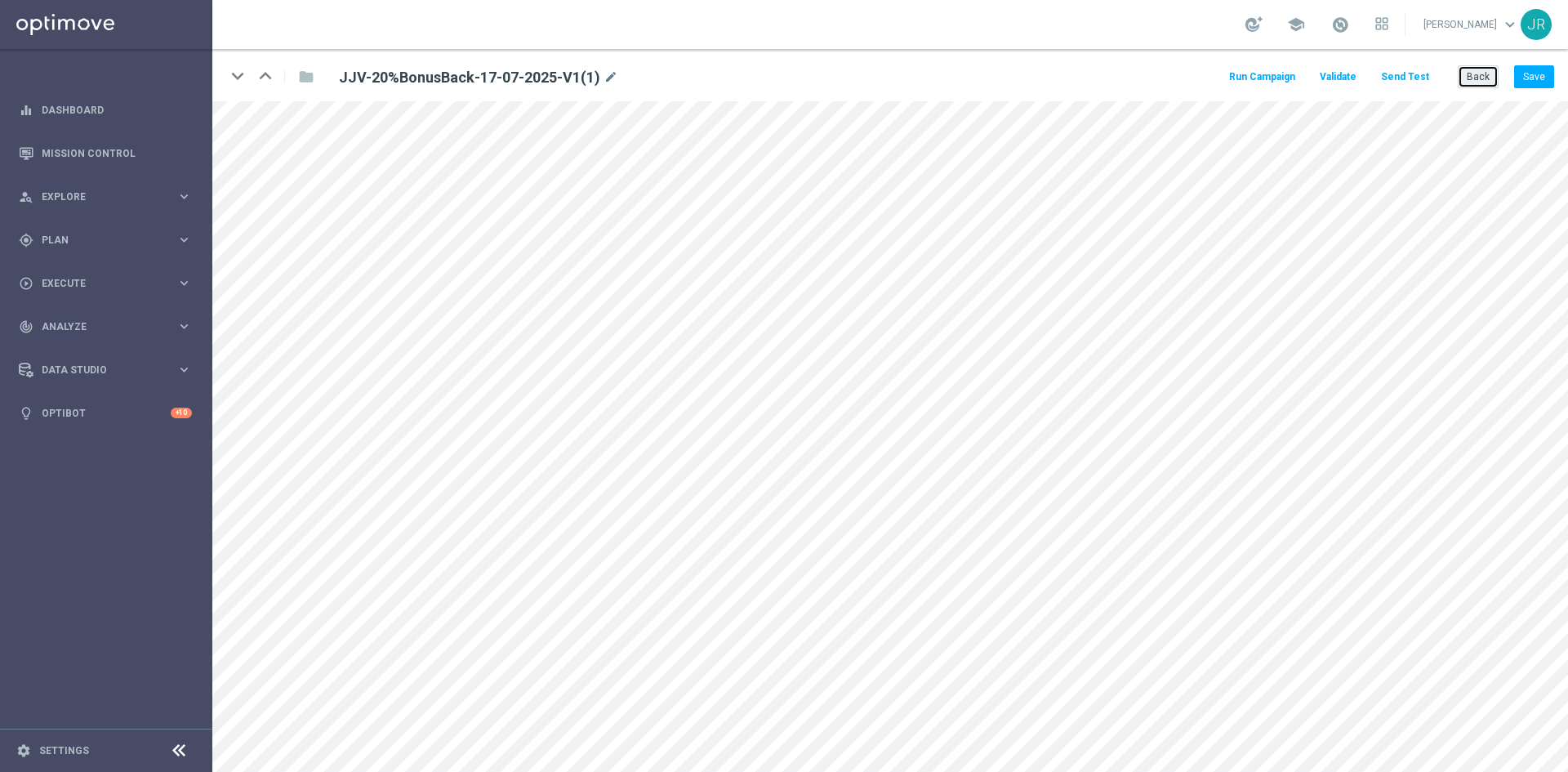
drag, startPoint x: 1481, startPoint y: 74, endPoint x: 1294, endPoint y: 14, distance: 196.4
click at [1481, 74] on button "Back" at bounding box center [1479, 77] width 41 height 23
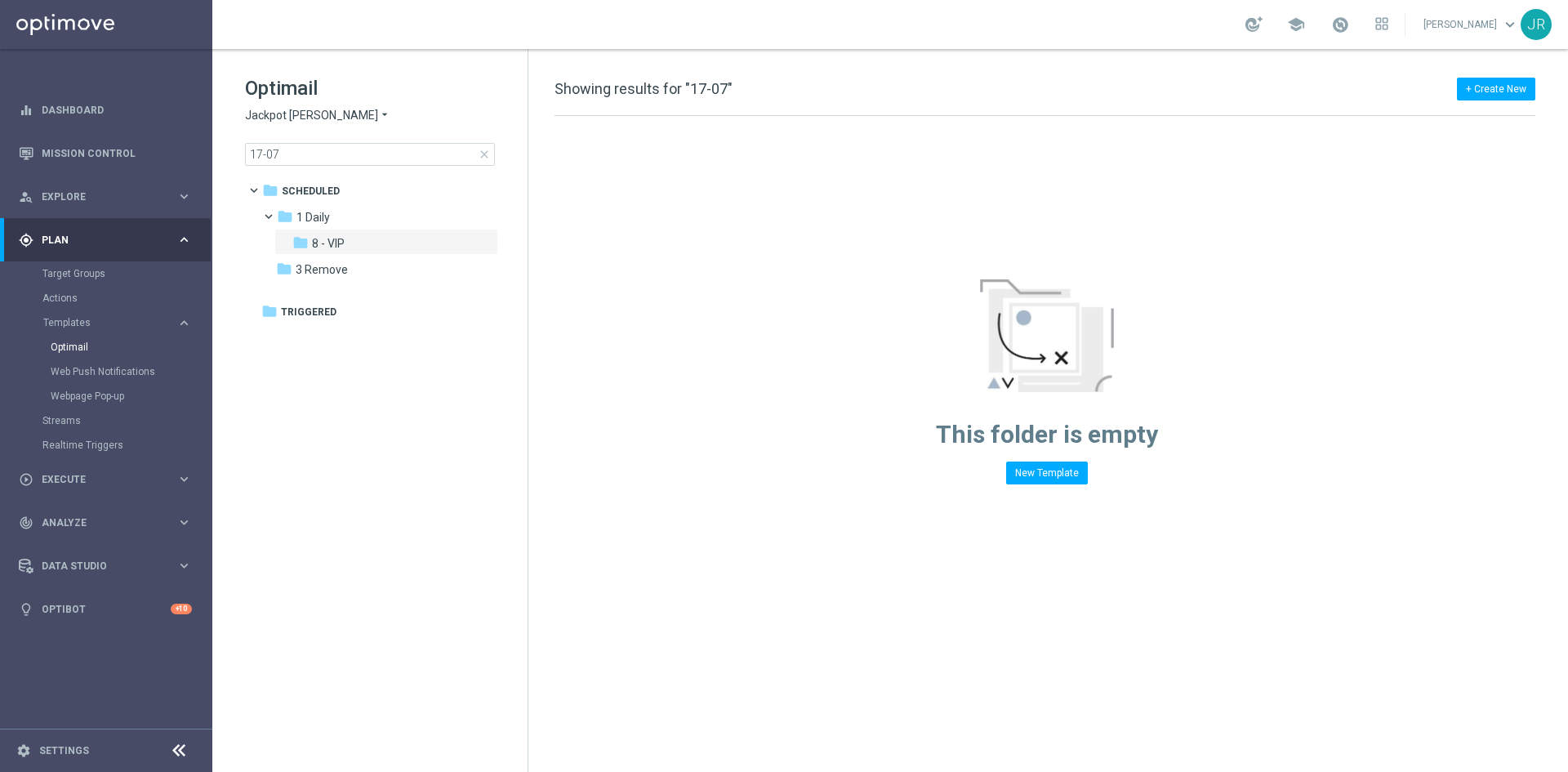
click at [282, 113] on span "Jackpot [PERSON_NAME]" at bounding box center [311, 115] width 133 height 16
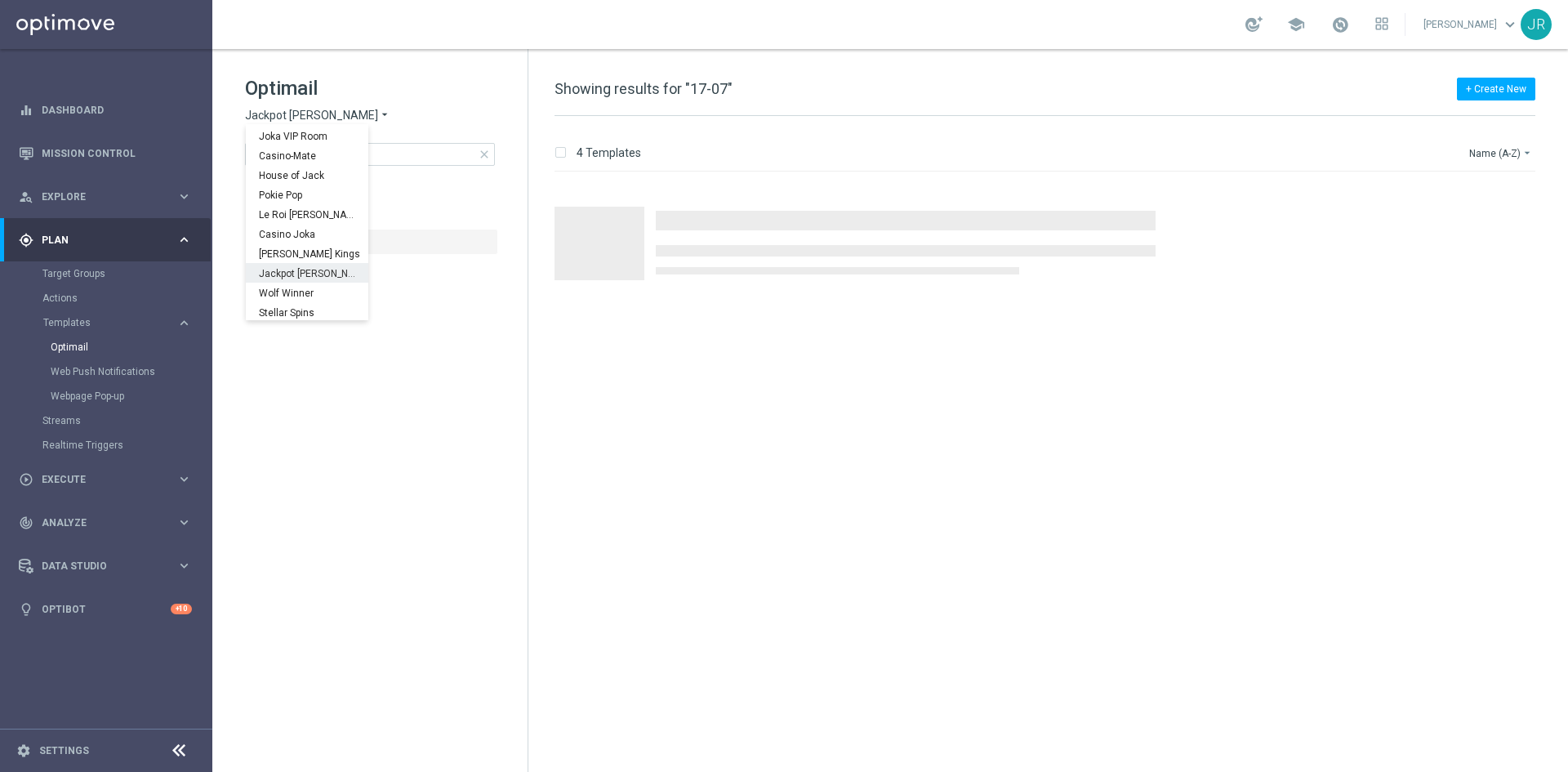
scroll to position [59, 0]
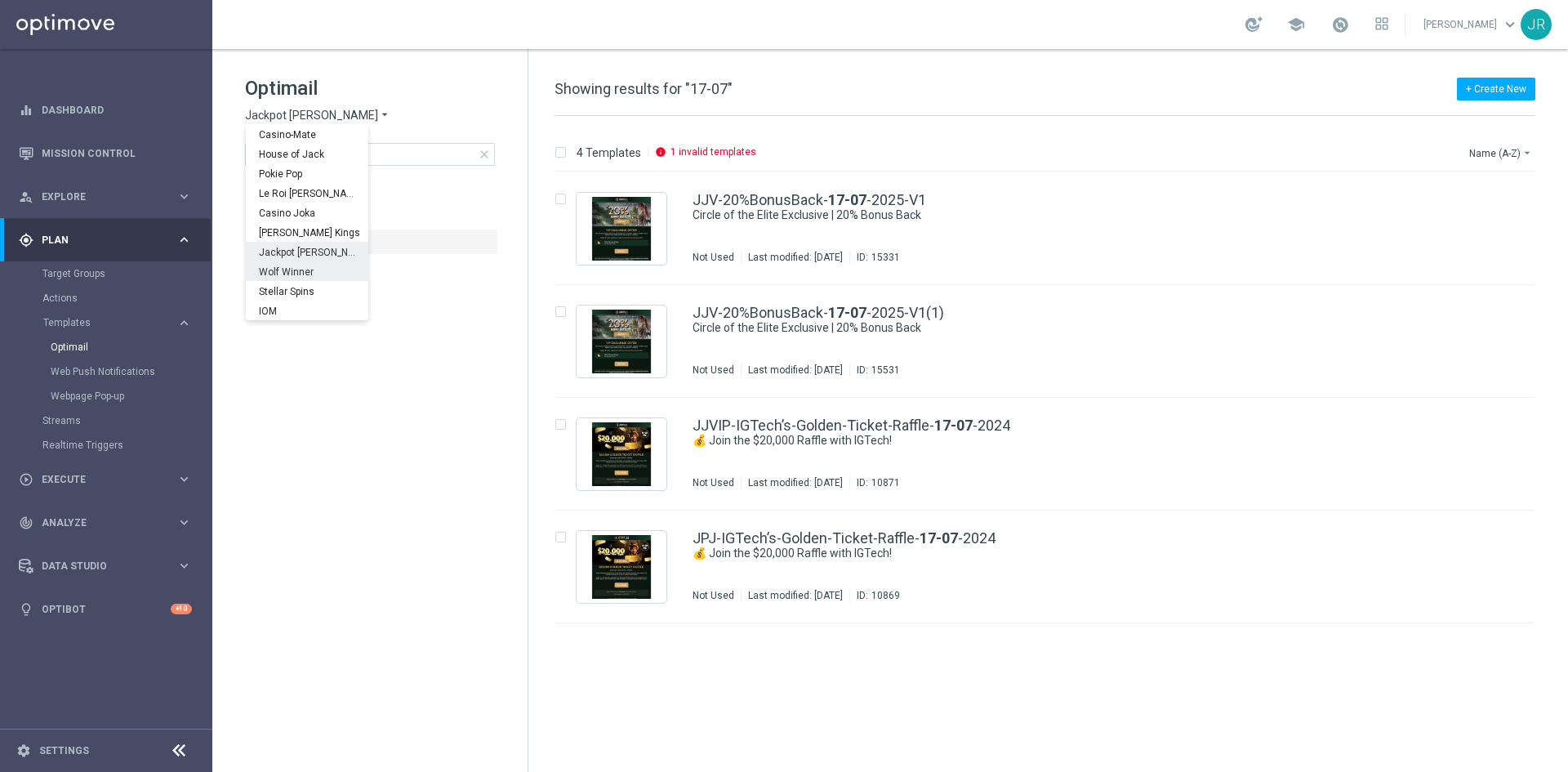
click at [0, 0] on span "Wolf Winner" at bounding box center [0, 0] width 0 height 0
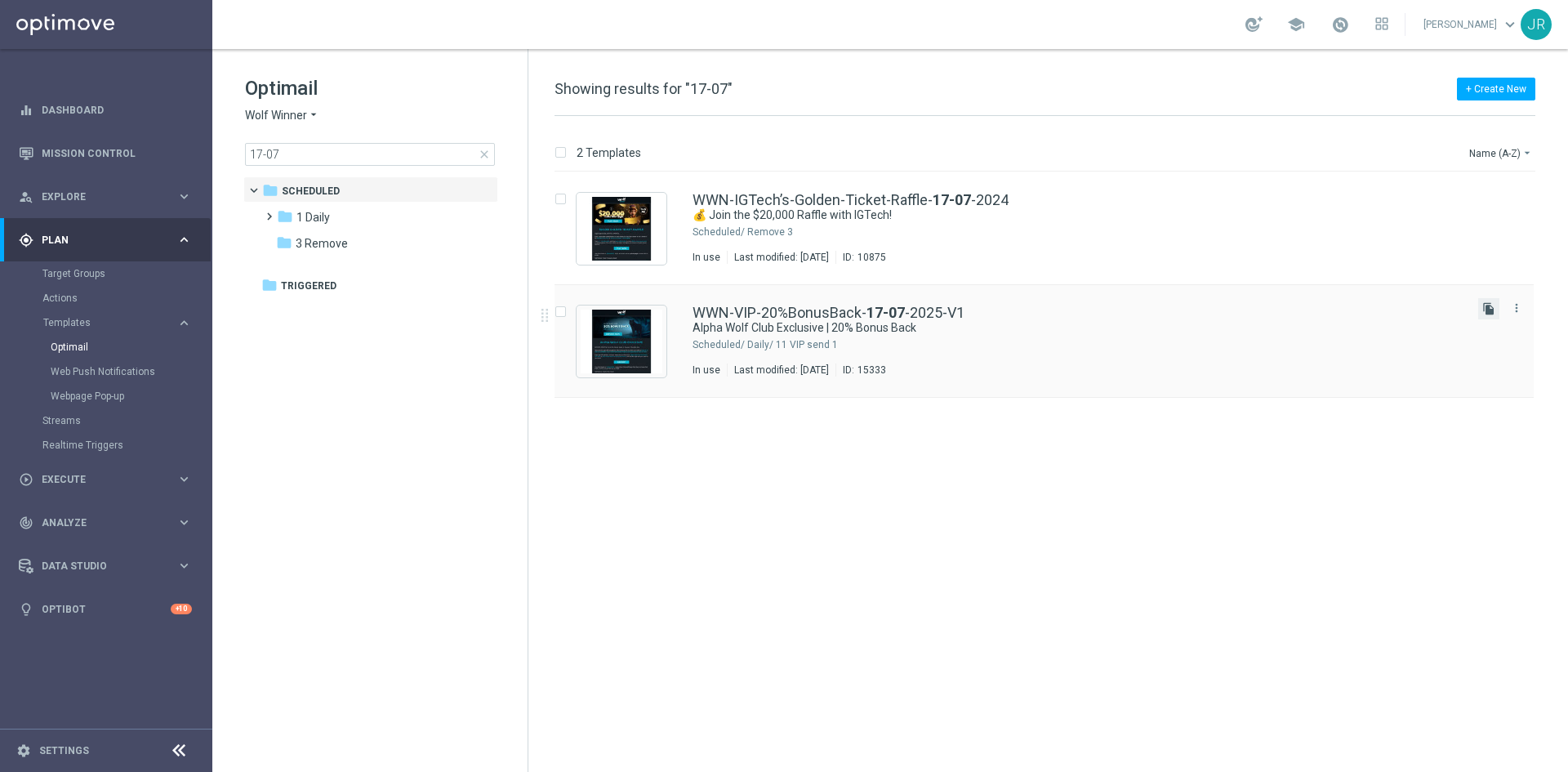
click at [1491, 309] on icon "file_copy" at bounding box center [1488, 308] width 13 height 13
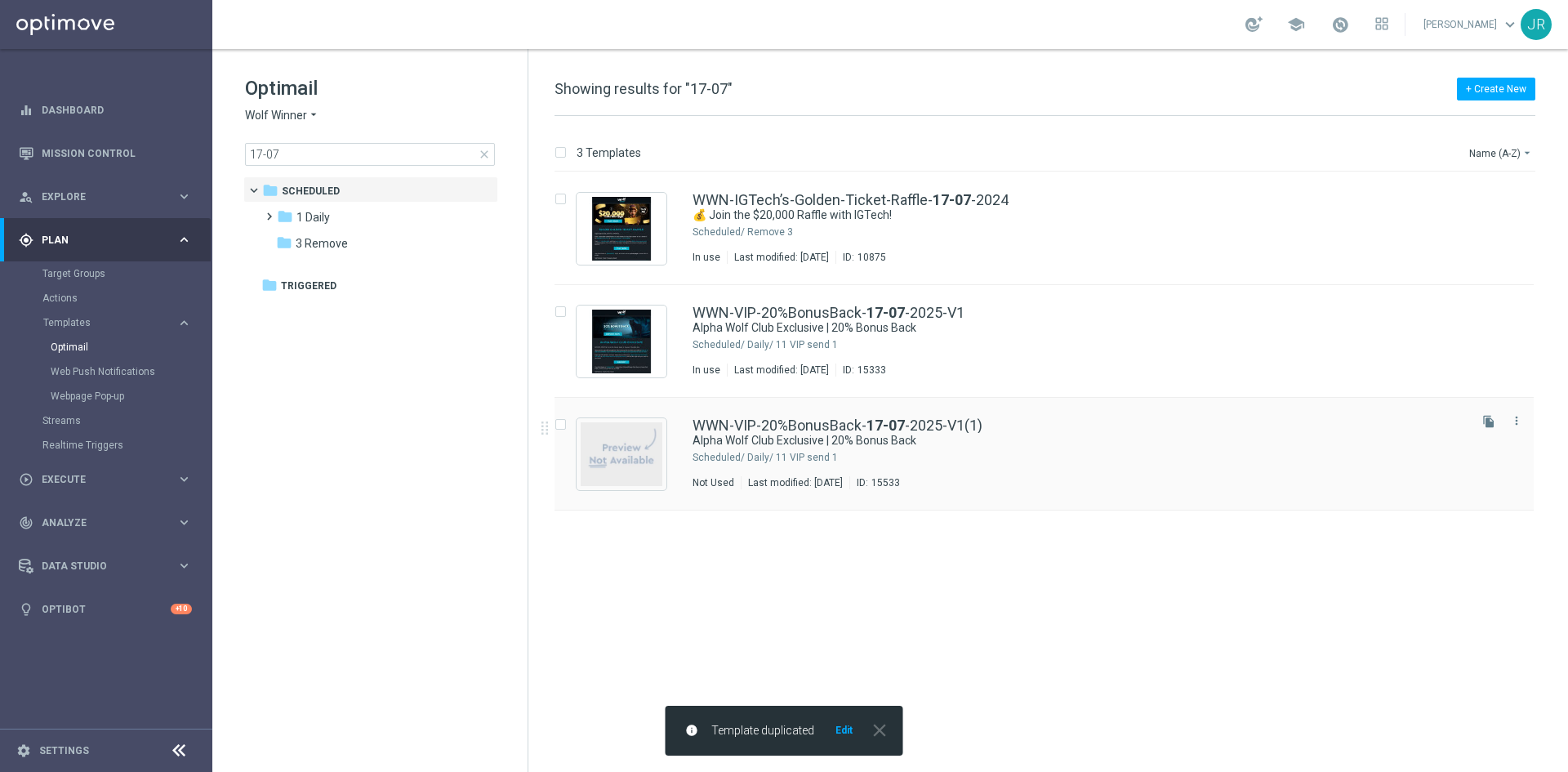
click at [849, 485] on div "Last modified: [DATE]" at bounding box center [795, 482] width 108 height 13
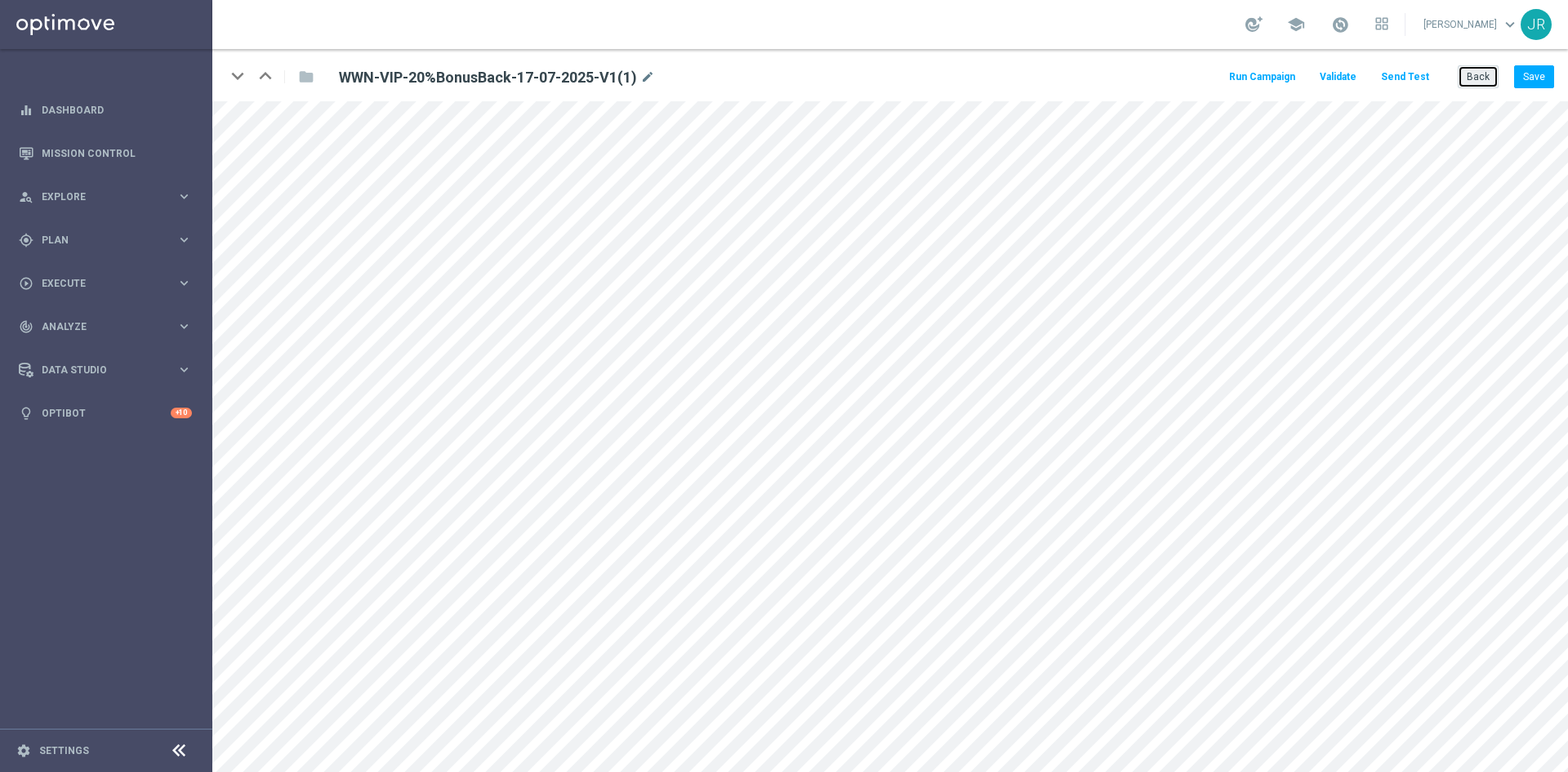
click at [1473, 77] on button "Back" at bounding box center [1479, 77] width 41 height 23
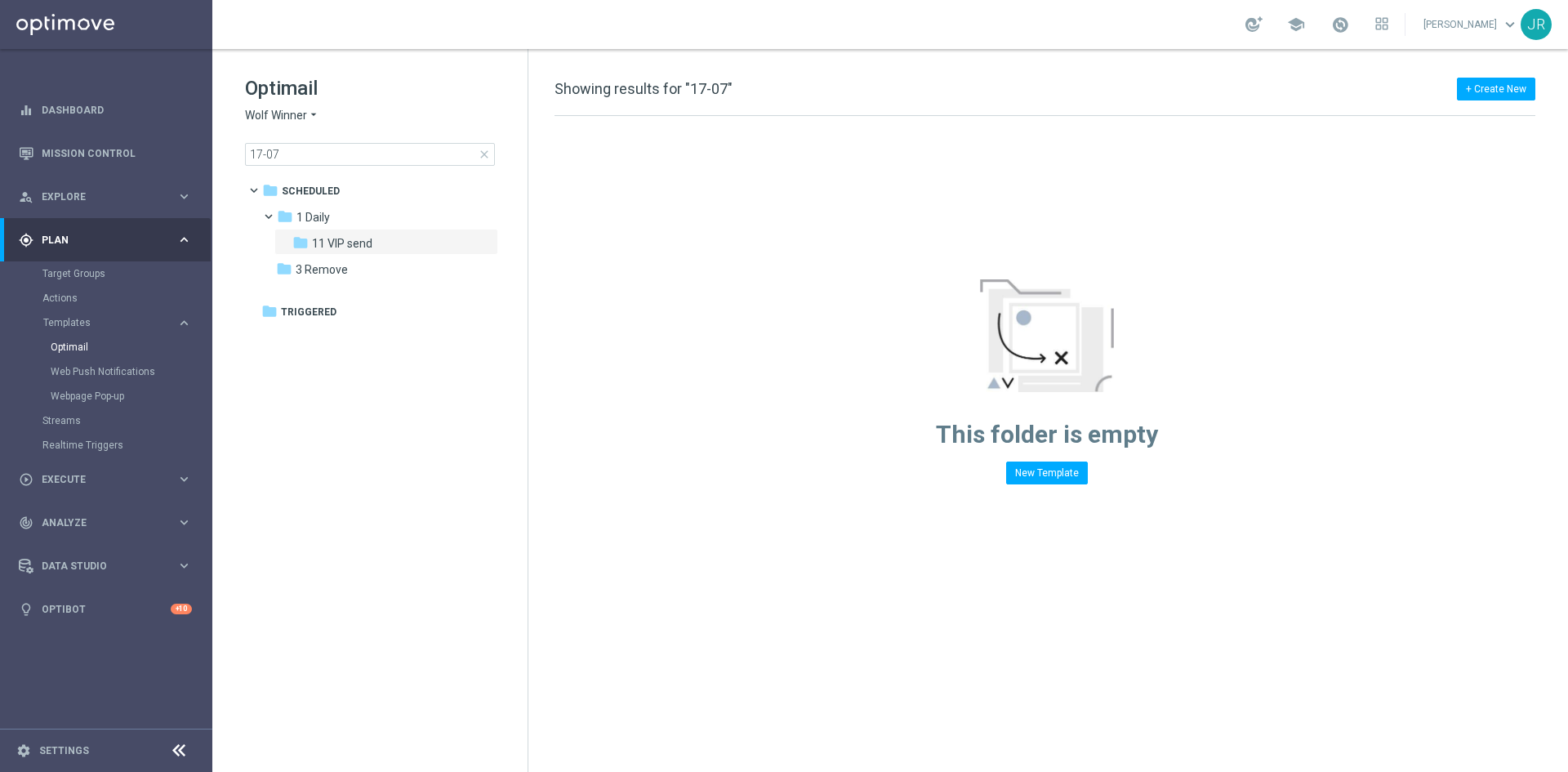
click at [305, 114] on span "Wolf Winner" at bounding box center [276, 115] width 62 height 16
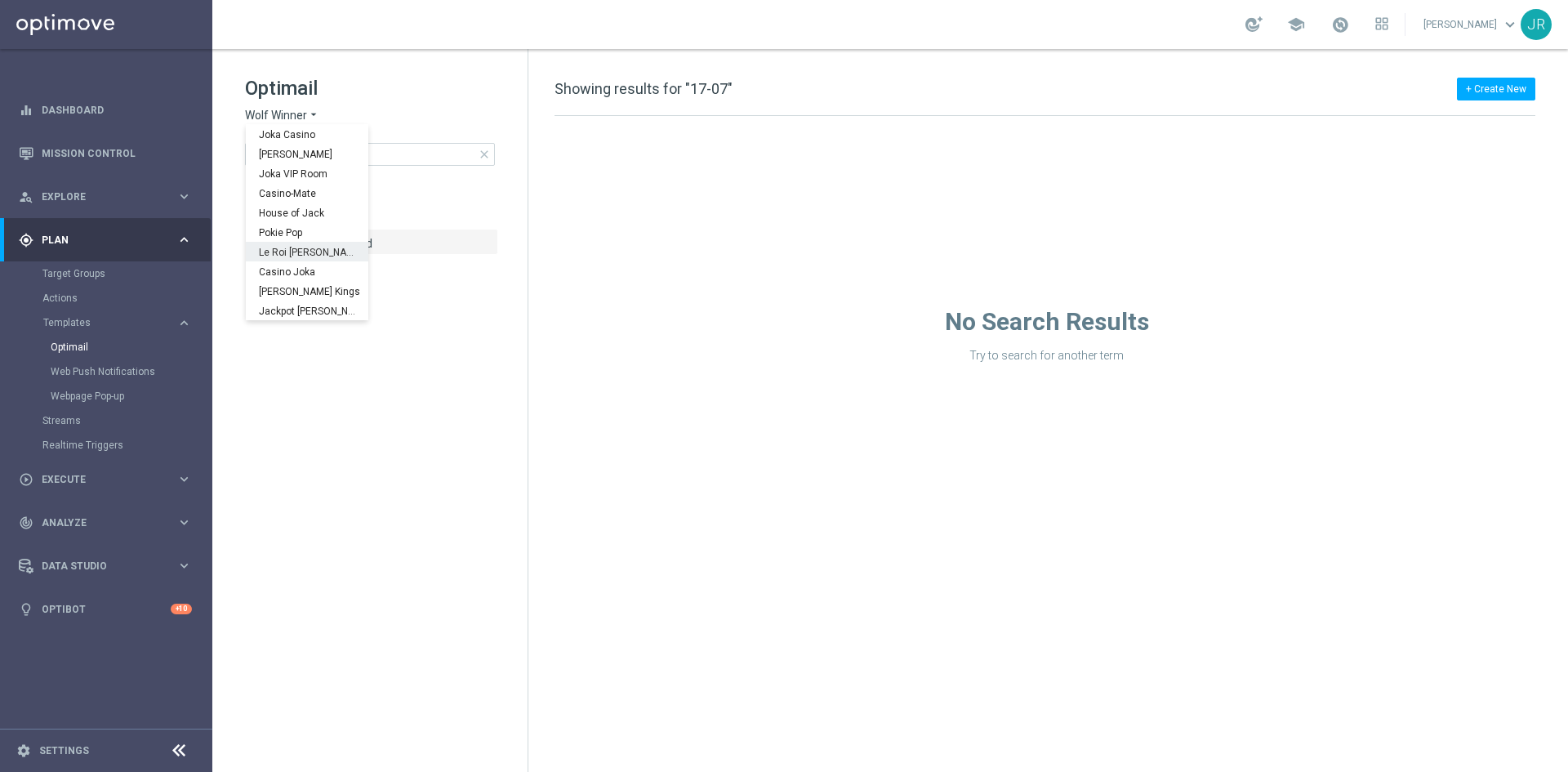
scroll to position [59, 0]
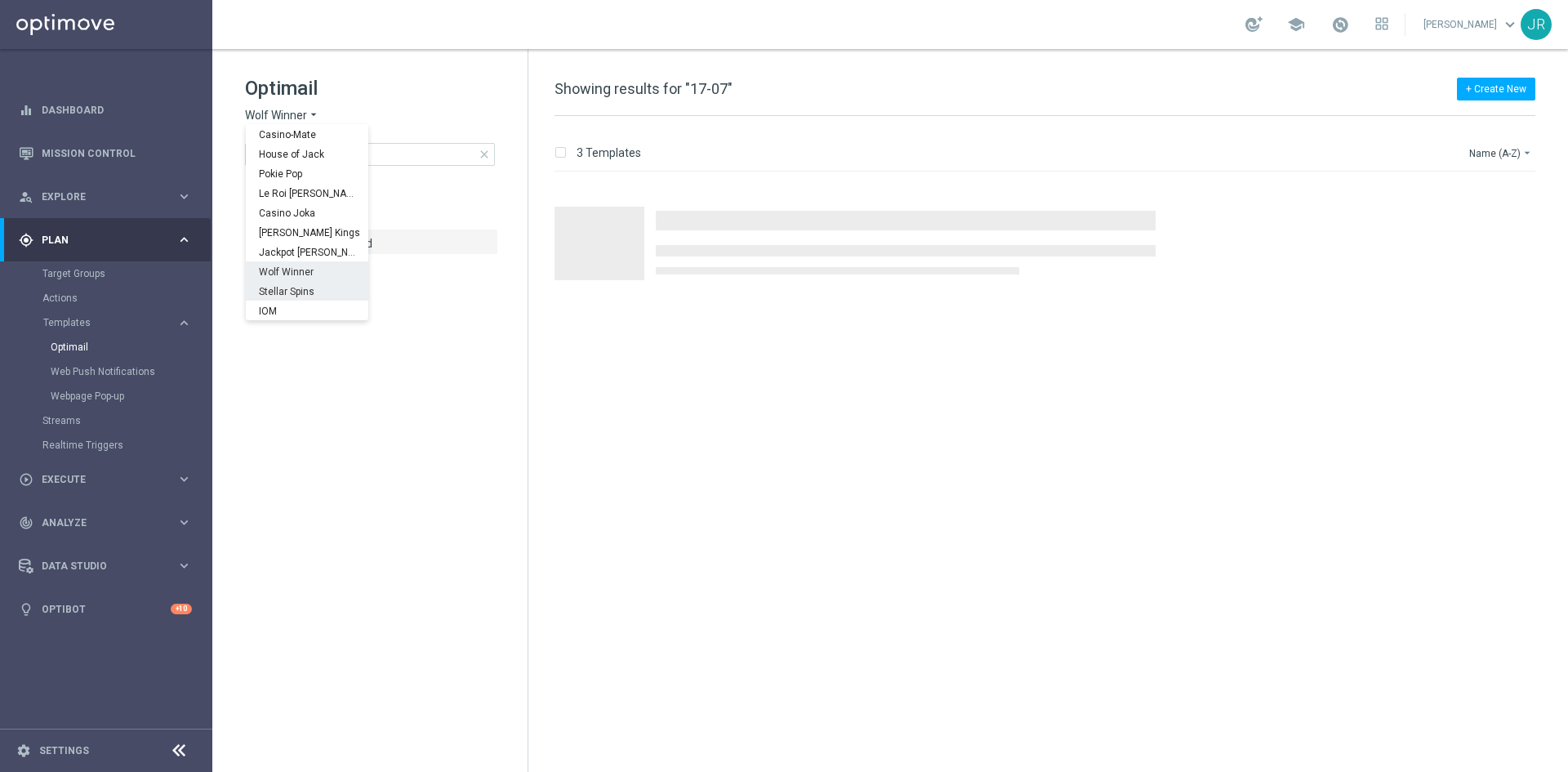
click at [0, 0] on span "Stellar Spins" at bounding box center [0, 0] width 0 height 0
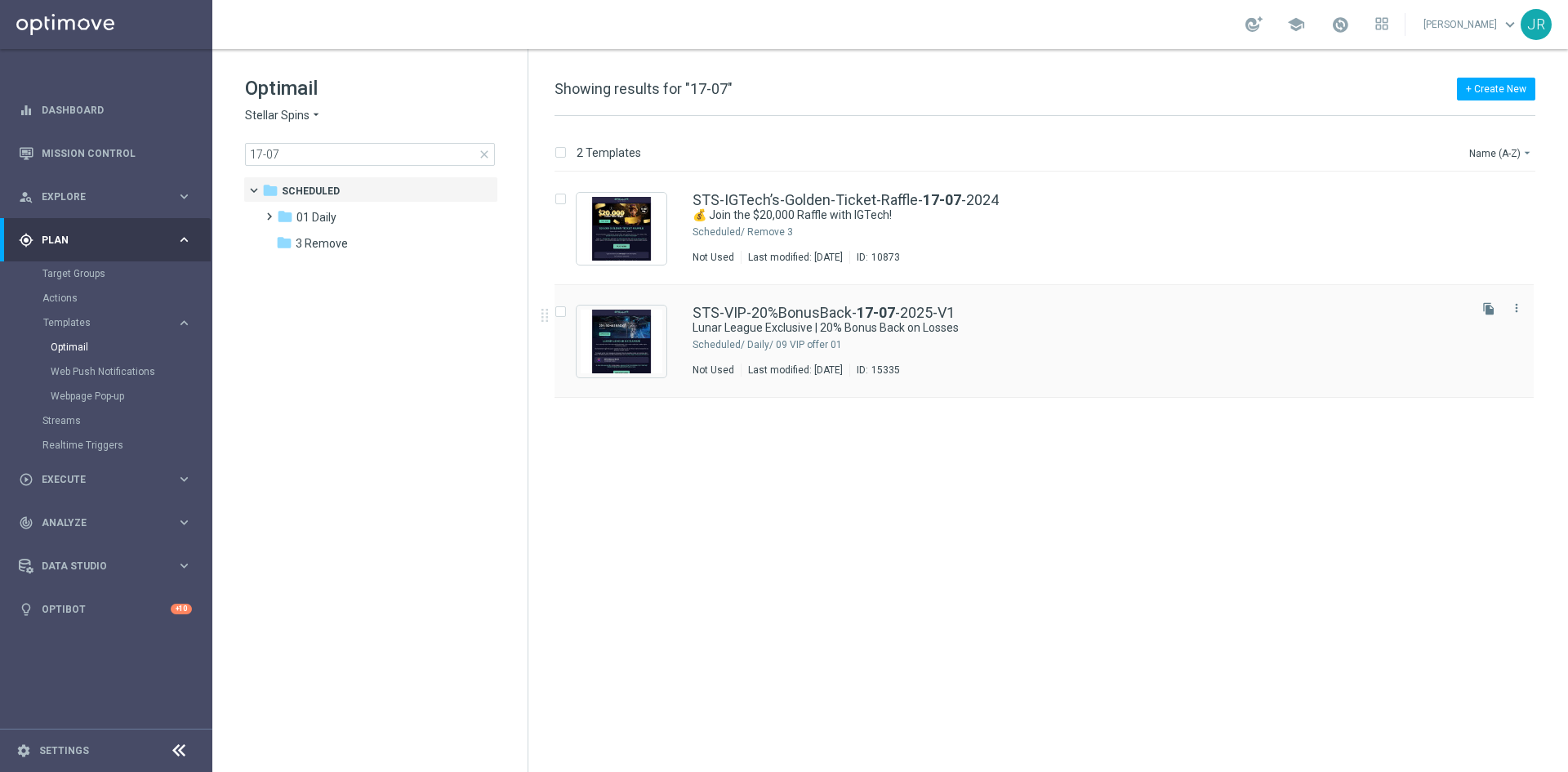
click at [1485, 309] on icon "file_copy" at bounding box center [1488, 308] width 13 height 13
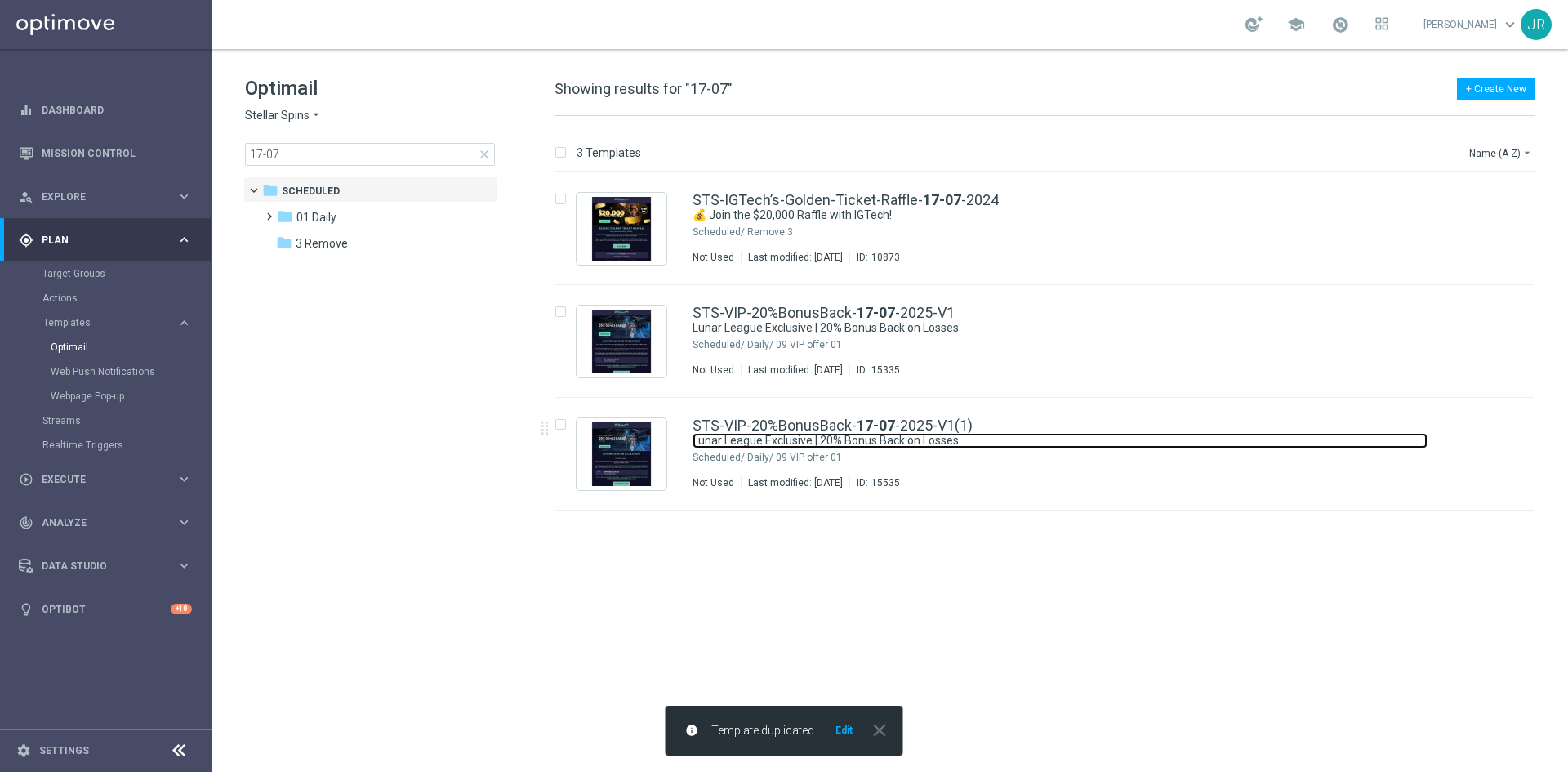
drag, startPoint x: 845, startPoint y: 434, endPoint x: 1014, endPoint y: 662, distance: 283.8
click at [844, 436] on link "Lunar League Exclusive | 20% Bonus Back on Losses" at bounding box center [1060, 440] width 735 height 16
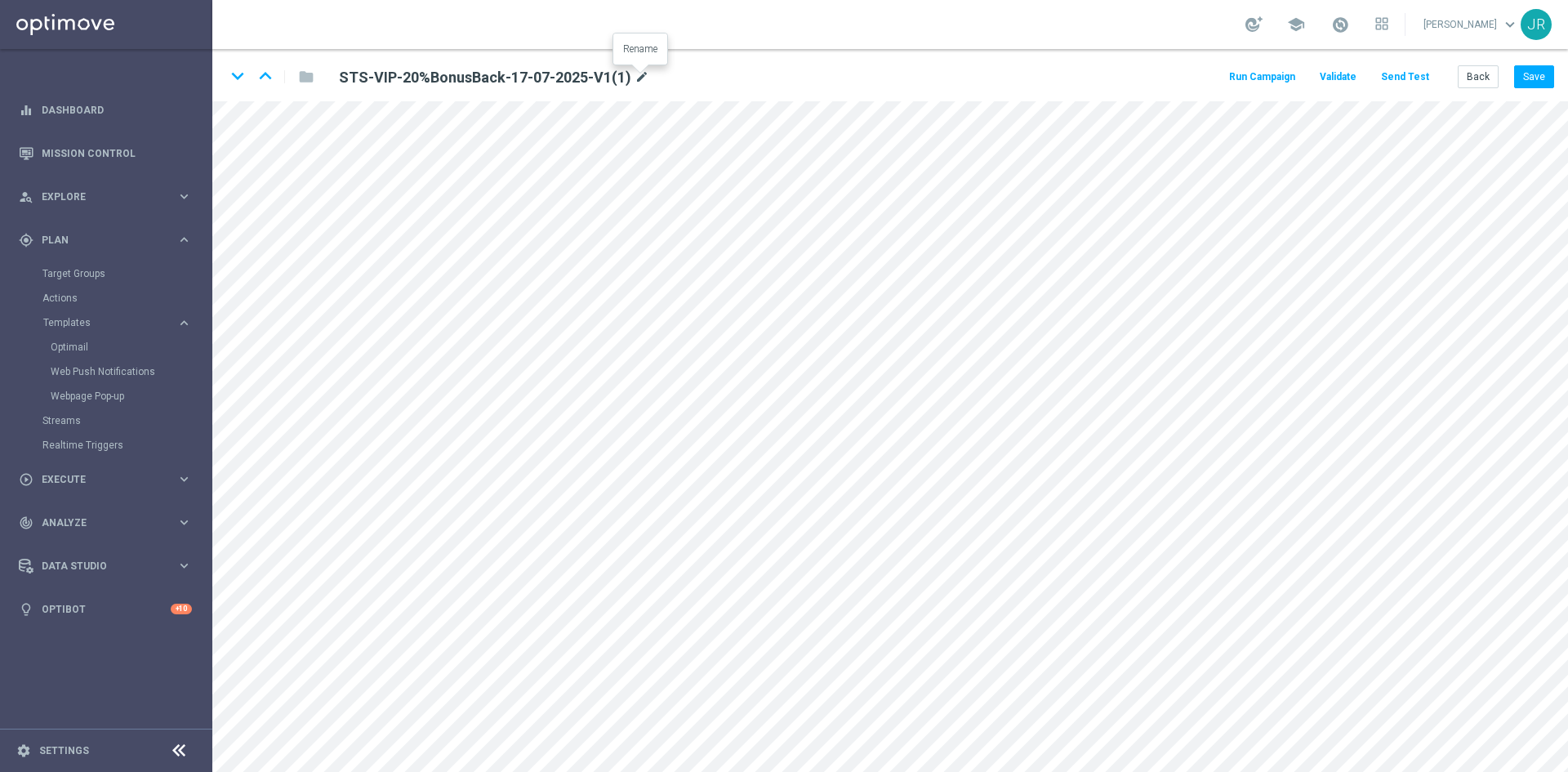
click at [635, 69] on icon "mode_edit" at bounding box center [642, 78] width 15 height 19
click at [572, 75] on input "STS-VIP-20%BonusBack-17-07-2025-V1(1)" at bounding box center [529, 77] width 405 height 23
drag, startPoint x: 577, startPoint y: 75, endPoint x: 450, endPoint y: 81, distance: 127.1
click at [450, 81] on input "STS-VIP-20%BonusBack-17-07-2025-V1(1)" at bounding box center [529, 77] width 405 height 23
click at [453, 81] on input "STS-VIP-20%BonusBack-17-07-2025-V1(1)" at bounding box center [529, 77] width 405 height 23
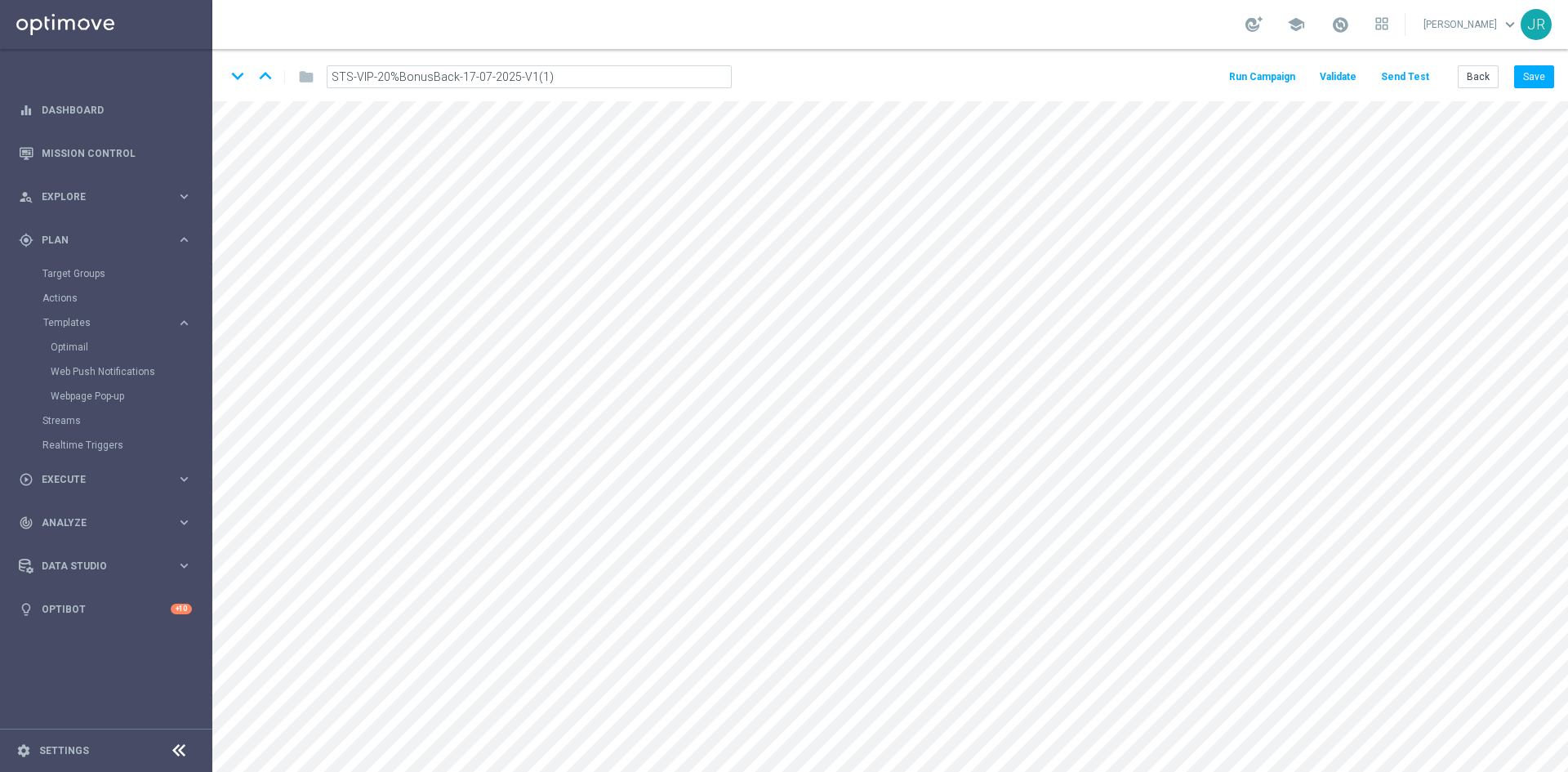
drag, startPoint x: 573, startPoint y: 71, endPoint x: 451, endPoint y: 77, distance: 122.1
click at [451, 77] on input "STS-VIP-20%BonusBack-17-07-2025-V1(1)" at bounding box center [529, 77] width 405 height 23
type input "STS-VIP-20%BonusBack-09-09-2025-V1"
drag, startPoint x: 1541, startPoint y: 73, endPoint x: 1560, endPoint y: 86, distance: 23.0
click at [1541, 73] on button "Save" at bounding box center [1534, 77] width 40 height 23
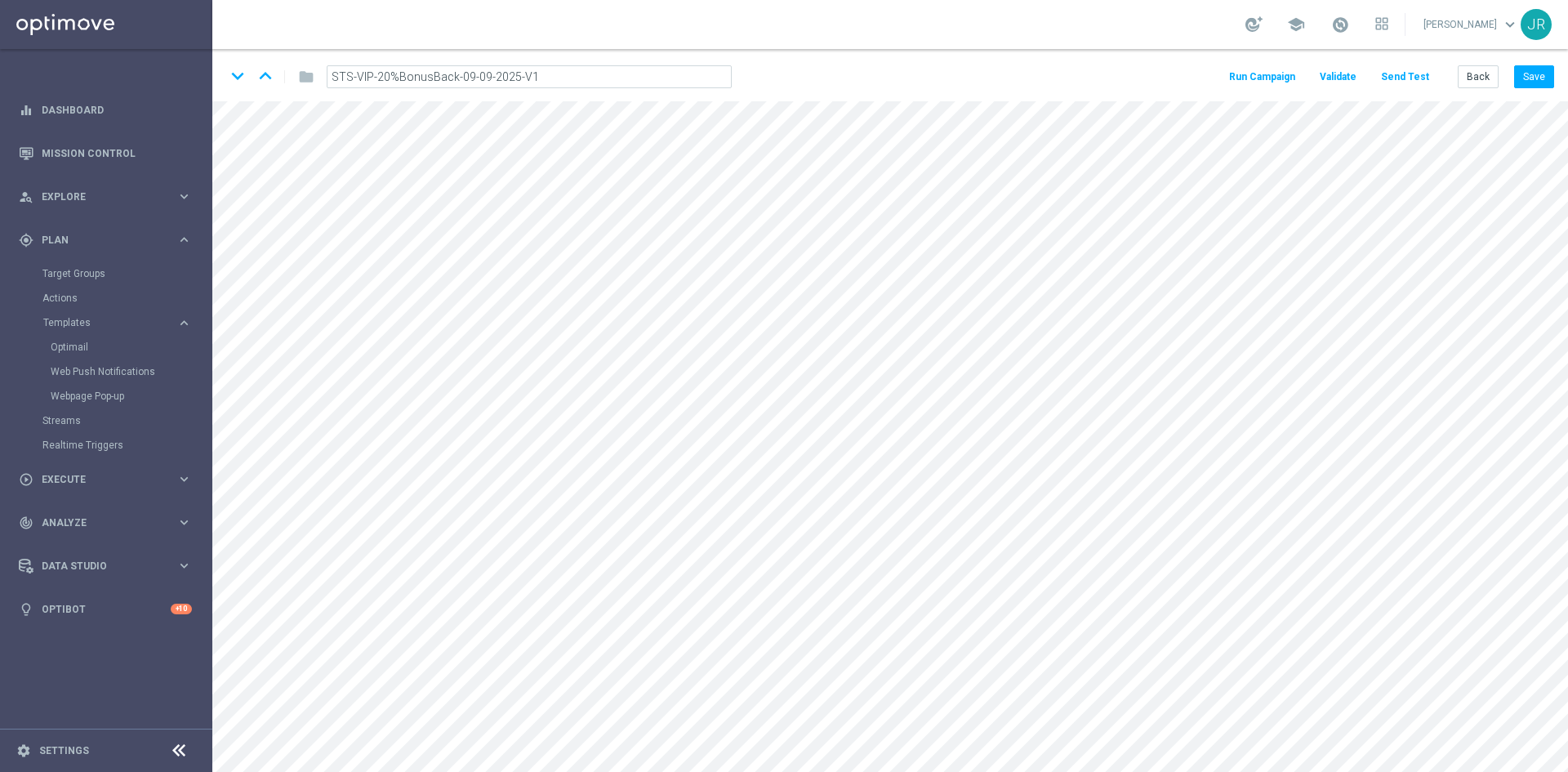
click at [567, 73] on input "STS-VIP-20%BonusBack-09-09-2025-V1" at bounding box center [529, 77] width 405 height 23
drag, startPoint x: 279, startPoint y: 90, endPoint x: 205, endPoint y: 97, distance: 74.3
click at [205, 97] on main "equalizer Dashboard Mission Control" at bounding box center [784, 386] width 1568 height 772
click at [625, 75] on icon "mode_edit" at bounding box center [622, 78] width 15 height 19
click at [467, 76] on input "STS-VIP-20%BonusBack-09-09-2025-V1" at bounding box center [529, 77] width 405 height 23
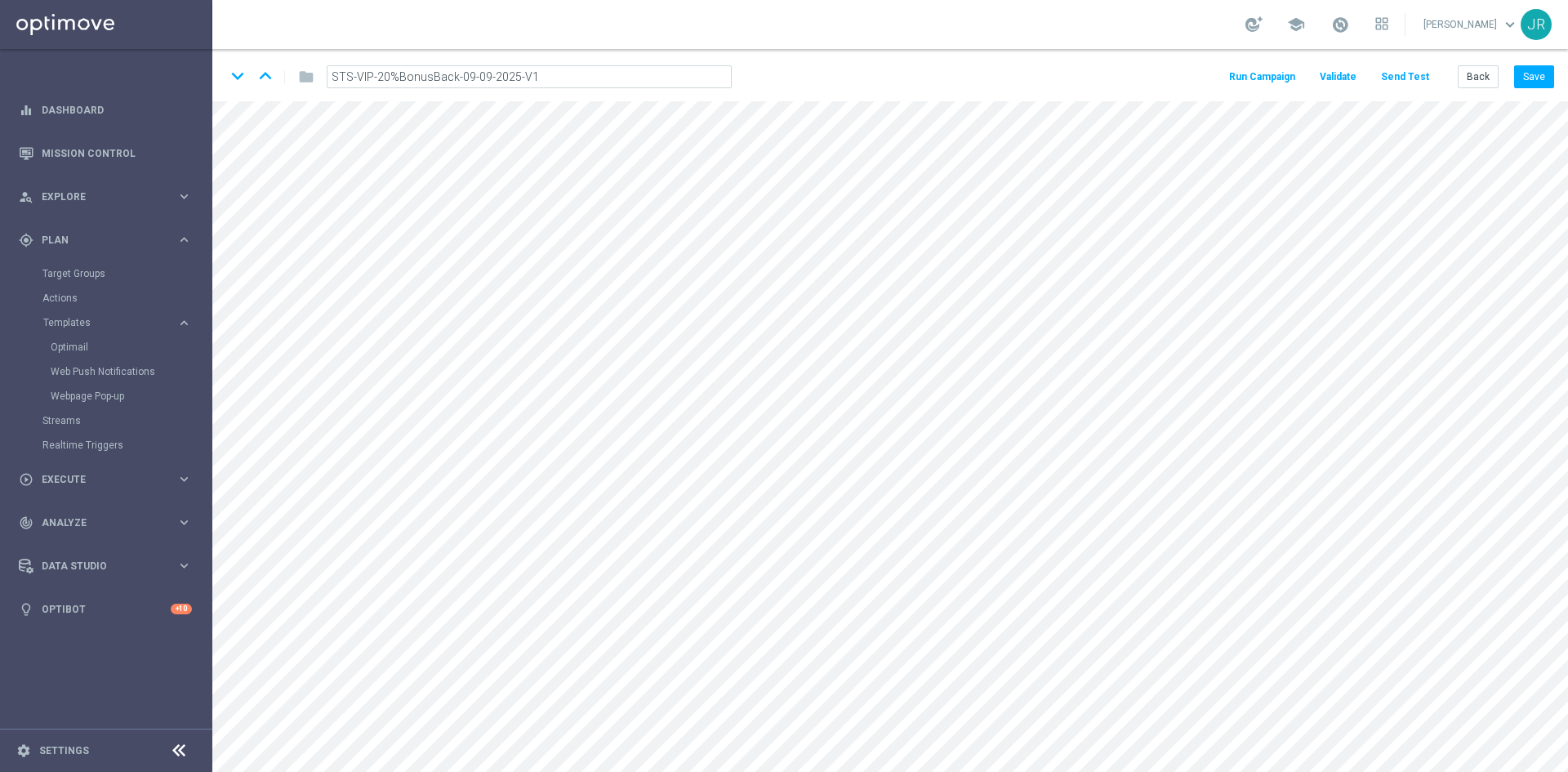
drag, startPoint x: 468, startPoint y: 79, endPoint x: 459, endPoint y: 79, distance: 9.0
click at [459, 79] on input "STS-VIP-20%BonusBack-09-09-2025-V1" at bounding box center [529, 77] width 405 height 23
type input "STS-VIP-20%BonusBack-11-09-2025-V1"
click at [1541, 85] on button "Save" at bounding box center [1534, 77] width 40 height 23
click at [1531, 85] on button "Save" at bounding box center [1534, 77] width 40 height 23
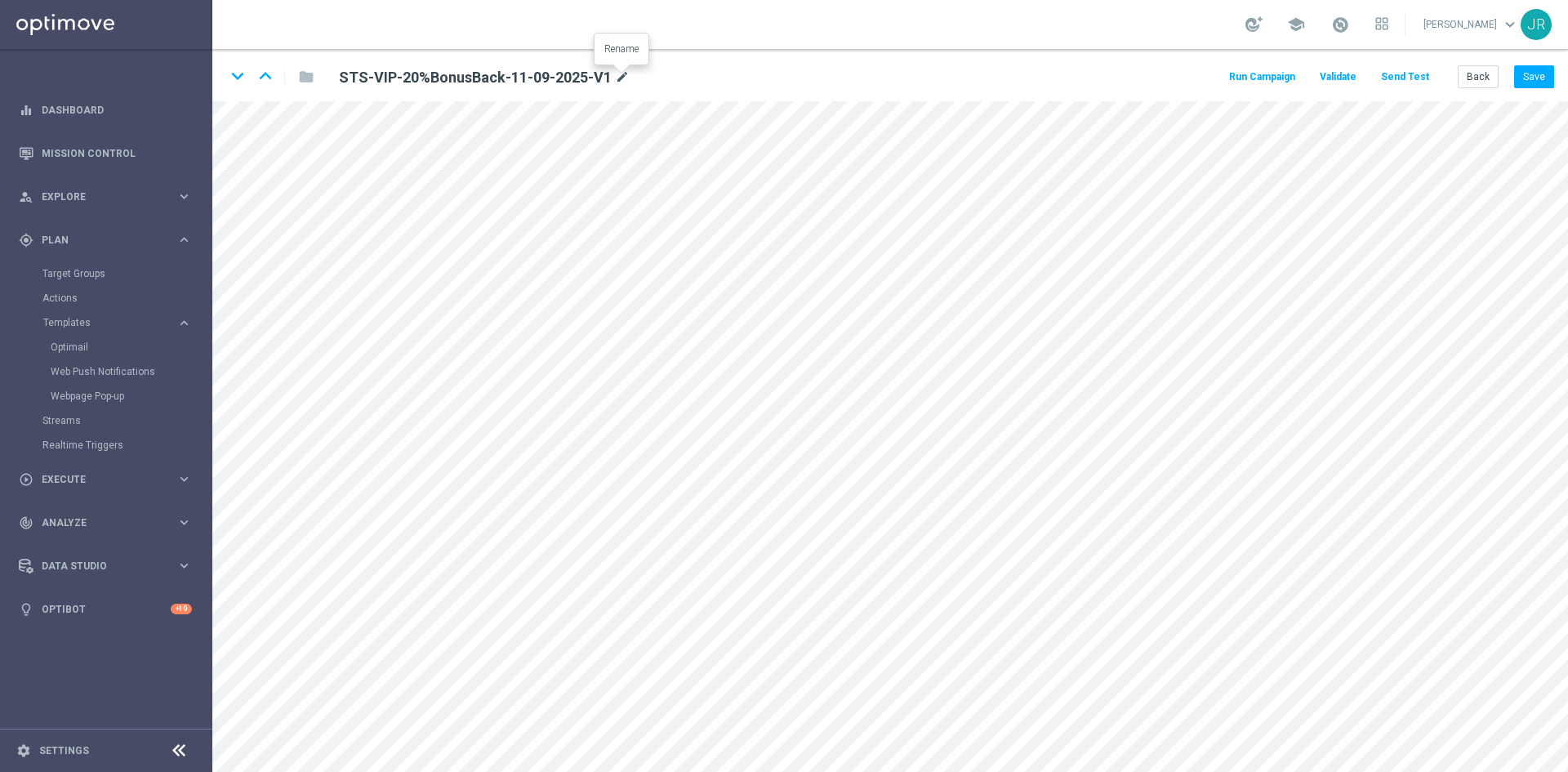
click at [618, 79] on icon "mode_edit" at bounding box center [622, 78] width 15 height 19
click at [584, 77] on input "STS-VIP-20%BonusBack-11-09-2025-V1" at bounding box center [529, 77] width 405 height 23
click at [572, 73] on input "STS-VIP-20%BonusBack-11-09-2025-V1" at bounding box center [529, 77] width 405 height 23
click at [559, 75] on input "STS-VIP-20%BonusBack-11-09-2025-V1" at bounding box center [529, 77] width 405 height 23
drag, startPoint x: 559, startPoint y: 75, endPoint x: 184, endPoint y: 77, distance: 375.0
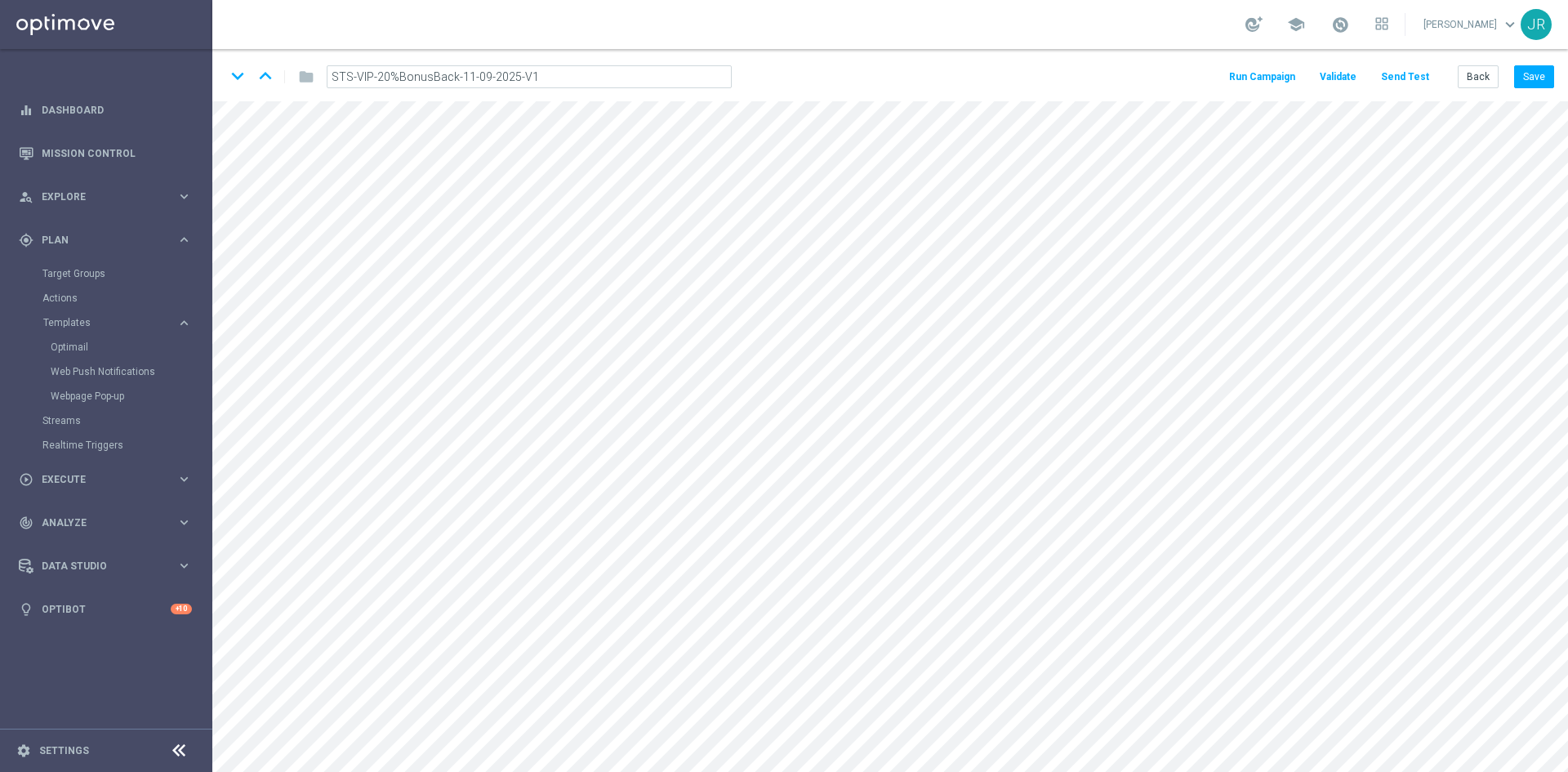
click at [184, 77] on main "equalizer Dashboard Mission Control" at bounding box center [784, 386] width 1568 height 772
click at [1534, 82] on button "Save" at bounding box center [1534, 77] width 40 height 23
drag, startPoint x: 1540, startPoint y: 80, endPoint x: 1552, endPoint y: 92, distance: 17.0
click at [1543, 80] on button "Save" at bounding box center [1534, 77] width 40 height 23
click at [1520, 81] on button "Save" at bounding box center [1534, 77] width 40 height 23
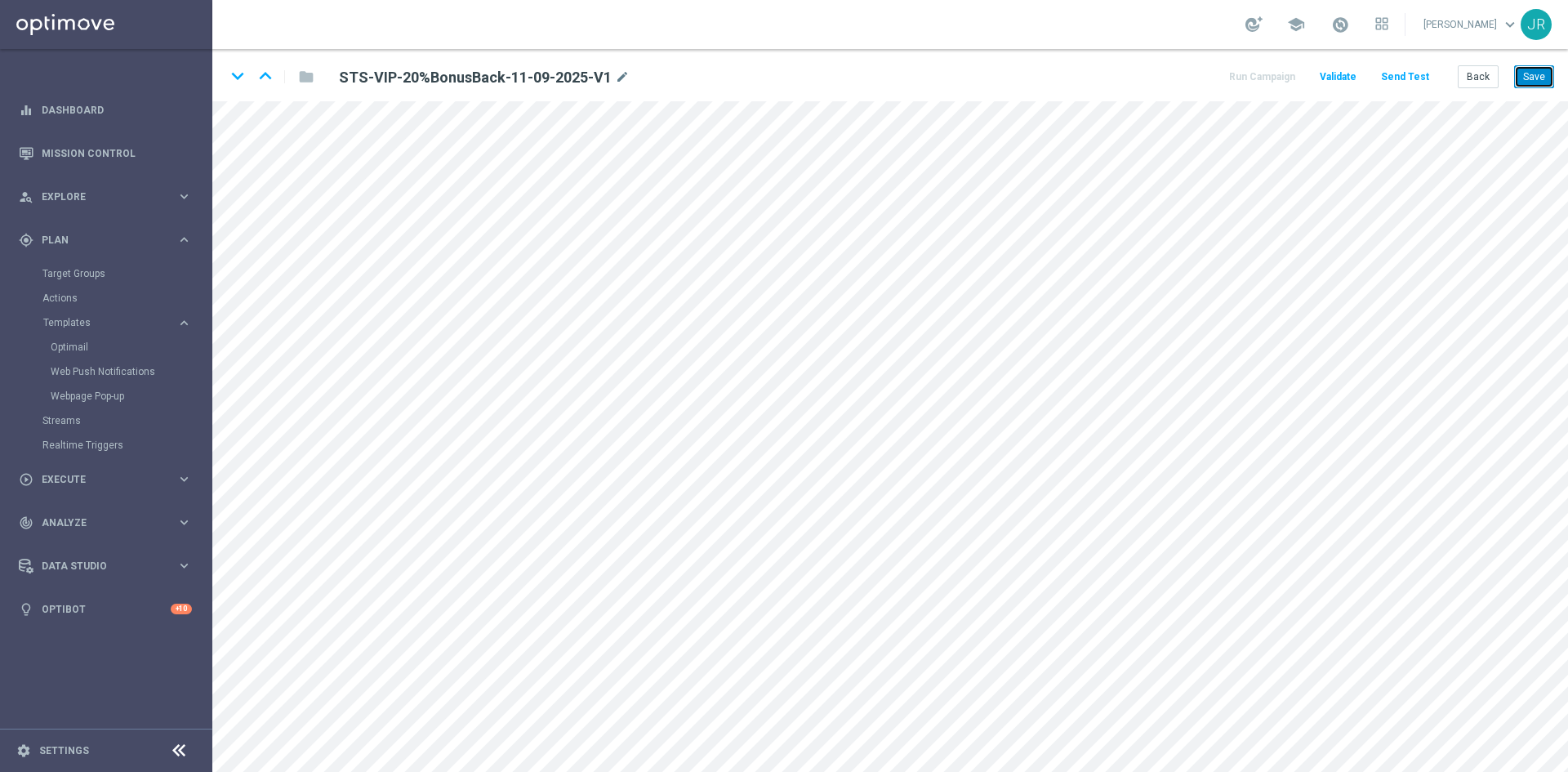
drag, startPoint x: 1539, startPoint y: 80, endPoint x: 1407, endPoint y: 93, distance: 132.6
click at [1531, 80] on button "Save" at bounding box center [1534, 77] width 40 height 23
click at [1400, 72] on button "Send Test" at bounding box center [1405, 77] width 53 height 22
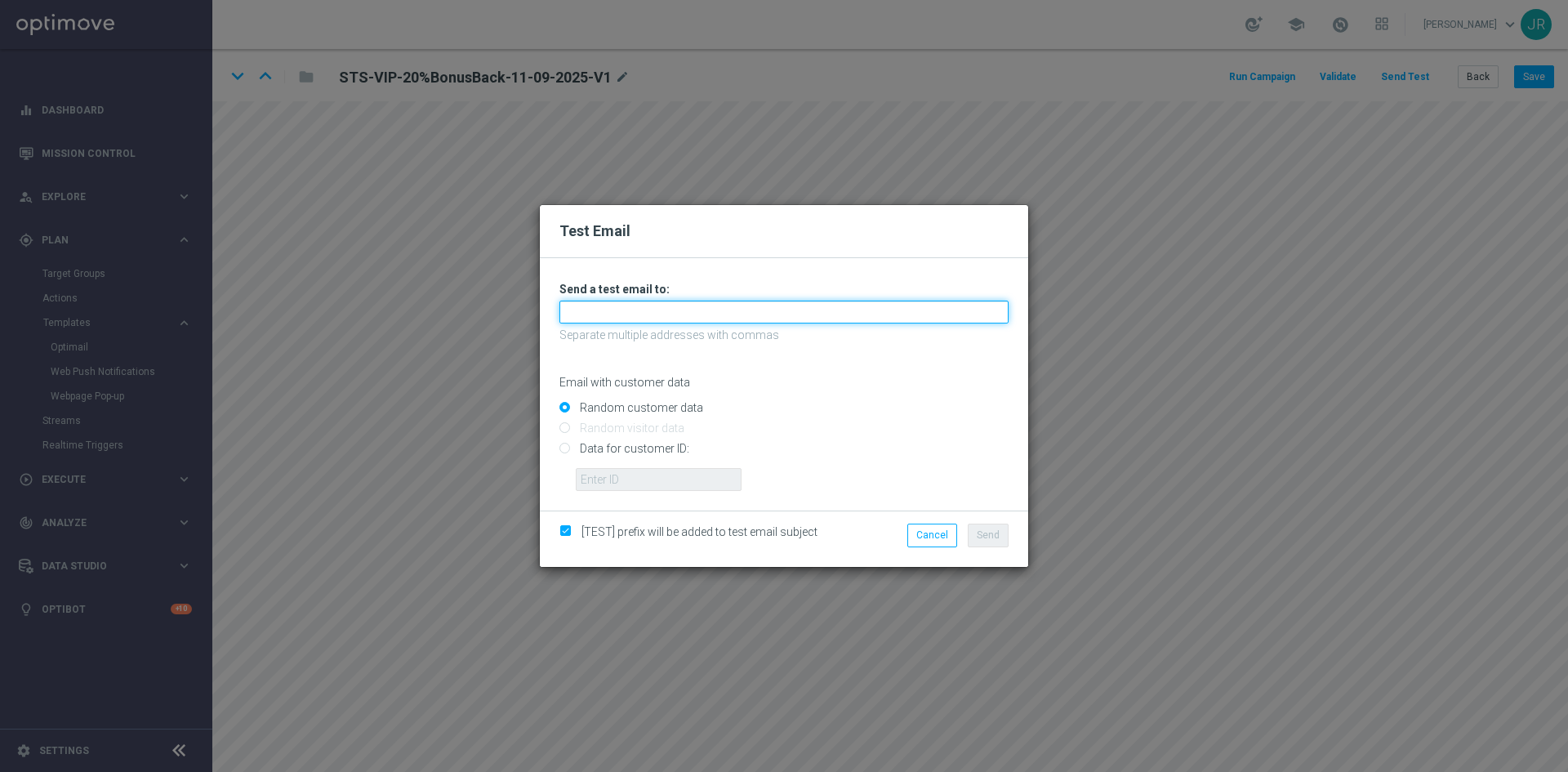
drag, startPoint x: 608, startPoint y: 313, endPoint x: 598, endPoint y: 321, distance: 12.8
click at [603, 318] on input "text" at bounding box center [784, 312] width 449 height 23
type input "[EMAIL_ADDRESS][DOMAIN_NAME]"
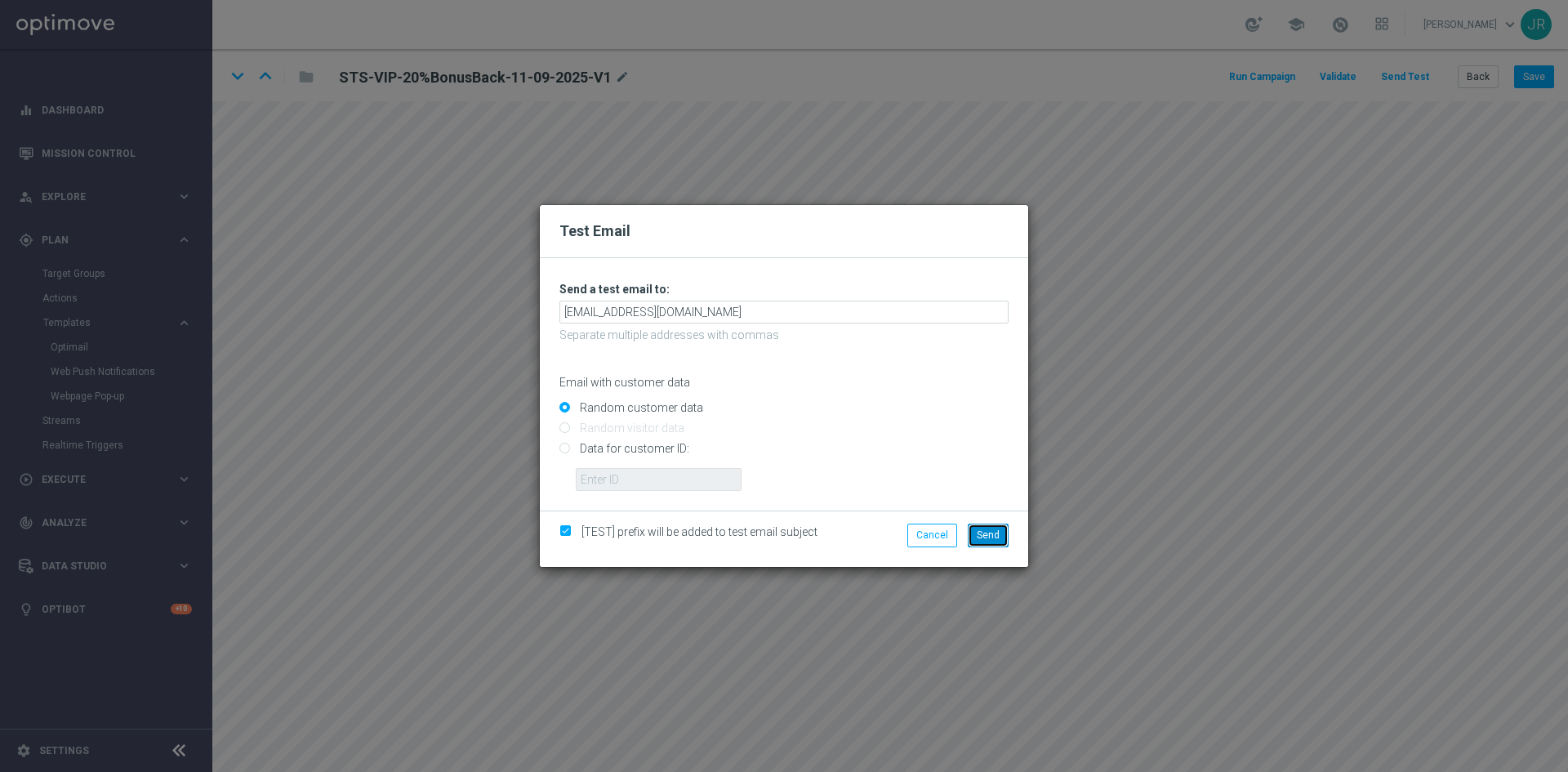
click at [998, 530] on span "Send" at bounding box center [988, 535] width 23 height 12
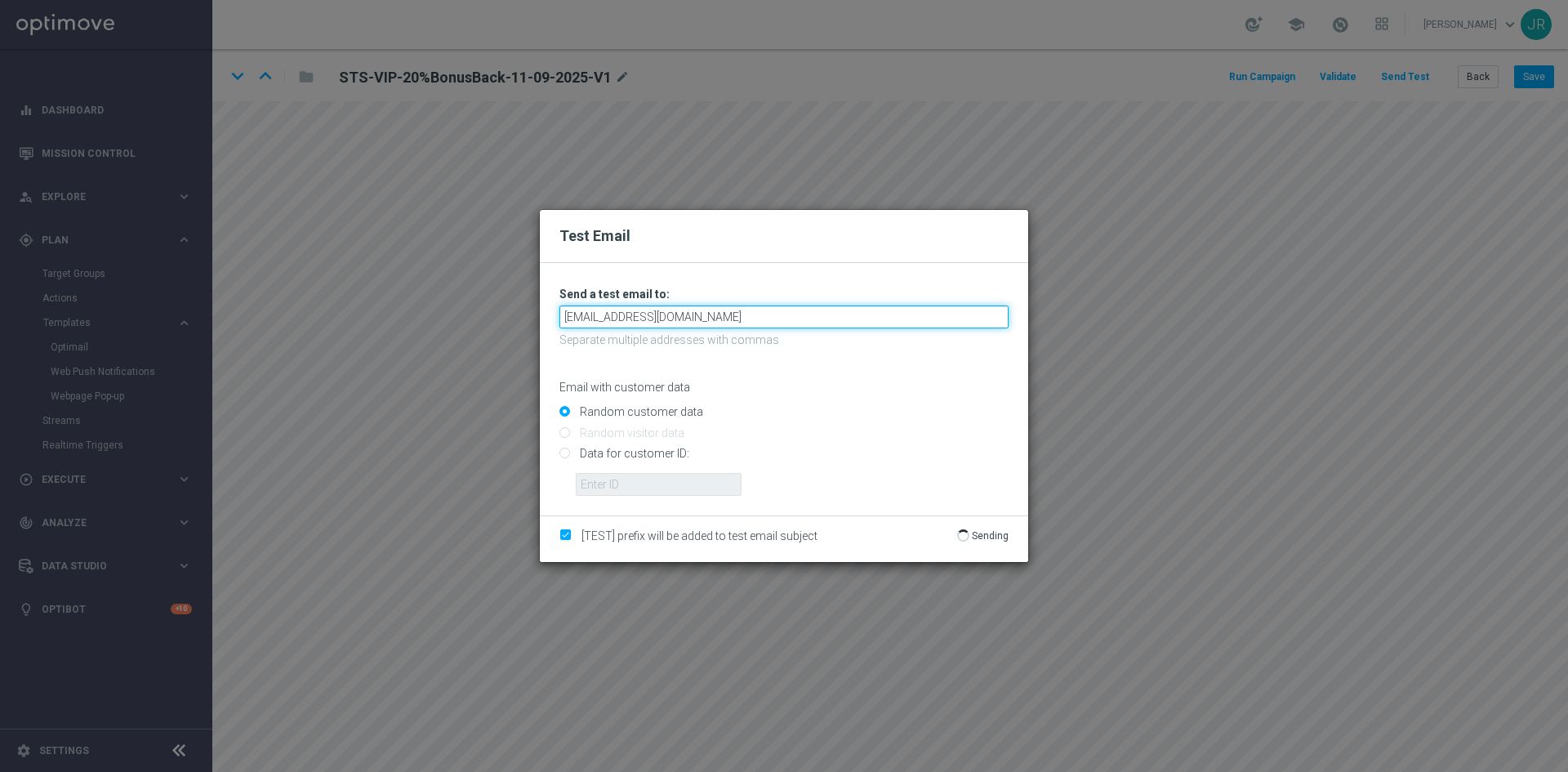
drag, startPoint x: 567, startPoint y: 316, endPoint x: 586, endPoint y: 319, distance: 19.2
click at [586, 319] on input "[EMAIL_ADDRESS][DOMAIN_NAME]" at bounding box center [784, 317] width 449 height 23
click at [651, 308] on input "[EMAIL_ADDRESS][DOMAIN_NAME]" at bounding box center [784, 317] width 449 height 23
click at [586, 314] on input "[EMAIL_ADDRESS][DOMAIN_NAME]" at bounding box center [784, 317] width 449 height 23
drag, startPoint x: 591, startPoint y: 315, endPoint x: 620, endPoint y: 322, distance: 29.8
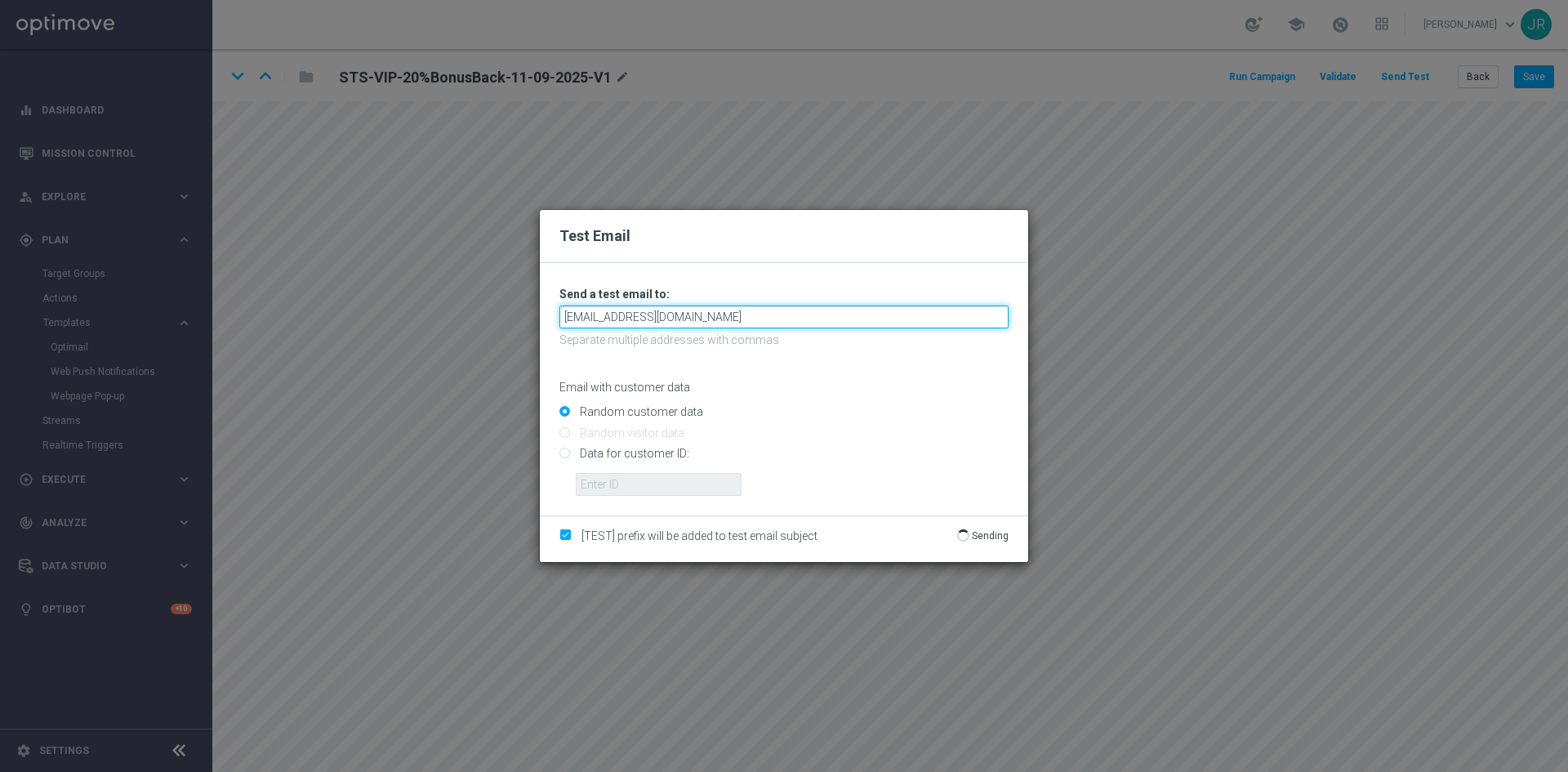
click at [620, 322] on input "[EMAIL_ADDRESS][DOMAIN_NAME]" at bounding box center [784, 317] width 449 height 23
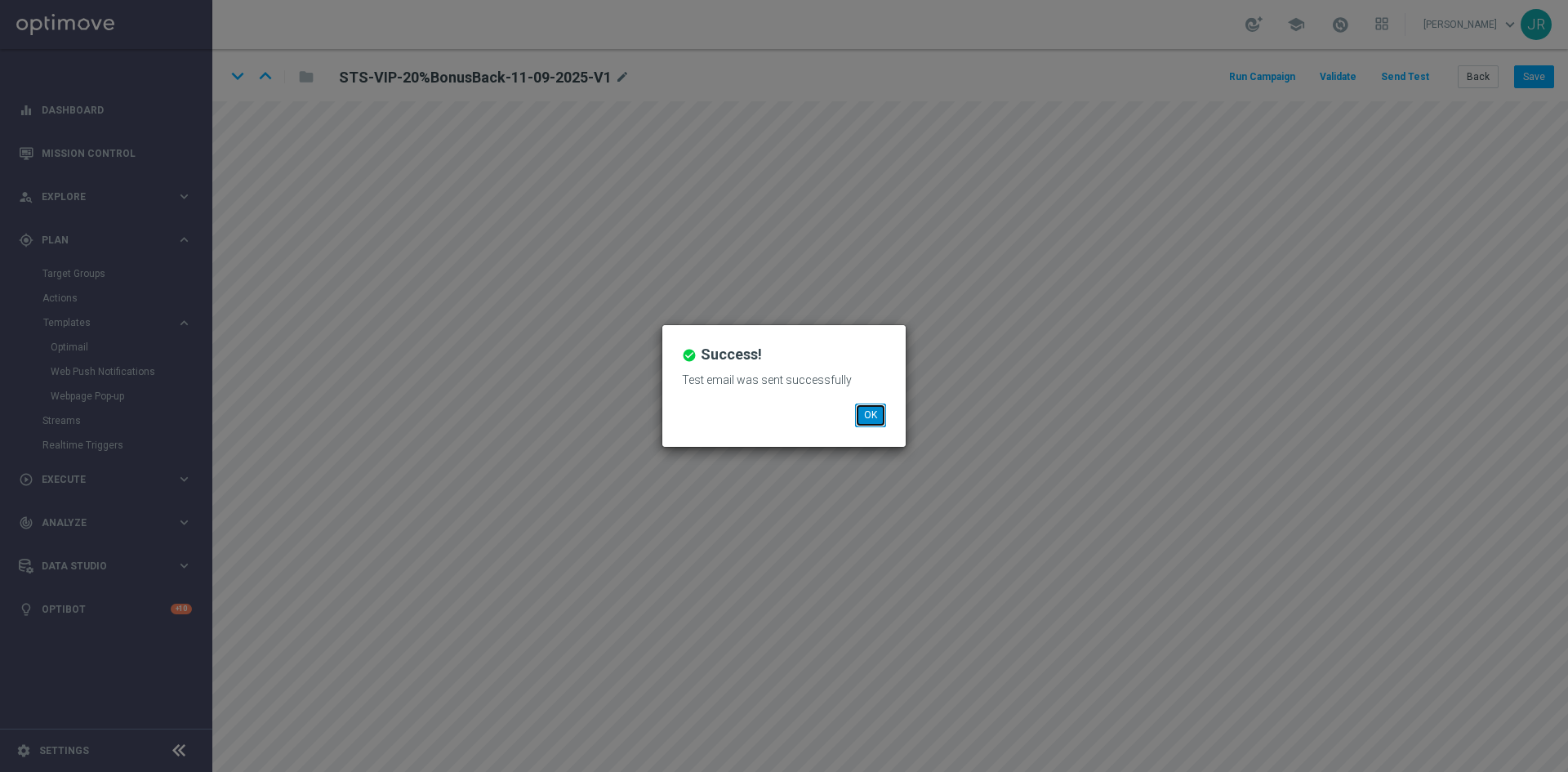
click at [881, 409] on button "OK" at bounding box center [871, 415] width 31 height 23
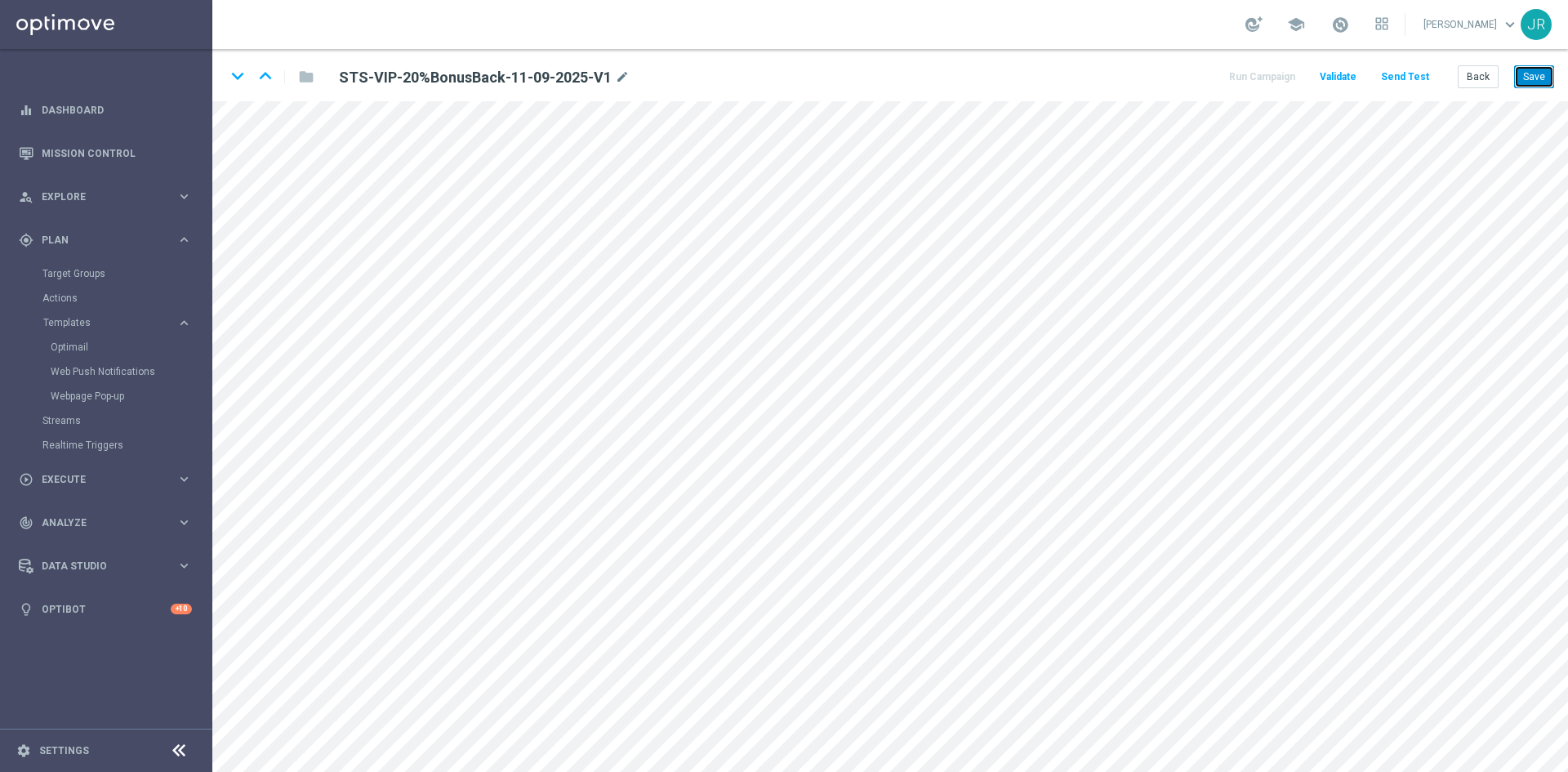
click at [1532, 80] on button "Save" at bounding box center [1534, 77] width 40 height 23
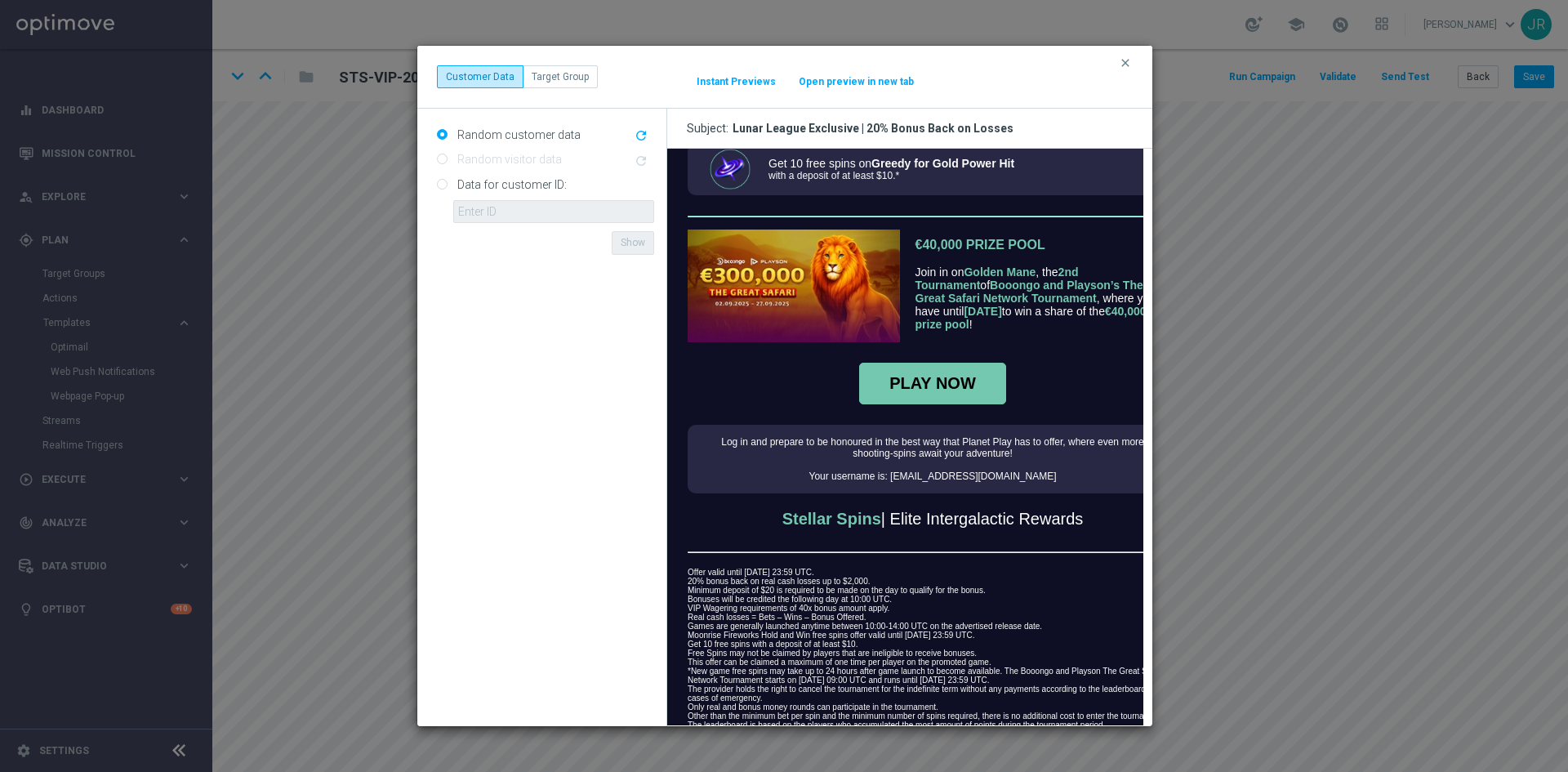
scroll to position [735, 0]
drag, startPoint x: 1038, startPoint y: 440, endPoint x: 1018, endPoint y: 440, distance: 20.0
click at [1038, 440] on td "Log in and prepare to be honoured in the best way that Planet Play has to offer…" at bounding box center [932, 458] width 487 height 46
drag, startPoint x: 1024, startPoint y: 452, endPoint x: 858, endPoint y: 447, distance: 166.1
click at [858, 447] on td "Log in and prepare to be honoured in the best way that Planet Play has to offer…" at bounding box center [932, 458] width 487 height 46
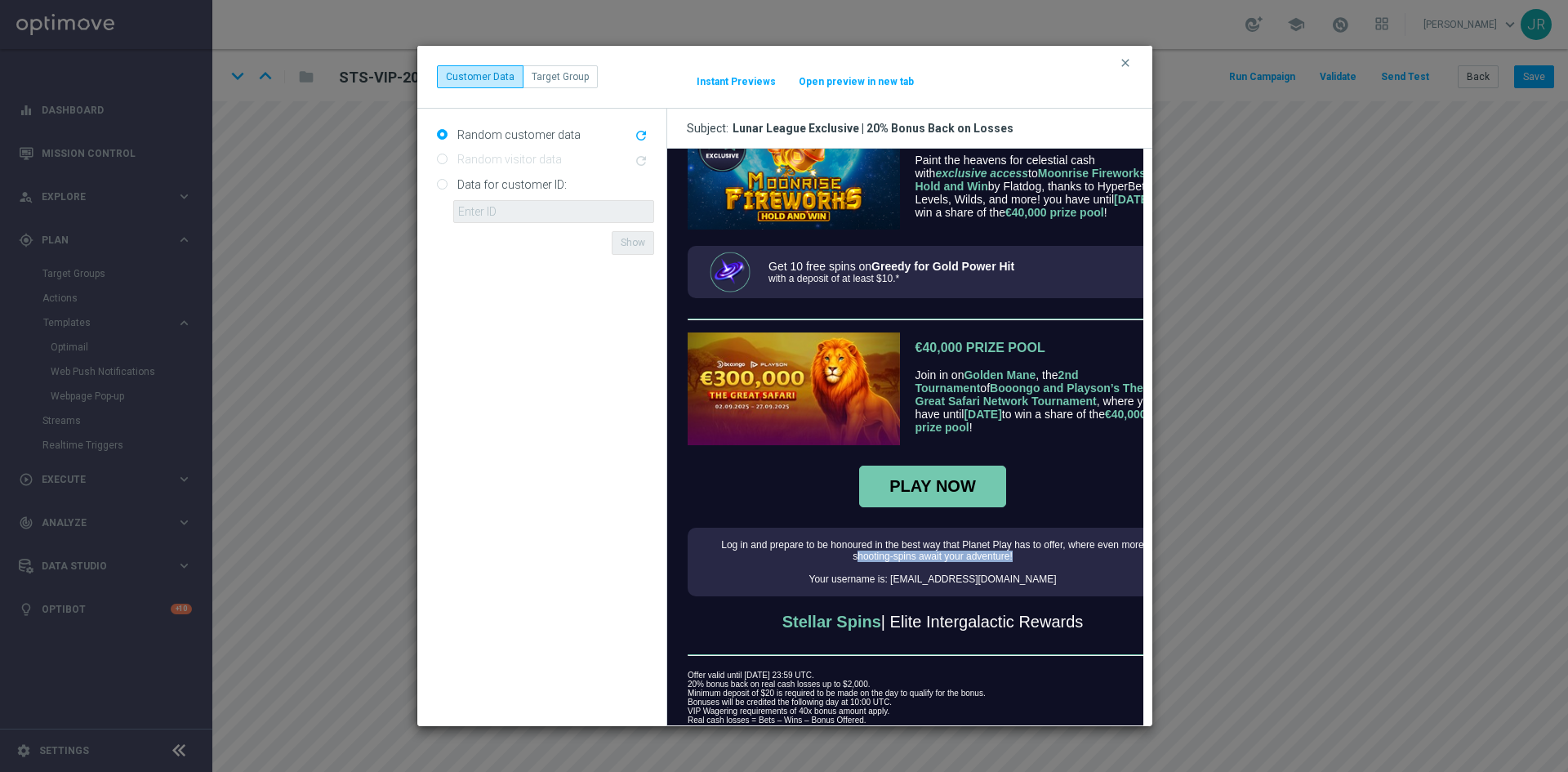
scroll to position [630, 0]
click at [792, 499] on td "PLAY NOW" at bounding box center [931, 487] width 490 height 66
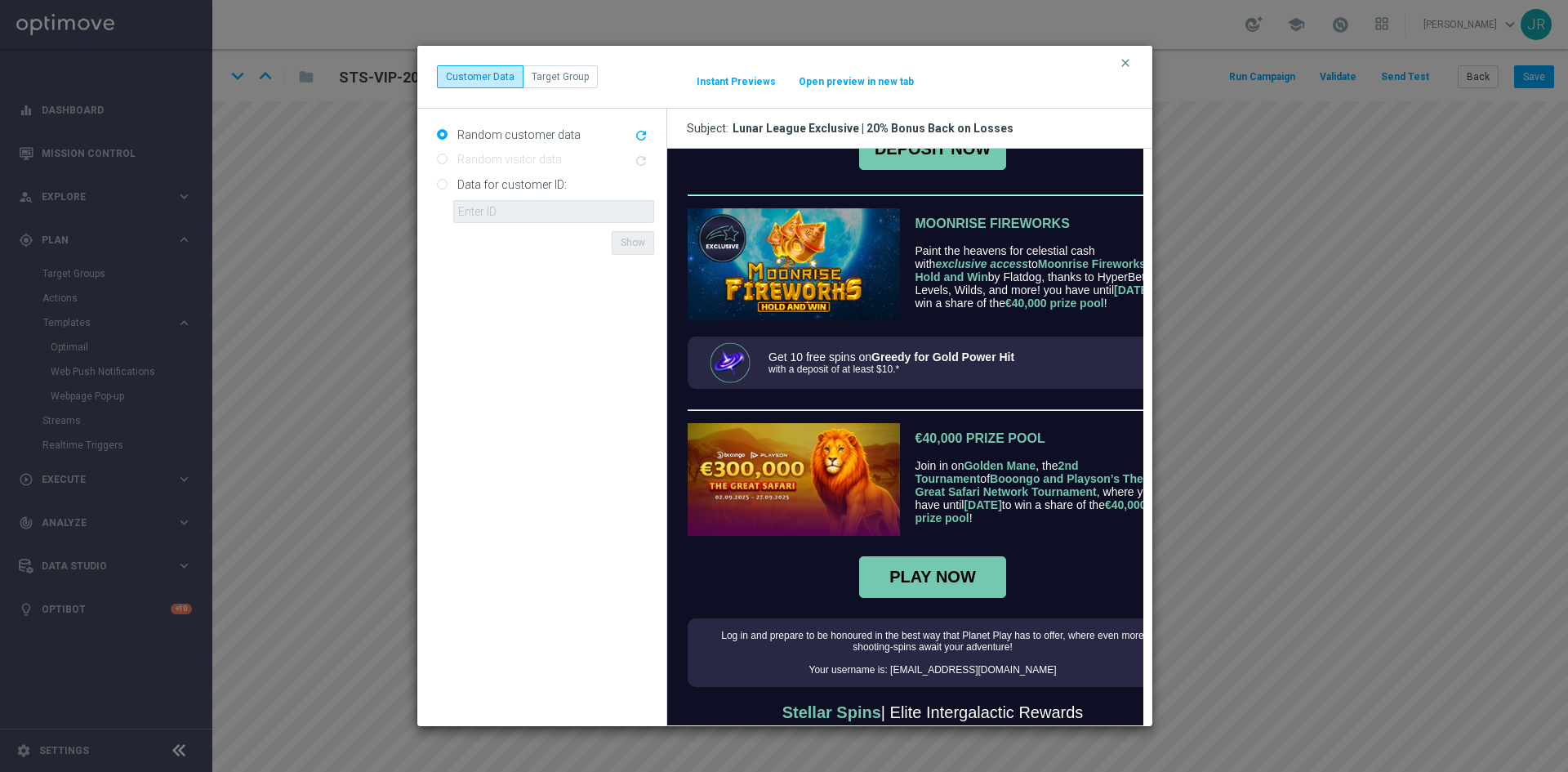
scroll to position [549, 0]
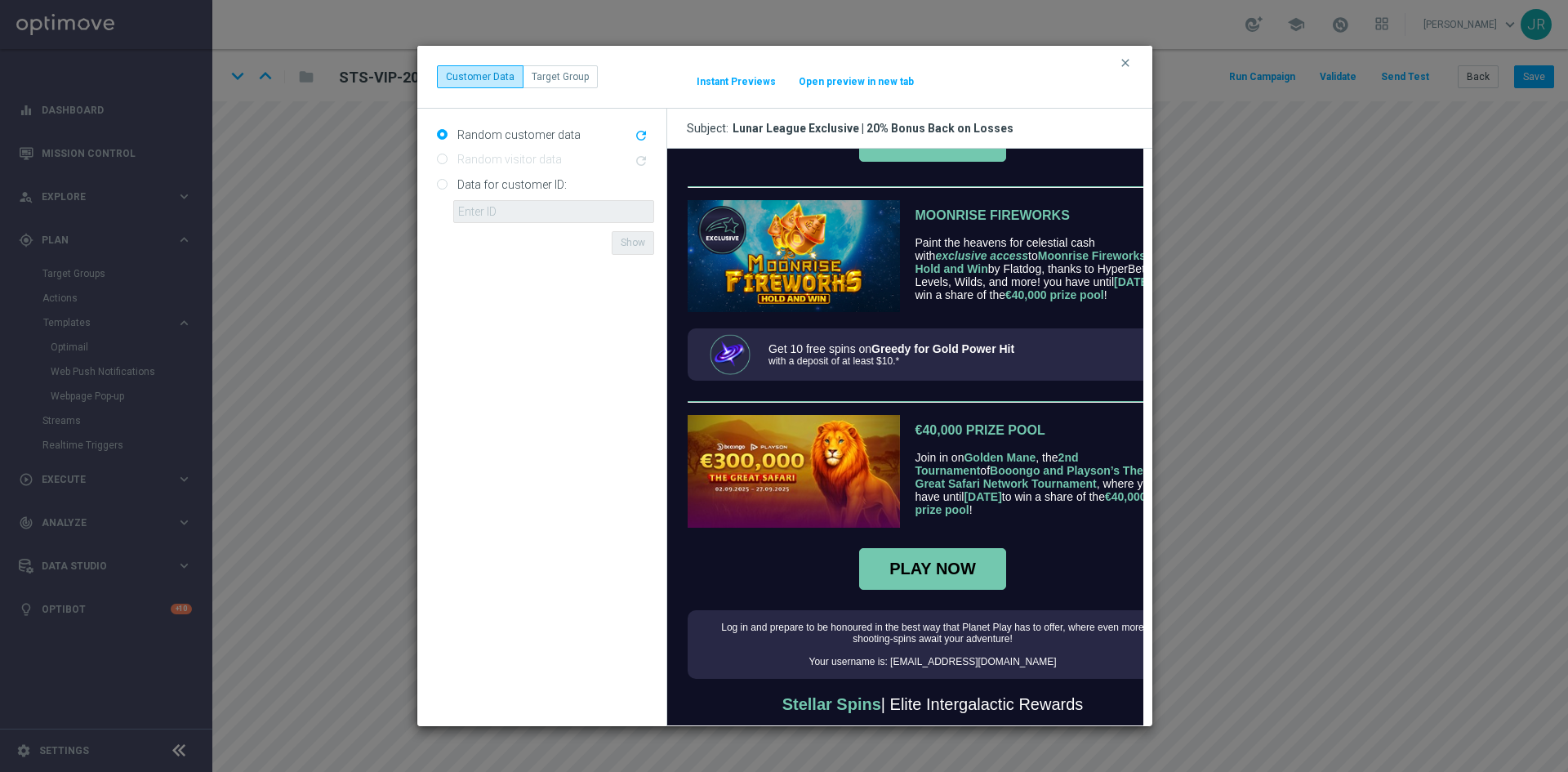
drag, startPoint x: 892, startPoint y: 546, endPoint x: 905, endPoint y: 545, distance: 13.0
click at [903, 545] on td "PLAY NOW" at bounding box center [931, 569] width 490 height 66
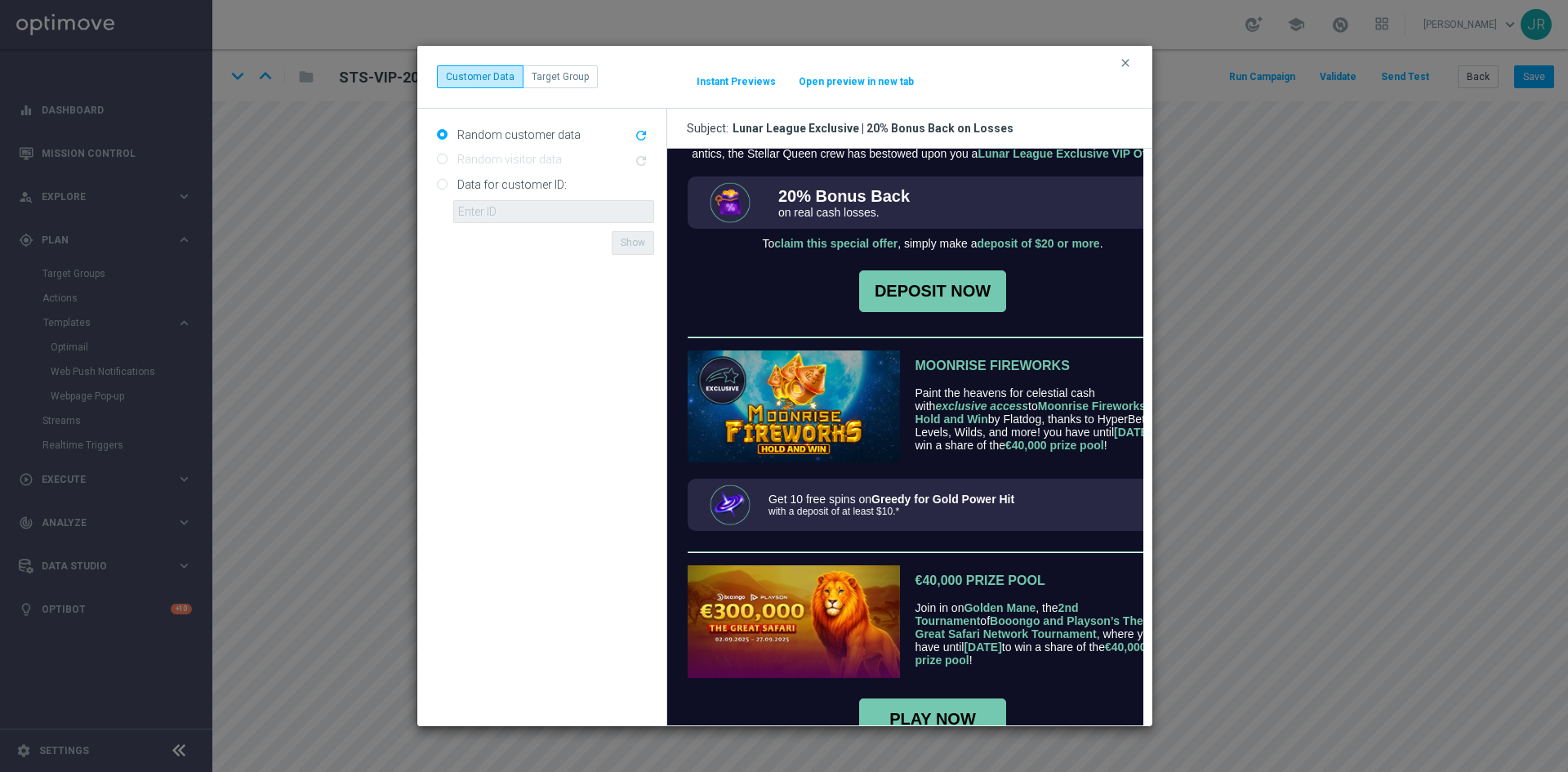
scroll to position [386, 0]
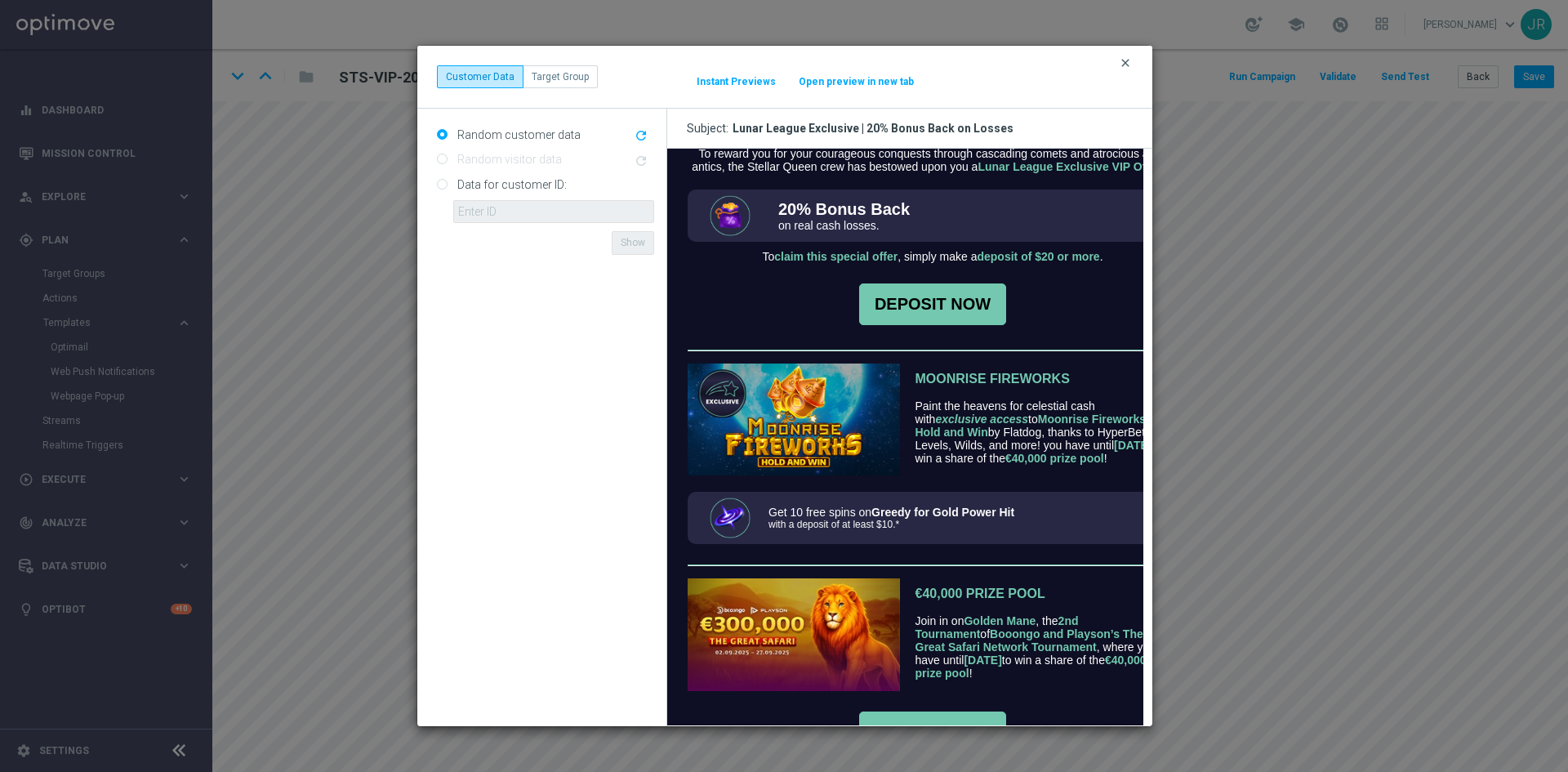
click at [1127, 57] on icon "clear" at bounding box center [1125, 62] width 13 height 13
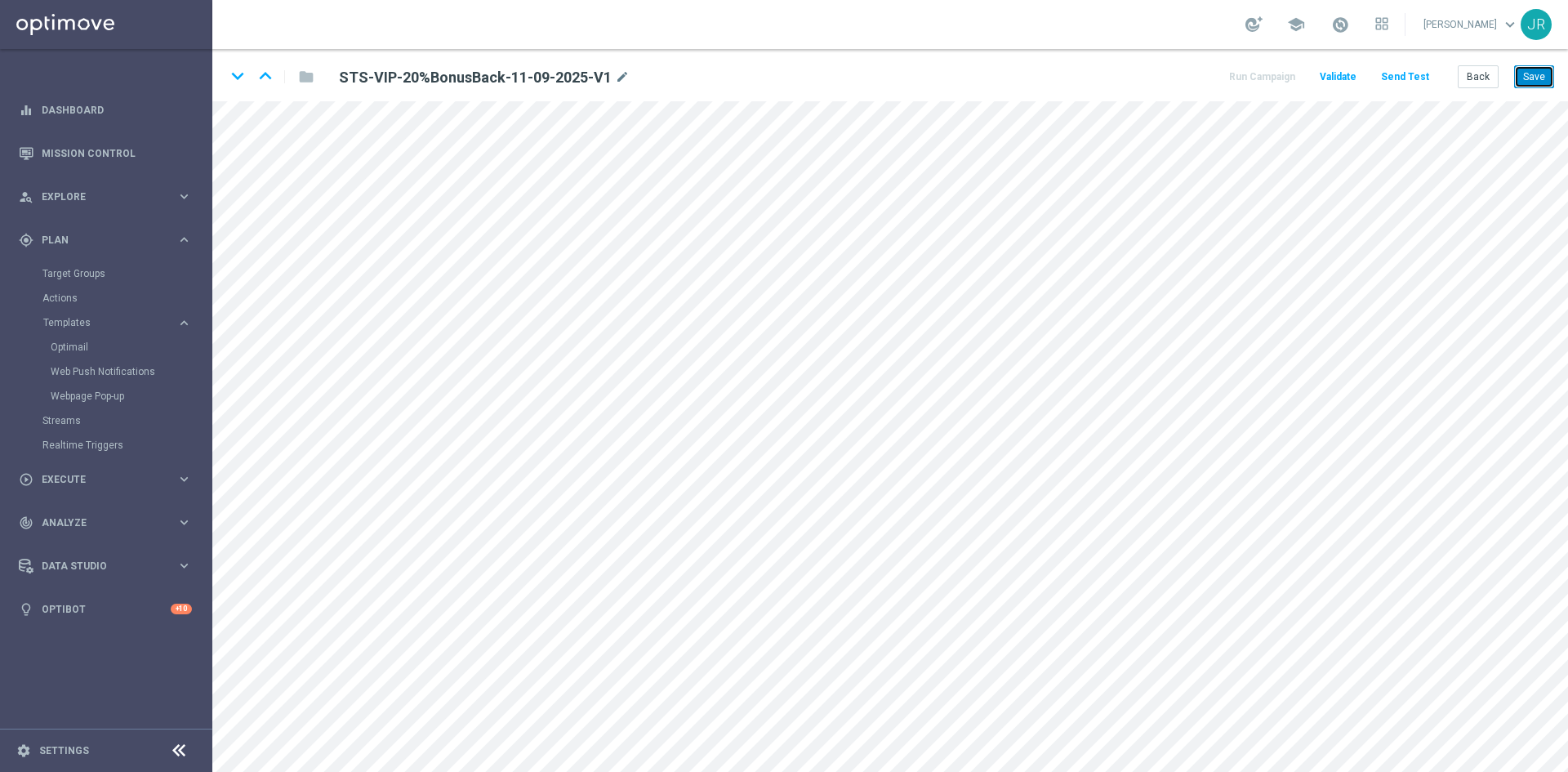
click at [1541, 78] on button "Save" at bounding box center [1534, 77] width 40 height 23
click at [1408, 79] on button "Send Test" at bounding box center [1405, 77] width 53 height 22
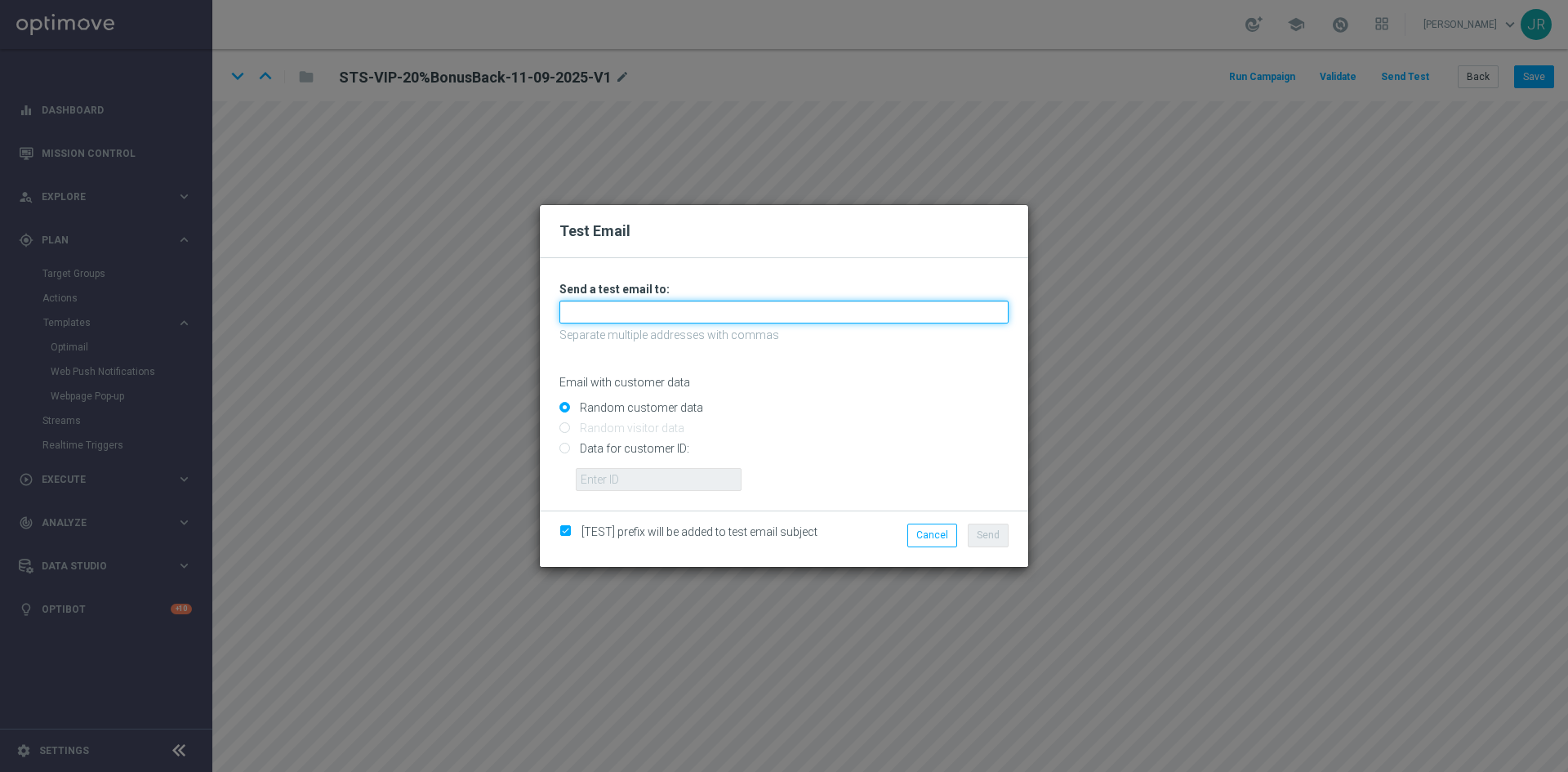
click at [574, 308] on input "text" at bounding box center [784, 312] width 449 height 23
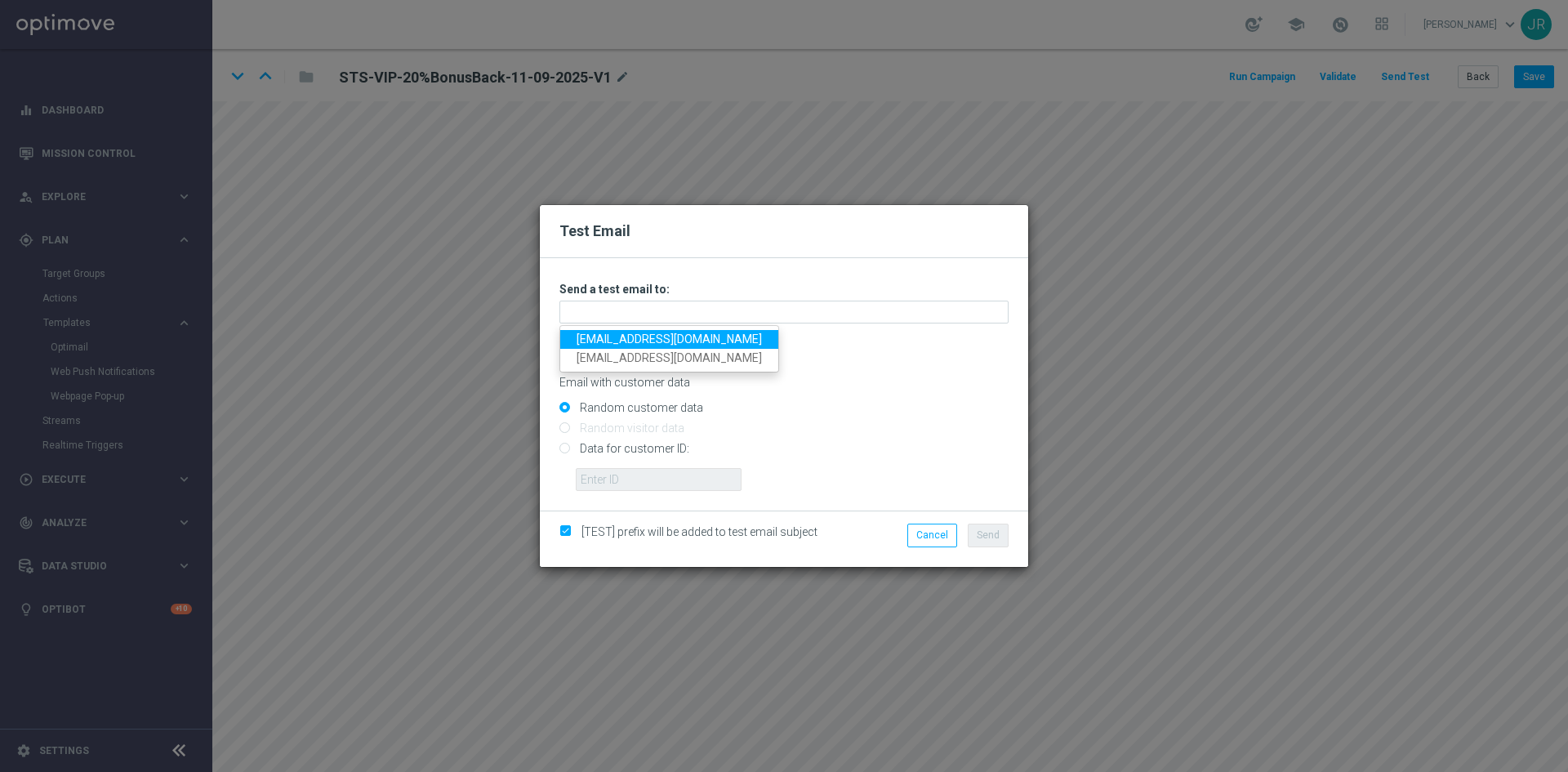
click at [597, 339] on link "[EMAIL_ADDRESS][DOMAIN_NAME]" at bounding box center [669, 338] width 218 height 18
type input "[EMAIL_ADDRESS][DOMAIN_NAME]"
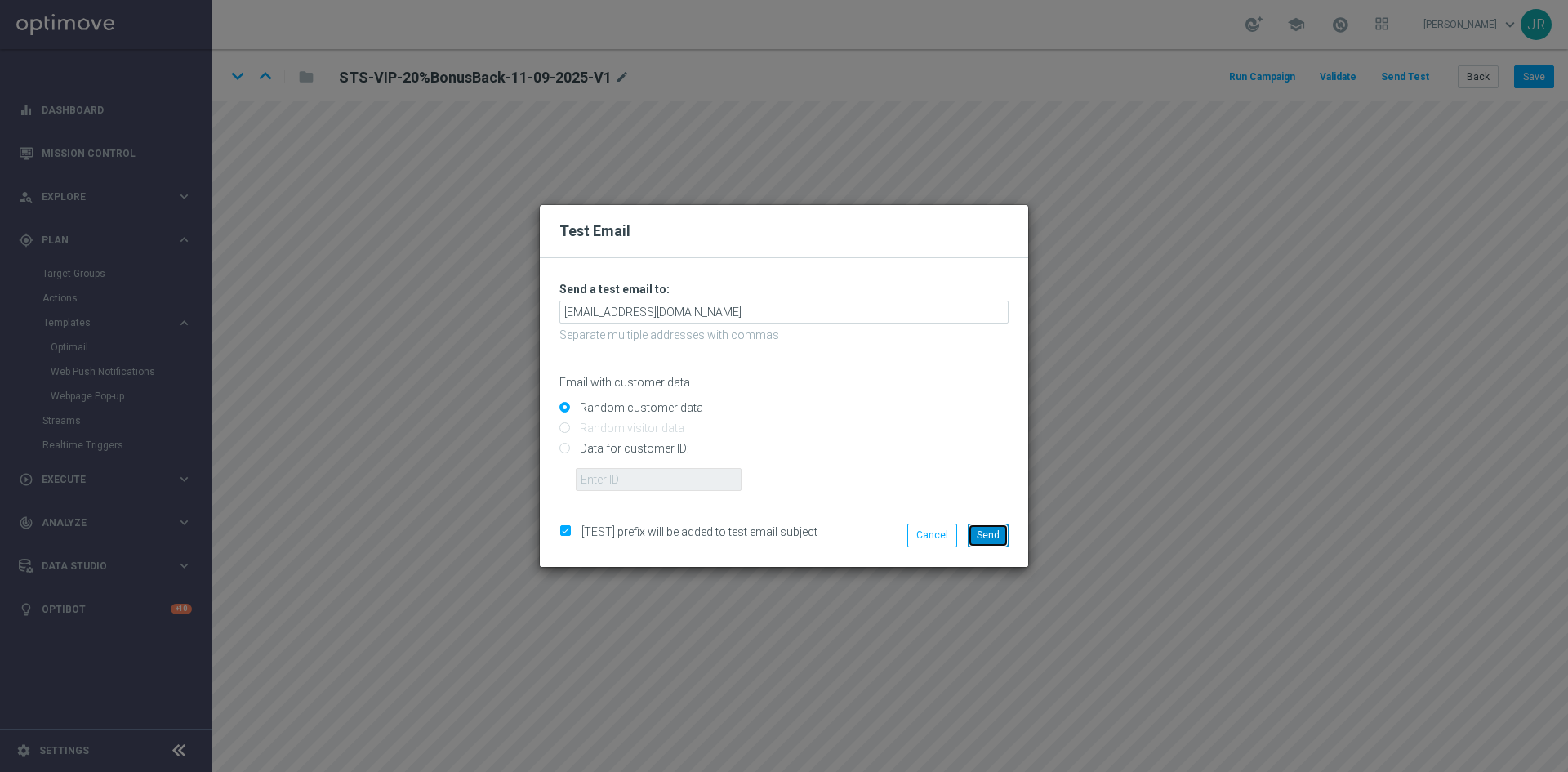
click at [987, 538] on span "Send" at bounding box center [988, 535] width 23 height 12
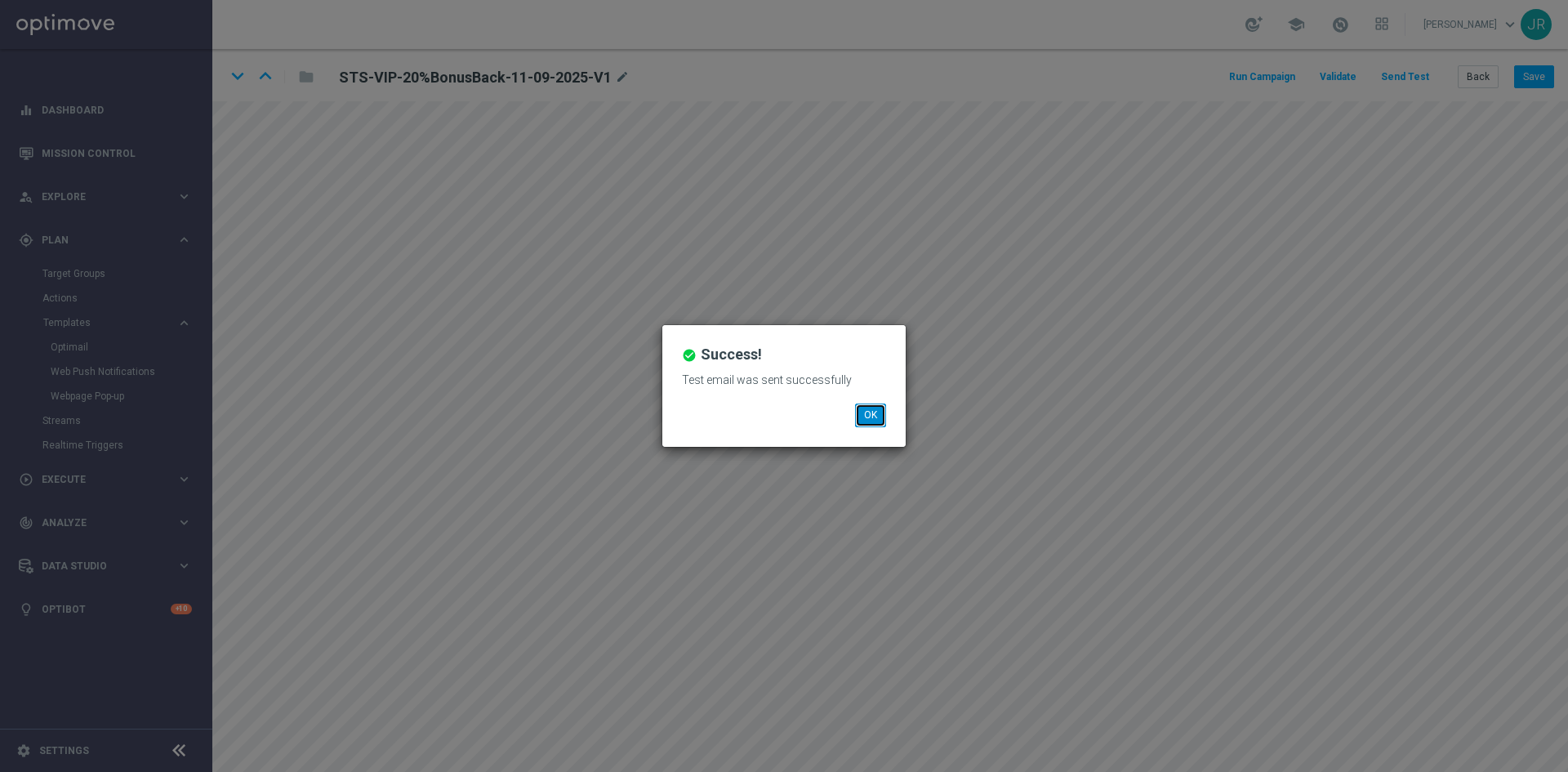
click at [874, 419] on button "OK" at bounding box center [871, 415] width 31 height 23
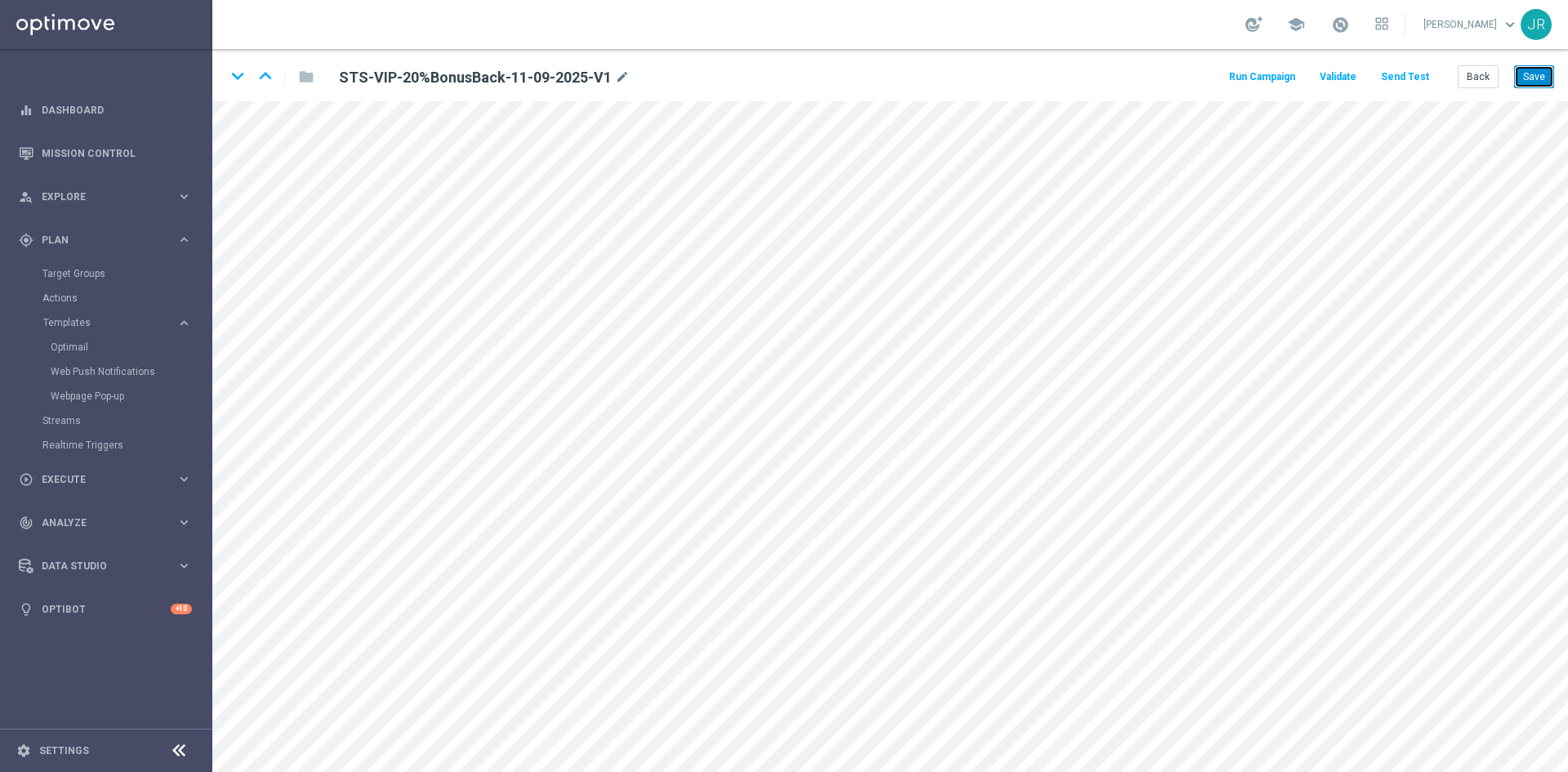
click at [1527, 70] on button "Save" at bounding box center [1534, 77] width 40 height 23
click at [1532, 69] on button "Save" at bounding box center [1534, 77] width 40 height 23
click at [1529, 75] on button "Save" at bounding box center [1534, 77] width 40 height 23
click at [1535, 81] on button "Save" at bounding box center [1534, 77] width 40 height 23
click at [1550, 65] on button "Save" at bounding box center [1534, 77] width 40 height 23
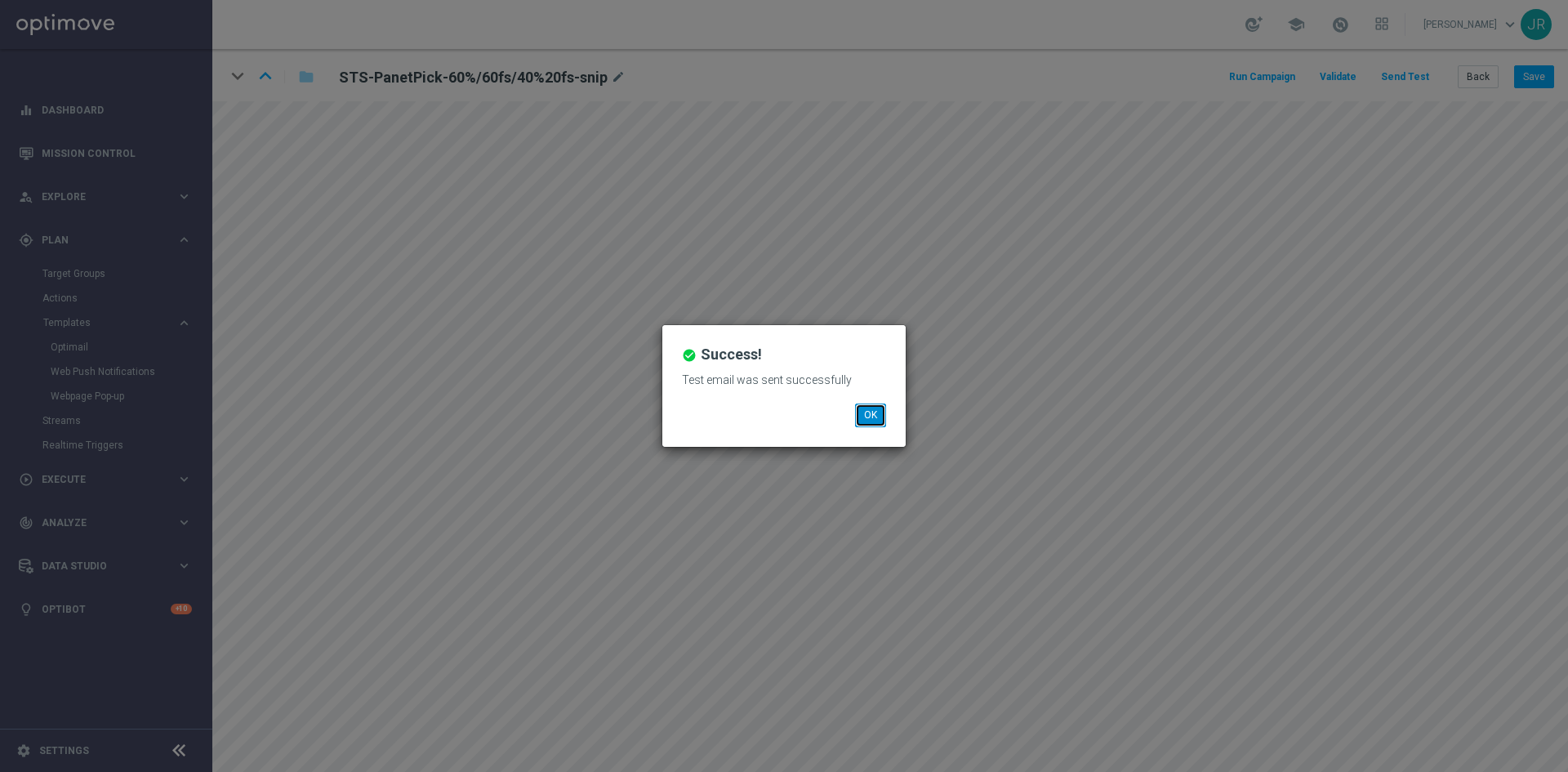
click at [879, 406] on button "OK" at bounding box center [871, 415] width 31 height 23
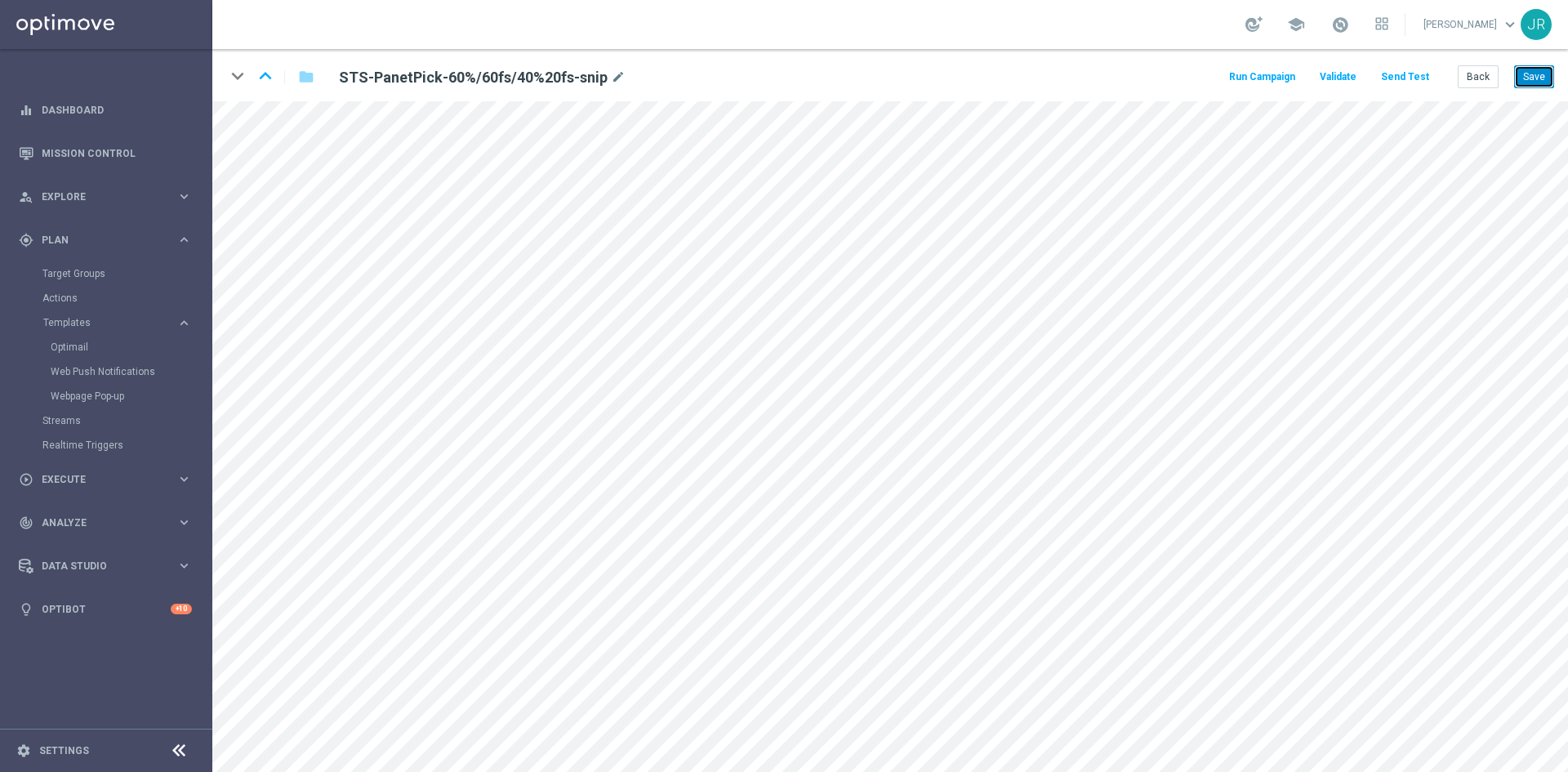
click at [1532, 73] on button "Save" at bounding box center [1534, 77] width 40 height 23
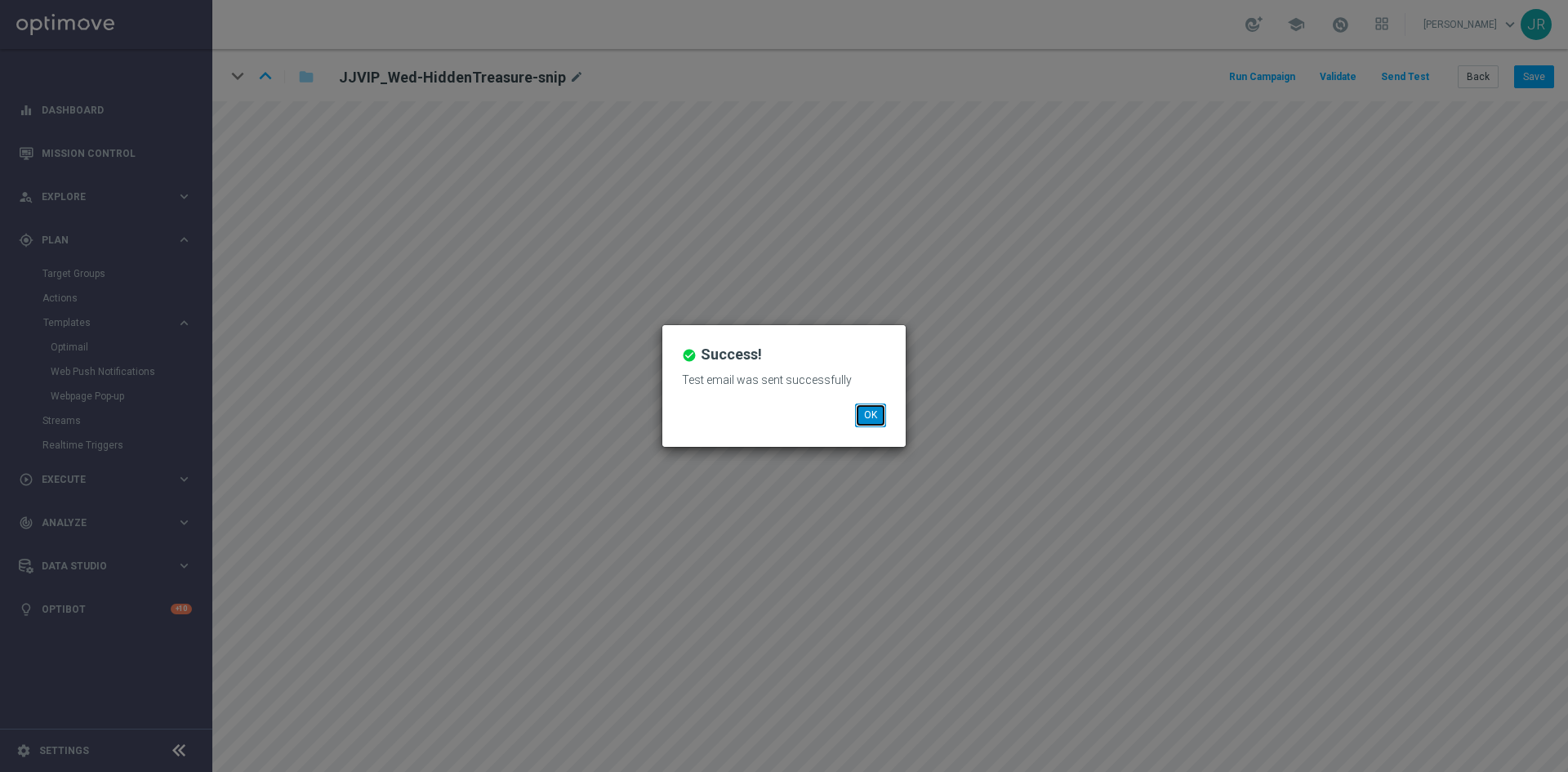
click at [873, 415] on button "OK" at bounding box center [871, 415] width 31 height 23
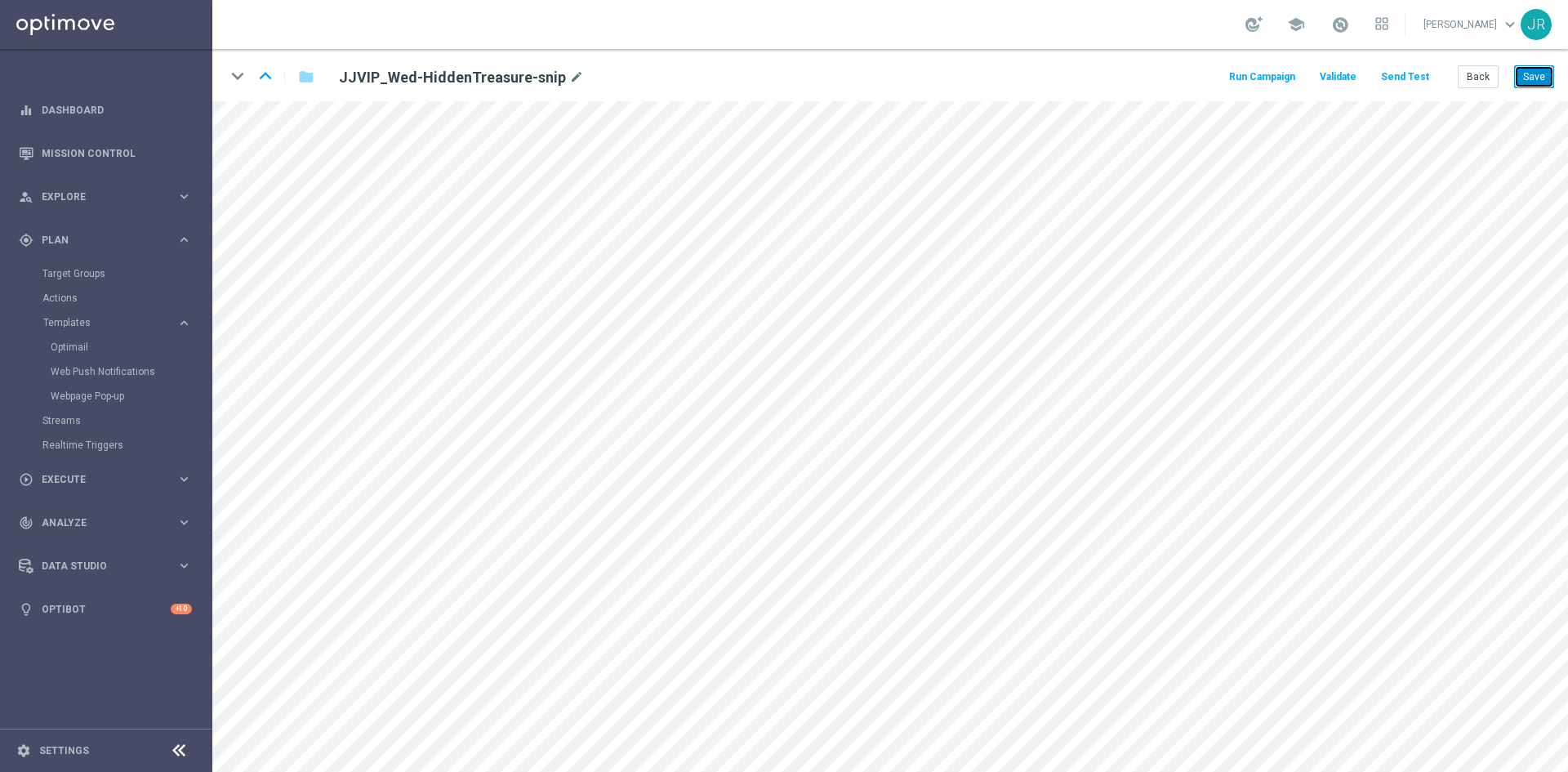
click at [1542, 76] on button "Save" at bounding box center [1534, 77] width 40 height 23
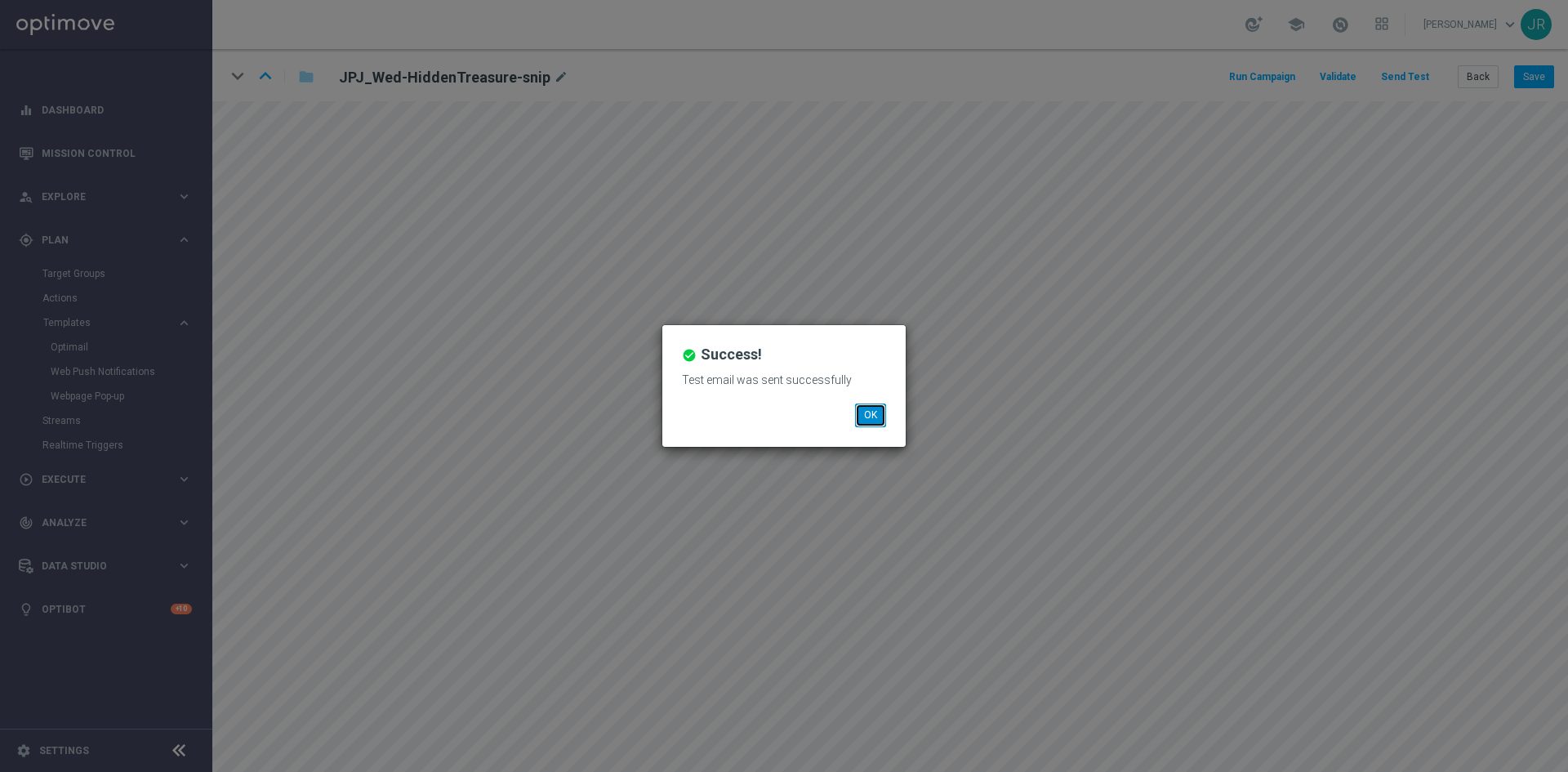
click at [871, 426] on button "OK" at bounding box center [871, 415] width 31 height 23
click at [855, 416] on button "OK" at bounding box center [871, 415] width 31 height 23
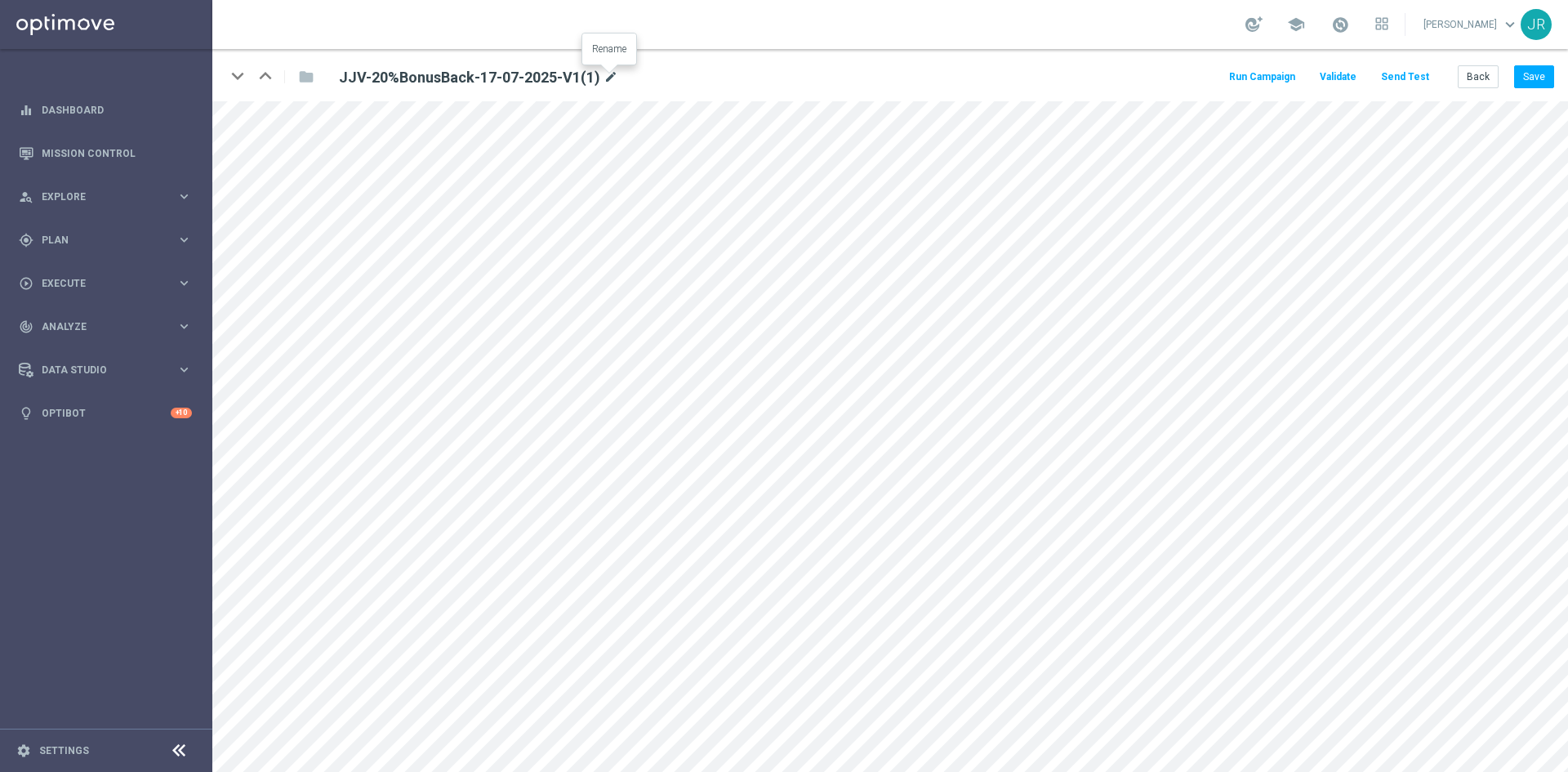
click at [614, 77] on icon "mode_edit" at bounding box center [610, 78] width 15 height 19
click at [526, 73] on input "JJV-20%BonusBack-17-07-2025-V1(1)" at bounding box center [529, 77] width 405 height 23
drag, startPoint x: 533, startPoint y: 75, endPoint x: 432, endPoint y: 80, distance: 101.1
click at [432, 80] on input "JJV-20%BonusBack-17-07-2025-V1(1)" at bounding box center [529, 77] width 405 height 23
type input "JJV-20%BonusBack-09-09-2025-V1"
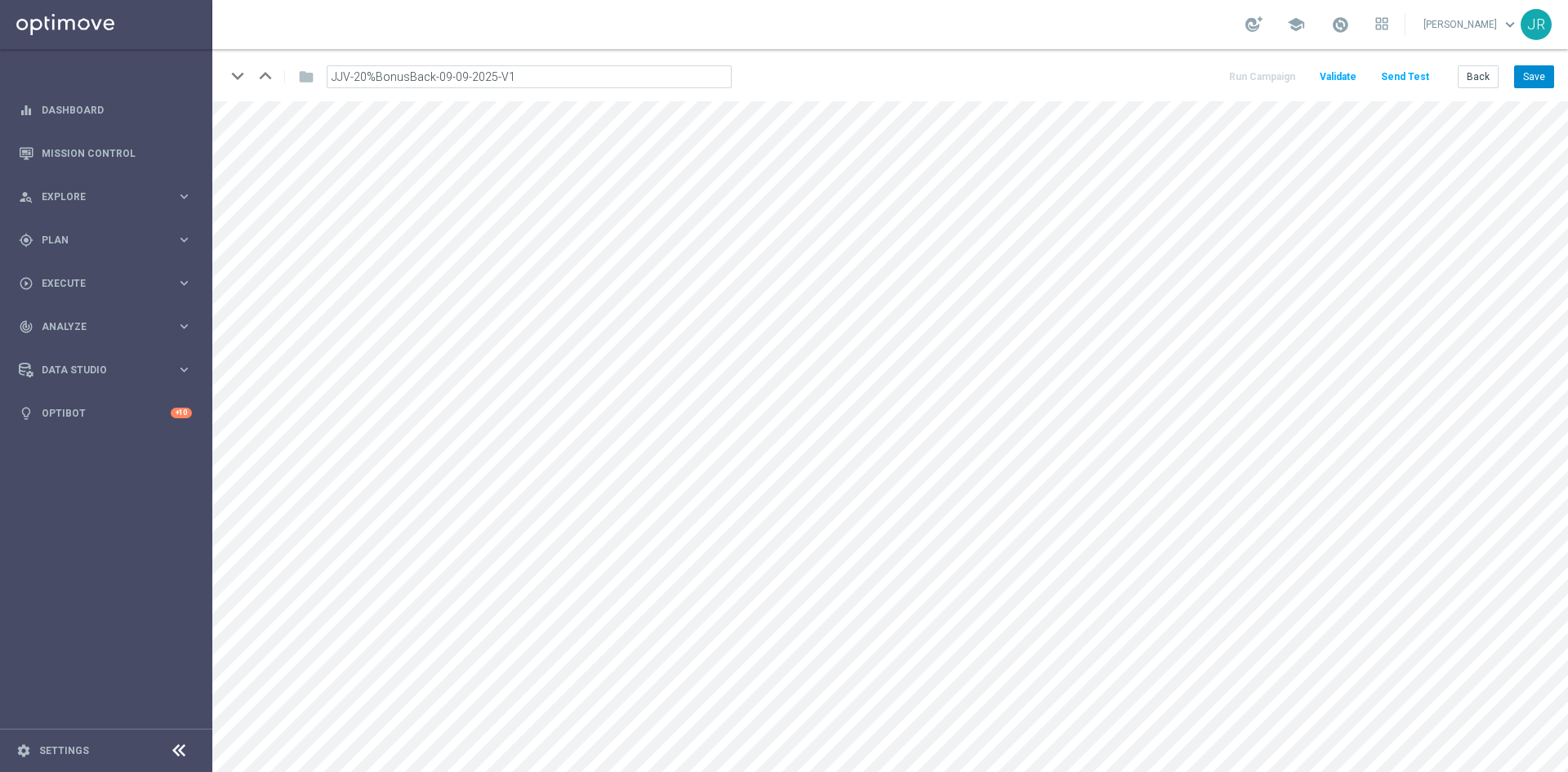
click at [1547, 71] on button "Save" at bounding box center [1534, 77] width 40 height 23
click at [585, 76] on icon "mode_edit" at bounding box center [591, 78] width 15 height 19
click at [562, 76] on input "JJV-20%BonusBack-09-09-2025-V1" at bounding box center [529, 77] width 405 height 23
drag, startPoint x: 560, startPoint y: 75, endPoint x: 210, endPoint y: 97, distance: 350.7
click at [210, 97] on main "equalizer Dashboard Mission Control" at bounding box center [784, 386] width 1568 height 772
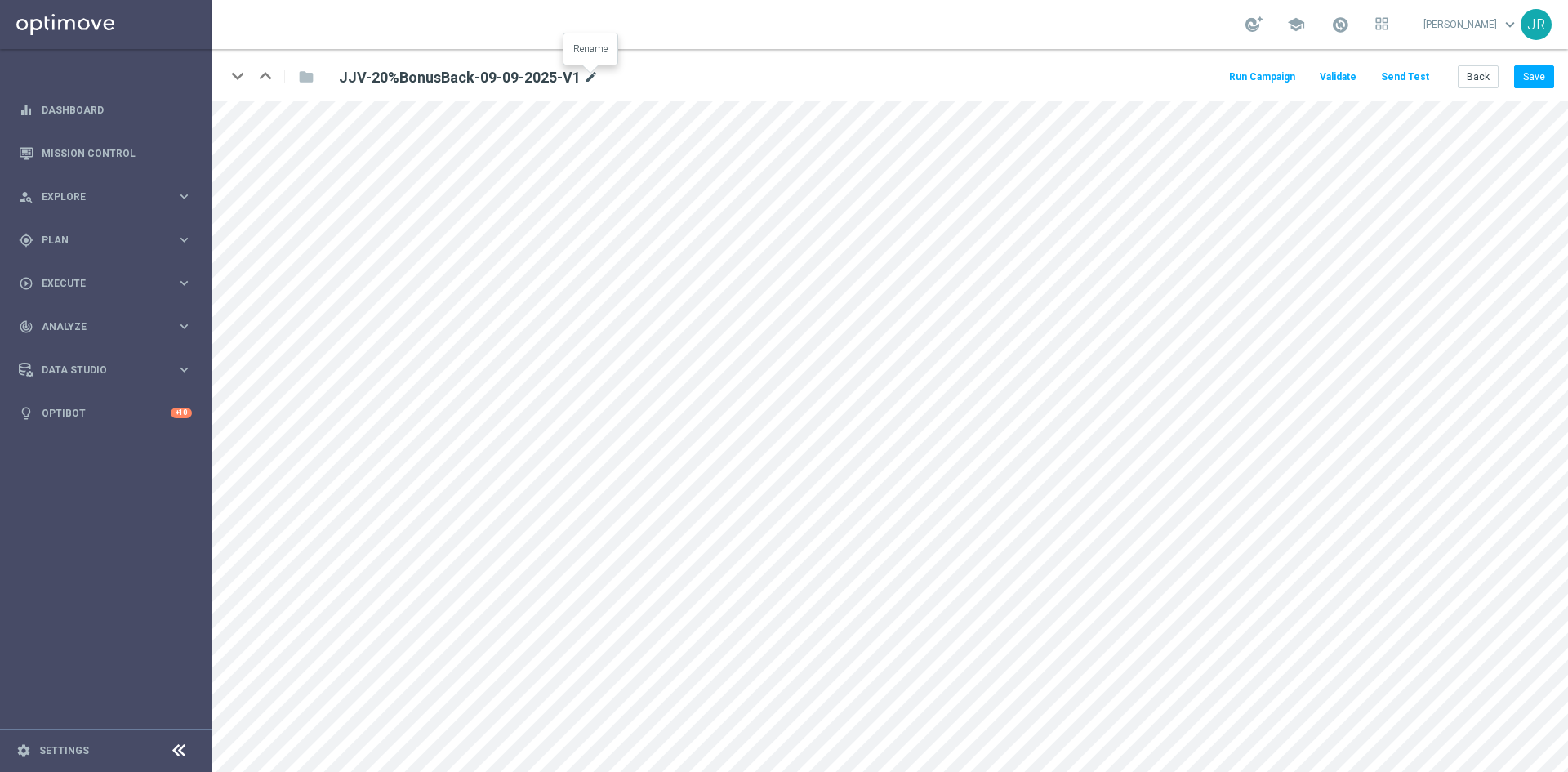
click at [590, 80] on icon "mode_edit" at bounding box center [591, 78] width 15 height 19
click at [462, 75] on input "JJV-20%BonusBack-09-09-2025-V1" at bounding box center [529, 77] width 405 height 23
drag, startPoint x: 447, startPoint y: 80, endPoint x: 436, endPoint y: 80, distance: 11.0
click at [436, 80] on input "JJV-20%BonusBack-09-09-2025-V1" at bounding box center [529, 77] width 405 height 23
type input "JJV-20%BonusBack-11-09-2025-V1"
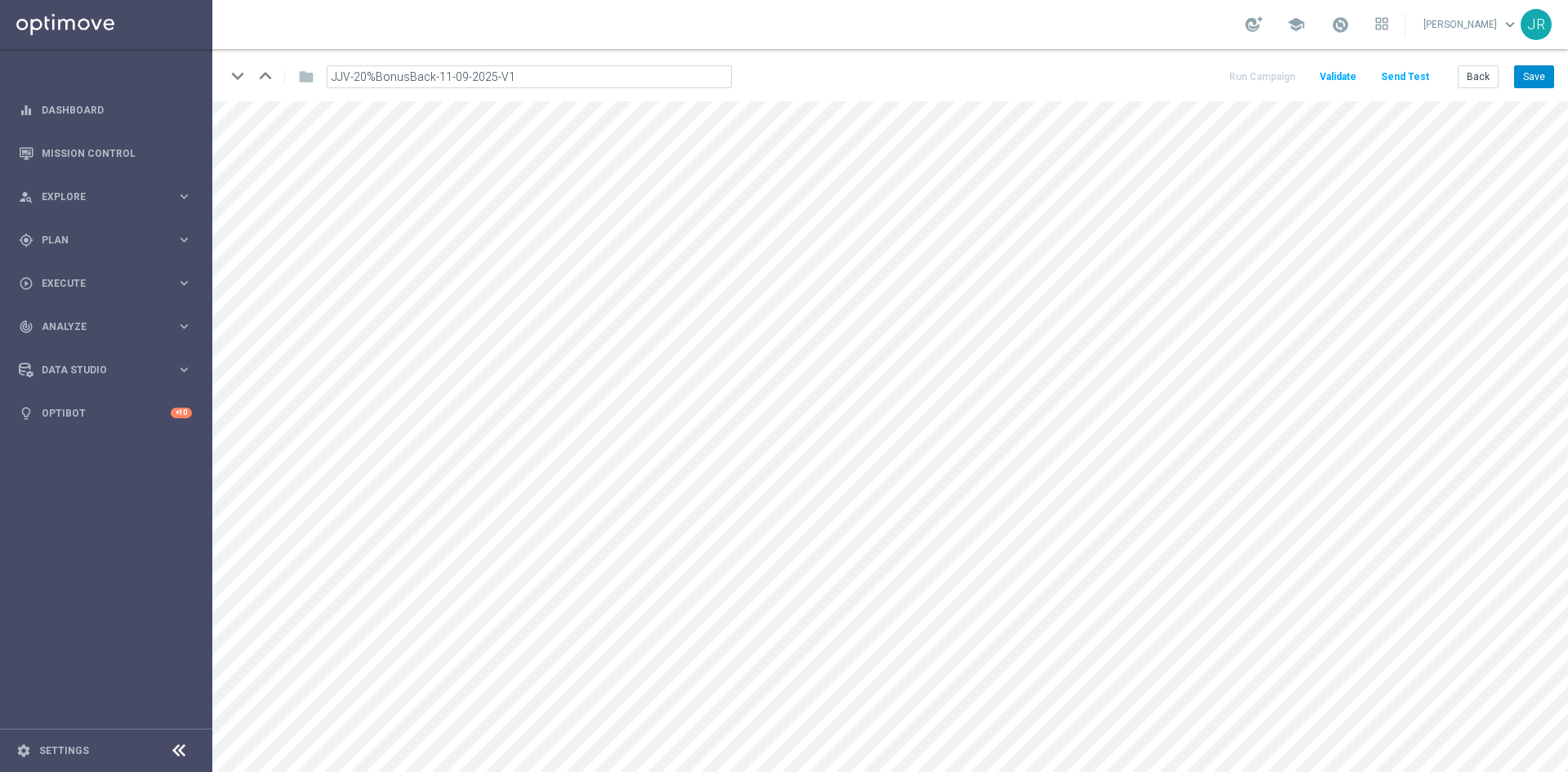
click at [1533, 75] on button "Save" at bounding box center [1534, 77] width 40 height 23
click at [1528, 88] on button "Save" at bounding box center [1534, 77] width 40 height 23
click at [1527, 78] on button "Save" at bounding box center [1534, 77] width 40 height 23
drag, startPoint x: 1542, startPoint y: 69, endPoint x: 720, endPoint y: 78, distance: 822.0
click at [1542, 70] on button "Save" at bounding box center [1534, 77] width 40 height 23
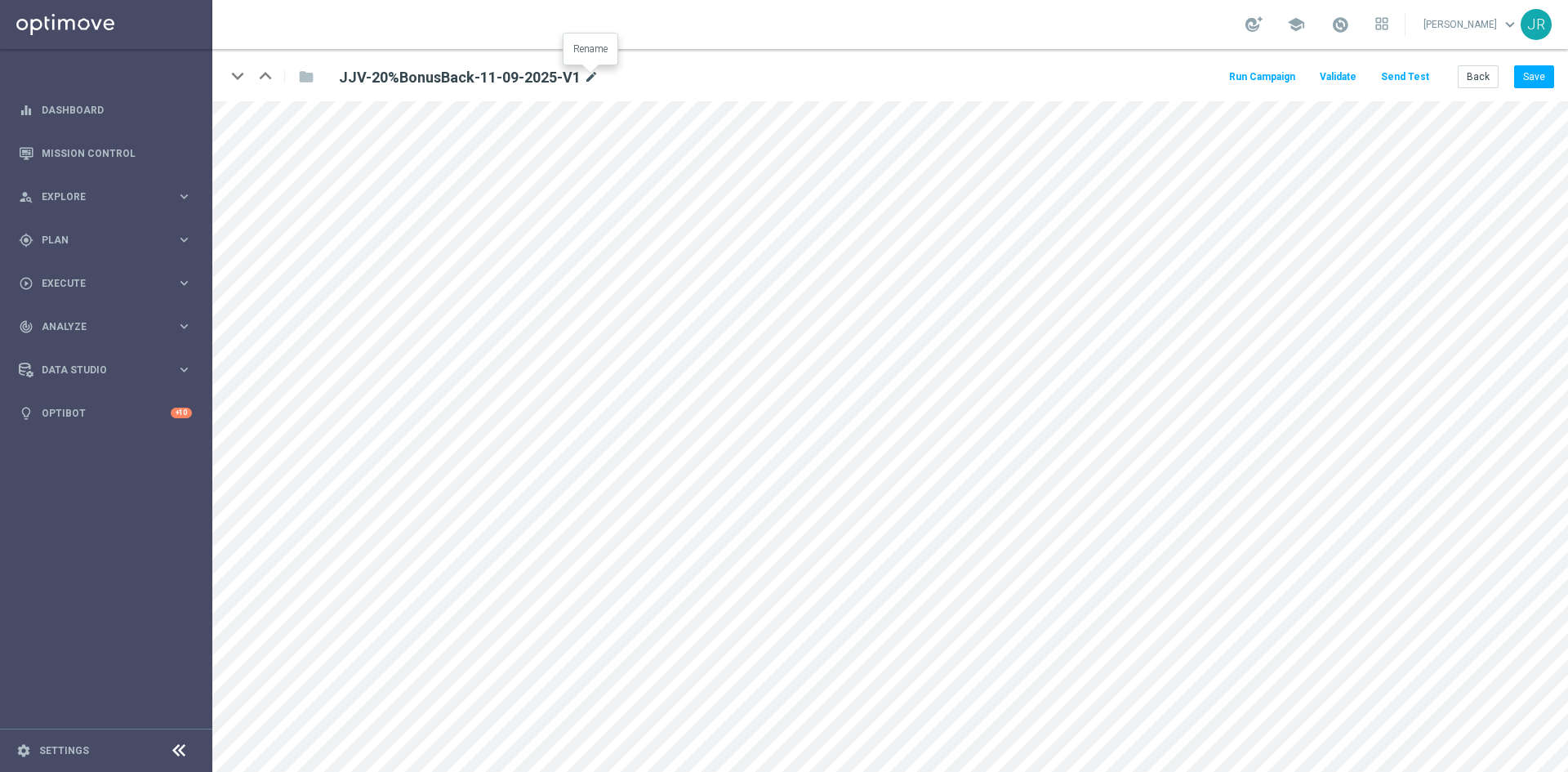
click at [589, 77] on icon "mode_edit" at bounding box center [591, 78] width 15 height 19
click at [533, 80] on input "JJV-20%BonusBack-11-09-2025-V1" at bounding box center [529, 77] width 405 height 23
drag, startPoint x: 533, startPoint y: 80, endPoint x: 309, endPoint y: 101, distance: 225.0
click at [309, 101] on div "keyboard_arrow_down keyboard_arrow_up folder JJV-20%BonusBack-11-09-2025-V1 Run…" at bounding box center [890, 76] width 1356 height 52
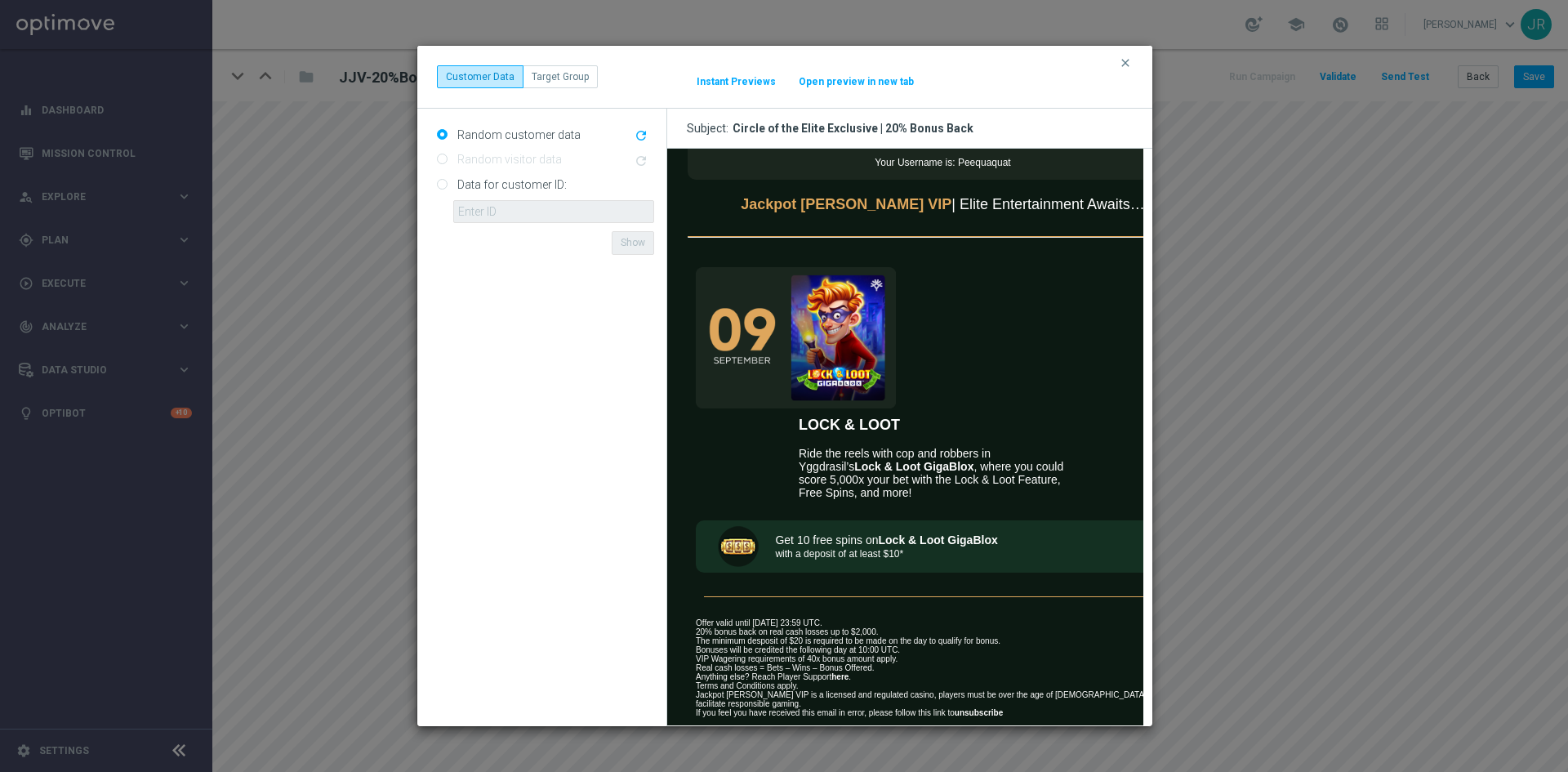
scroll to position [567, 0]
click at [1121, 59] on icon "clear" at bounding box center [1125, 62] width 13 height 13
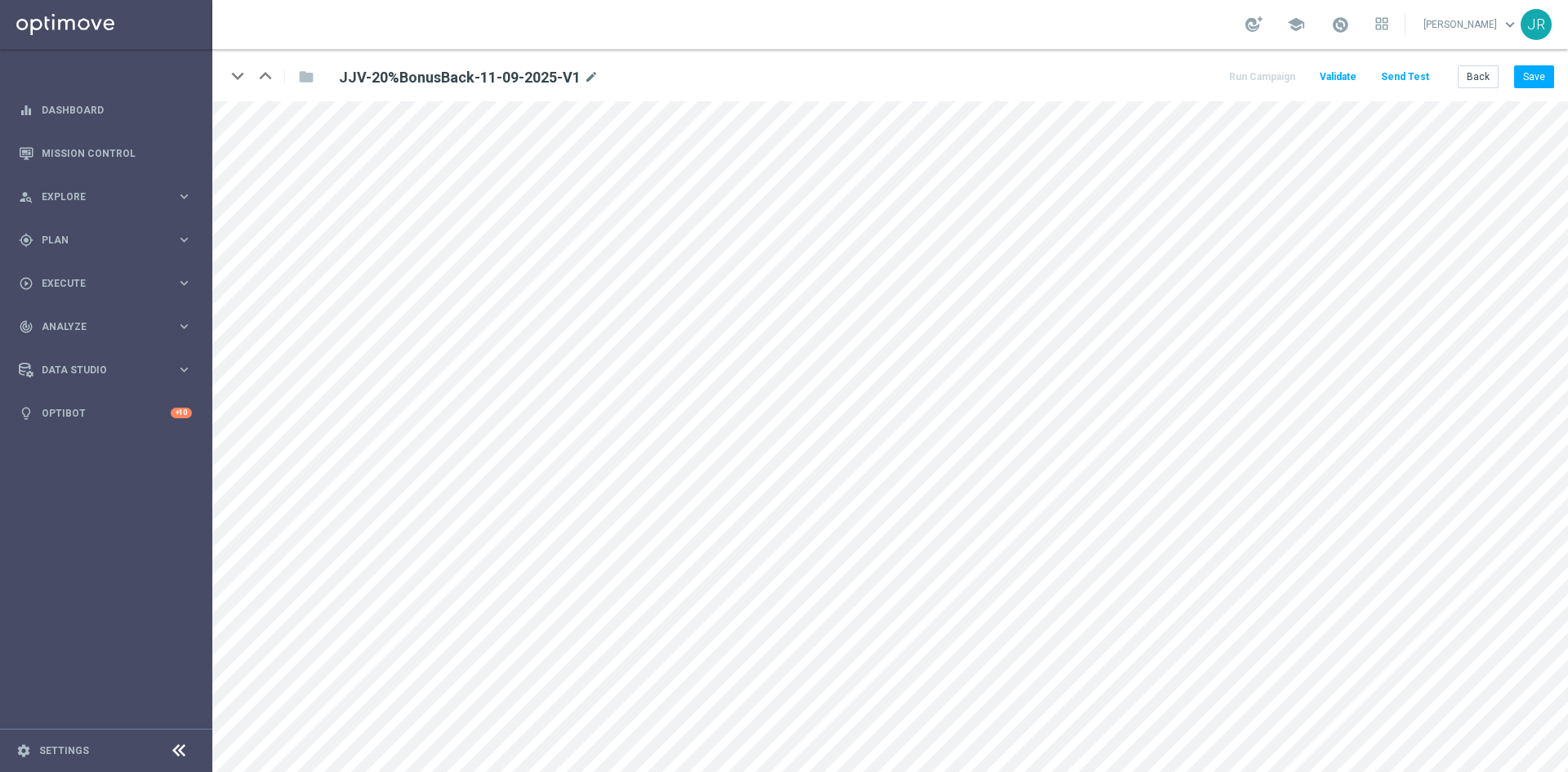
click at [308, 101] on div "keyboard_arrow_down keyboard_arrow_up folder JJV-20%BonusBack-11-09-2025-V1 mod…" at bounding box center [890, 76] width 1356 height 52
click at [1526, 80] on button "Save" at bounding box center [1534, 77] width 40 height 23
click at [1534, 71] on button "Save" at bounding box center [1534, 77] width 40 height 23
click at [1550, 72] on button "Save" at bounding box center [1534, 77] width 40 height 23
click at [651, 78] on icon "mode_edit" at bounding box center [647, 78] width 15 height 19
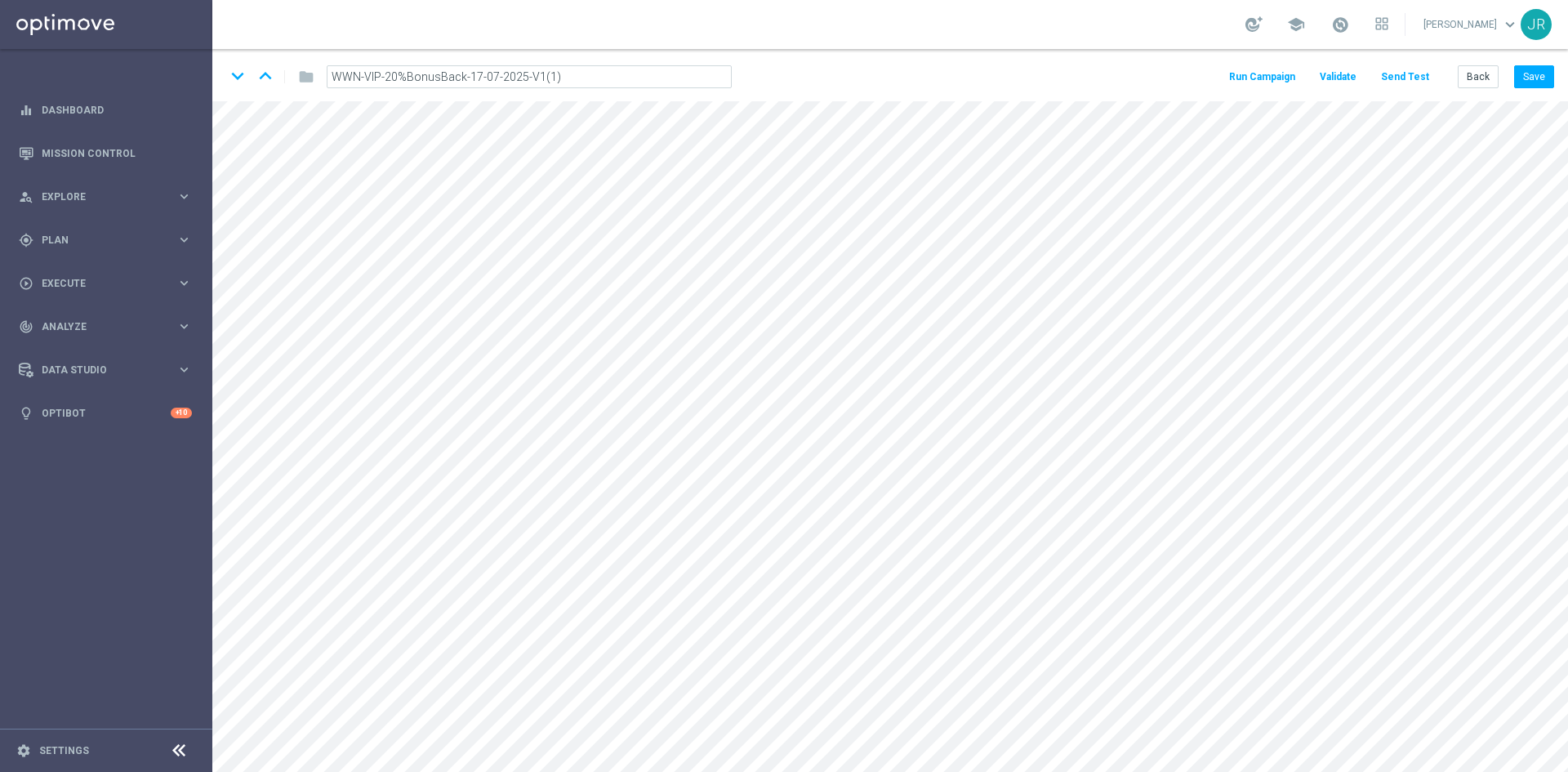
click at [554, 81] on input "WWN-VIP-20%BonusBack-17-07-2025-V1(1)" at bounding box center [529, 77] width 405 height 23
drag, startPoint x: 563, startPoint y: 75, endPoint x: 466, endPoint y: 80, distance: 97.1
click at [466, 80] on input "WWN-VIP-20%BonusBack-17-07-2025-V1(1)" at bounding box center [529, 77] width 405 height 23
click at [464, 76] on input "WWN-VIP-20%BonusBack--09-09-2025-V1" at bounding box center [529, 77] width 405 height 23
type input "WWN-VIP-20%BonusBack-09-09-2025-V1"
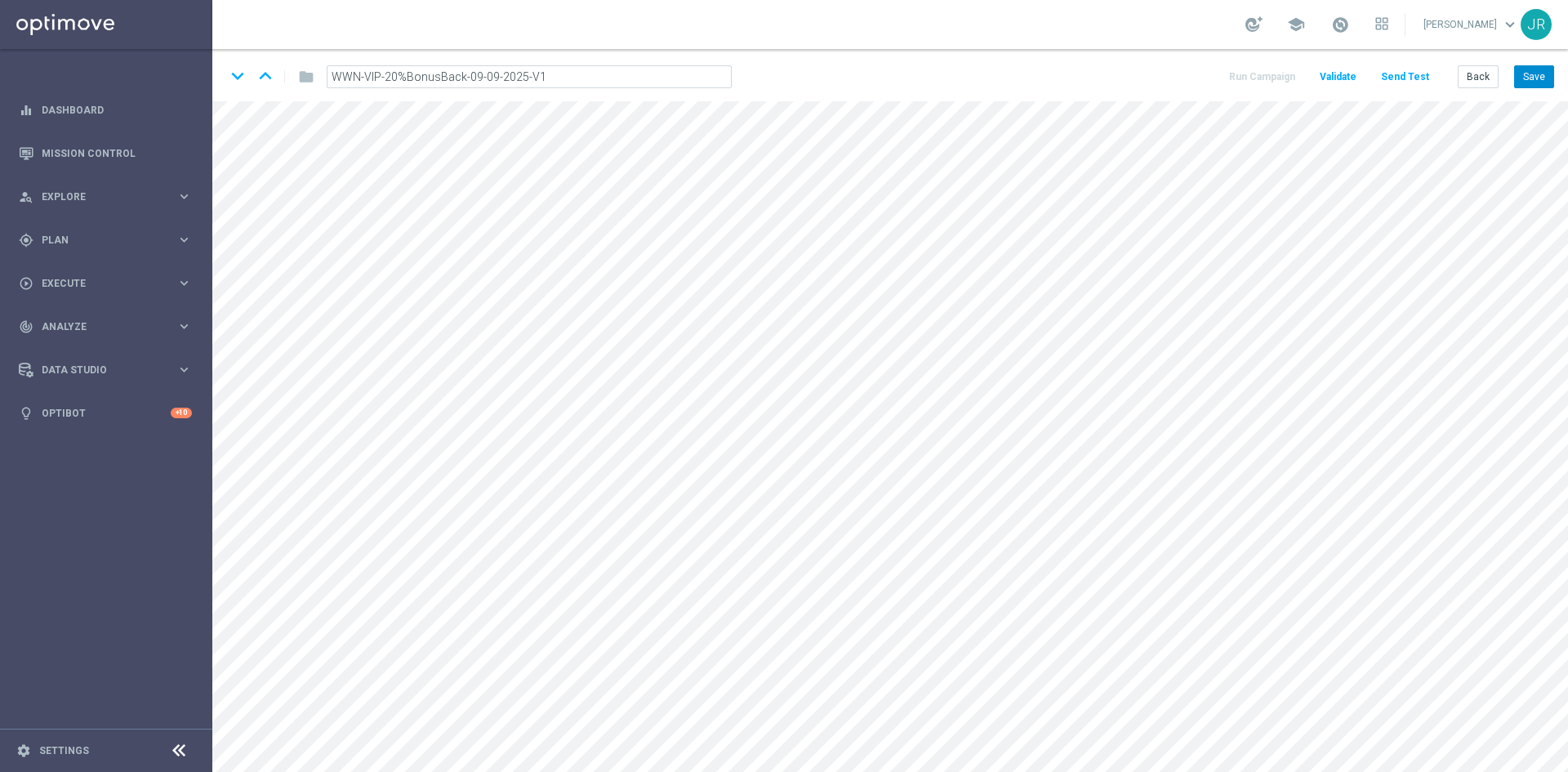
click at [1535, 80] on button "Save" at bounding box center [1534, 77] width 40 height 23
click at [634, 73] on icon "mode_edit" at bounding box center [627, 78] width 15 height 19
click at [569, 75] on input "WWN-VIP-20%BonusBack-09-09-2025-V1" at bounding box center [529, 77] width 405 height 23
drag, startPoint x: 569, startPoint y: 75, endPoint x: 262, endPoint y: 75, distance: 307.0
click at [262, 75] on div "keyboard_arrow_down keyboard_arrow_up folder WWN-VIP-20%BonusBack-09-09-2025-V1" at bounding box center [485, 77] width 520 height 26
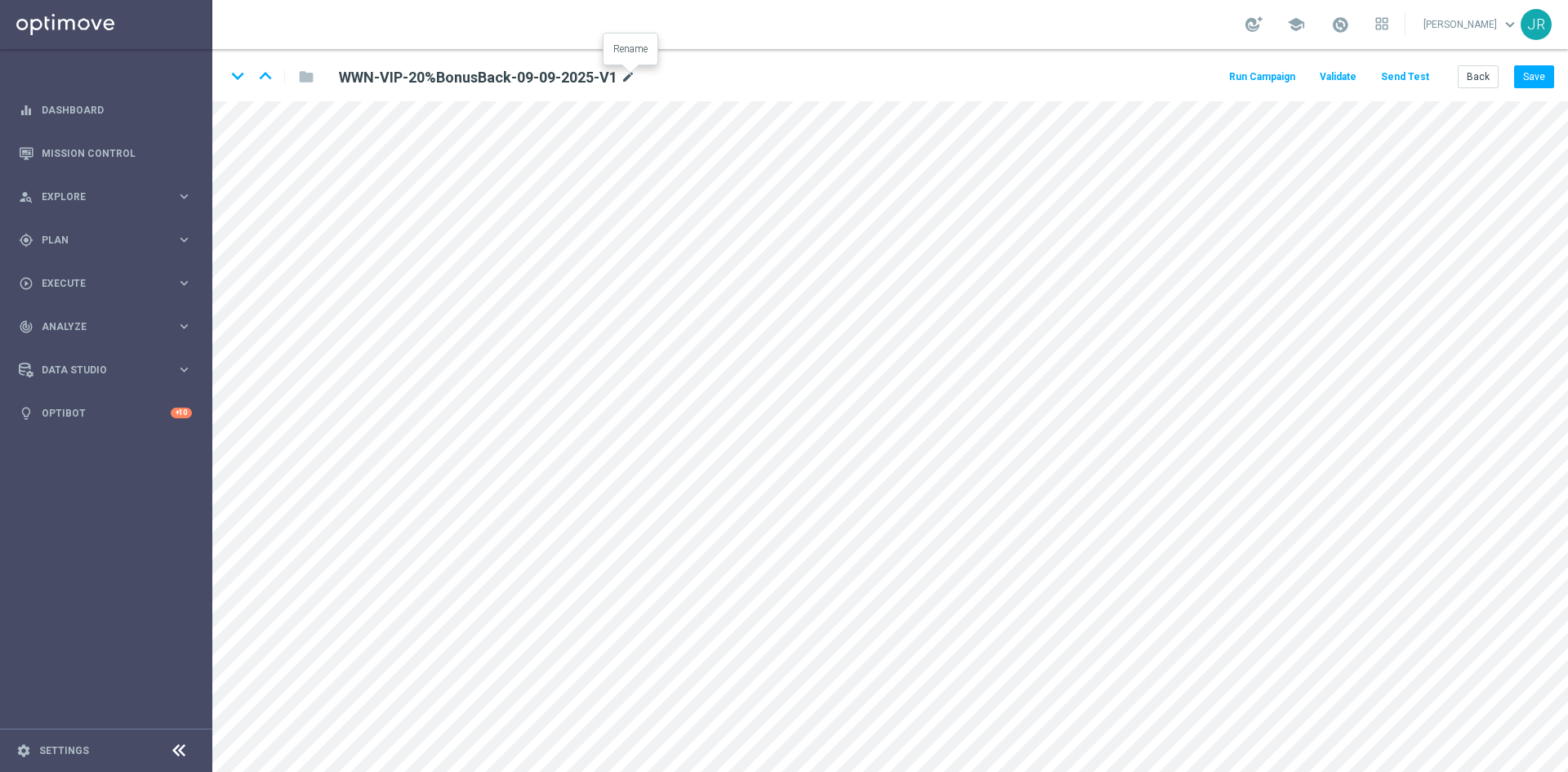
click at [632, 79] on icon "mode_edit" at bounding box center [627, 78] width 15 height 19
click at [482, 80] on input "WWN-VIP-20%BonusBack-09-09-2025-V1" at bounding box center [529, 77] width 405 height 23
drag, startPoint x: 479, startPoint y: 80, endPoint x: 464, endPoint y: 82, distance: 15.1
click at [464, 82] on input "WWN-VIP-20%BonusBack-09-09-2025-V1" at bounding box center [529, 77] width 405 height 23
type input "WWN-VIP-20%BonusBack-11-09-2025-V1"
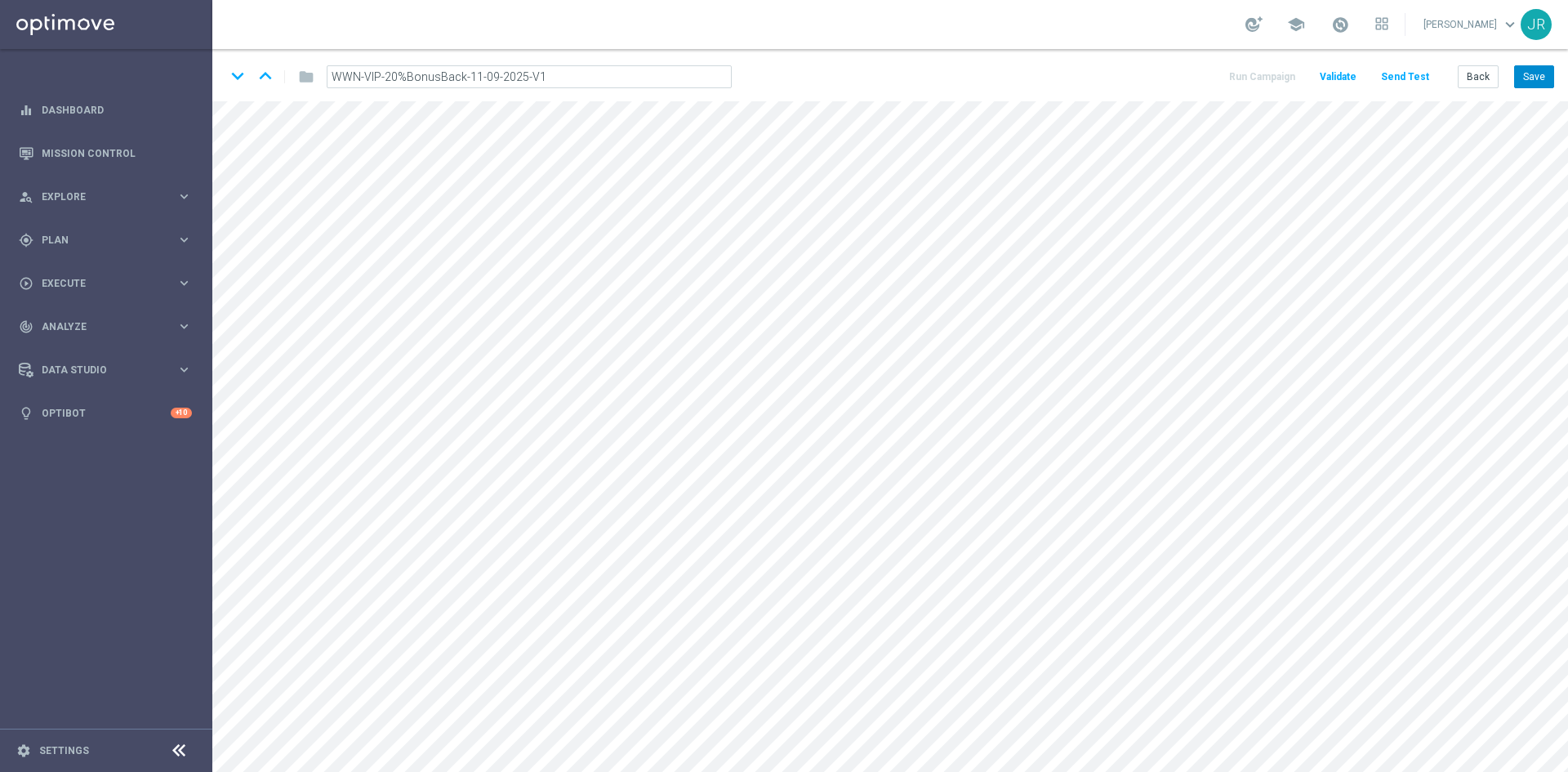
click at [1543, 78] on button "Save" at bounding box center [1534, 77] width 40 height 23
click at [1546, 78] on button "Save" at bounding box center [1534, 77] width 40 height 23
click at [632, 75] on icon "mode_edit" at bounding box center [627, 78] width 15 height 19
click at [586, 75] on input "WWN-VIP-20%BonusBack-11-09-2025-V1" at bounding box center [529, 77] width 405 height 23
drag, startPoint x: 583, startPoint y: 74, endPoint x: 273, endPoint y: 74, distance: 310.0
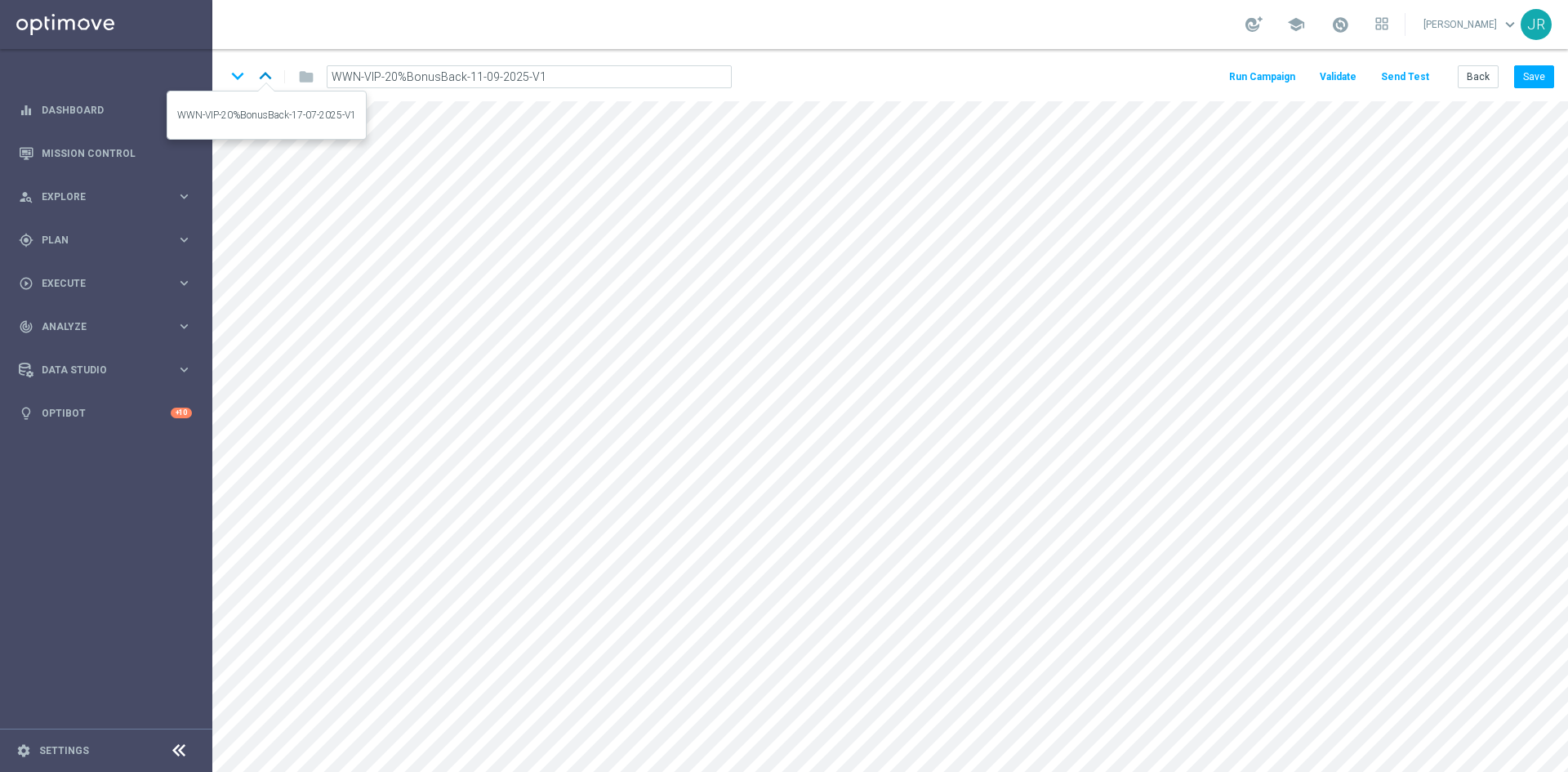
click at [273, 74] on div "keyboard_arrow_down keyboard_arrow_up folder WWN-VIP-20%BonusBack-11-09-2025-V1" at bounding box center [485, 77] width 520 height 26
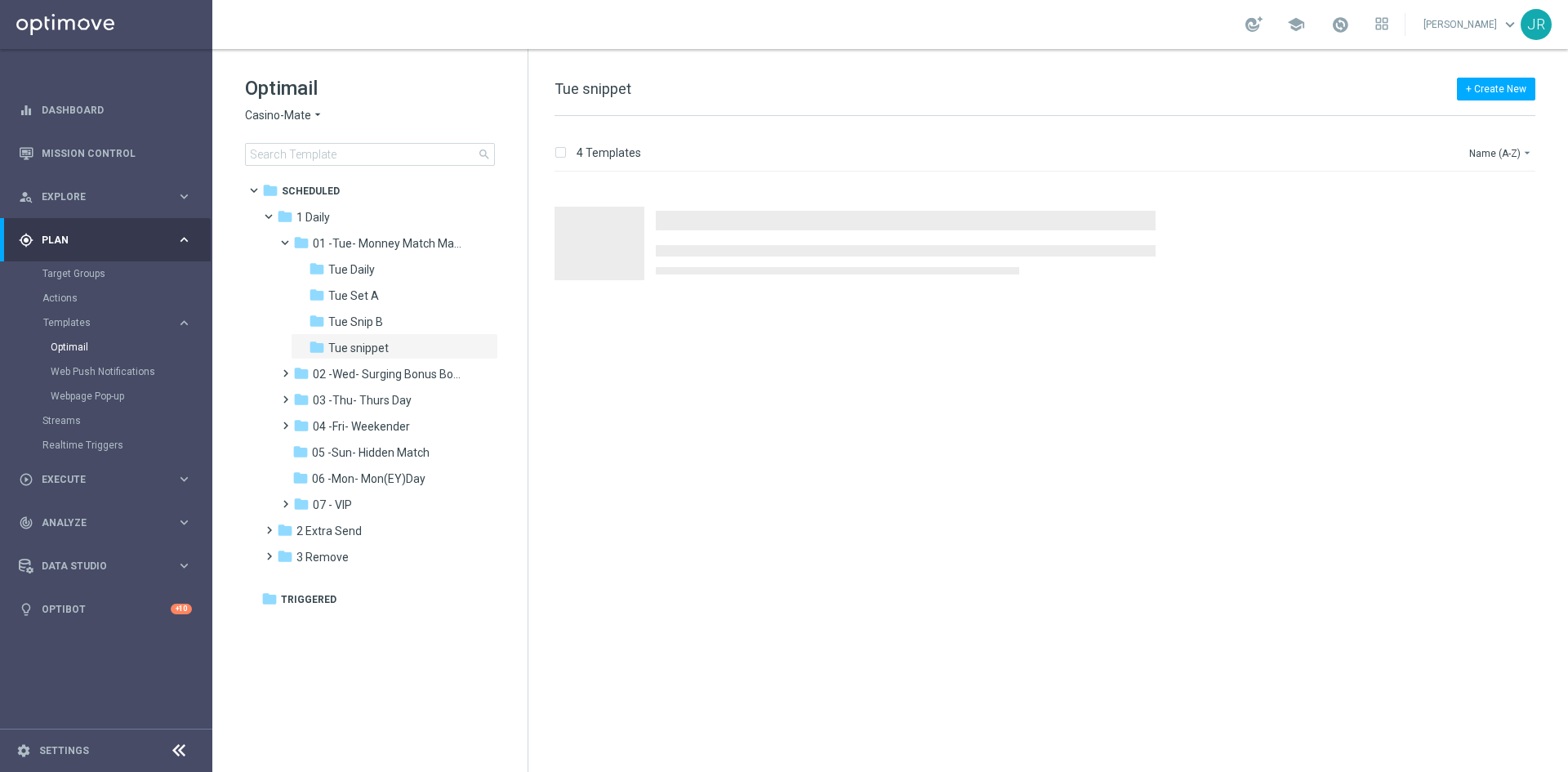
click at [272, 110] on span "Casino-Mate" at bounding box center [278, 115] width 66 height 16
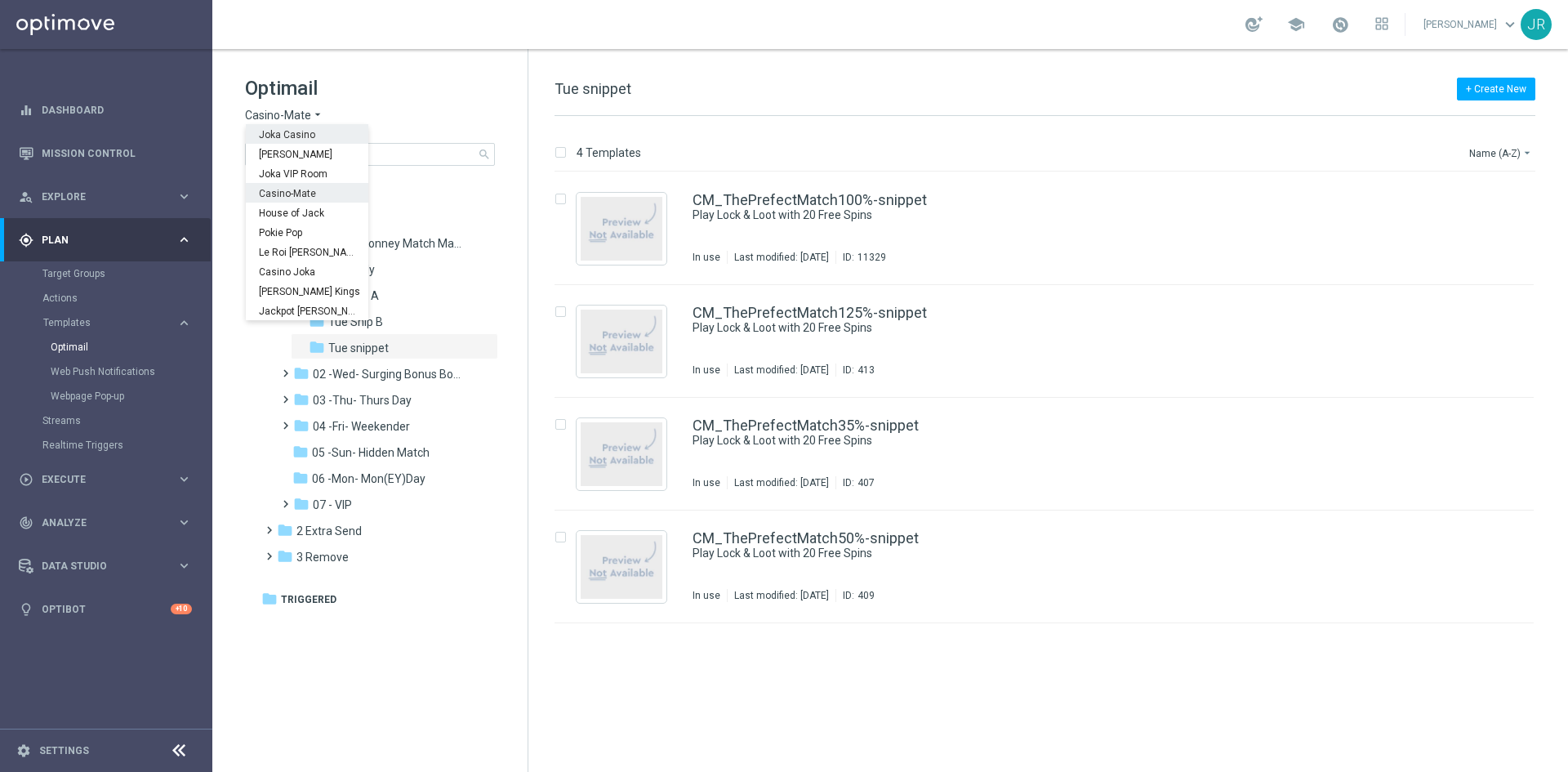
click at [276, 142] on div "Joka Casino" at bounding box center [307, 134] width 122 height 19
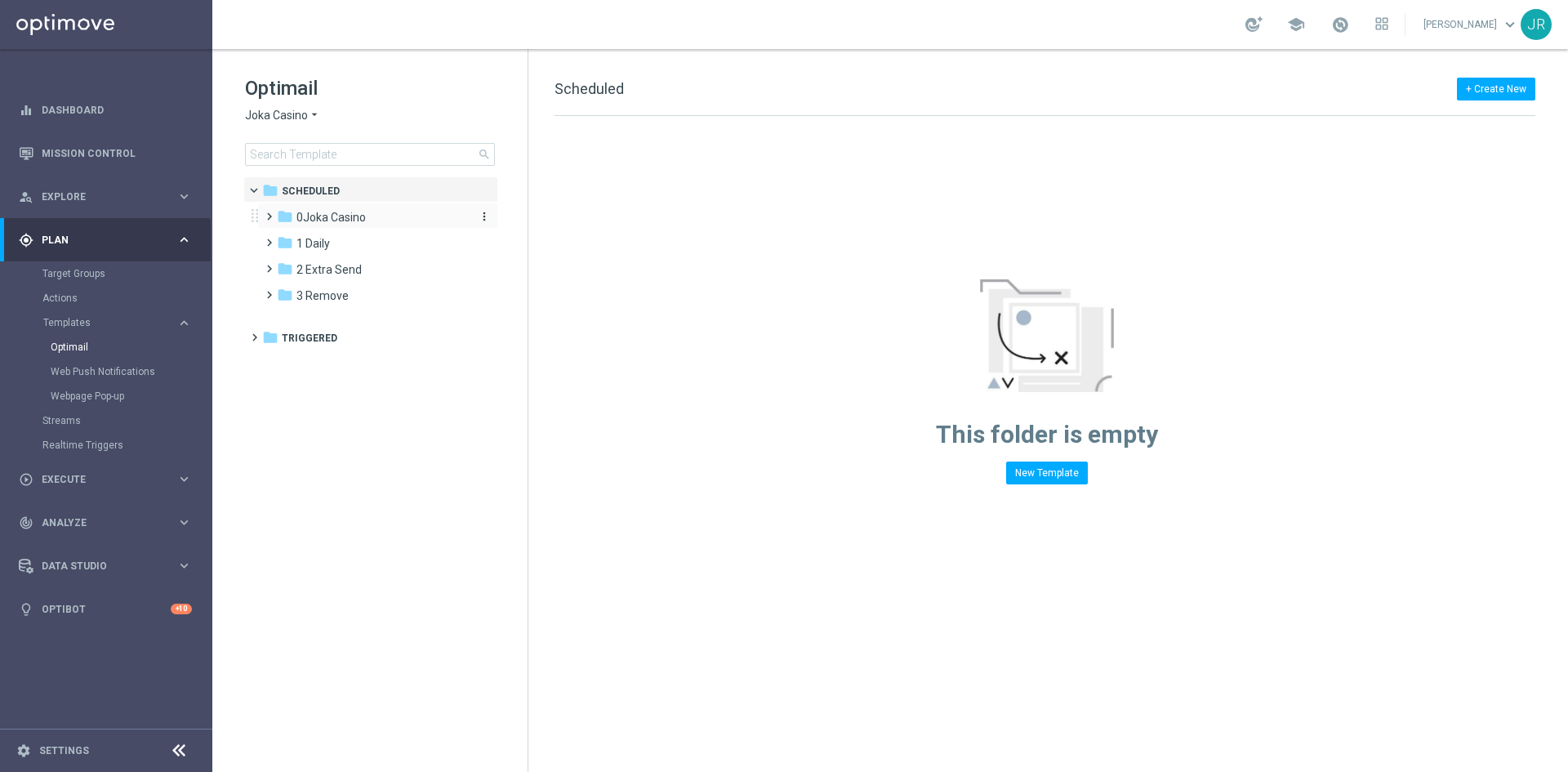
click at [341, 215] on span "0Joka Casino" at bounding box center [332, 216] width 70 height 15
click at [343, 241] on span "1- Daily" at bounding box center [332, 242] width 38 height 15
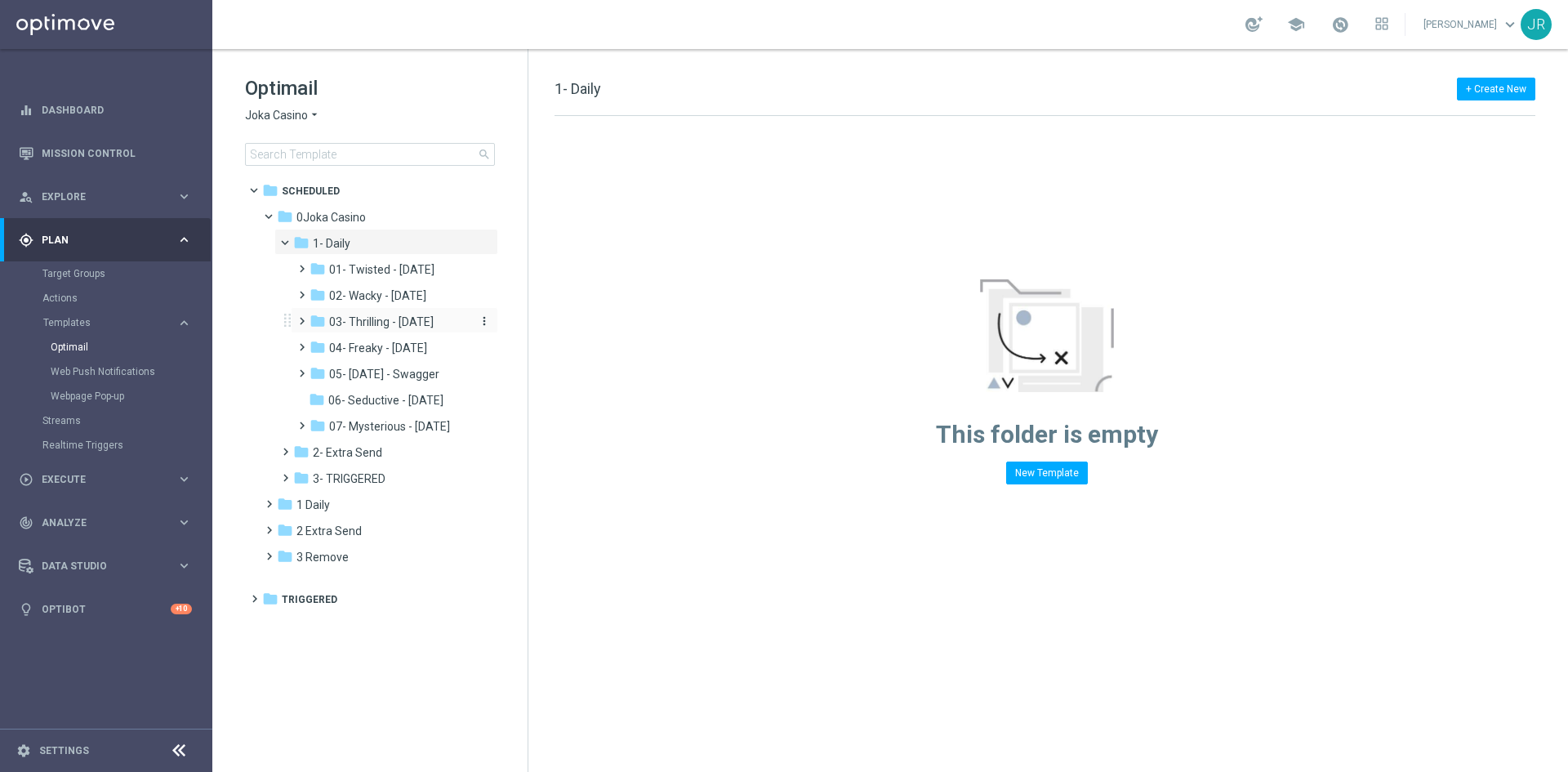
click at [378, 324] on span "03- Thrilling - [DATE]" at bounding box center [381, 321] width 105 height 15
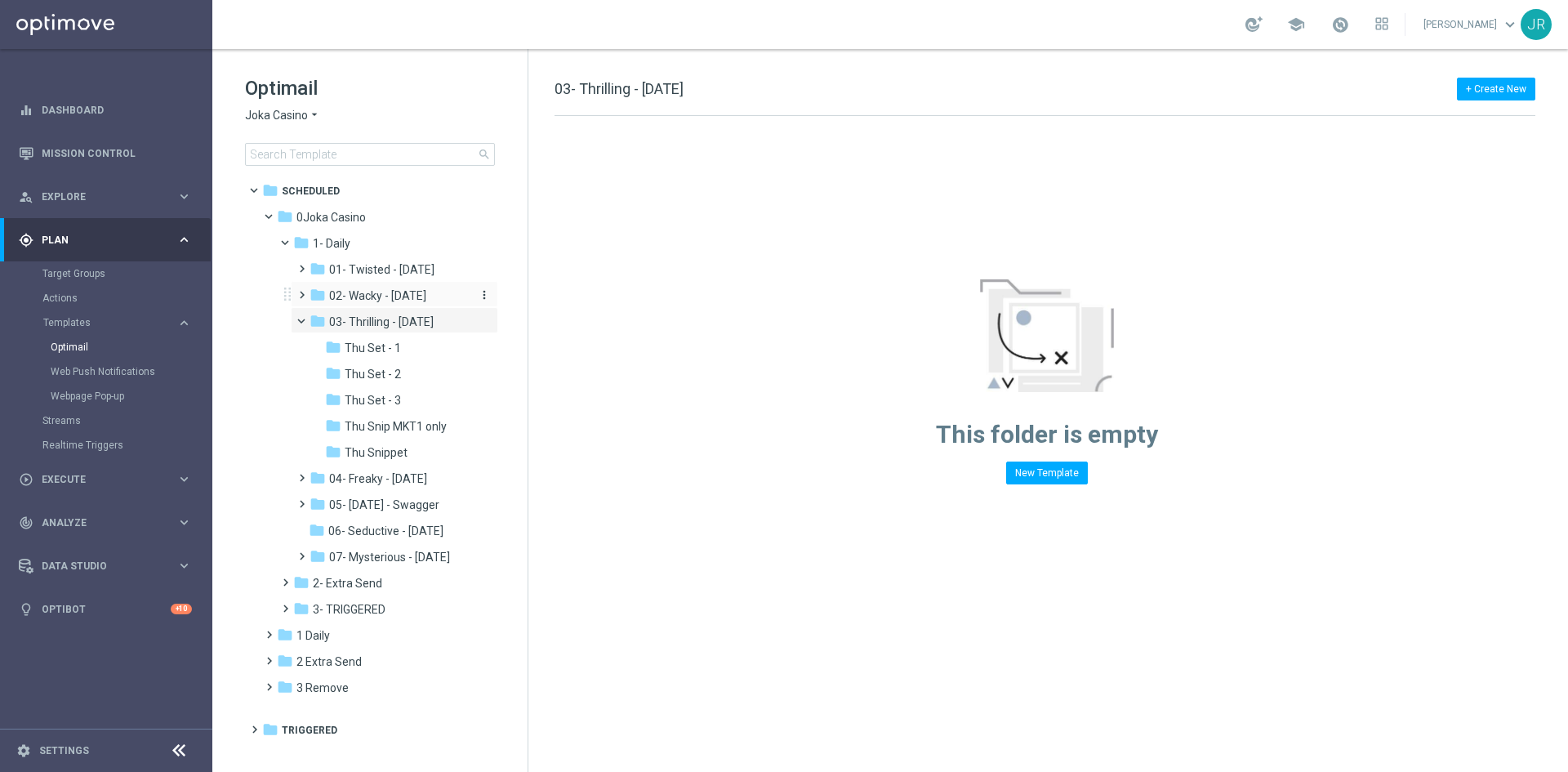
click at [391, 300] on span "02- Wacky - Wednesday" at bounding box center [377, 295] width 97 height 15
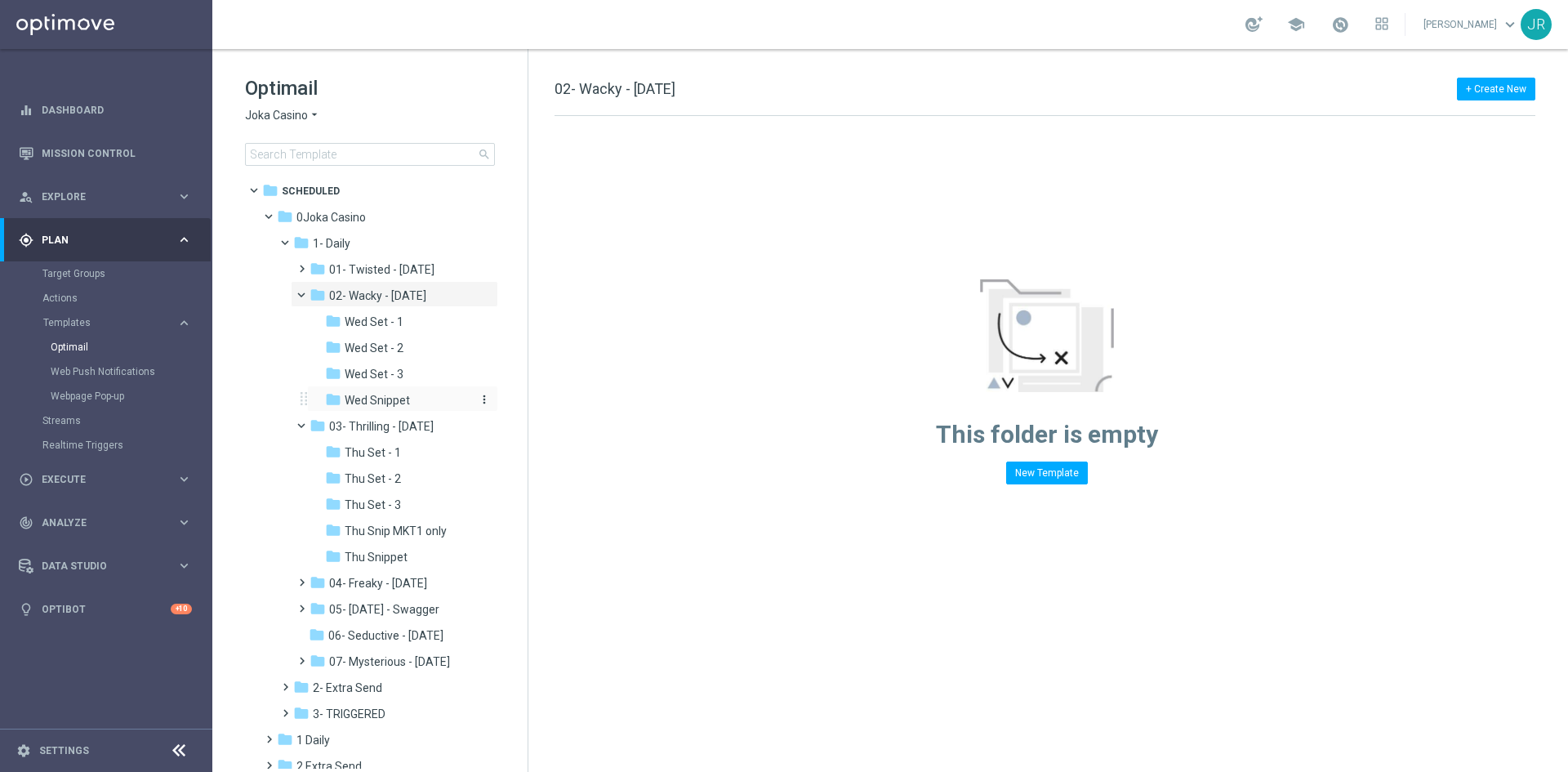
click at [377, 406] on span "Wed Snippet" at bounding box center [376, 400] width 65 height 15
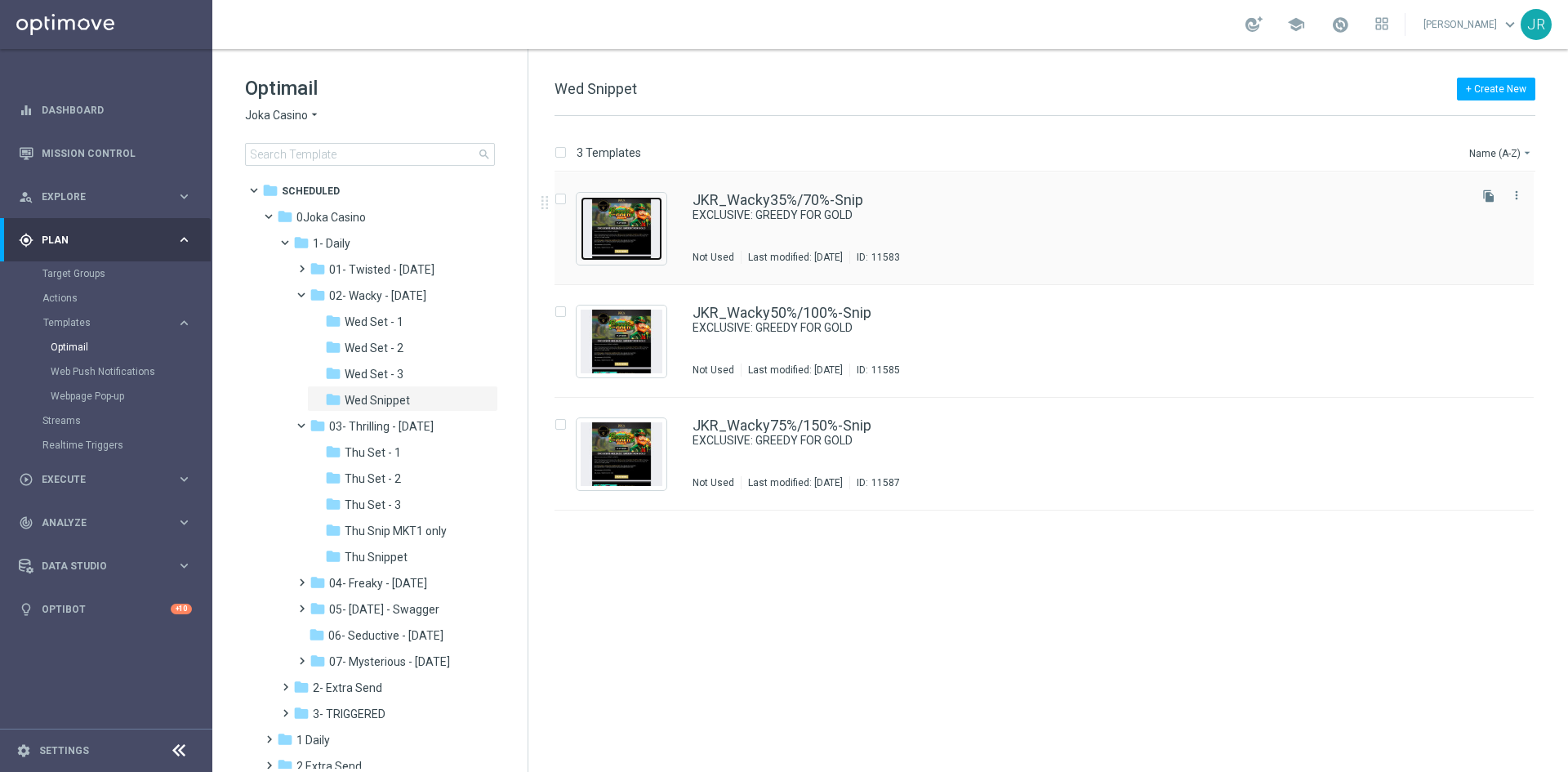
click at [635, 236] on img "Press SPACE to select this row." at bounding box center [622, 229] width 81 height 64
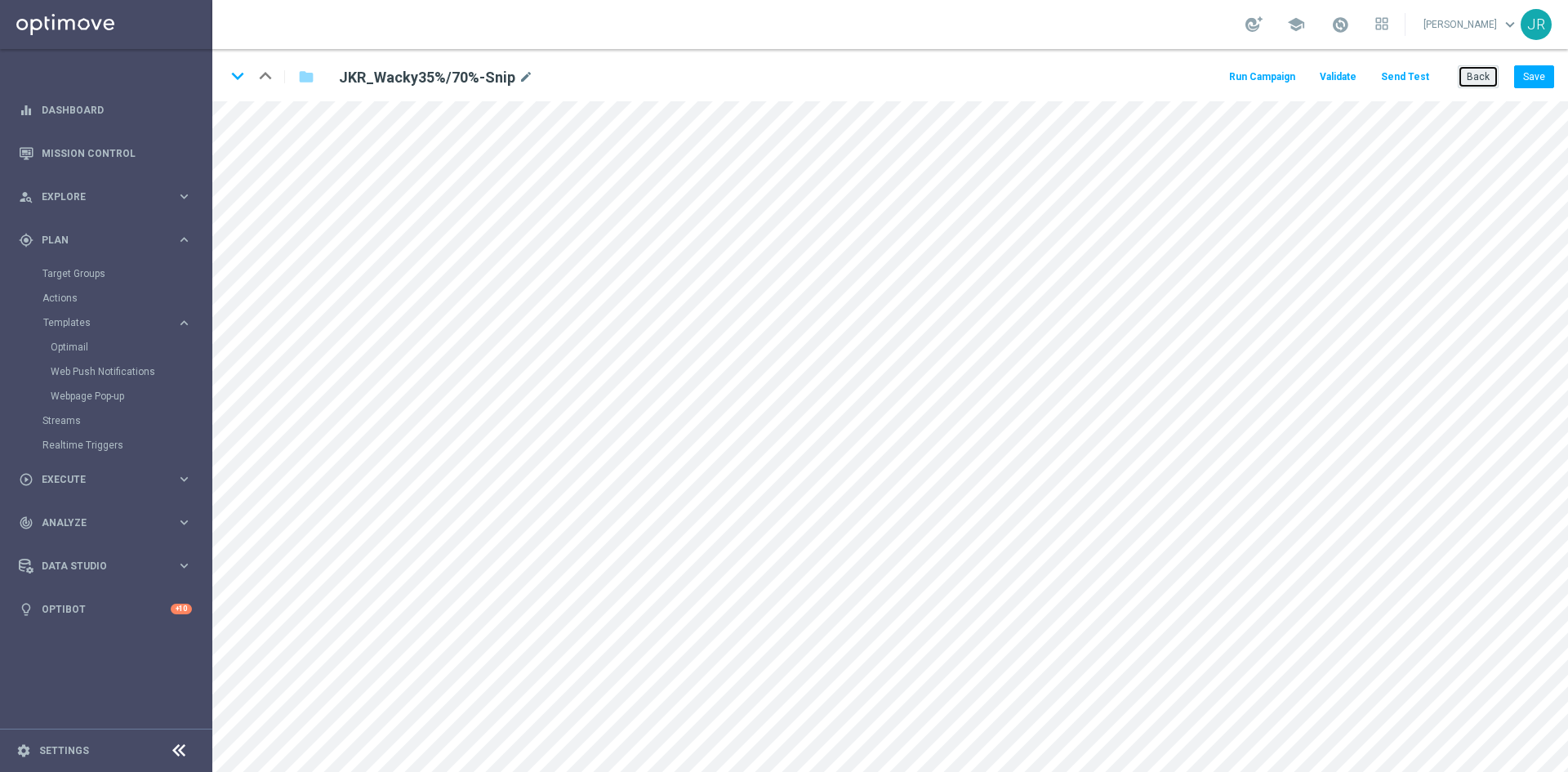
click at [1469, 81] on button "Back" at bounding box center [1479, 77] width 41 height 23
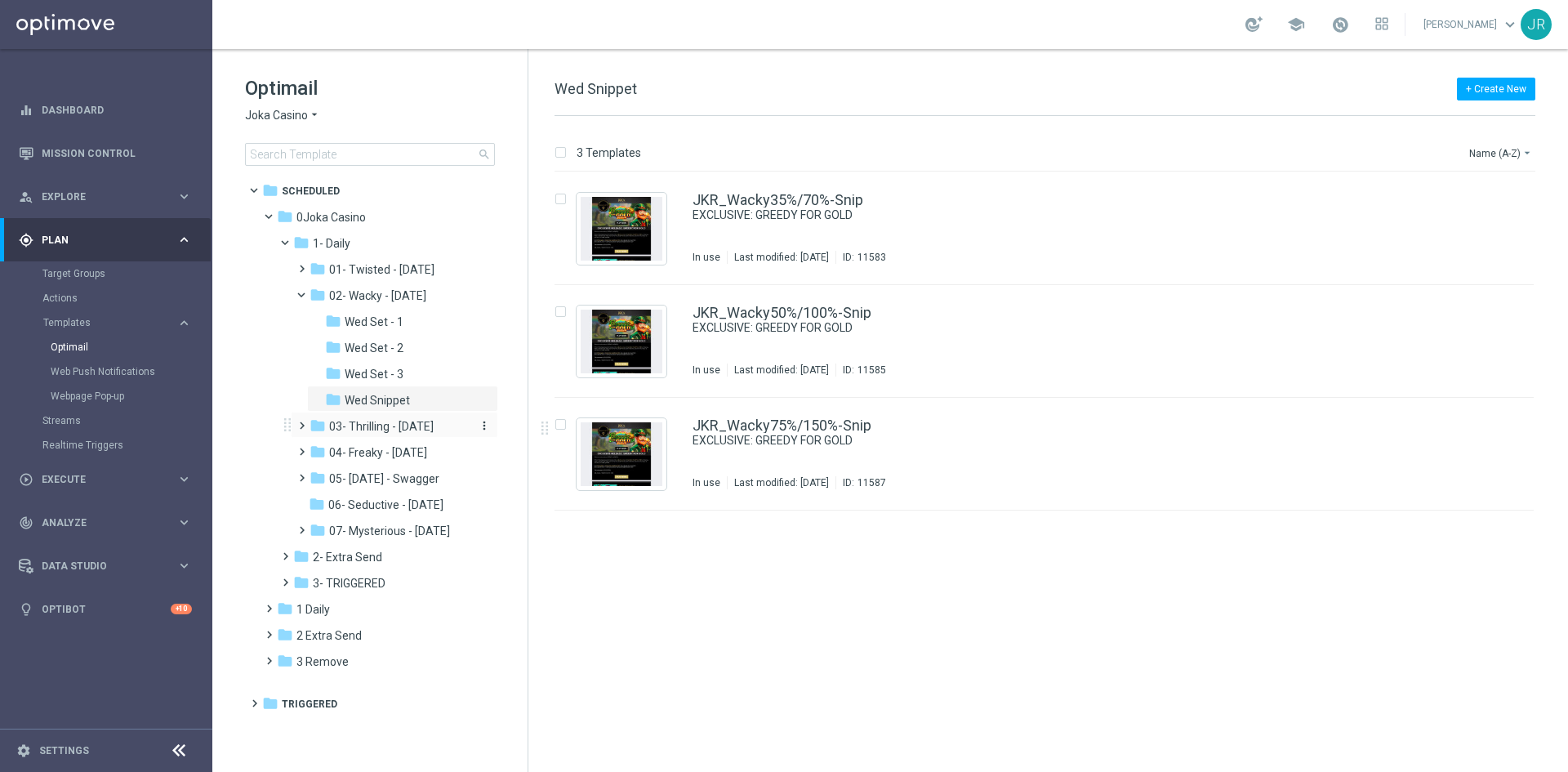
click at [362, 433] on span "03- Thrilling - Thursday" at bounding box center [381, 426] width 105 height 15
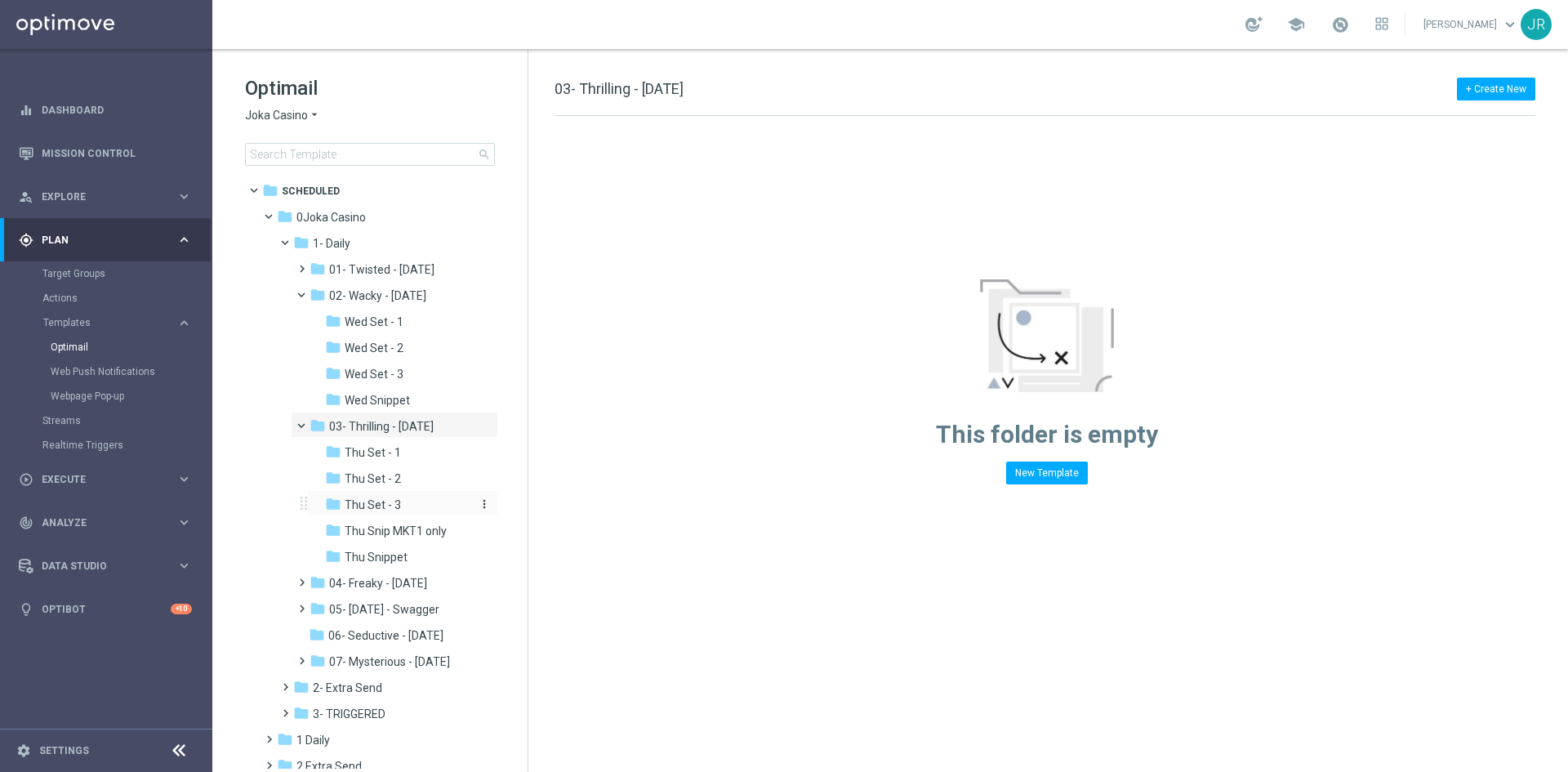
click at [375, 502] on span "Thu Set - 3" at bounding box center [372, 504] width 56 height 15
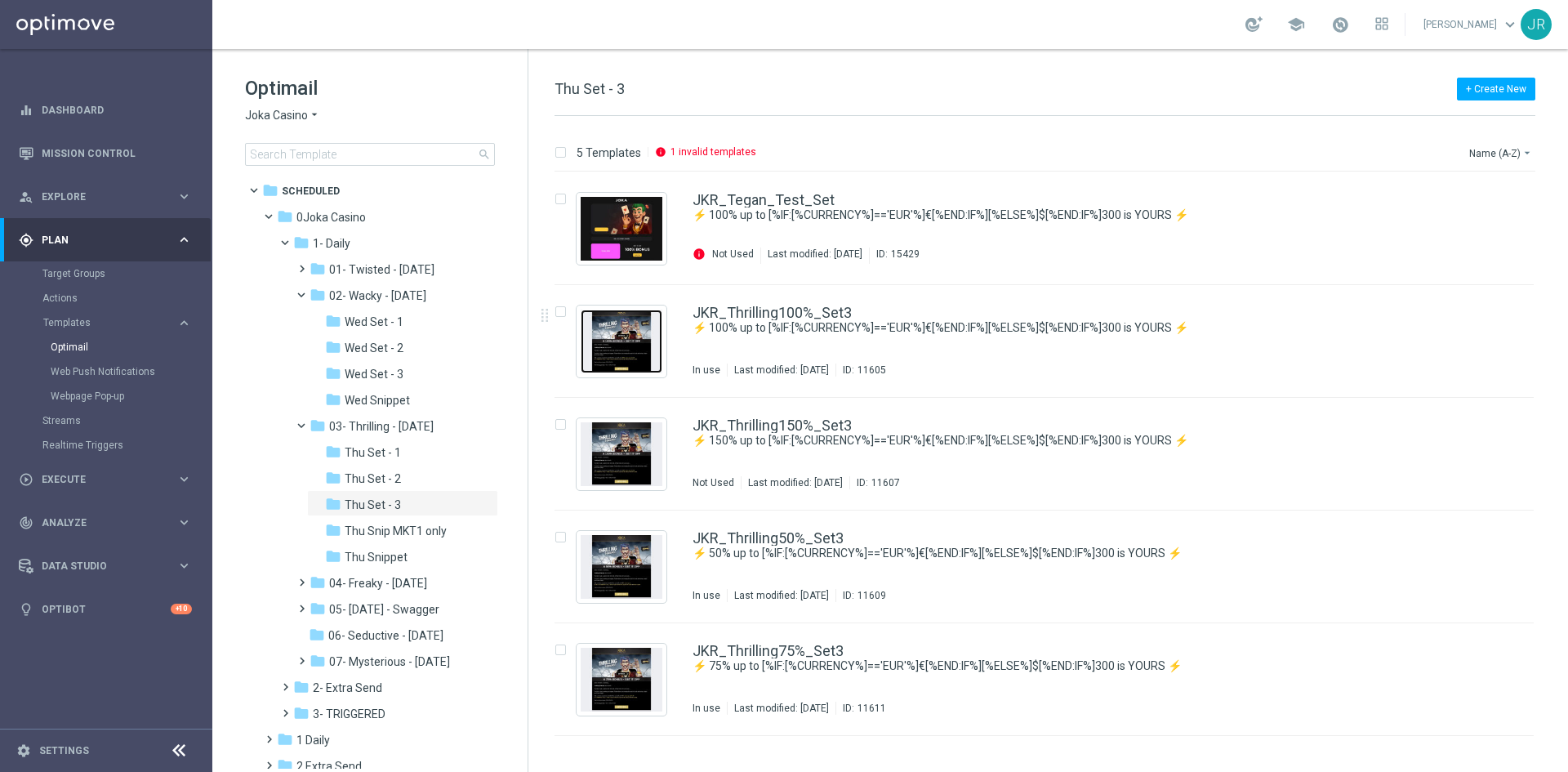
drag, startPoint x: 637, startPoint y: 355, endPoint x: 630, endPoint y: 366, distance: 13.0
click at [635, 359] on img "Press SPACE to select this row." at bounding box center [622, 341] width 81 height 64
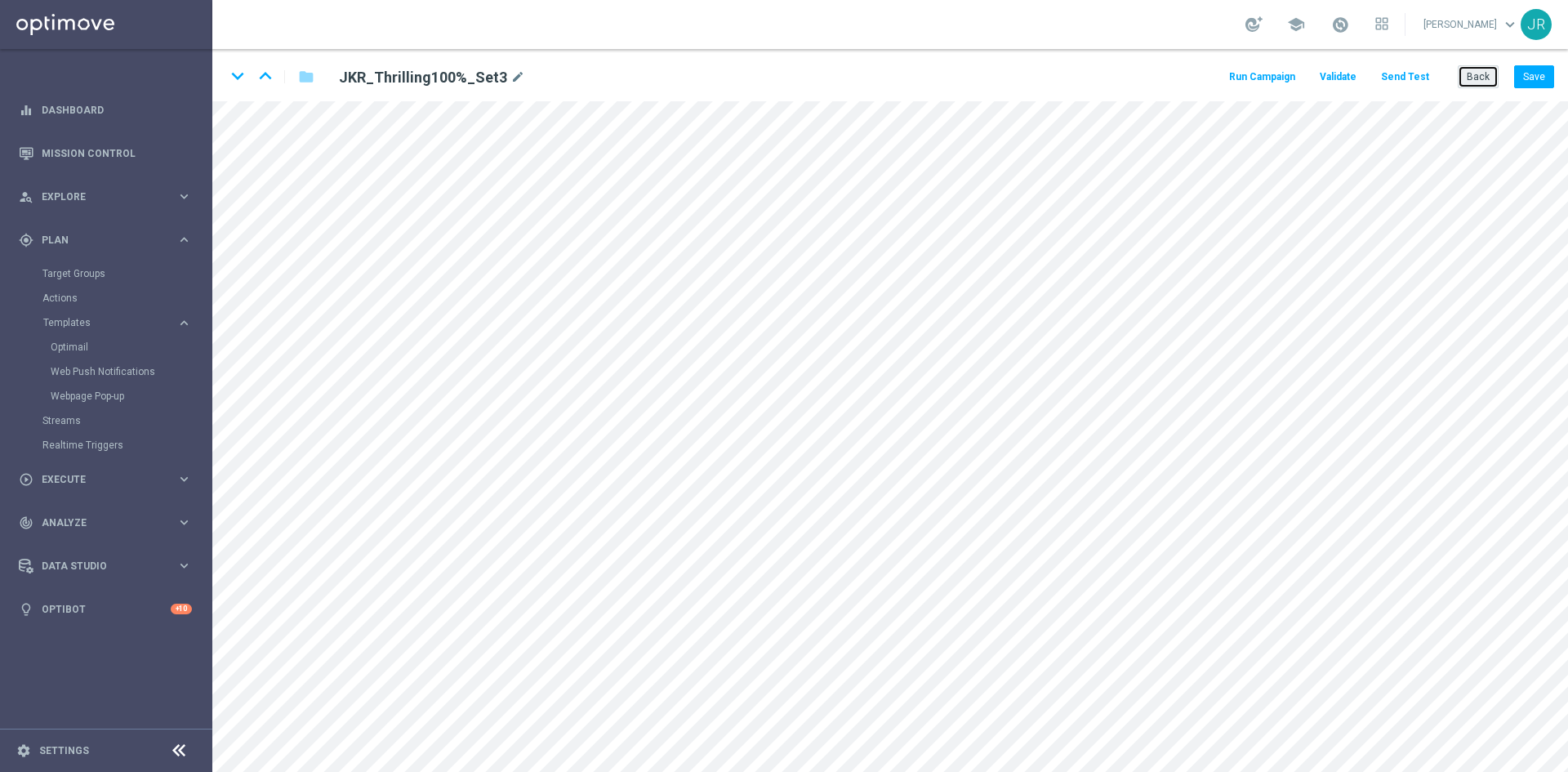
click at [1465, 76] on button "Back" at bounding box center [1479, 77] width 41 height 23
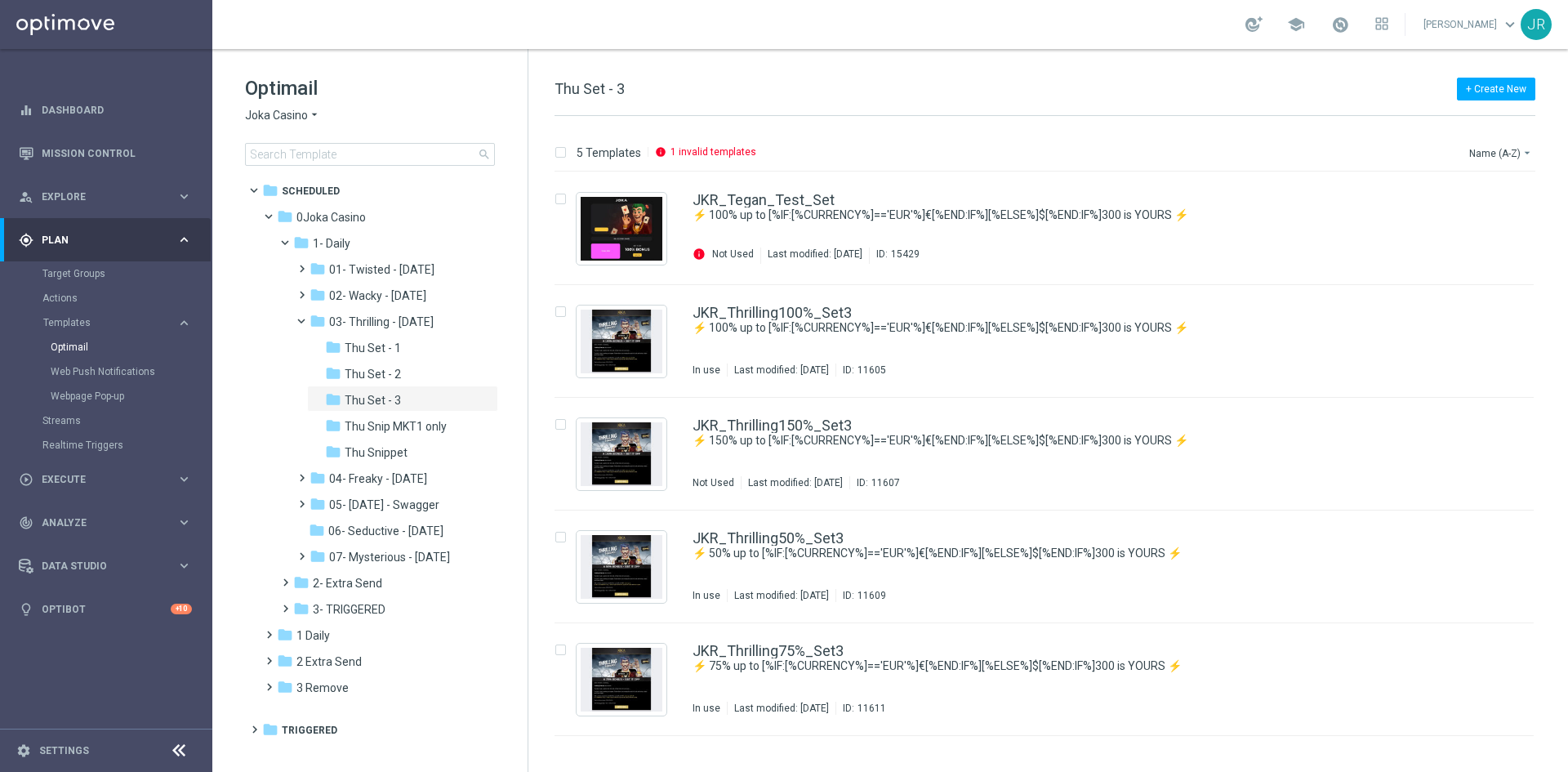
click at [272, 120] on span "Joka Casino" at bounding box center [276, 115] width 63 height 16
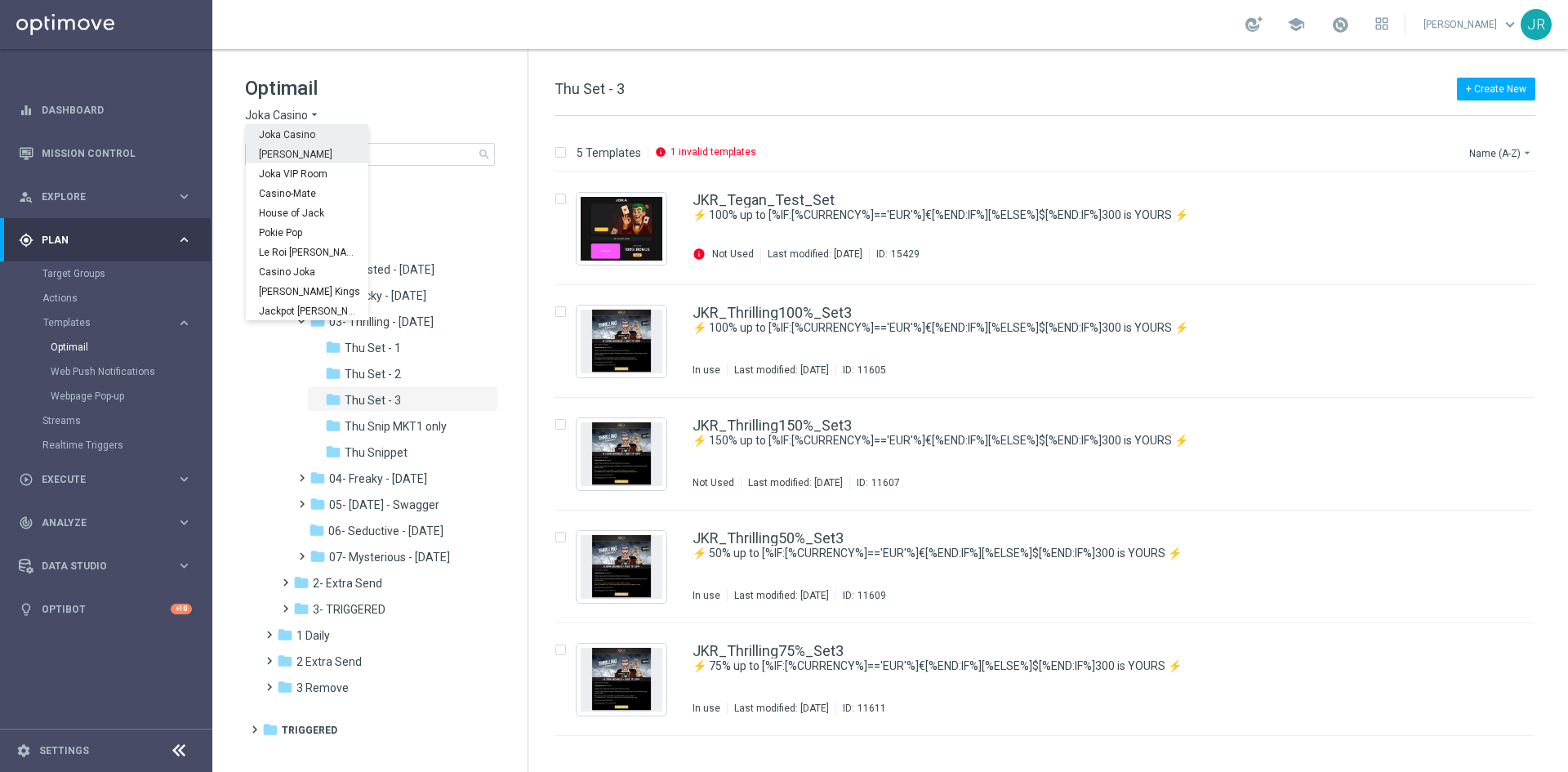
click at [0, 0] on span "King Johnnie" at bounding box center [0, 0] width 0 height 0
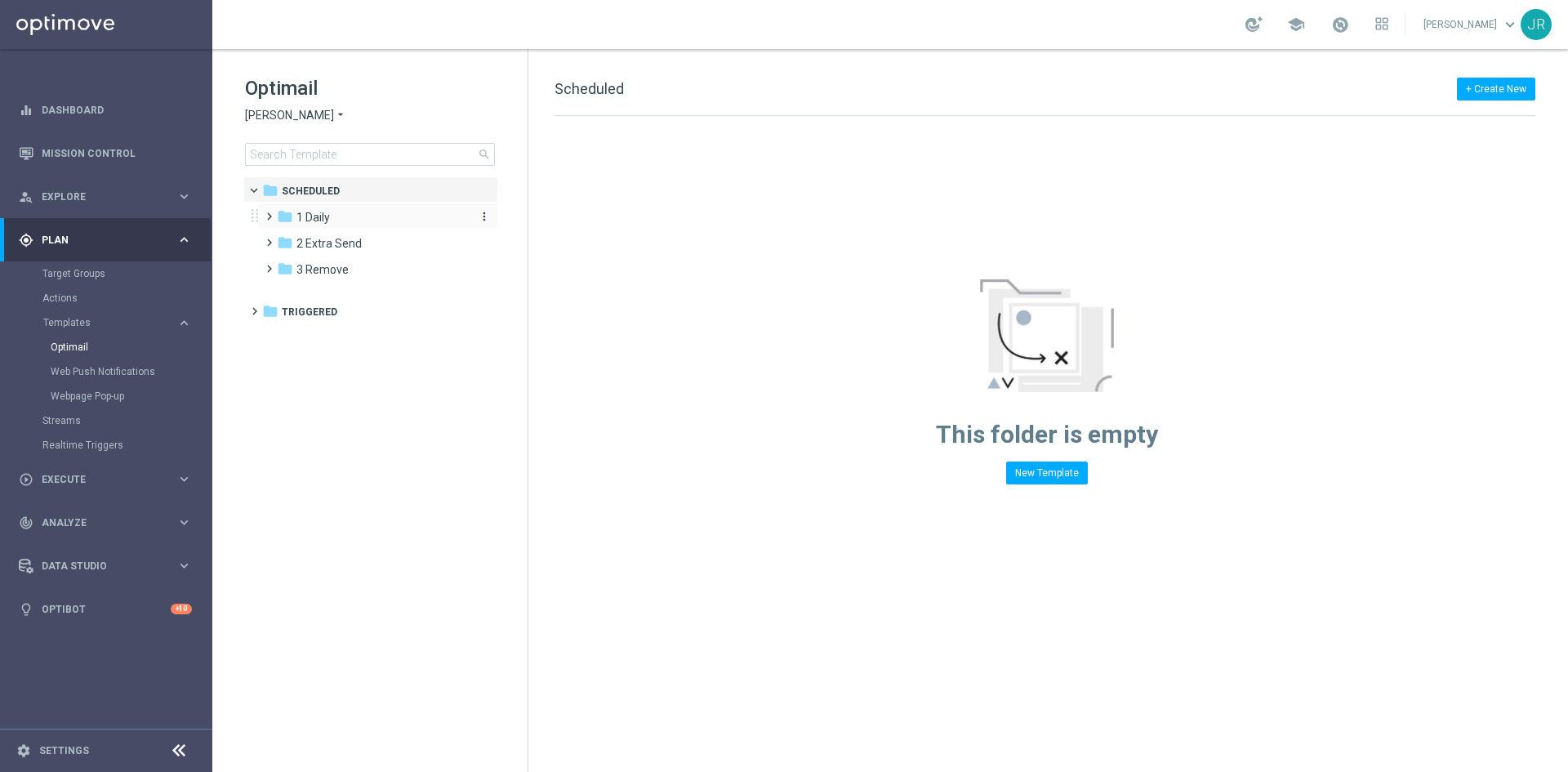
click at [343, 216] on div "folder 1 Daily" at bounding box center [371, 217] width 188 height 18
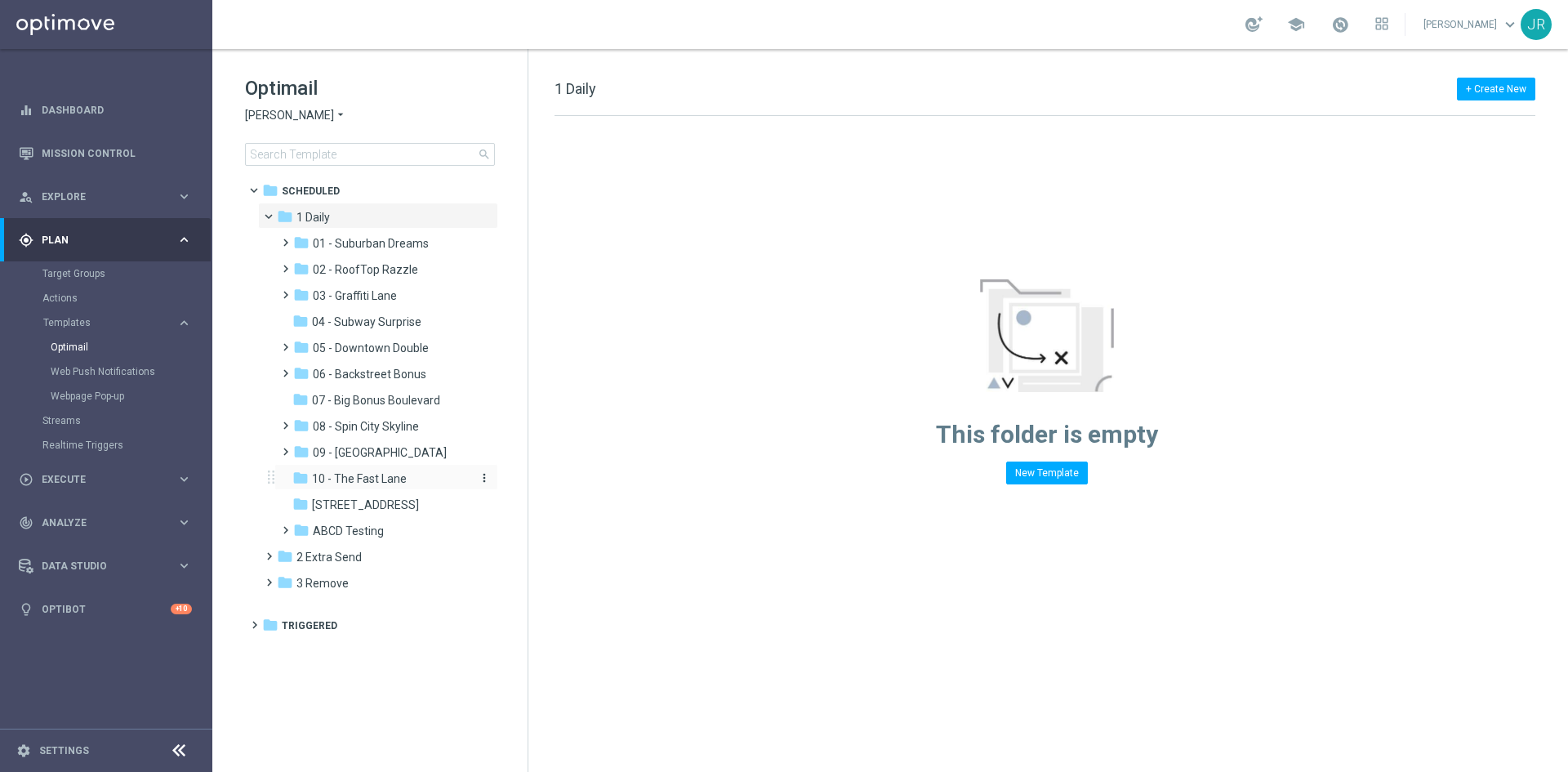
click at [375, 485] on span "10 - The Fast Lane" at bounding box center [360, 478] width 95 height 15
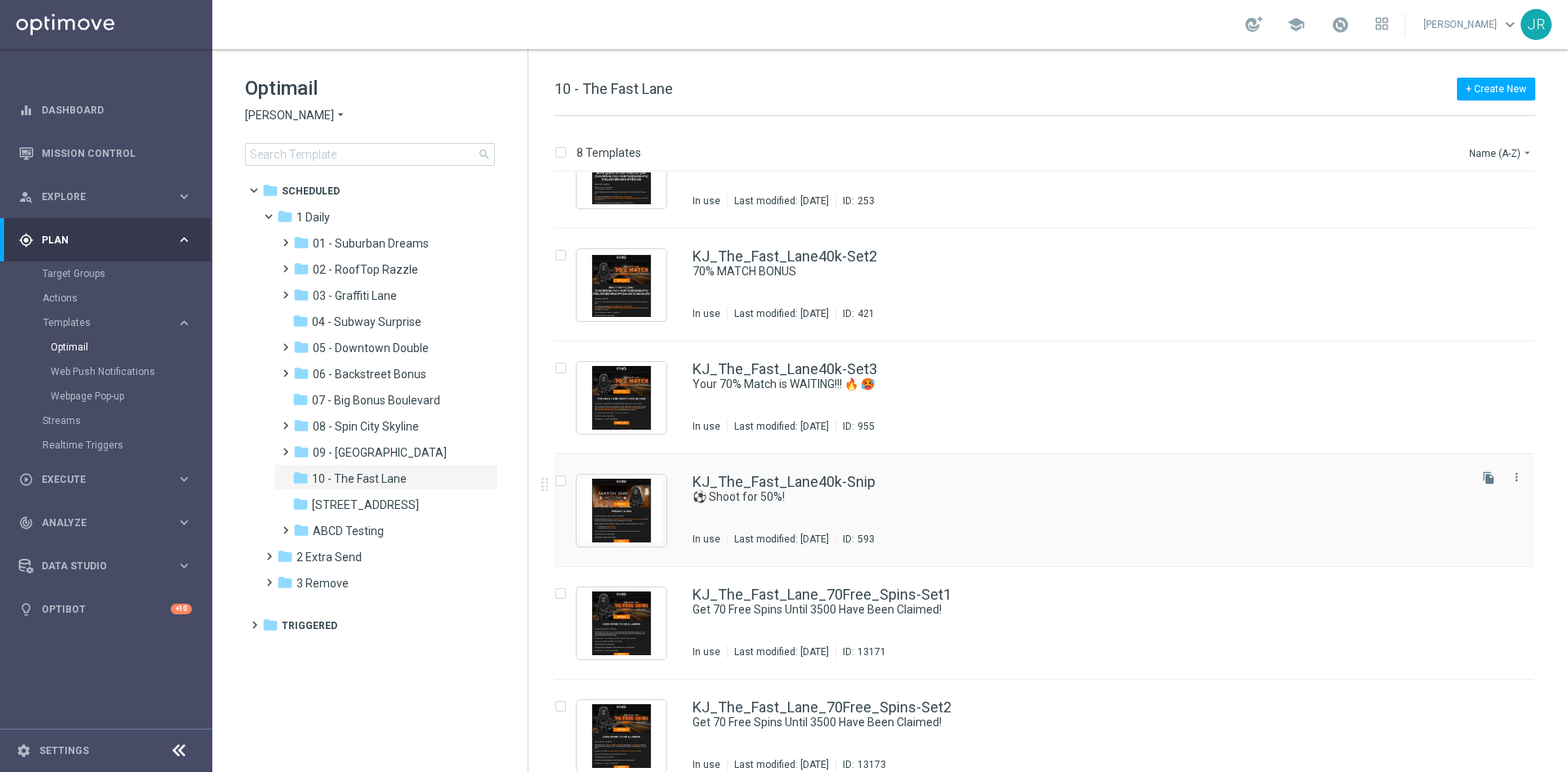
scroll to position [81, 0]
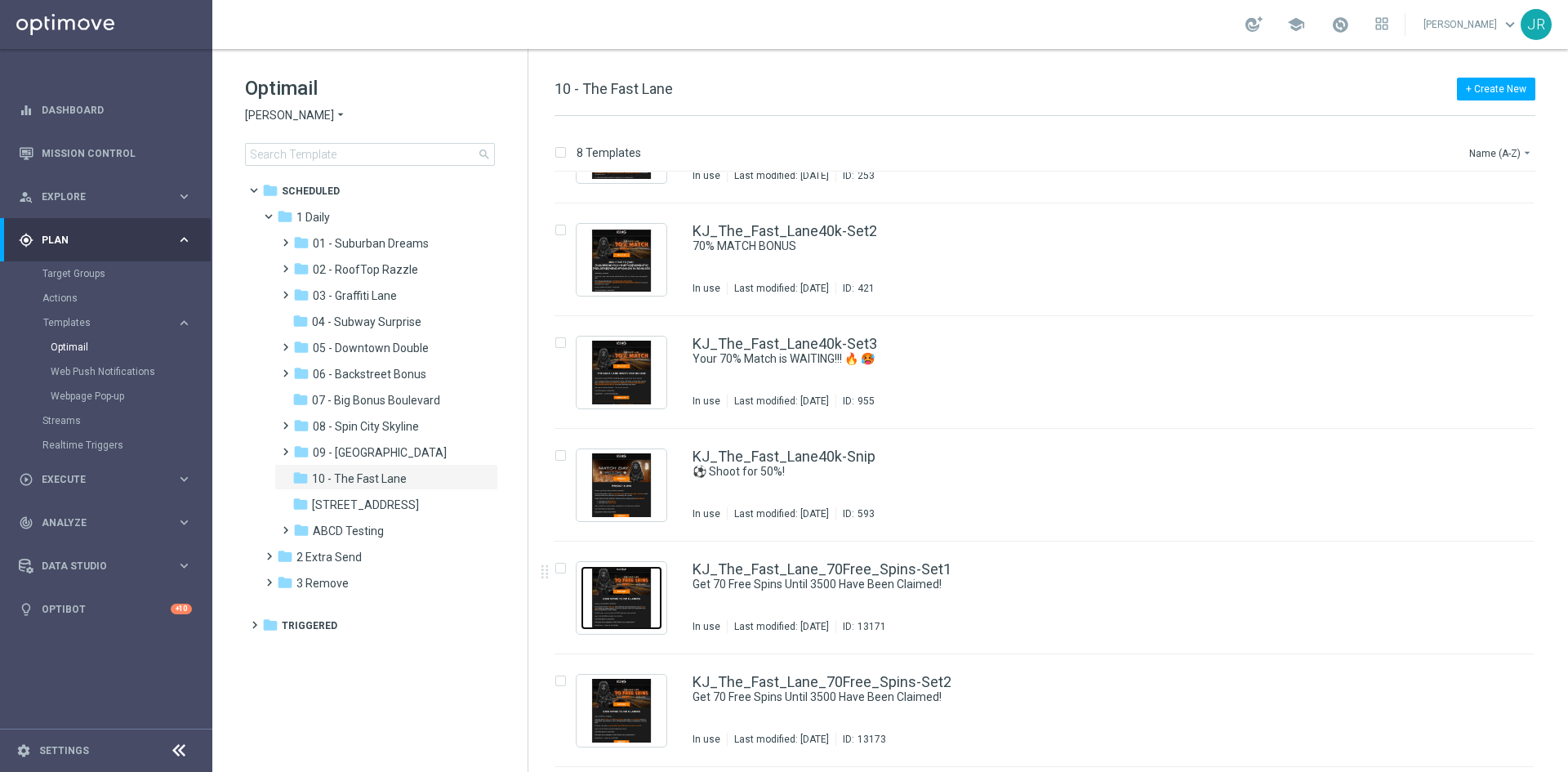
click at [652, 598] on img "Press SPACE to select this row." at bounding box center [622, 598] width 81 height 64
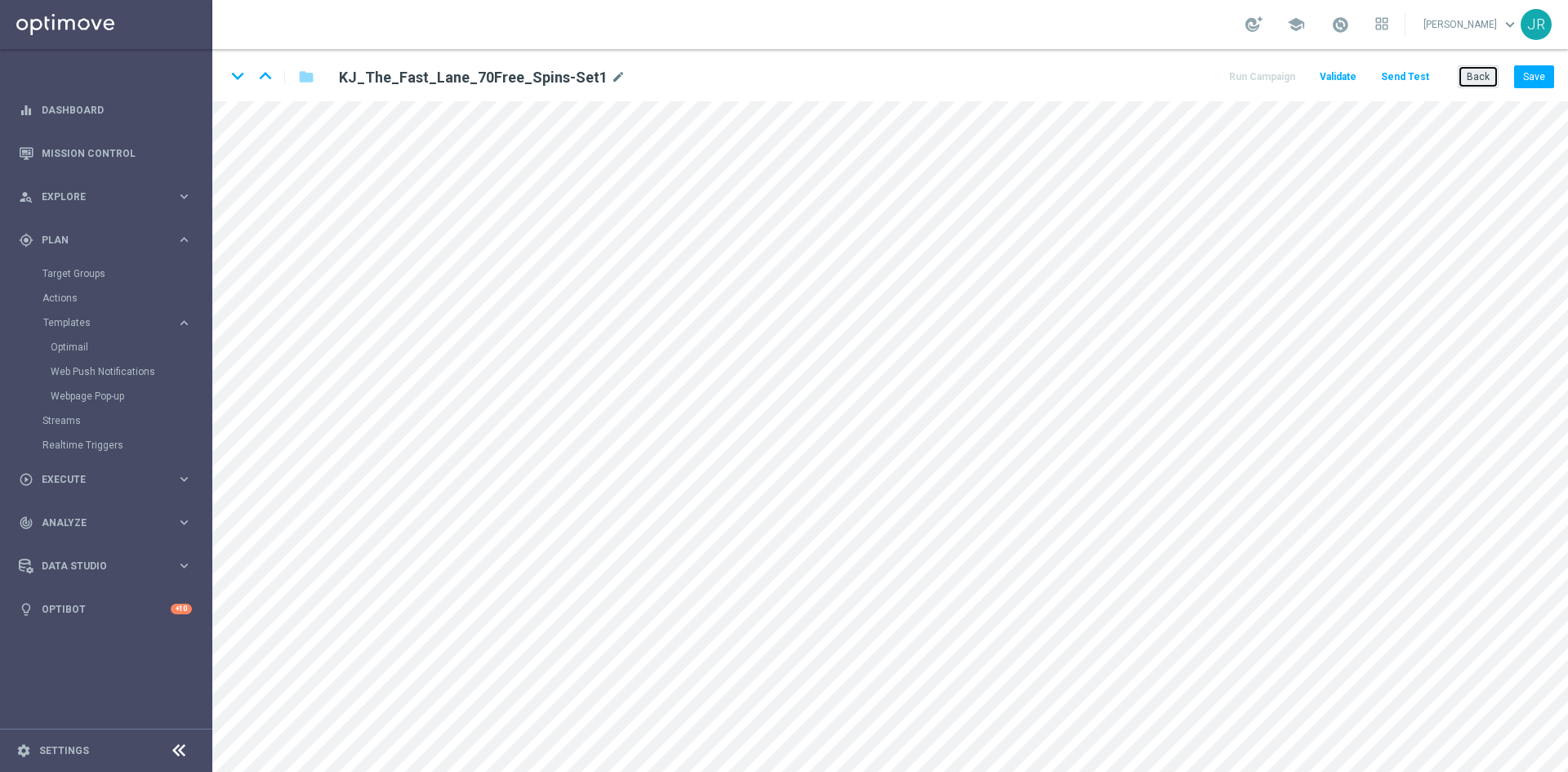
click at [1493, 76] on button "Back" at bounding box center [1479, 77] width 41 height 23
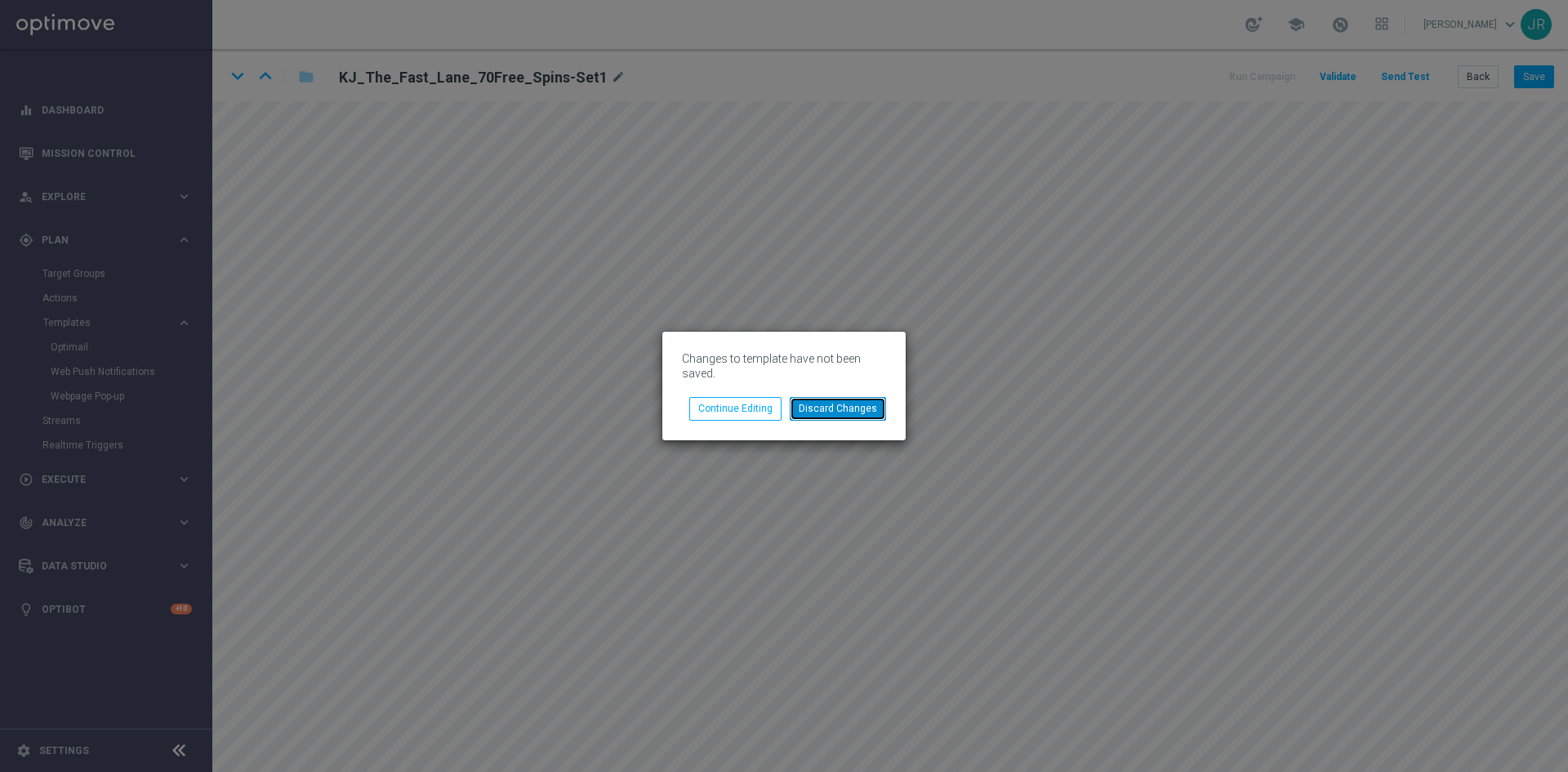
click at [857, 409] on button "Discard Changes" at bounding box center [838, 408] width 96 height 23
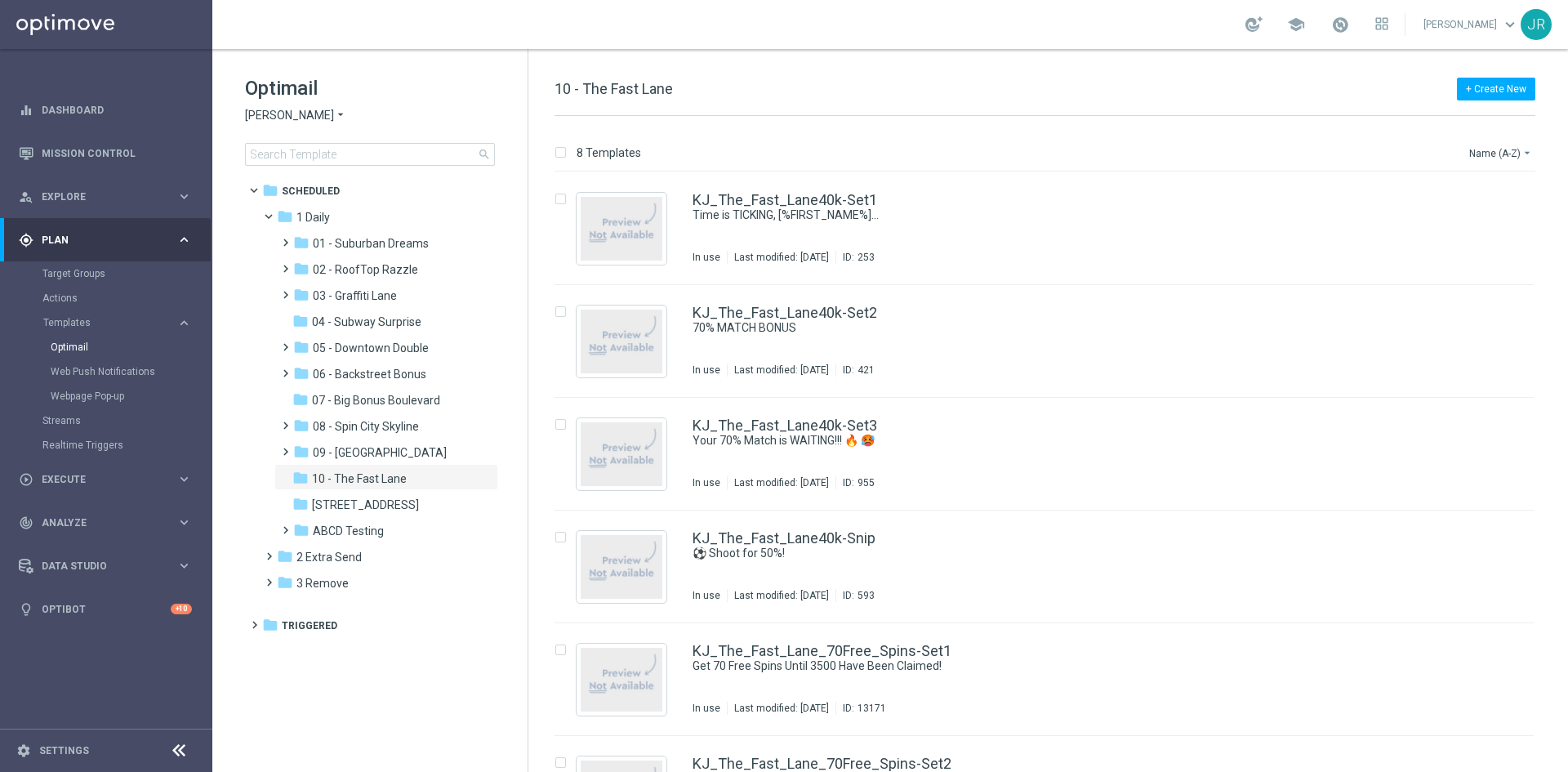
click at [265, 112] on span "King Johnnie" at bounding box center [290, 115] width 89 height 16
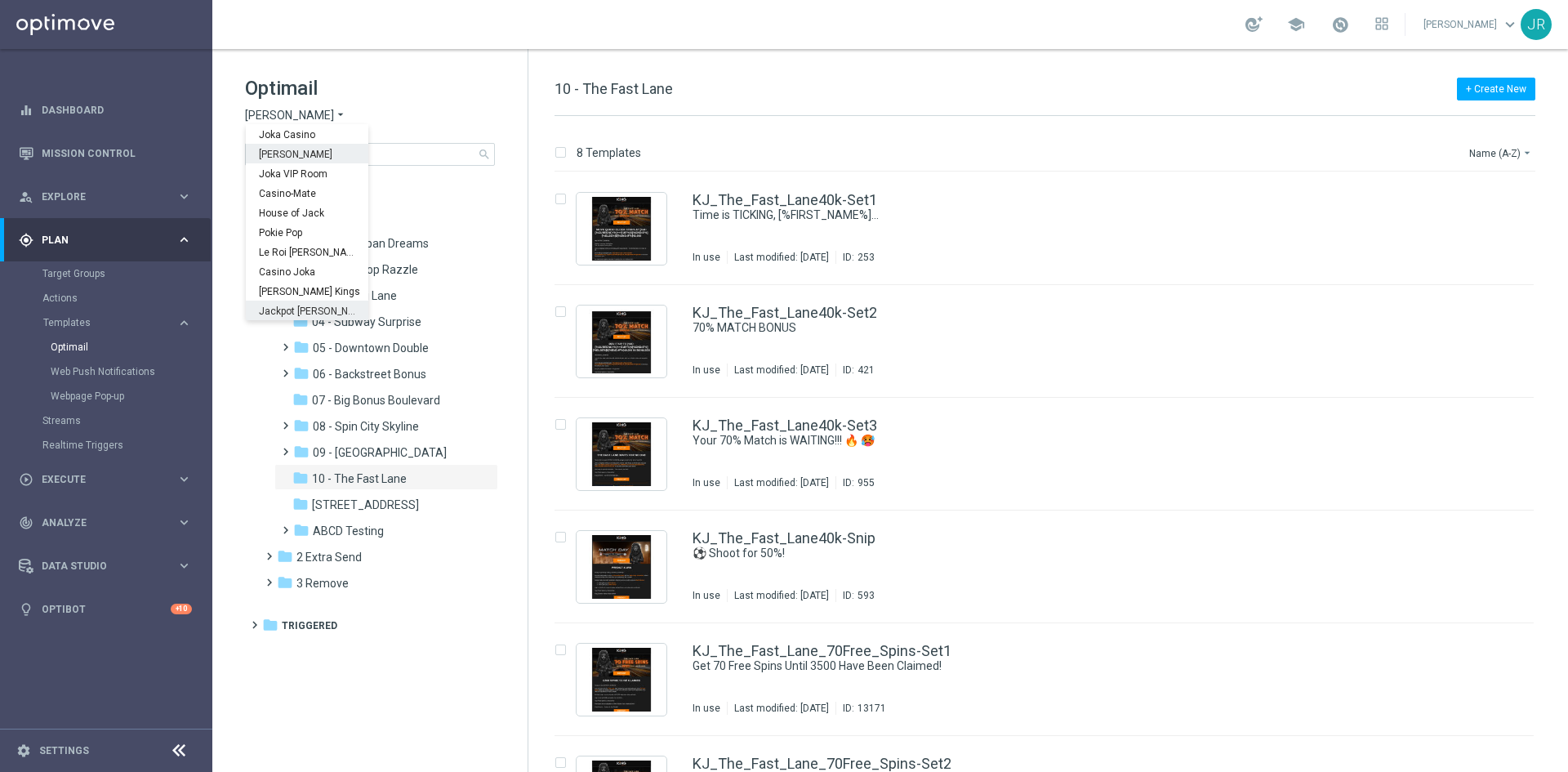
click at [274, 304] on div "Jackpot Jill" at bounding box center [307, 310] width 122 height 19
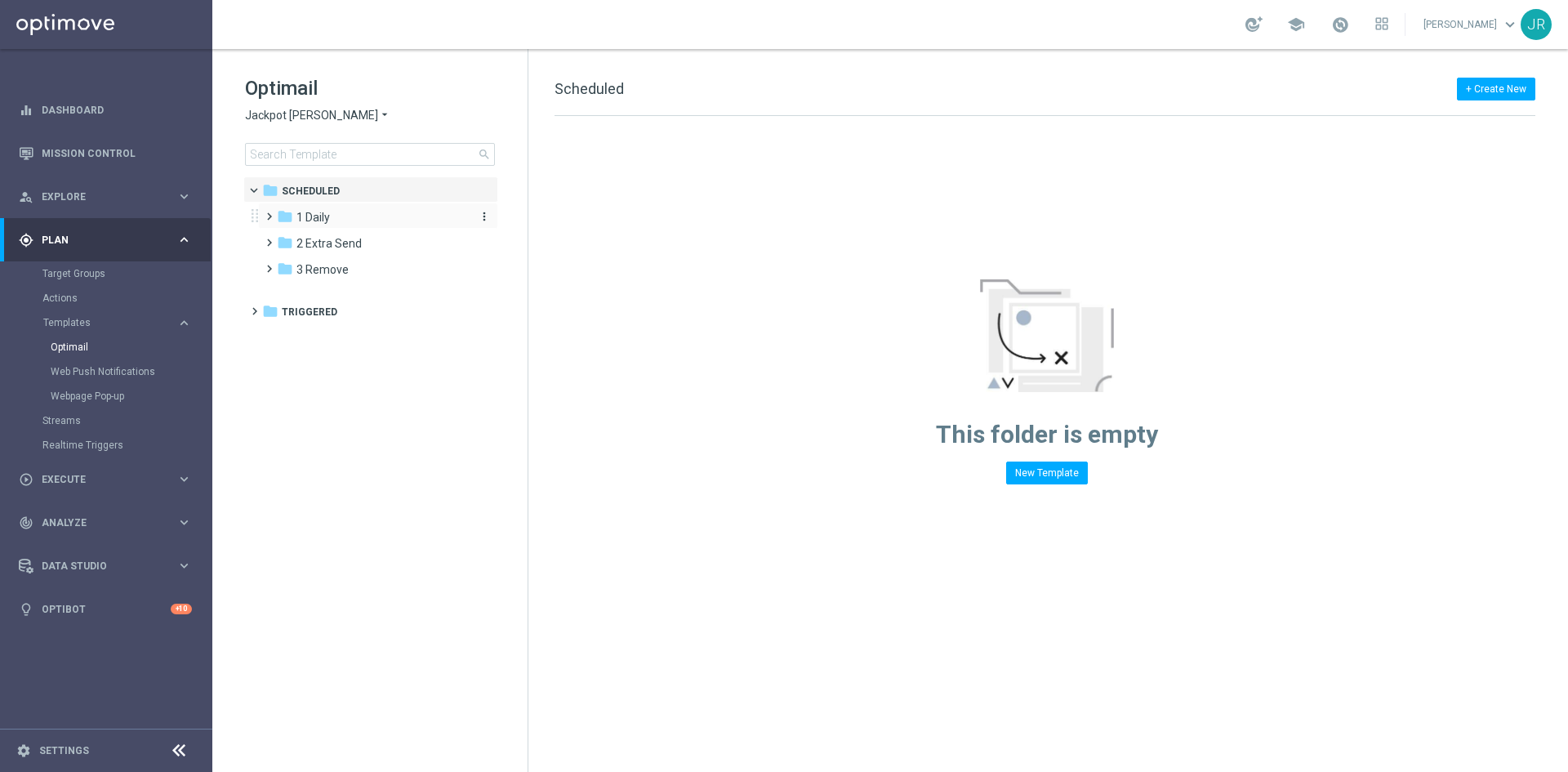
click at [324, 215] on span "1 Daily" at bounding box center [313, 216] width 34 height 15
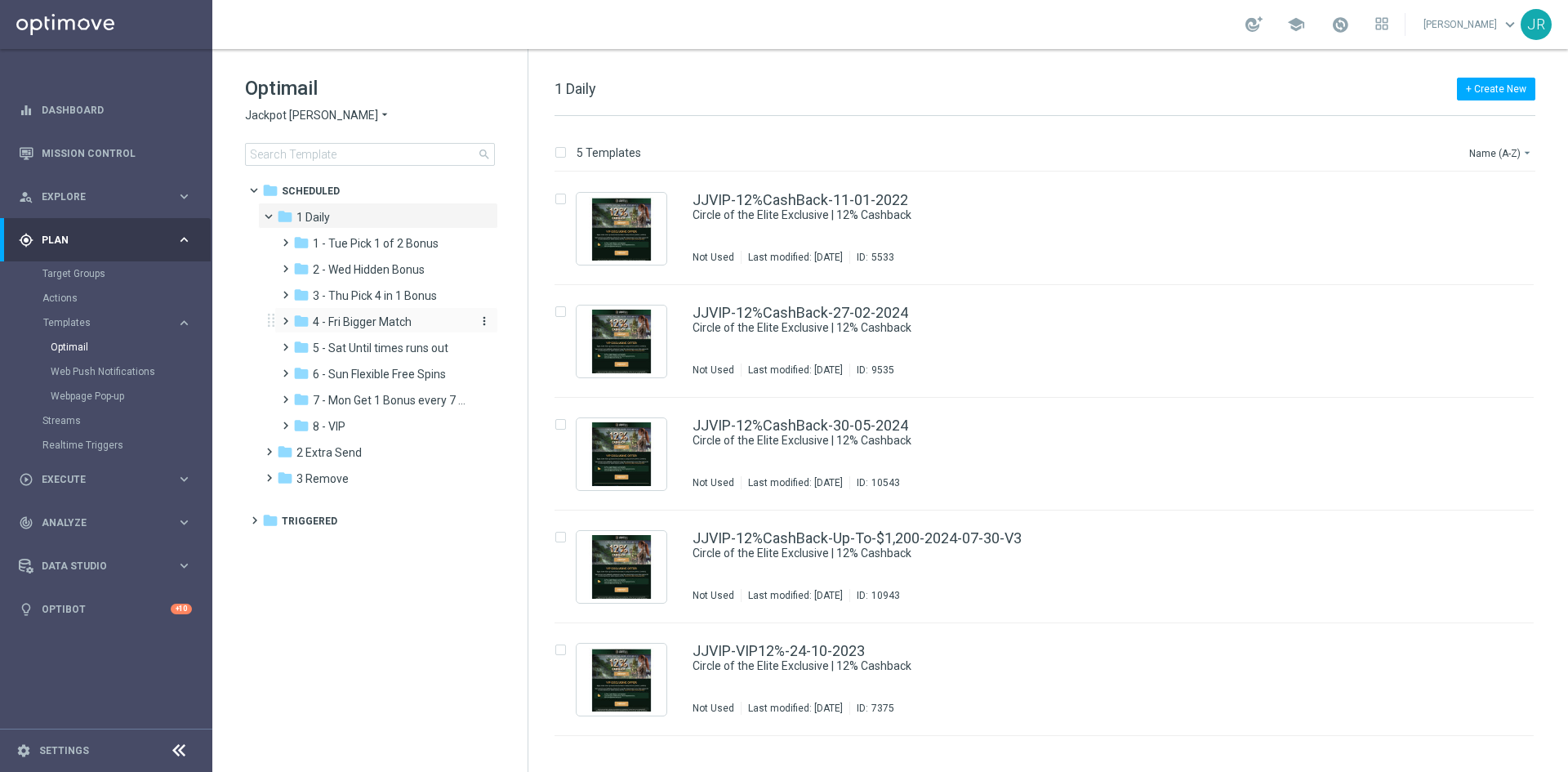
click at [373, 314] on span "4 - Fri Bigger Match" at bounding box center [363, 321] width 99 height 15
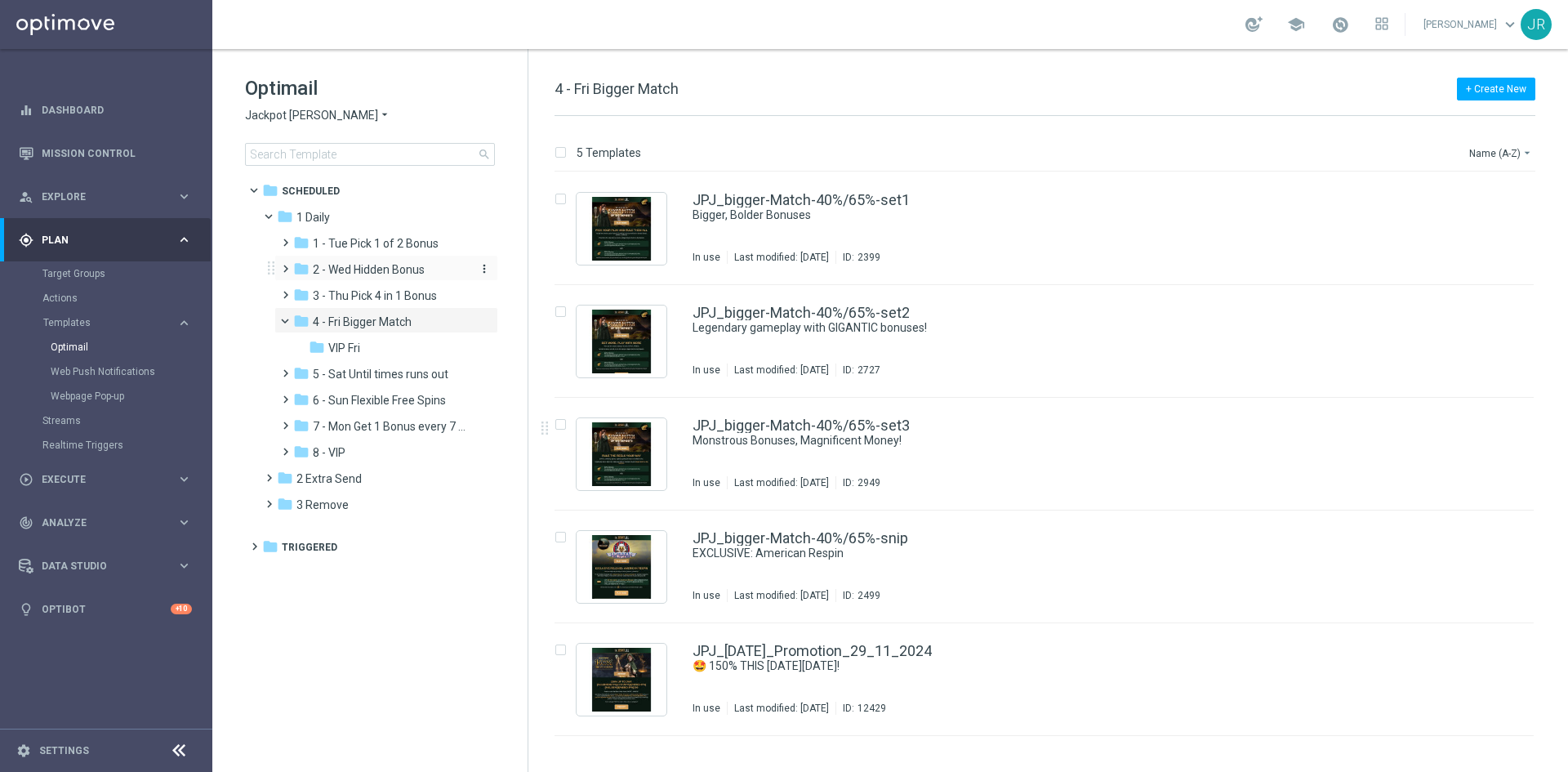
click at [342, 273] on span "2 - Wed Hidden Bonus" at bounding box center [368, 269] width 112 height 15
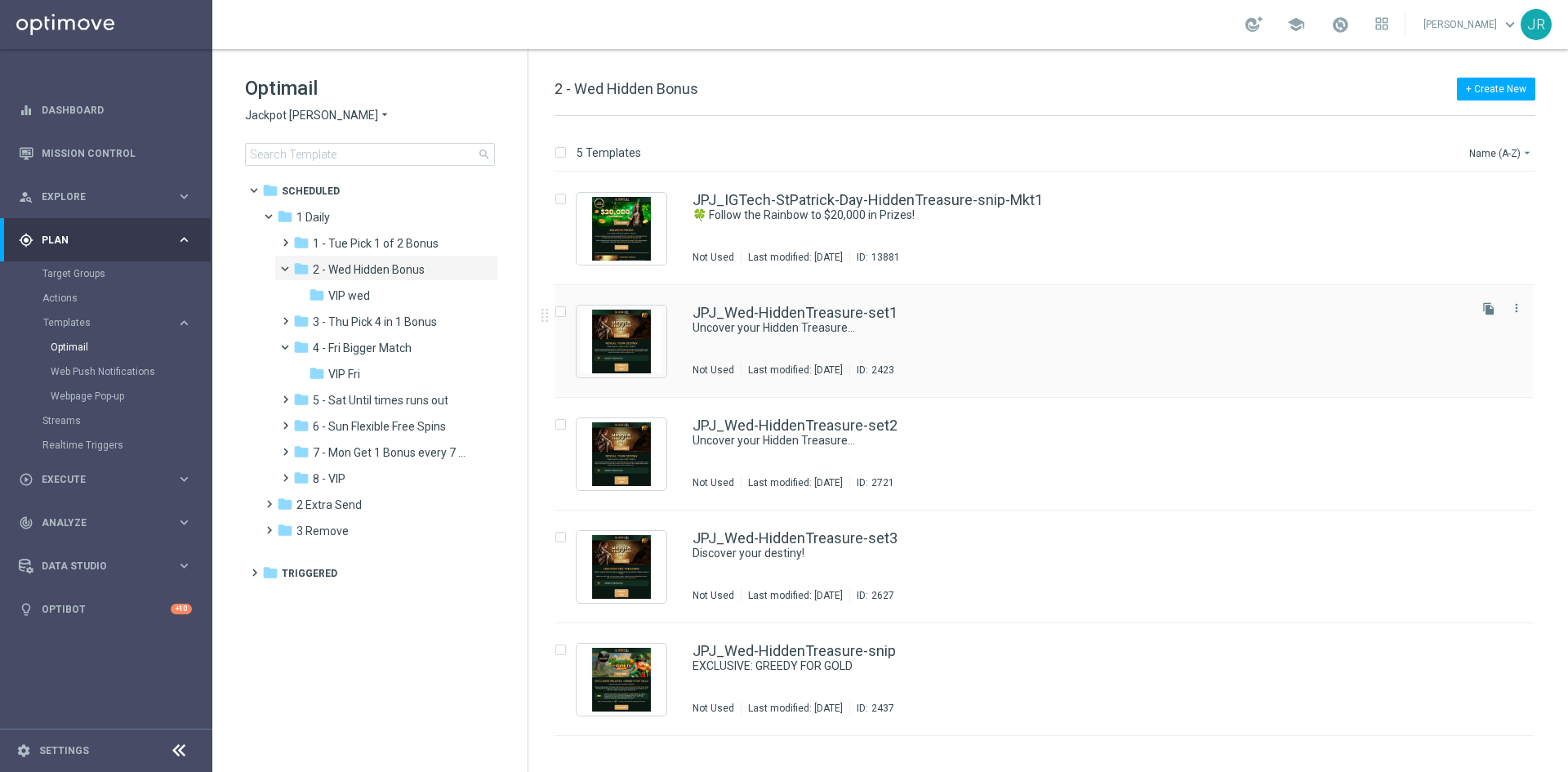
click at [745, 351] on div "JPJ_Wed-HiddenTreasure-set1 Uncover your Hidden Treasure… Not Used Last modifie…" at bounding box center [1078, 340] width 773 height 71
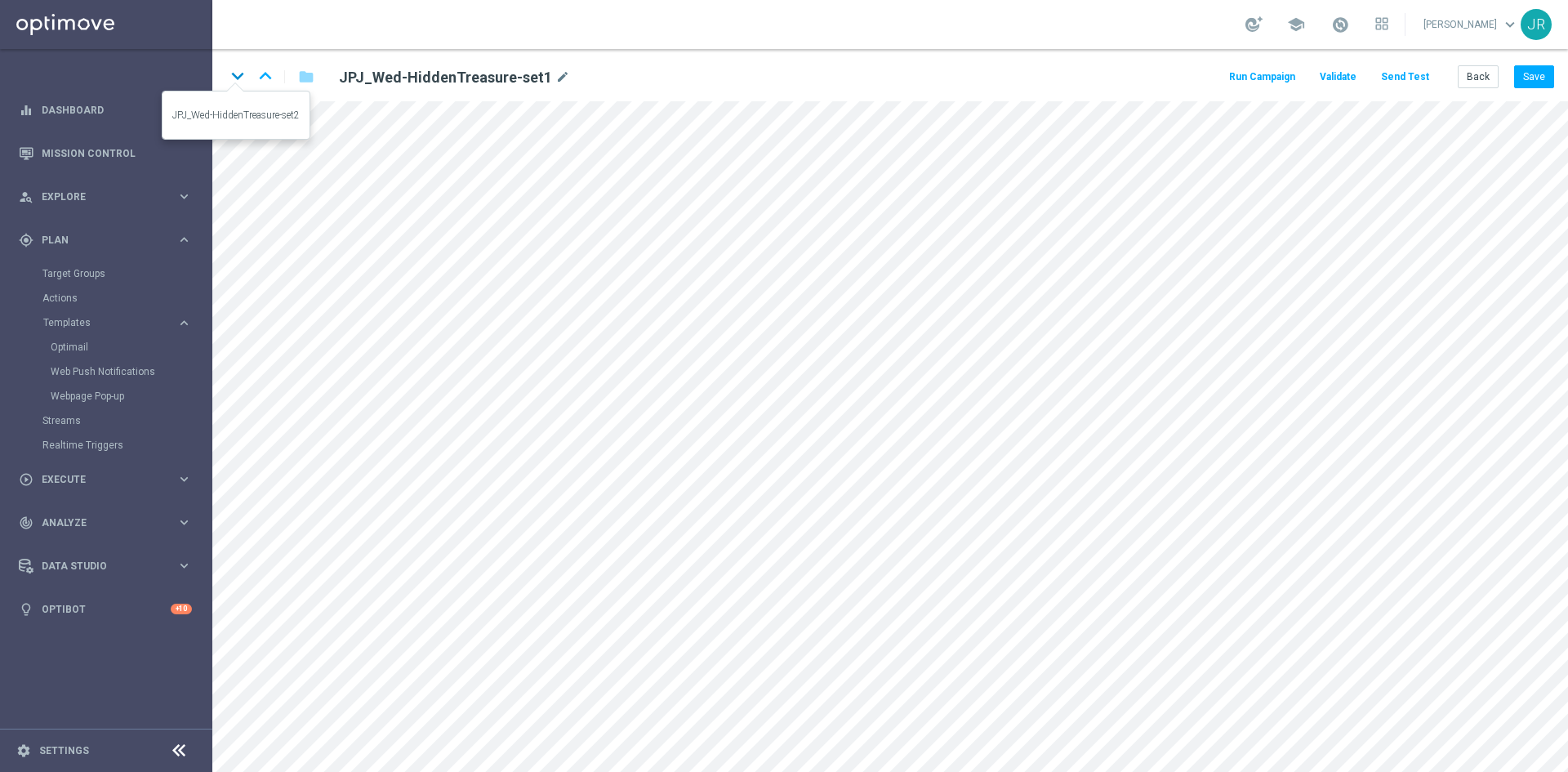
click at [236, 74] on icon "keyboard_arrow_down" at bounding box center [237, 76] width 24 height 24
drag, startPoint x: 234, startPoint y: 75, endPoint x: 339, endPoint y: 167, distance: 139.6
click at [235, 75] on icon "keyboard_arrow_down" at bounding box center [237, 76] width 24 height 24
click at [1469, 91] on div "keyboard_arrow_down keyboard_arrow_up folder JPJ_Wed-HiddenTreasure-set3 mode_e…" at bounding box center [890, 76] width 1356 height 52
click at [1486, 69] on button "Back" at bounding box center [1479, 77] width 41 height 23
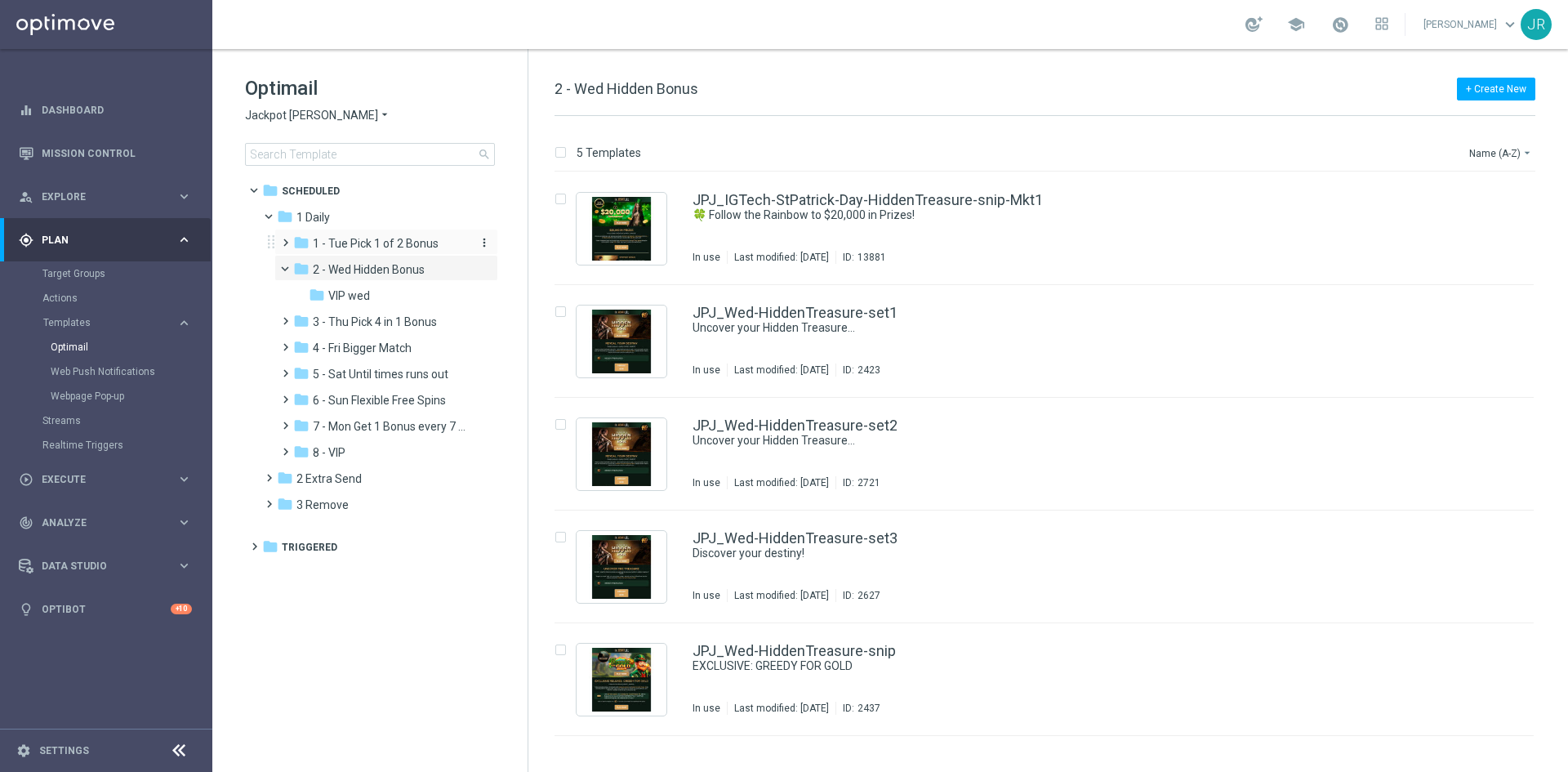
click at [340, 246] on span "1 - Tue Pick 1 of 2 Bonus" at bounding box center [376, 242] width 126 height 15
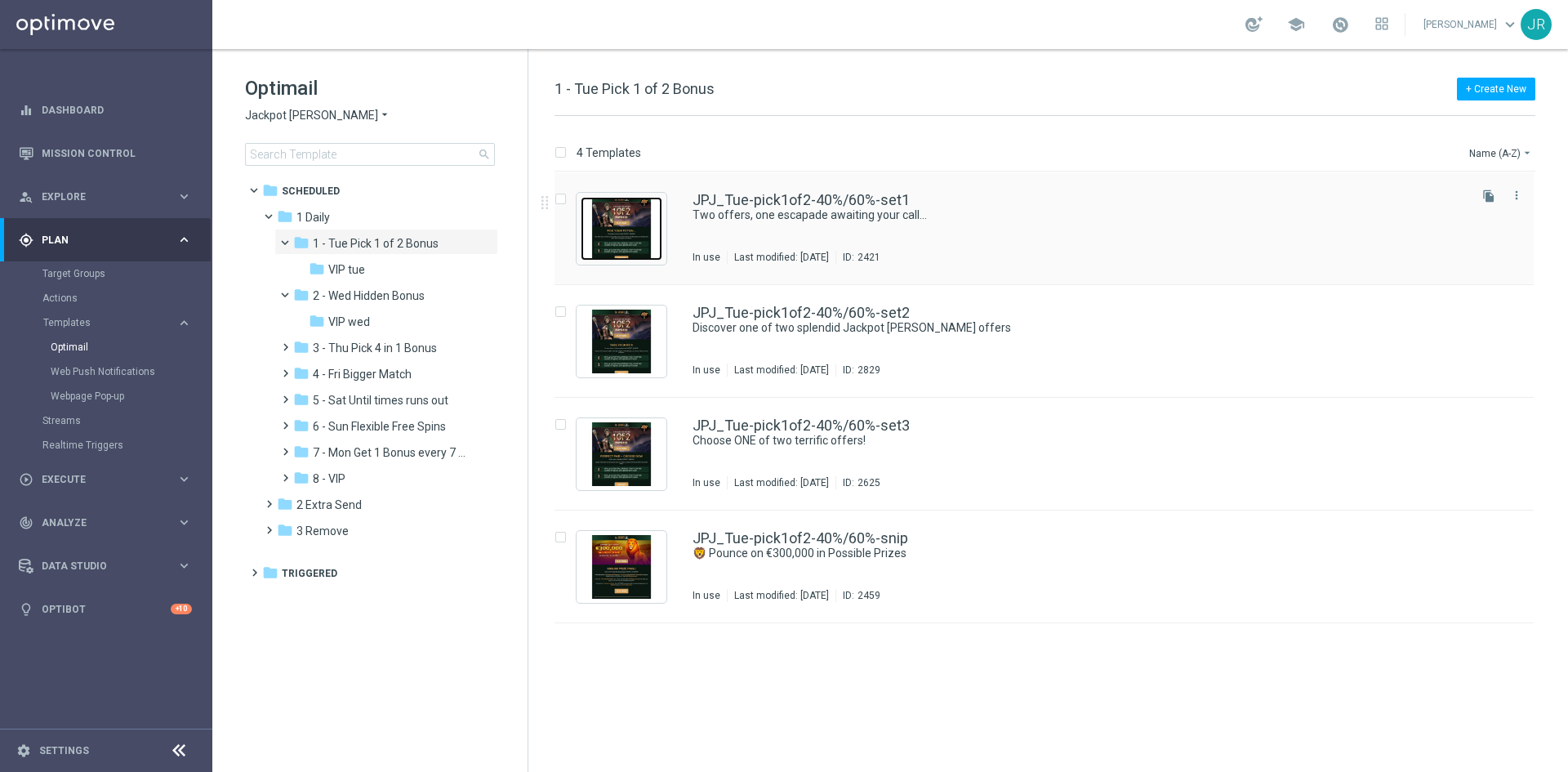
click at [593, 239] on img "Press SPACE to select this row." at bounding box center [622, 229] width 81 height 64
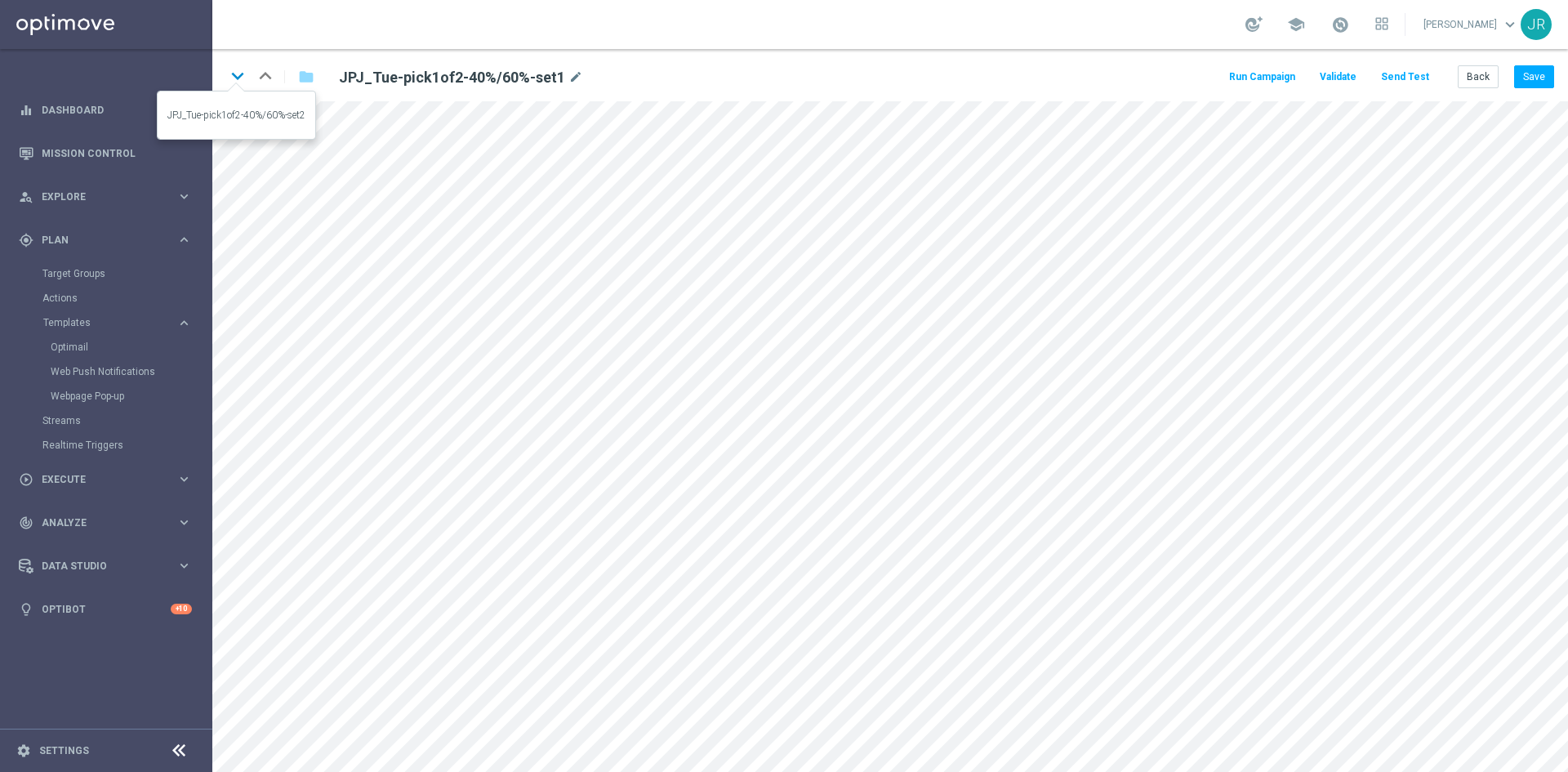
click at [233, 80] on icon "keyboard_arrow_down" at bounding box center [237, 76] width 24 height 24
click at [240, 68] on icon "keyboard_arrow_down" at bounding box center [237, 76] width 24 height 24
click at [1479, 74] on button "Back" at bounding box center [1479, 77] width 41 height 23
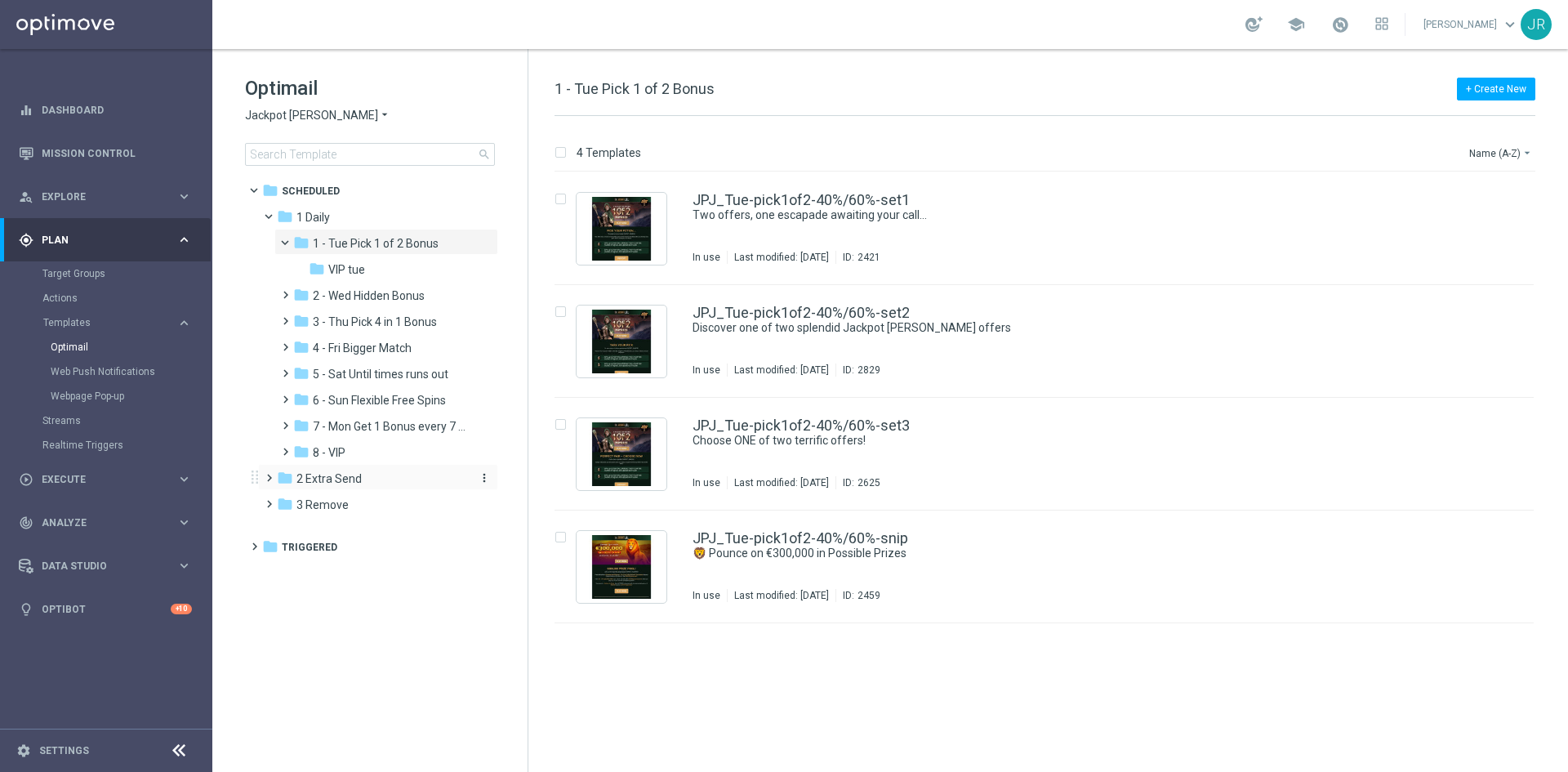
click at [337, 475] on span "2 Extra Send" at bounding box center [329, 478] width 65 height 15
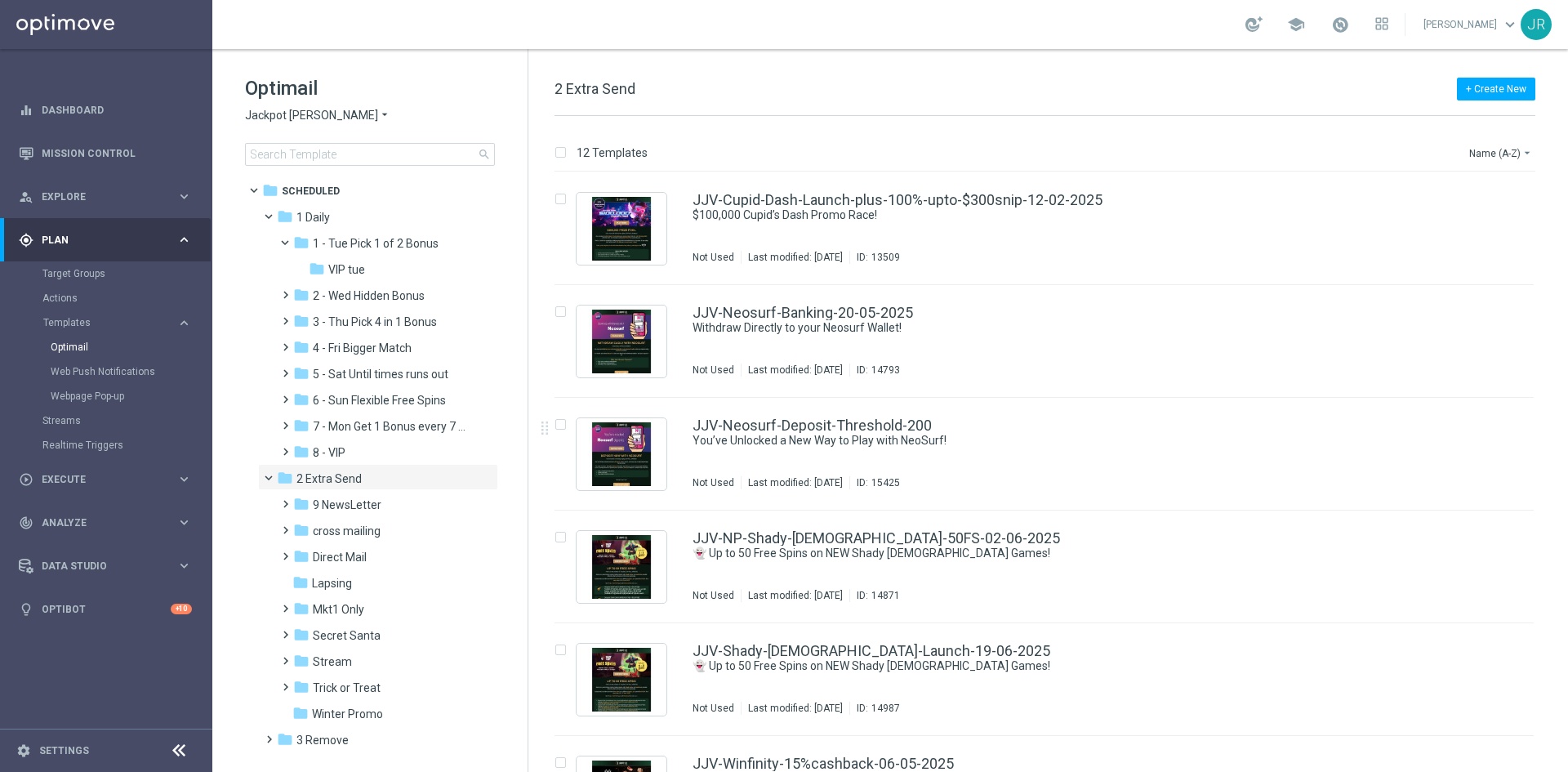
drag, startPoint x: 372, startPoint y: 501, endPoint x: 578, endPoint y: 475, distance: 207.6
click at [372, 501] on span "9 NewsLetter" at bounding box center [347, 504] width 69 height 15
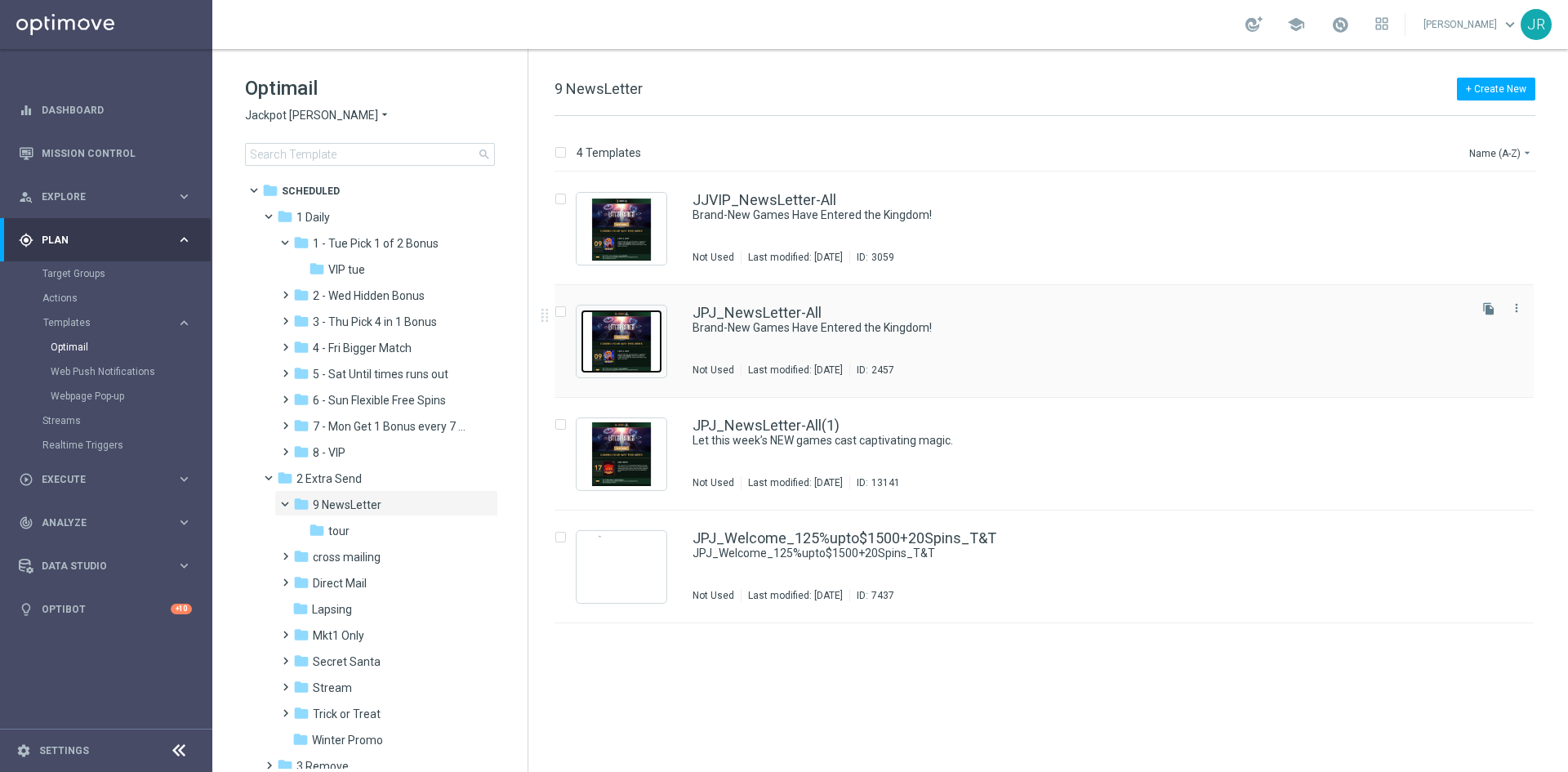
click at [609, 325] on img "Press SPACE to select this row." at bounding box center [622, 341] width 81 height 64
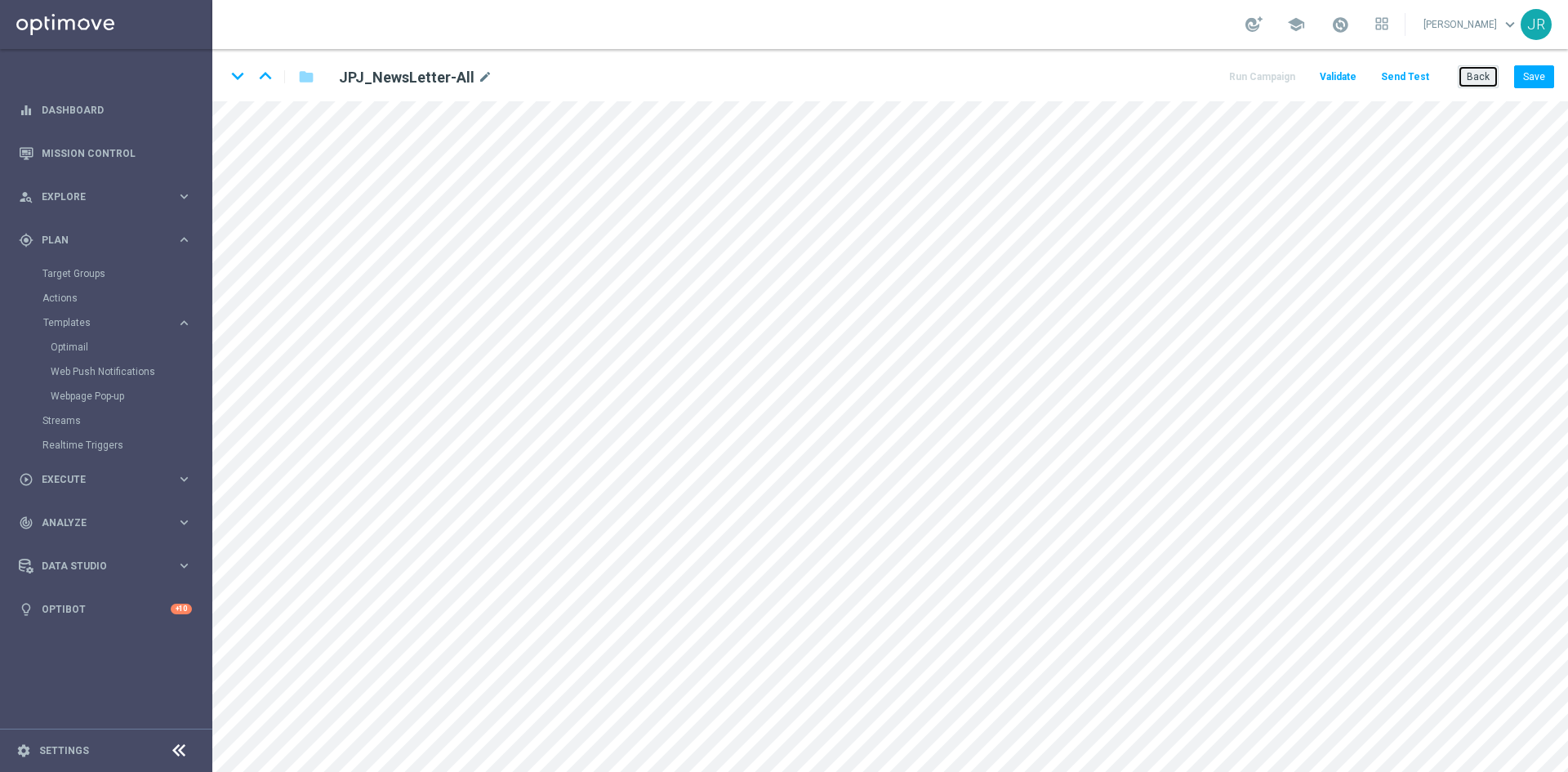
click at [1495, 76] on button "Back" at bounding box center [1479, 77] width 41 height 23
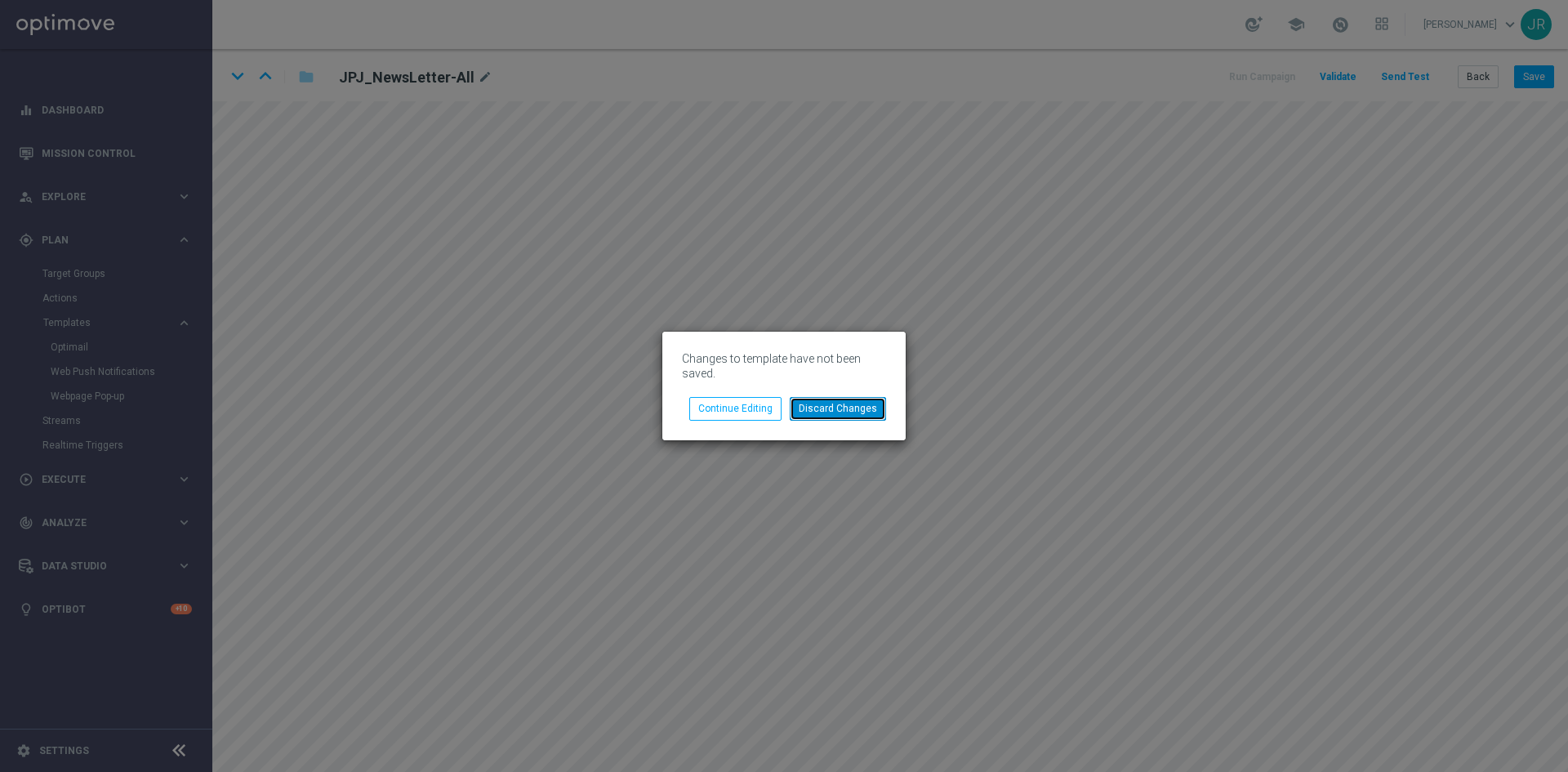
click at [840, 409] on button "Discard Changes" at bounding box center [838, 408] width 96 height 23
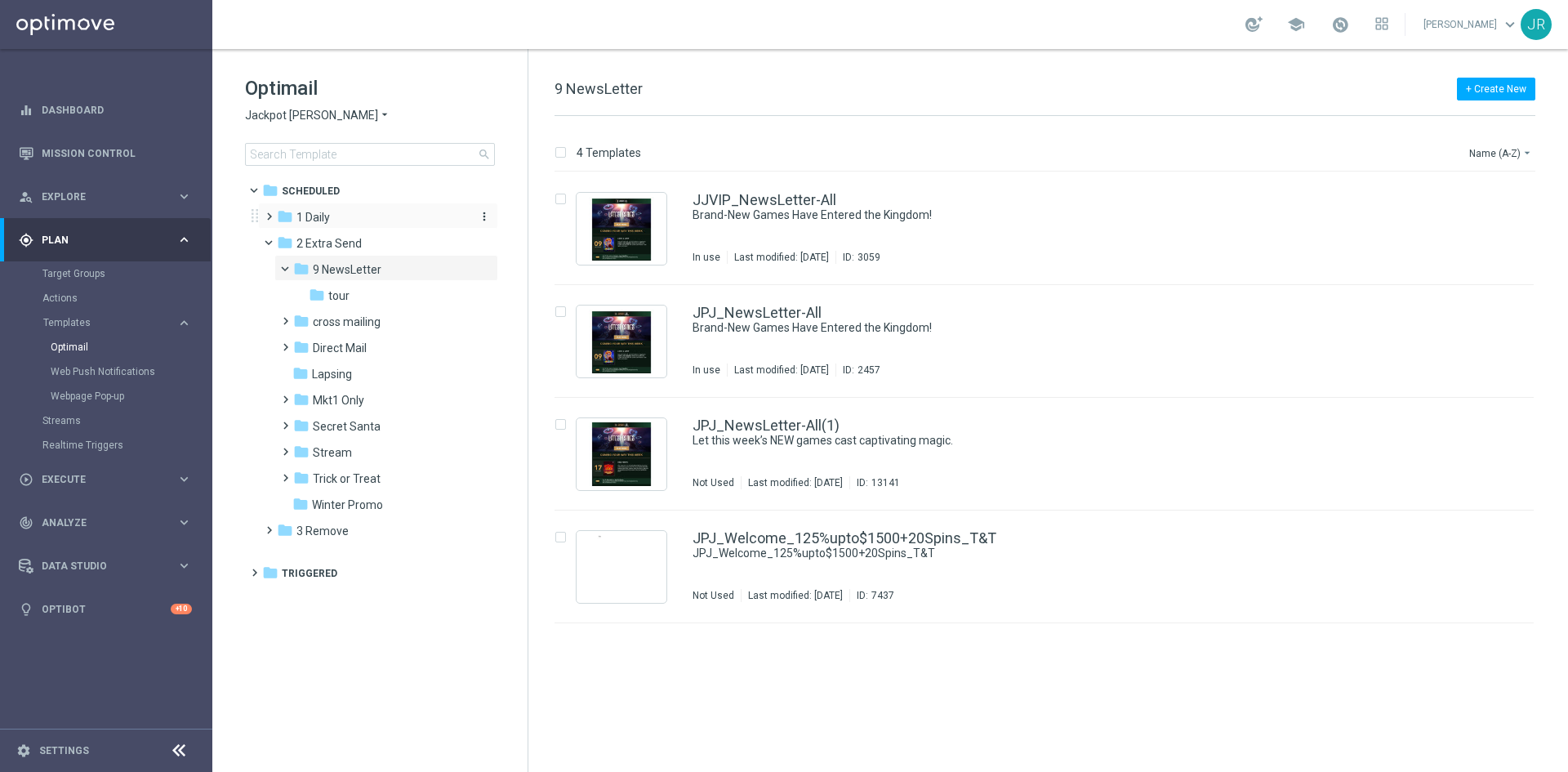
click at [321, 220] on span "1 Daily" at bounding box center [313, 216] width 34 height 15
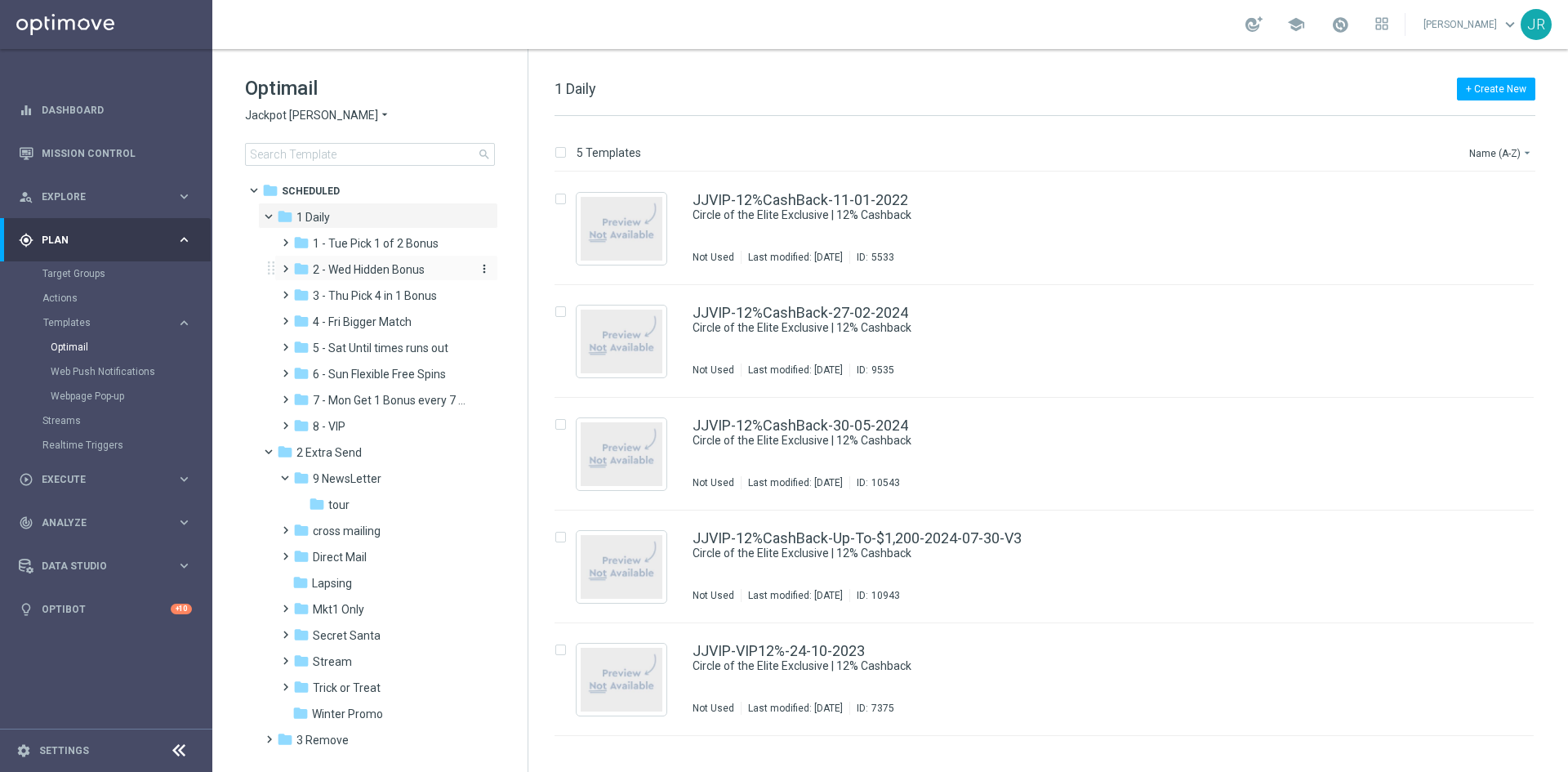
click at [337, 261] on div "folder 2 - Wed Hidden Bonus" at bounding box center [379, 270] width 174 height 18
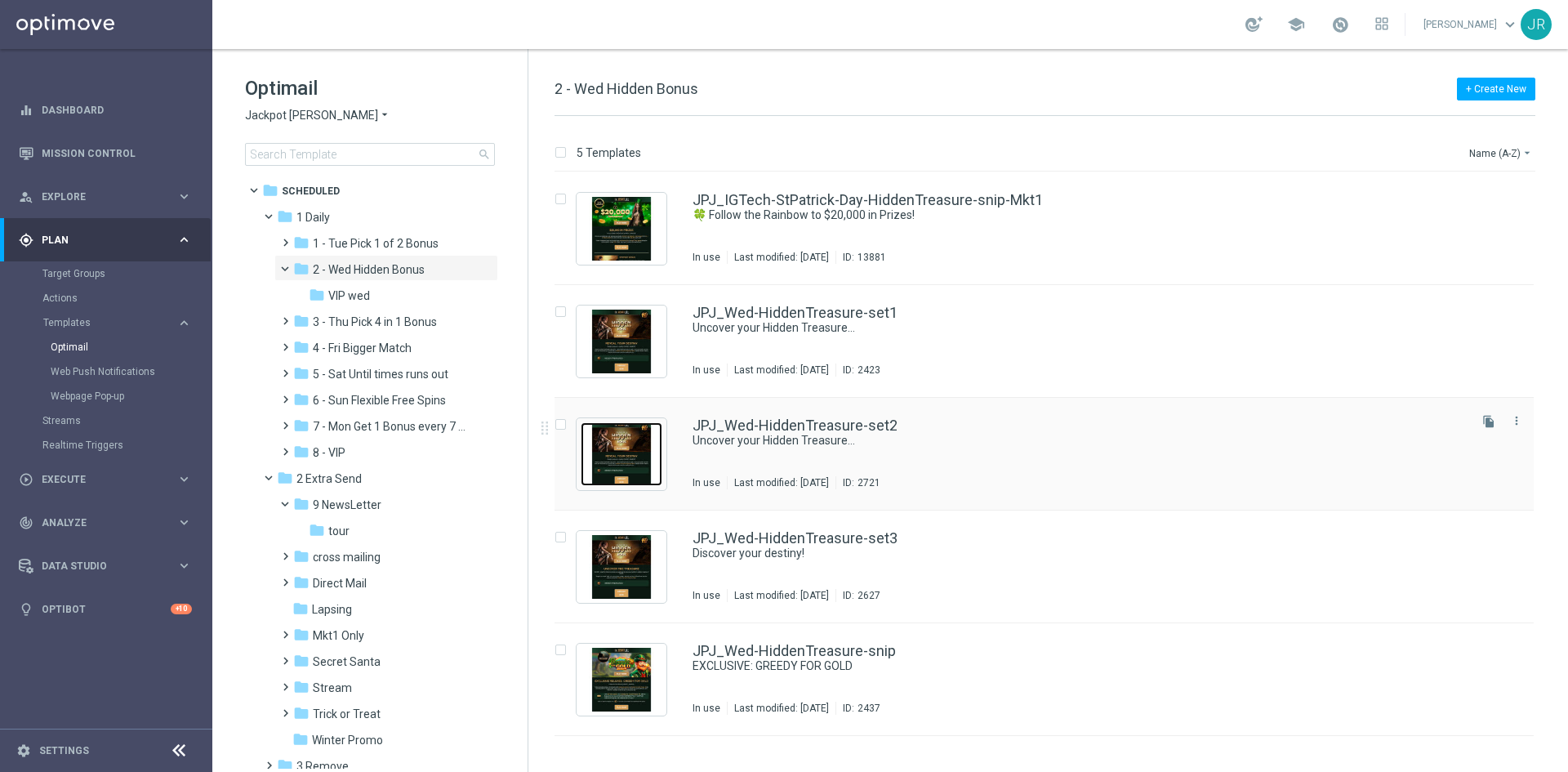
click at [634, 471] on img "Press SPACE to select this row." at bounding box center [622, 454] width 81 height 64
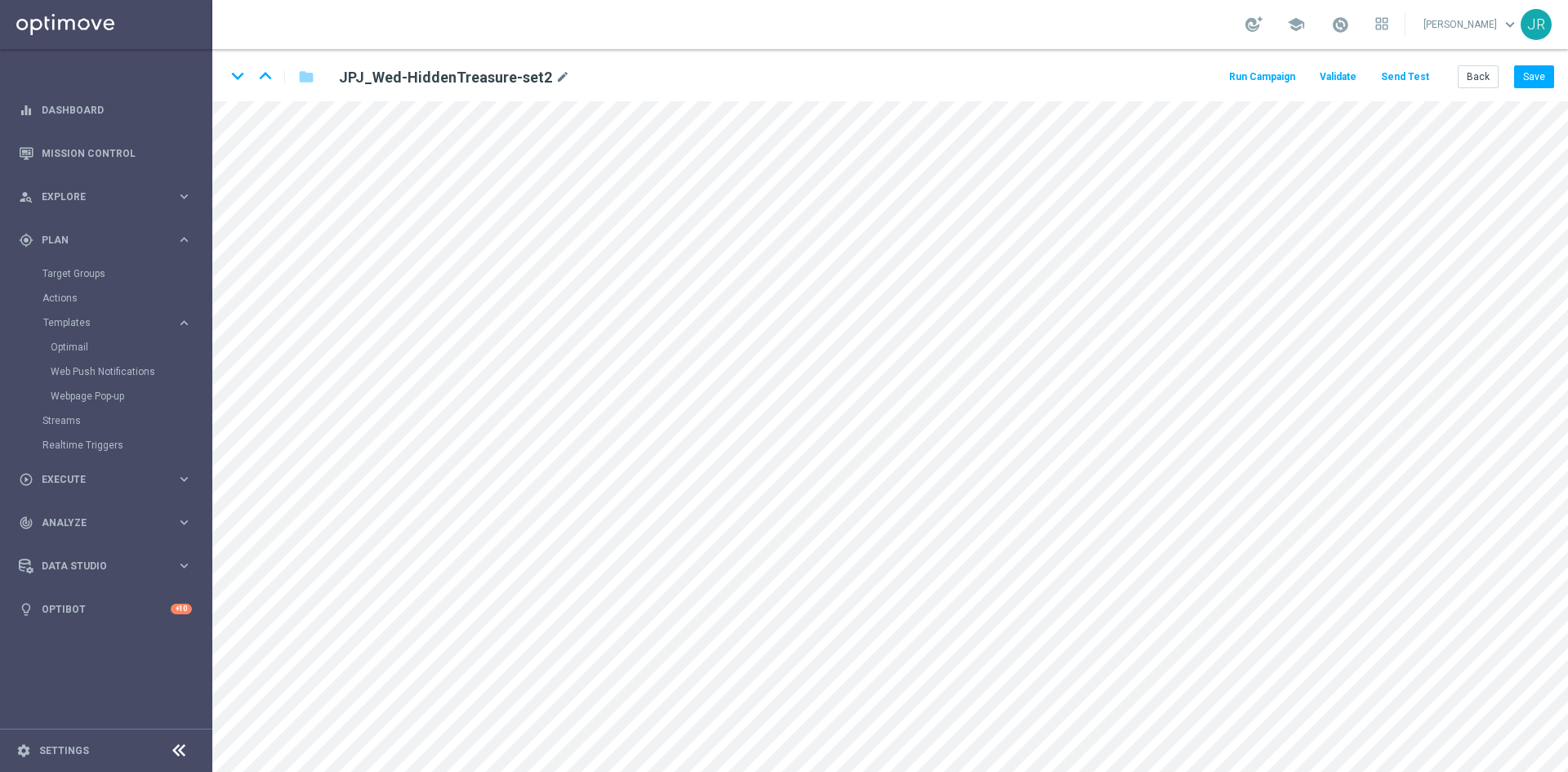
click at [1467, 89] on div "keyboard_arrow_down keyboard_arrow_up folder JPJ_Wed-HiddenTreasure-set2 mode_e…" at bounding box center [890, 76] width 1356 height 52
click at [1476, 77] on button "Back" at bounding box center [1479, 77] width 41 height 23
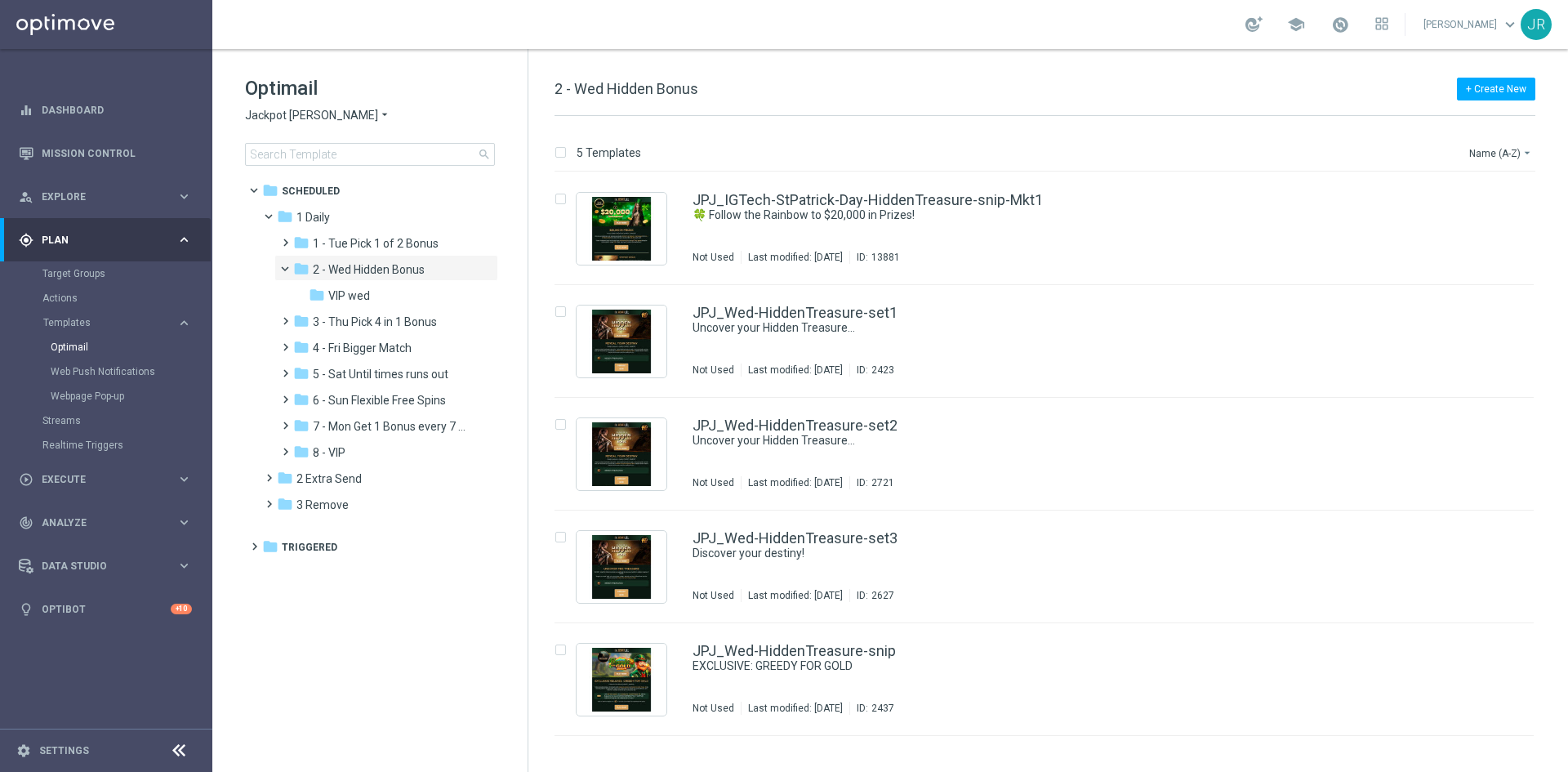
drag, startPoint x: 349, startPoint y: 321, endPoint x: 518, endPoint y: 324, distance: 169.0
click at [348, 321] on span "3 - Thu Pick 4 in 1 Bonus" at bounding box center [375, 321] width 124 height 15
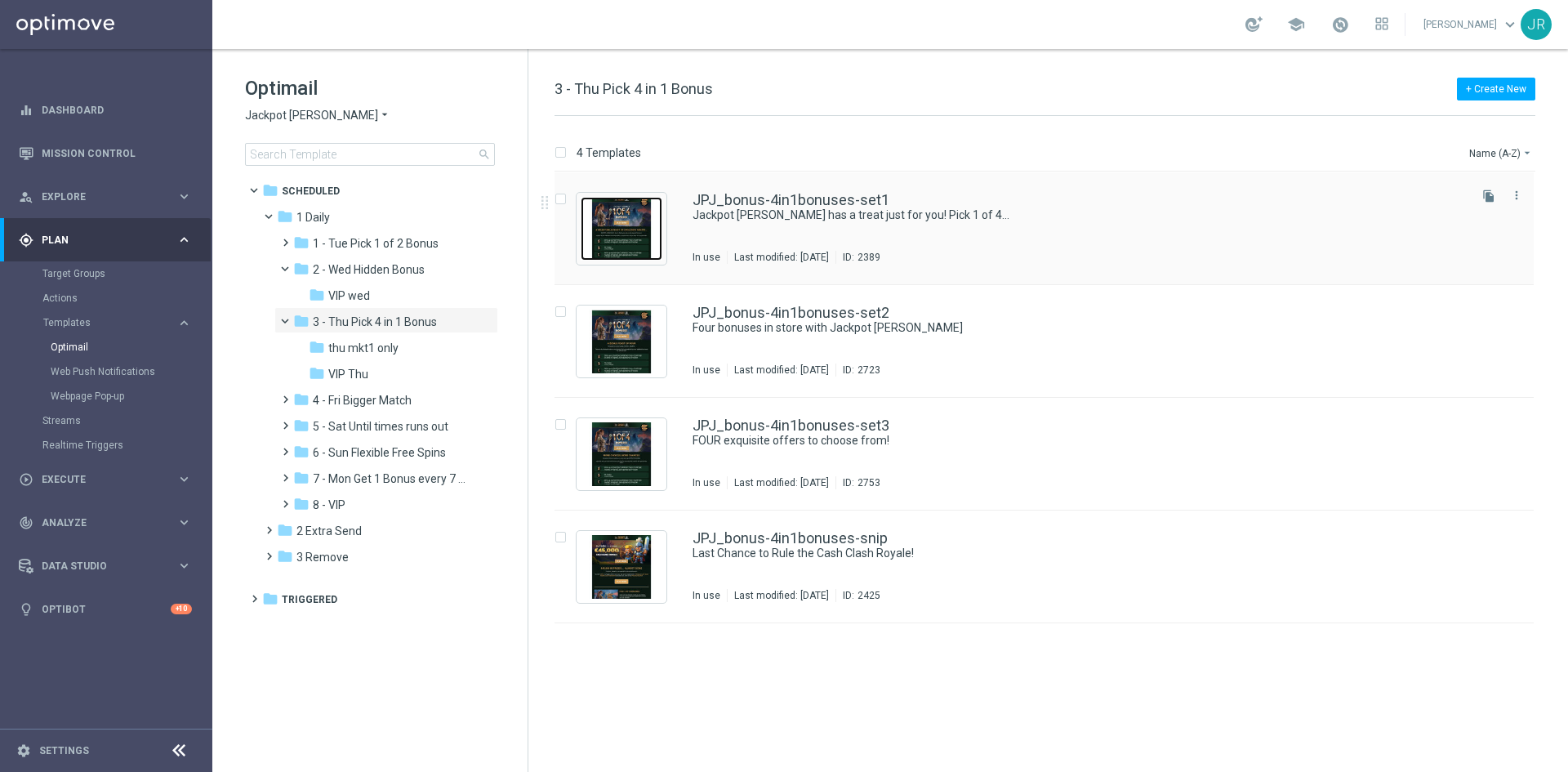
click at [632, 236] on img "Press SPACE to select this row." at bounding box center [622, 229] width 81 height 64
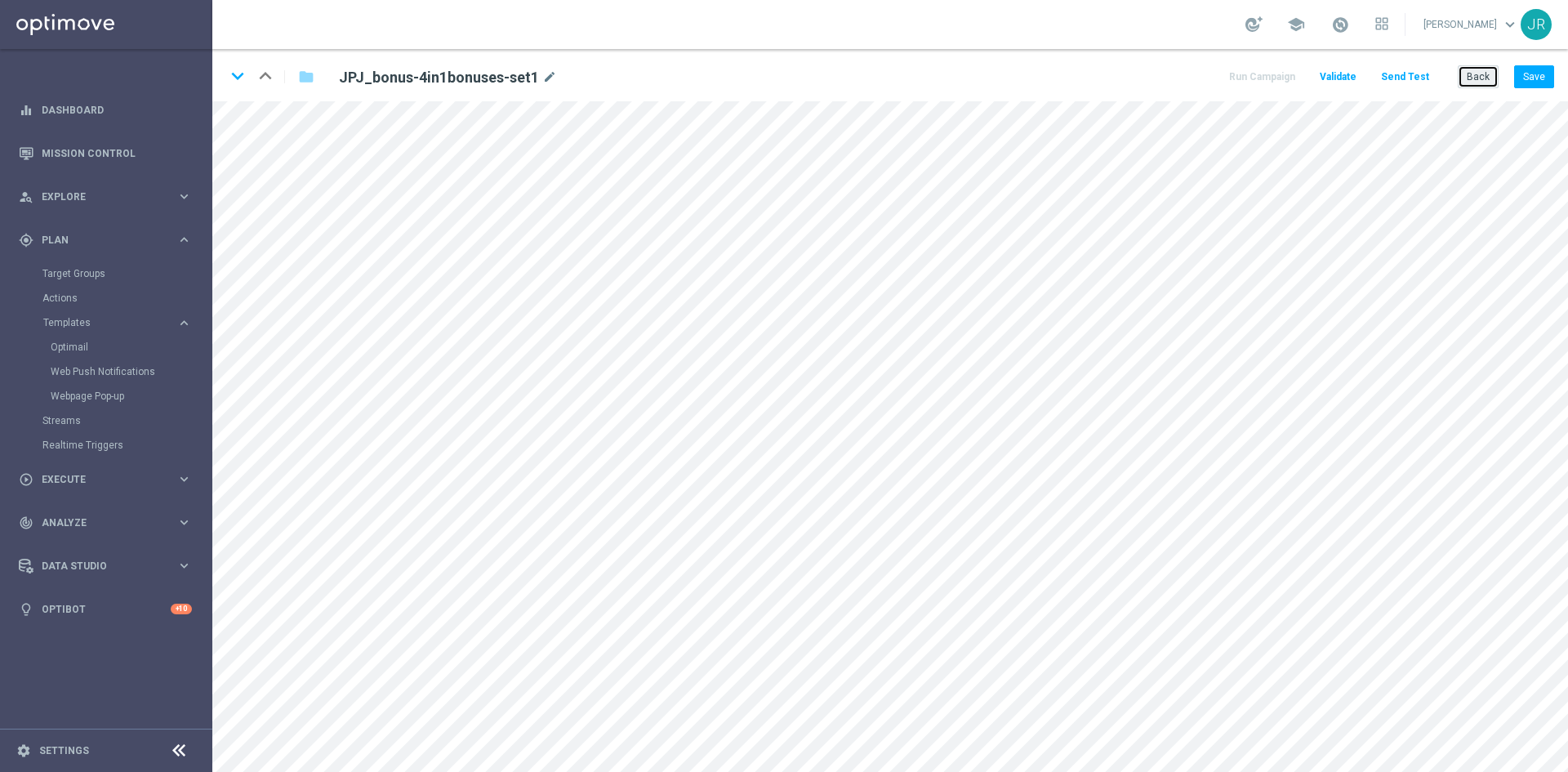
click at [1478, 81] on button "Back" at bounding box center [1479, 77] width 41 height 23
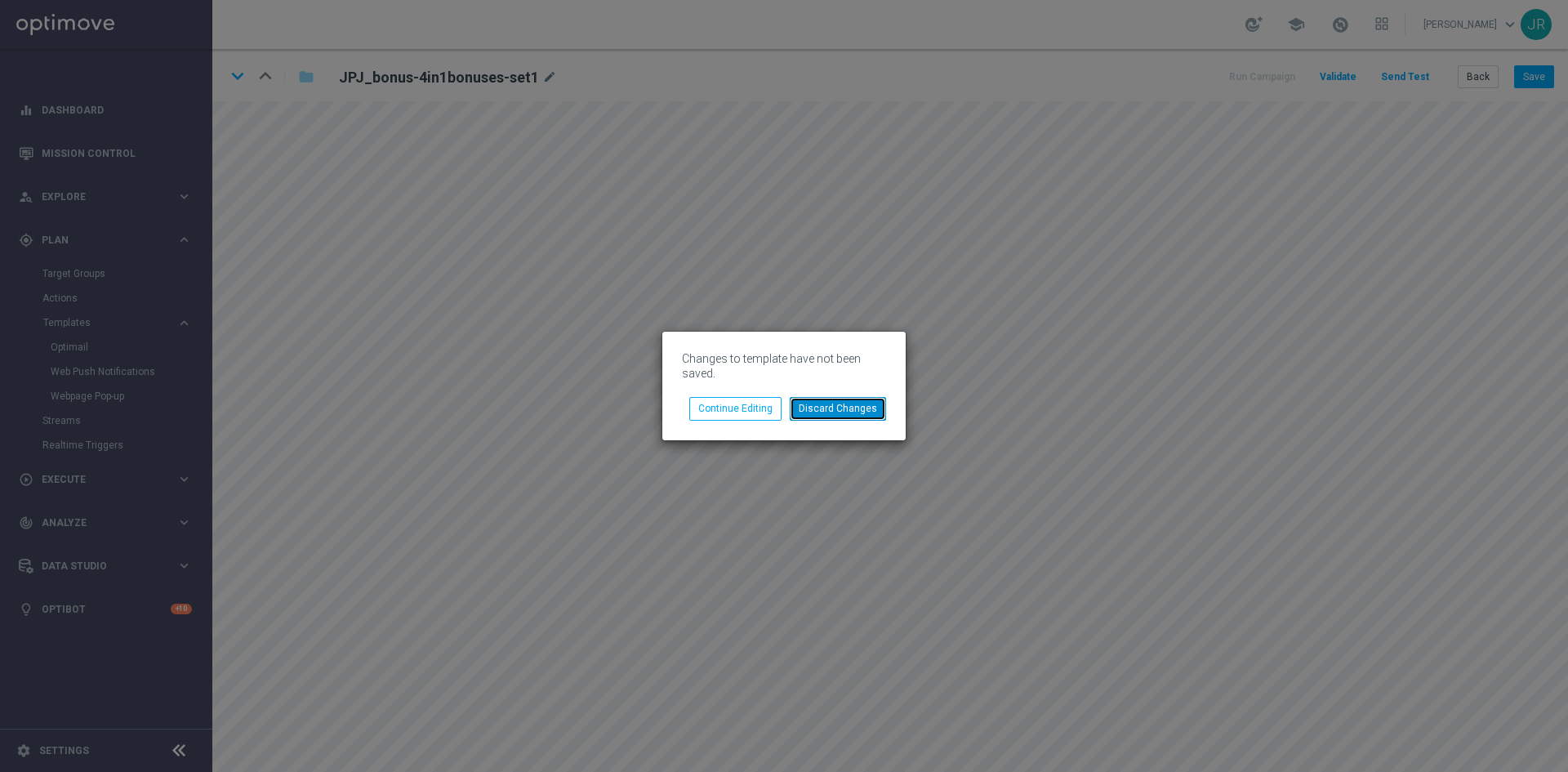
drag, startPoint x: 858, startPoint y: 400, endPoint x: 880, endPoint y: 402, distance: 22.1
click at [857, 400] on button "Discard Changes" at bounding box center [838, 408] width 96 height 23
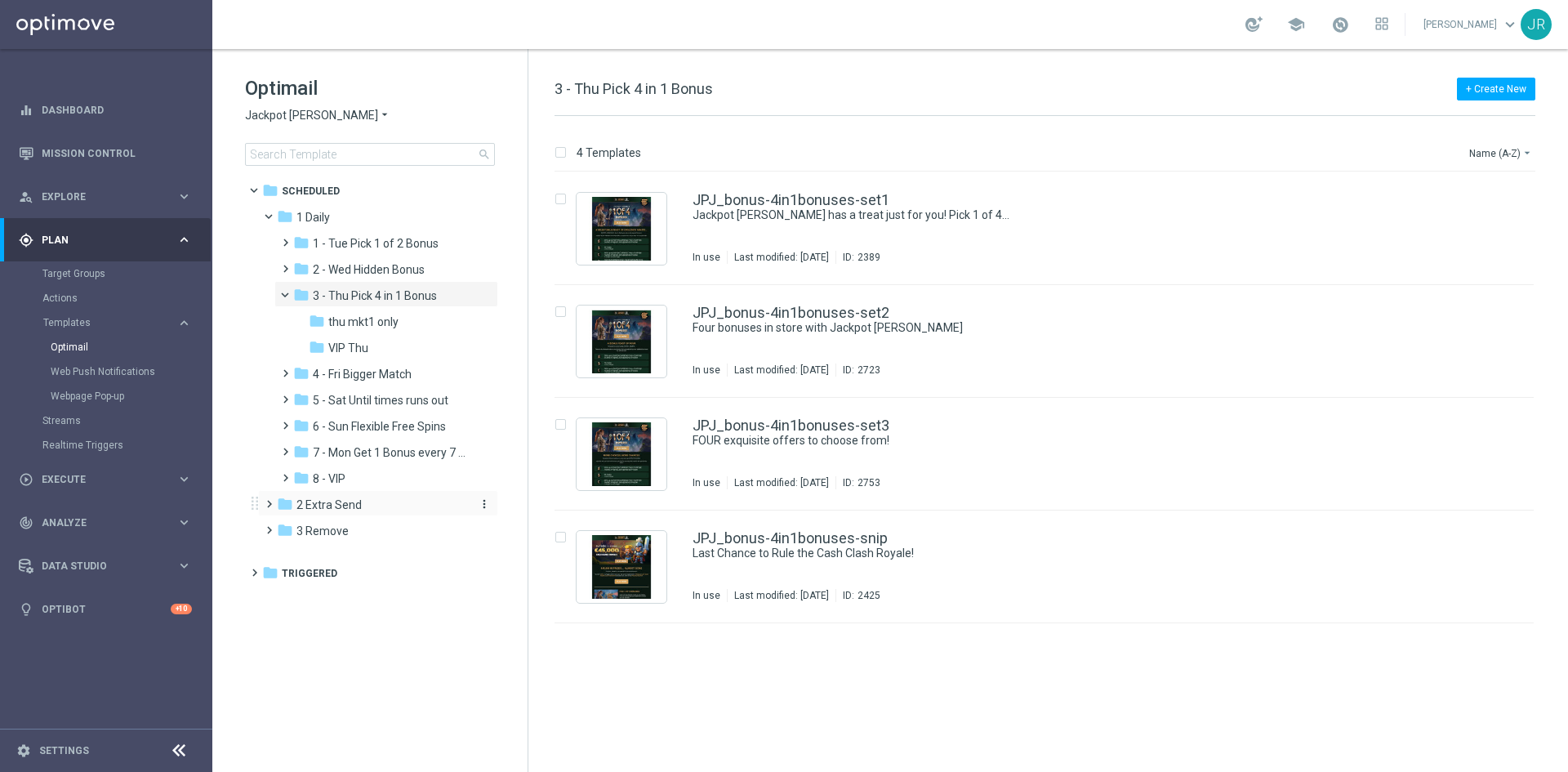
click at [350, 499] on span "2 Extra Send" at bounding box center [329, 504] width 65 height 15
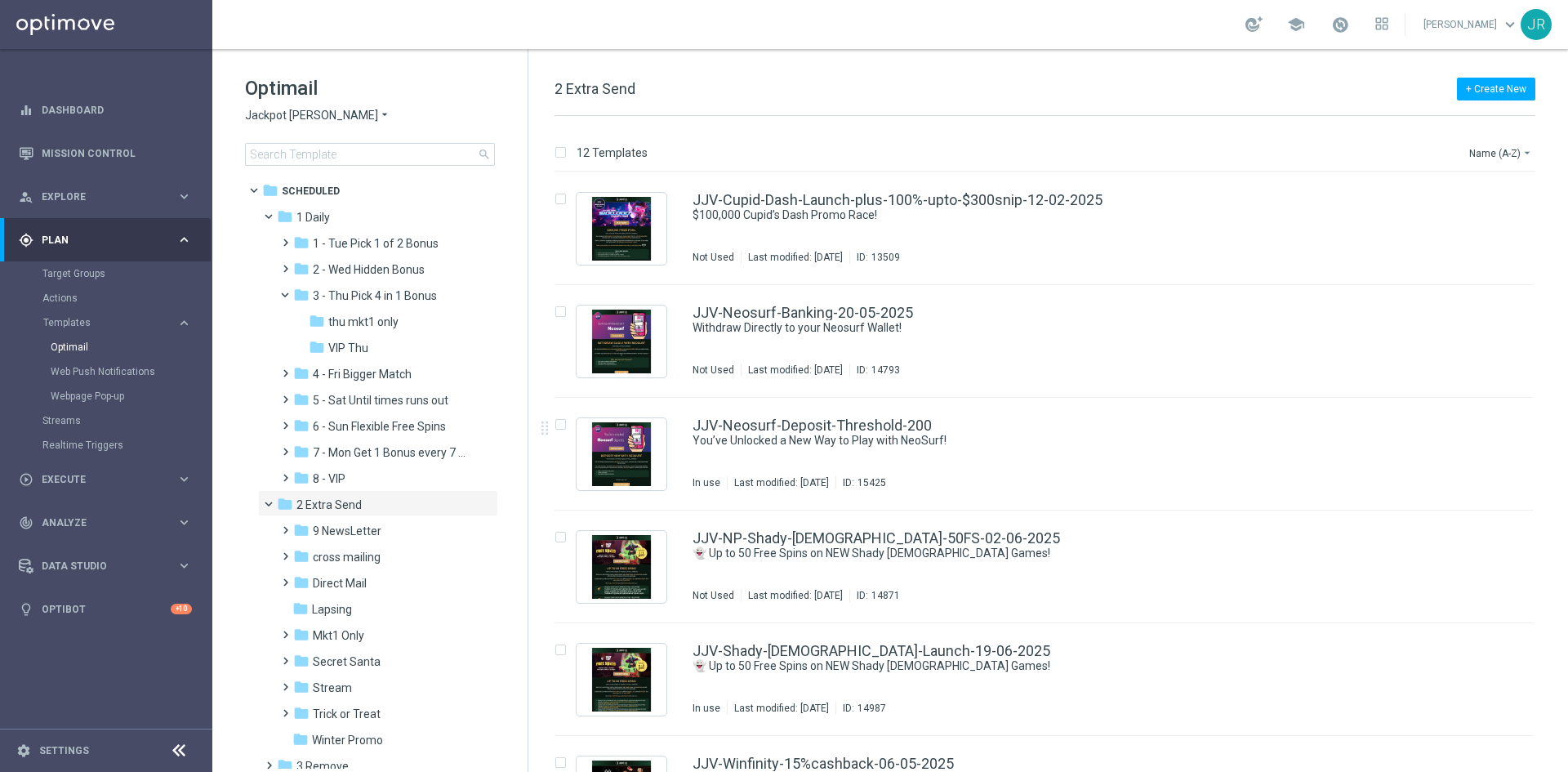
drag, startPoint x: 344, startPoint y: 530, endPoint x: 816, endPoint y: 551, distance: 472.5
click at [354, 531] on span "9 NewsLetter" at bounding box center [347, 531] width 69 height 15
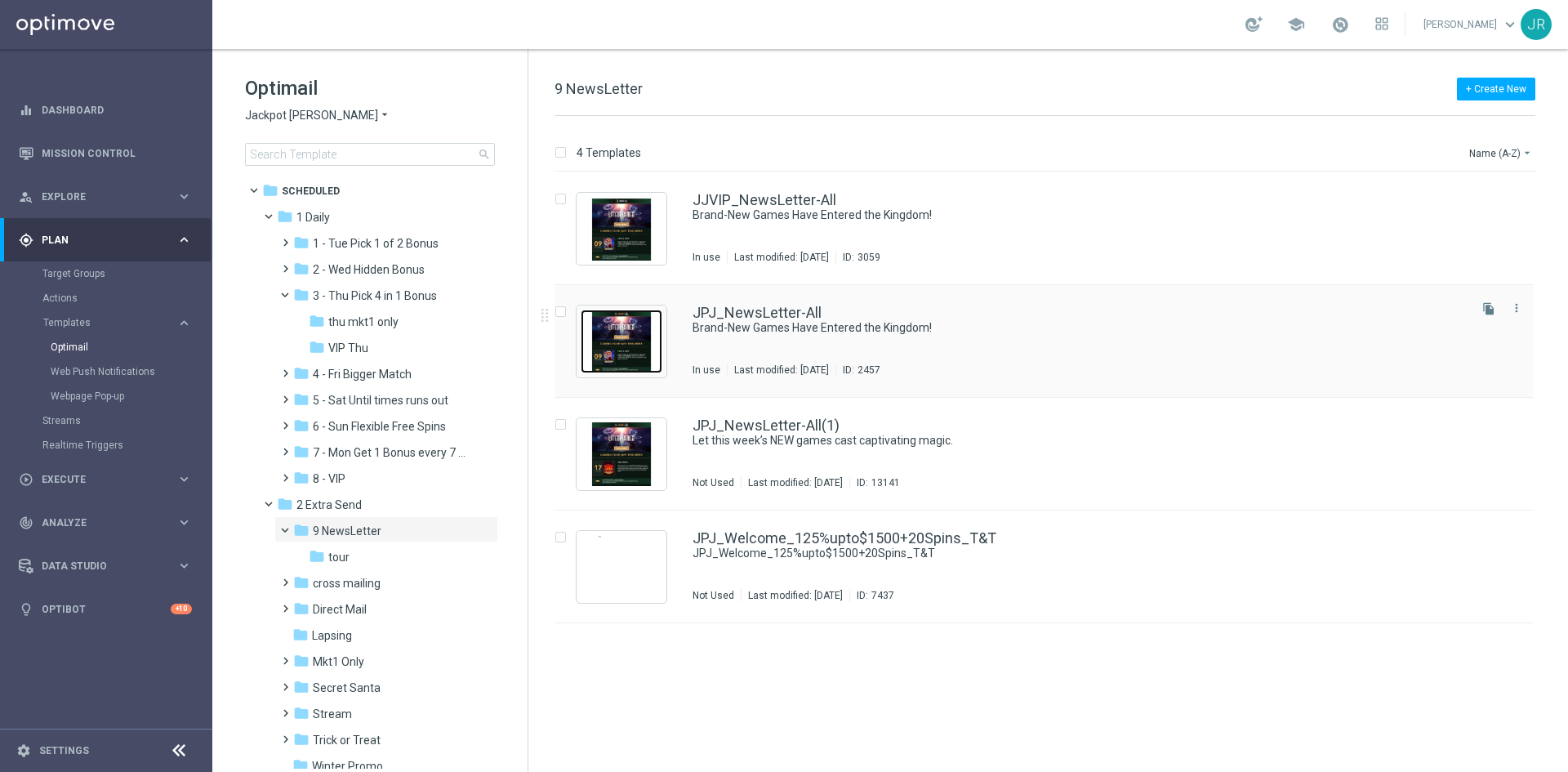
click at [624, 339] on img "Press SPACE to select this row." at bounding box center [622, 341] width 81 height 64
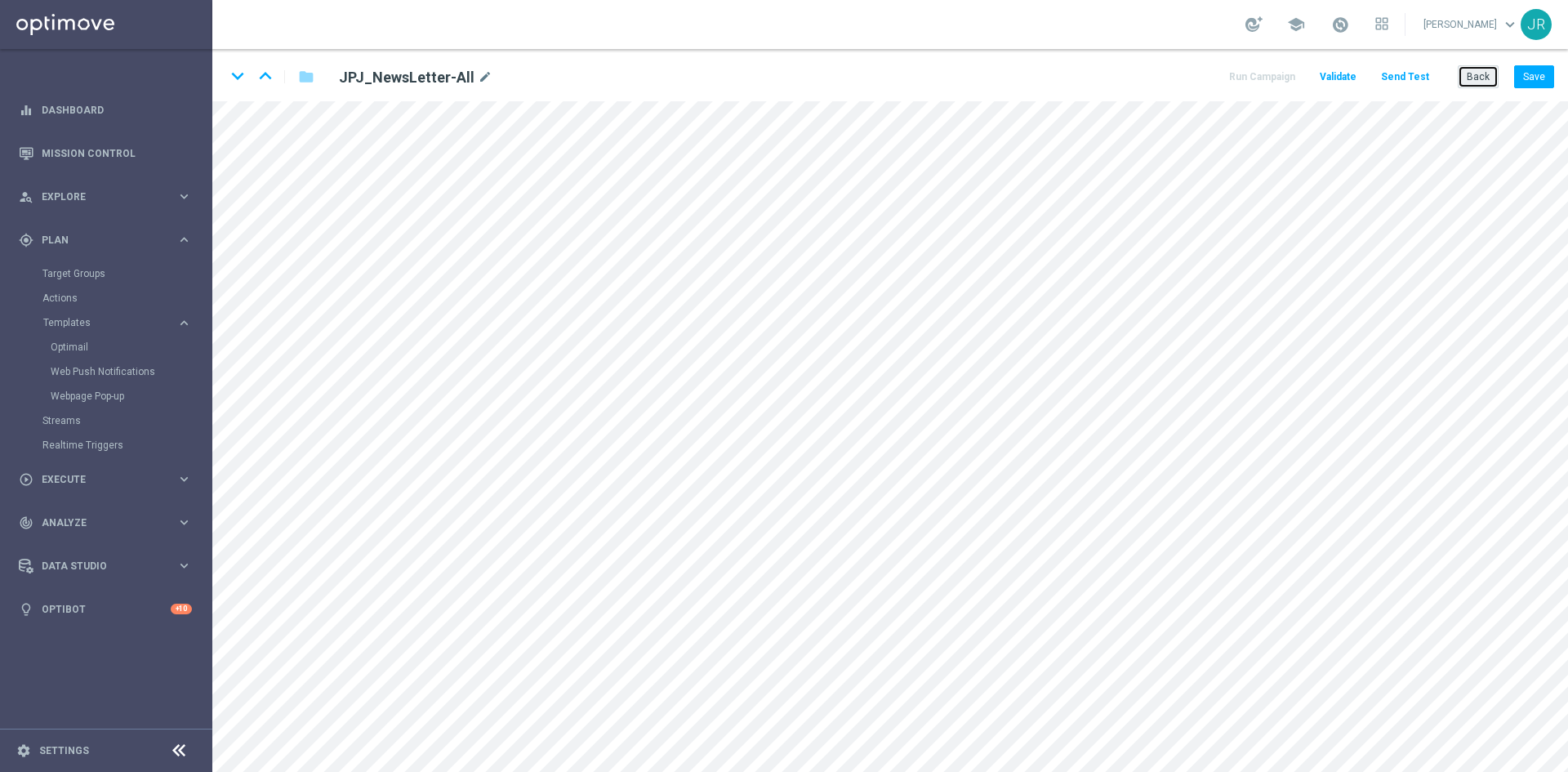
click at [1464, 80] on button "Back" at bounding box center [1479, 77] width 41 height 23
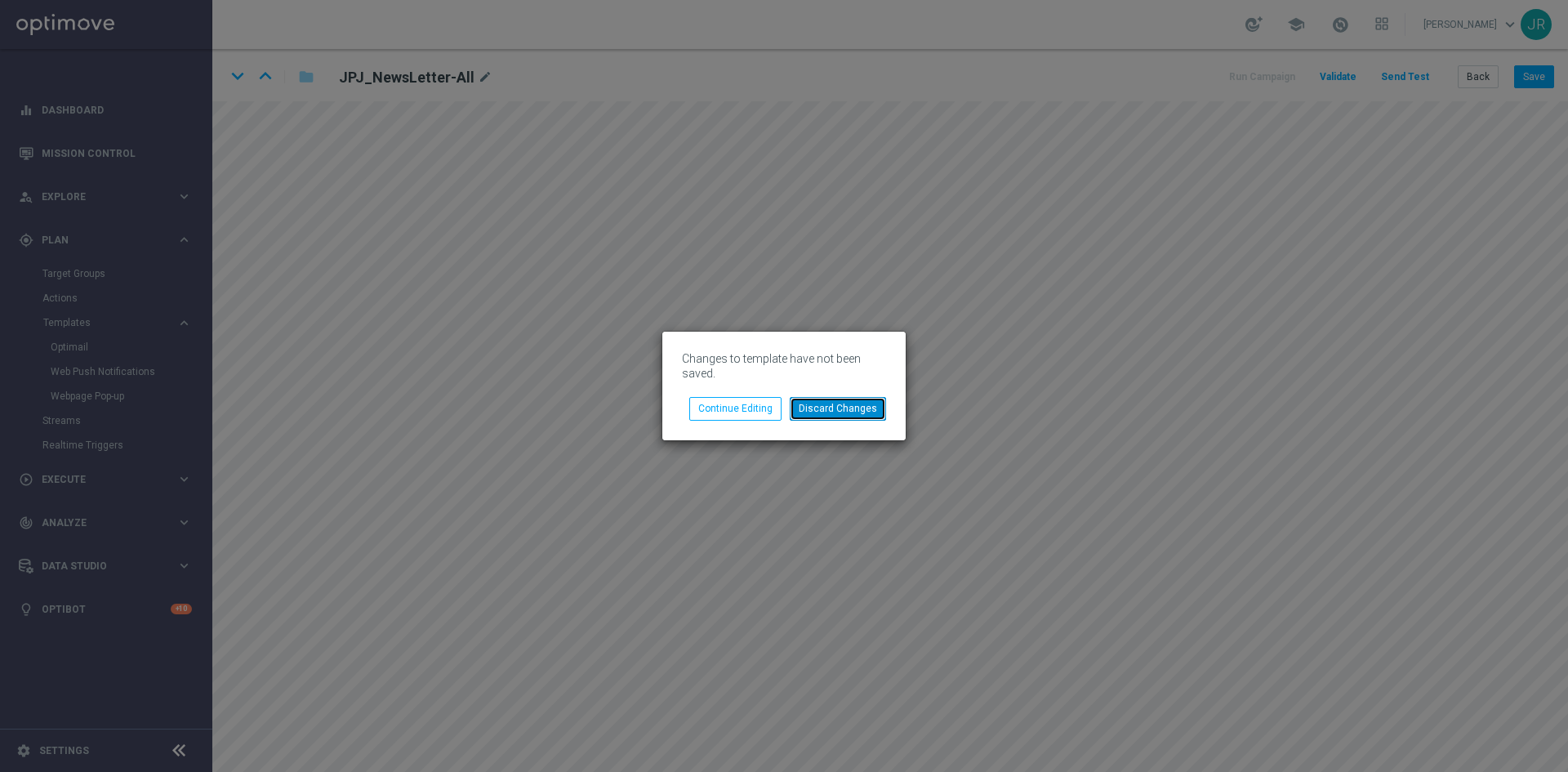
click at [846, 413] on button "Discard Changes" at bounding box center [838, 408] width 96 height 23
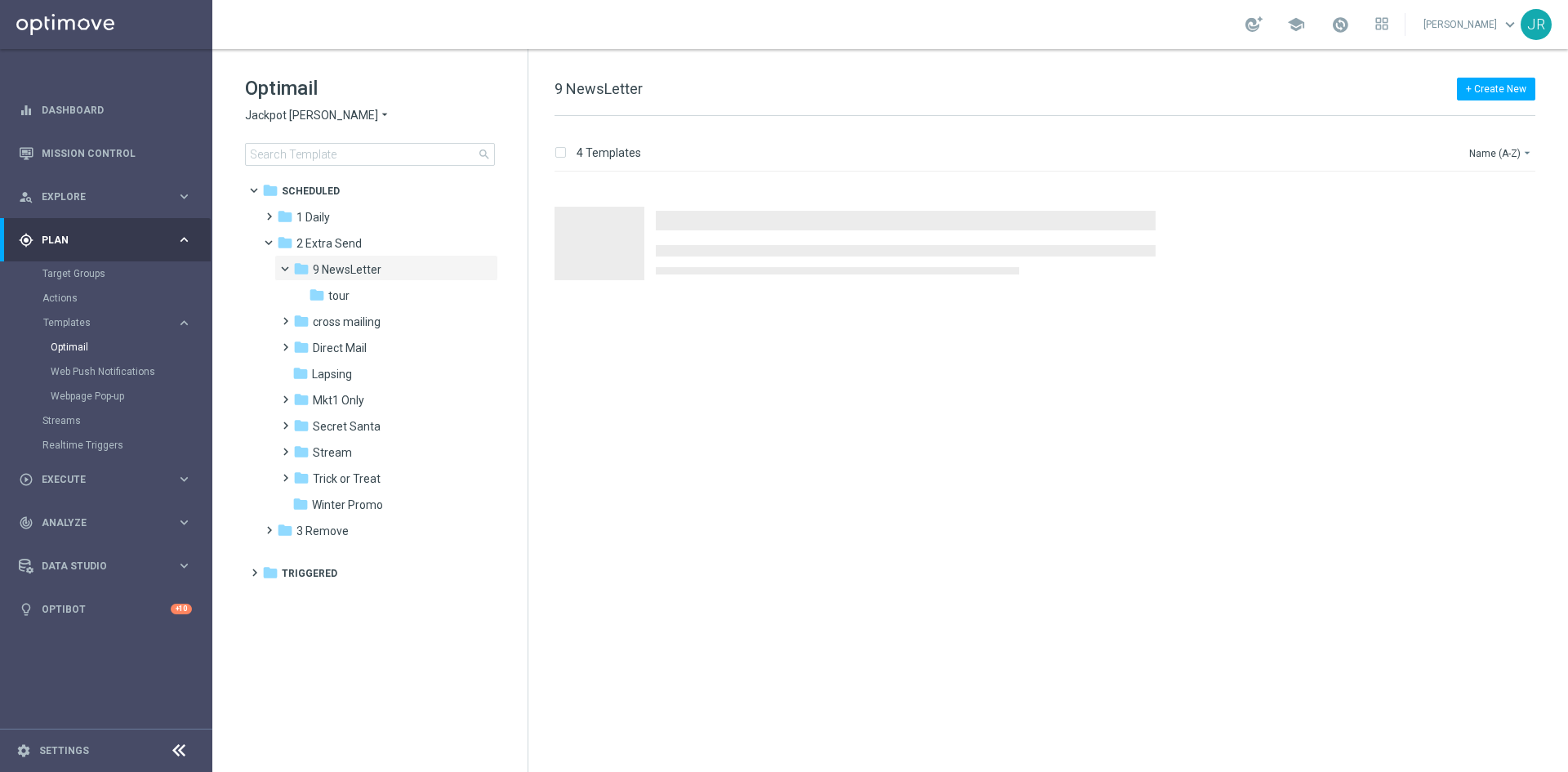
click at [288, 114] on span "Jackpot Jill" at bounding box center [311, 115] width 133 height 16
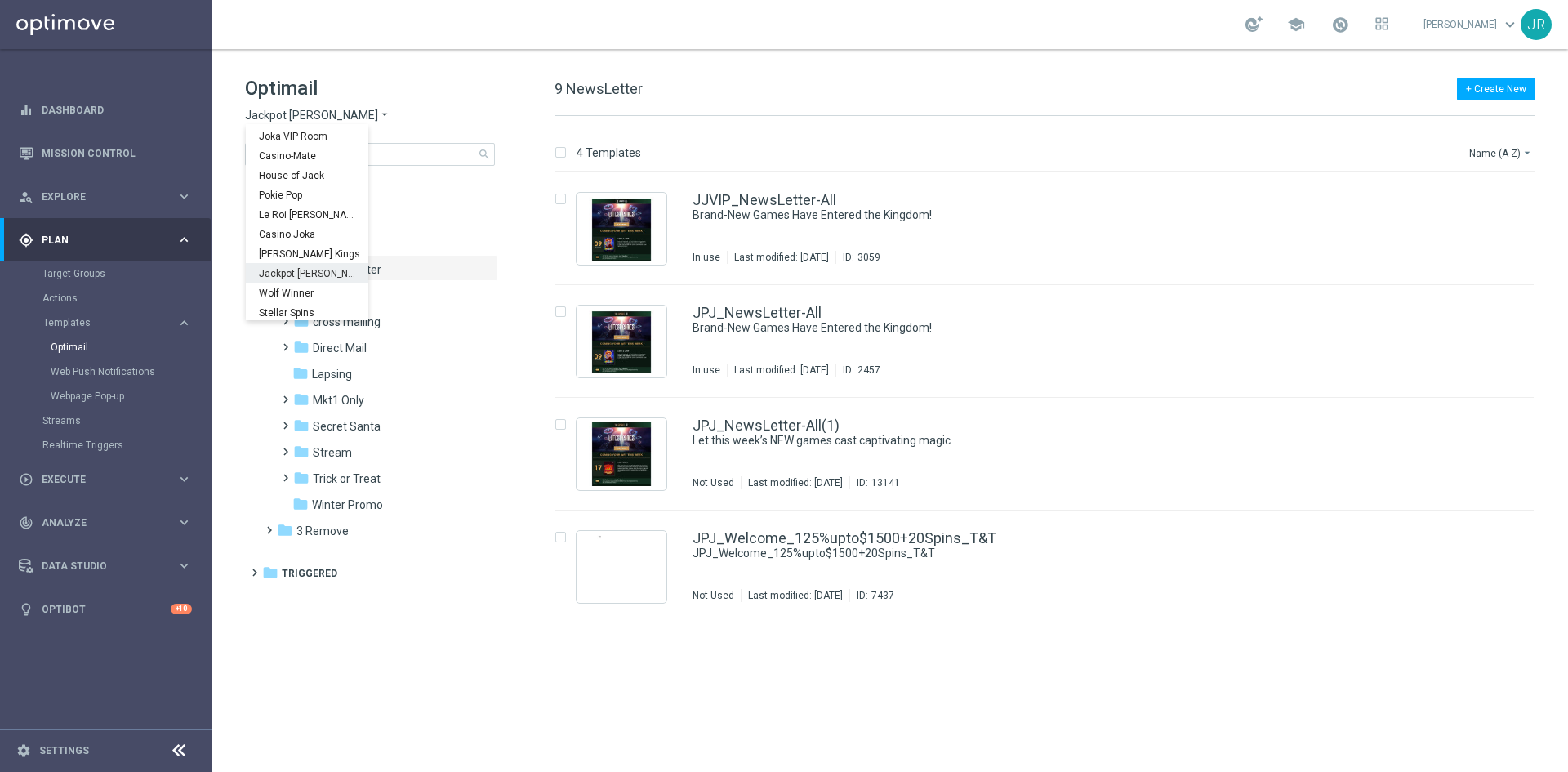
scroll to position [59, 0]
click at [0, 0] on span "Wolf Winner" at bounding box center [0, 0] width 0 height 0
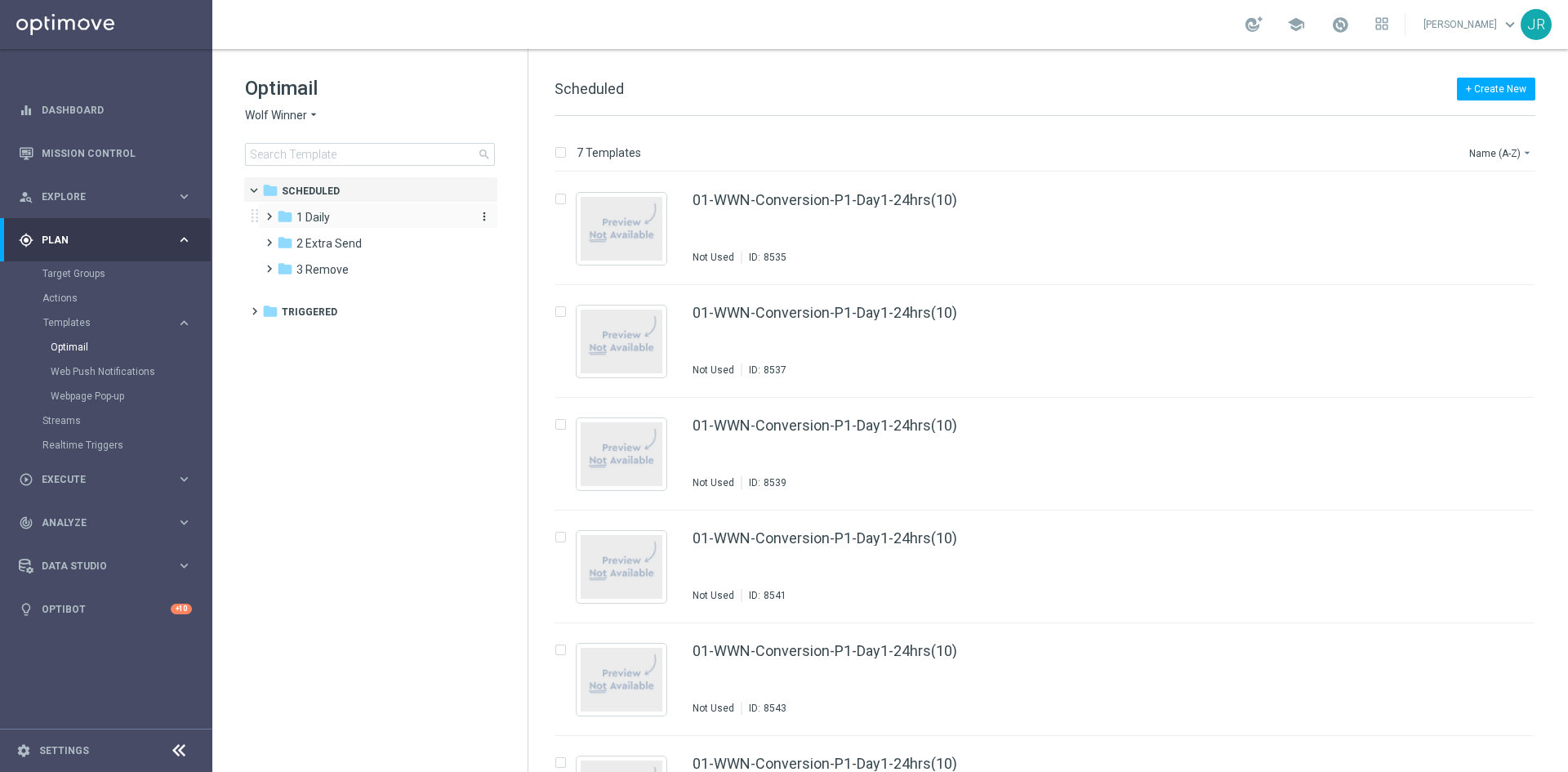
click at [339, 222] on div "folder 1 Daily" at bounding box center [371, 217] width 188 height 18
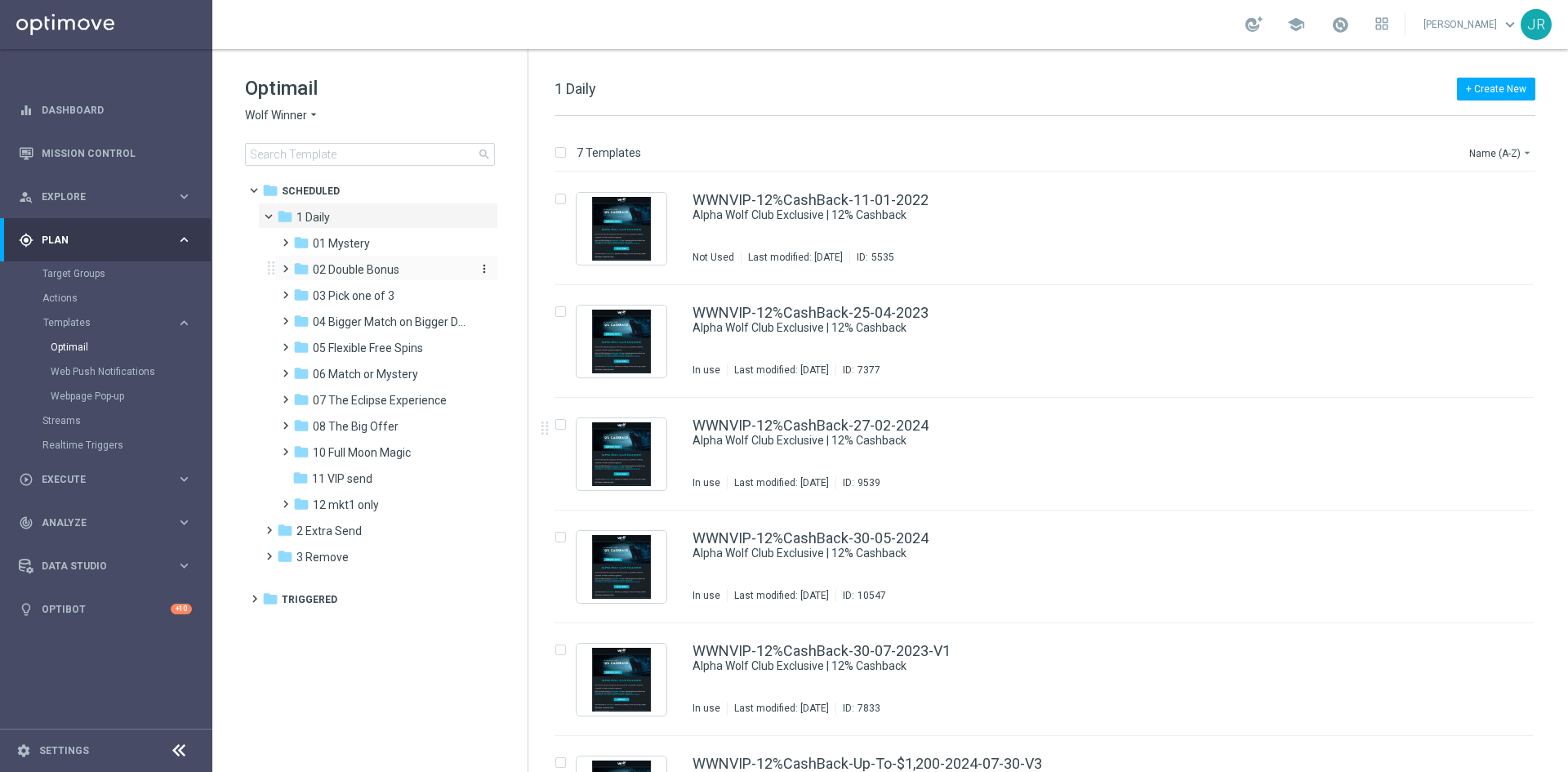
click at [362, 262] on span "02 Double Bonus" at bounding box center [356, 269] width 86 height 15
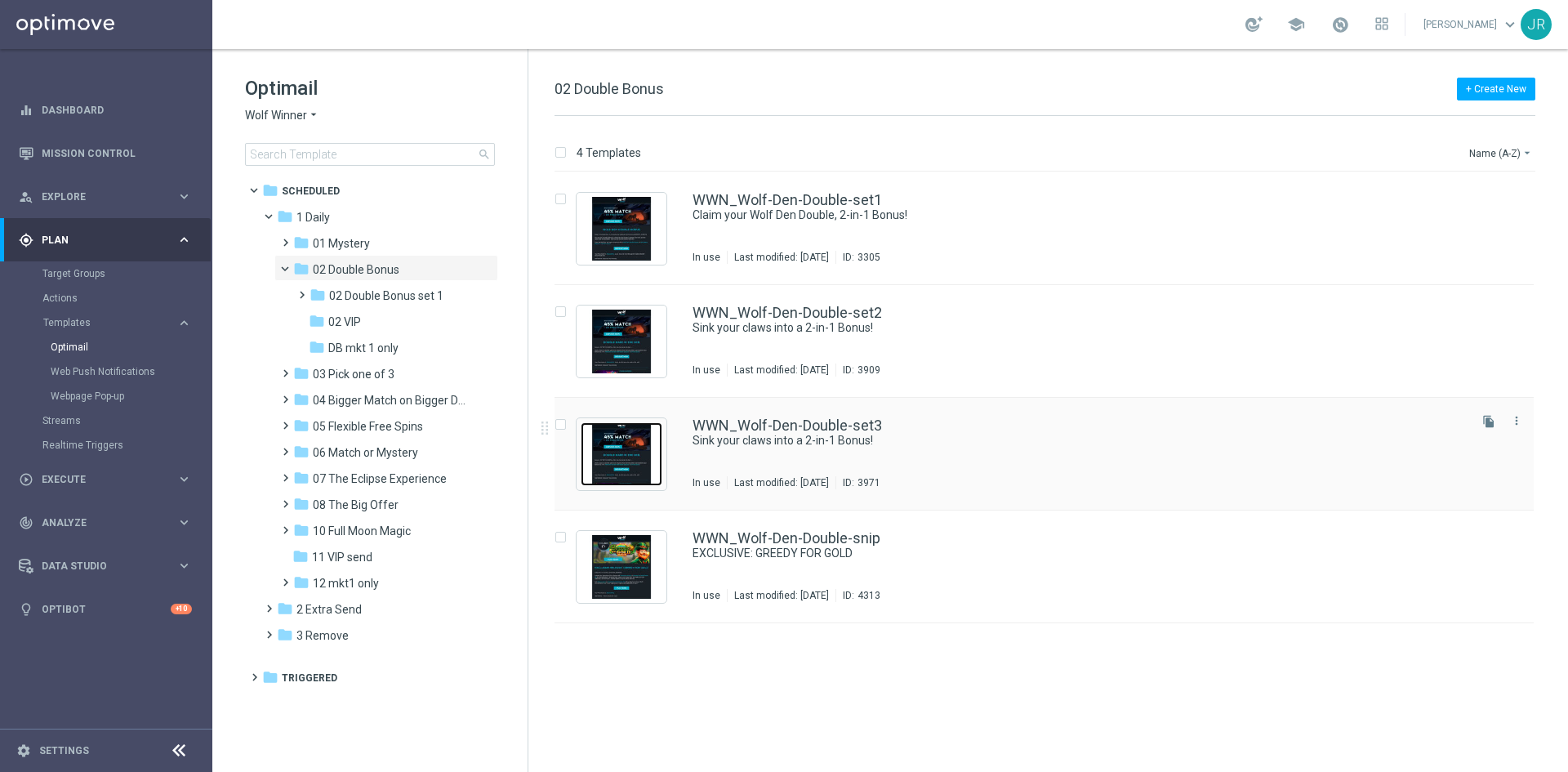
click at [619, 462] on img "Press SPACE to select this row." at bounding box center [622, 454] width 81 height 64
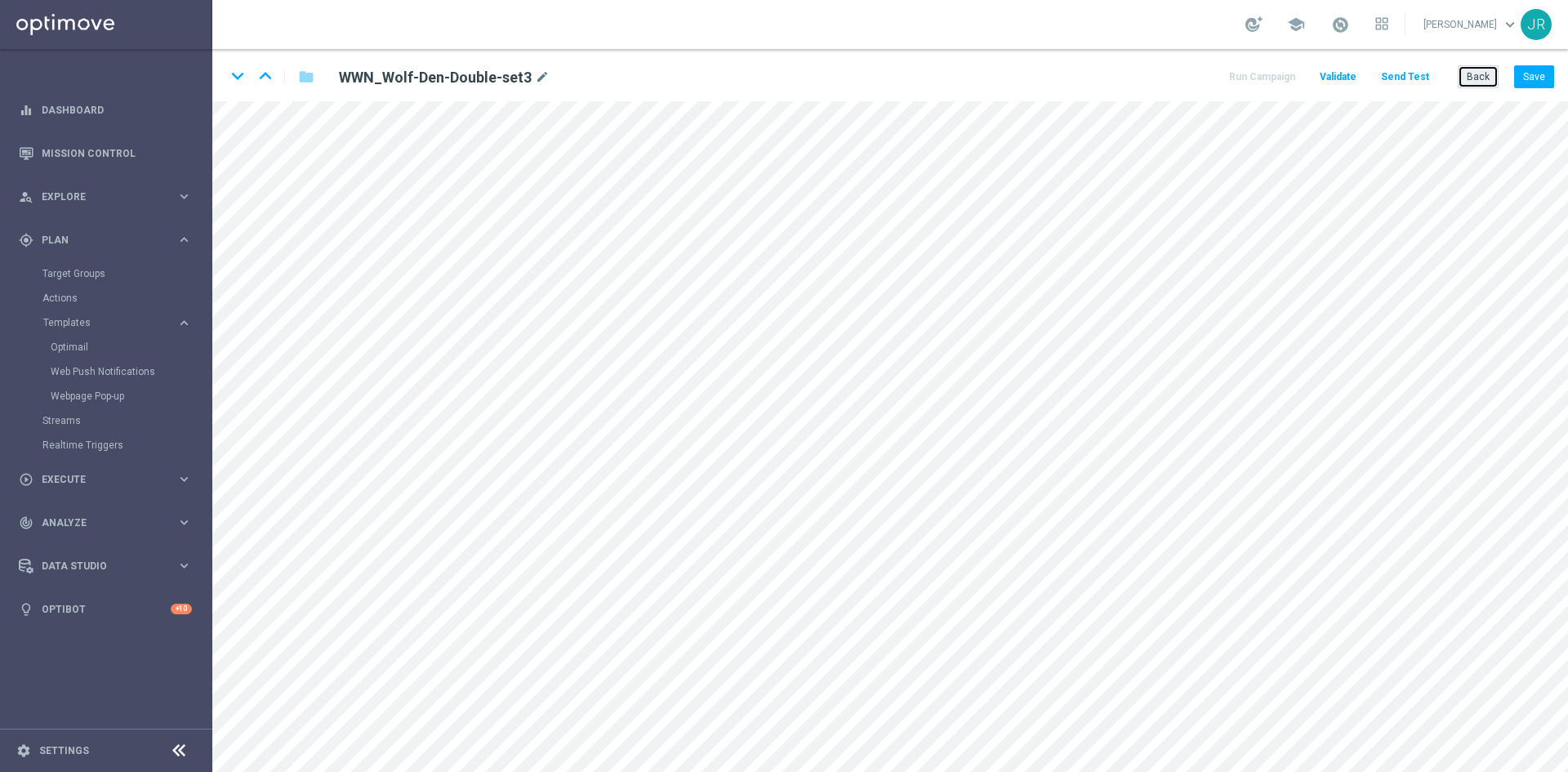
click at [1469, 74] on button "Back" at bounding box center [1479, 77] width 41 height 23
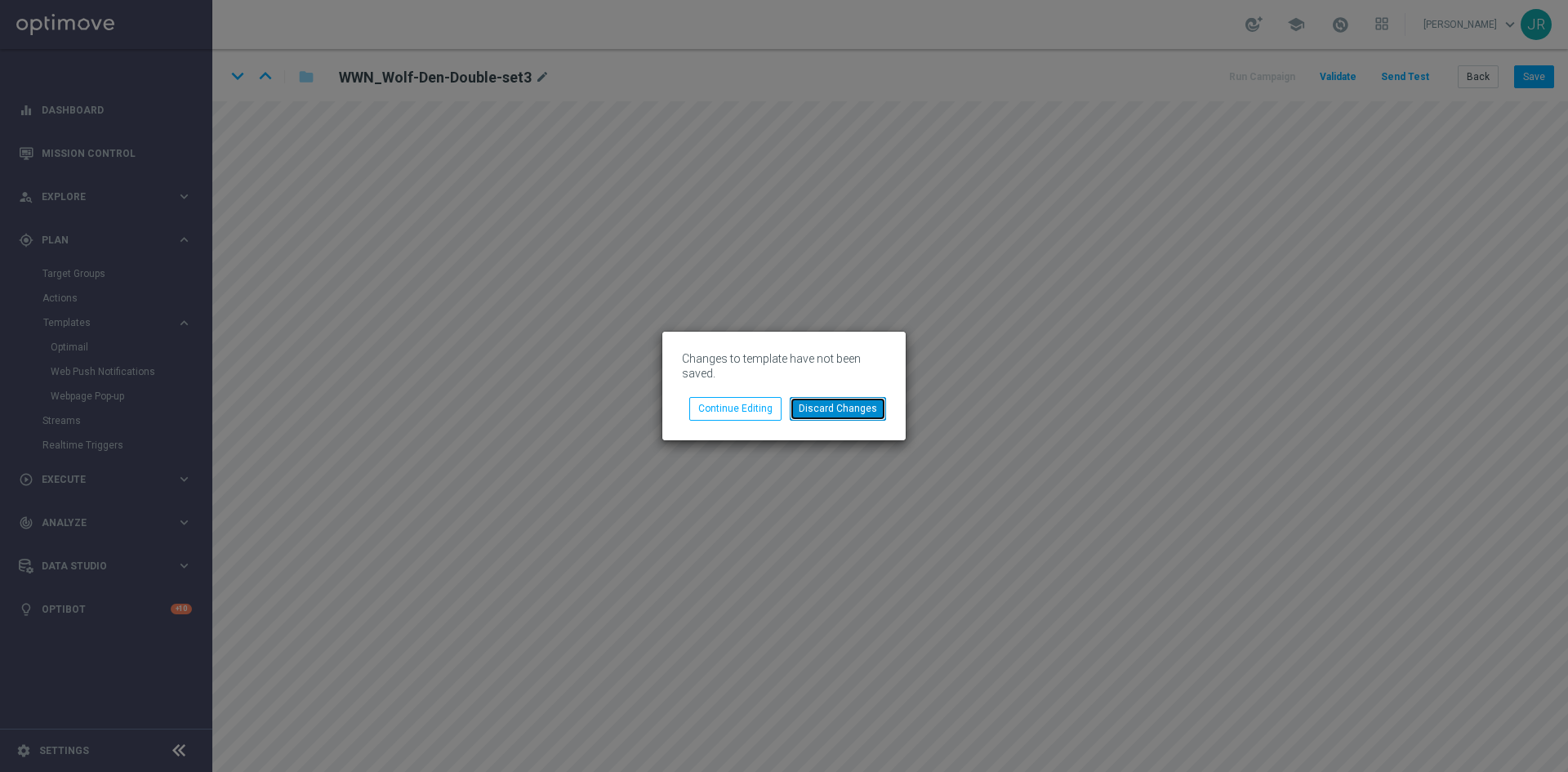
click at [835, 411] on button "Discard Changes" at bounding box center [838, 408] width 96 height 23
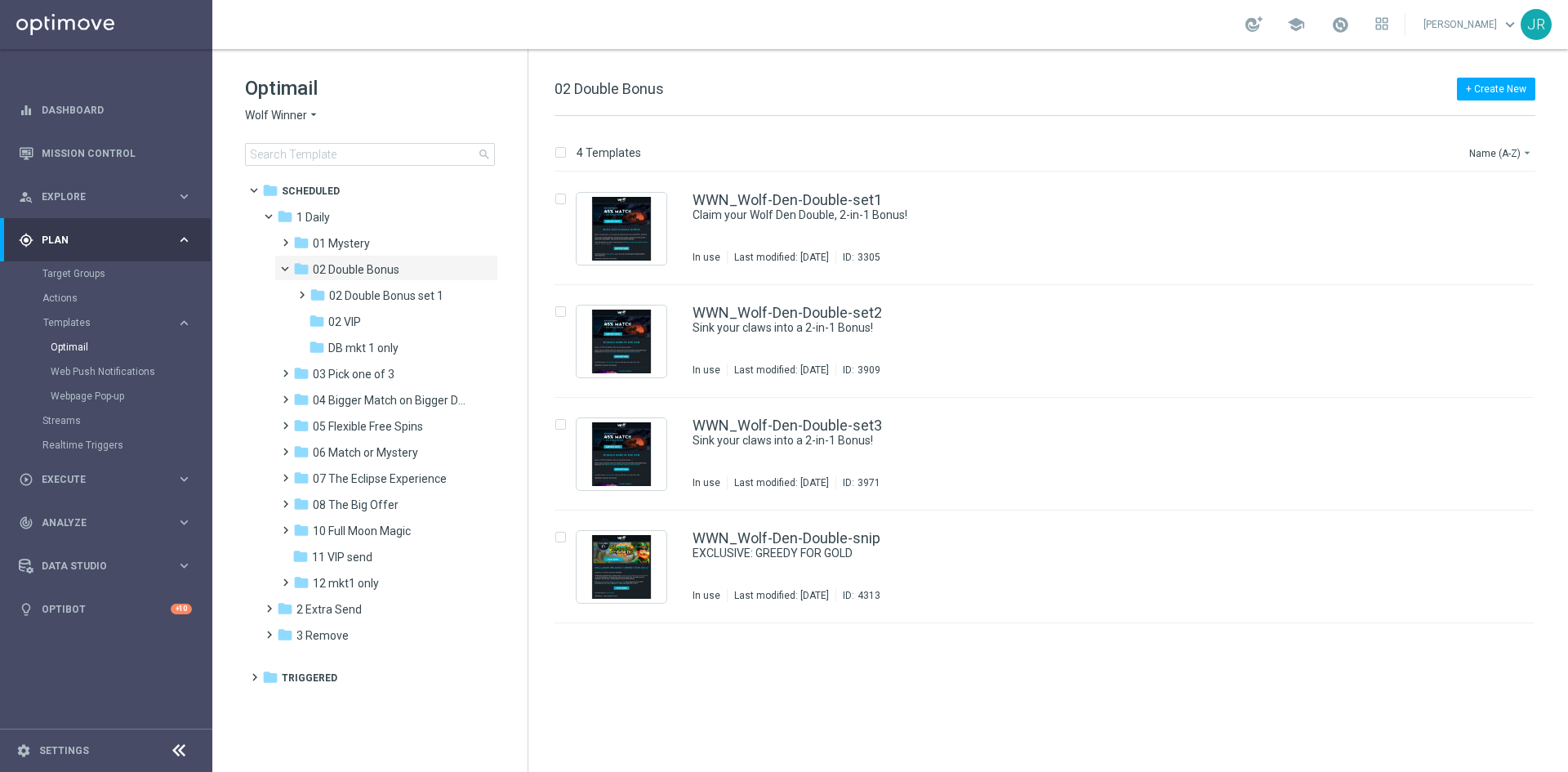
click at [255, 112] on span "Wolf Winner" at bounding box center [276, 115] width 62 height 16
click at [0, 0] on span "Stellar Spins" at bounding box center [0, 0] width 0 height 0
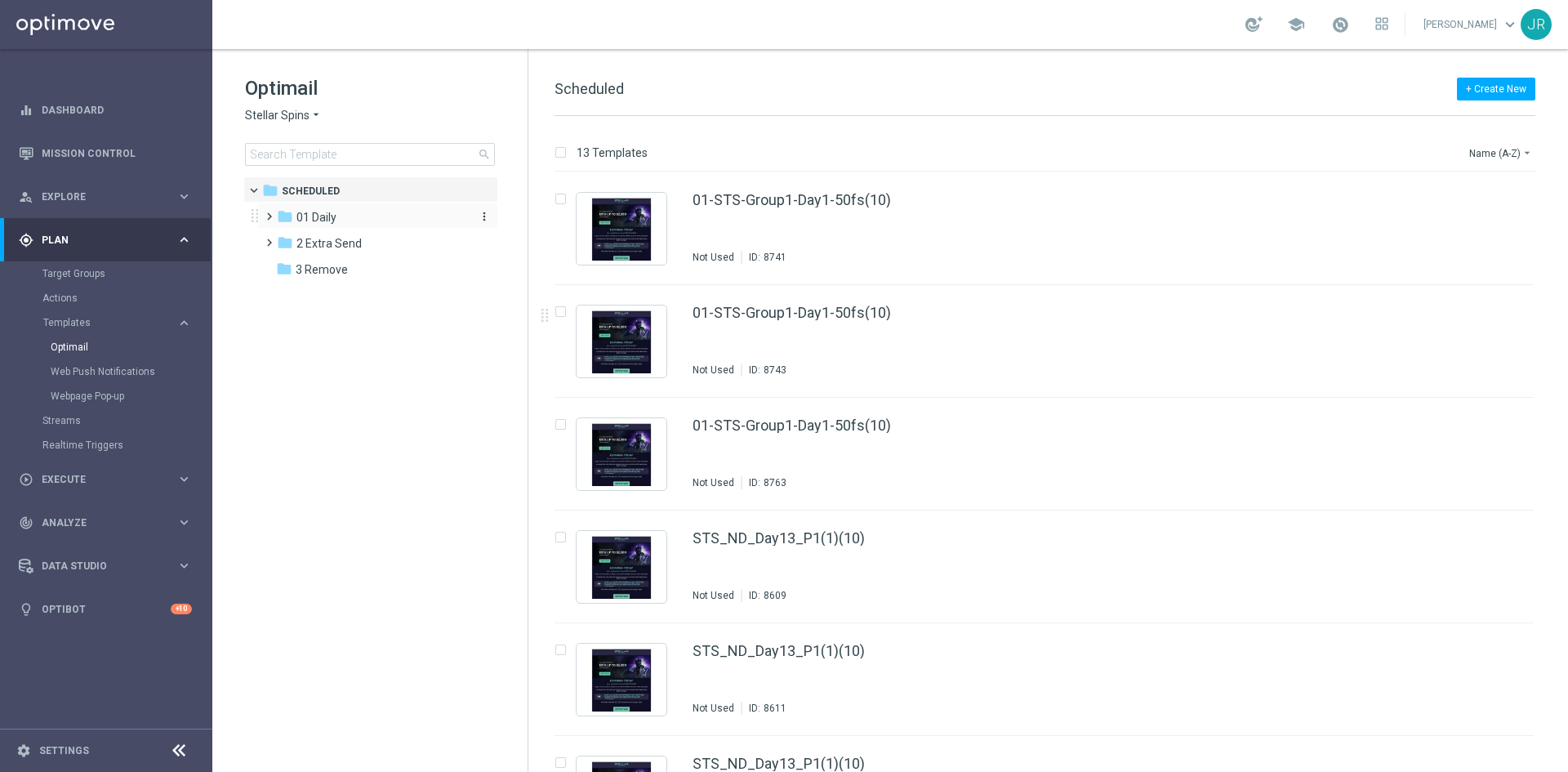
click at [337, 219] on div "folder 01 Daily" at bounding box center [371, 217] width 188 height 18
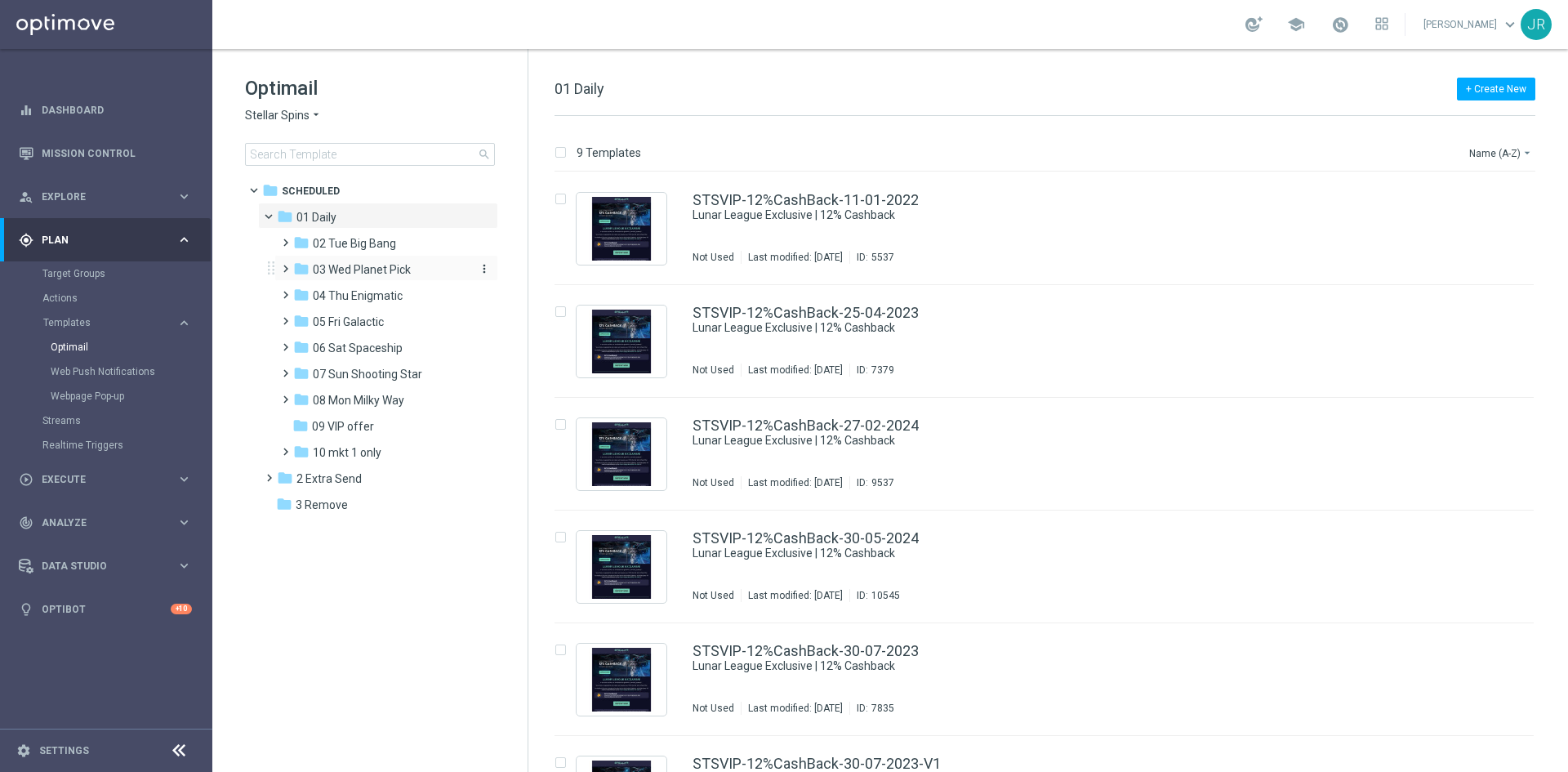
click at [352, 262] on span "03 Wed Planet Pick" at bounding box center [362, 269] width 98 height 15
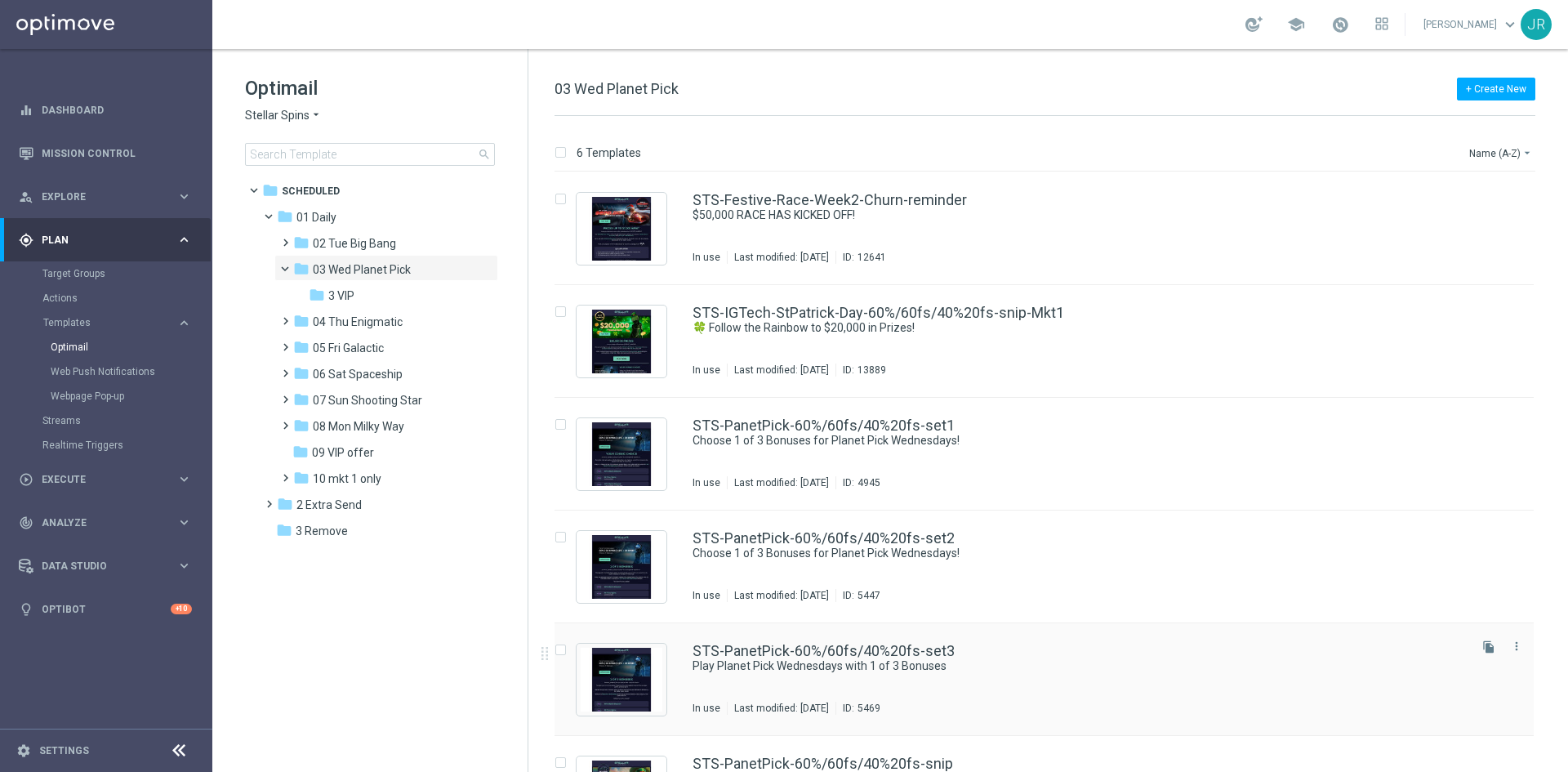
click at [935, 697] on div "STS-PanetPick-60%/60fs/40%20fs-set3 Play Planet Pick Wednesdays with 1 of 3 Bon…" at bounding box center [1078, 679] width 773 height 71
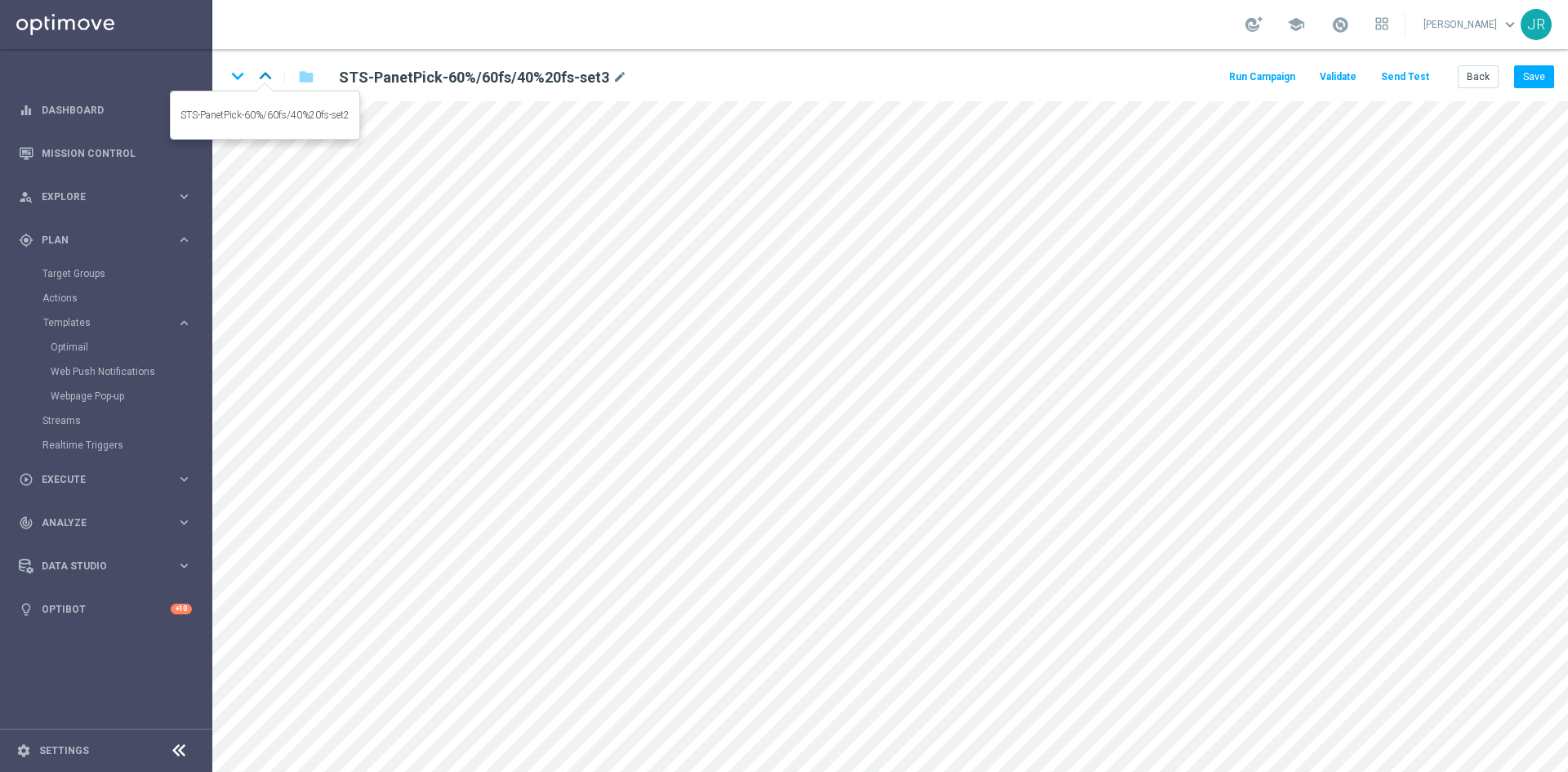
click at [262, 80] on icon "keyboard_arrow_up" at bounding box center [265, 76] width 24 height 24
click at [235, 80] on icon "keyboard_arrow_down" at bounding box center [237, 76] width 24 height 24
click at [1482, 80] on button "Back" at bounding box center [1479, 77] width 41 height 23
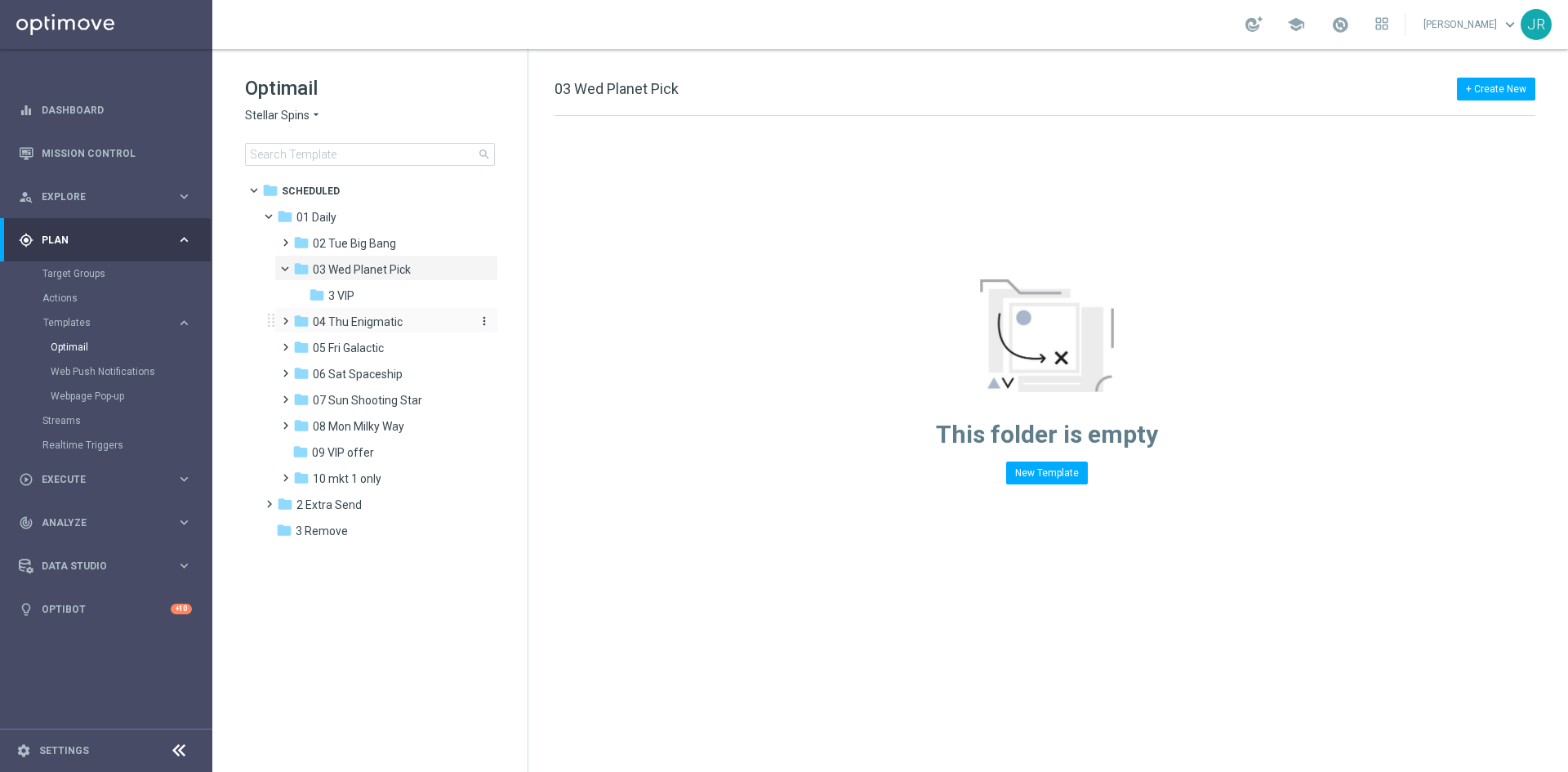
click at [364, 324] on span "04 Thu Enigmatic" at bounding box center [358, 321] width 90 height 15
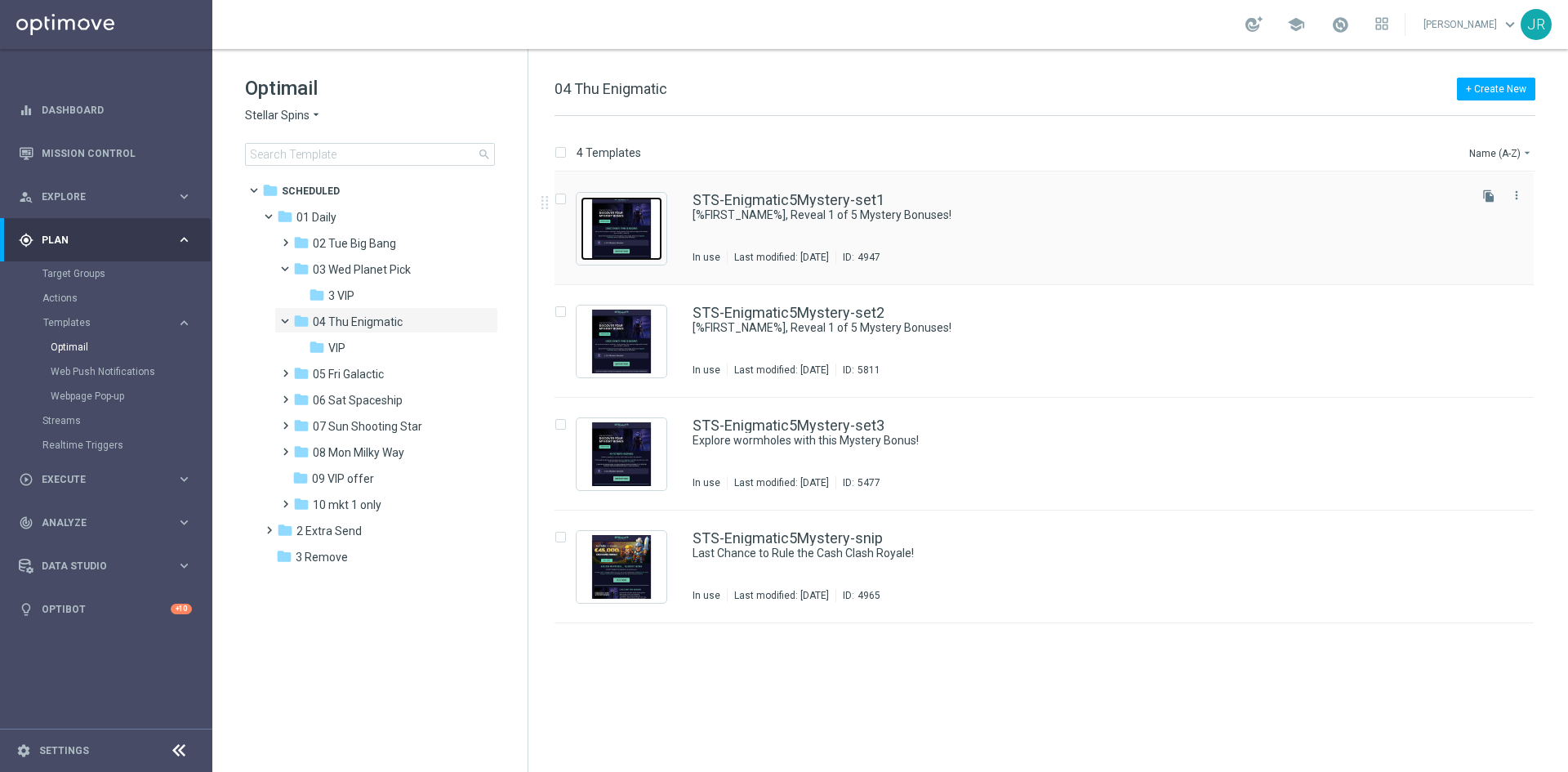
click at [607, 244] on img "Press SPACE to select this row." at bounding box center [622, 229] width 81 height 64
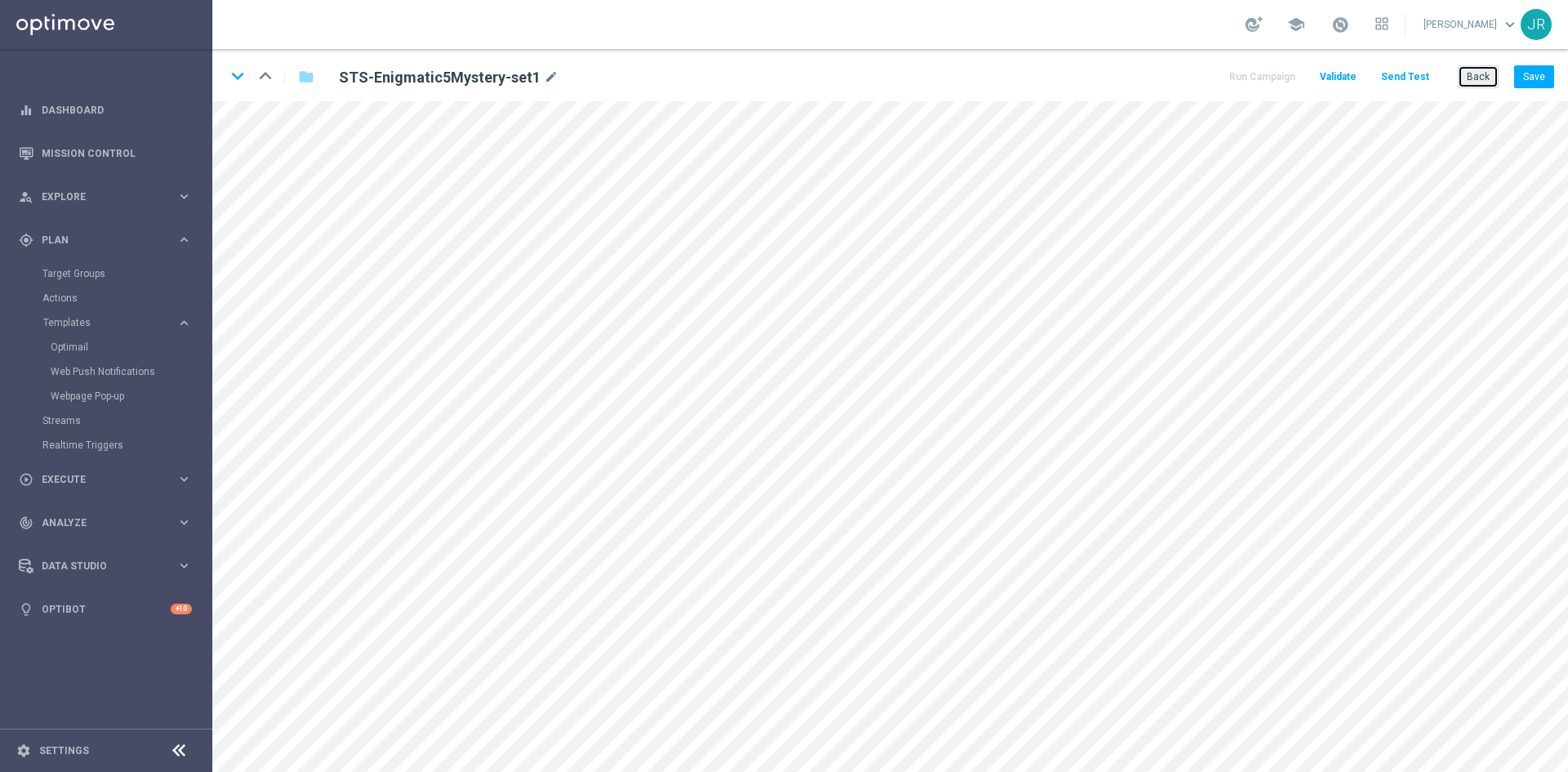
click at [1474, 70] on button "Back" at bounding box center [1479, 77] width 41 height 23
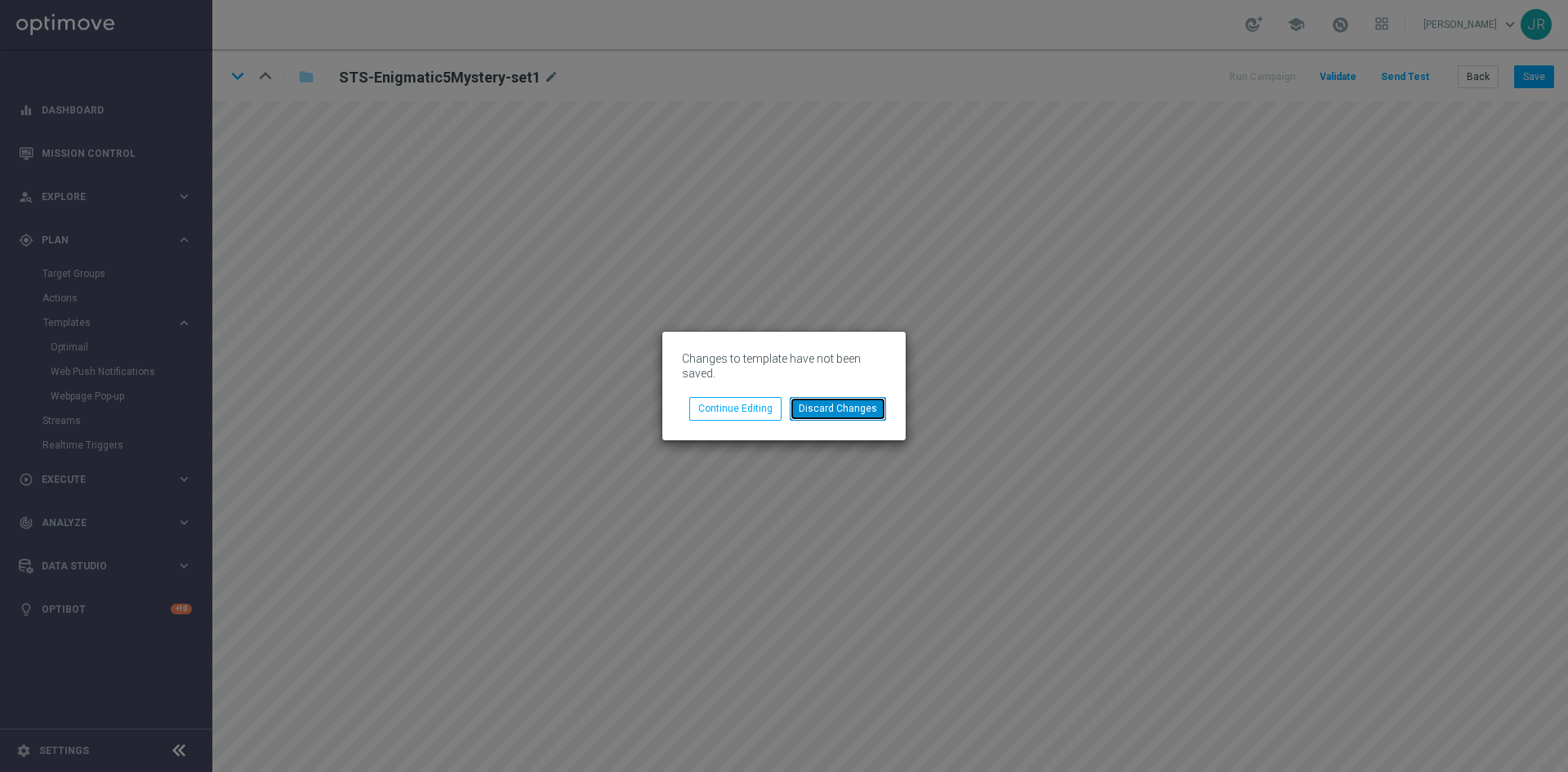
click at [820, 402] on button "Discard Changes" at bounding box center [838, 408] width 96 height 23
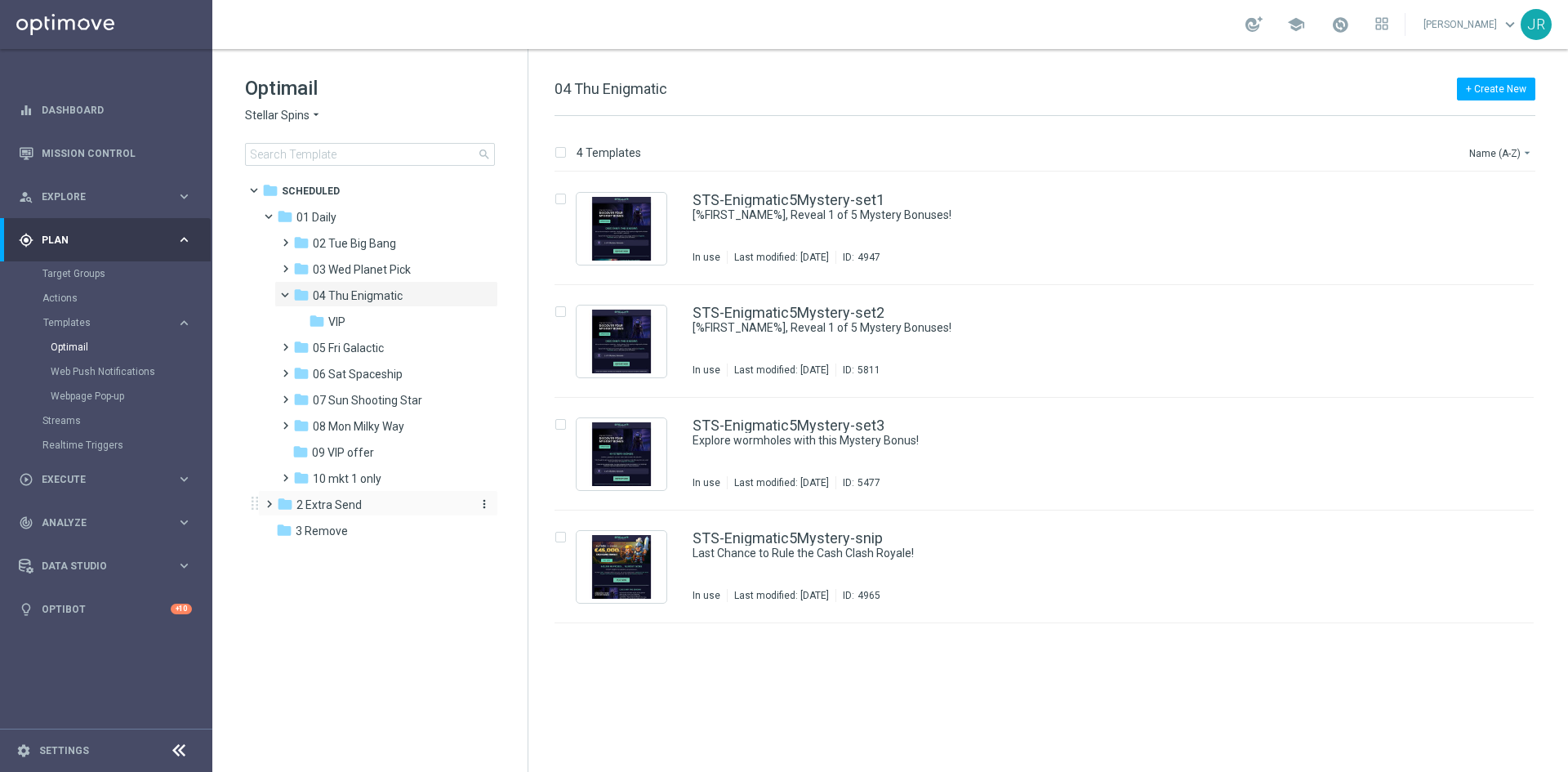
click at [354, 501] on span "2 Extra Send" at bounding box center [329, 504] width 65 height 15
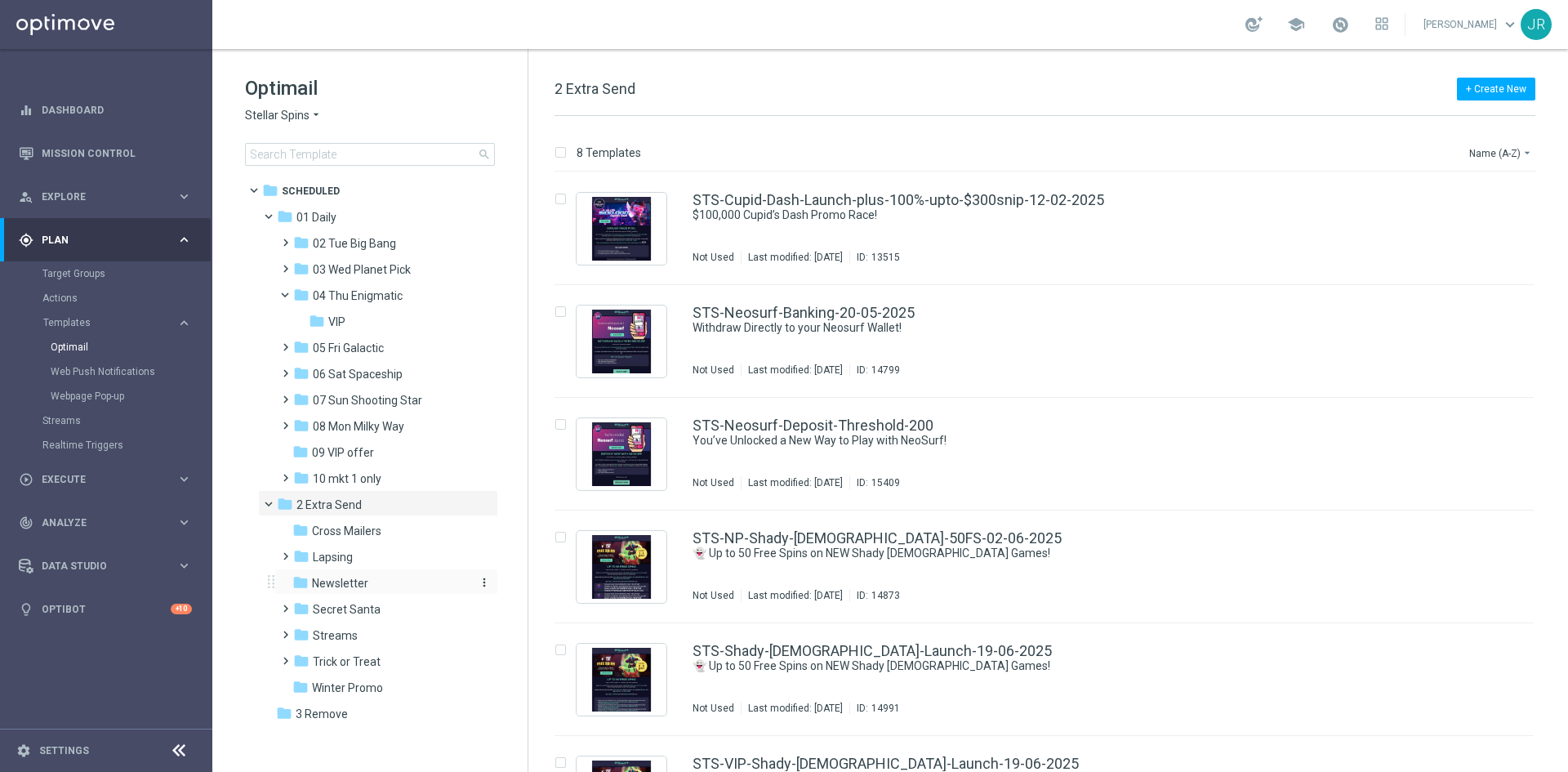
click at [362, 582] on span "Newsletter" at bounding box center [340, 583] width 56 height 15
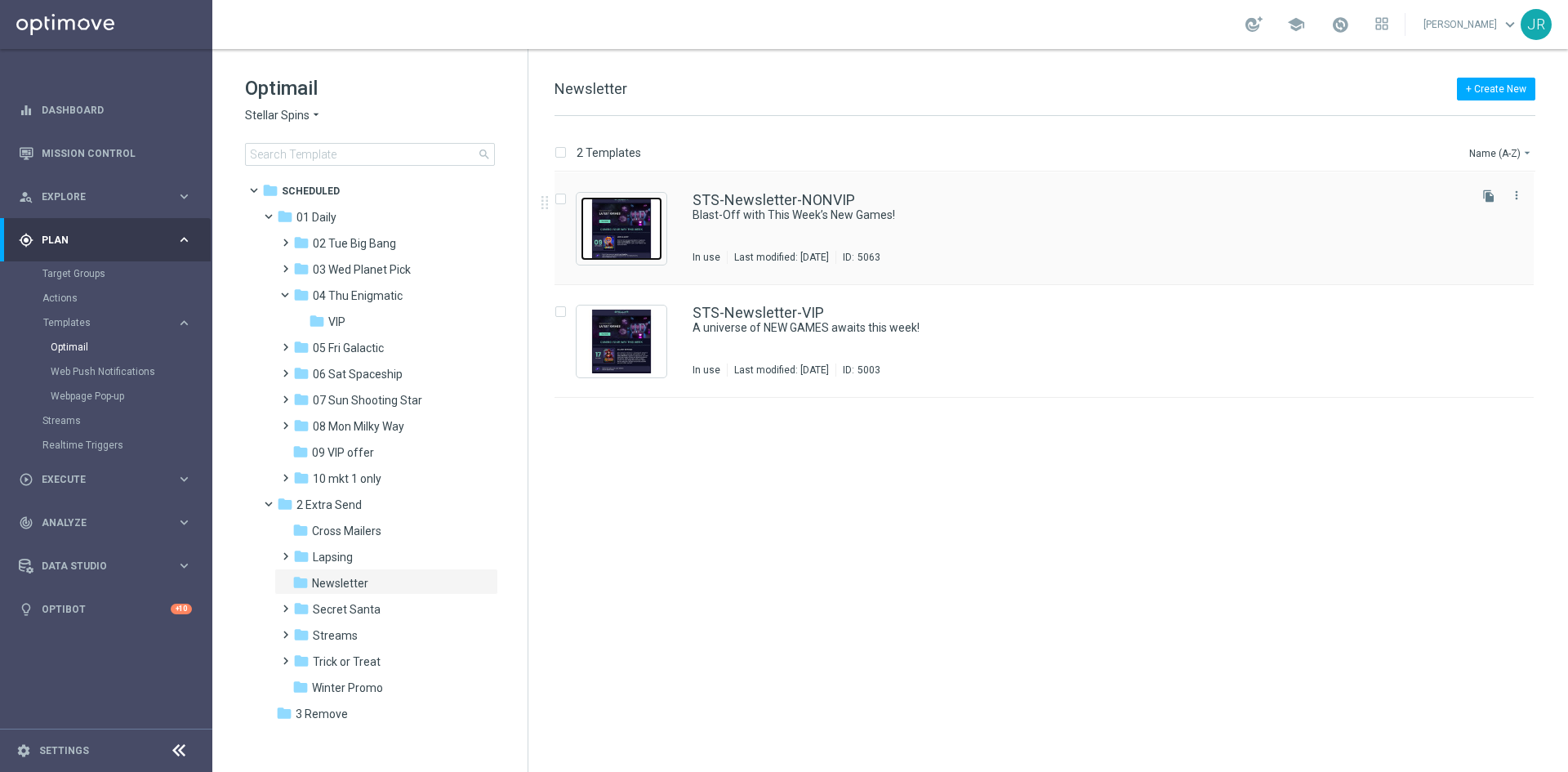
click at [624, 256] on img "Press SPACE to select this row." at bounding box center [622, 229] width 81 height 64
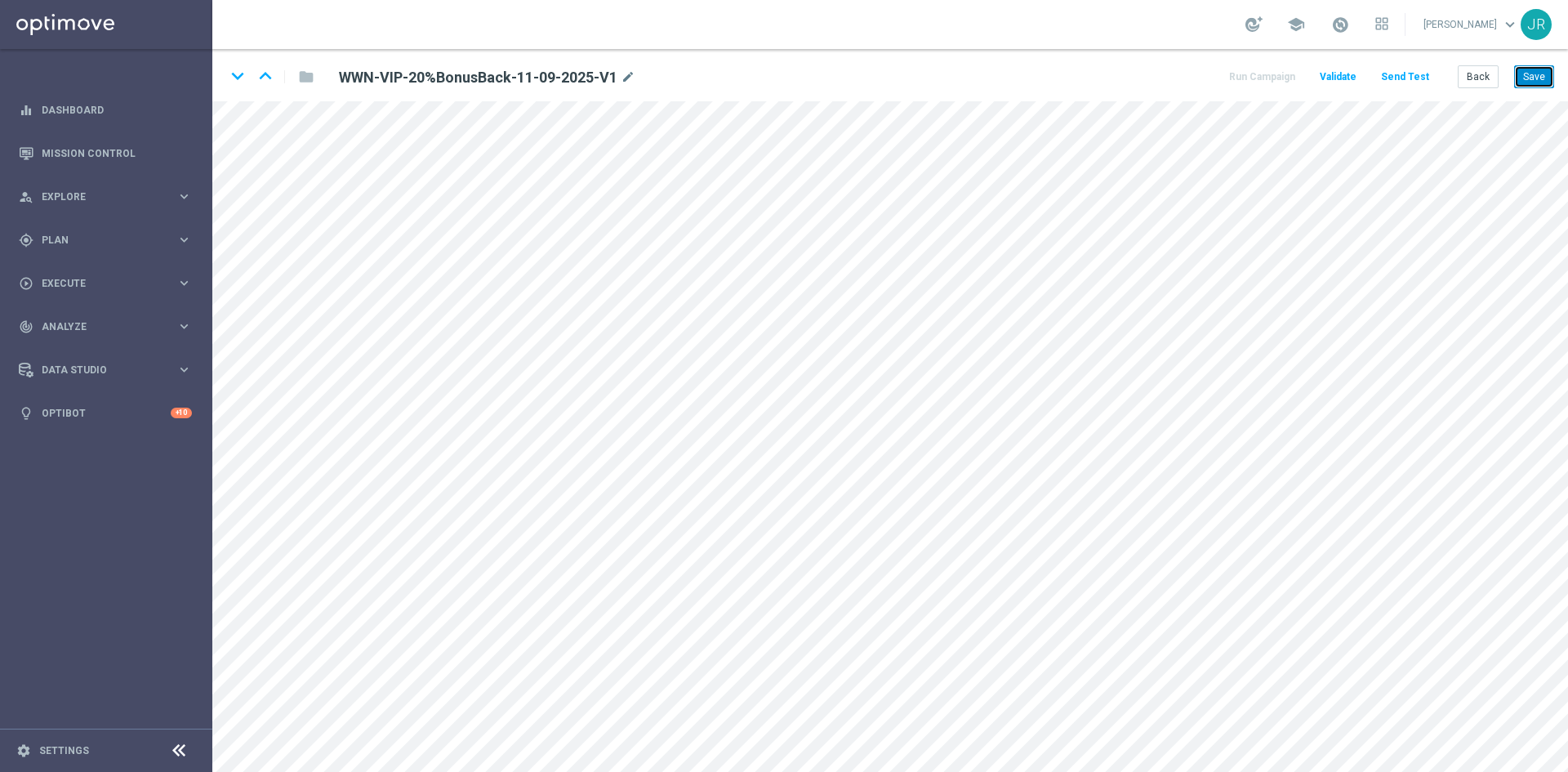
click at [1533, 85] on button "Save" at bounding box center [1534, 77] width 40 height 23
click at [1540, 75] on button "Save" at bounding box center [1534, 77] width 40 height 23
click at [1541, 75] on button "Save" at bounding box center [1534, 77] width 40 height 23
click at [1541, 79] on button "Save" at bounding box center [1534, 77] width 40 height 23
click at [1546, 67] on button "Save" at bounding box center [1534, 77] width 40 height 23
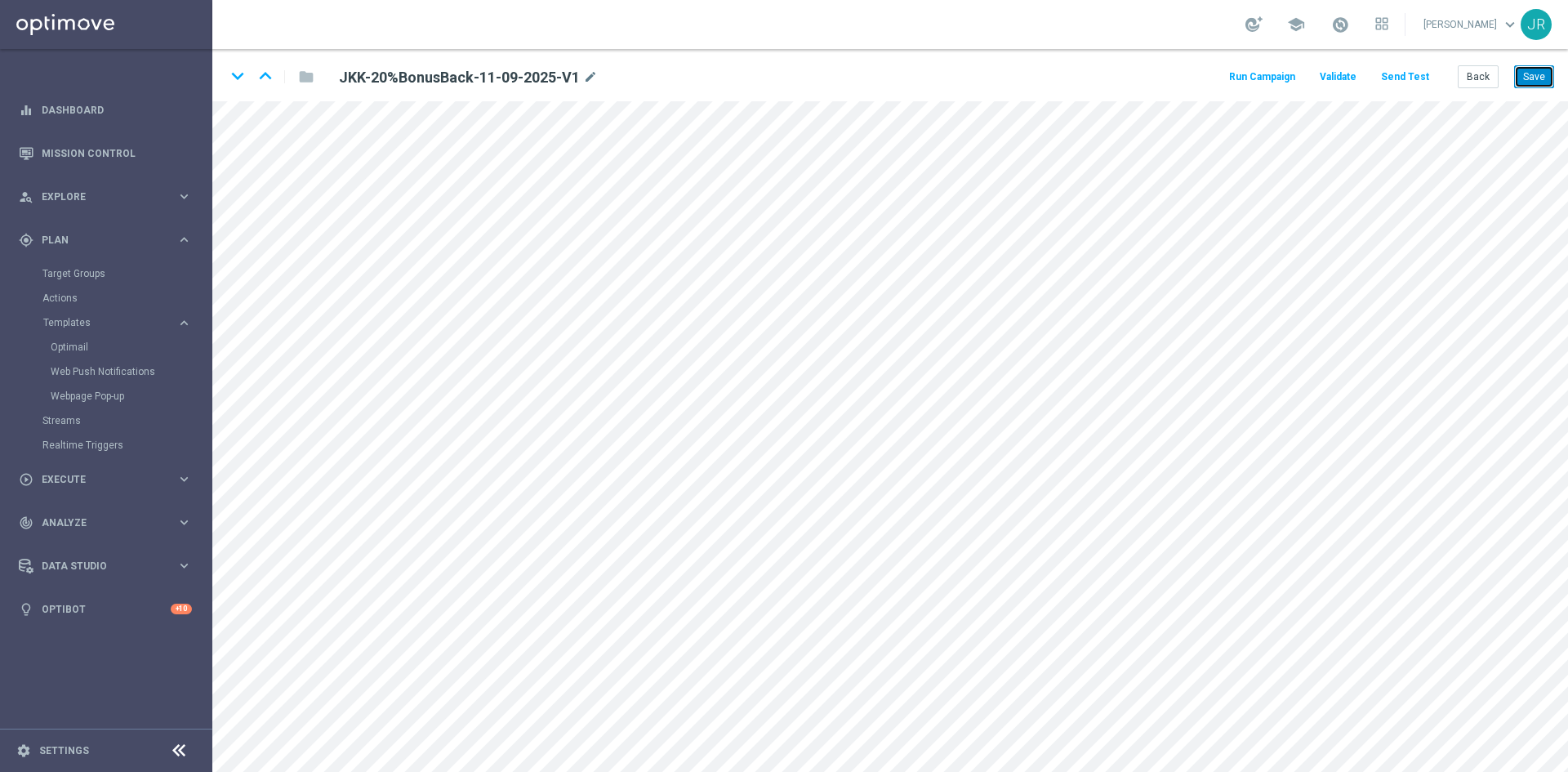
click at [1540, 76] on button "Save" at bounding box center [1534, 77] width 40 height 23
drag, startPoint x: 1529, startPoint y: 76, endPoint x: 1521, endPoint y: 83, distance: 10.6
click at [1530, 76] on button "Save" at bounding box center [1534, 77] width 40 height 23
click at [1540, 78] on button "Save" at bounding box center [1534, 77] width 40 height 23
click at [1531, 80] on button "Save" at bounding box center [1534, 77] width 40 height 23
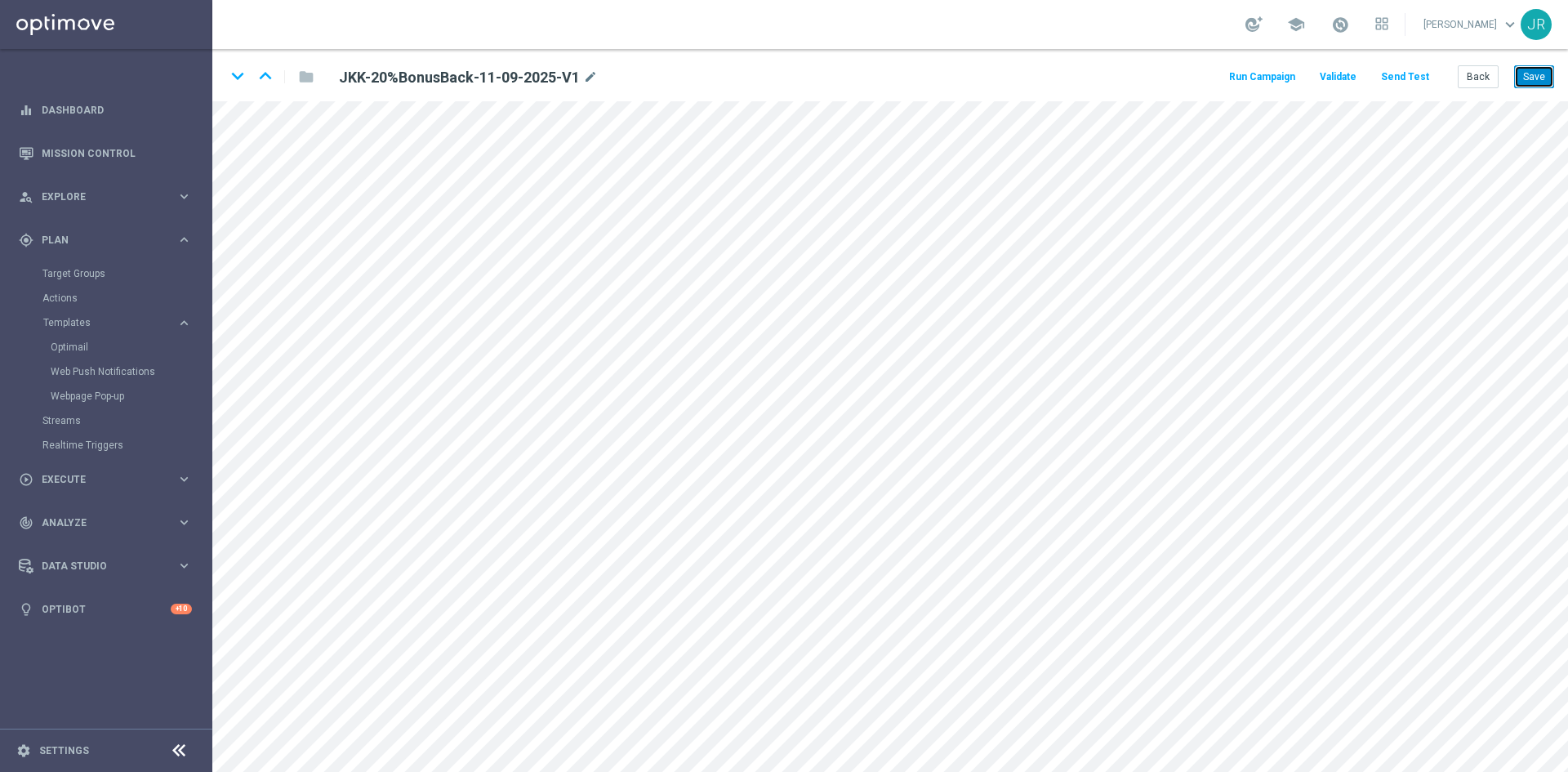
click at [1542, 84] on button "Save" at bounding box center [1534, 77] width 40 height 23
click at [1542, 76] on button "Save" at bounding box center [1534, 77] width 40 height 23
click at [1527, 86] on button "Save" at bounding box center [1534, 77] width 40 height 23
click at [1542, 82] on button "Save" at bounding box center [1534, 77] width 40 height 23
click at [1543, 76] on button "Save" at bounding box center [1534, 77] width 40 height 23
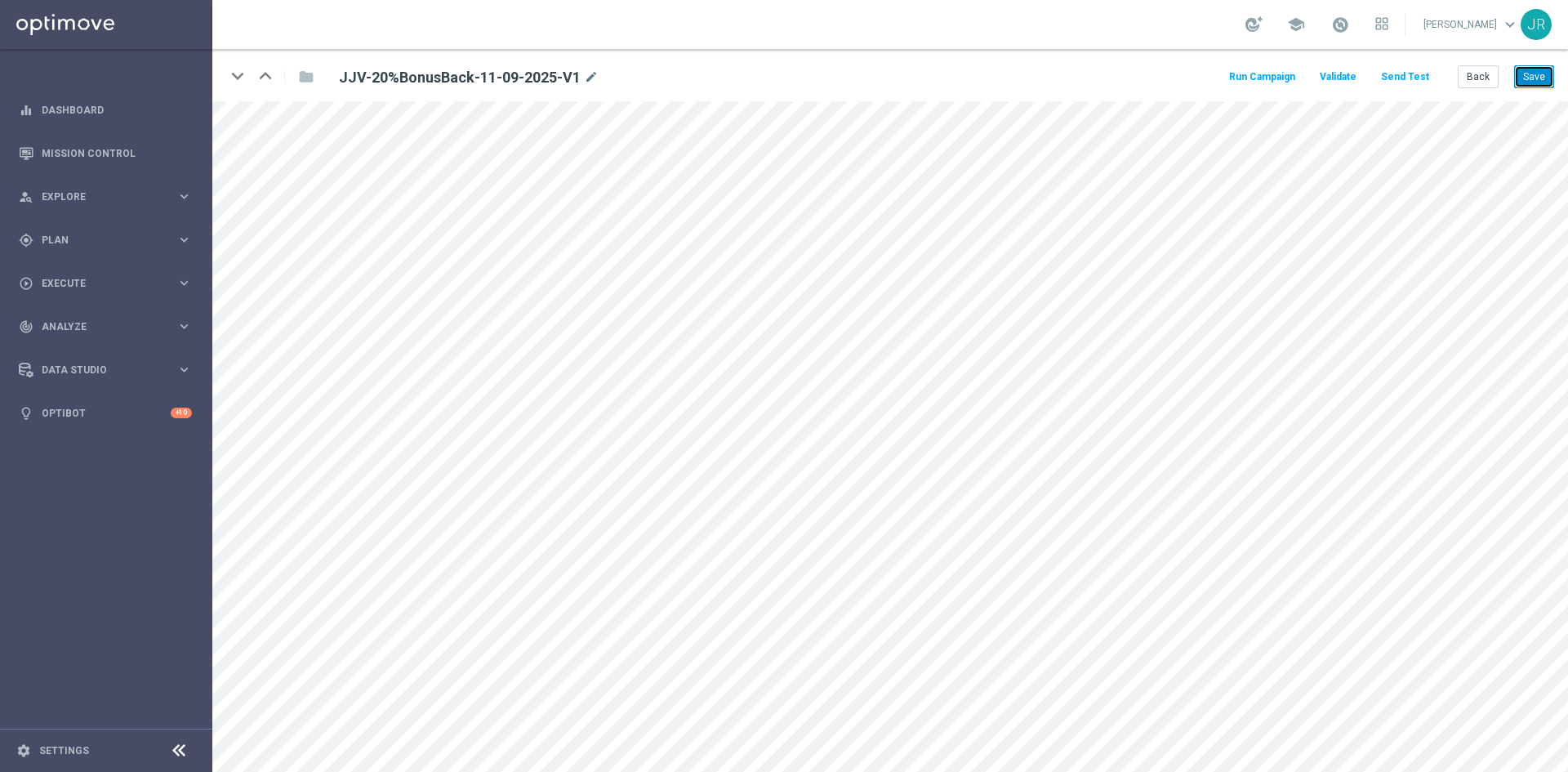
click at [1531, 80] on button "Save" at bounding box center [1534, 77] width 40 height 23
click at [1535, 66] on button "Save" at bounding box center [1534, 77] width 40 height 23
click at [1533, 75] on button "Save" at bounding box center [1534, 77] width 40 height 23
click at [1536, 71] on button "Save" at bounding box center [1534, 77] width 40 height 23
click at [1547, 70] on button "Save" at bounding box center [1534, 77] width 40 height 23
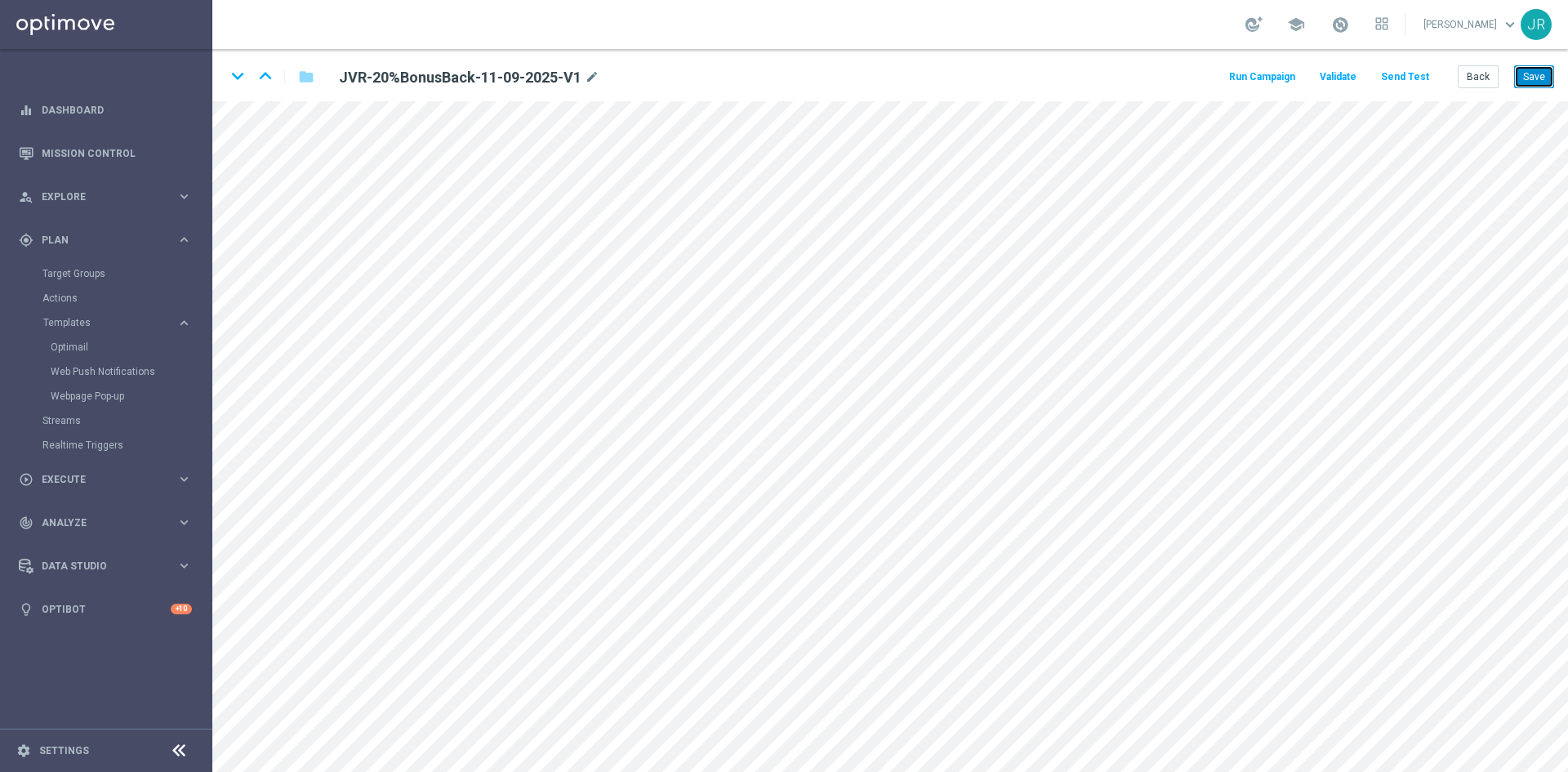
click at [1532, 72] on button "Save" at bounding box center [1534, 77] width 40 height 23
click at [1543, 75] on button "Save" at bounding box center [1534, 77] width 40 height 23
click at [1533, 65] on button "Save" at bounding box center [1534, 77] width 40 height 23
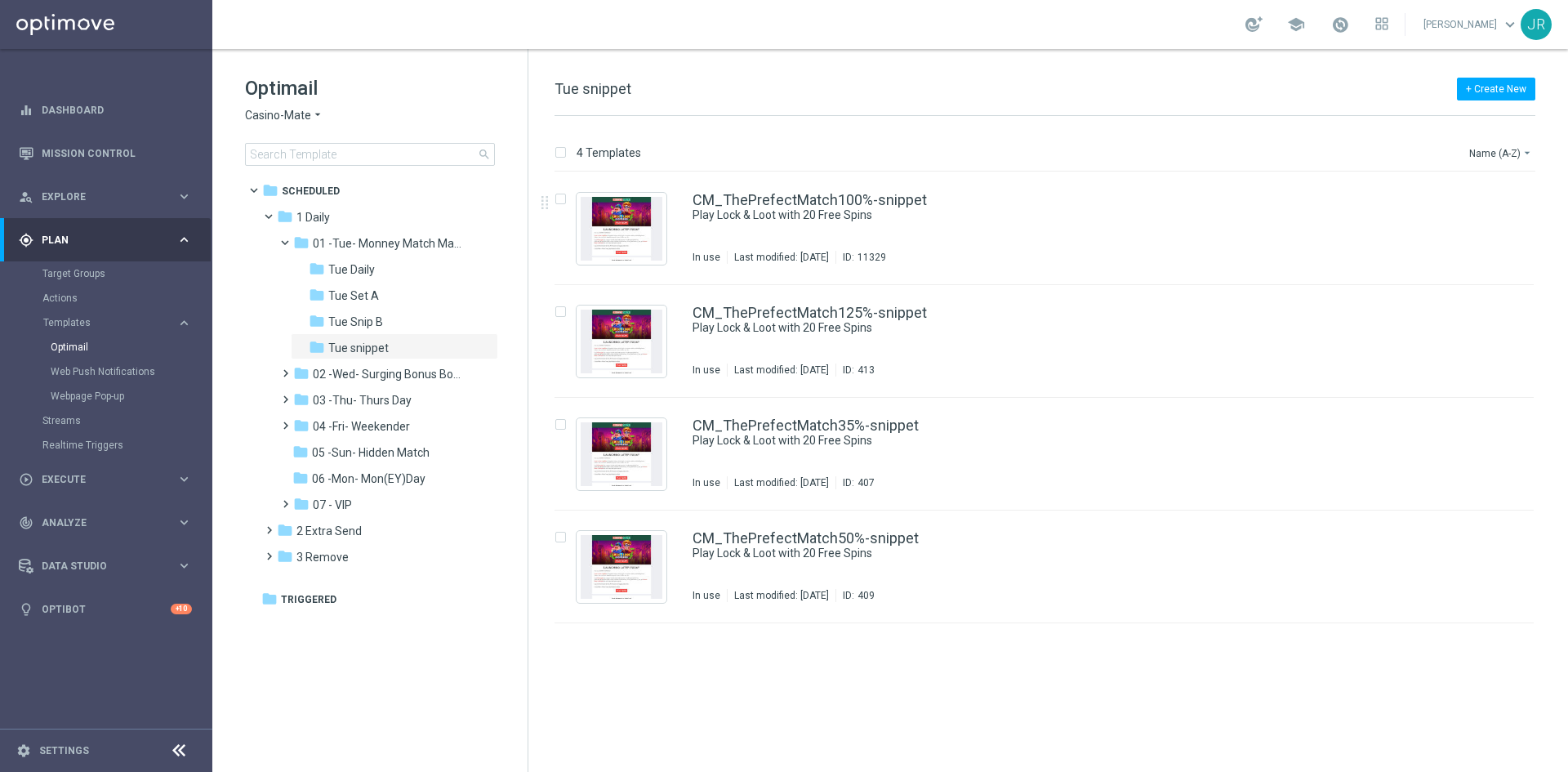
click at [286, 119] on span "Casino-Mate" at bounding box center [278, 115] width 66 height 16
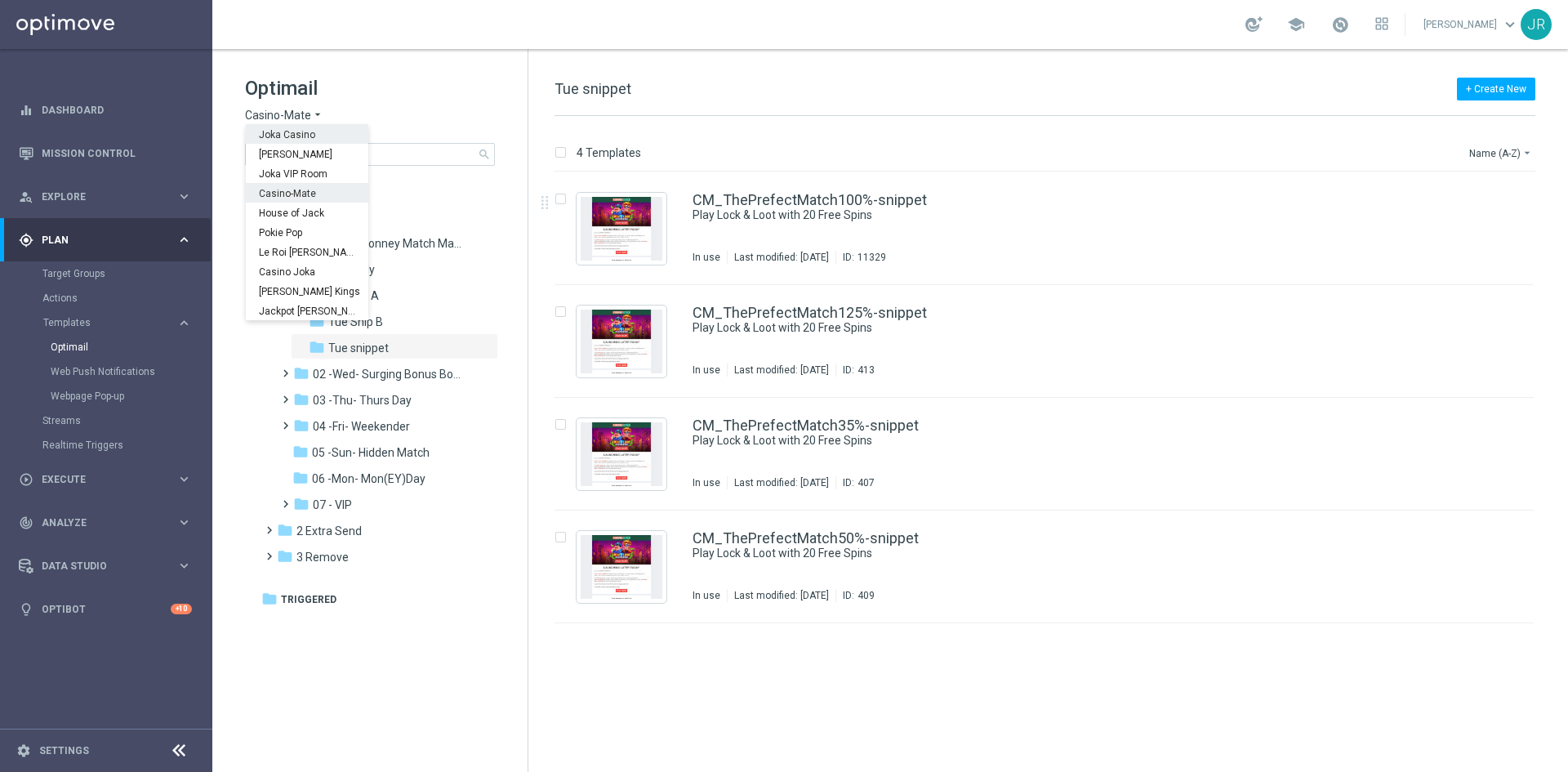
click at [0, 0] on span "Joka Casino" at bounding box center [0, 0] width 0 height 0
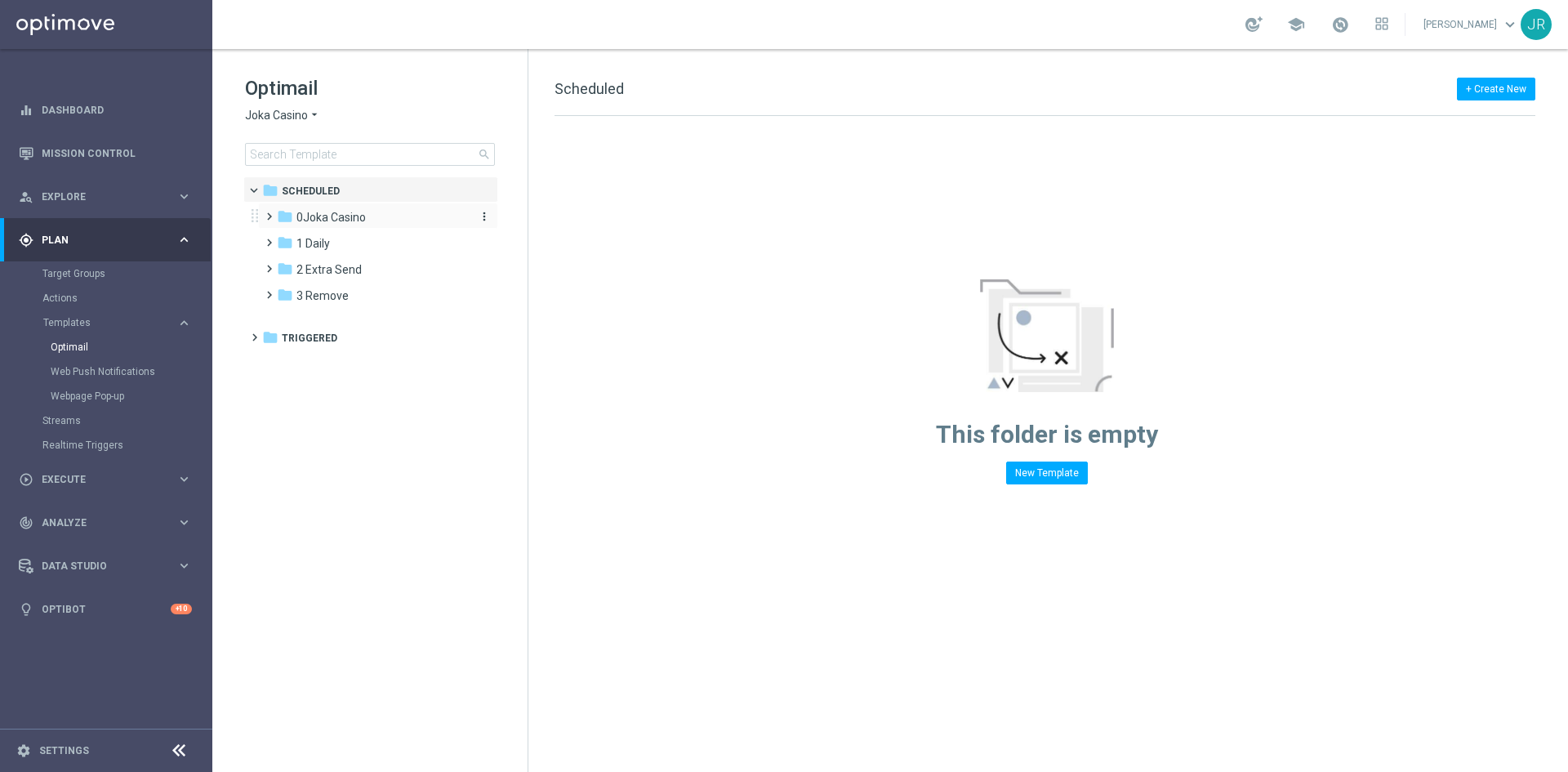
click at [312, 210] on span "0Joka Casino" at bounding box center [332, 216] width 70 height 15
click at [338, 243] on span "1- Daily" at bounding box center [332, 242] width 38 height 15
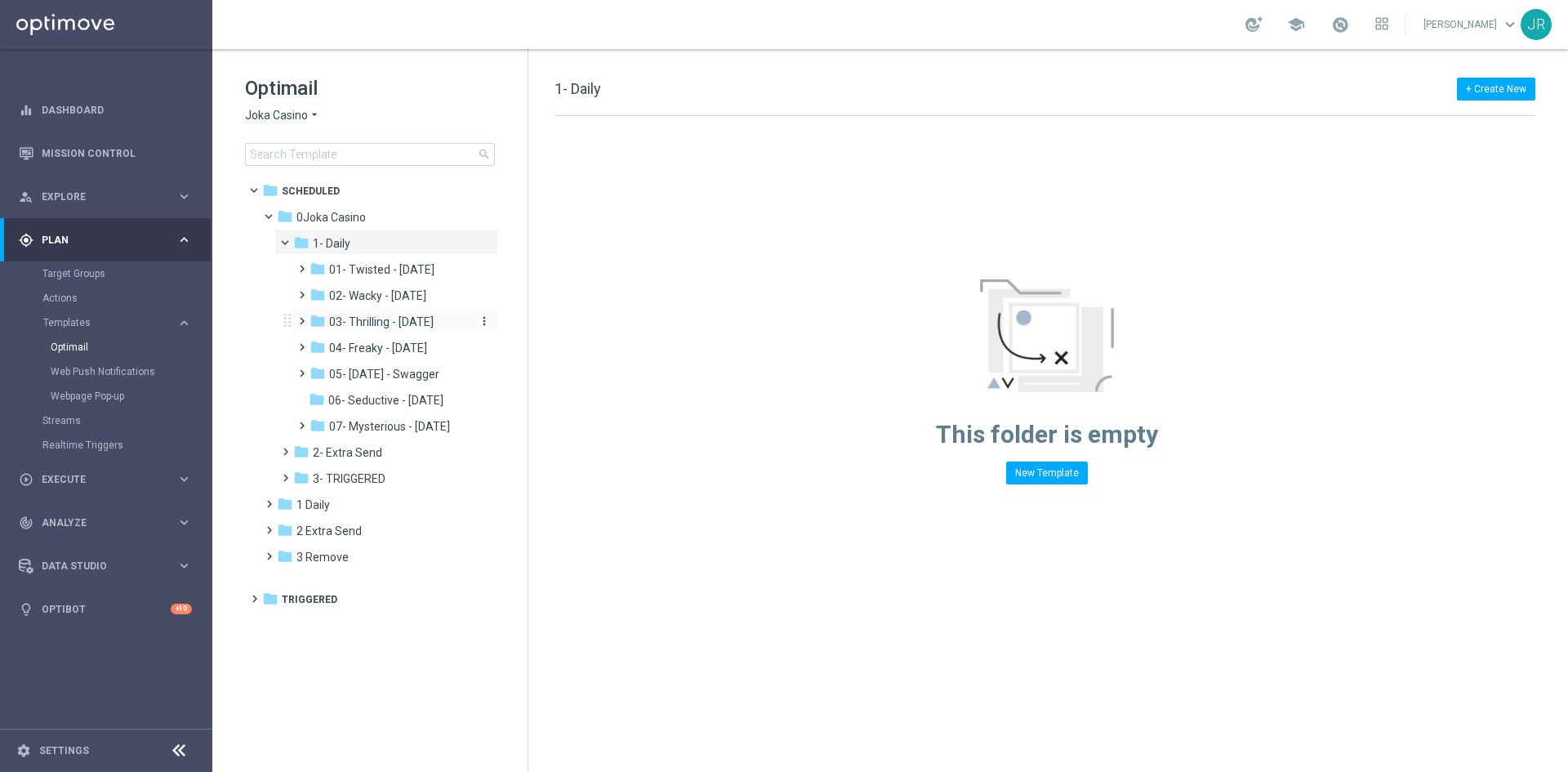
click at [383, 330] on div "folder 03- Thrilling - Thursday" at bounding box center [389, 322] width 160 height 18
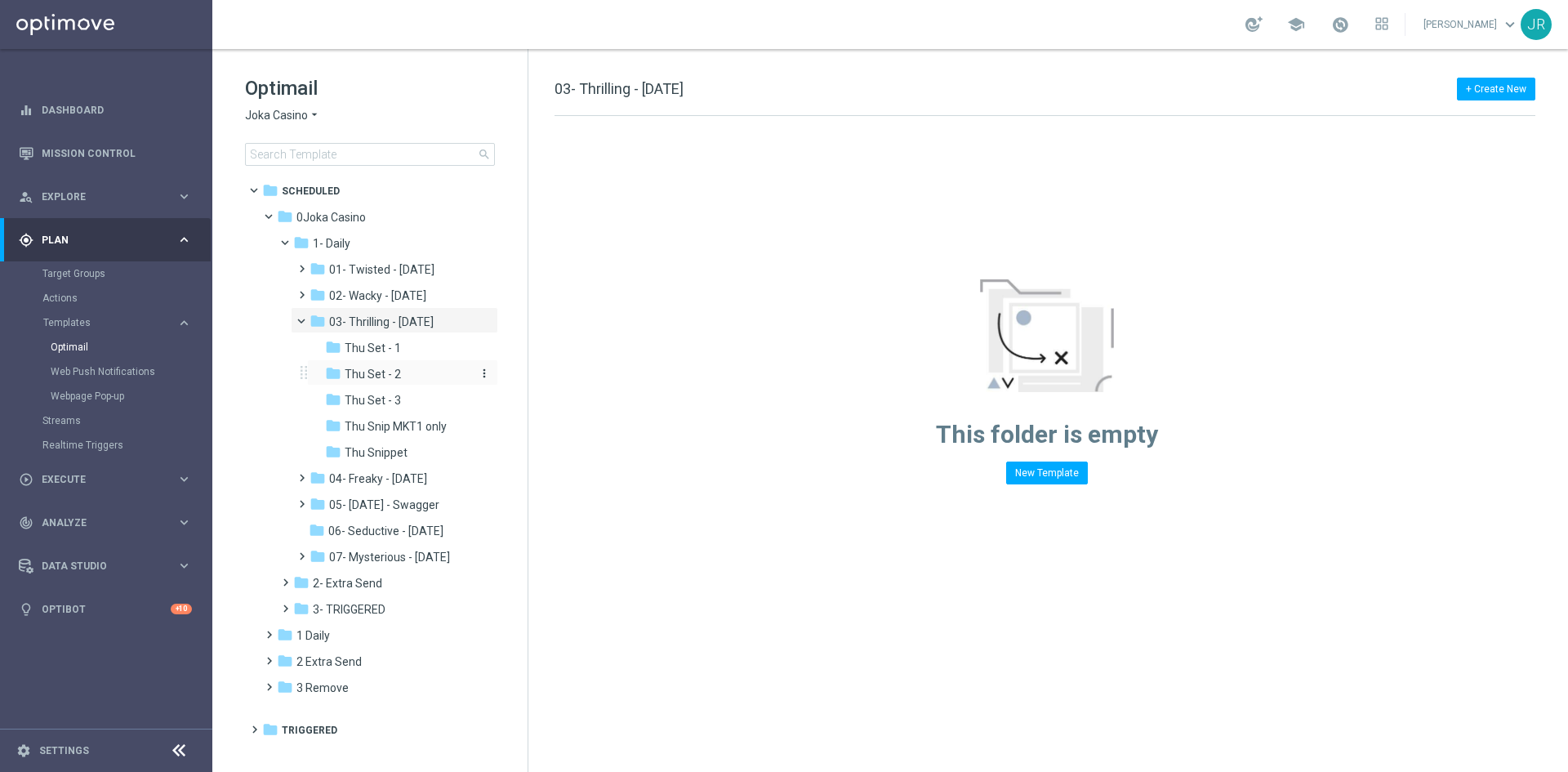
click at [392, 375] on span "Thu Set - 2" at bounding box center [372, 373] width 56 height 15
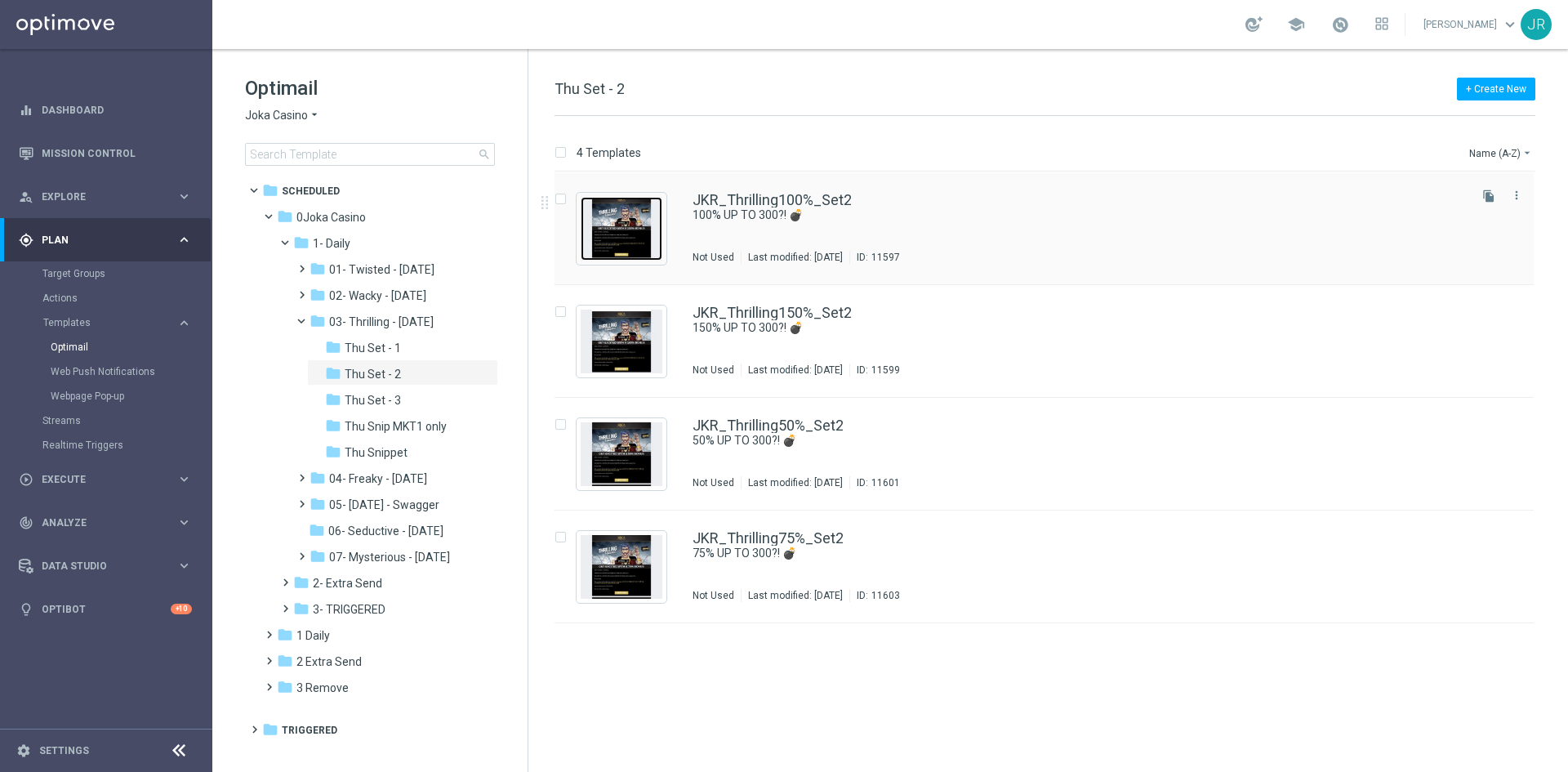
click at [634, 235] on img "Press SPACE to select this row." at bounding box center [622, 229] width 81 height 64
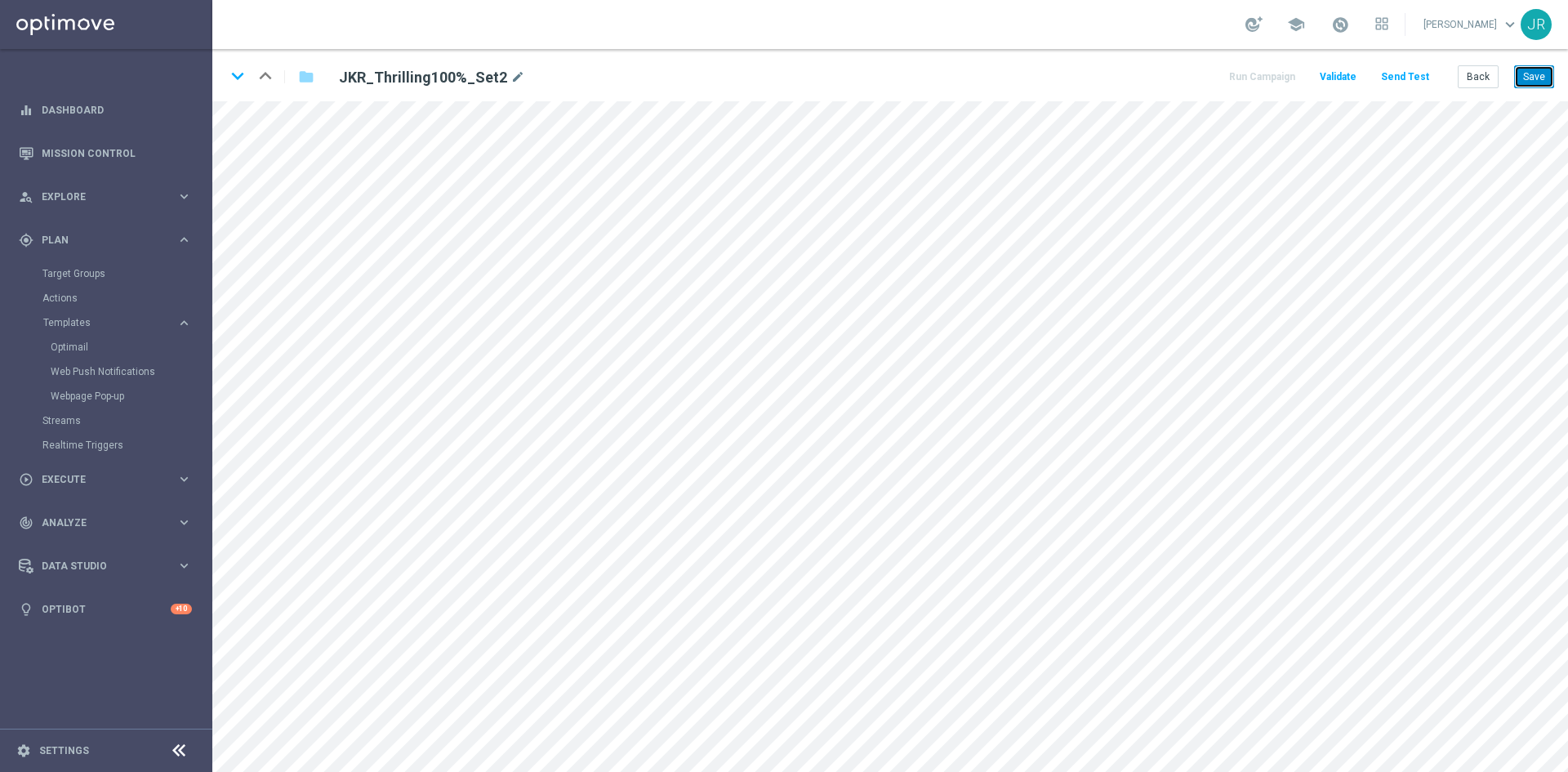
drag, startPoint x: 1536, startPoint y: 68, endPoint x: 1567, endPoint y: 95, distance: 41.1
click at [1536, 70] on button "Save" at bounding box center [1534, 77] width 40 height 23
click at [1464, 78] on button "Back" at bounding box center [1479, 77] width 41 height 23
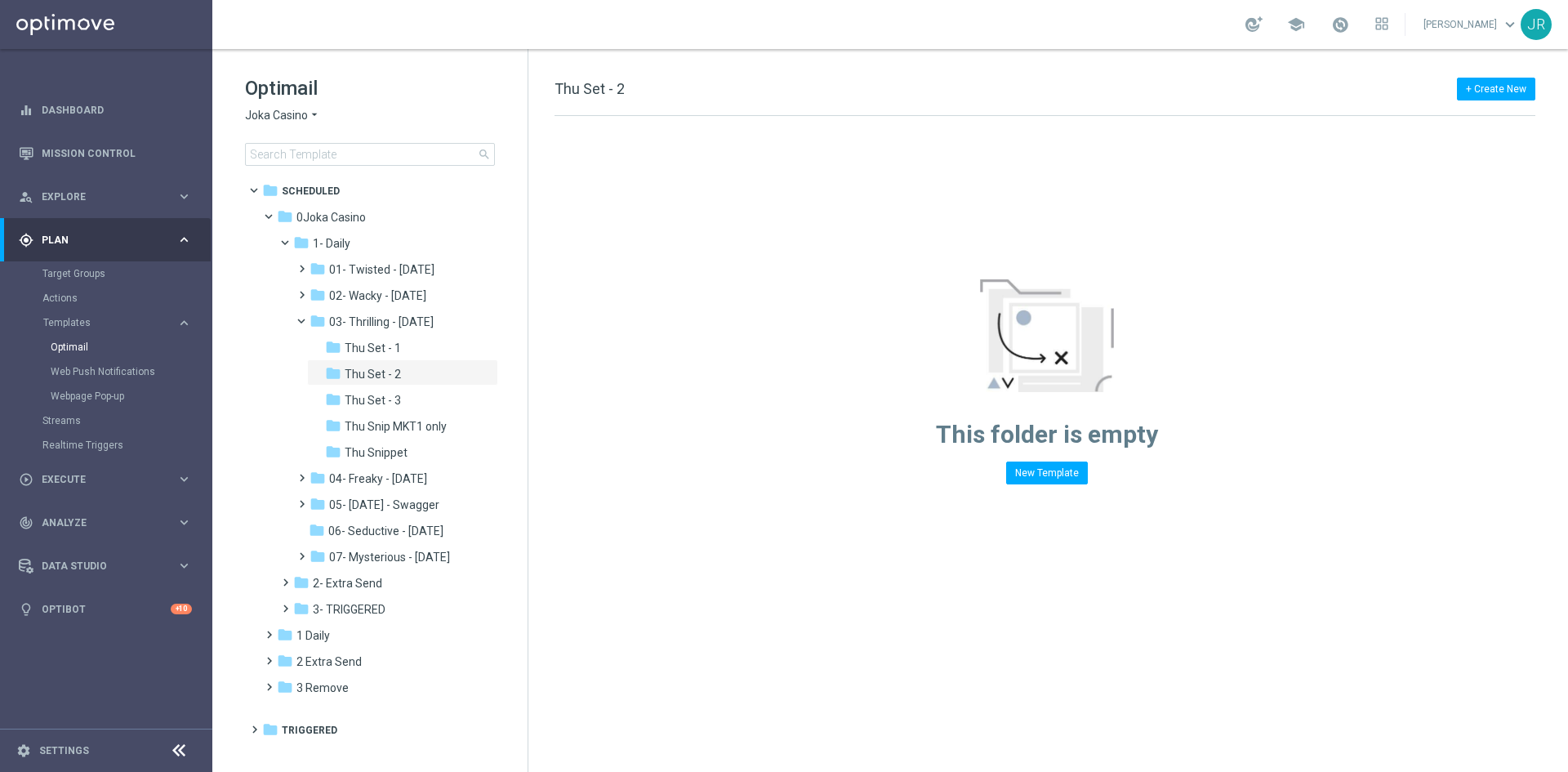
click at [258, 112] on span "Joka Casino" at bounding box center [276, 115] width 63 height 16
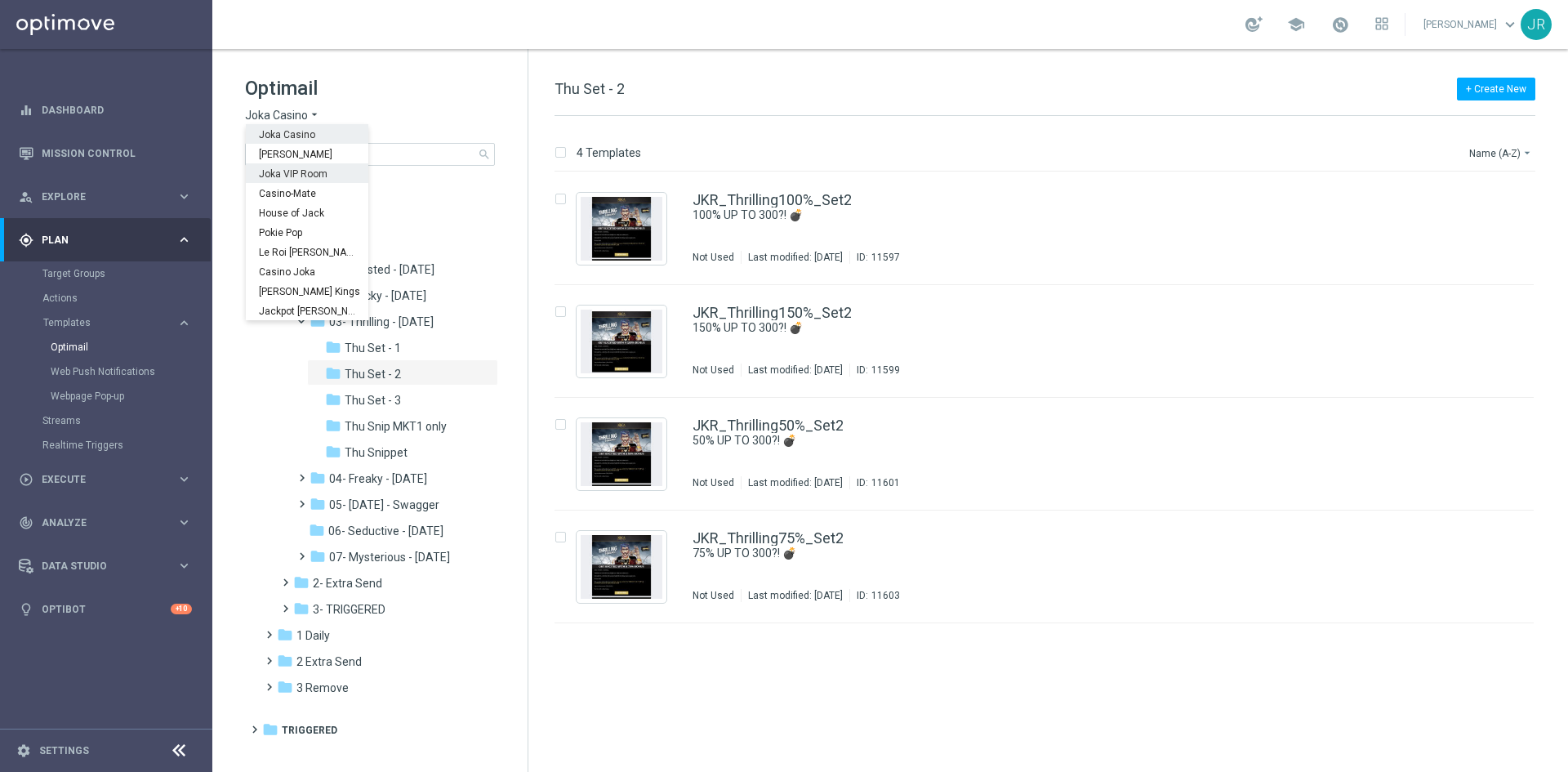
click at [0, 0] on span "Joka VIP Room" at bounding box center [0, 0] width 0 height 0
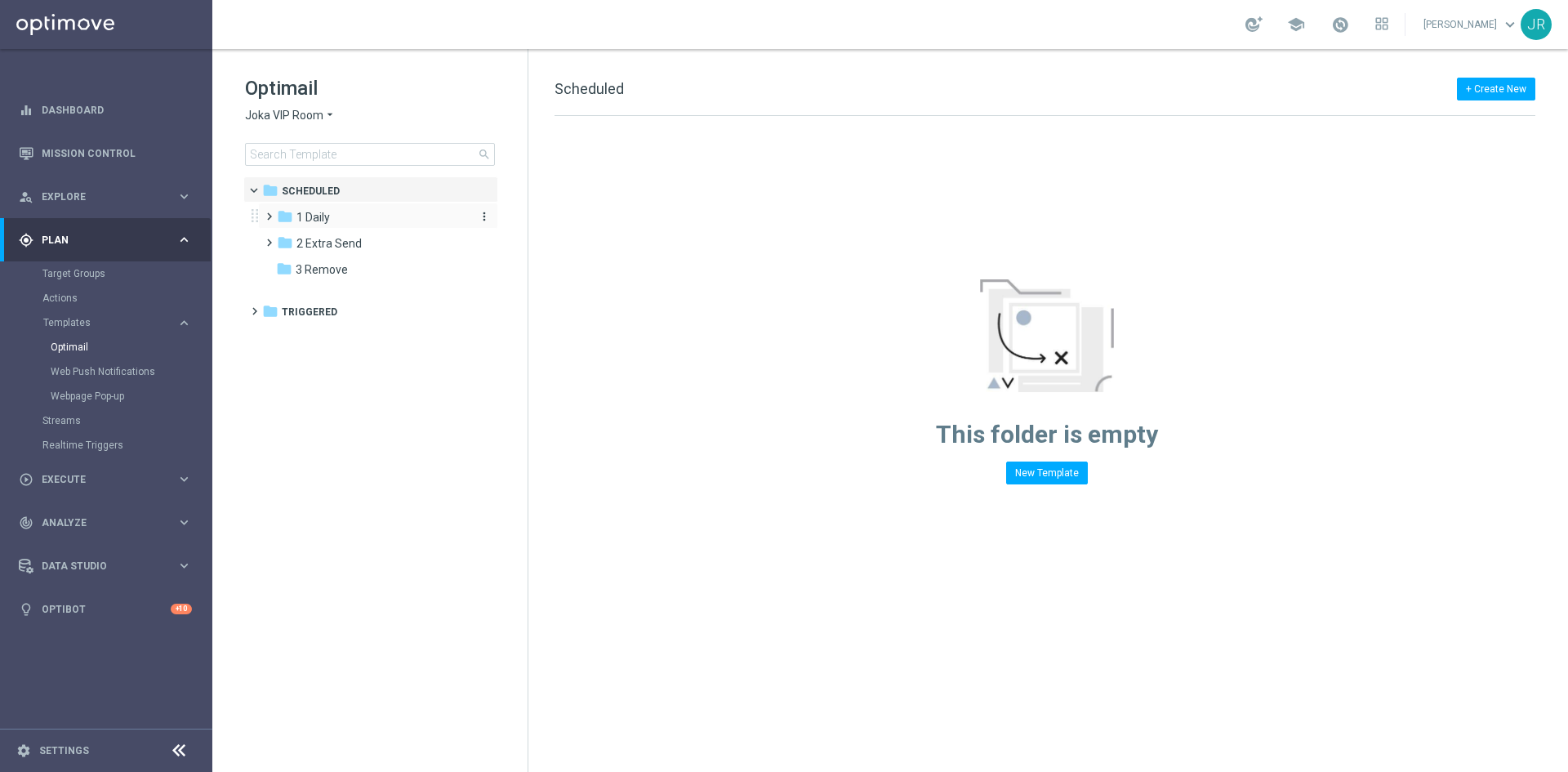
click at [332, 216] on div "folder 1 Daily" at bounding box center [371, 217] width 188 height 18
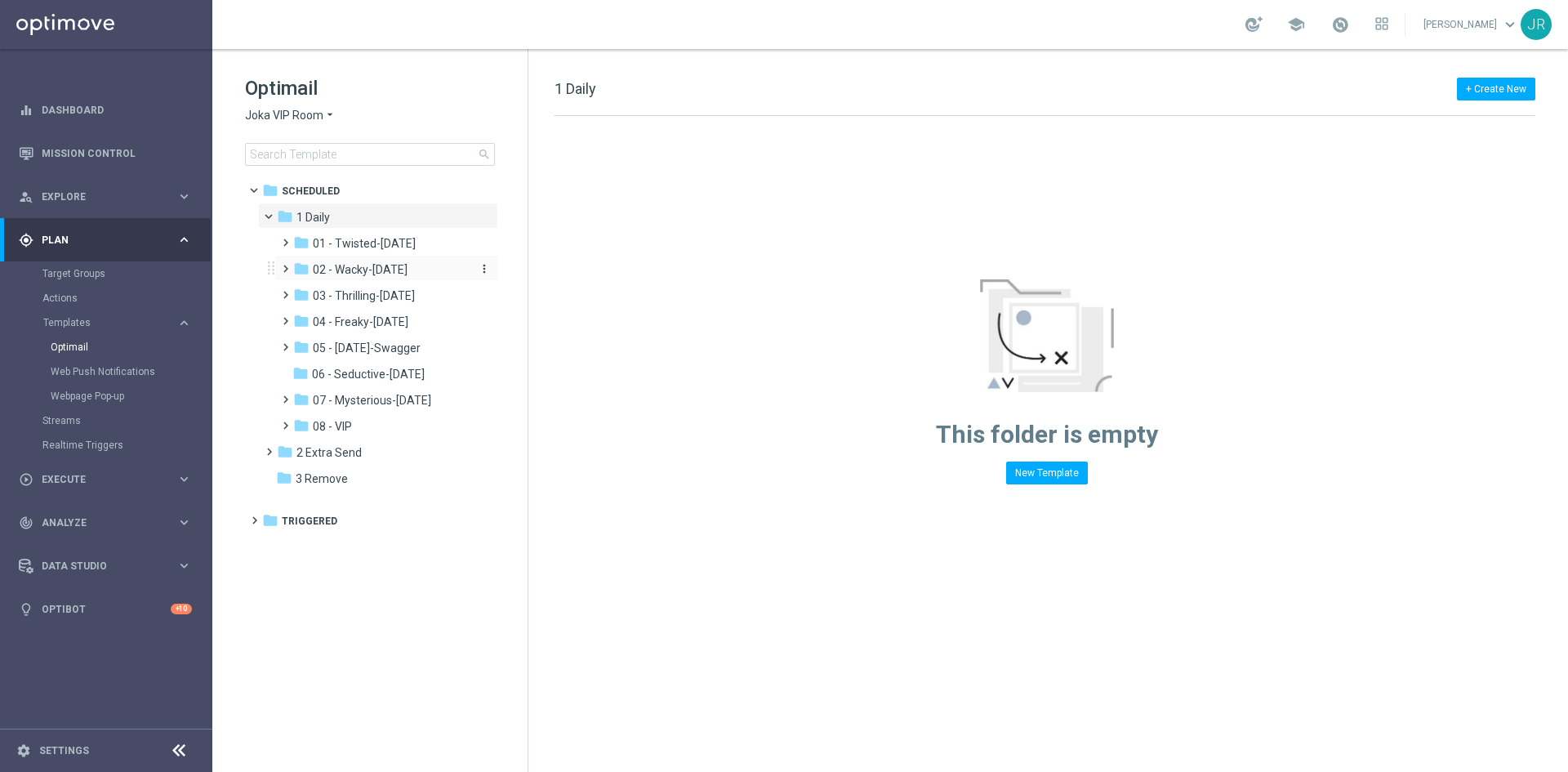
click at [363, 262] on span "02 - Wacky-Wednesday" at bounding box center [361, 269] width 95 height 15
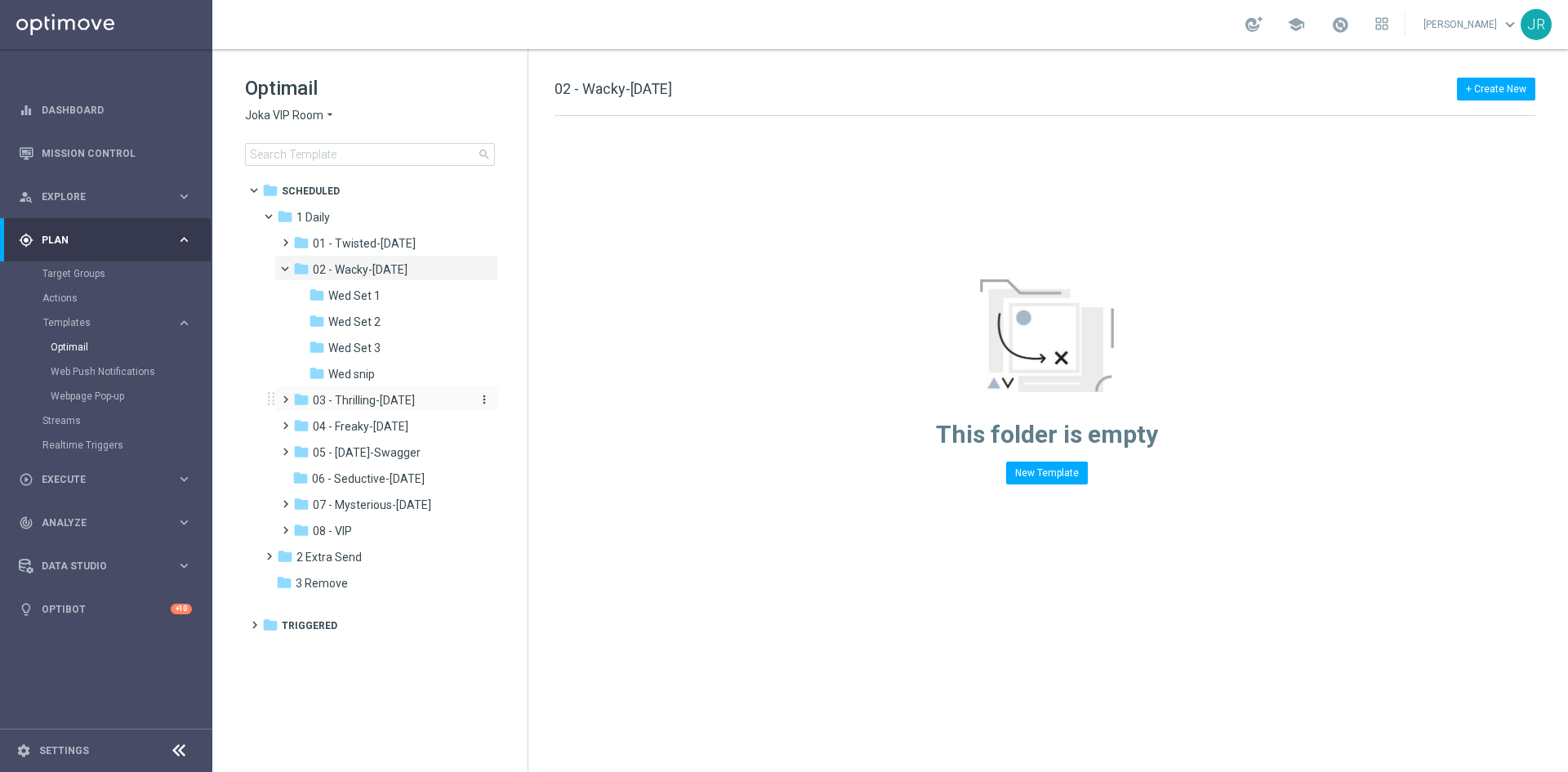
click at [403, 402] on span "03 - Thrilling-Thursday" at bounding box center [364, 400] width 102 height 15
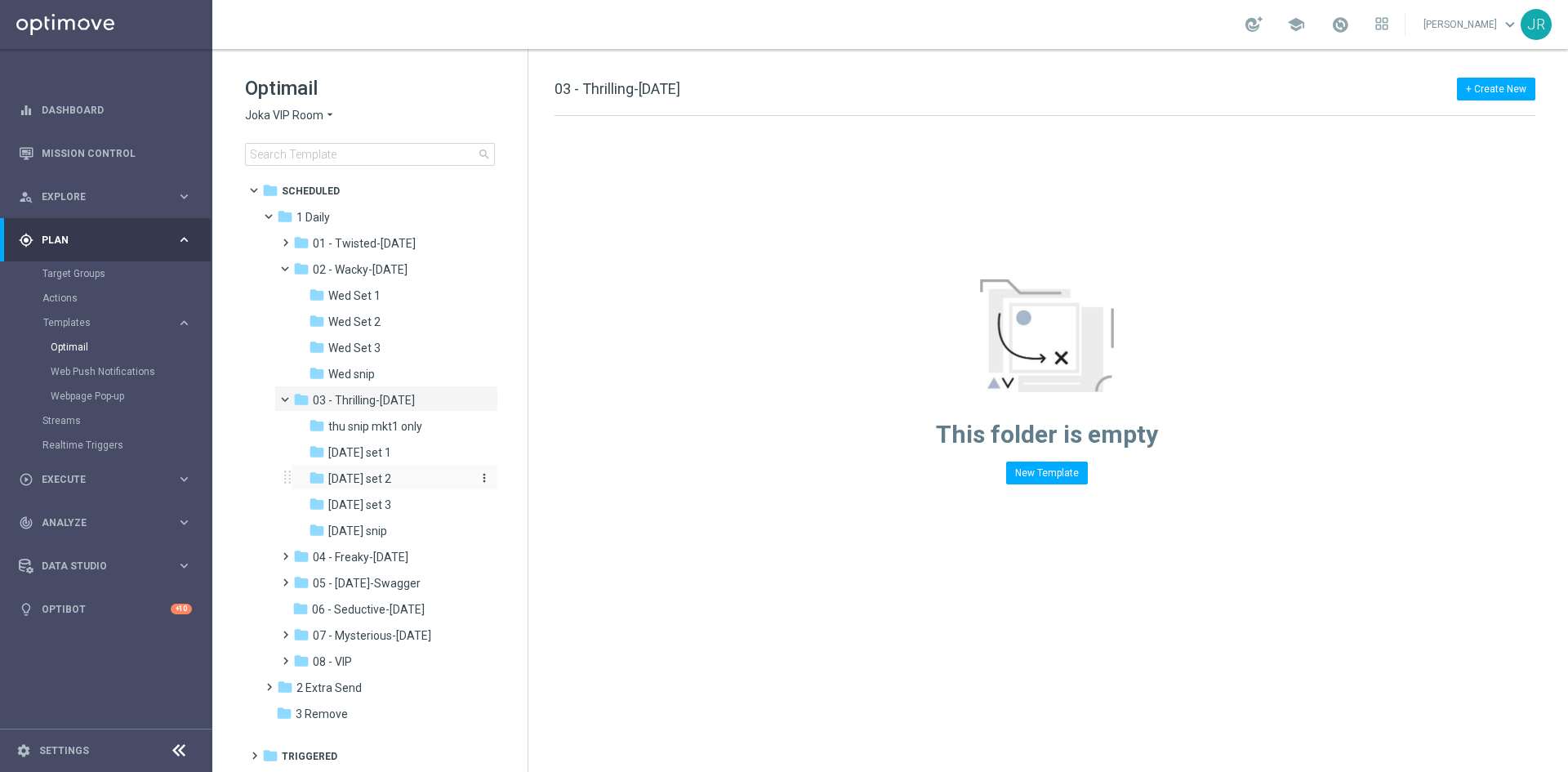
click at [385, 482] on span "[DATE] set 2" at bounding box center [360, 478] width 63 height 15
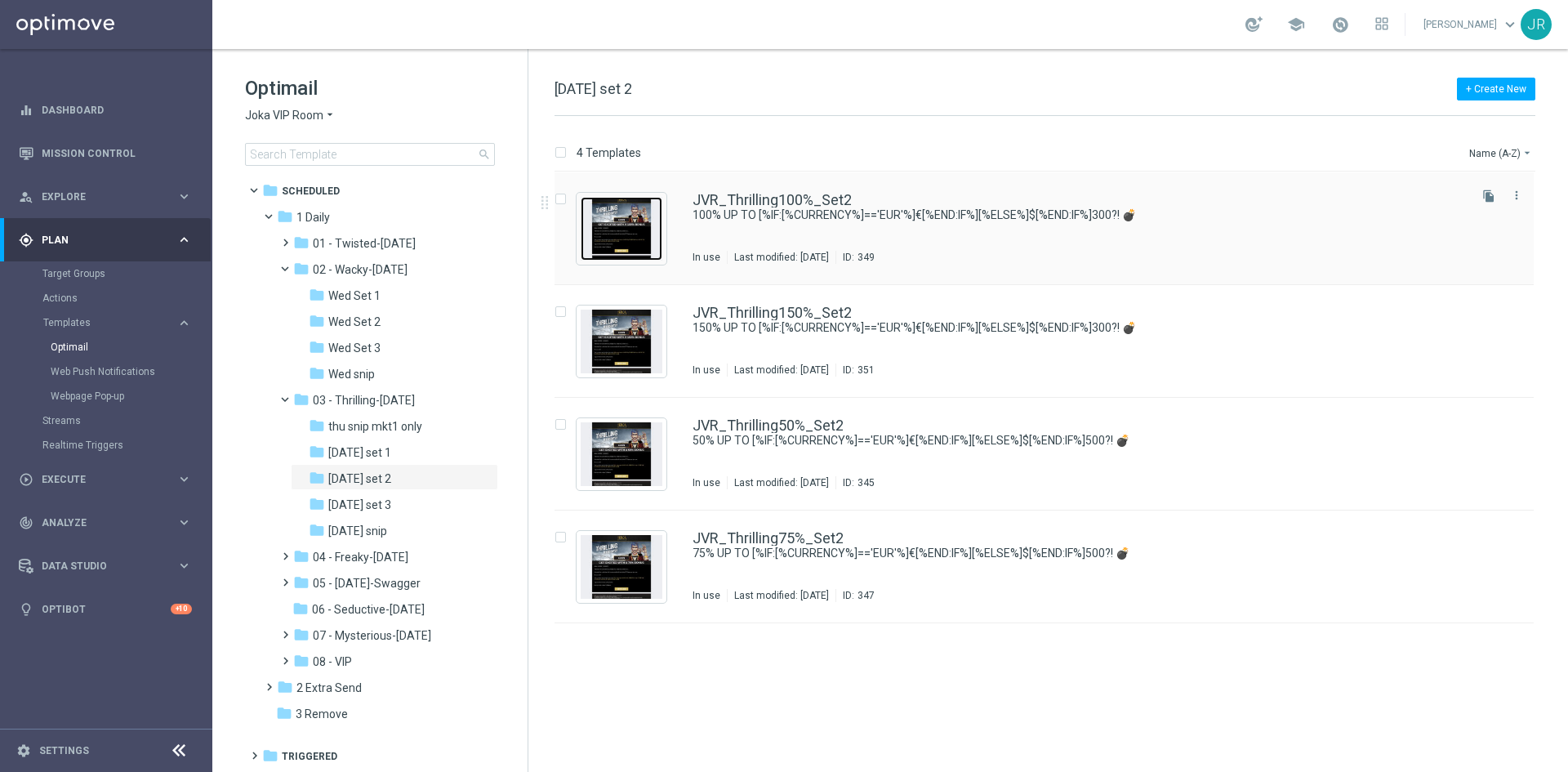
click at [628, 221] on img "Press SPACE to select this row." at bounding box center [622, 229] width 81 height 64
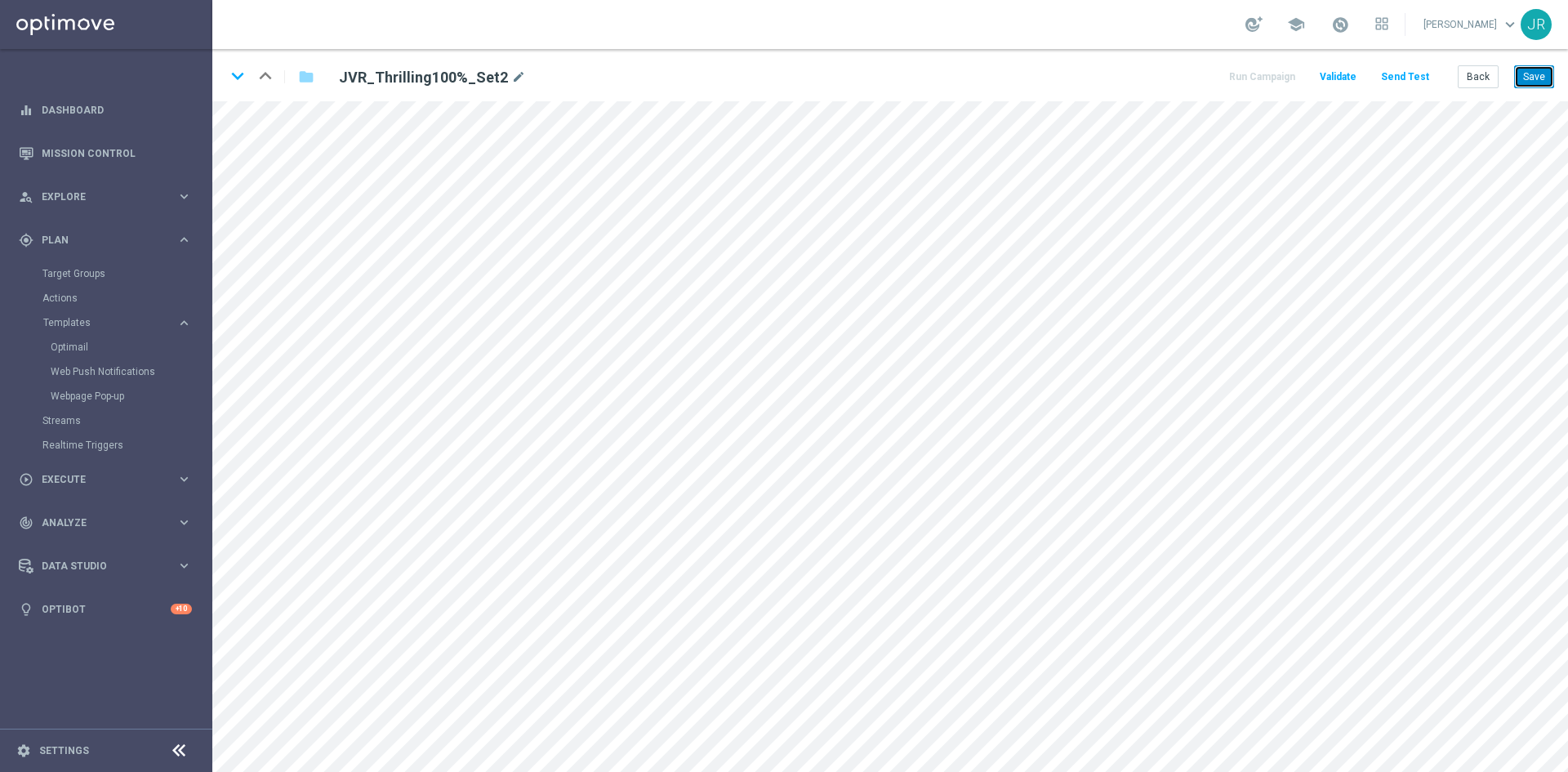
click at [1536, 76] on button "Save" at bounding box center [1534, 77] width 40 height 23
click at [1540, 83] on button "Save" at bounding box center [1534, 77] width 40 height 23
click at [1528, 85] on button "Save" at bounding box center [1534, 77] width 40 height 23
click at [1474, 79] on button "Back" at bounding box center [1479, 77] width 41 height 23
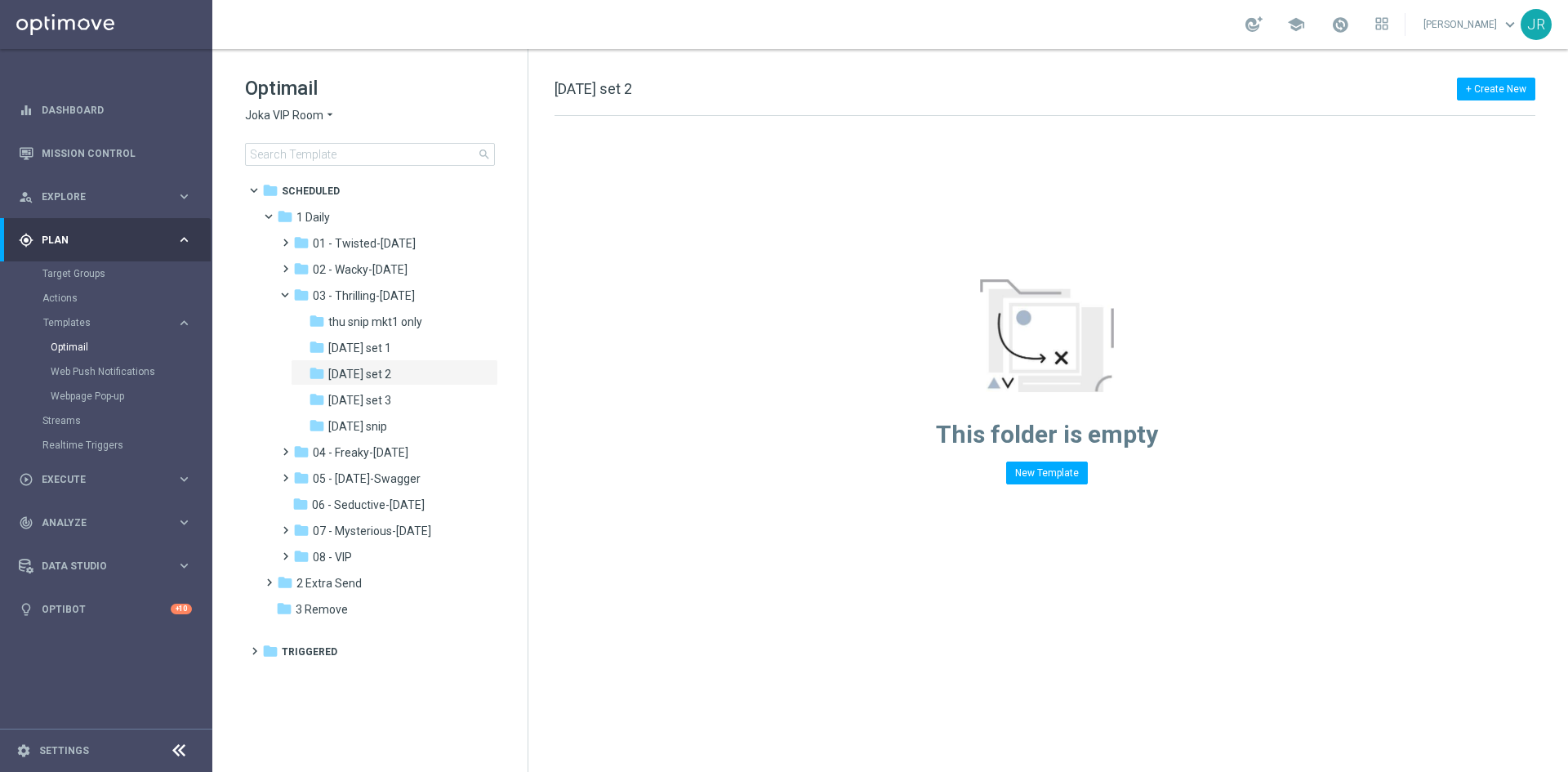
click at [291, 108] on span "Joka VIP Room" at bounding box center [284, 115] width 79 height 16
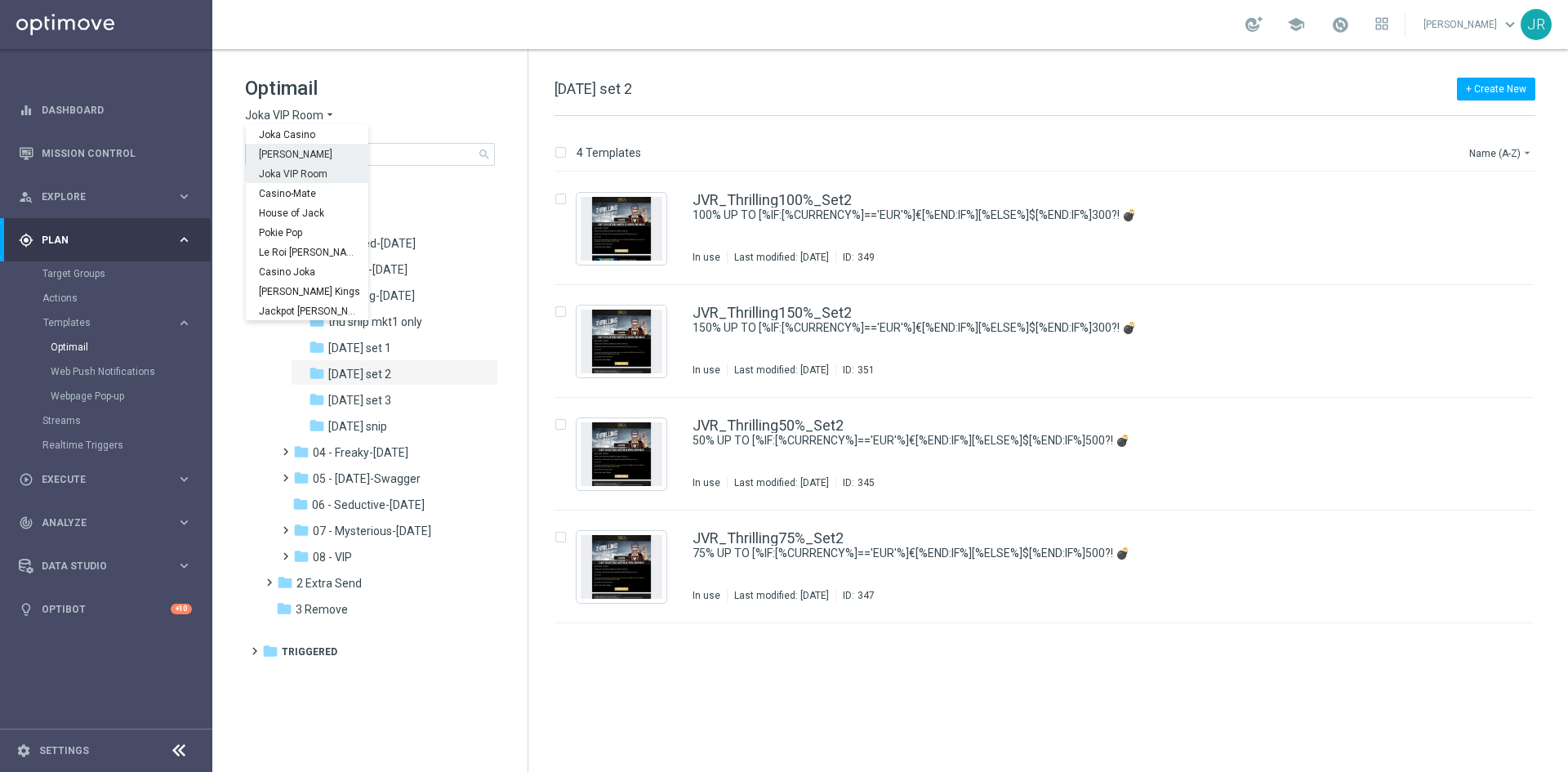
click at [0, 0] on span "[PERSON_NAME]" at bounding box center [0, 0] width 0 height 0
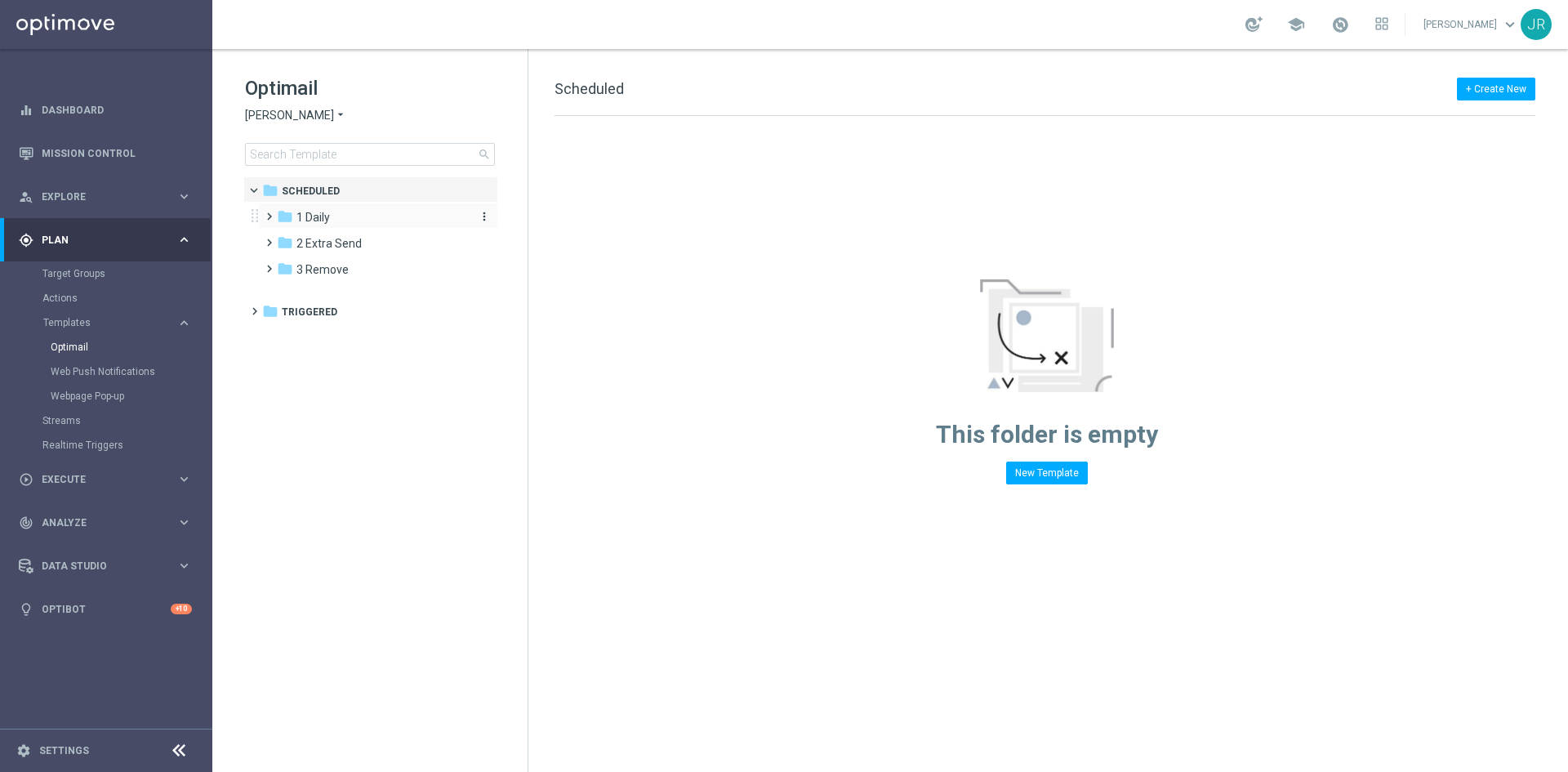
click at [304, 215] on span "1 Daily" at bounding box center [313, 216] width 34 height 15
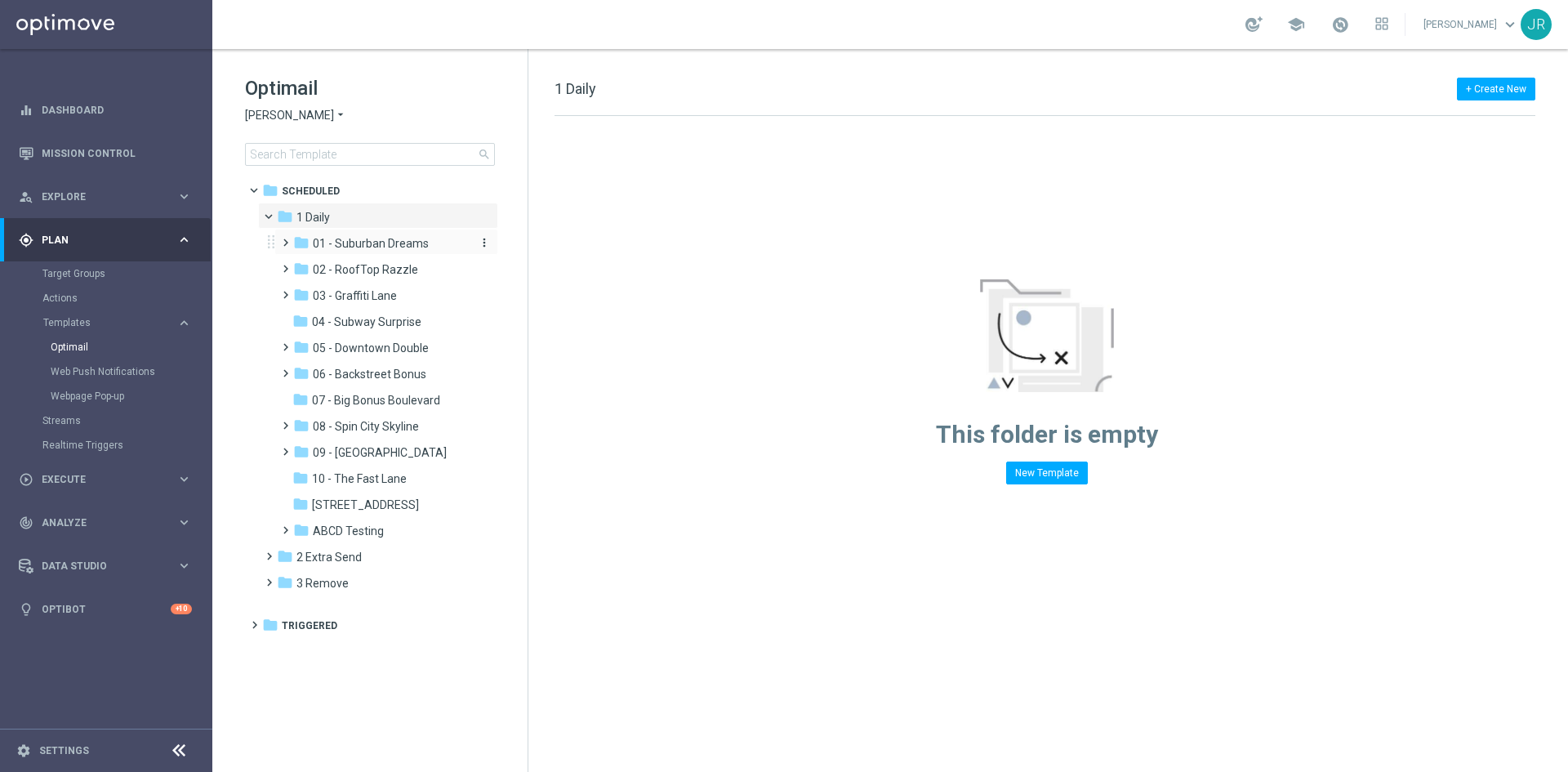
click at [383, 247] on span "01 - Suburban Dreams" at bounding box center [371, 242] width 116 height 15
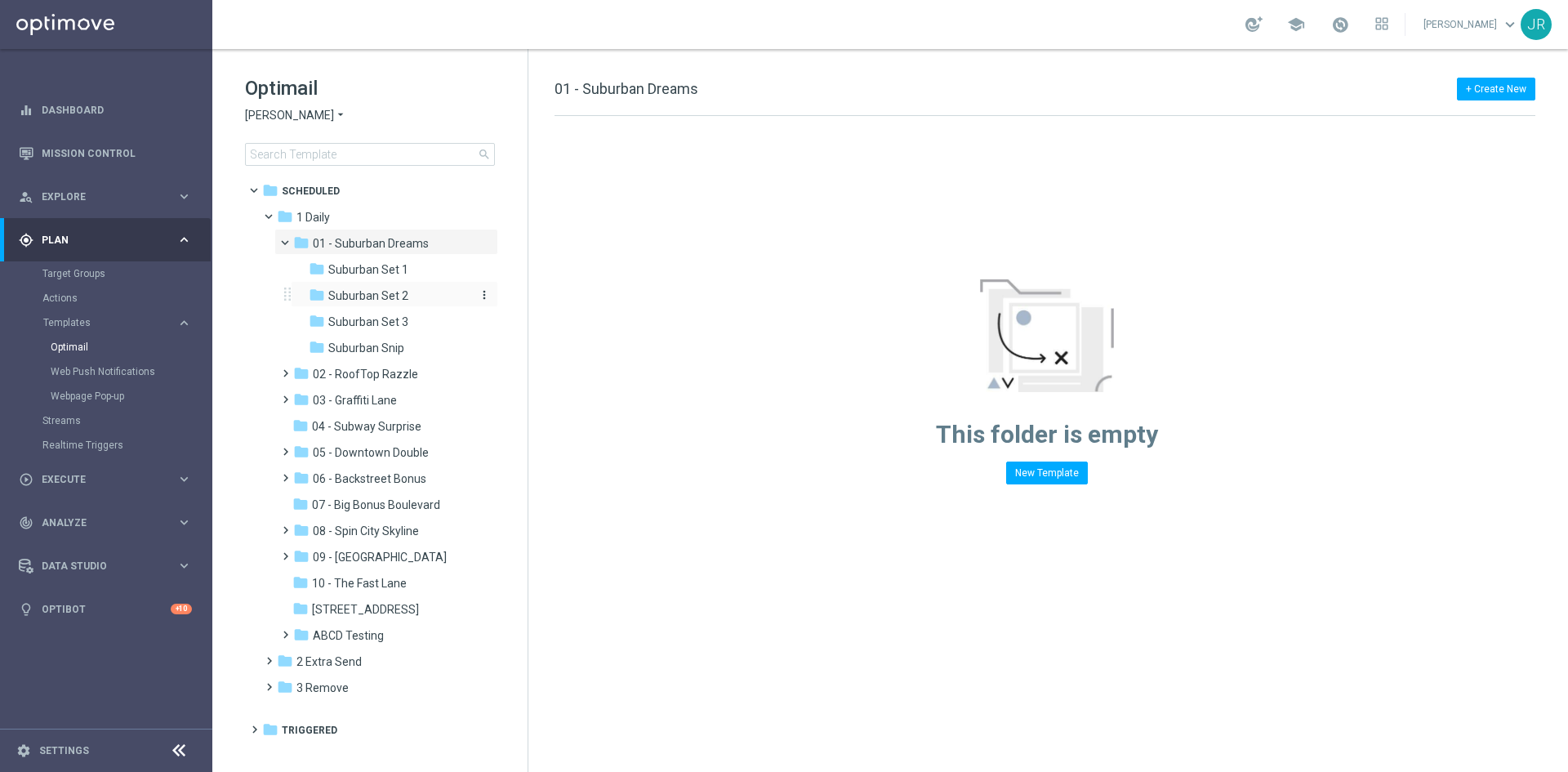
click at [384, 295] on span "Suburban Set 2" at bounding box center [368, 295] width 80 height 15
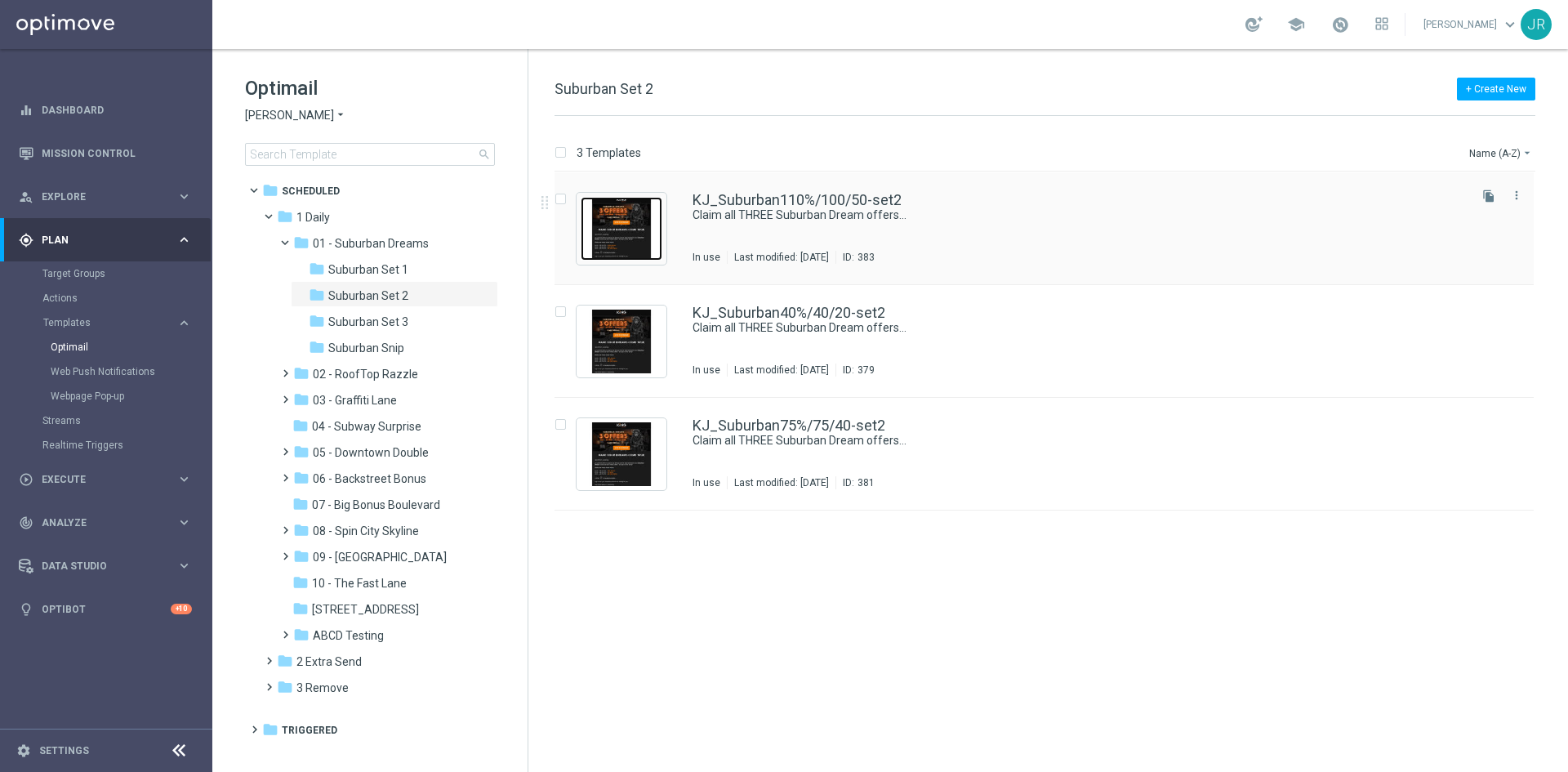
click at [628, 231] on img "Press SPACE to select this row." at bounding box center [622, 229] width 81 height 64
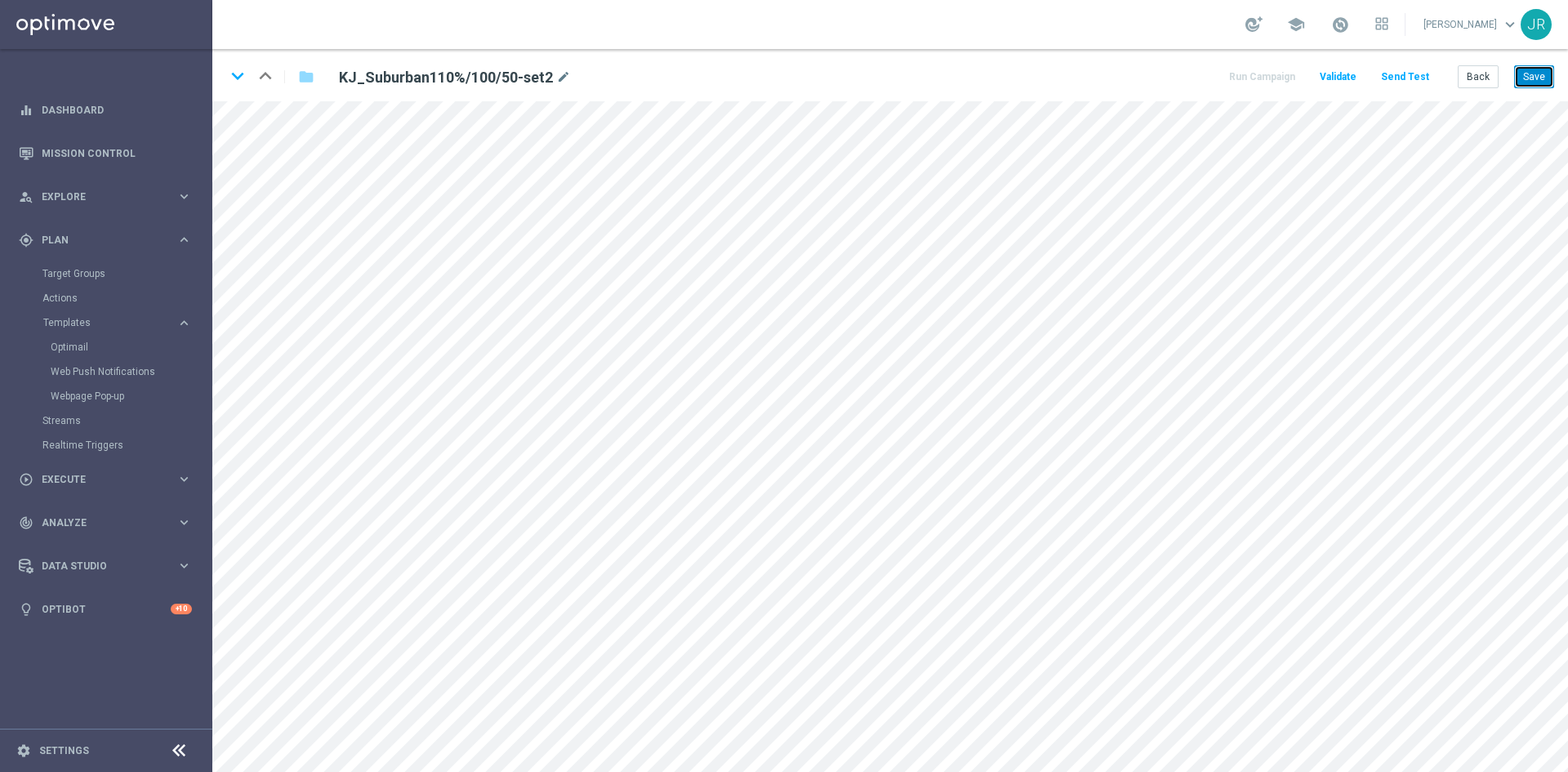
click at [1531, 72] on button "Save" at bounding box center [1534, 77] width 40 height 23
click at [1531, 80] on button "Save" at bounding box center [1534, 77] width 40 height 23
click at [1464, 76] on button "Back" at bounding box center [1479, 77] width 41 height 23
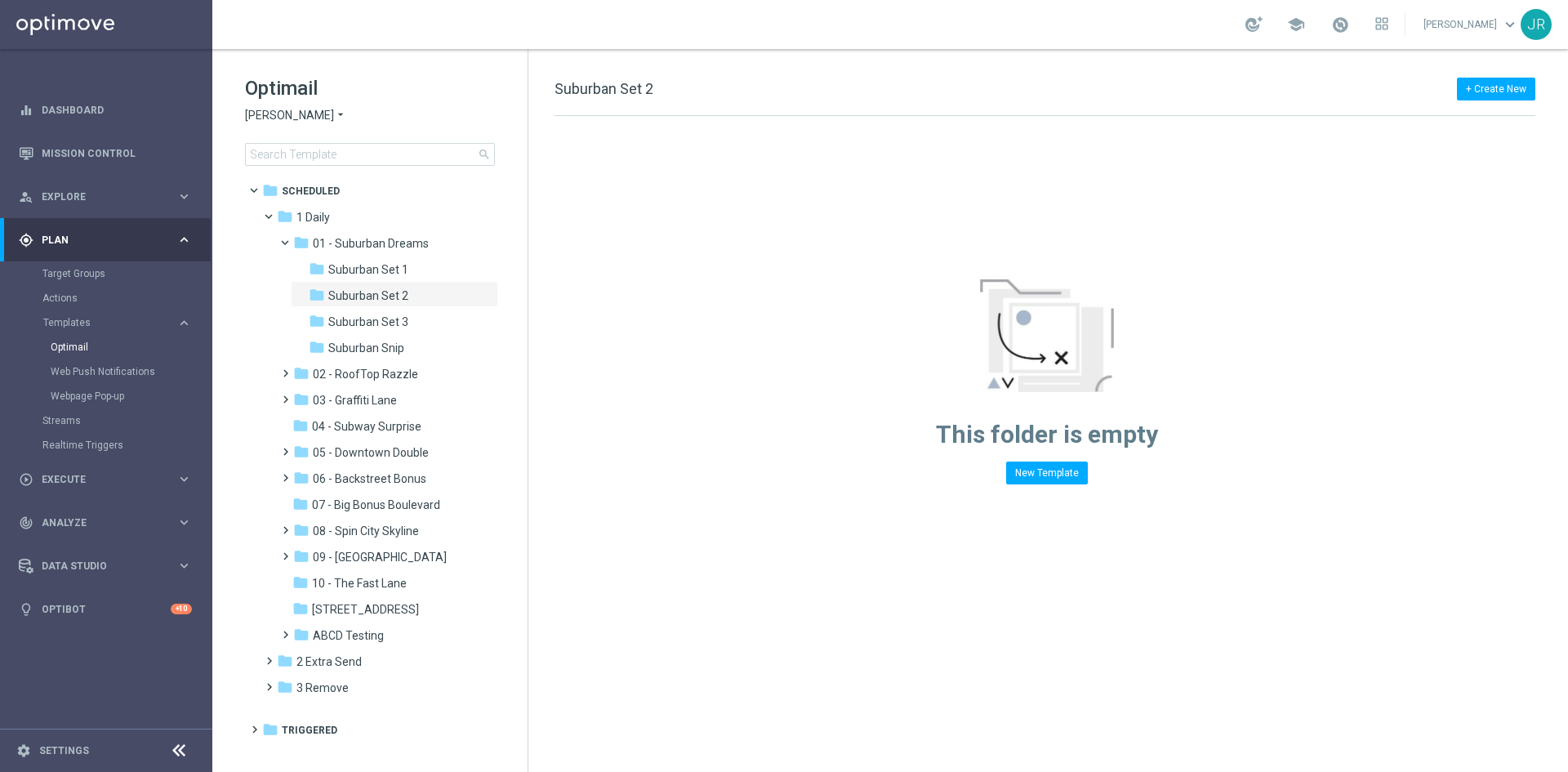
click at [277, 112] on span "[PERSON_NAME]" at bounding box center [290, 115] width 89 height 16
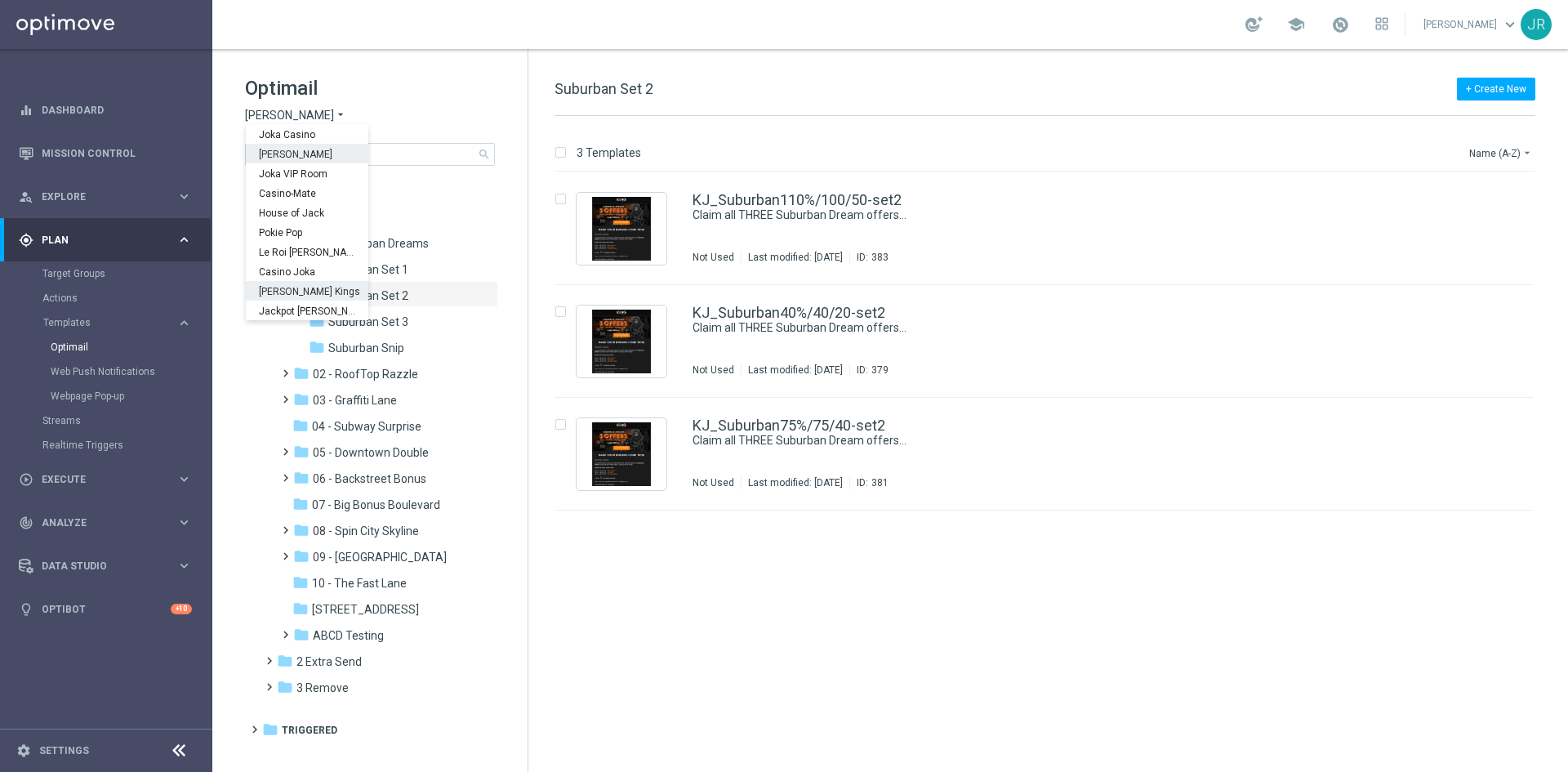
click at [313, 283] on div "[PERSON_NAME] Kings" at bounding box center [307, 291] width 122 height 19
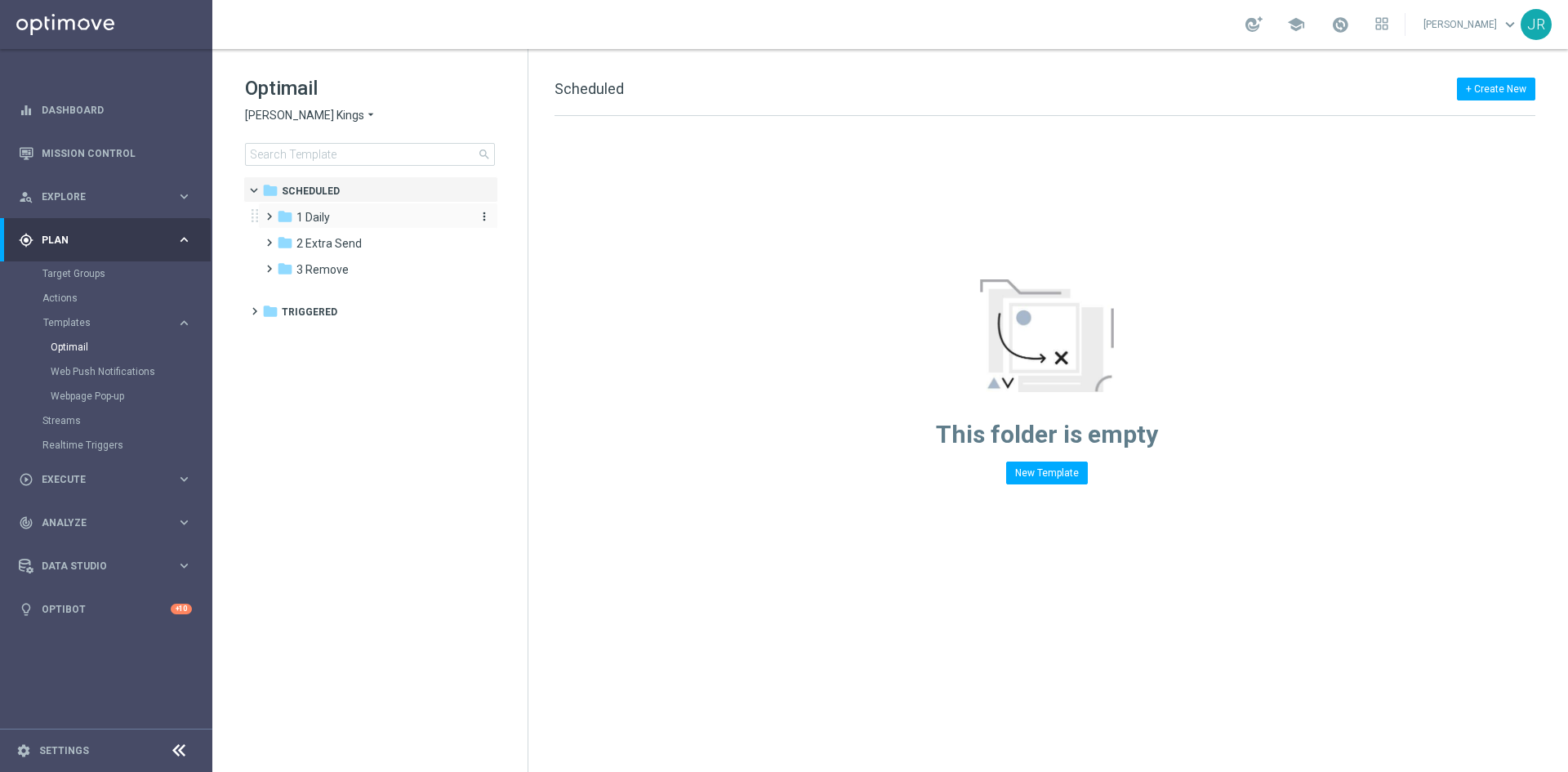
click at [325, 221] on span "1 Daily" at bounding box center [313, 216] width 34 height 15
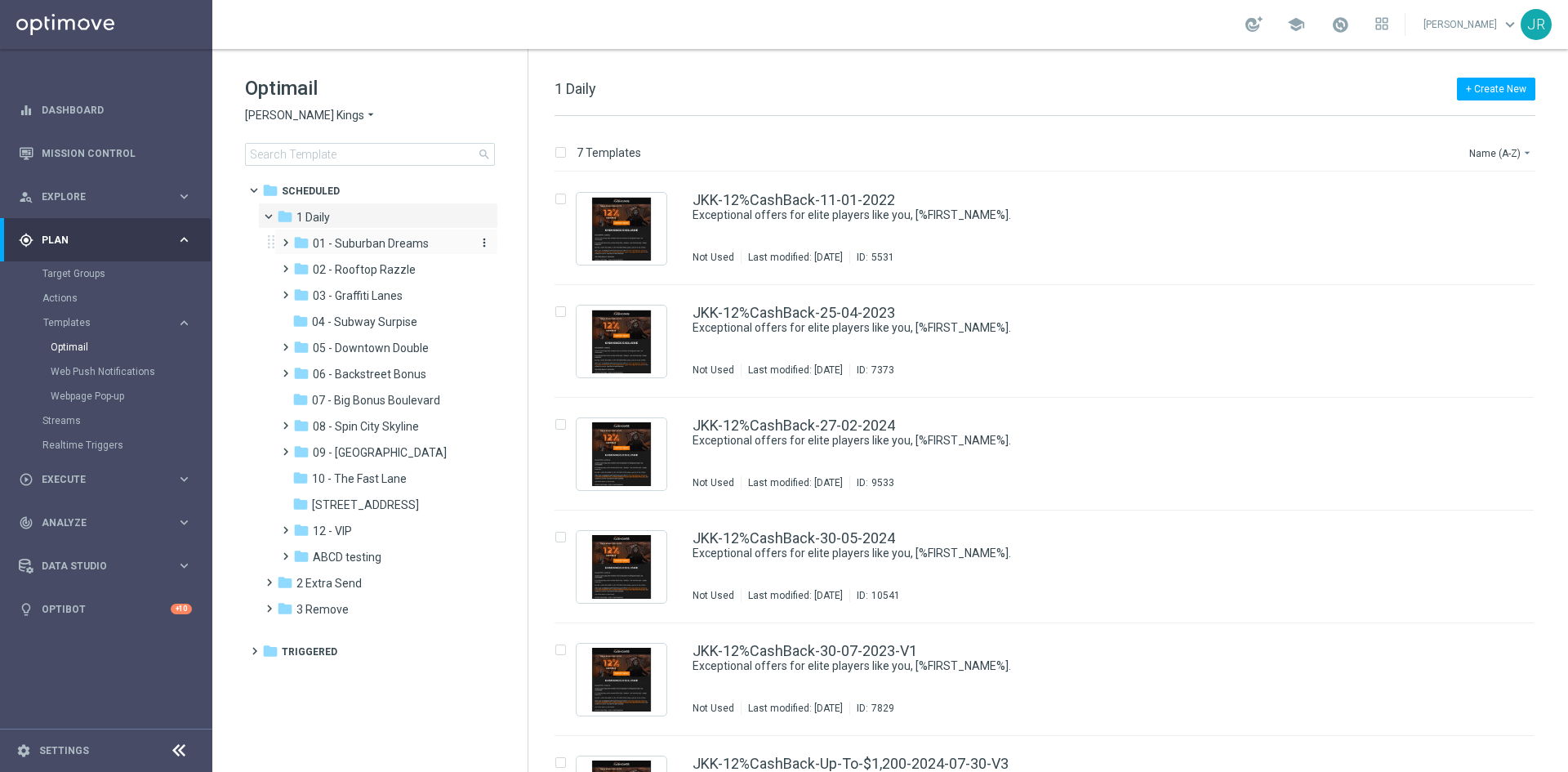
click at [366, 241] on span "01 - Suburban Dreams" at bounding box center [371, 242] width 116 height 15
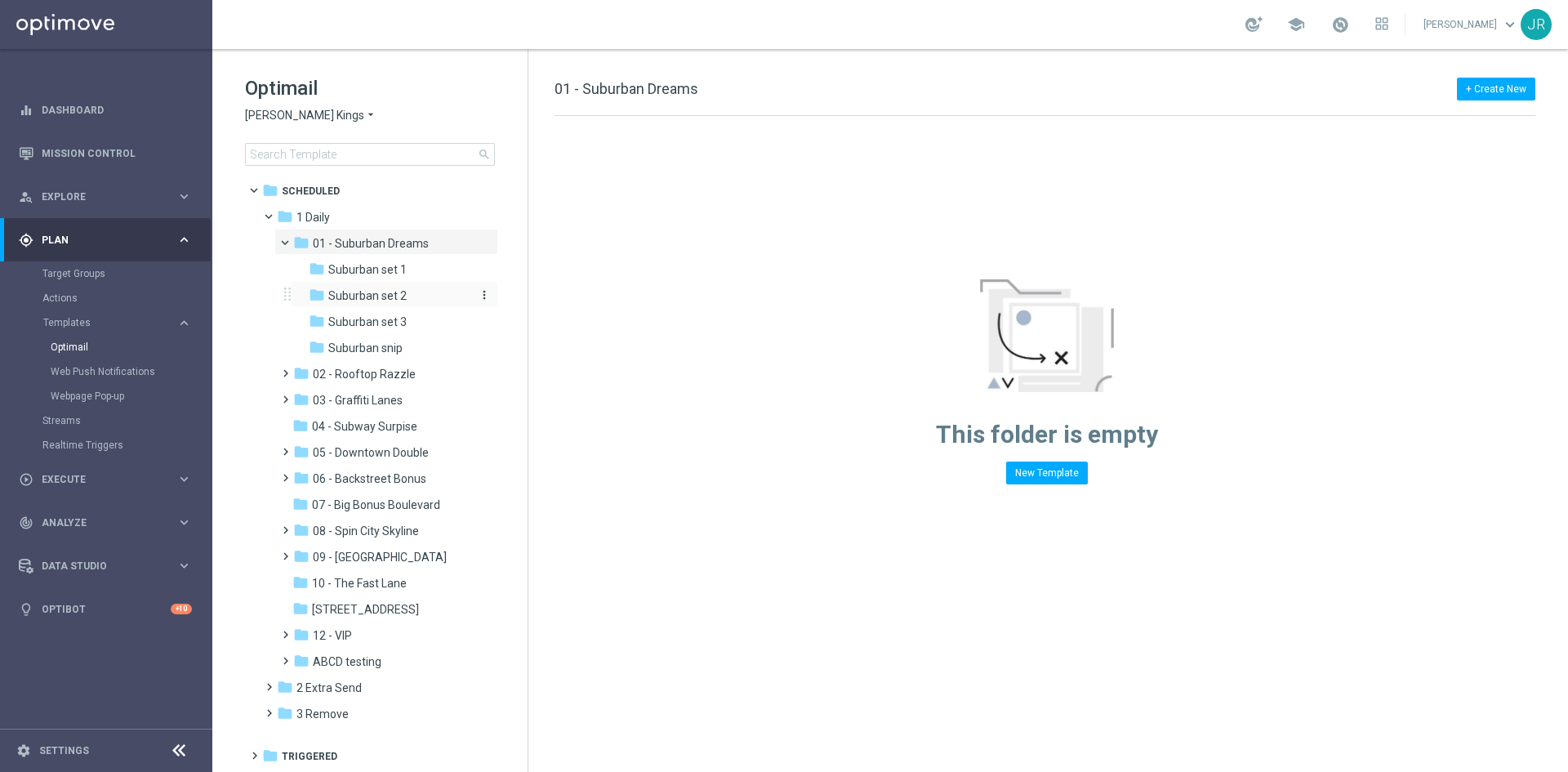
click at [377, 293] on span "Suburban set 2" at bounding box center [368, 295] width 79 height 15
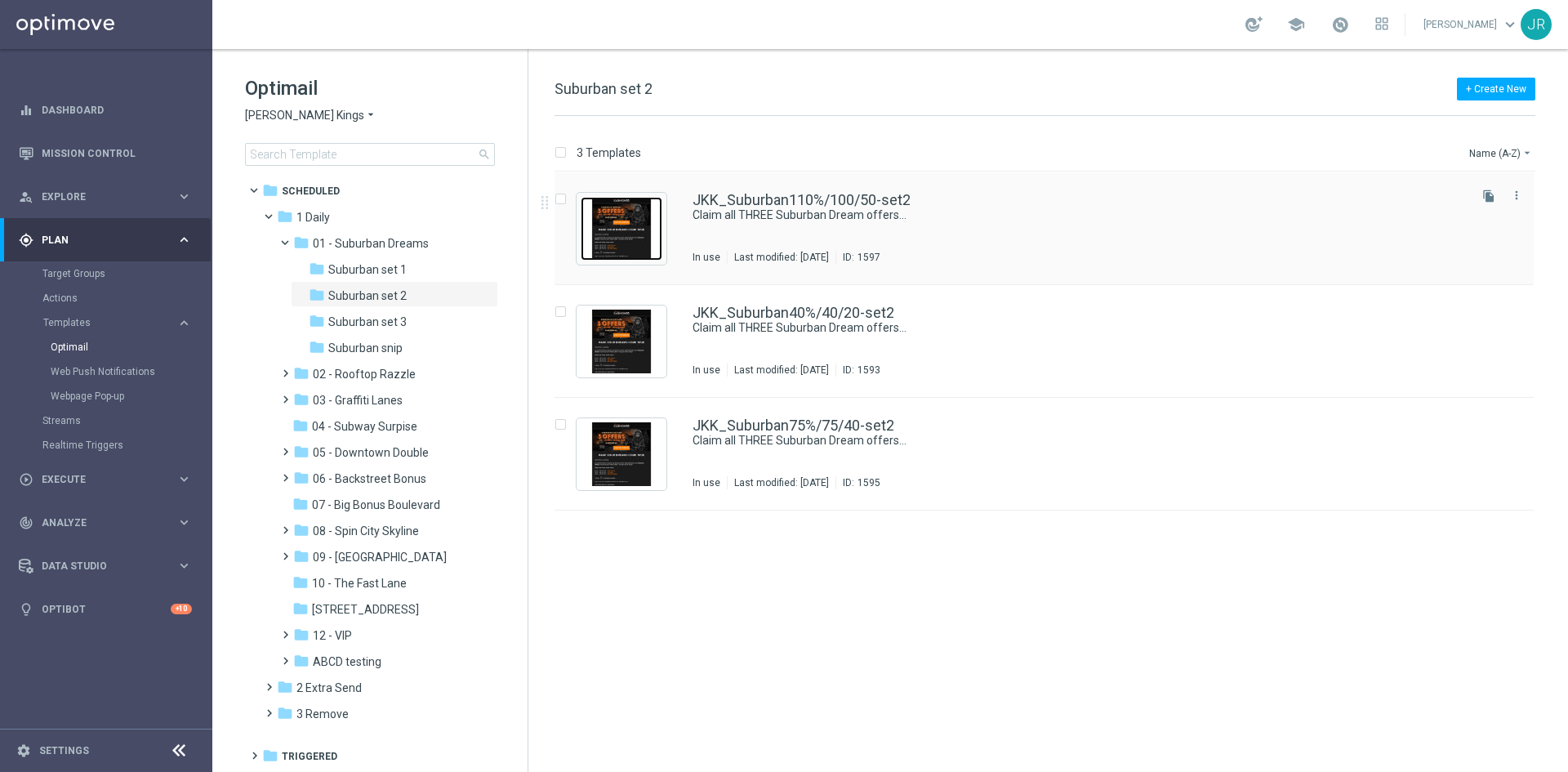
click at [614, 221] on img "Press SPACE to select this row." at bounding box center [622, 229] width 81 height 64
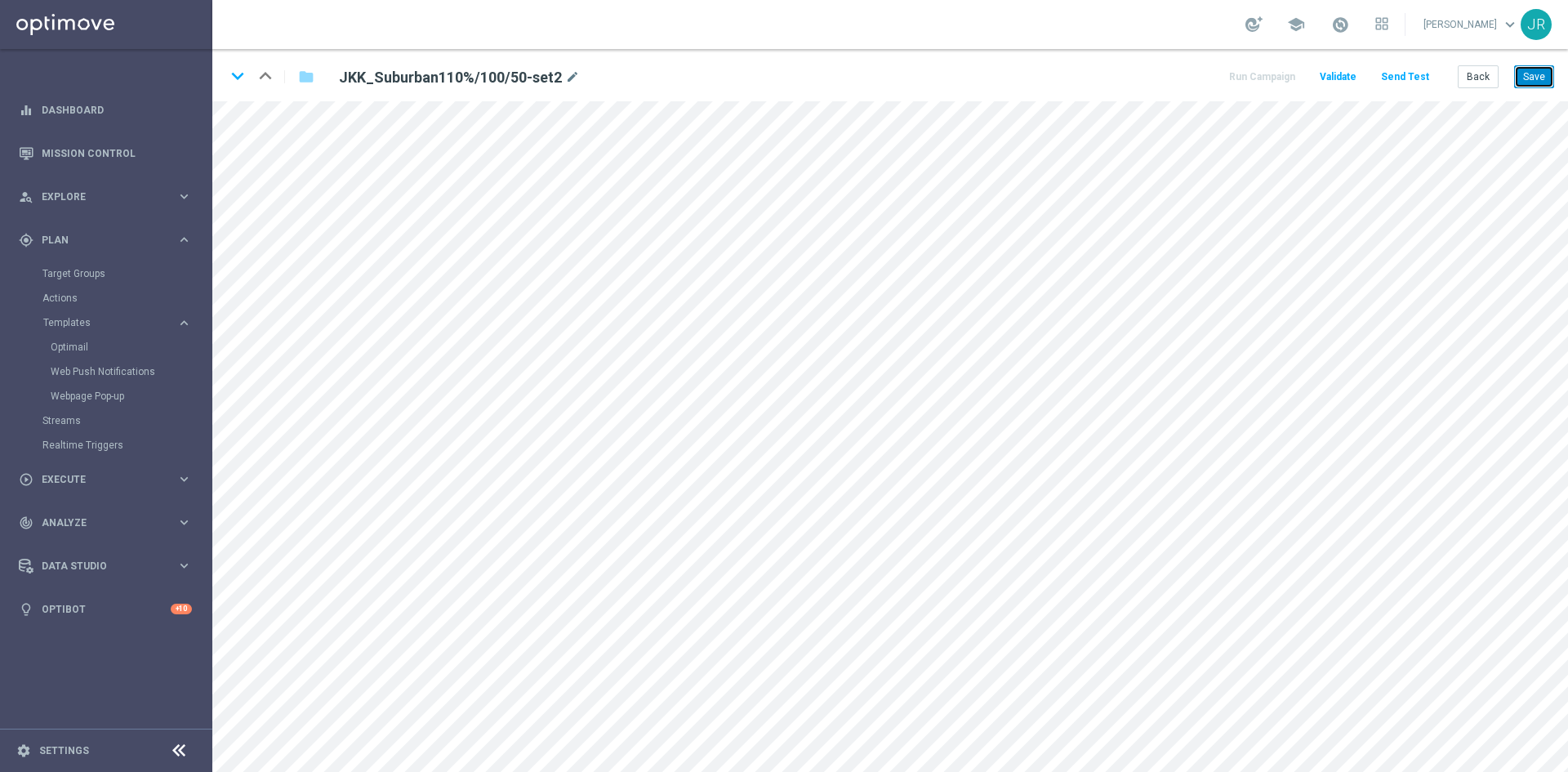
click at [1535, 74] on button "Save" at bounding box center [1534, 77] width 40 height 23
click at [1523, 83] on button "Save" at bounding box center [1534, 77] width 40 height 23
click at [1534, 81] on button "Save" at bounding box center [1534, 77] width 40 height 23
click at [1484, 74] on button "Back" at bounding box center [1479, 77] width 41 height 23
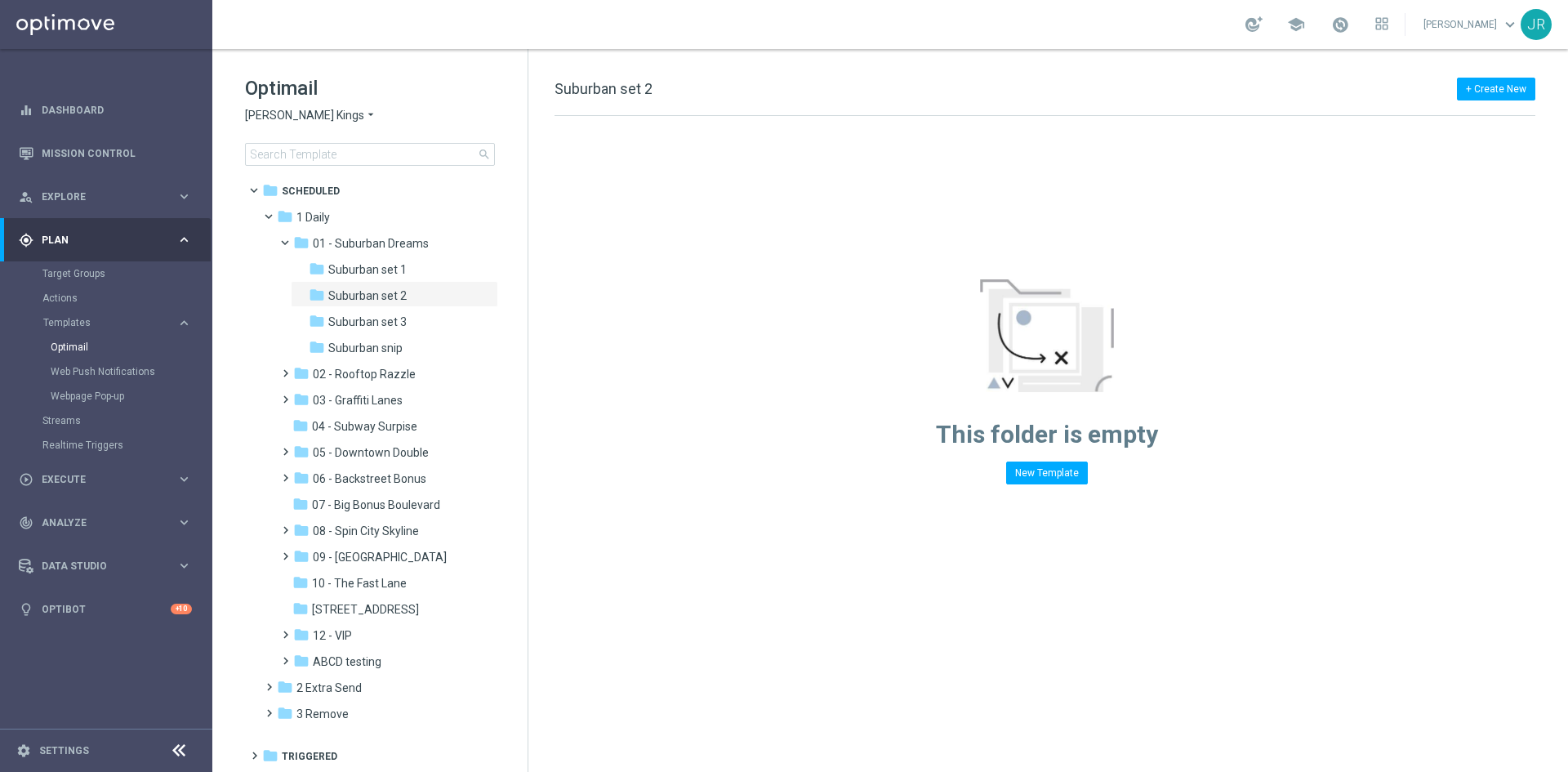
click at [311, 108] on span "[PERSON_NAME] Kings" at bounding box center [304, 115] width 119 height 16
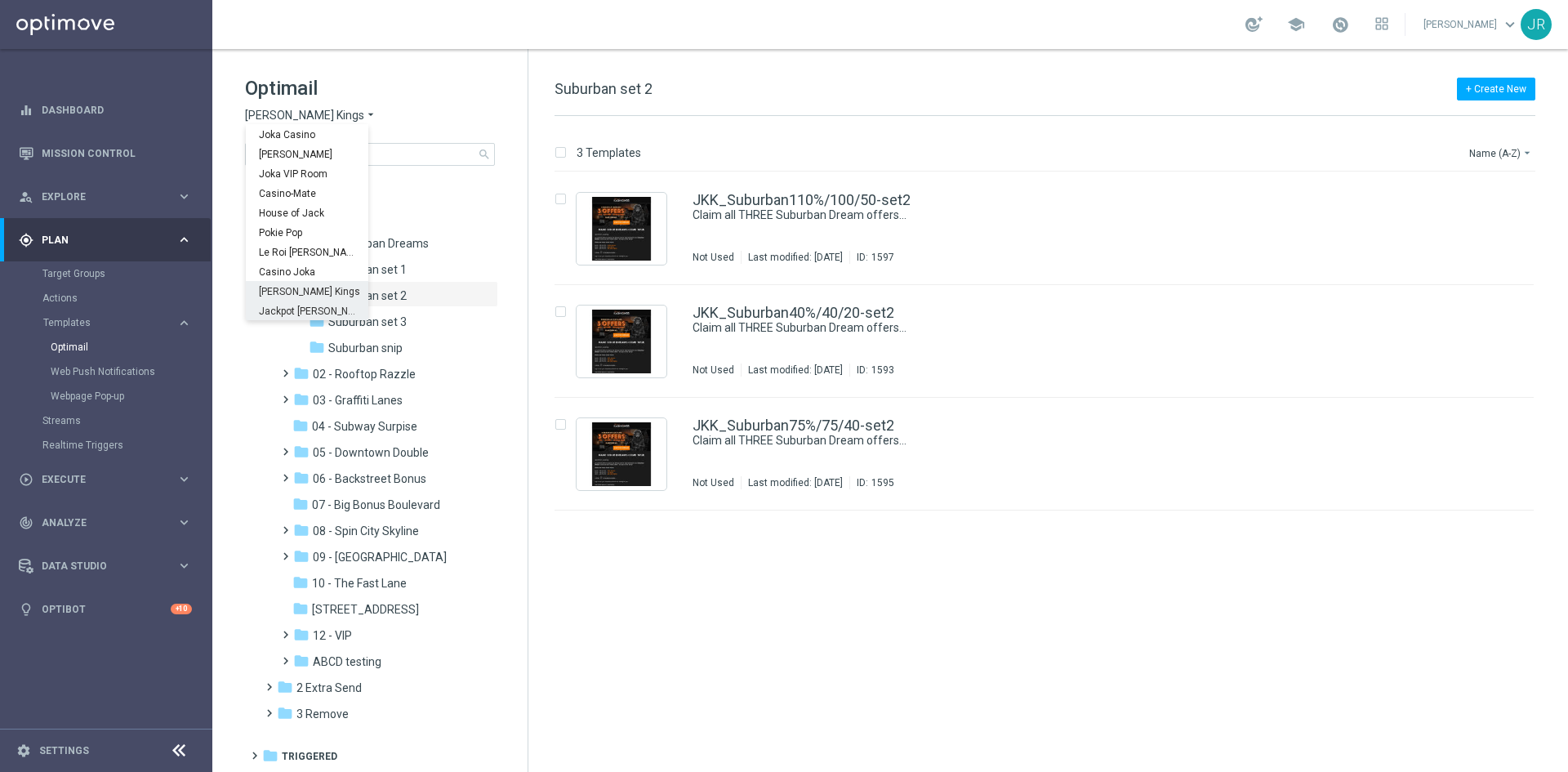
click at [0, 0] on span "Jackpot [PERSON_NAME]" at bounding box center [0, 0] width 0 height 0
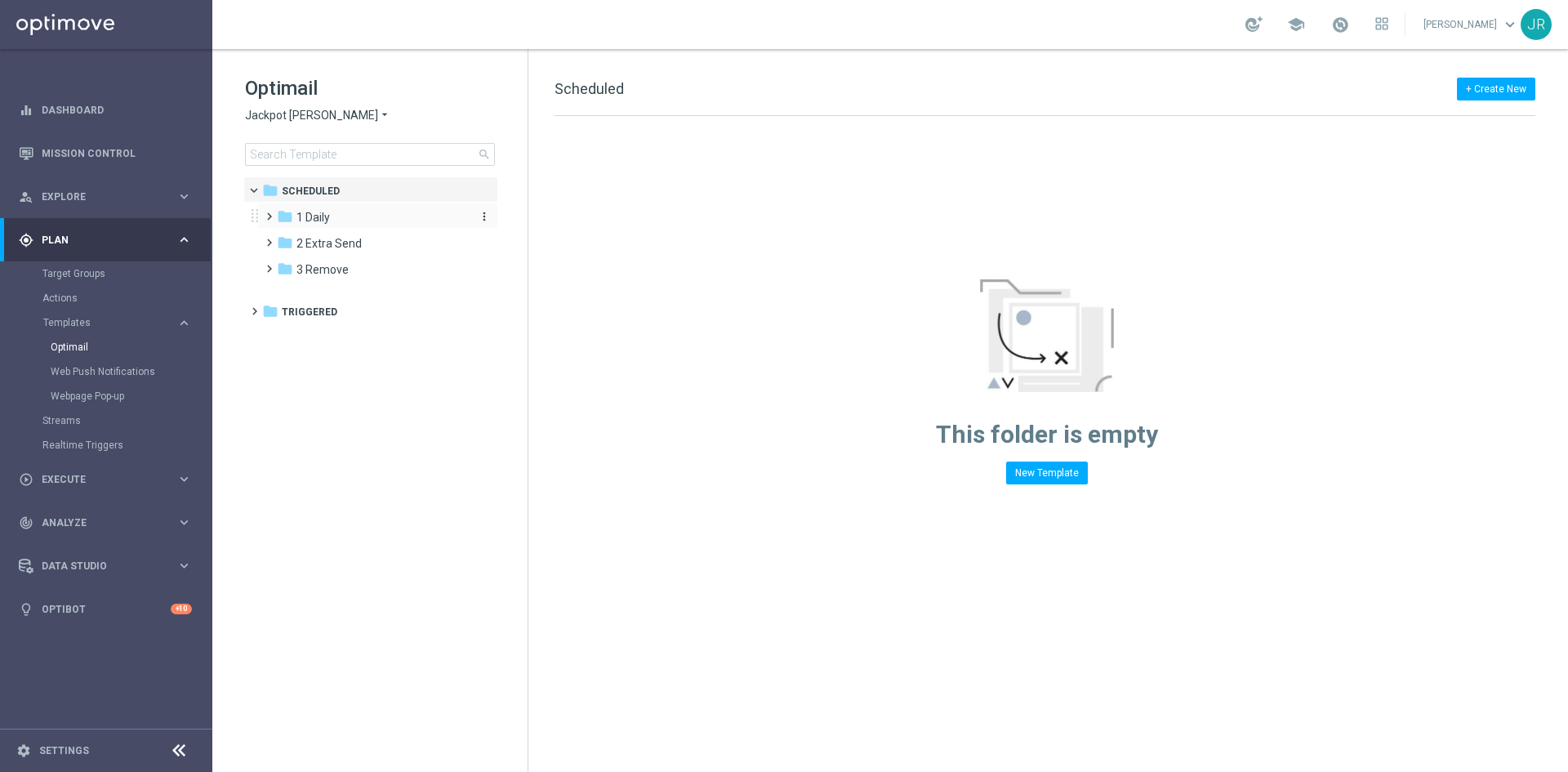
click at [333, 219] on div "folder 1 Daily" at bounding box center [371, 217] width 188 height 18
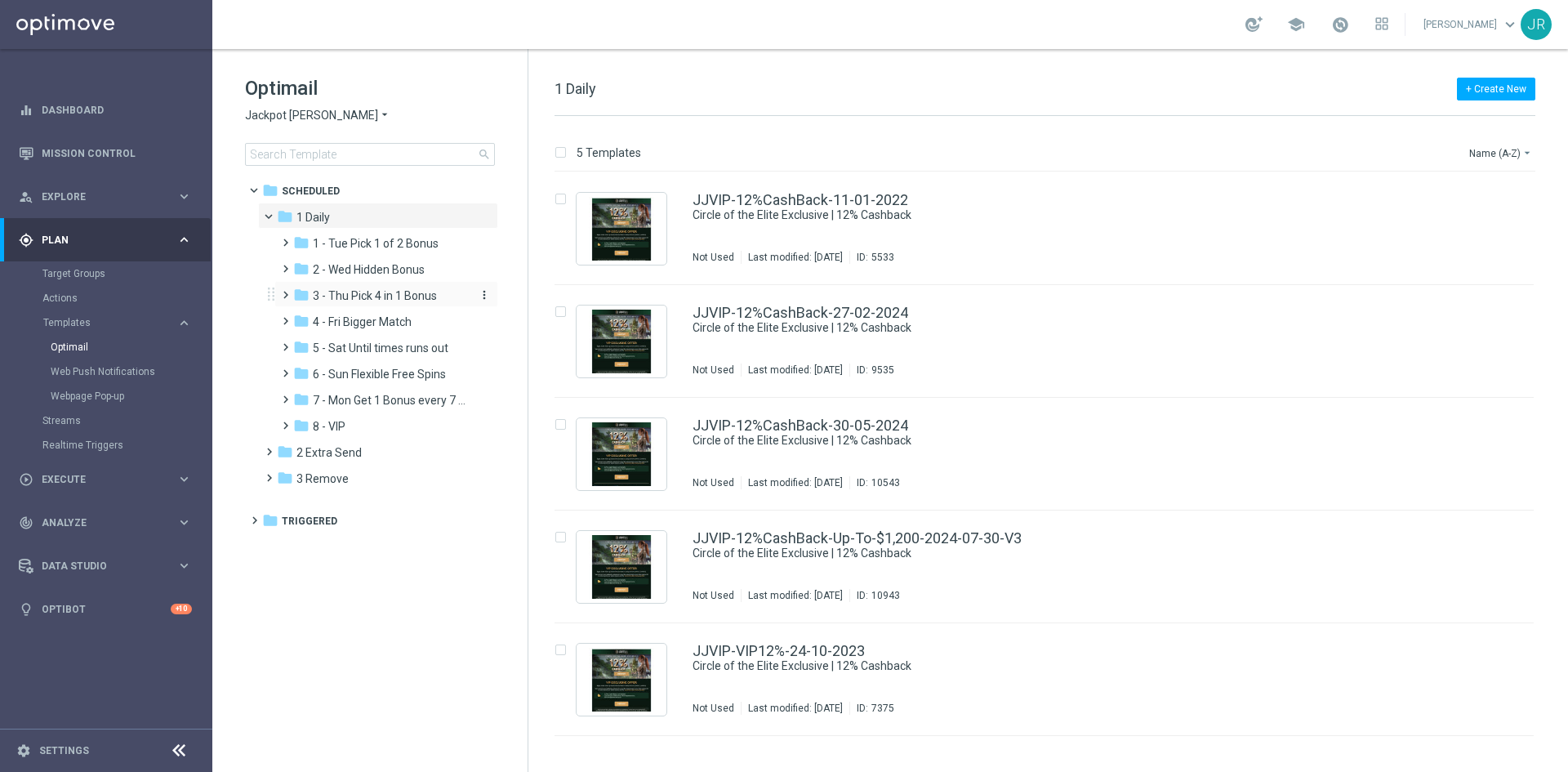
click at [372, 293] on span "3 - Thu Pick 4 in 1 Bonus" at bounding box center [375, 295] width 124 height 15
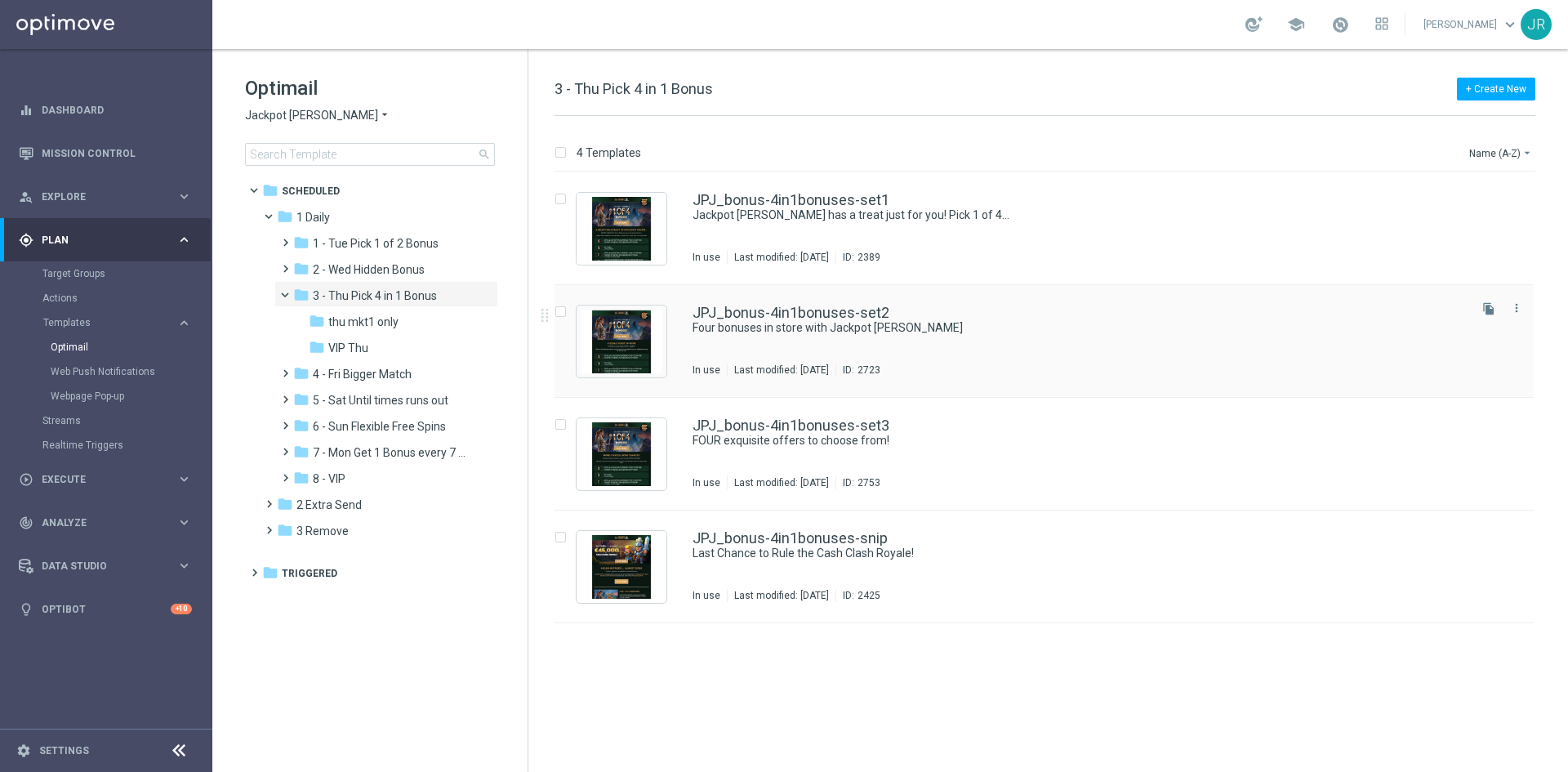
click at [769, 368] on div "Last modified: [DATE]" at bounding box center [782, 370] width 108 height 13
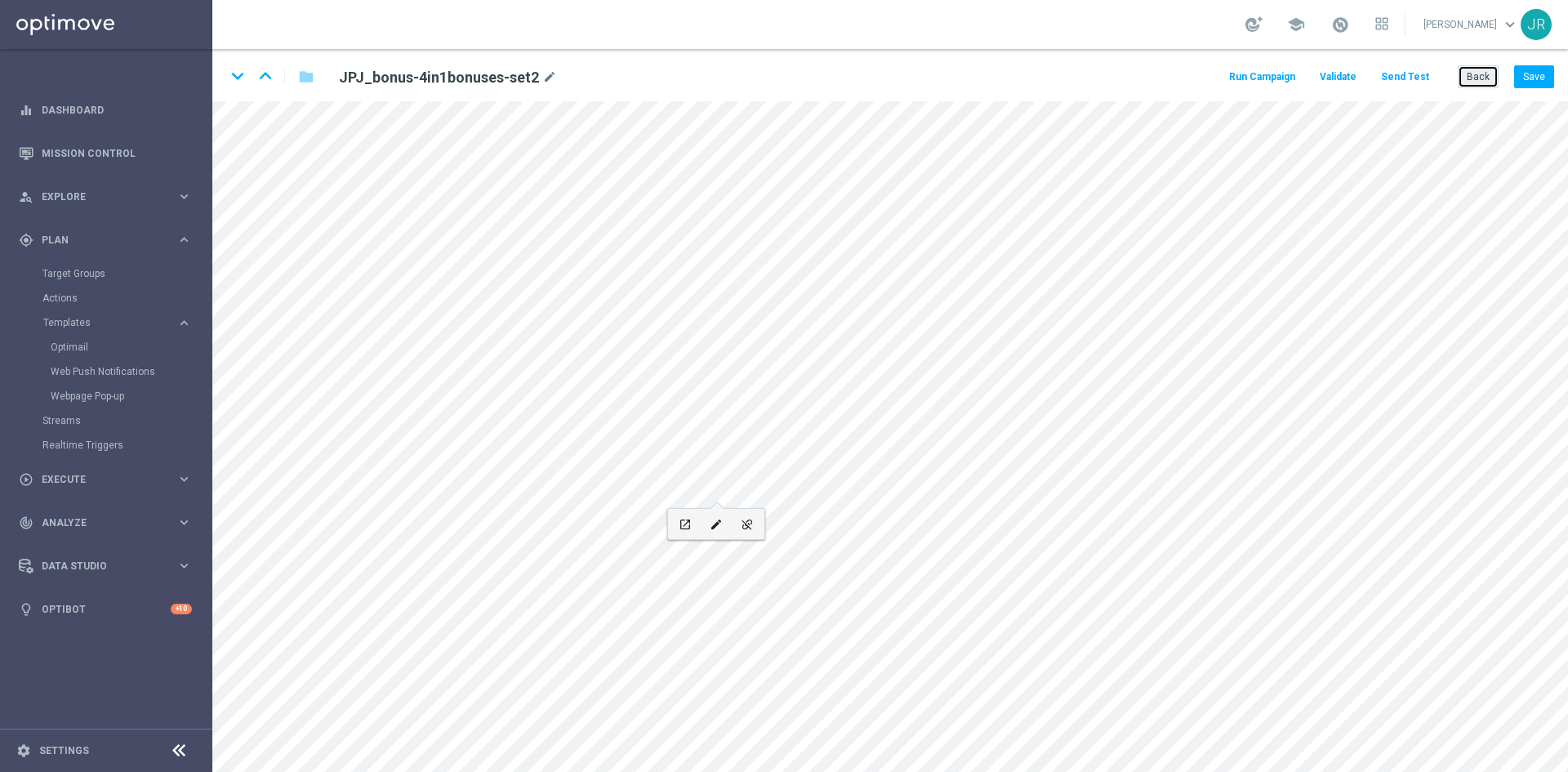
click at [1494, 80] on button "Back" at bounding box center [1479, 77] width 41 height 23
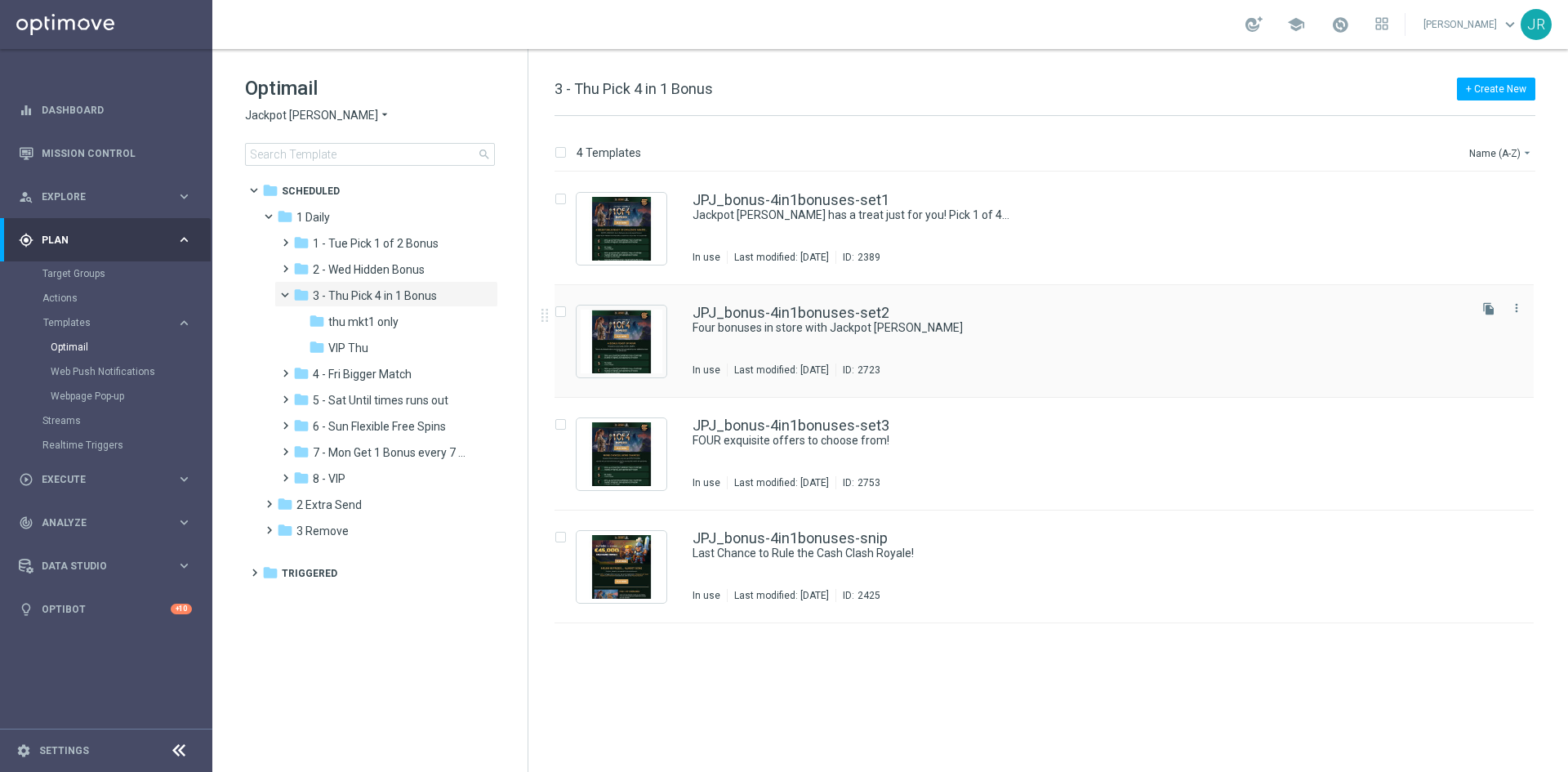
click at [808, 355] on div "JPJ_bonus-4in1bonuses-set2 Four bonuses in store with Jackpot Jill In use Last …" at bounding box center [1078, 340] width 773 height 71
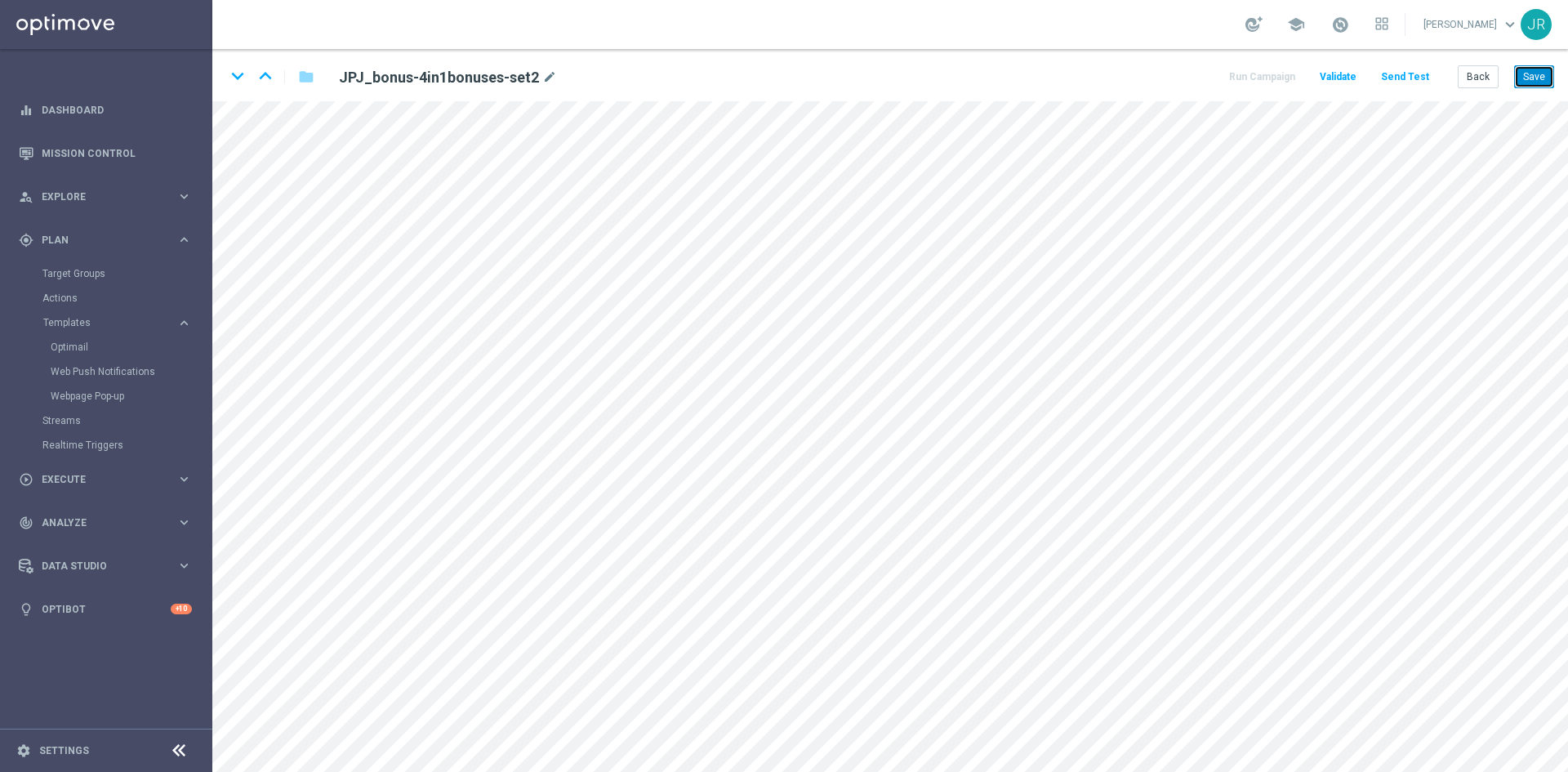
click at [1545, 80] on button "Save" at bounding box center [1534, 77] width 40 height 23
click at [1545, 70] on button "Save" at bounding box center [1534, 77] width 40 height 23
click at [1539, 75] on button "Save" at bounding box center [1534, 77] width 40 height 23
click at [1536, 60] on div "keyboard_arrow_down keyboard_arrow_up folder JPJ_bonus-4in1bonuses-set2 mode_ed…" at bounding box center [890, 76] width 1356 height 52
click at [1541, 68] on button "Save" at bounding box center [1534, 77] width 40 height 23
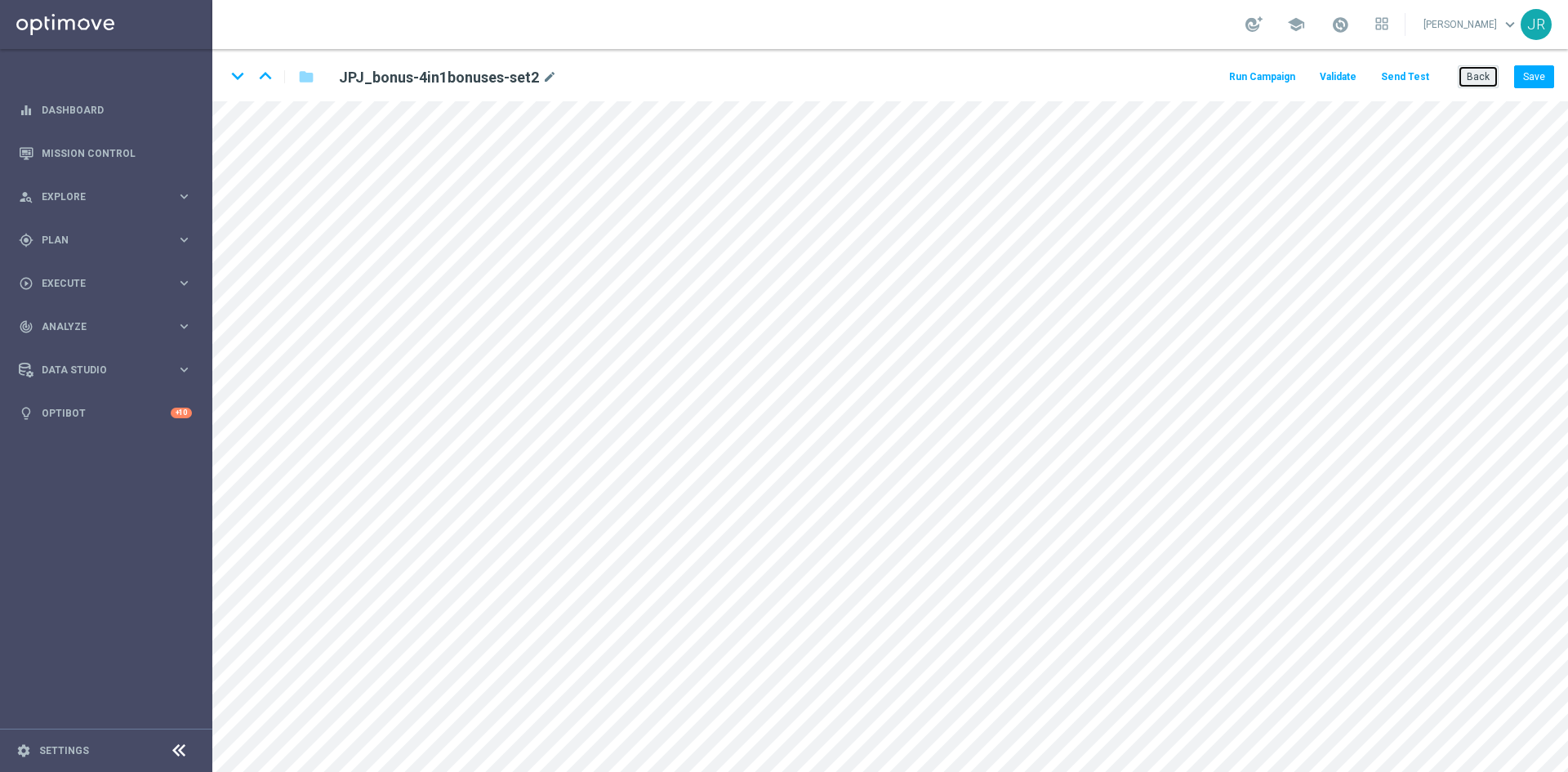
click at [1475, 80] on button "Back" at bounding box center [1479, 77] width 41 height 23
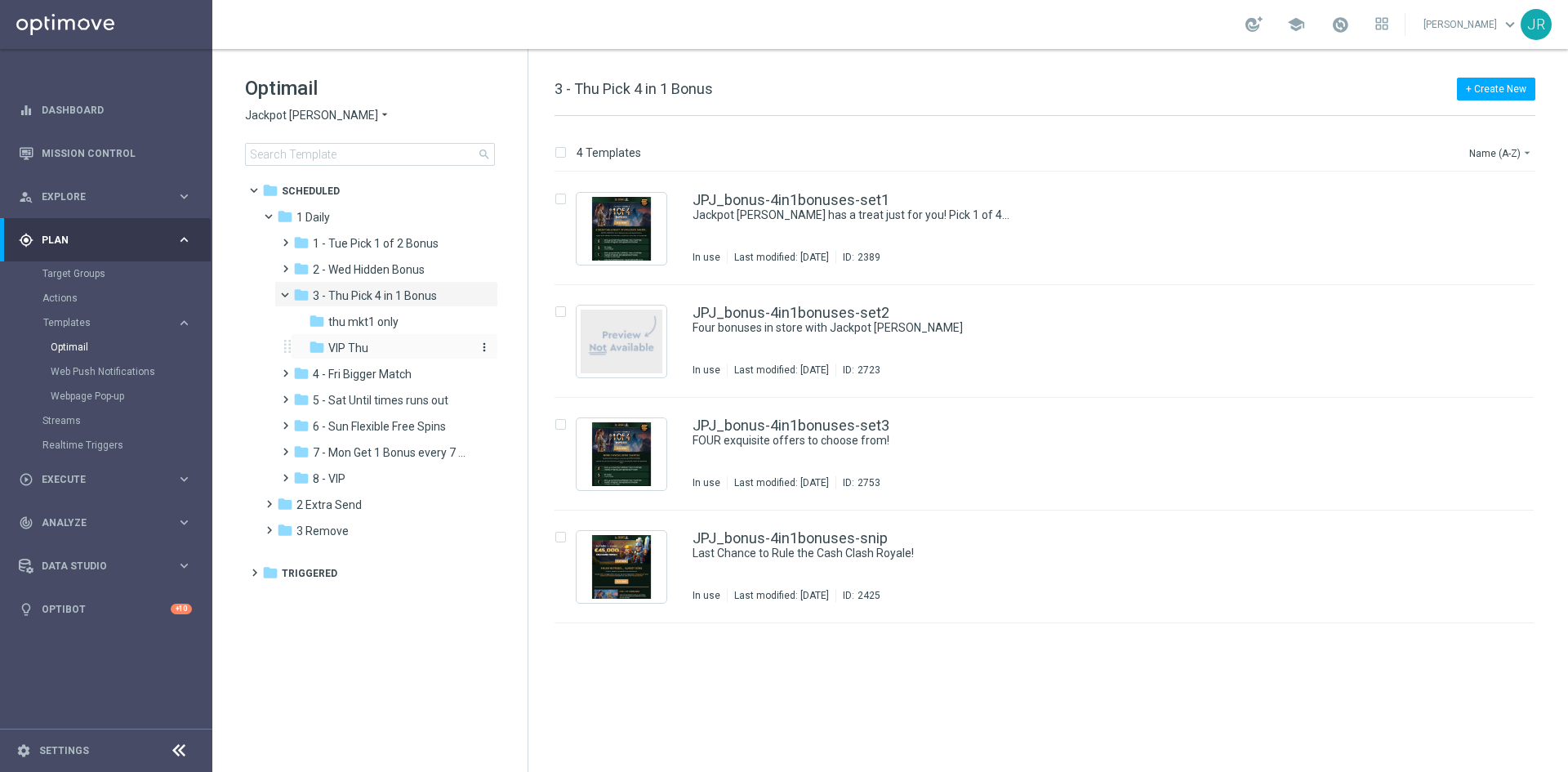
click at [352, 347] on span "VIP Thu" at bounding box center [348, 347] width 40 height 15
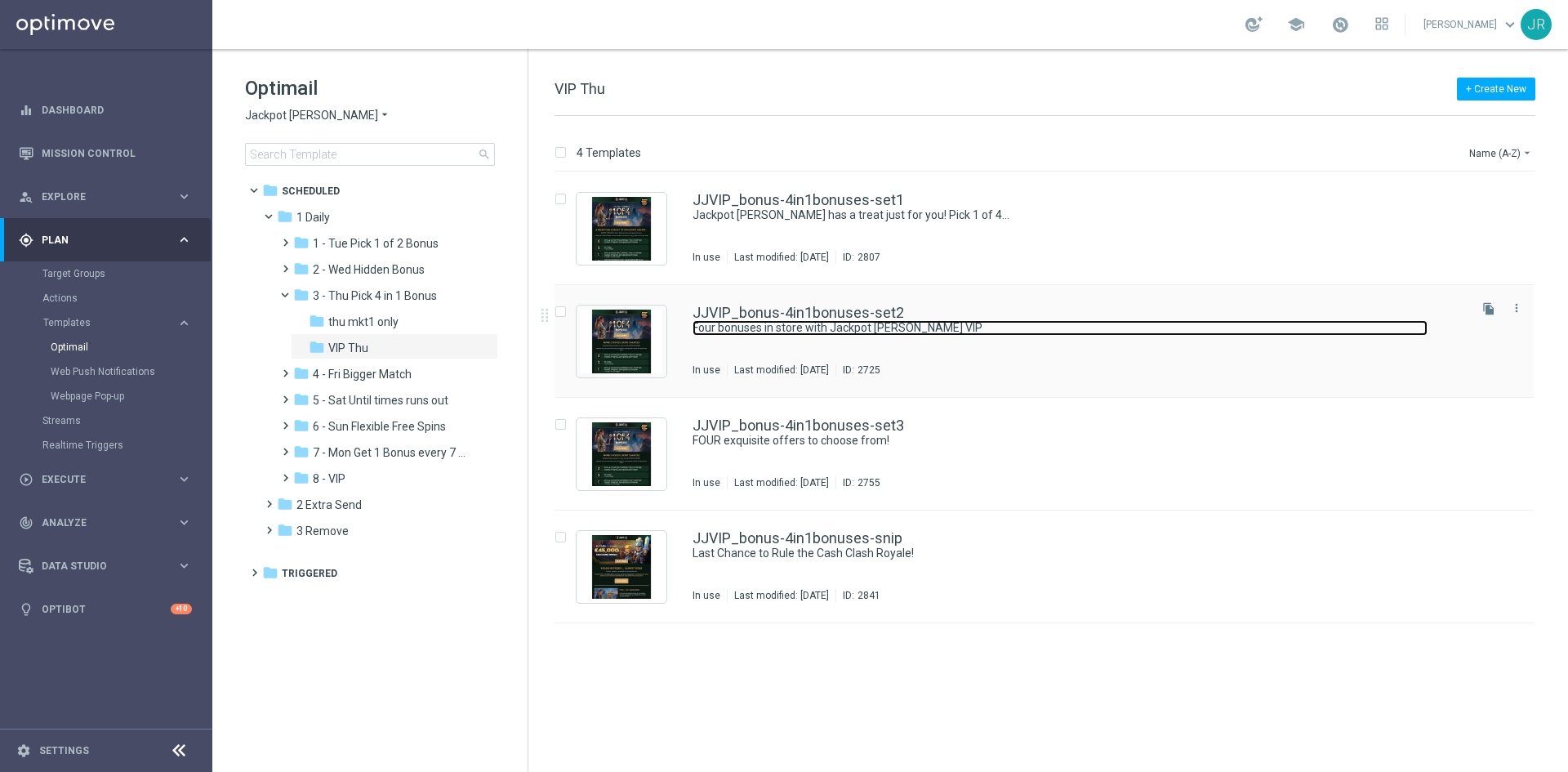
click at [887, 329] on link "Four bonuses in store with Jackpot Jill VIP" at bounding box center [1060, 328] width 735 height 16
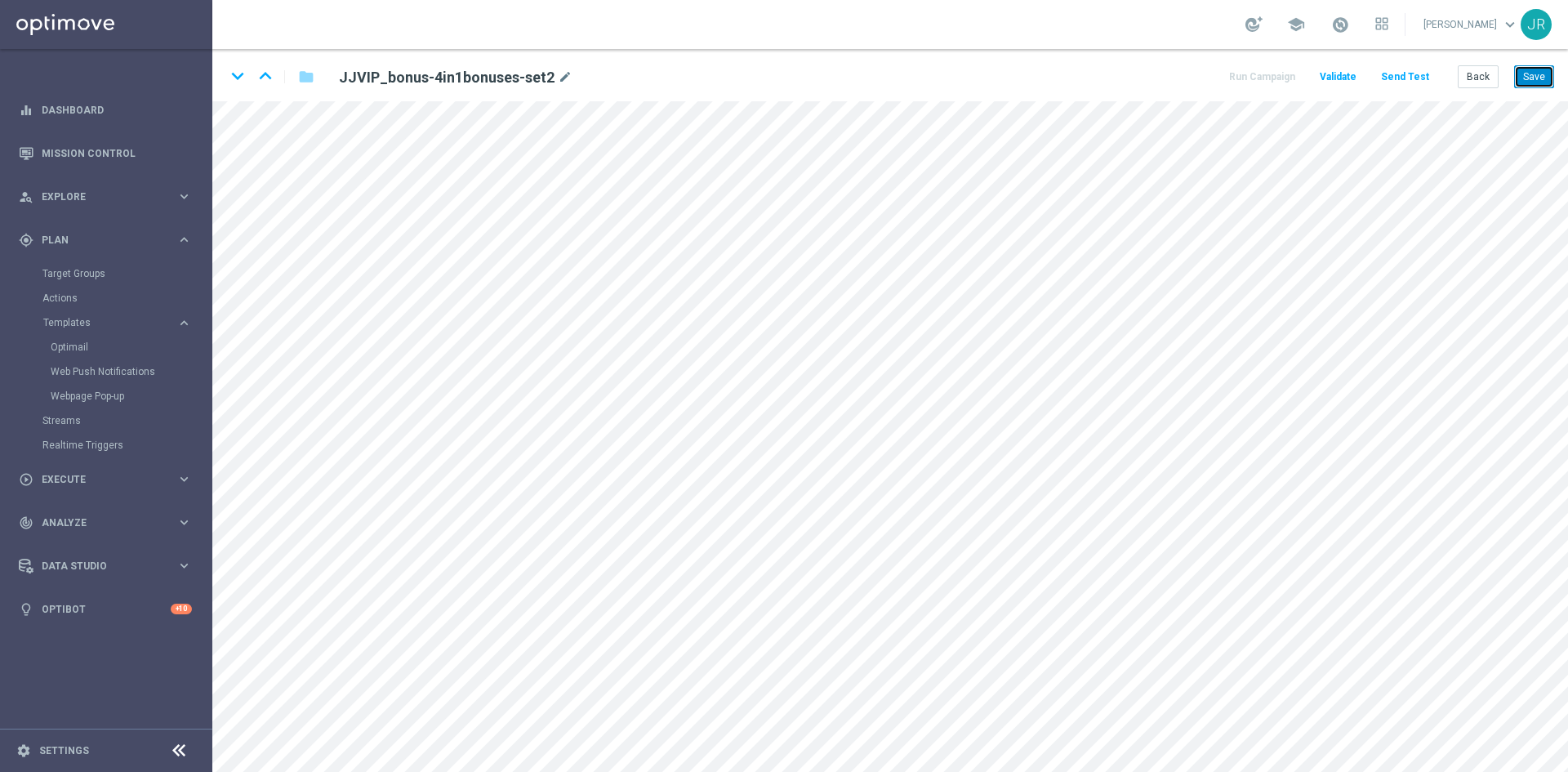
click at [1536, 80] on button "Save" at bounding box center [1534, 77] width 40 height 23
click at [1544, 74] on button "Save" at bounding box center [1534, 77] width 40 height 23
click at [1524, 84] on button "Save" at bounding box center [1534, 77] width 40 height 23
click at [1530, 67] on button "Save" at bounding box center [1534, 77] width 40 height 23
click at [1489, 77] on button "Back" at bounding box center [1479, 77] width 41 height 23
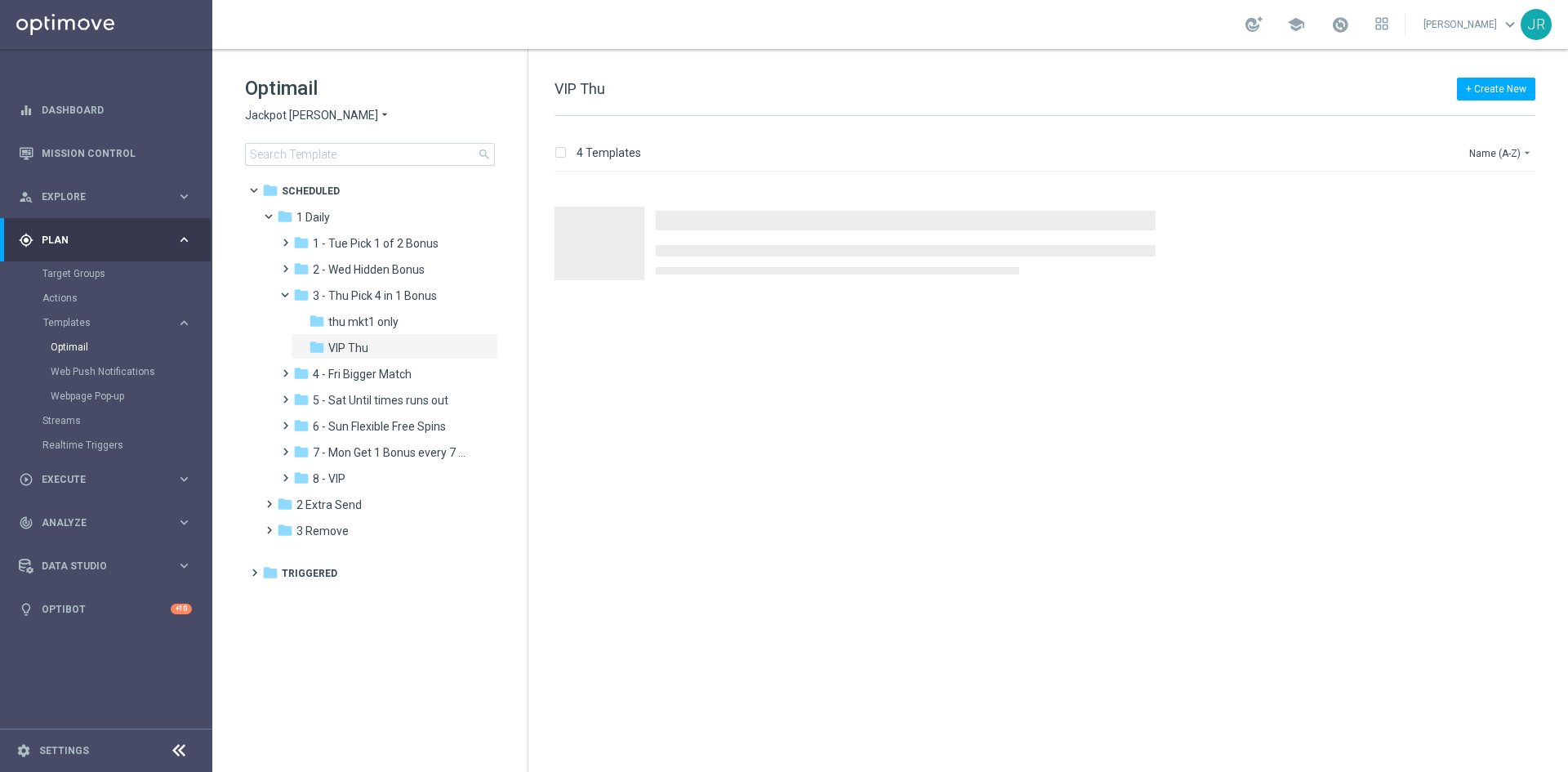
click at [263, 116] on span "Jackpot [PERSON_NAME]" at bounding box center [311, 115] width 133 height 16
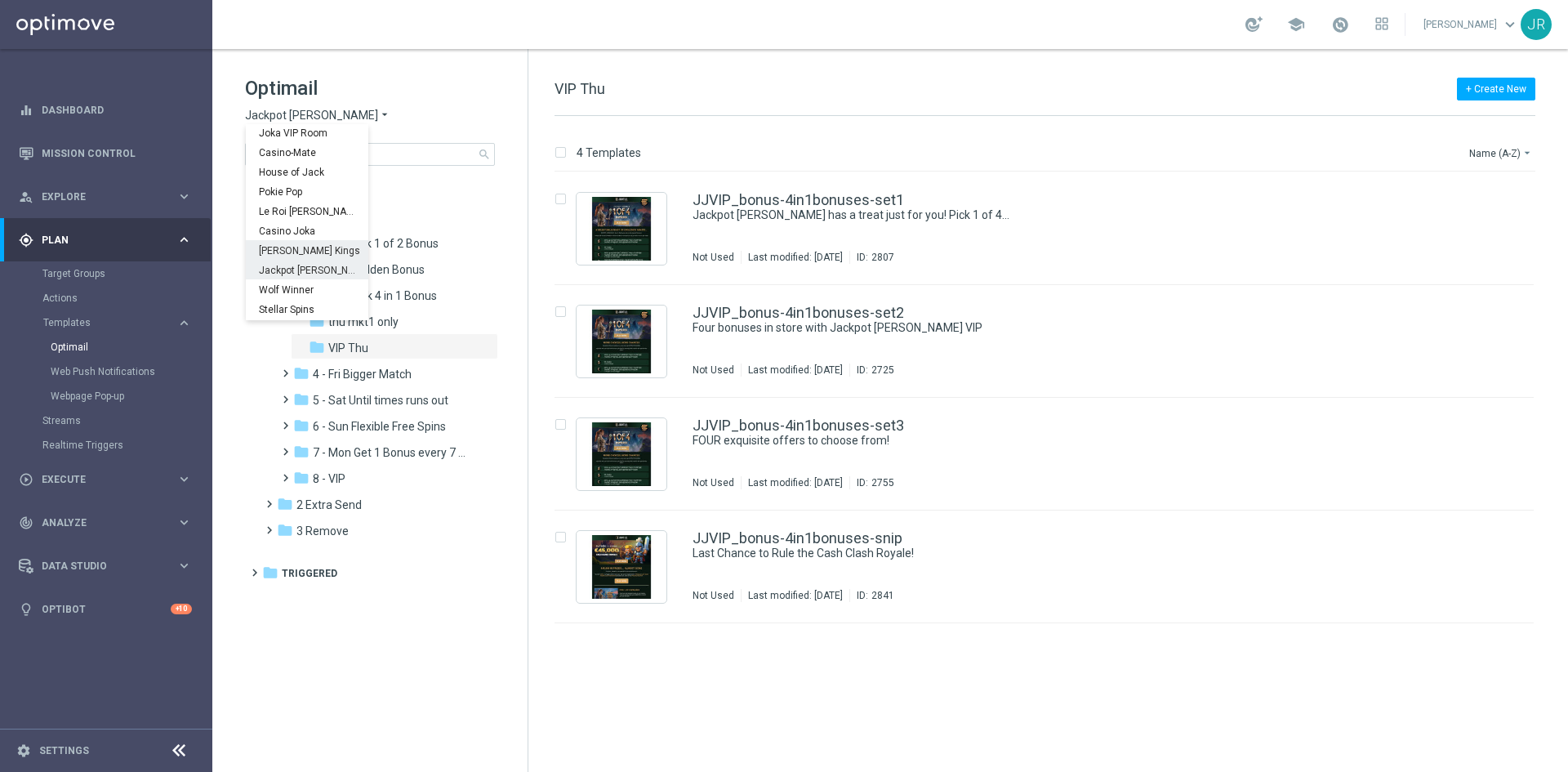
scroll to position [59, 0]
drag, startPoint x: 287, startPoint y: 273, endPoint x: 341, endPoint y: 309, distance: 64.9
click at [0, 0] on span "Wolf Winner" at bounding box center [0, 0] width 0 height 0
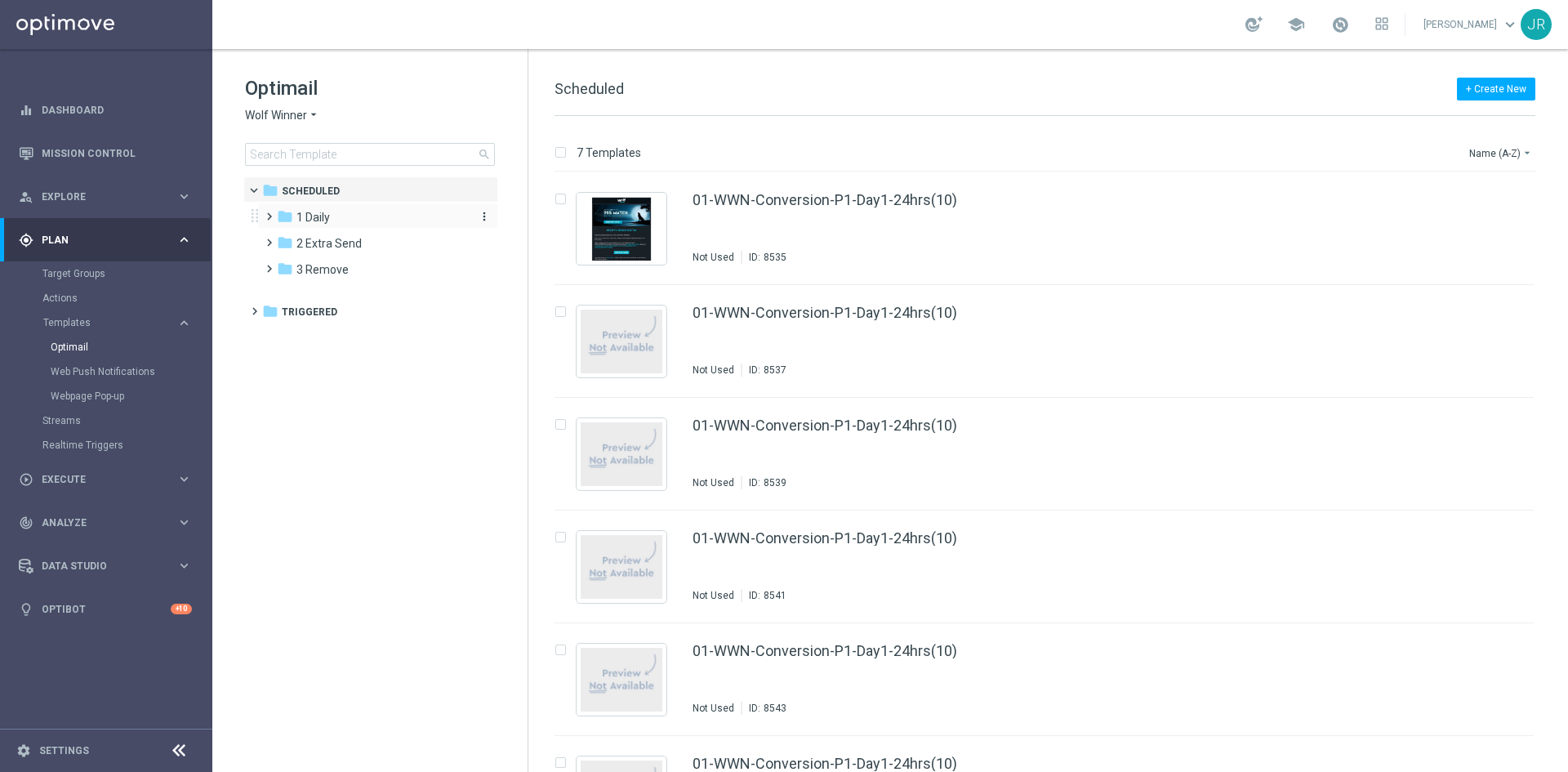
click at [335, 214] on div "folder 1 Daily" at bounding box center [371, 217] width 188 height 18
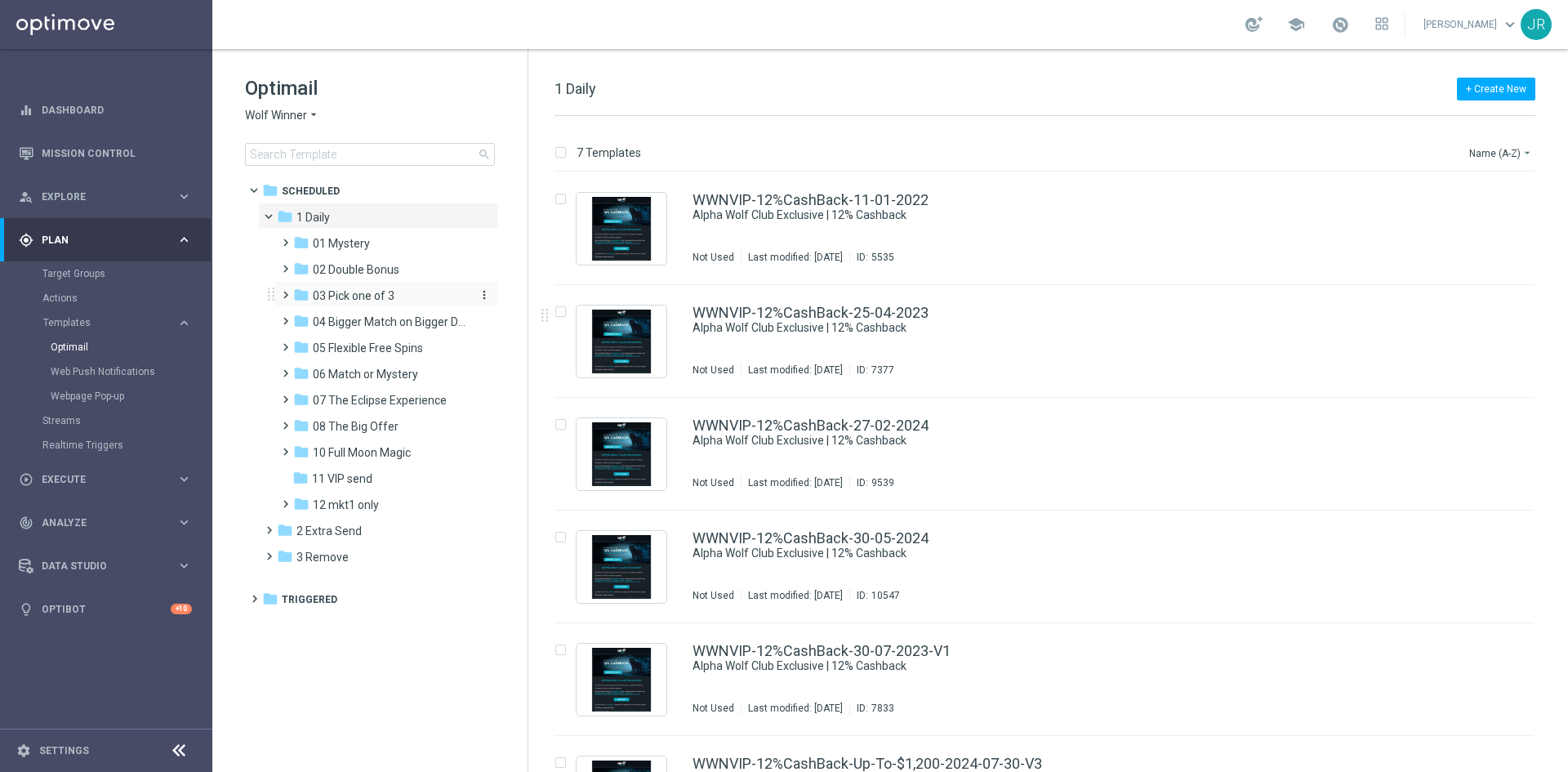
click at [387, 297] on span "03 Pick one of 3" at bounding box center [354, 295] width 81 height 15
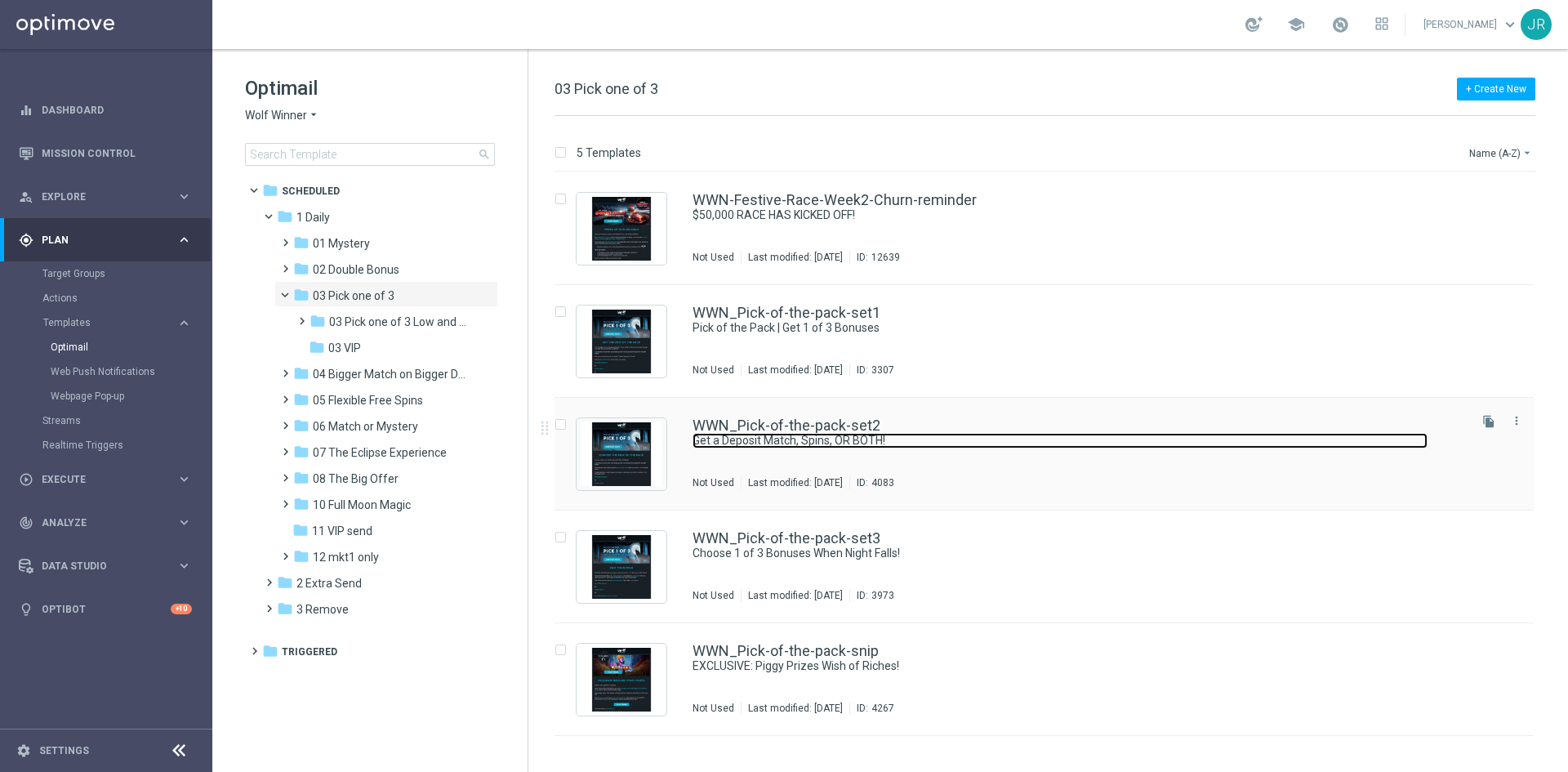
click at [968, 440] on link "Get a Deposit Match, Spins, OR BOTH!" at bounding box center [1060, 440] width 735 height 16
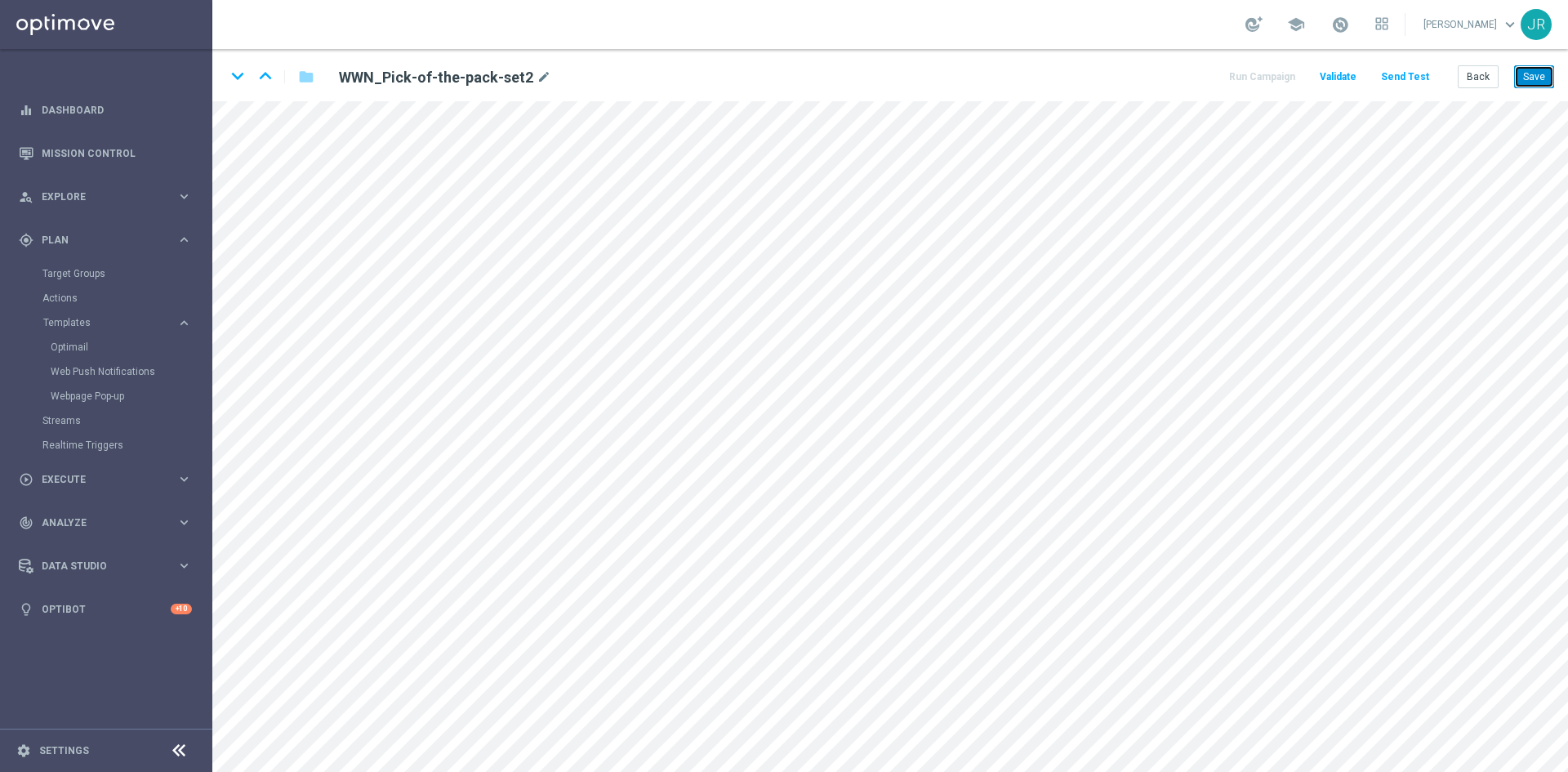
click at [1536, 70] on button "Save" at bounding box center [1534, 77] width 40 height 23
click at [1479, 81] on button "Back" at bounding box center [1479, 77] width 41 height 23
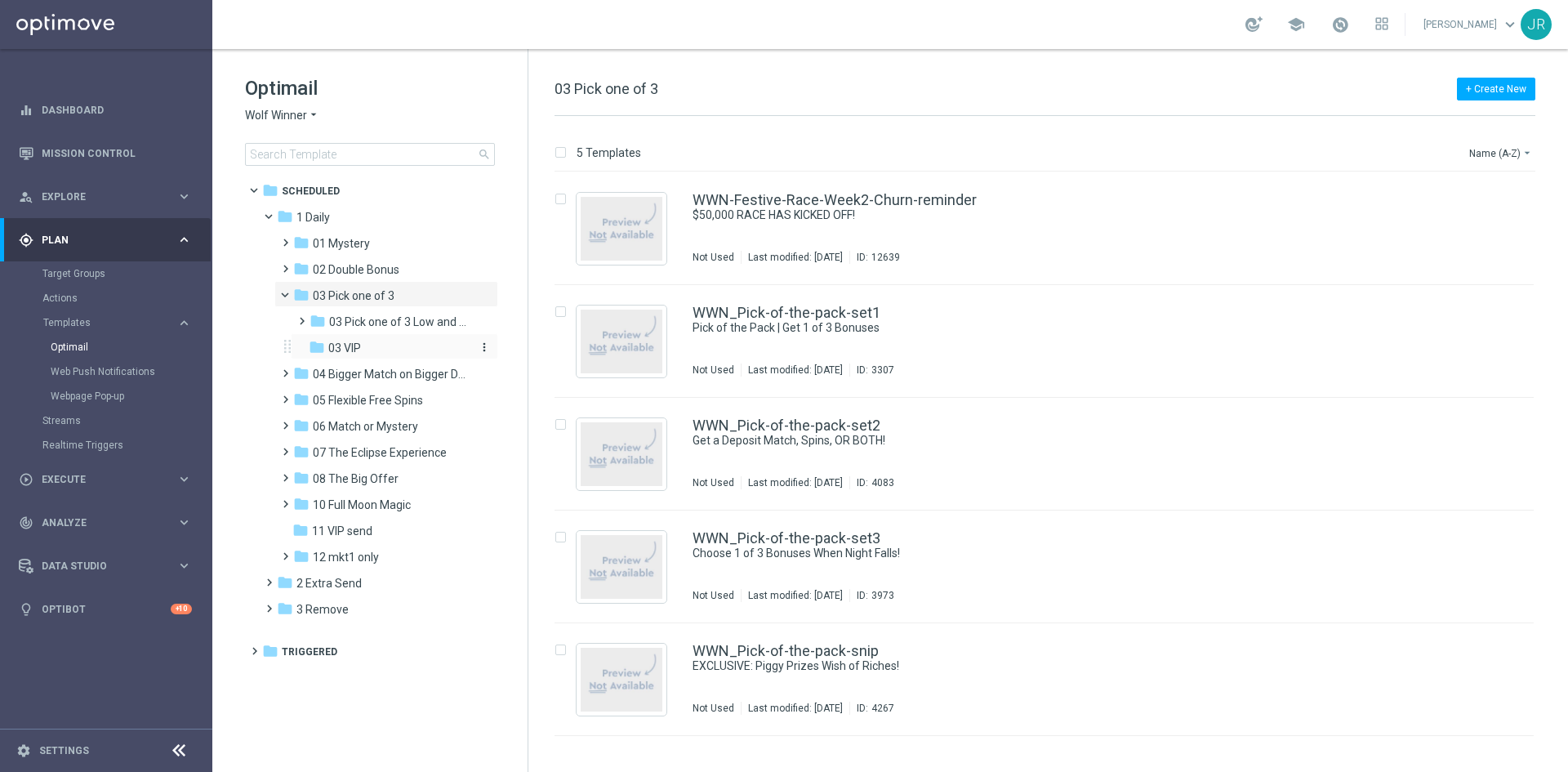
click at [377, 344] on div "folder 03 VIP" at bounding box center [389, 348] width 161 height 18
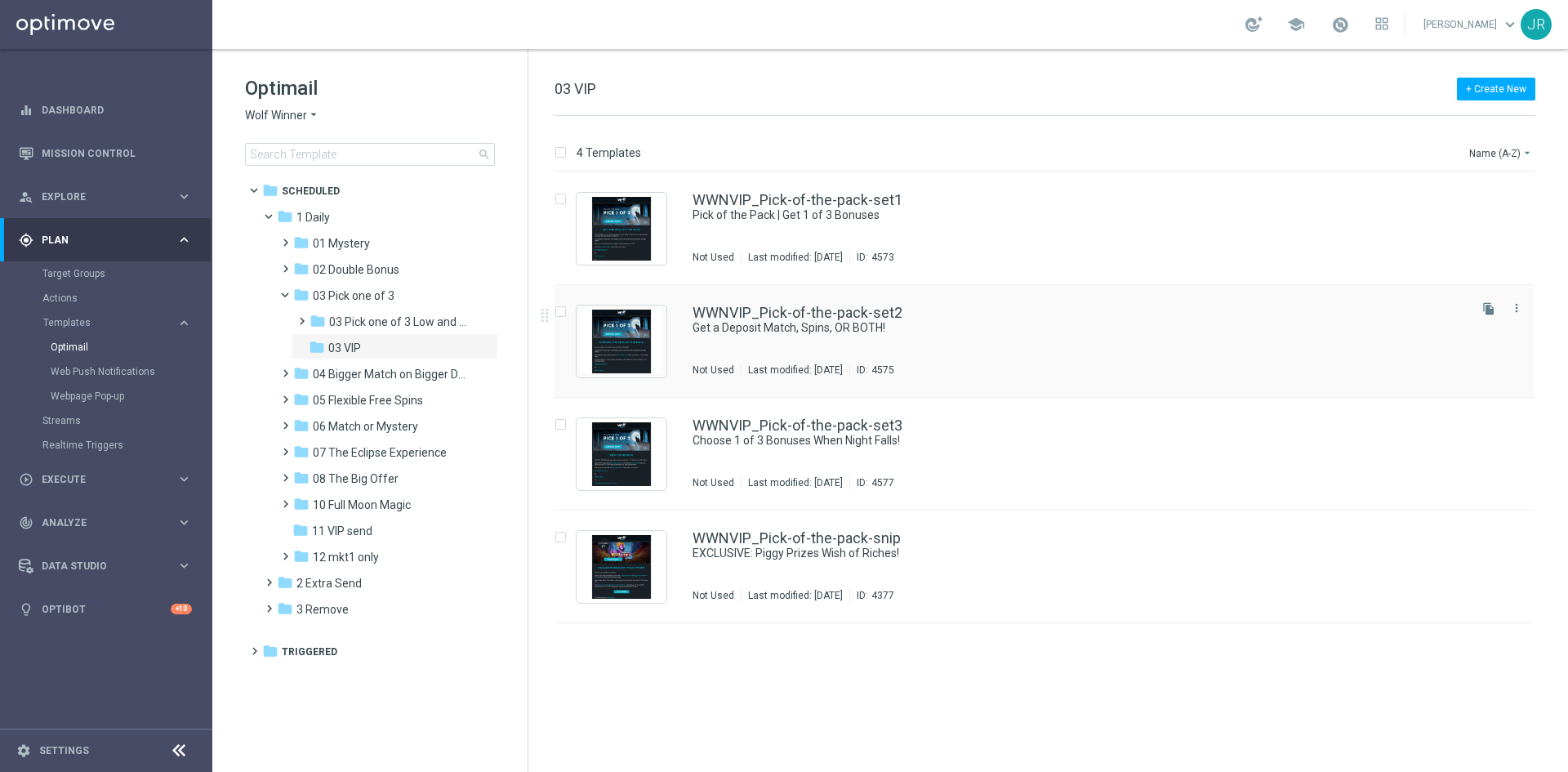
click at [868, 347] on div "WWNVIP_Pick-of-the-pack-set2 Get a Deposit Match, Spins, OR BOTH! Not Used Last…" at bounding box center [1078, 340] width 773 height 71
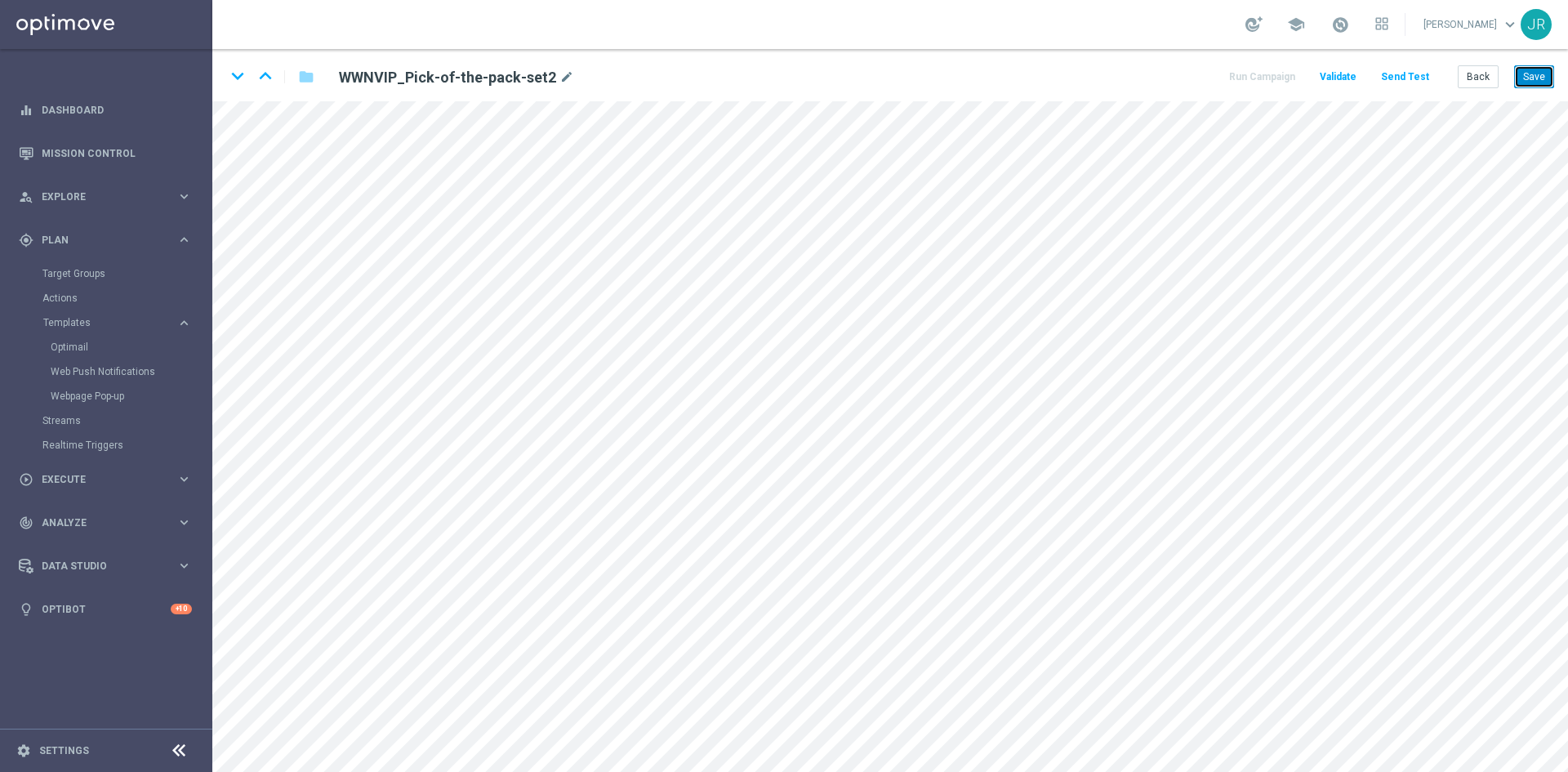
click at [1543, 76] on button "Save" at bounding box center [1534, 77] width 40 height 23
drag, startPoint x: 1468, startPoint y: 77, endPoint x: 811, endPoint y: 18, distance: 659.6
click at [1458, 75] on div "Run Campaign Validate Send Test Back Save" at bounding box center [1391, 77] width 328 height 23
click at [1468, 80] on button "Back" at bounding box center [1479, 77] width 41 height 23
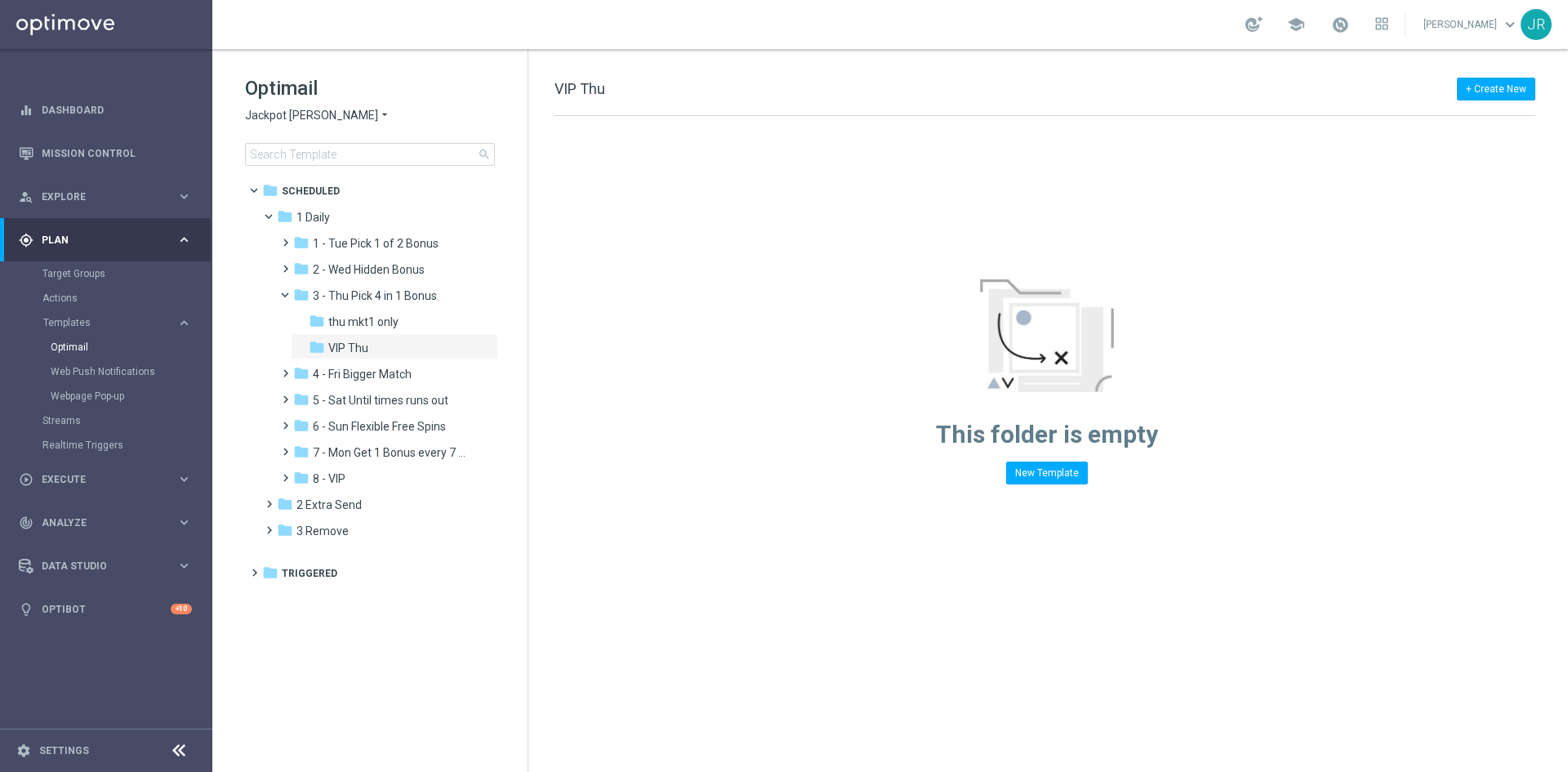
click at [267, 116] on span "Jackpot Jill" at bounding box center [311, 115] width 133 height 16
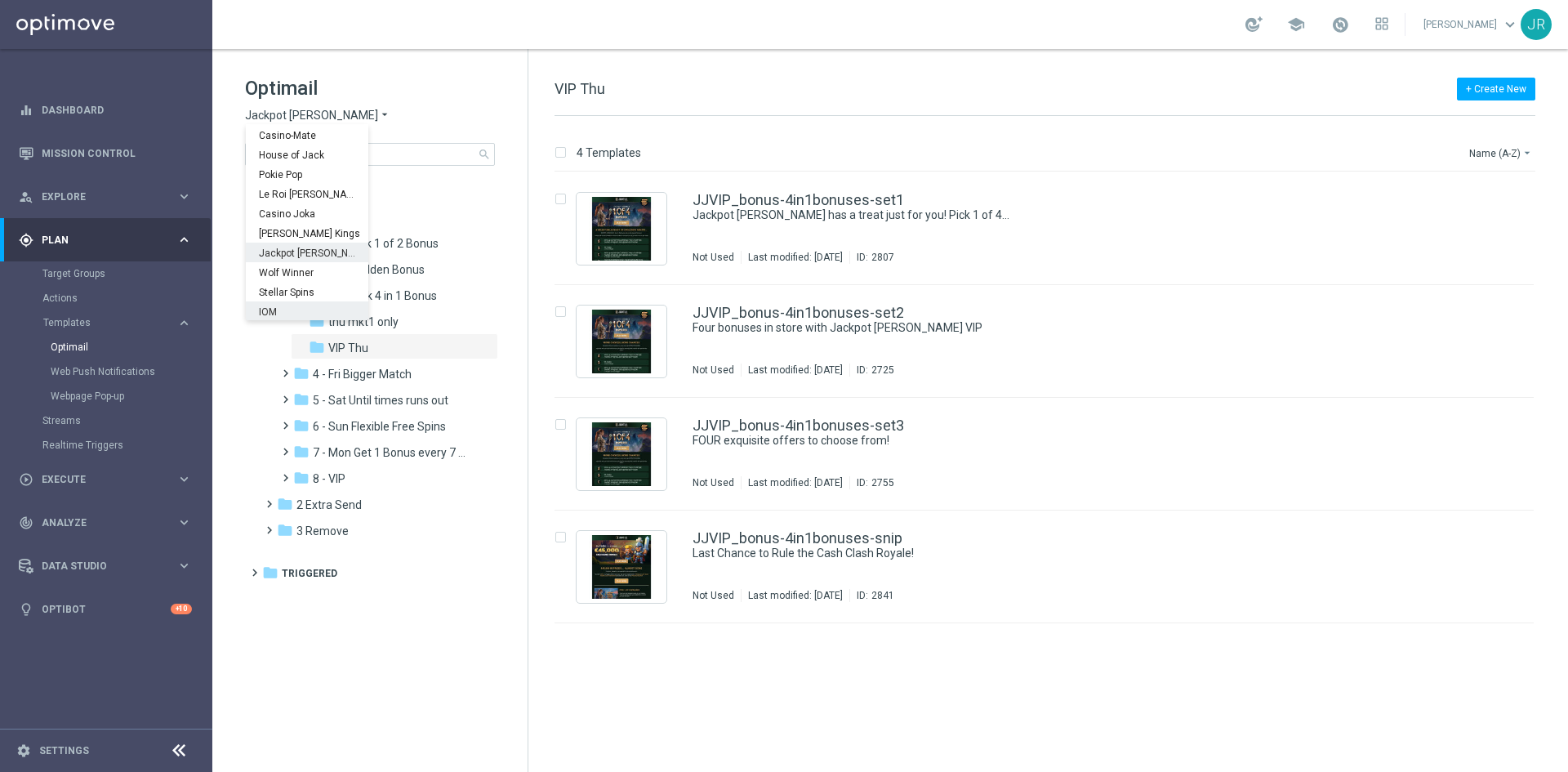
scroll to position [59, 0]
click at [0, 0] on span "Wolf Winner" at bounding box center [0, 0] width 0 height 0
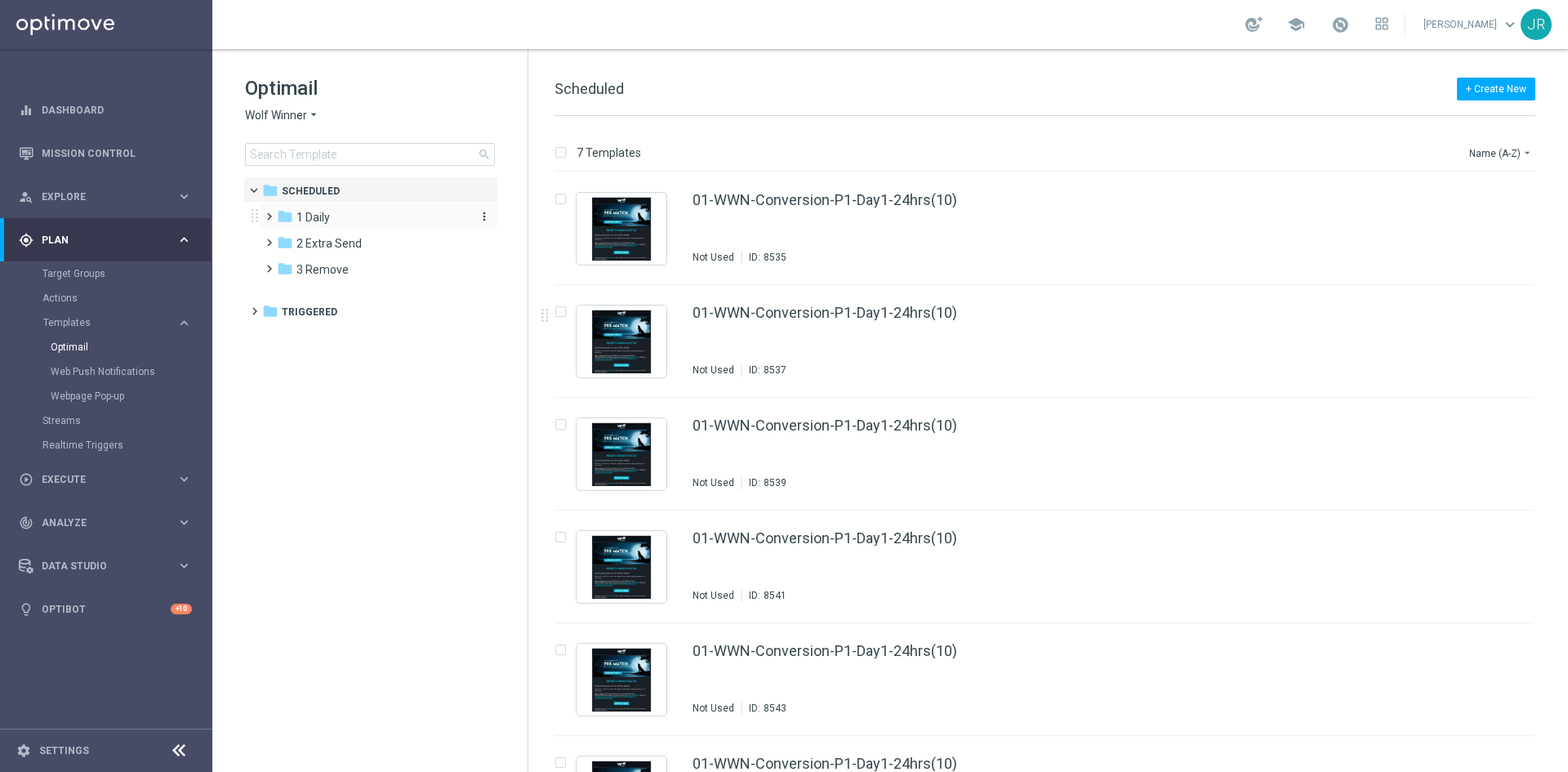
click at [324, 212] on span "1 Daily" at bounding box center [313, 216] width 34 height 15
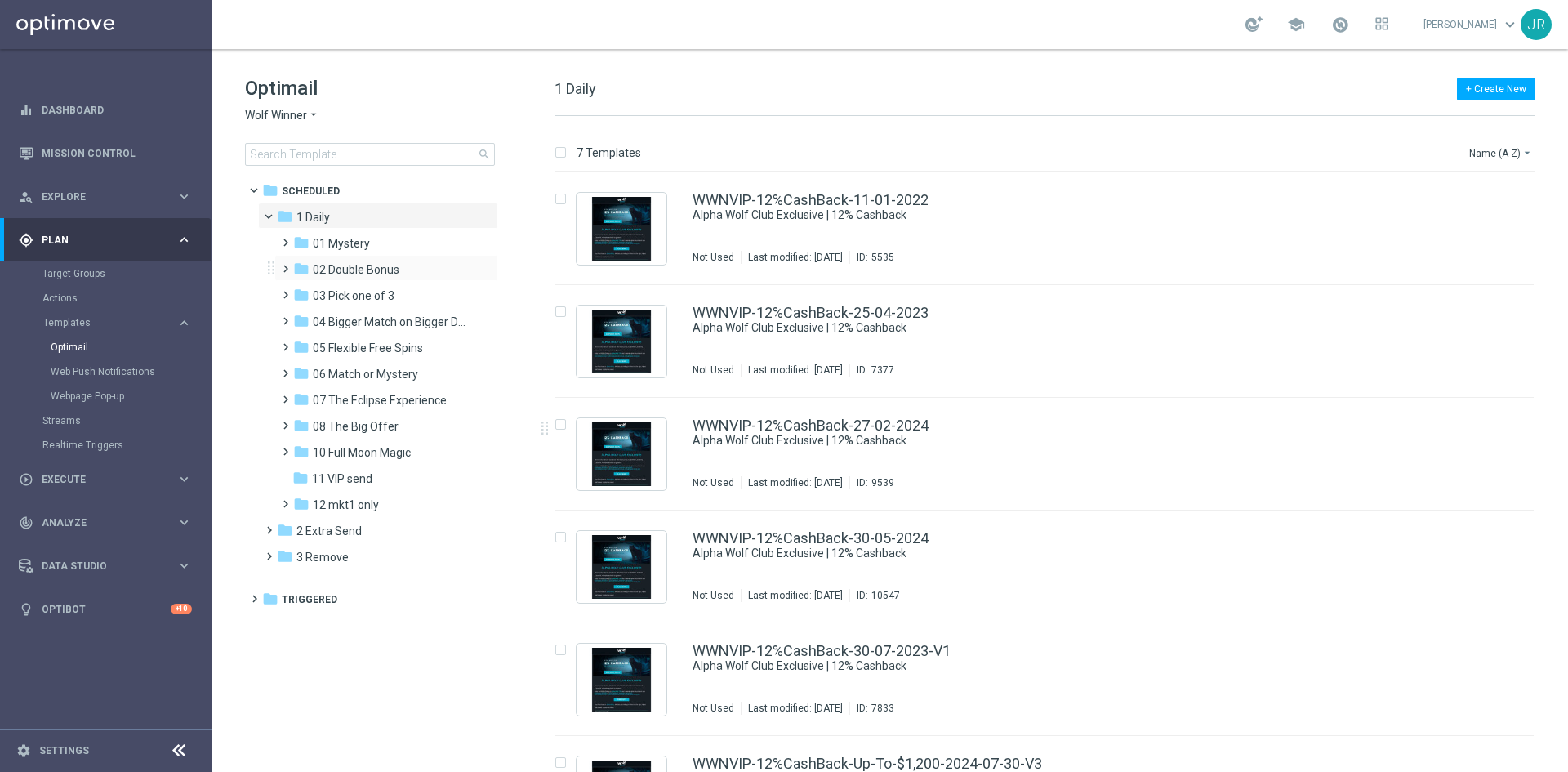
click at [376, 279] on div "folder 02 Double Bonus more_vert" at bounding box center [386, 268] width 224 height 26
click at [375, 290] on span "03 Pick one of 3" at bounding box center [354, 295] width 81 height 15
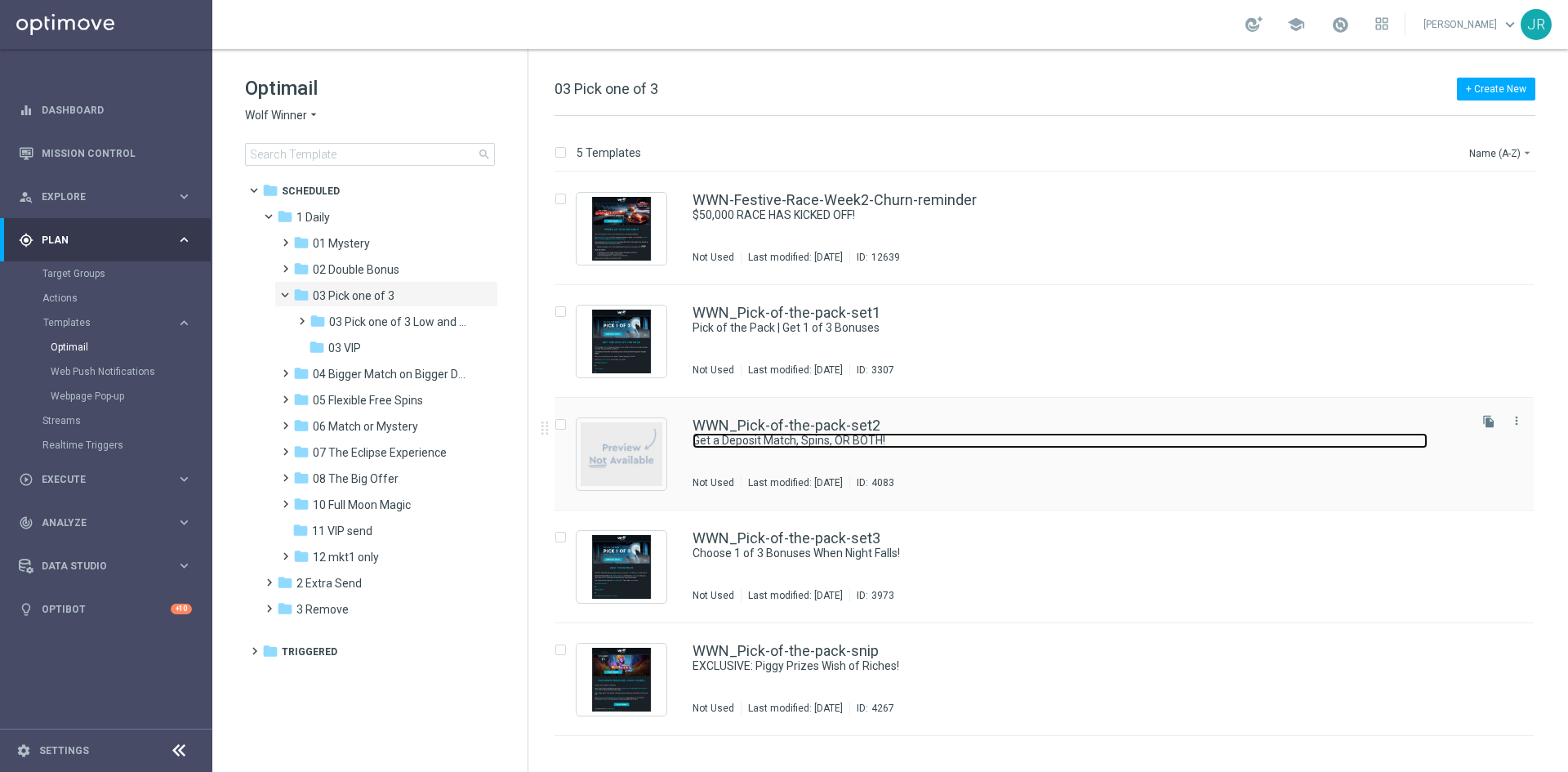
click at [752, 445] on link "Get a Deposit Match, Spins, OR BOTH!" at bounding box center [1060, 440] width 735 height 16
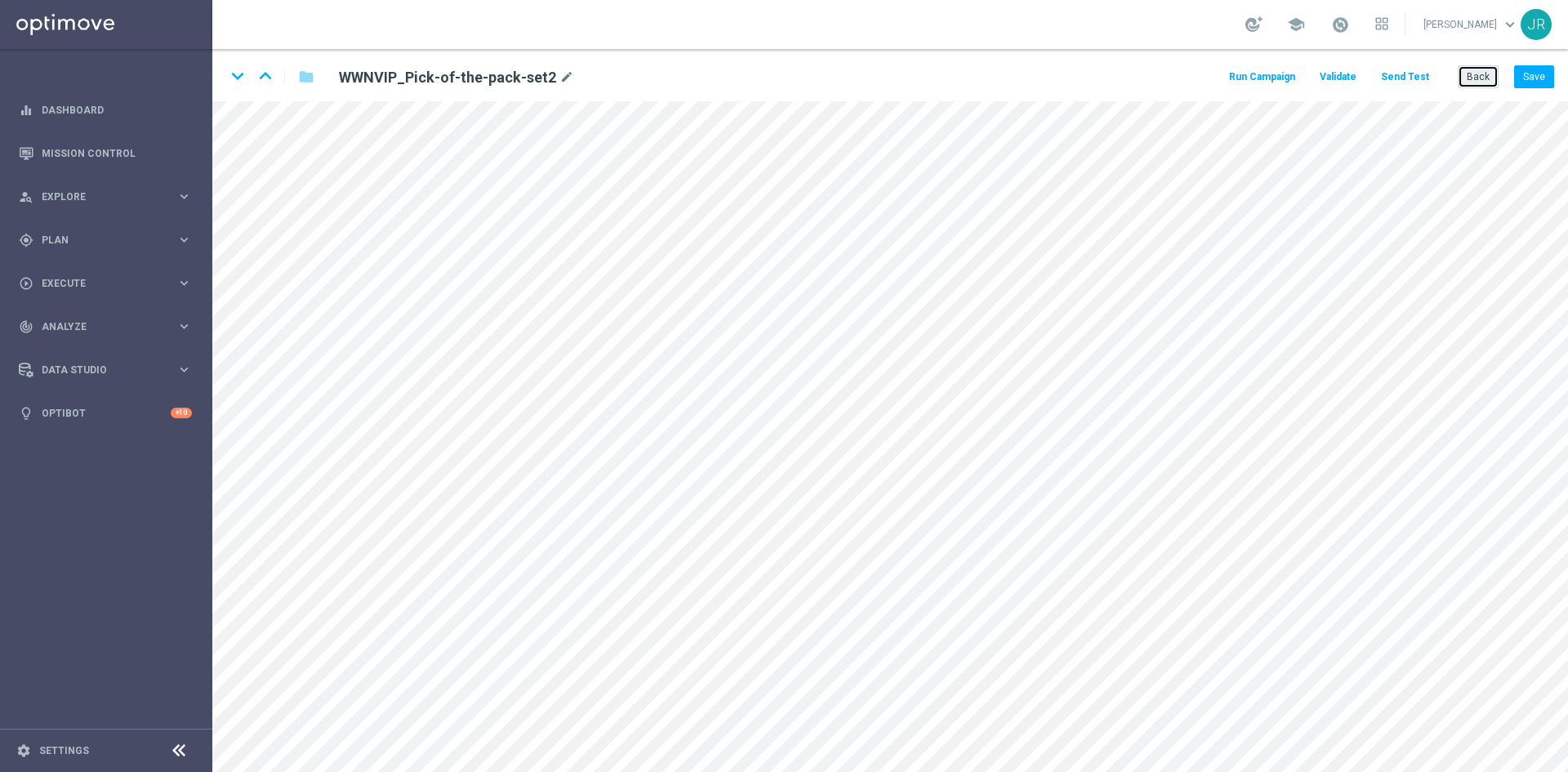
click at [1472, 80] on button "Back" at bounding box center [1479, 77] width 41 height 23
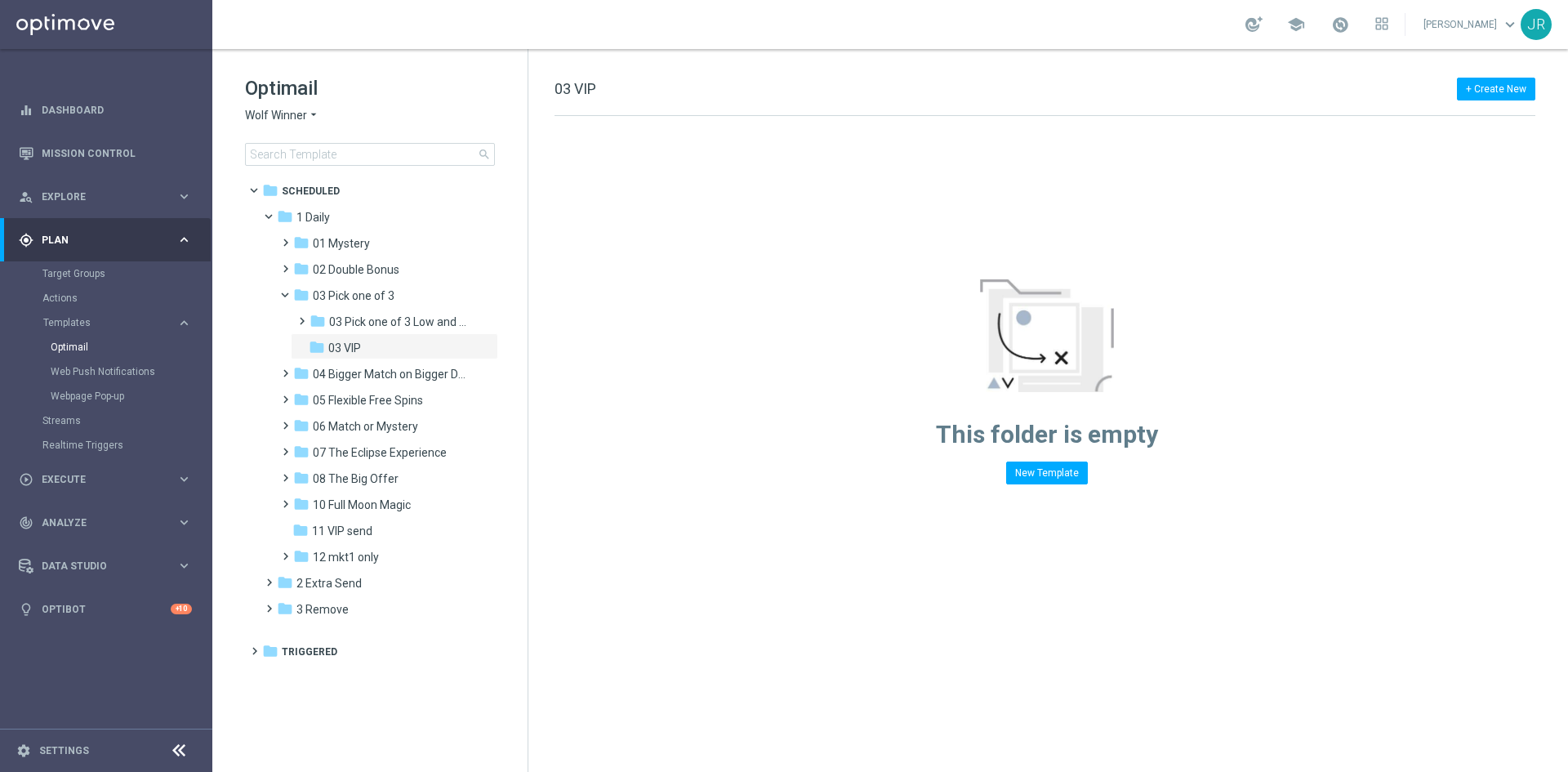
click at [289, 111] on span "Wolf Winner" at bounding box center [276, 115] width 62 height 16
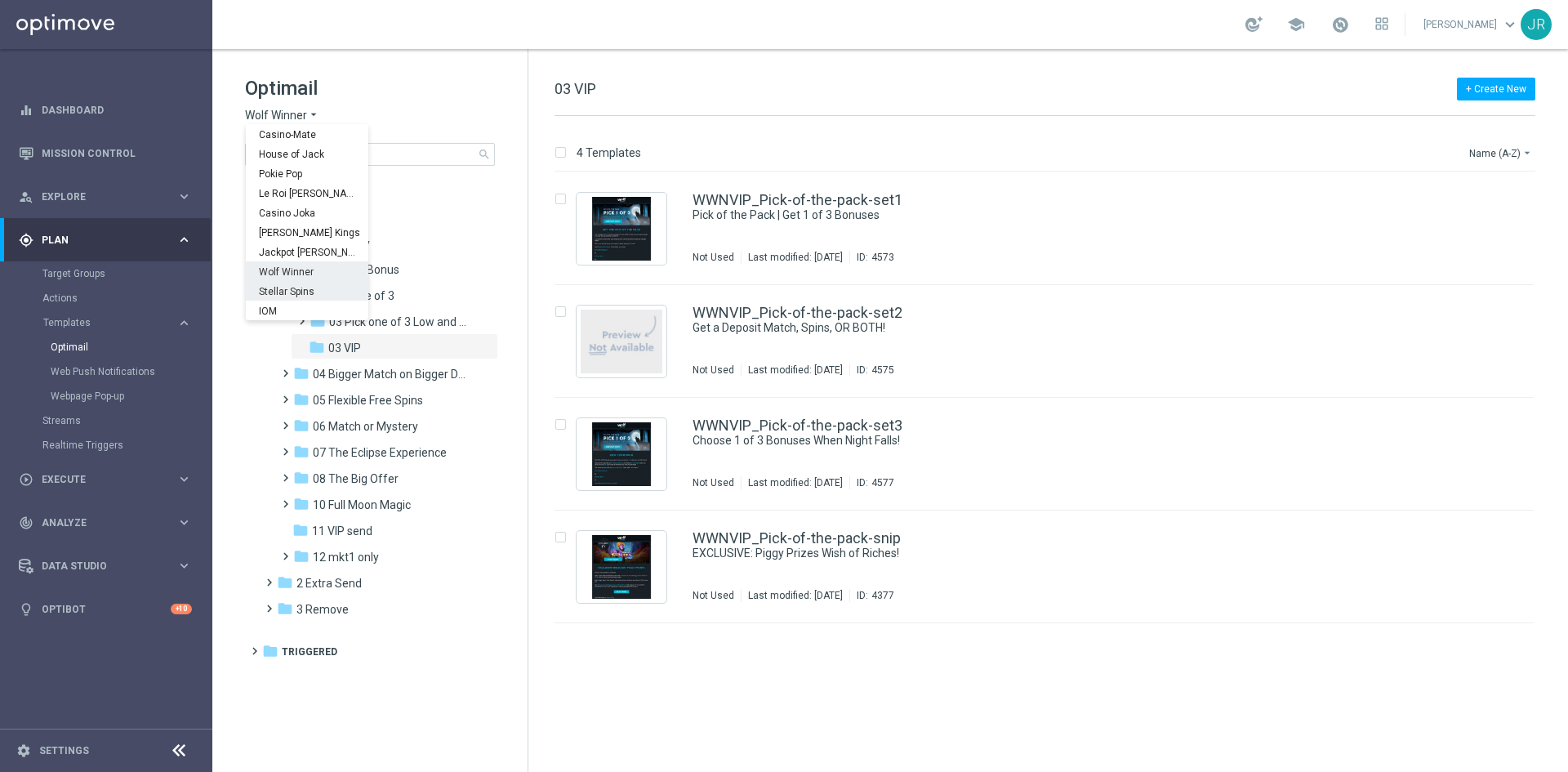
click at [0, 0] on span "Stellar Spins" at bounding box center [0, 0] width 0 height 0
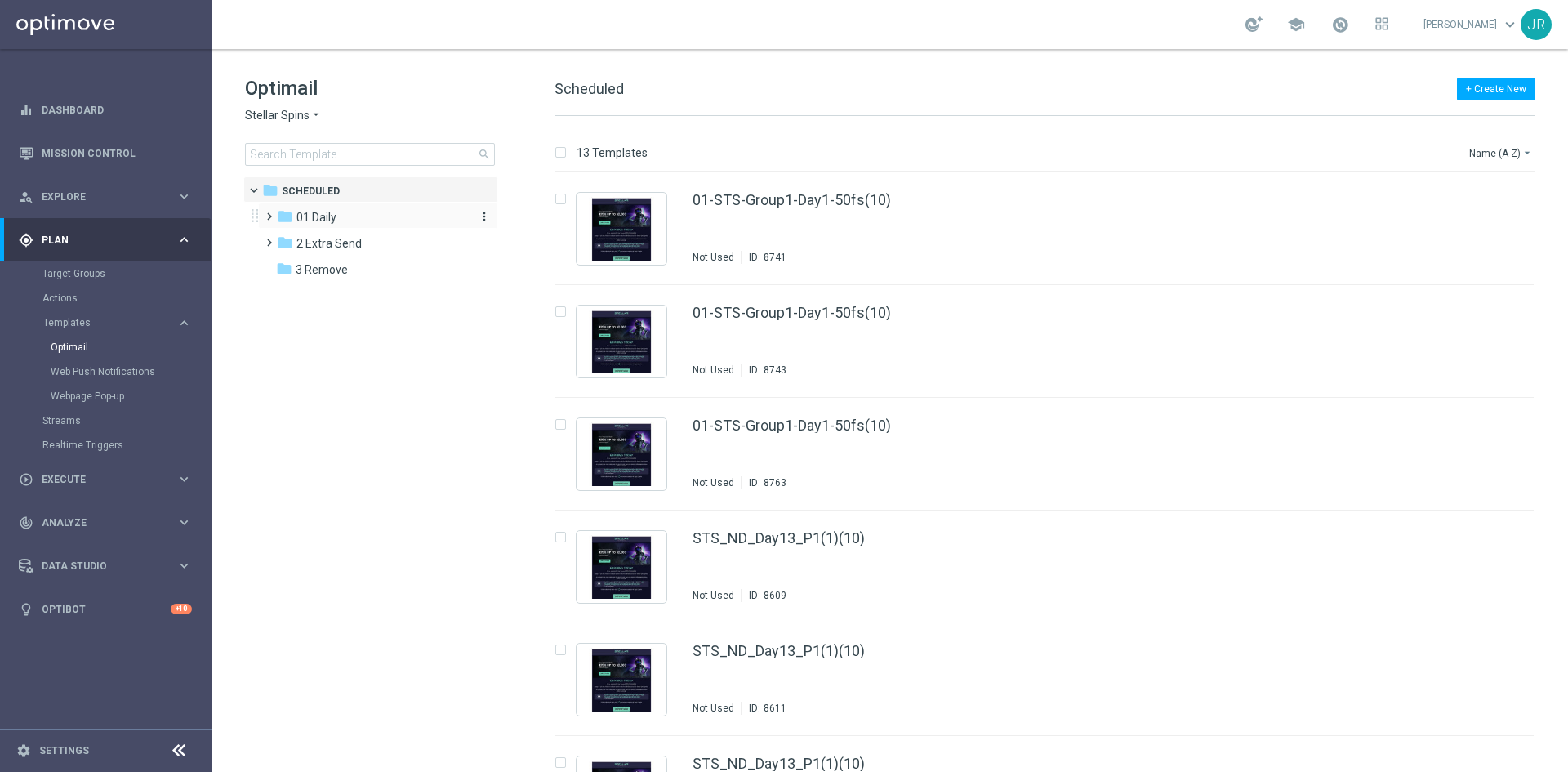
click at [335, 216] on span "01 Daily" at bounding box center [316, 216] width 40 height 15
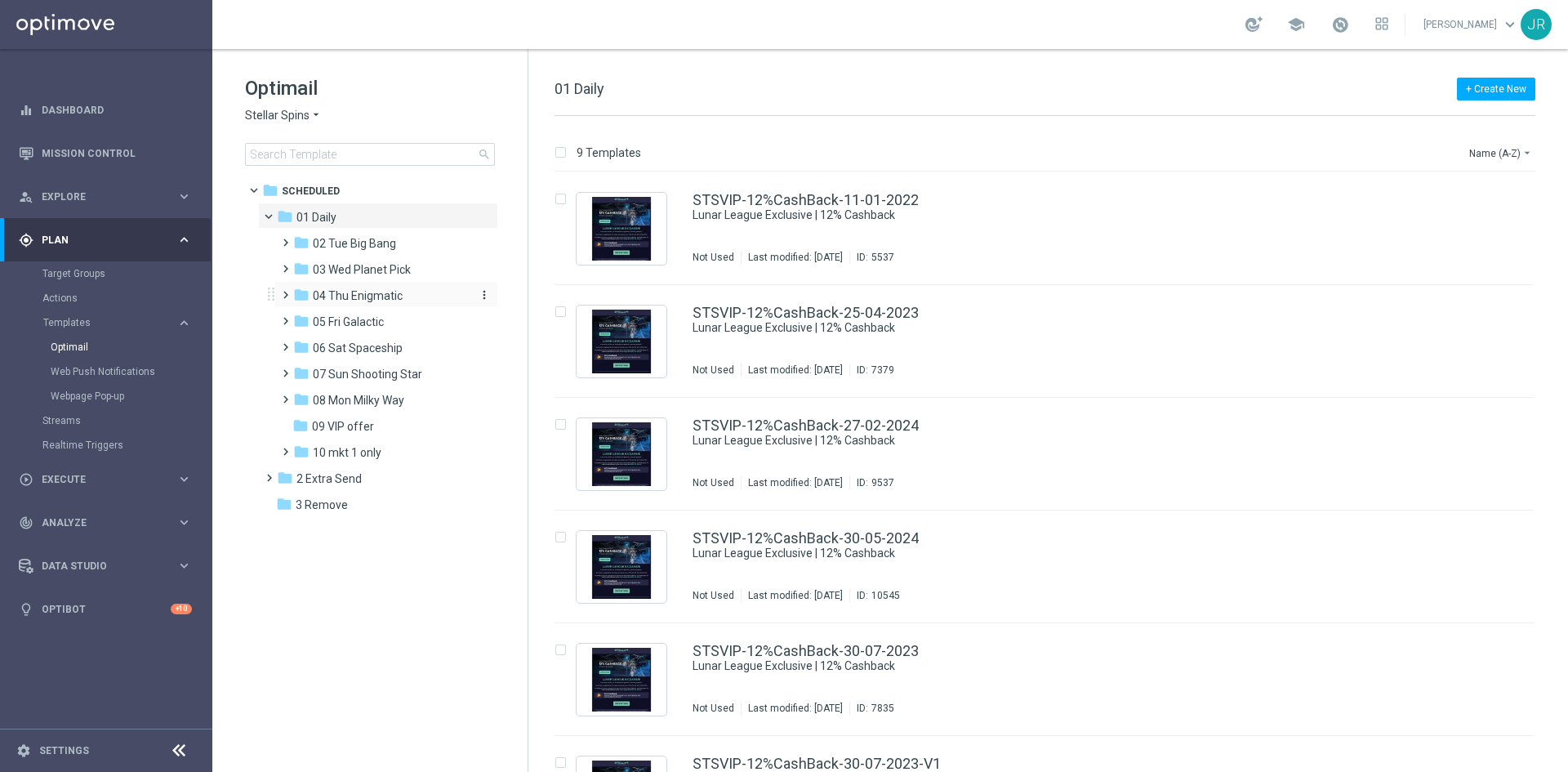
click at [354, 297] on span "04 Thu Enigmatic" at bounding box center [358, 295] width 90 height 15
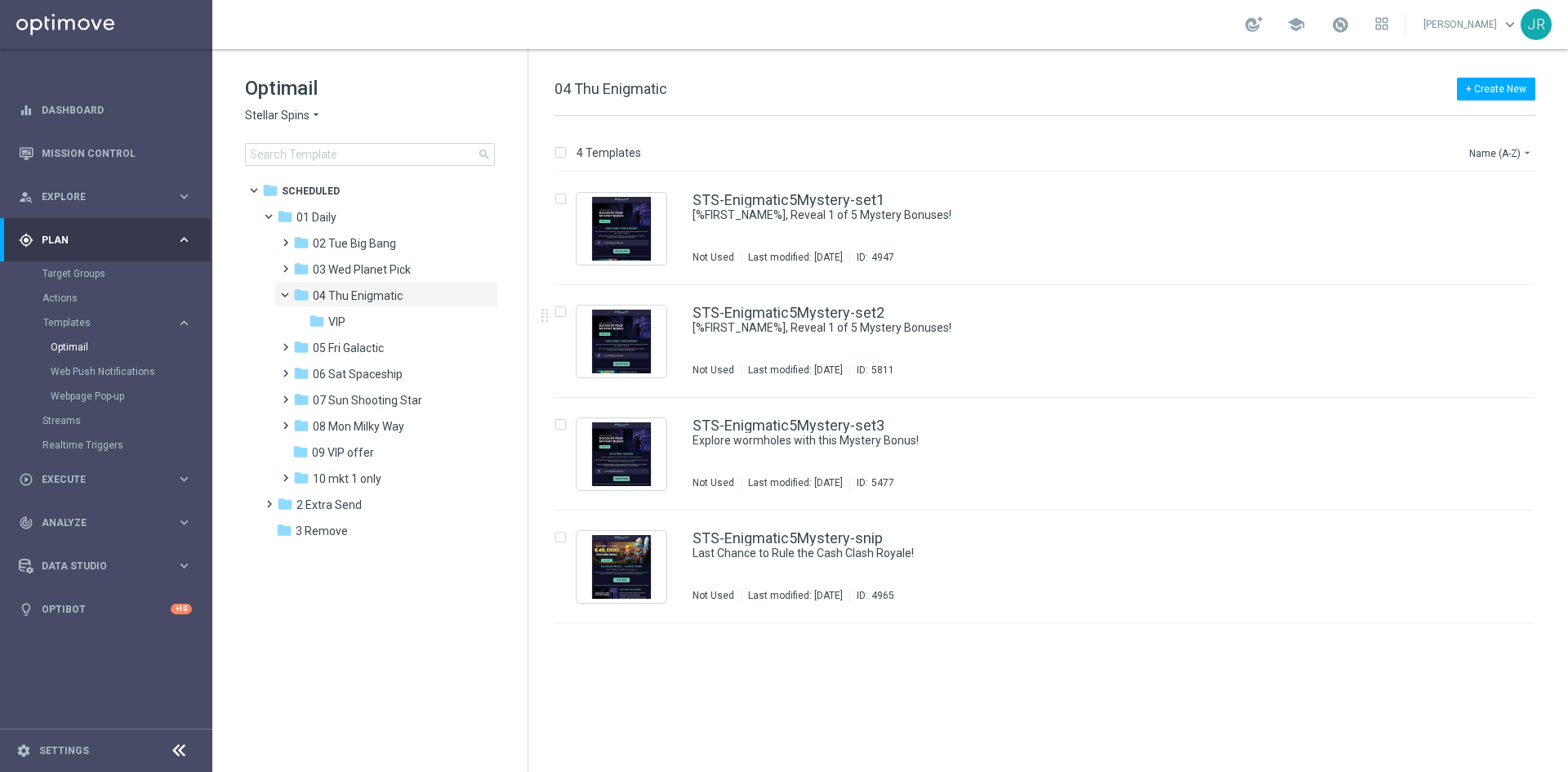
drag, startPoint x: 959, startPoint y: 344, endPoint x: 1247, endPoint y: 494, distance: 324.7
click at [959, 344] on div "STS-Enigmatic5Mystery-set2 [%FIRST_NAME%], Reveal 1 of 5 Mystery Bonuses! Not U…" at bounding box center [1078, 340] width 773 height 71
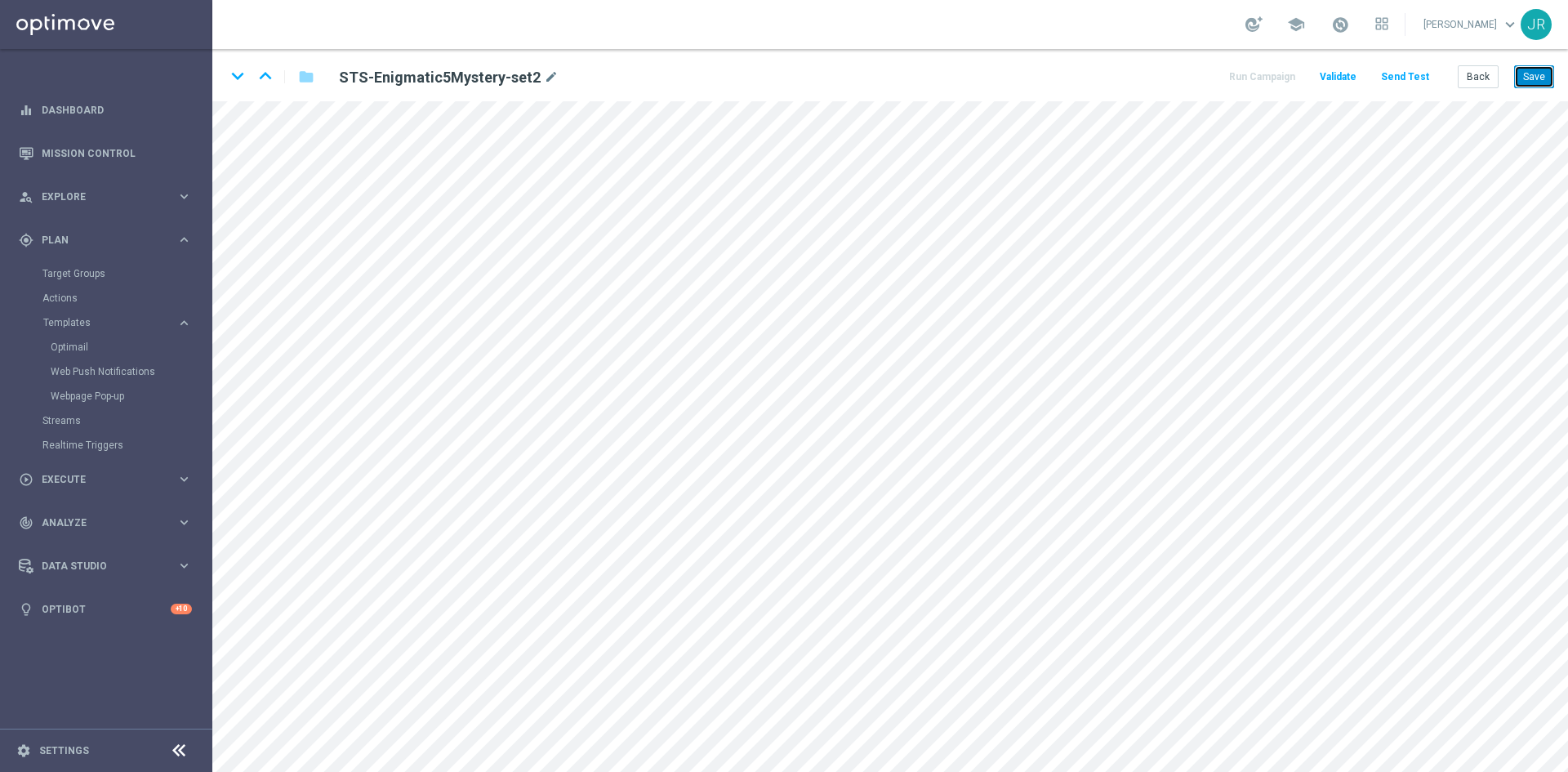
click at [1525, 81] on button "Save" at bounding box center [1534, 77] width 40 height 23
click at [1536, 76] on button "Save" at bounding box center [1534, 77] width 40 height 23
click at [1546, 67] on button "Save" at bounding box center [1534, 77] width 40 height 23
click at [1484, 80] on button "Back" at bounding box center [1479, 77] width 41 height 23
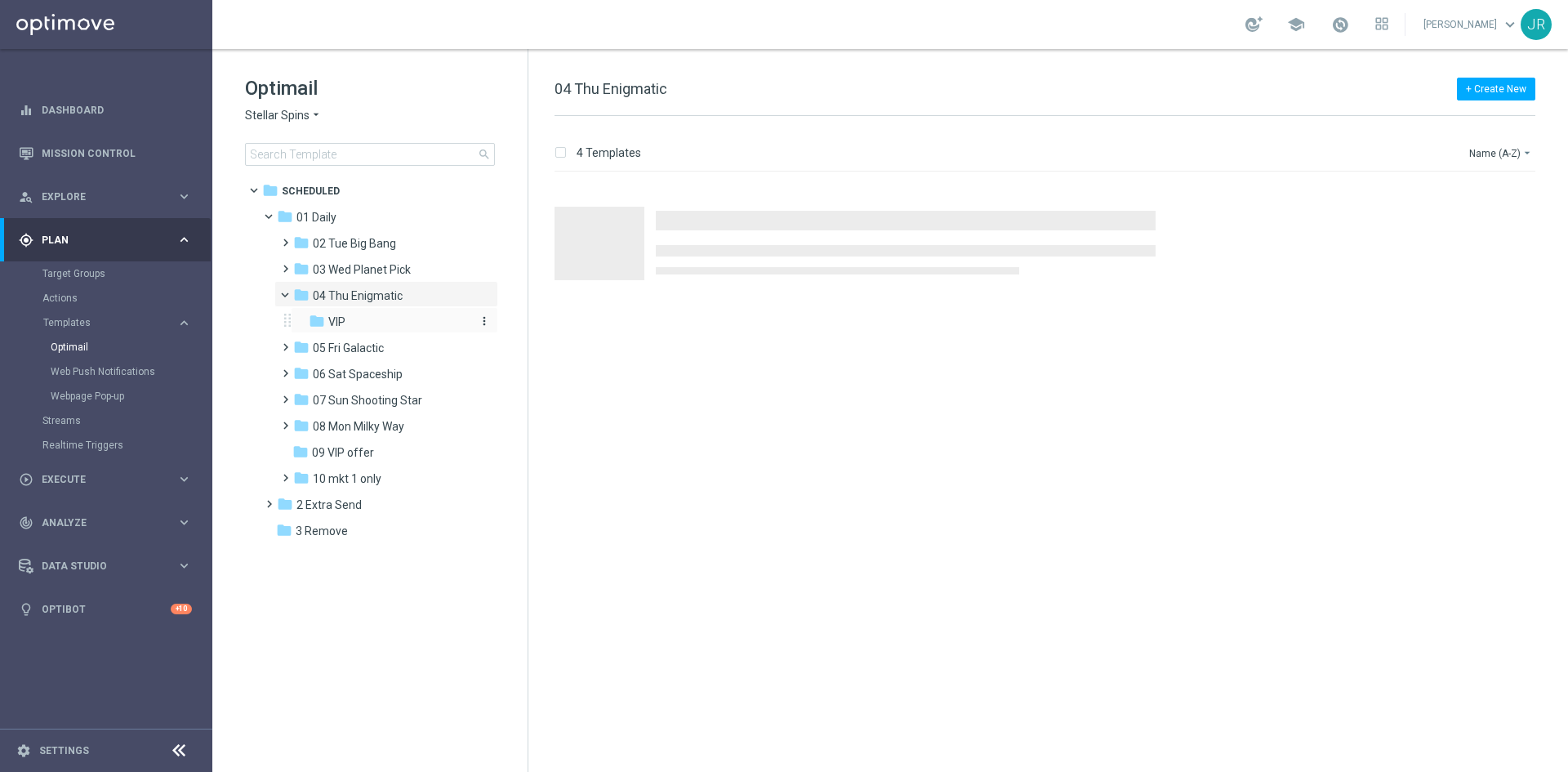
click at [341, 324] on span "VIP" at bounding box center [337, 321] width 17 height 15
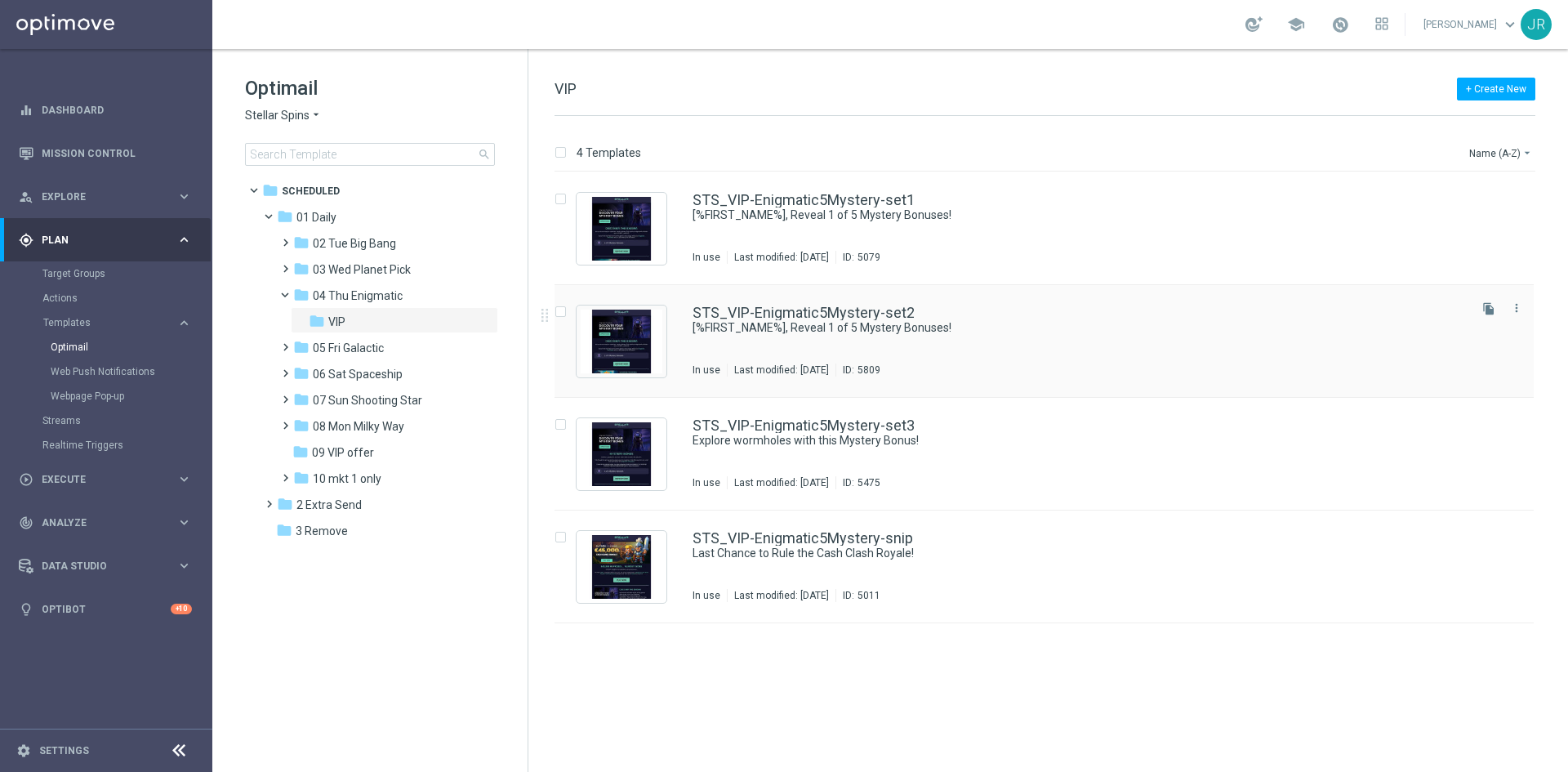
click at [883, 338] on div "STS_VIP-Enigmatic5Mystery-set2 [%FIRST_NAME%], Reveal 1 of 5 Mystery Bonuses! I…" at bounding box center [1078, 340] width 773 height 71
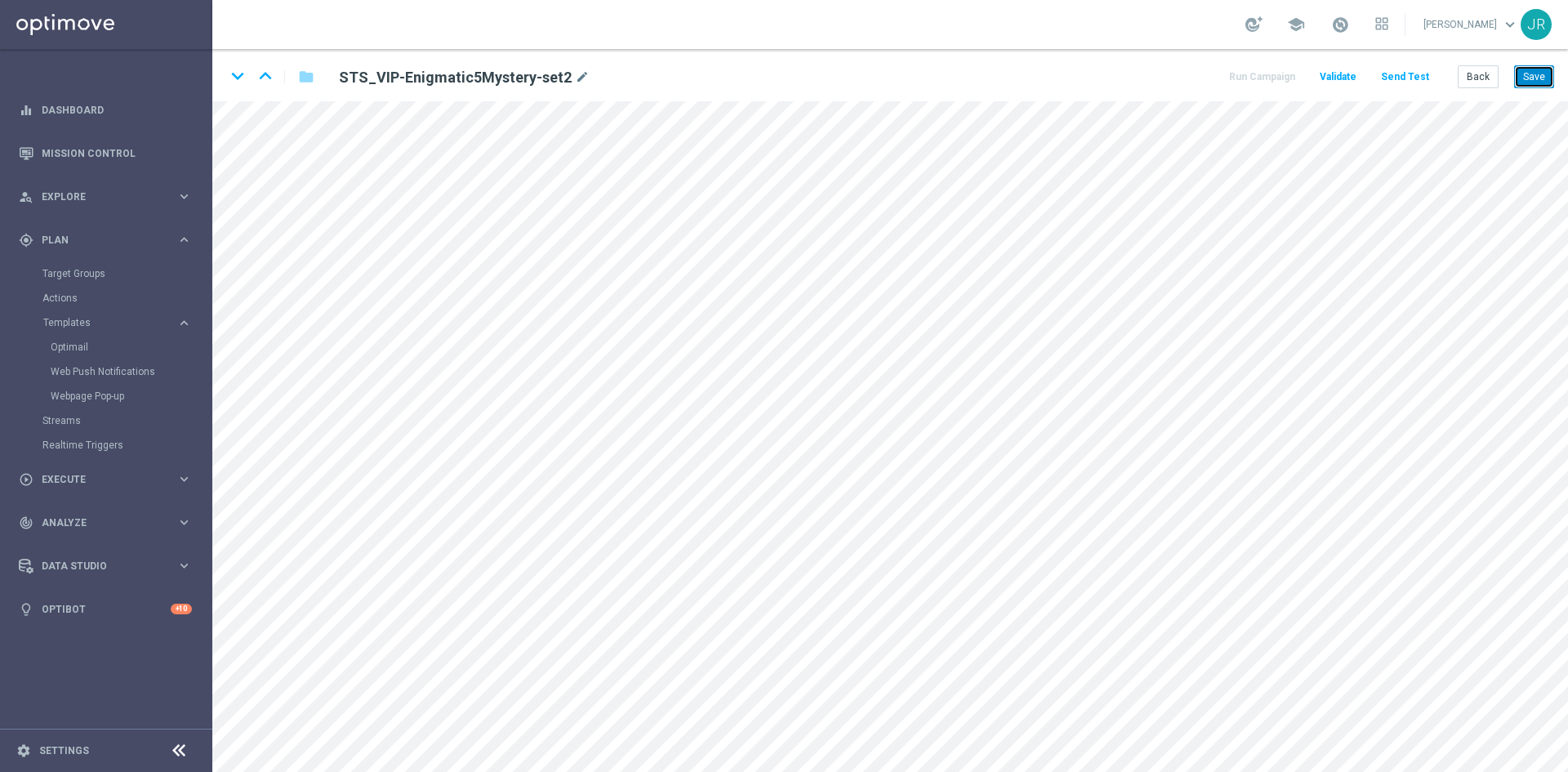
click at [1548, 76] on button "Save" at bounding box center [1534, 77] width 40 height 23
click at [1537, 76] on button "Save" at bounding box center [1534, 77] width 40 height 23
click at [1557, 70] on div "keyboard_arrow_down keyboard_arrow_up folder STS_VIP-Enigmatic5Mystery-set2 mod…" at bounding box center [890, 76] width 1356 height 52
click at [1547, 73] on button "Save" at bounding box center [1534, 77] width 40 height 23
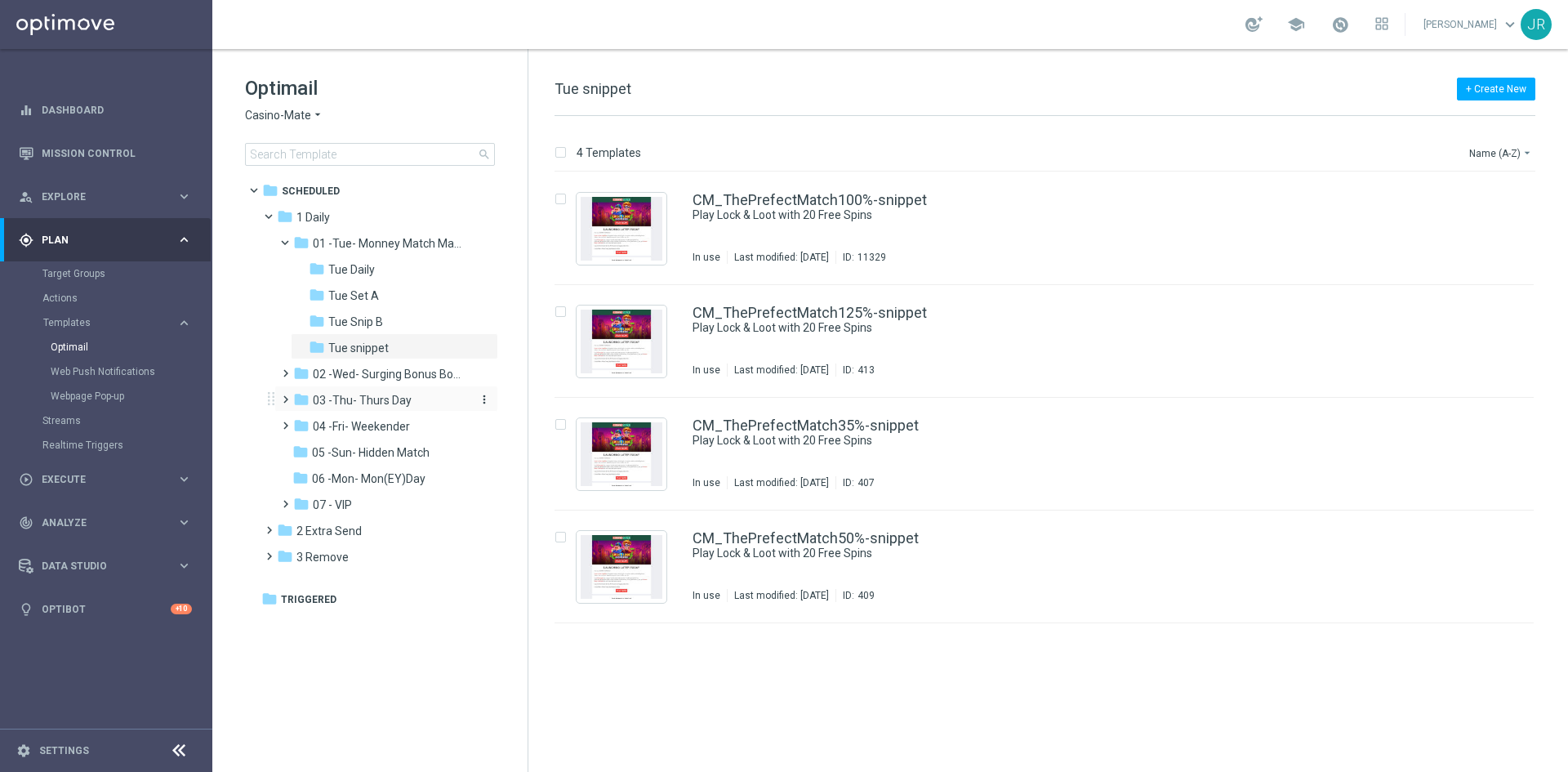
click at [339, 406] on span "03 -Thu- Thurs Day" at bounding box center [363, 400] width 99 height 15
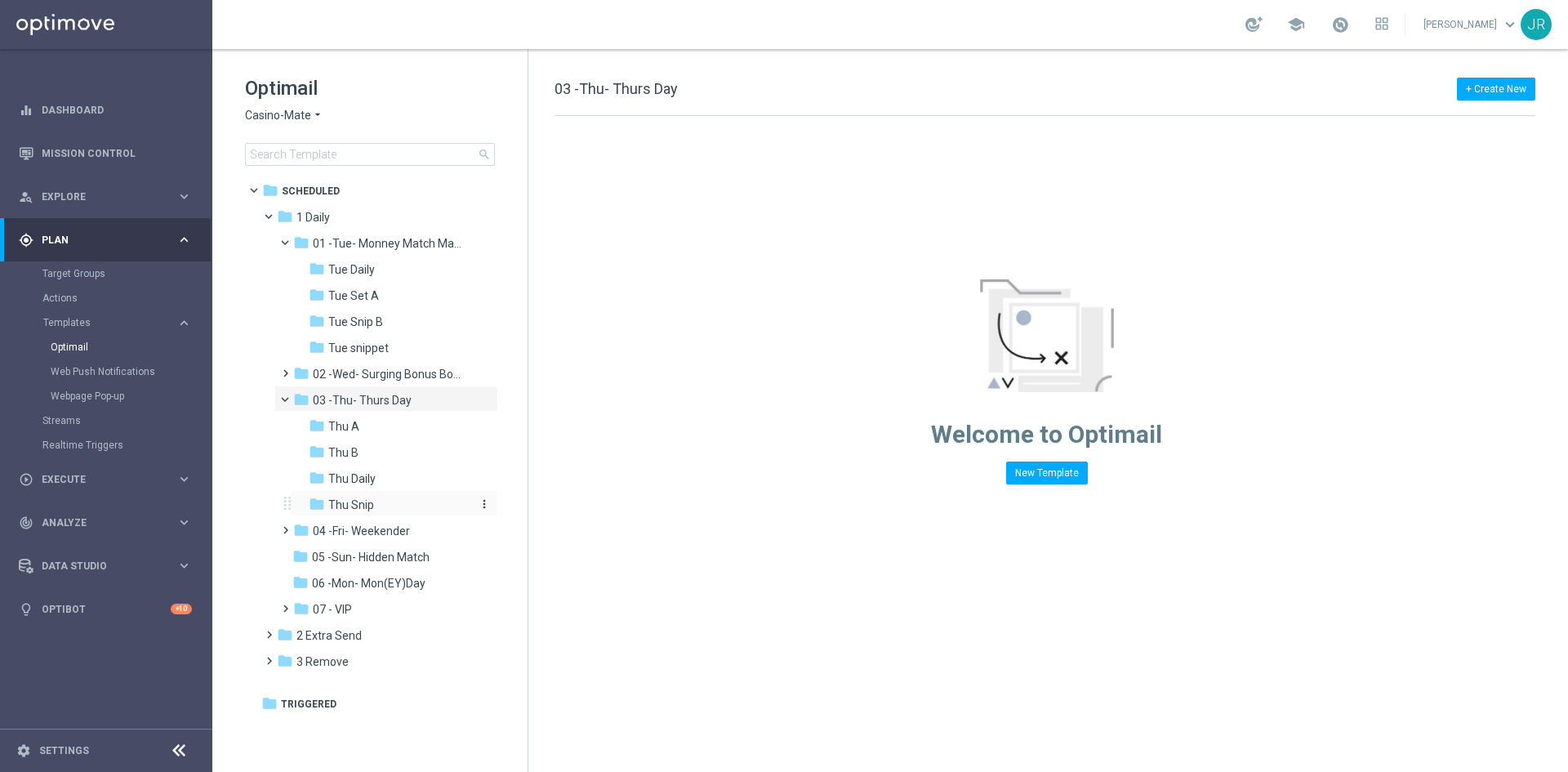
click at [363, 497] on div "folder Thu Snip" at bounding box center [389, 504] width 161 height 18
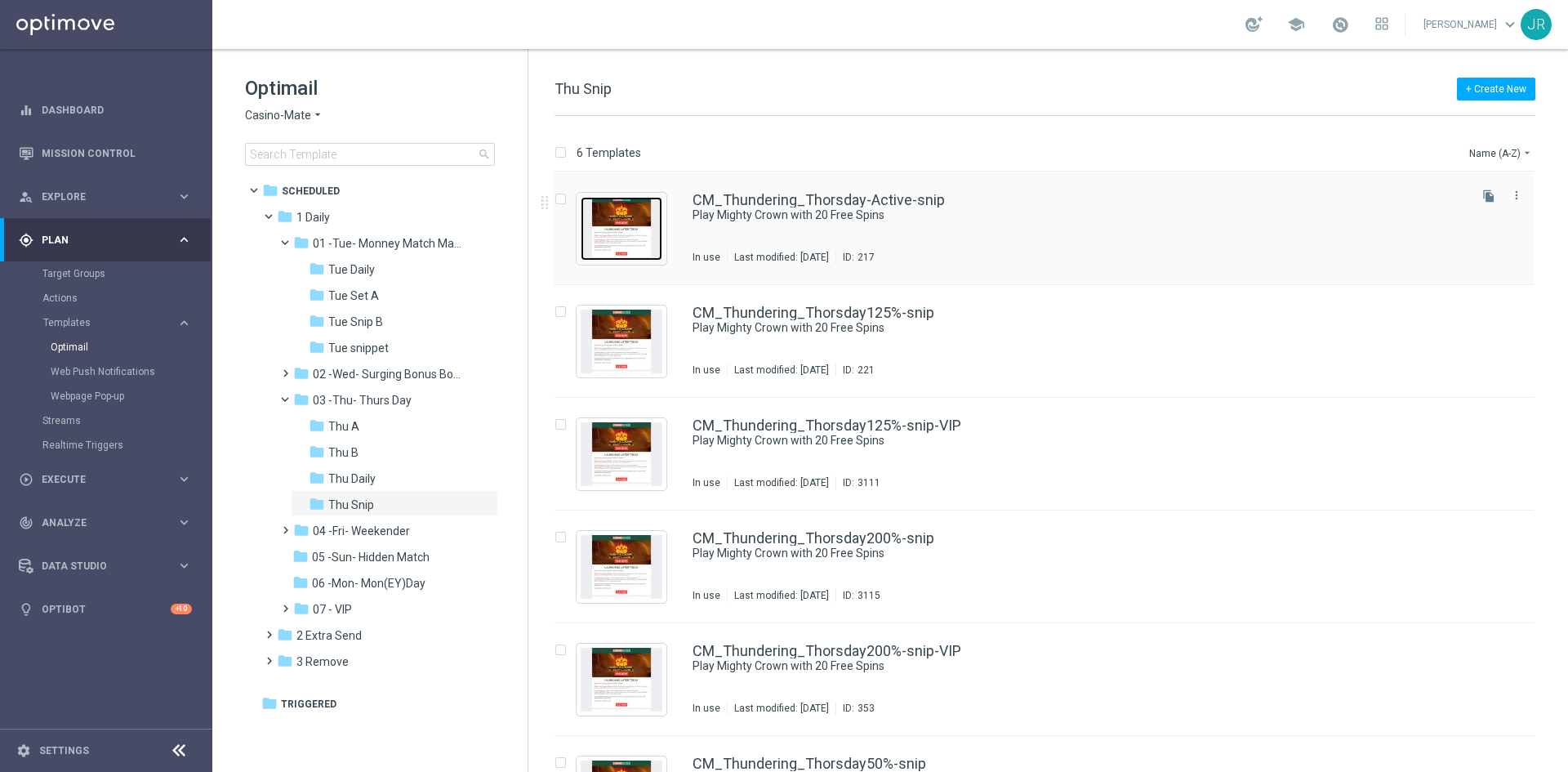
click at [618, 251] on img "Press SPACE to select this row." at bounding box center [622, 229] width 81 height 64
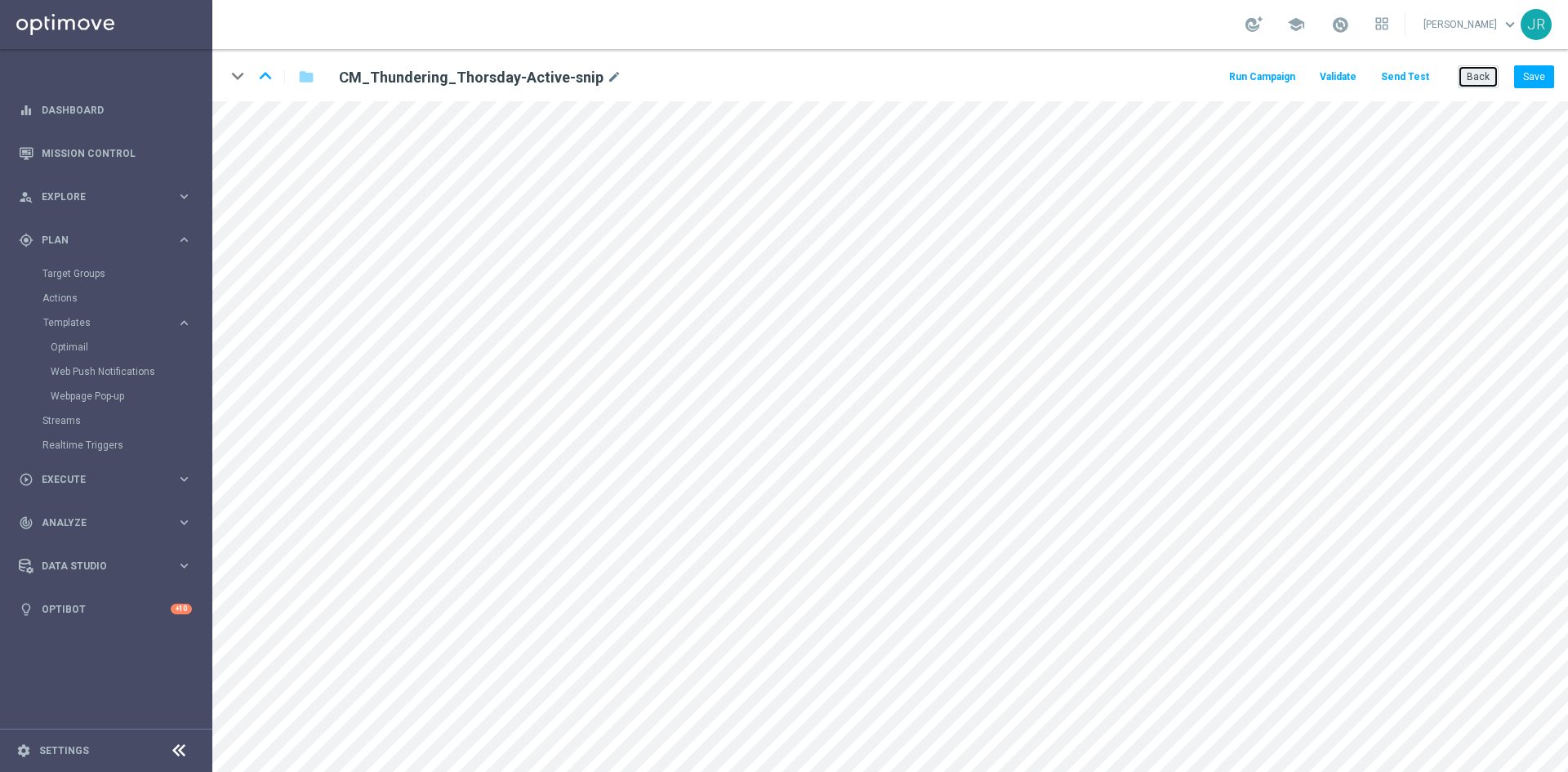
click at [1473, 80] on button "Back" at bounding box center [1479, 77] width 41 height 23
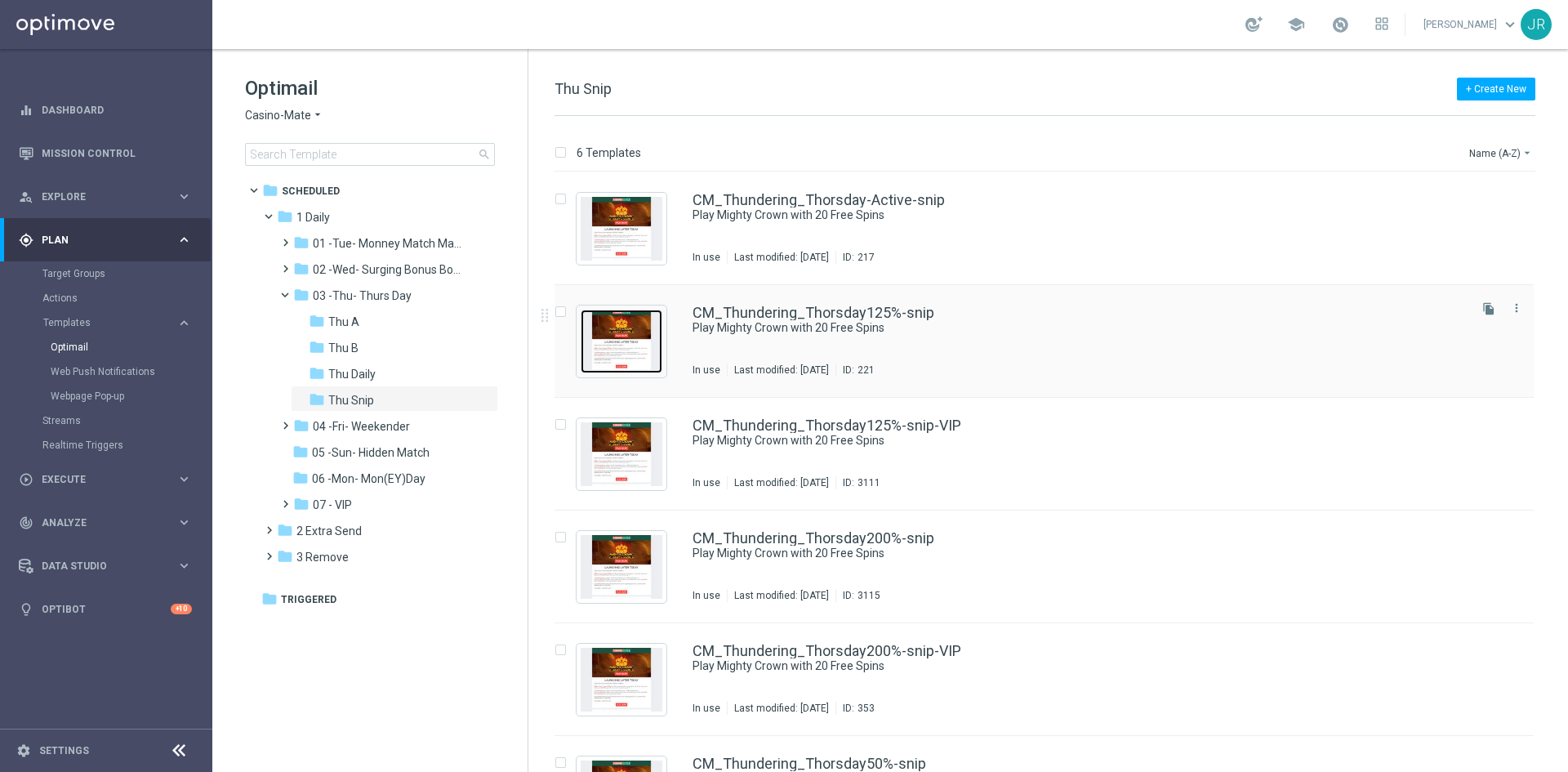
click at [629, 335] on img "Press SPACE to select this row." at bounding box center [622, 341] width 81 height 64
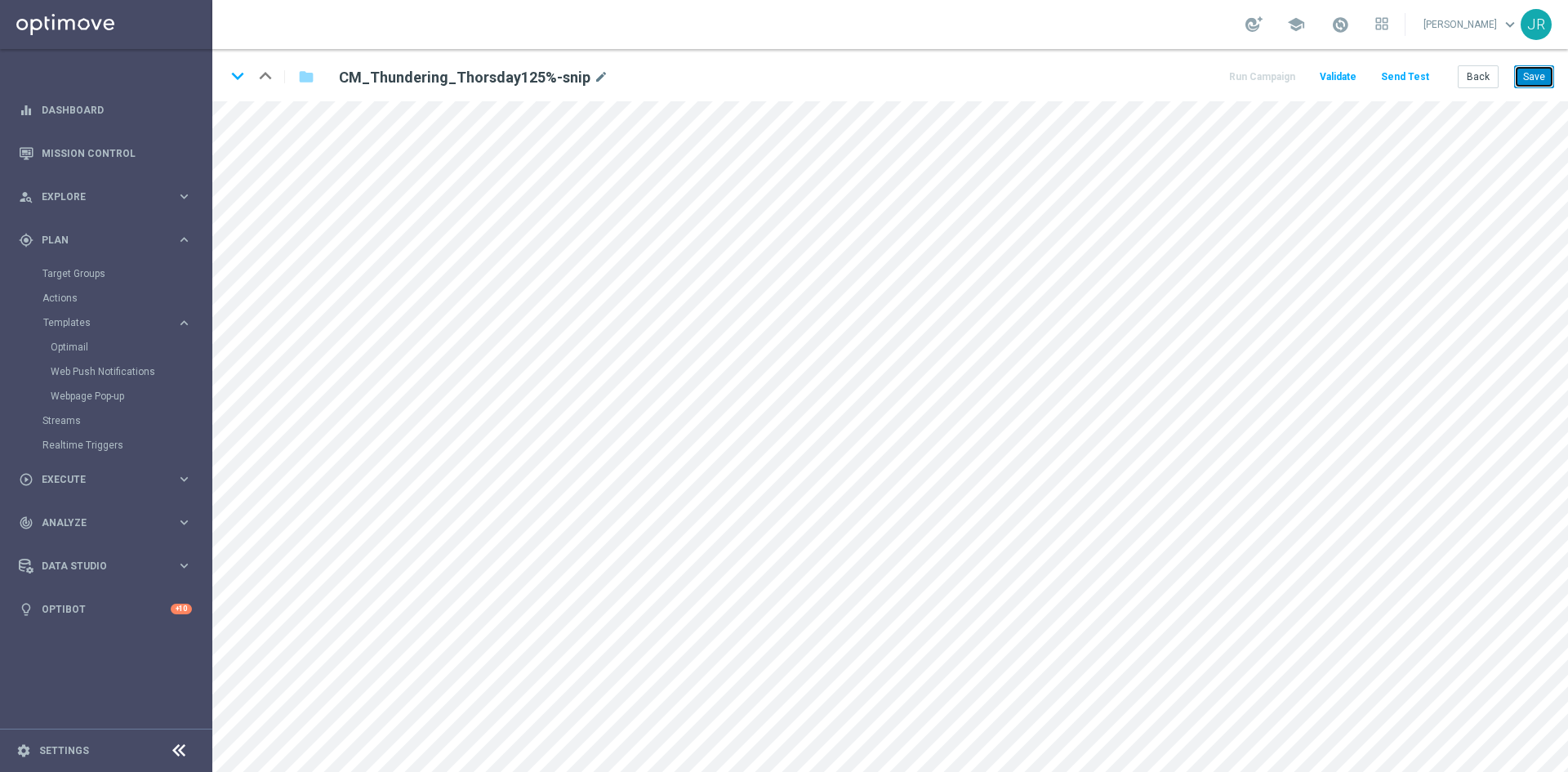
click at [1541, 72] on button "Save" at bounding box center [1534, 77] width 40 height 23
click at [1531, 79] on button "Save" at bounding box center [1534, 77] width 40 height 23
click at [1540, 85] on button "Save" at bounding box center [1534, 77] width 40 height 23
click at [1475, 80] on button "Back" at bounding box center [1479, 77] width 41 height 23
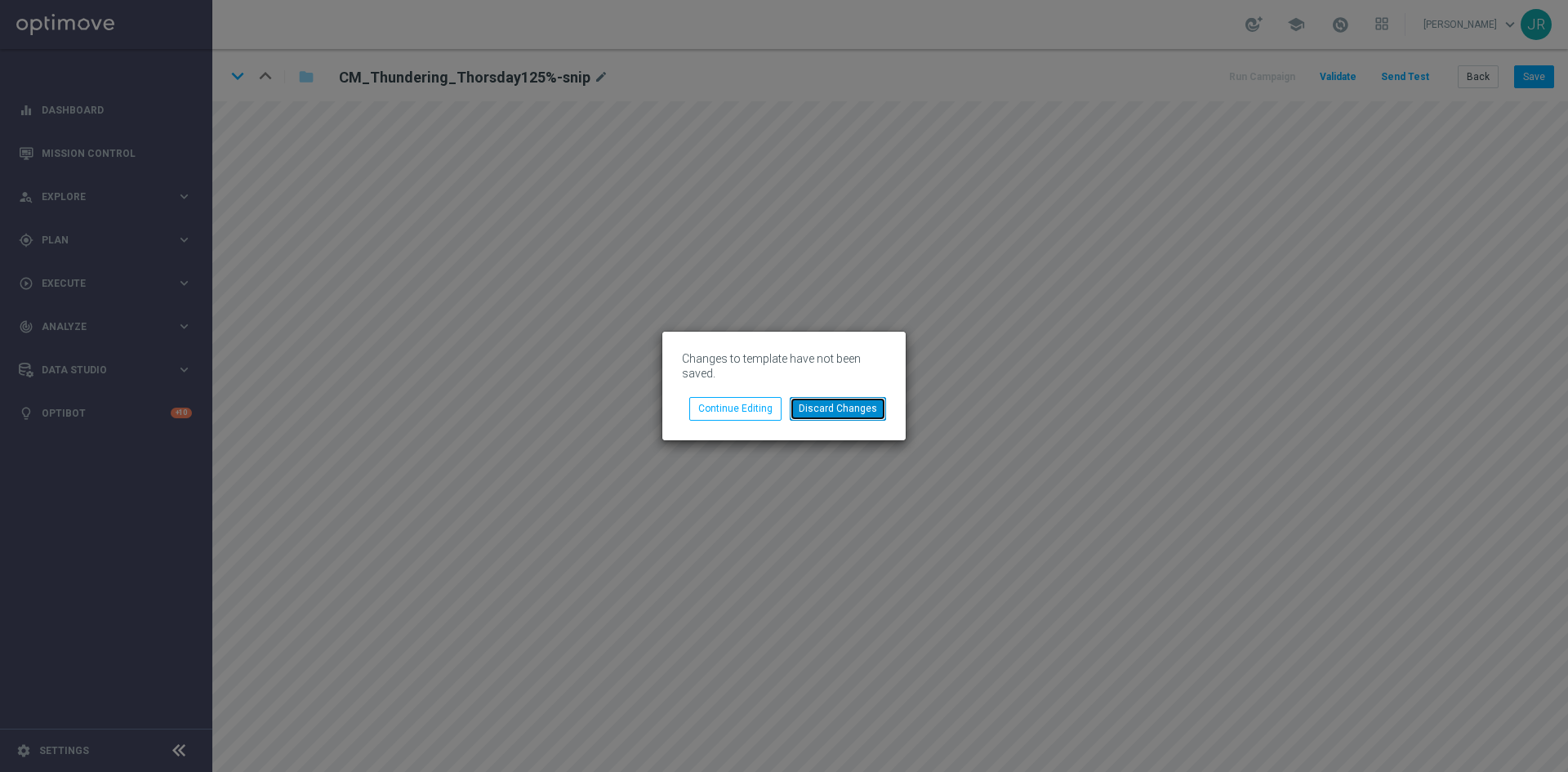
click at [818, 408] on button "Discard Changes" at bounding box center [838, 408] width 96 height 23
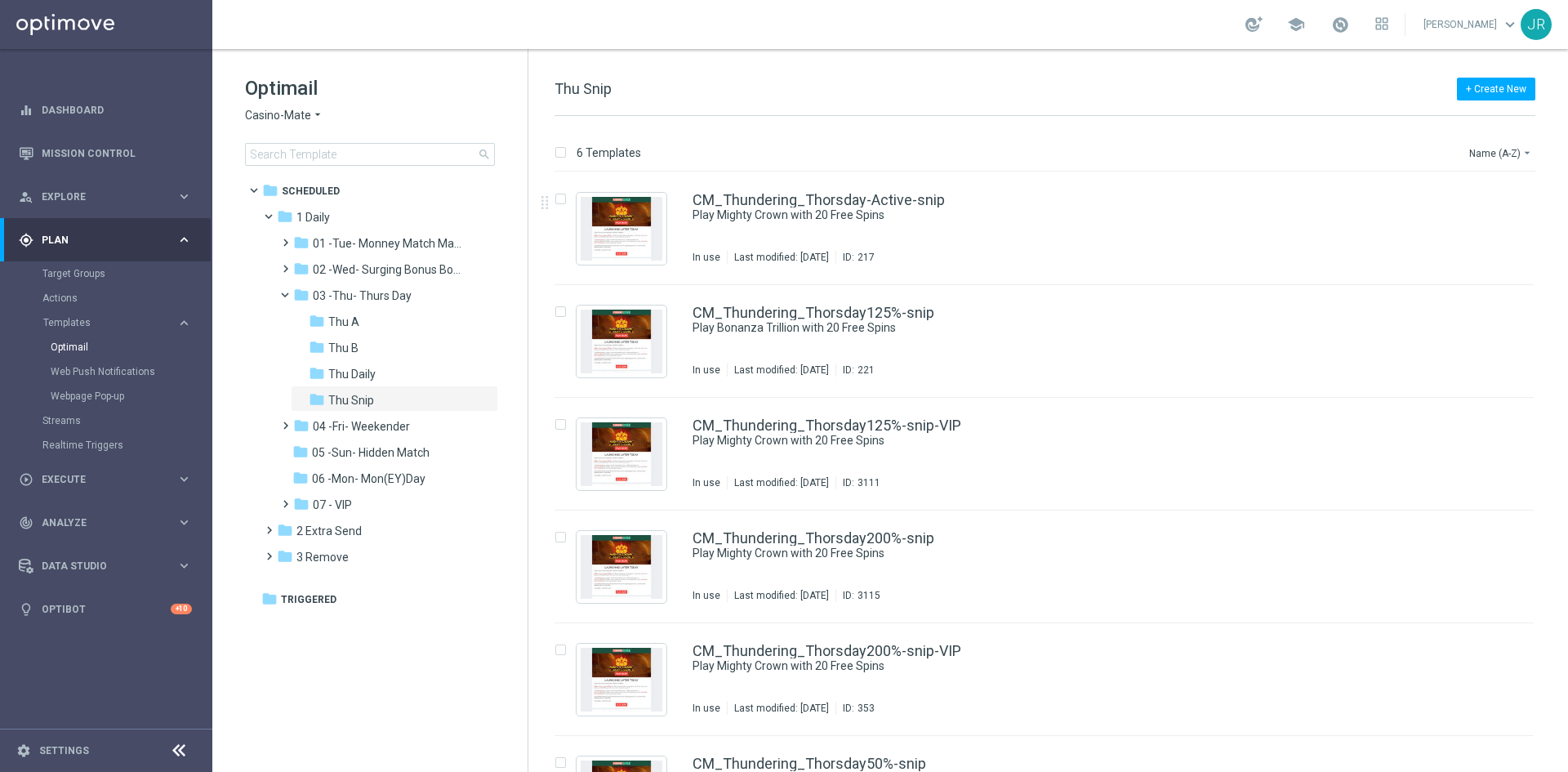
click at [276, 107] on div "Optimail Casino-Mate arrow_drop_down × Casino-Mate search" at bounding box center [386, 120] width 282 height 91
click at [264, 117] on span "Casino-Mate" at bounding box center [278, 115] width 66 height 16
click at [0, 0] on span "House of Jack" at bounding box center [0, 0] width 0 height 0
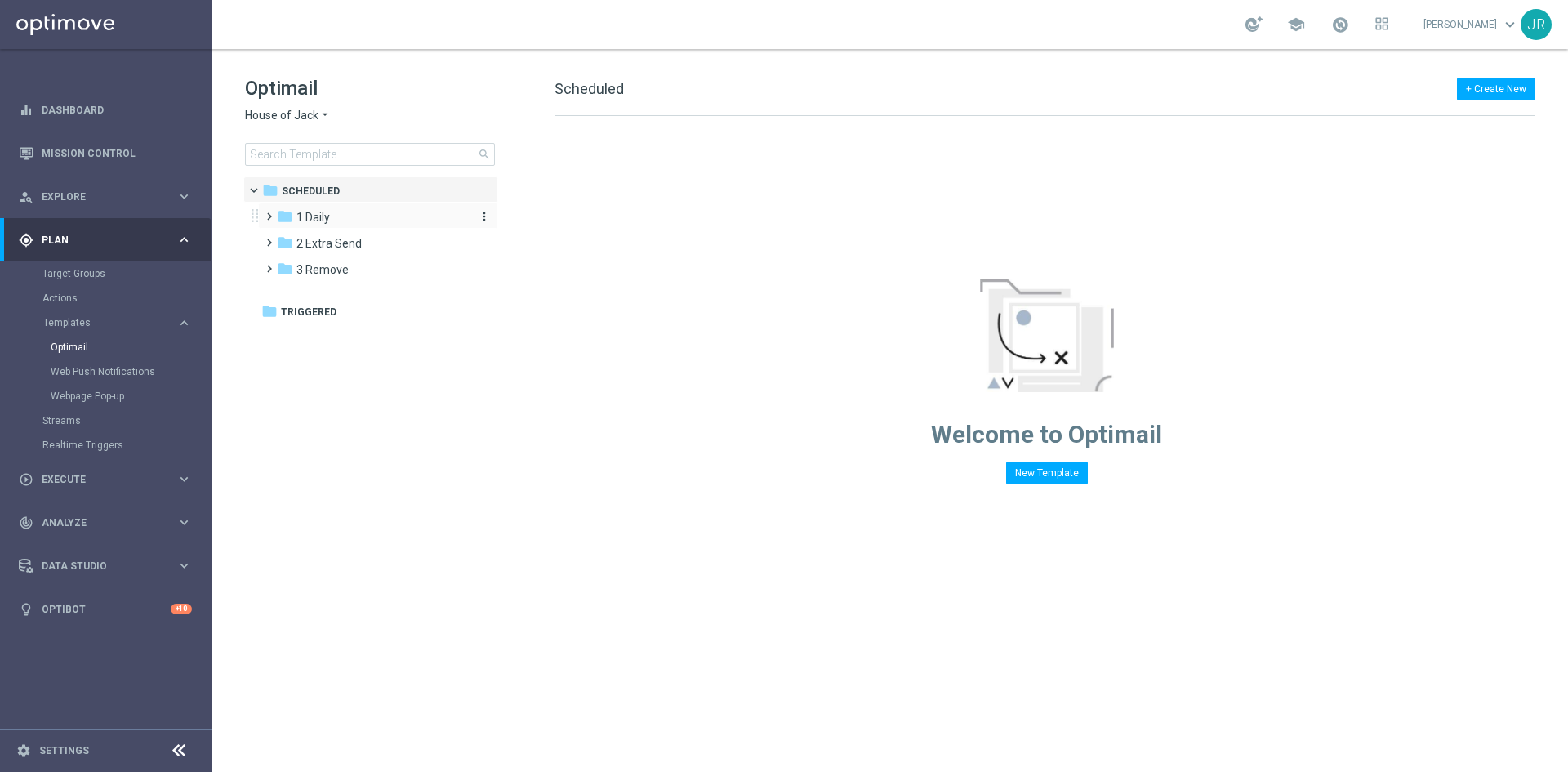
click at [359, 220] on div "folder 1 Daily" at bounding box center [371, 217] width 188 height 18
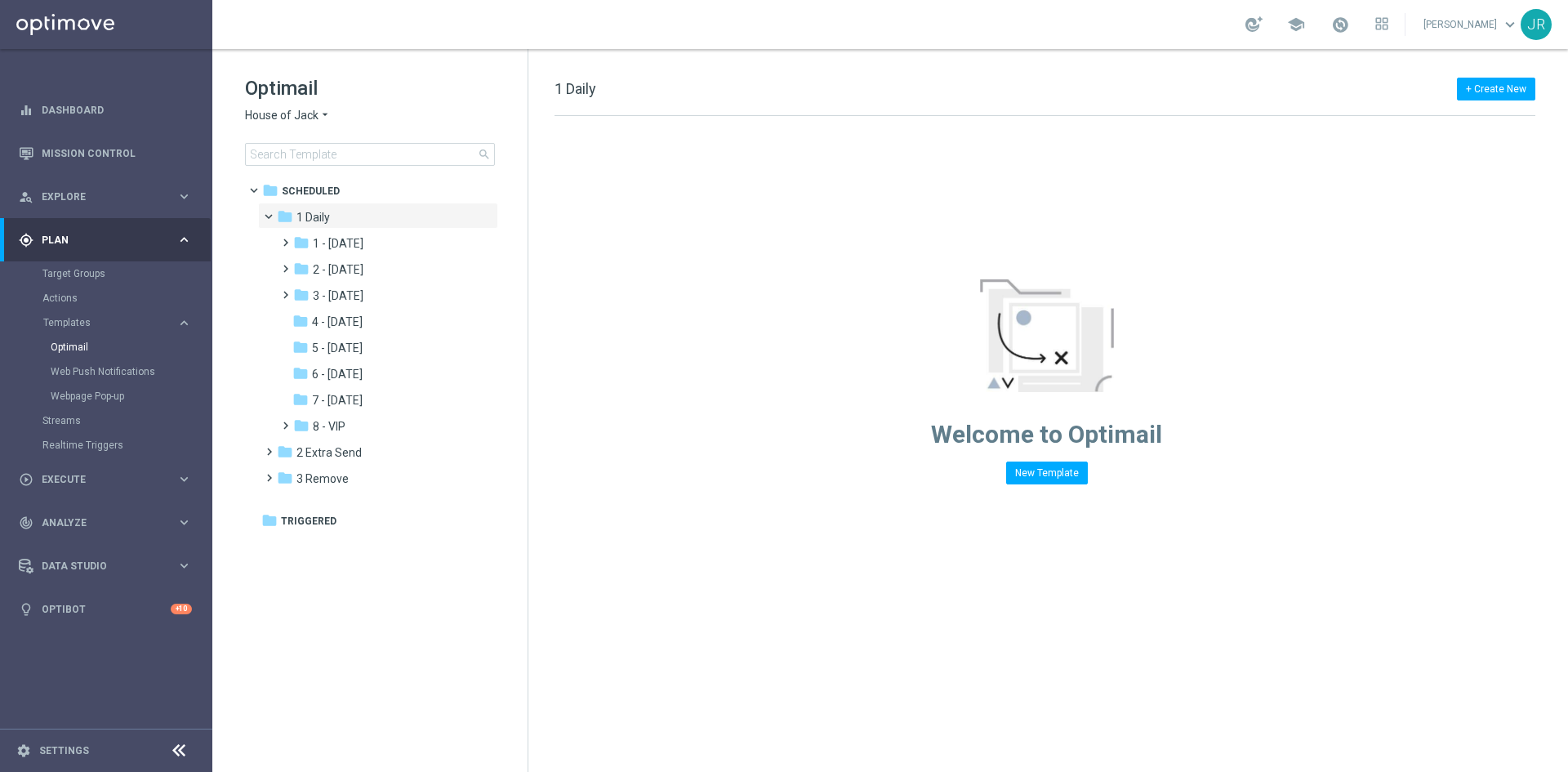
drag, startPoint x: 491, startPoint y: 618, endPoint x: 491, endPoint y: 606, distance: 12.0
click at [491, 617] on tree-viewport "folder Scheduled more_vert folder 1 Daily more_vert" at bounding box center [384, 472] width 282 height 593
click at [344, 291] on span "3 - [DATE]" at bounding box center [338, 295] width 50 height 15
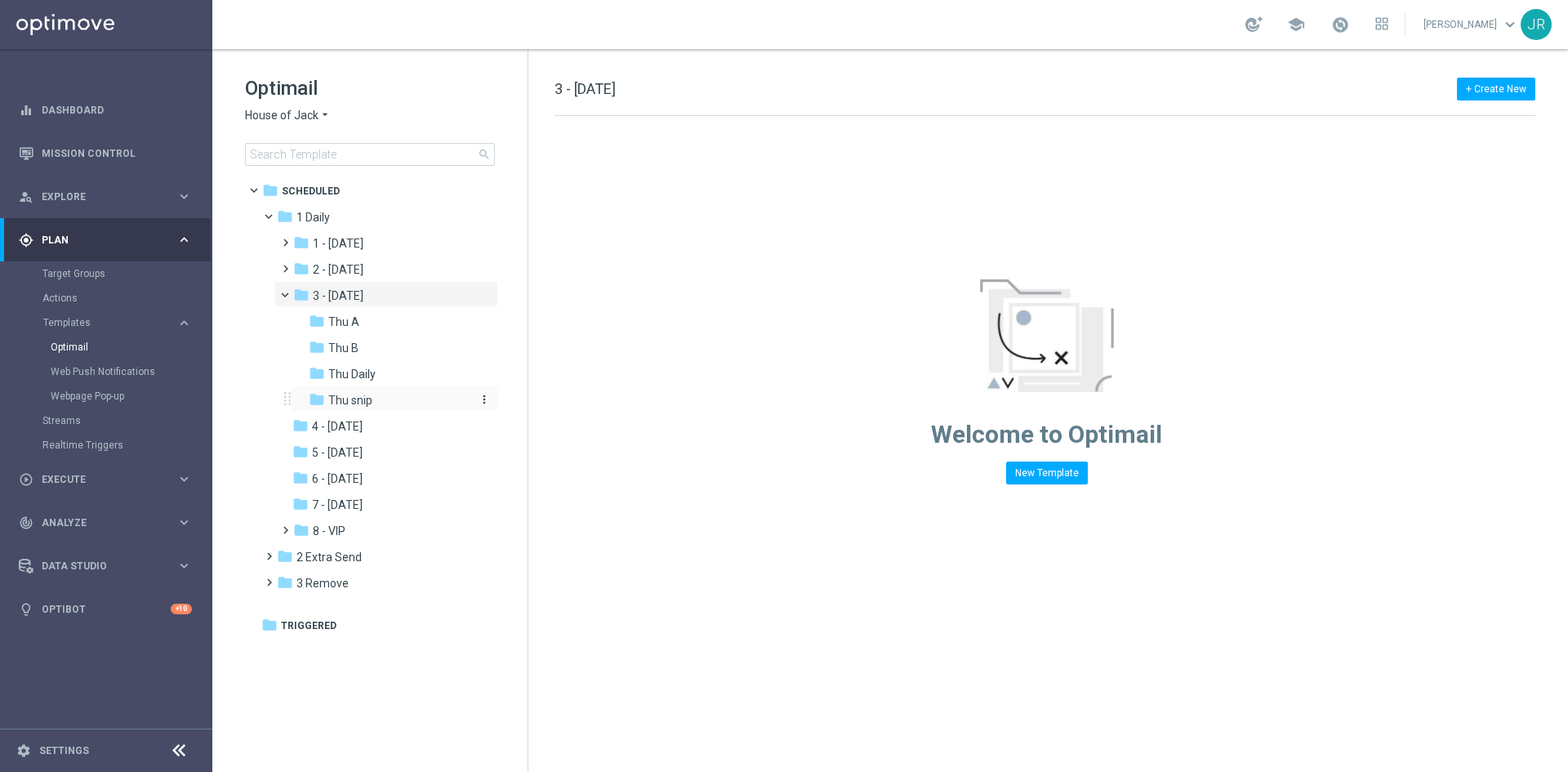
click at [348, 398] on span "Thu snip" at bounding box center [350, 400] width 44 height 15
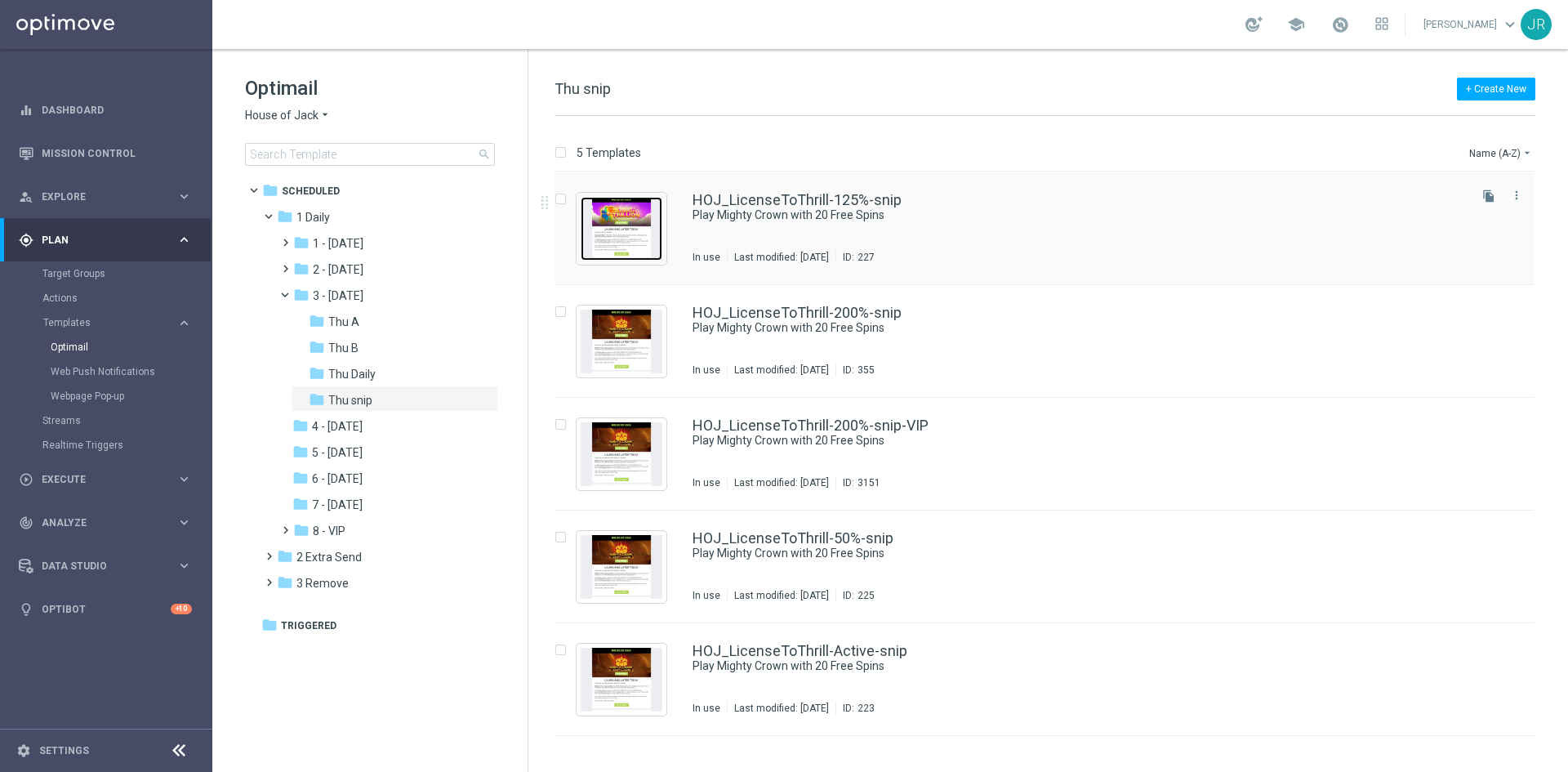
click at [627, 240] on img "Press SPACE to select this row." at bounding box center [622, 229] width 81 height 64
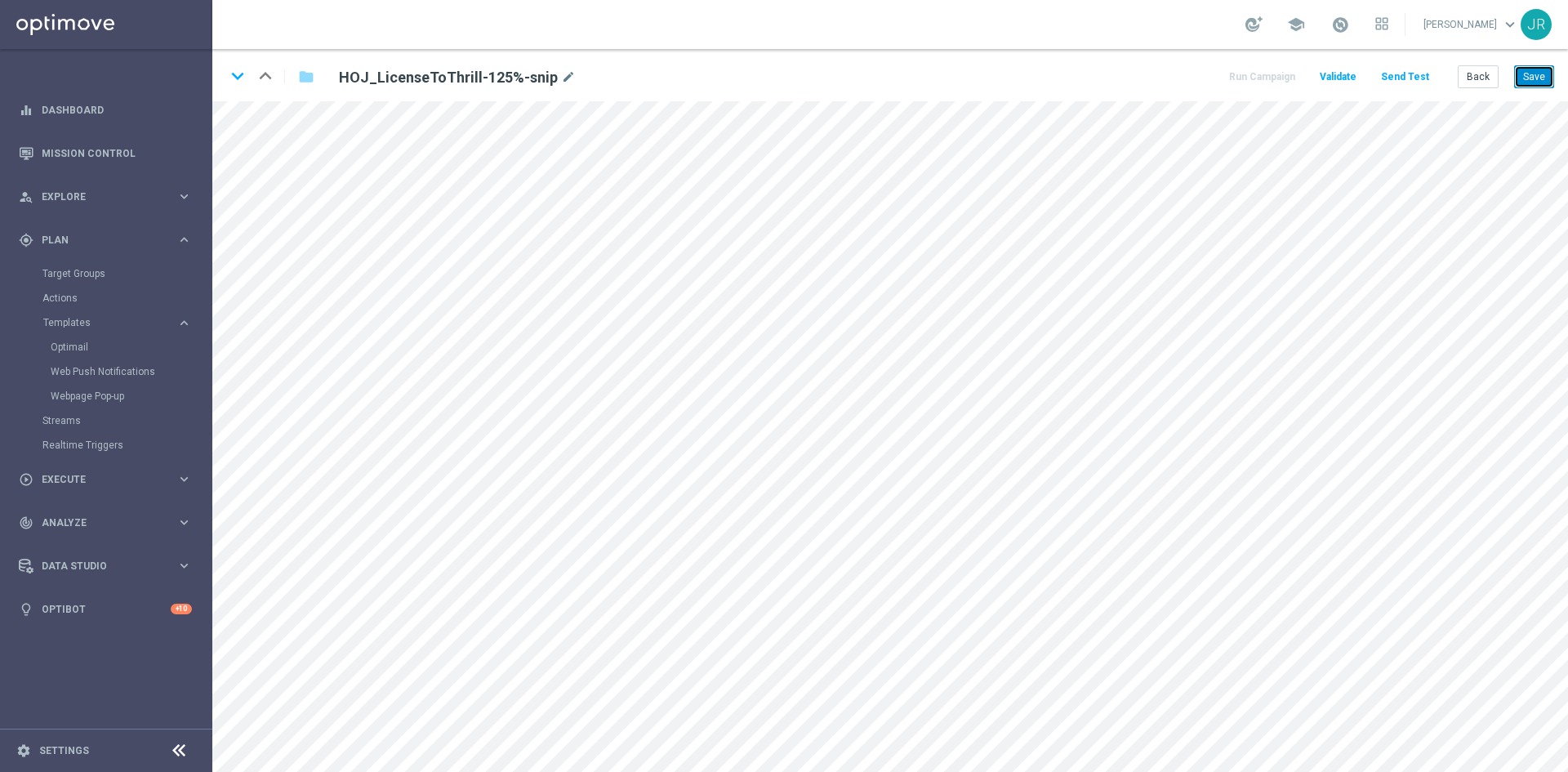
click at [1543, 79] on button "Save" at bounding box center [1534, 77] width 40 height 23
click at [1542, 82] on button "Save" at bounding box center [1534, 77] width 40 height 23
click at [1526, 80] on button "Save" at bounding box center [1534, 77] width 40 height 23
click at [1542, 70] on button "Save" at bounding box center [1534, 77] width 40 height 23
drag, startPoint x: 1520, startPoint y: 79, endPoint x: 1206, endPoint y: 6, distance: 322.4
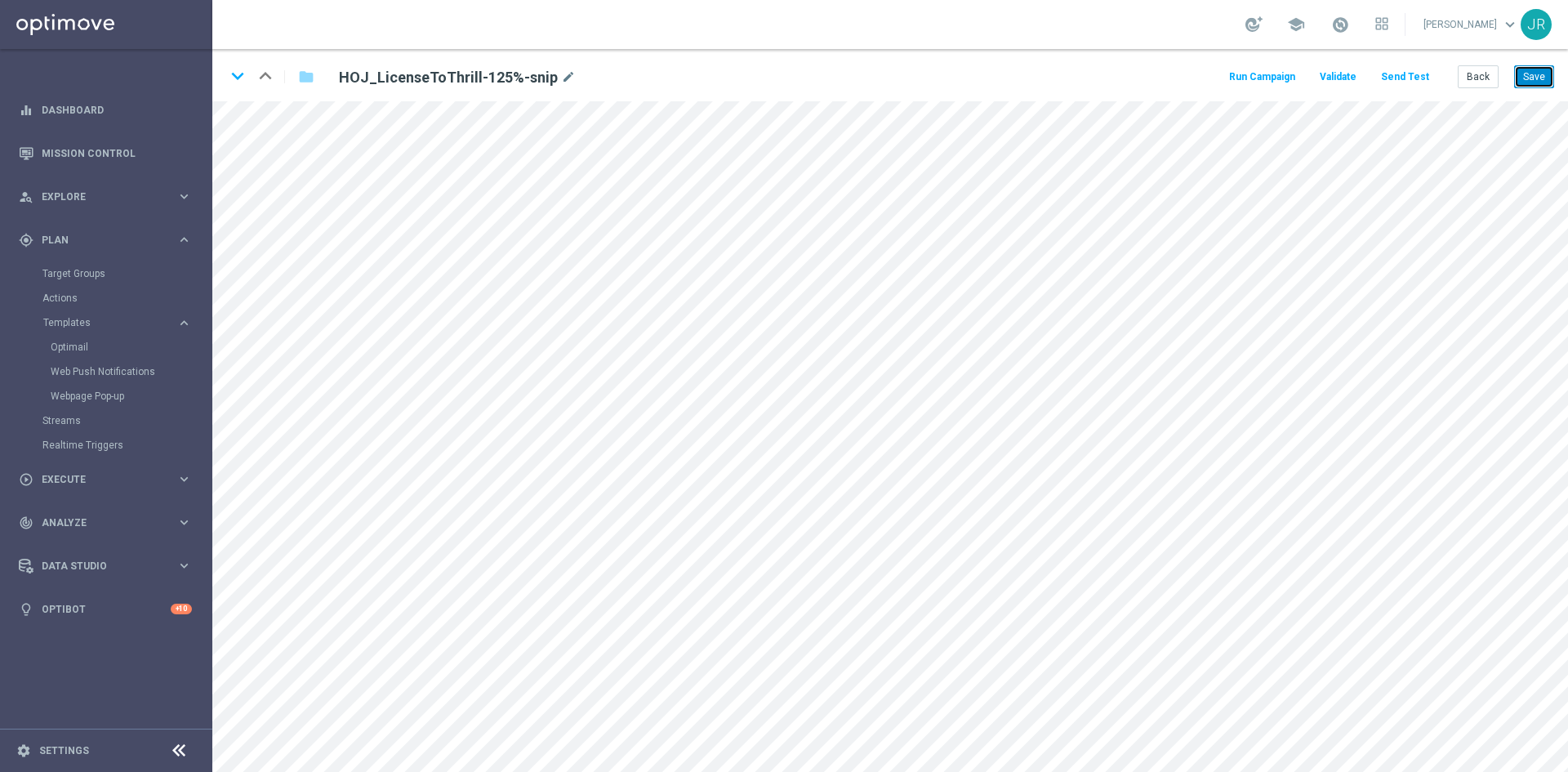
click at [1520, 80] on button "Save" at bounding box center [1534, 77] width 40 height 23
click at [1484, 80] on button "Back" at bounding box center [1479, 77] width 41 height 23
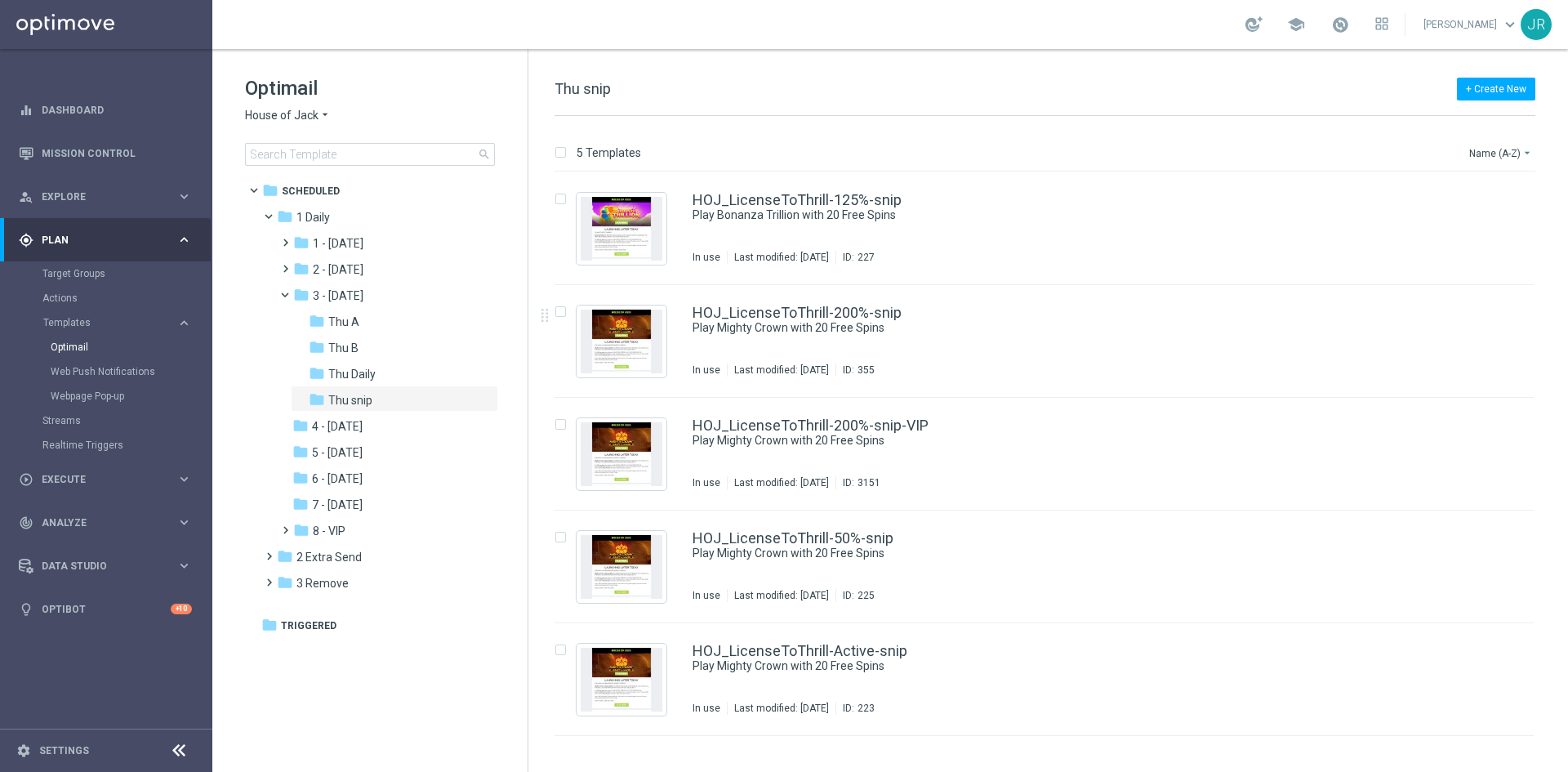
click at [278, 113] on span "House of Jack" at bounding box center [282, 115] width 74 height 16
click at [0, 0] on span "Pokie Pop" at bounding box center [0, 0] width 0 height 0
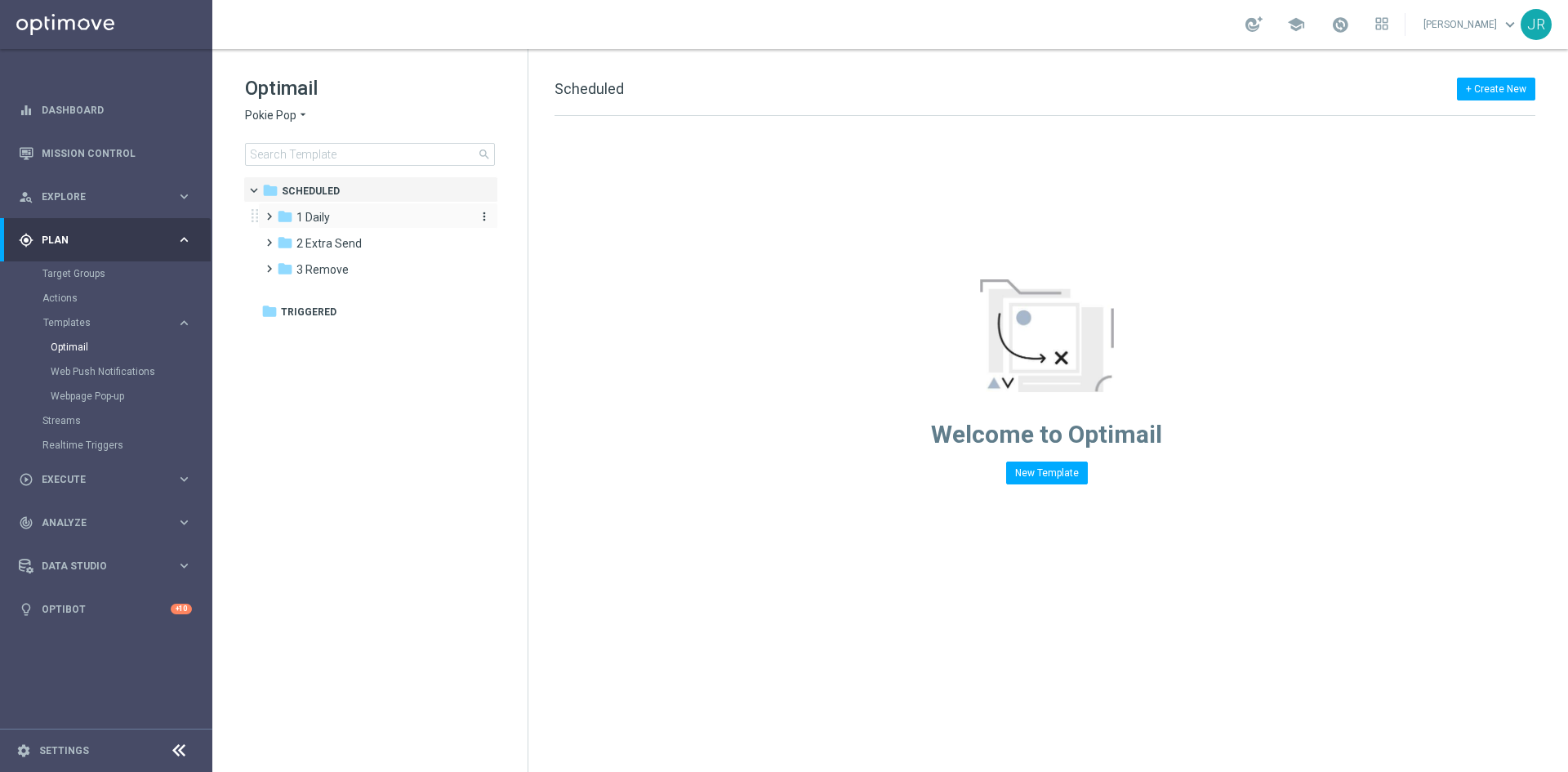
click at [319, 218] on span "1 Daily" at bounding box center [313, 216] width 34 height 15
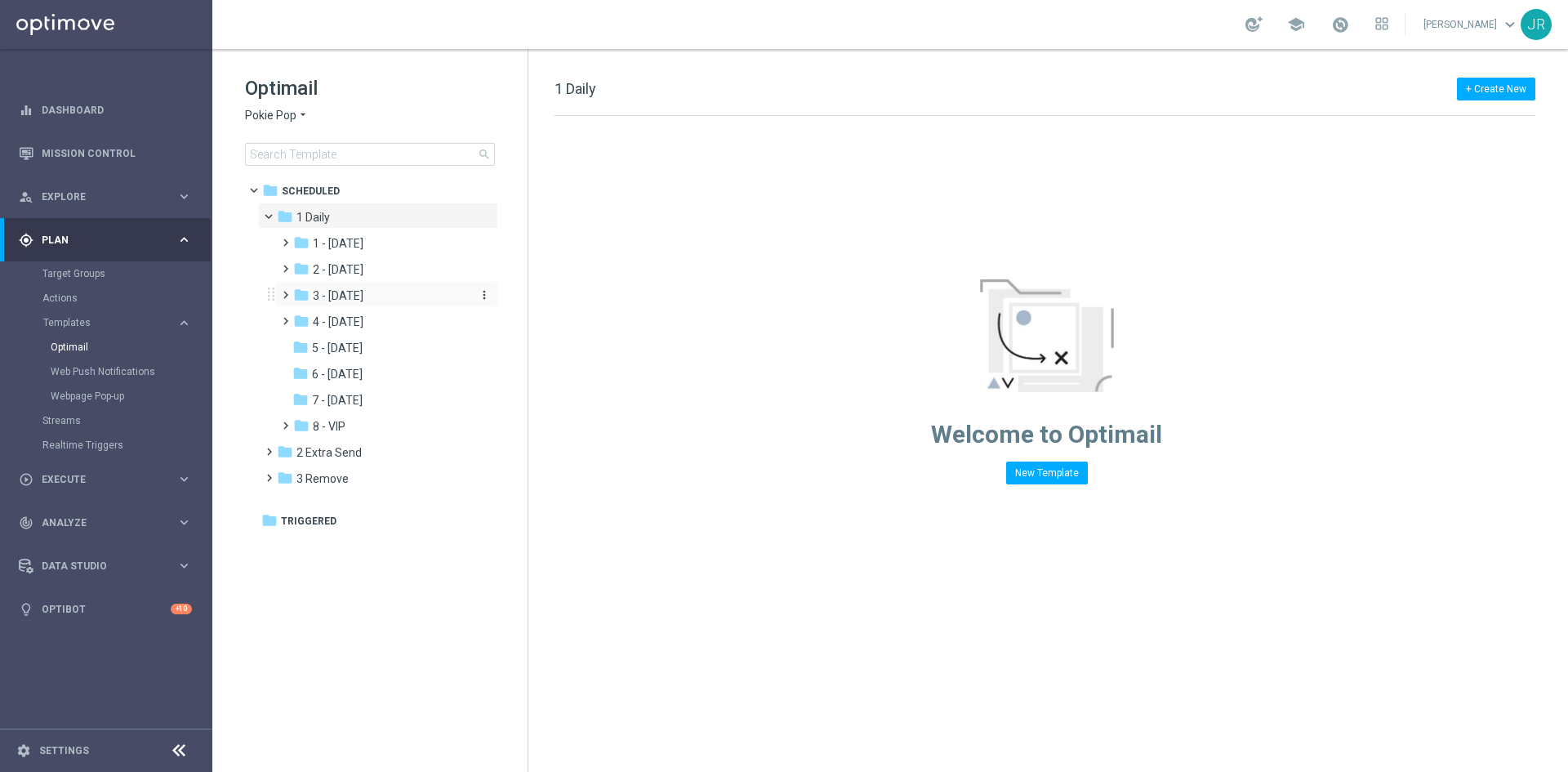
click at [346, 302] on span "3 - [DATE]" at bounding box center [338, 295] width 50 height 15
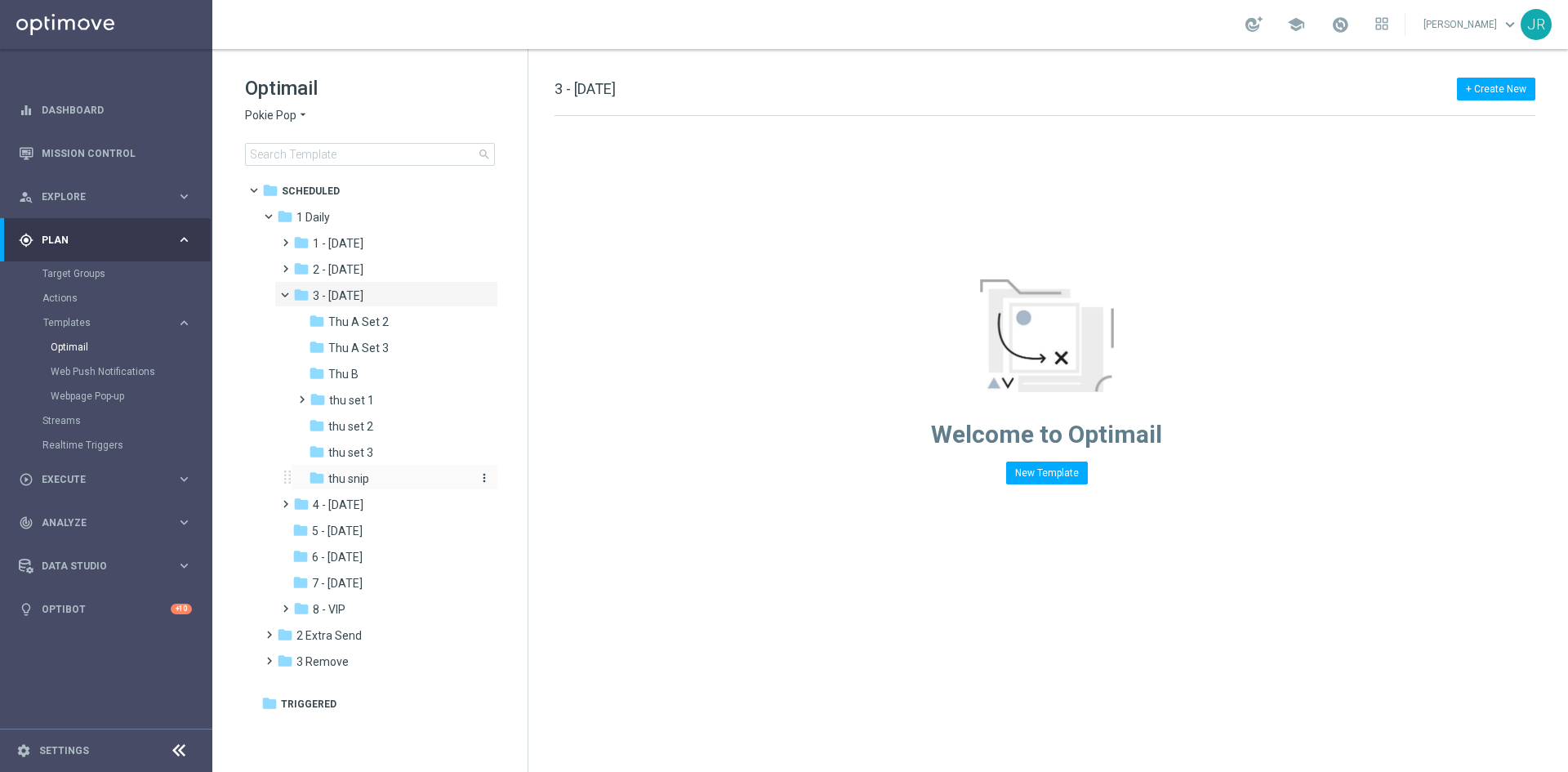
click at [357, 482] on span "thu snip" at bounding box center [349, 478] width 41 height 15
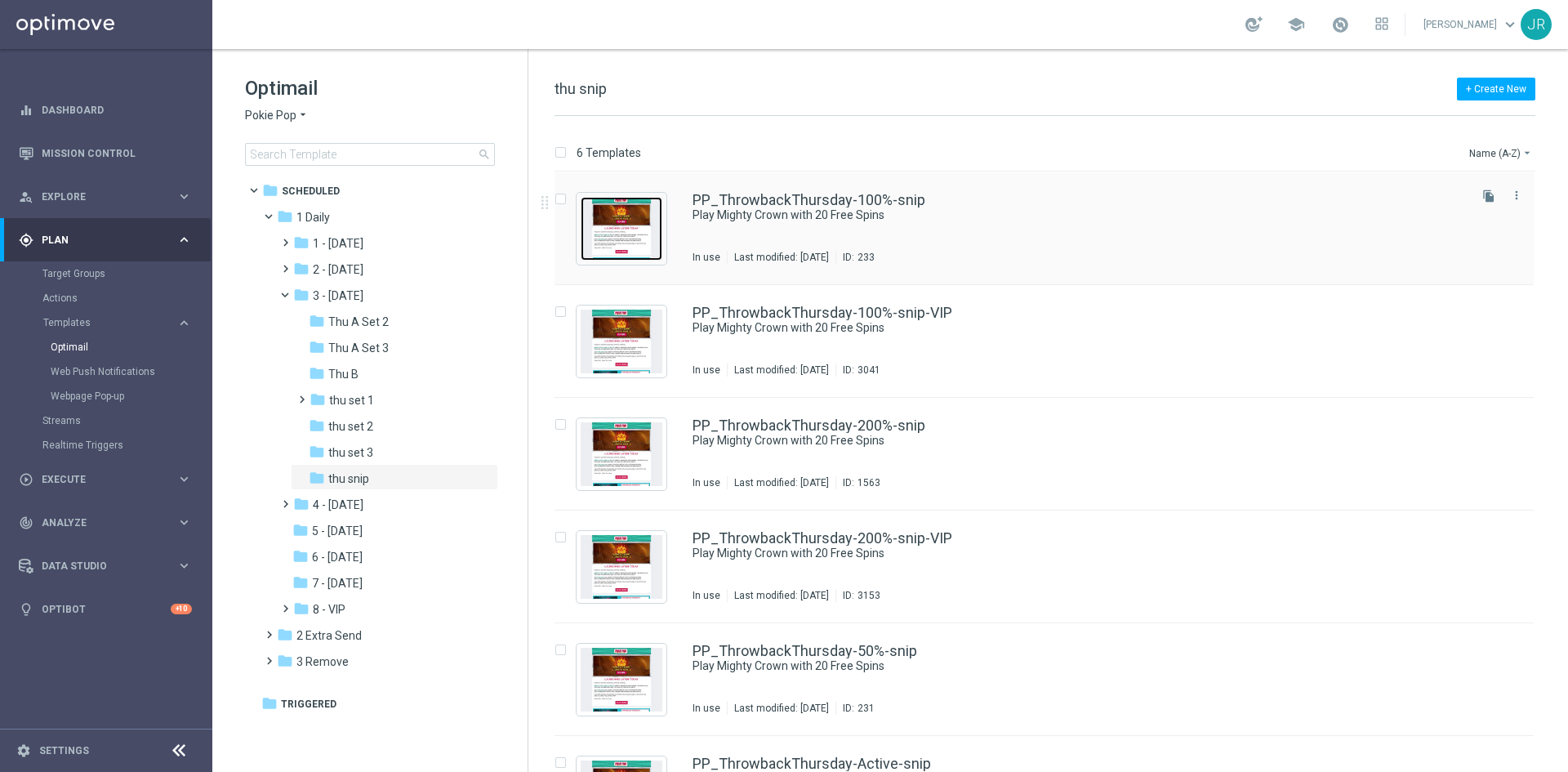
click at [622, 227] on img "Press SPACE to select this row." at bounding box center [622, 229] width 81 height 64
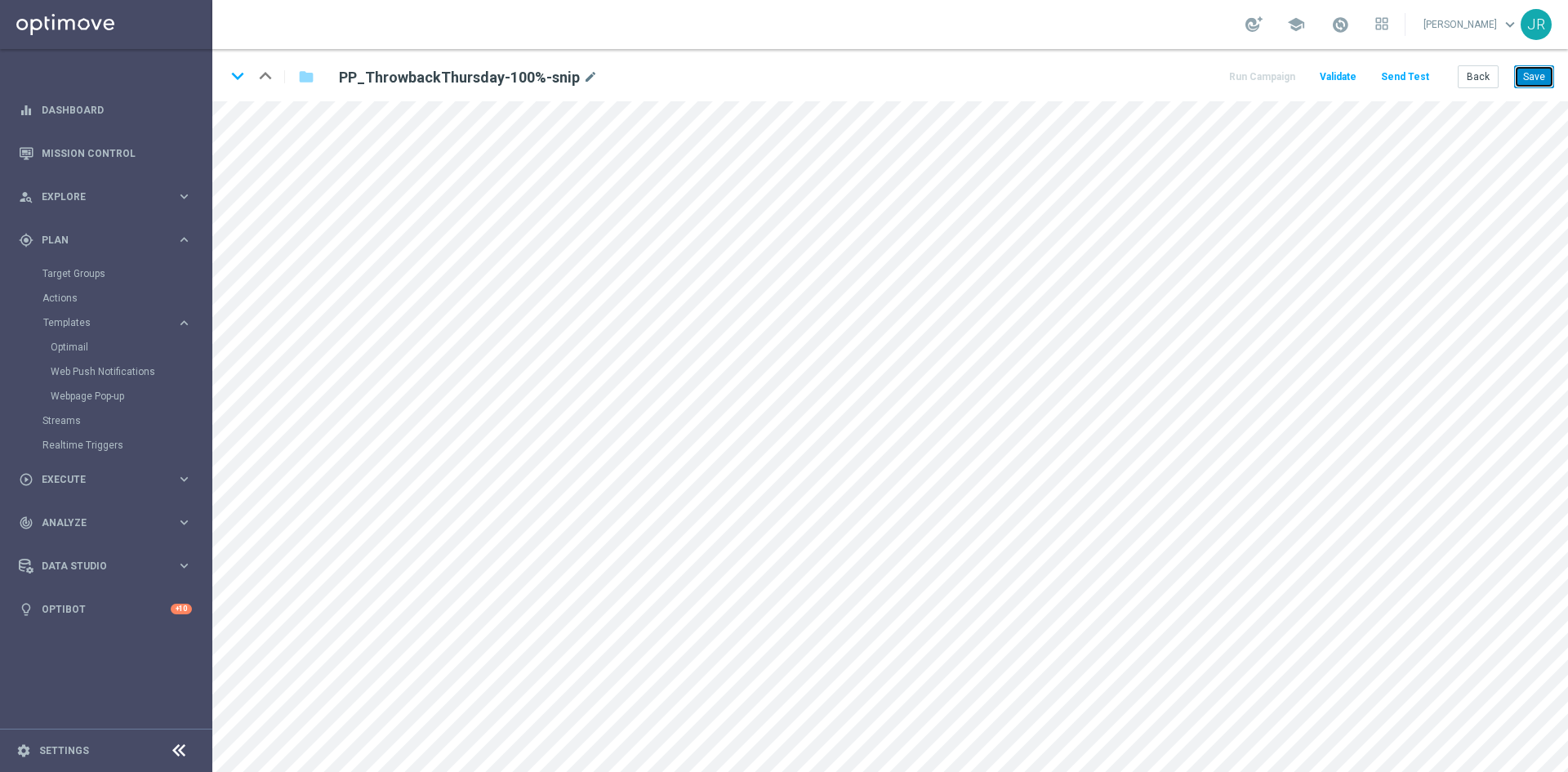
click at [1531, 81] on button "Save" at bounding box center [1534, 77] width 40 height 23
click at [1526, 85] on button "Save" at bounding box center [1534, 77] width 40 height 23
